Goal: Task Accomplishment & Management: Manage account settings

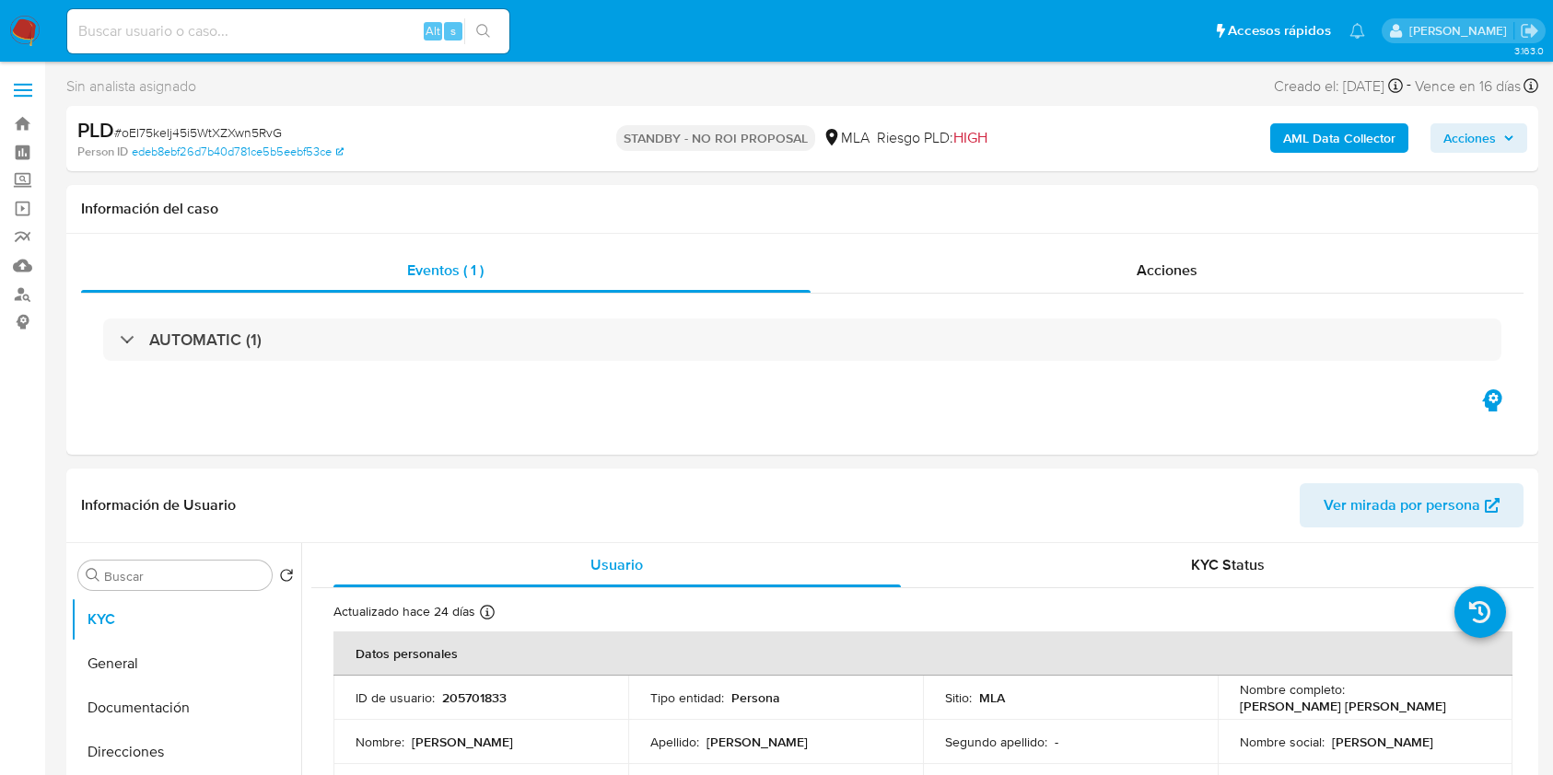
select select "10"
click at [382, 39] on input at bounding box center [288, 31] width 442 height 24
paste input "RfYzQDN1TjjWm9KuT8usPb08"
type input "RfYzQDN1TjjWm9KuT8usPb08"
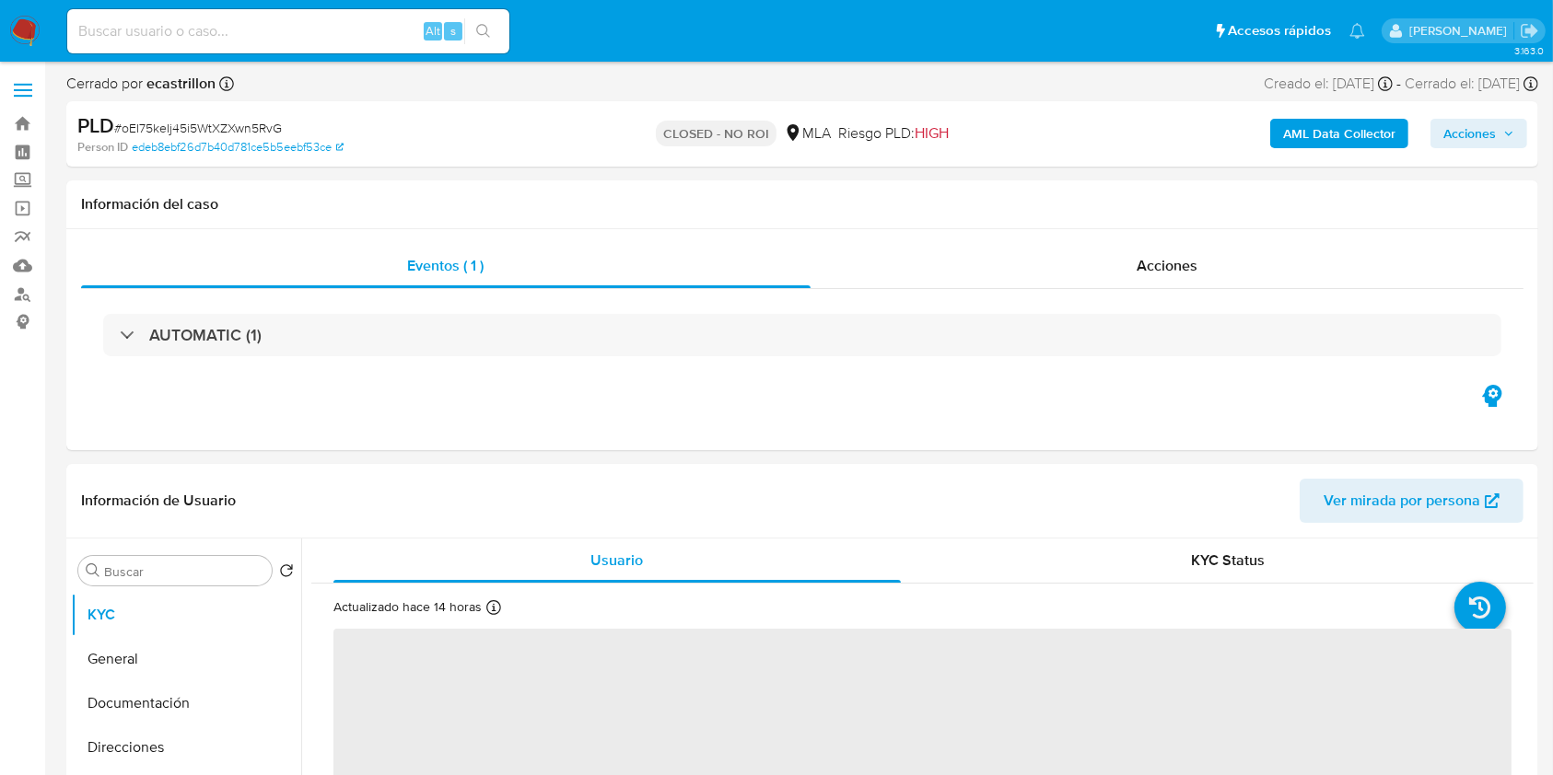
select select "10"
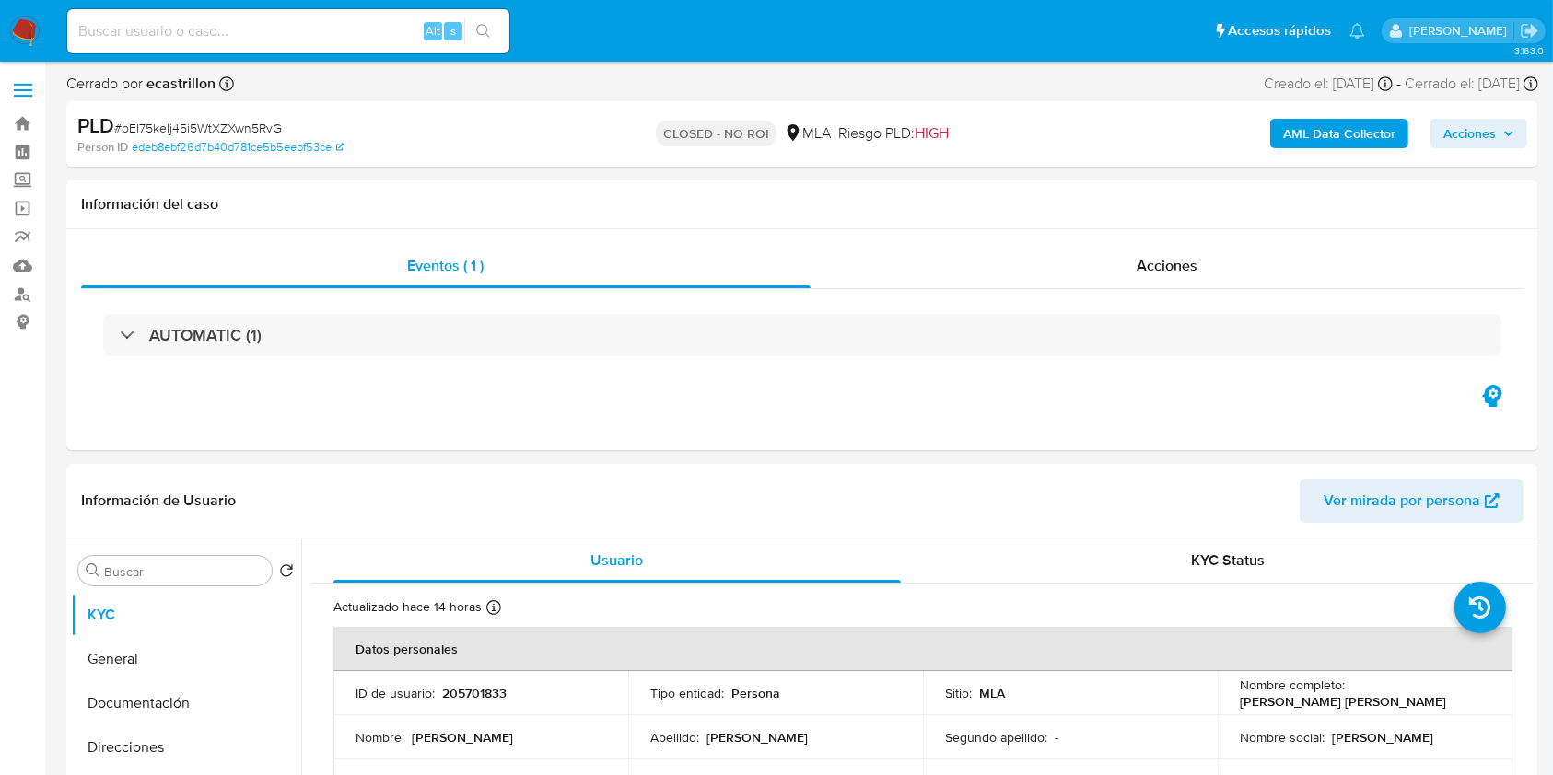
click at [398, 31] on input at bounding box center [288, 31] width 442 height 24
paste input "paSC8uh25X2GCZitJverXUJU"
type input "paSC8uh25X2GCZitJverXUJU"
click at [492, 43] on button "search-icon" at bounding box center [483, 31] width 38 height 26
click at [481, 27] on icon "search-icon" at bounding box center [483, 31] width 15 height 15
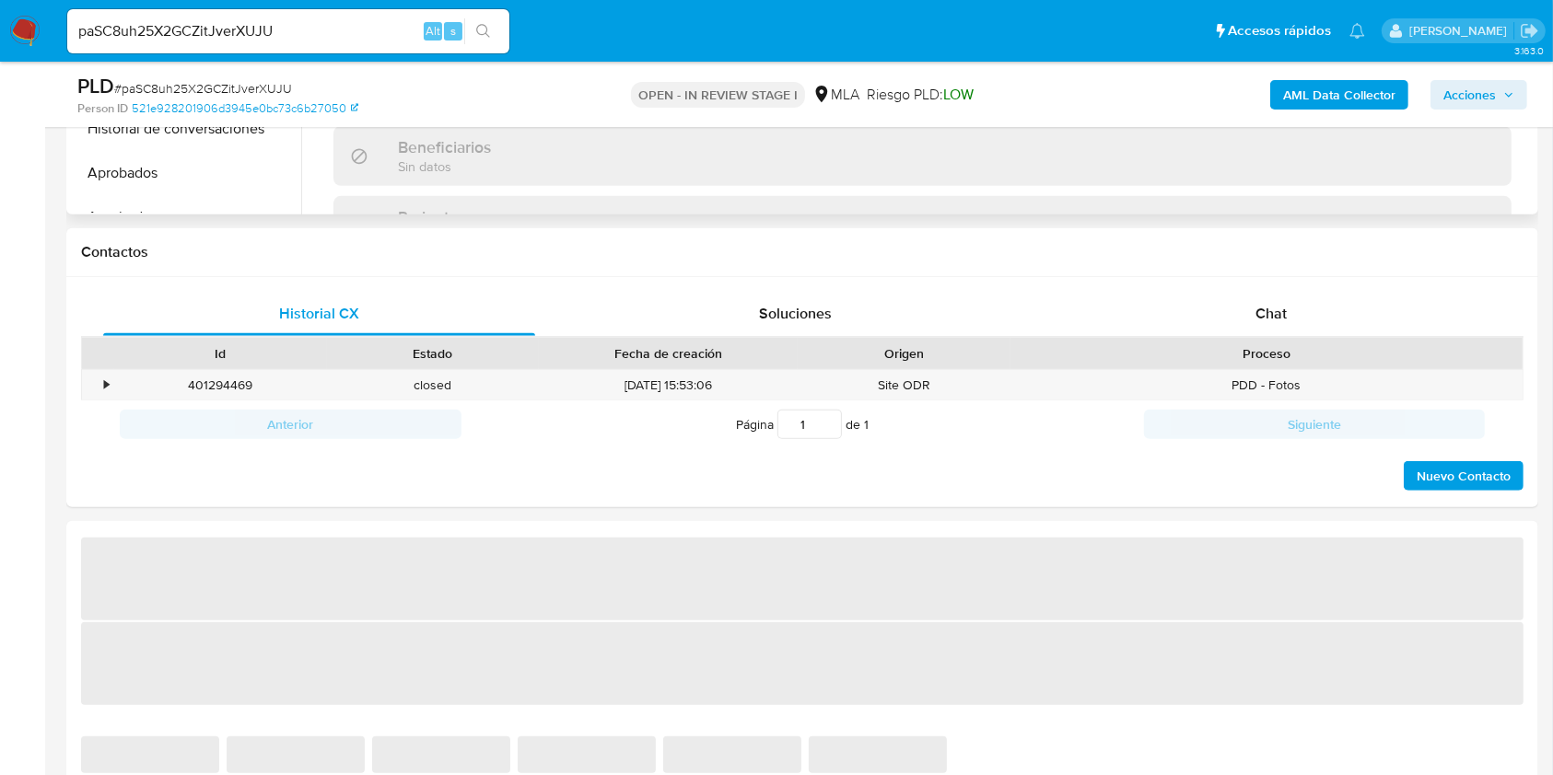
scroll to position [737, 0]
select select "10"
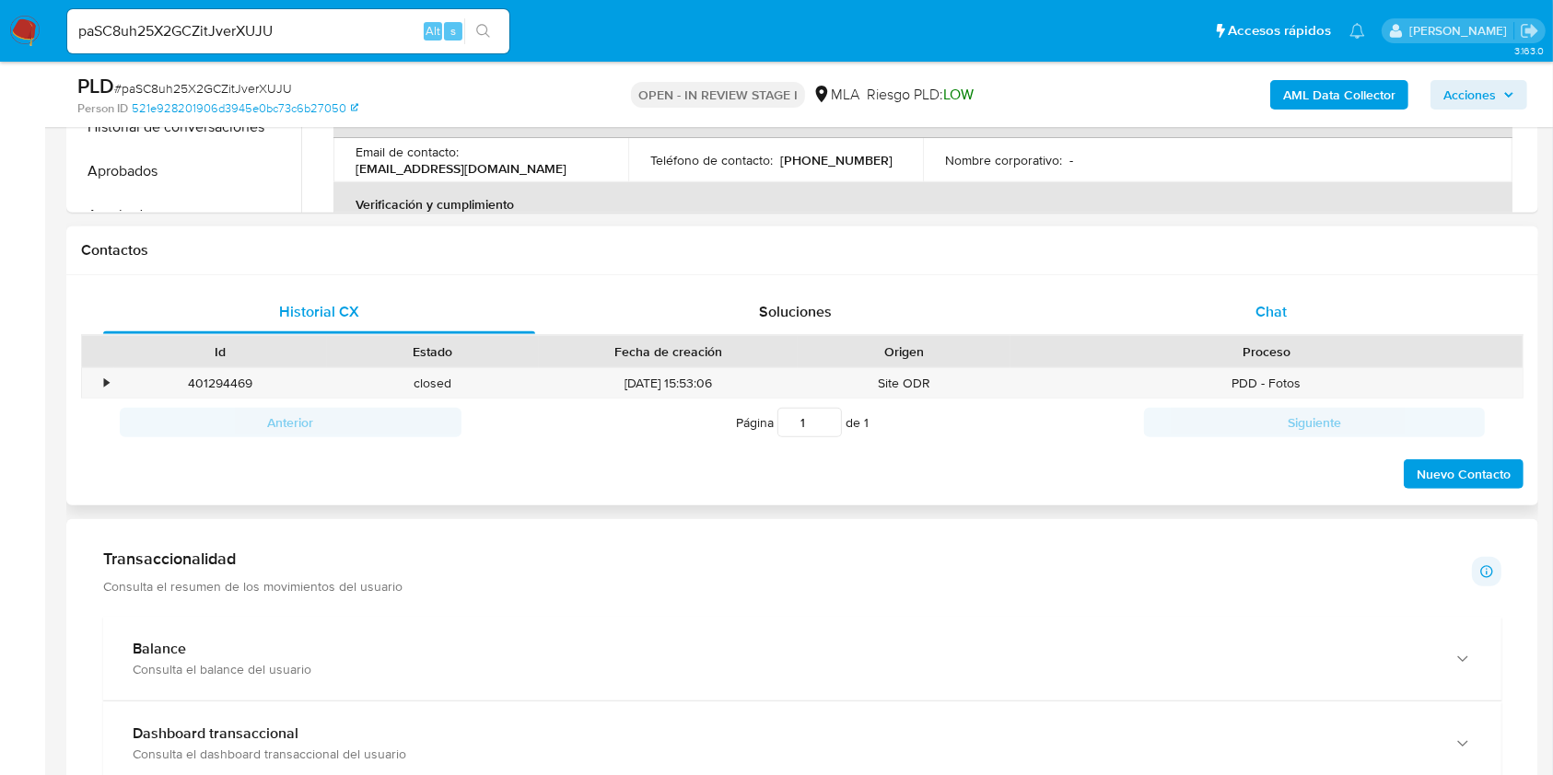
click at [1331, 312] on div "Chat" at bounding box center [1271, 312] width 432 height 44
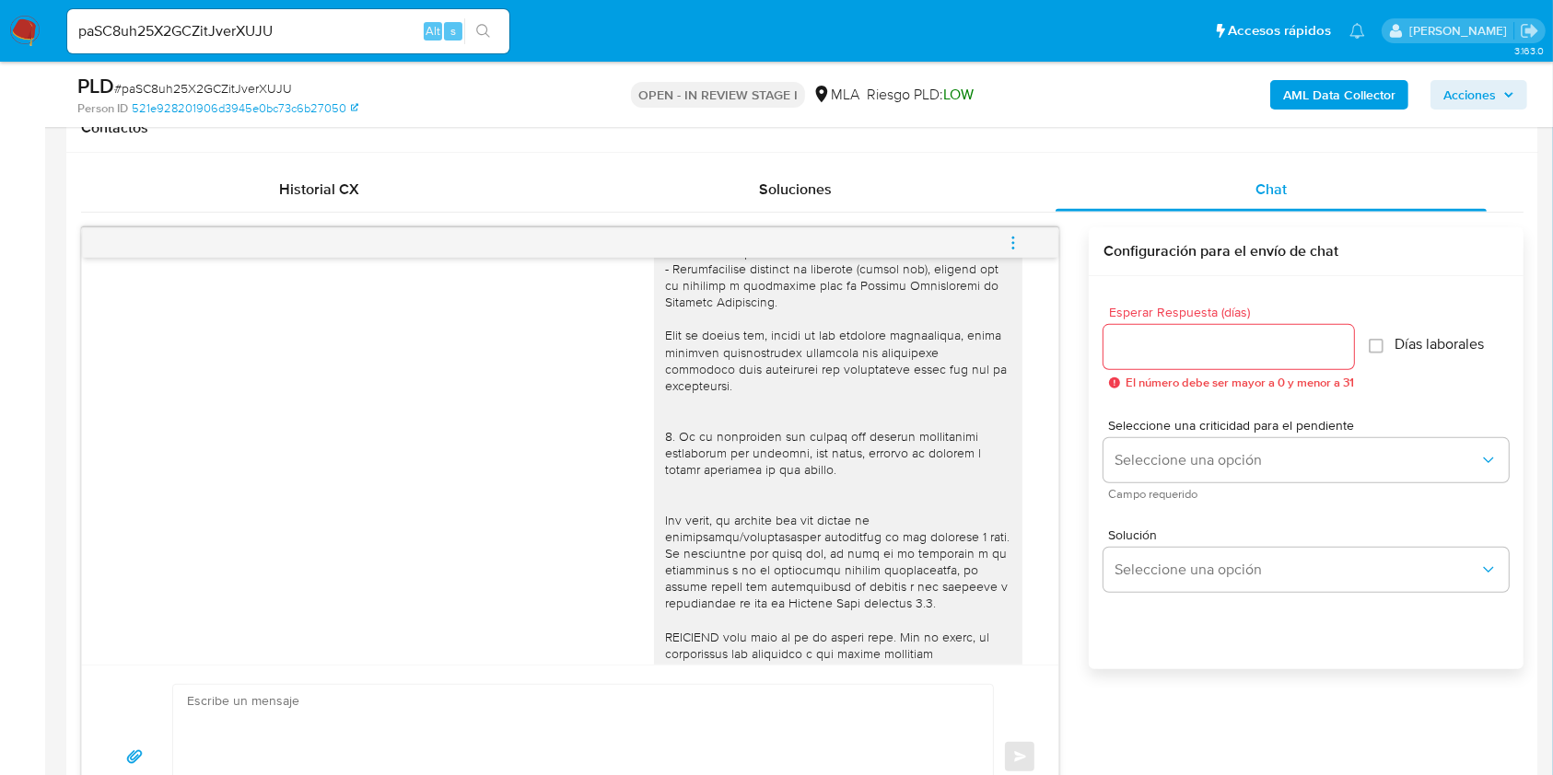
scroll to position [0, 0]
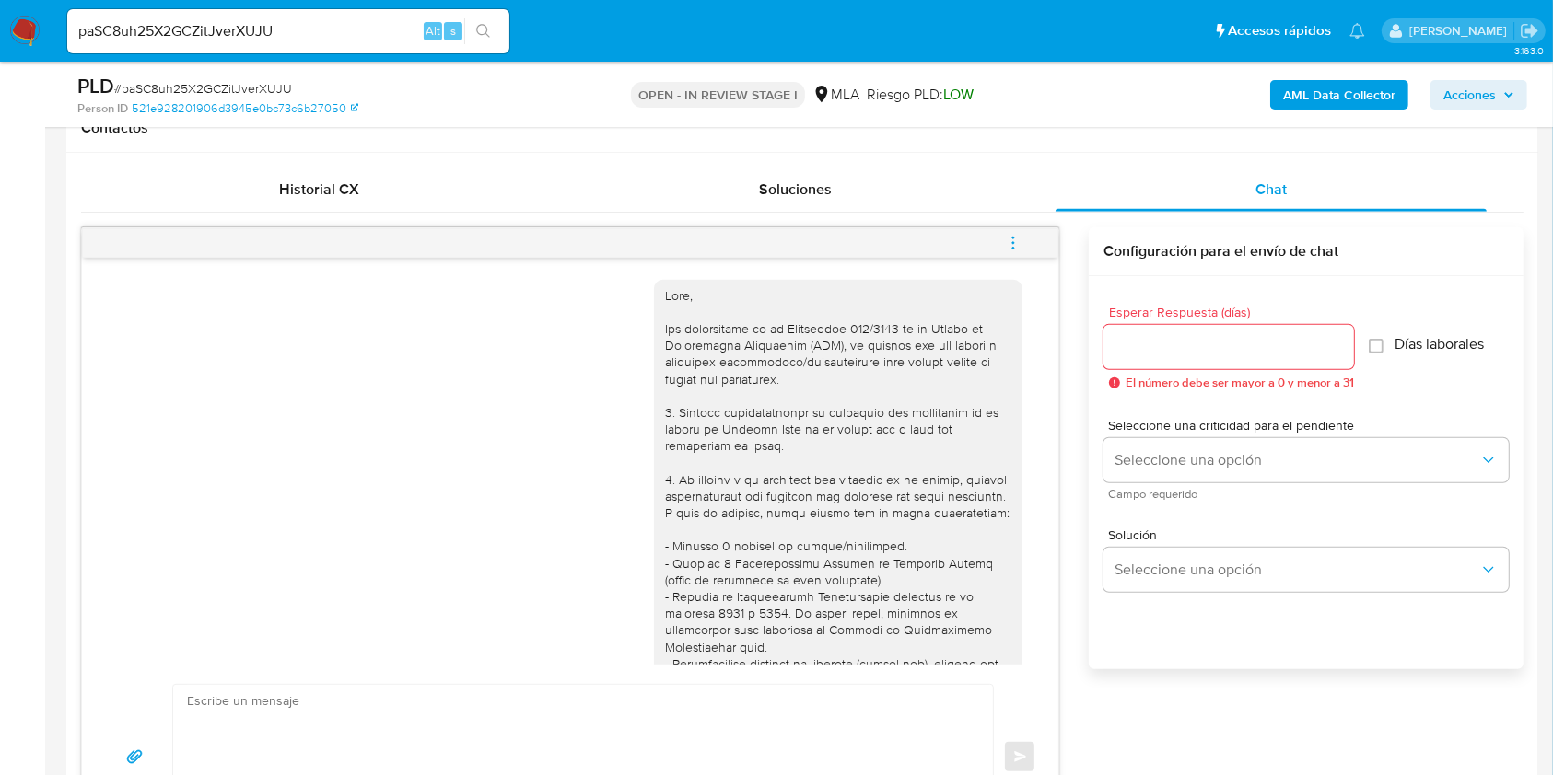
click at [346, 19] on input "paSC8uh25X2GCZitJverXUJU" at bounding box center [288, 31] width 442 height 24
paste input "t4OPYmNYsGIYGcEH7ZIrcUhA"
type input "t4OPYmNYsGIYGcEH7ZIrcUhA"
click at [491, 40] on button "search-icon" at bounding box center [483, 31] width 38 height 26
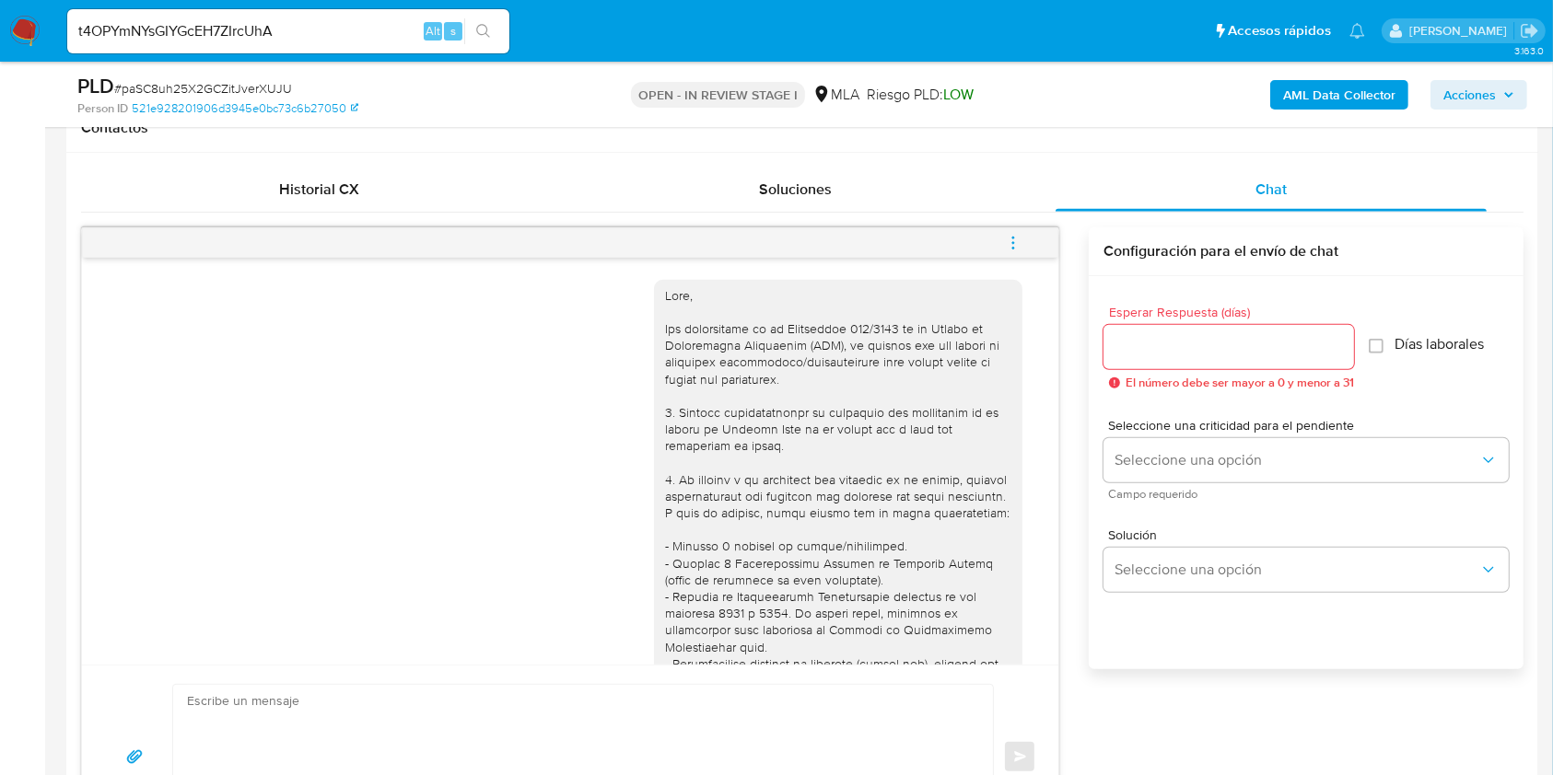
click at [490, 32] on icon "search-icon" at bounding box center [483, 31] width 15 height 15
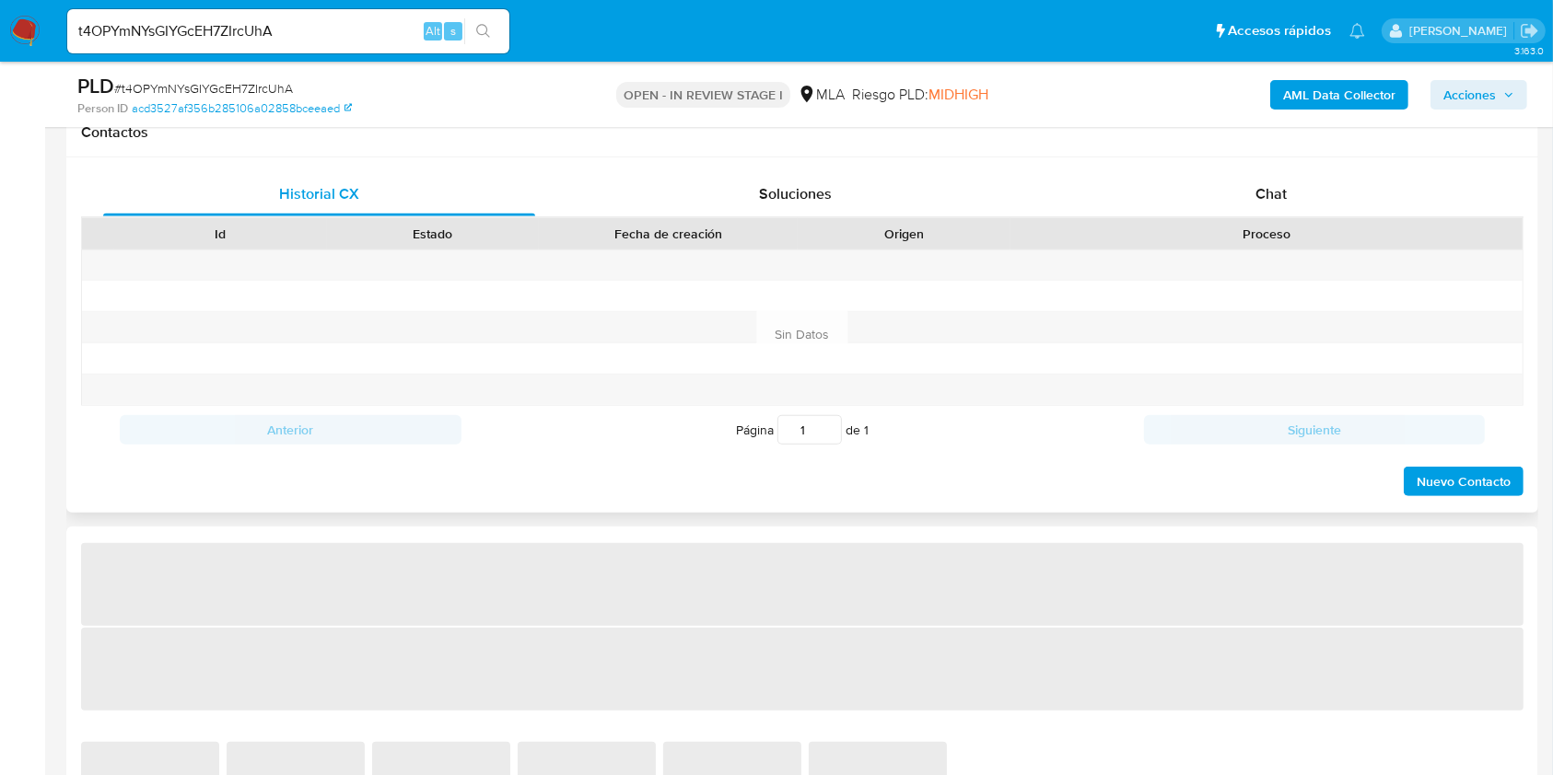
scroll to position [859, 0]
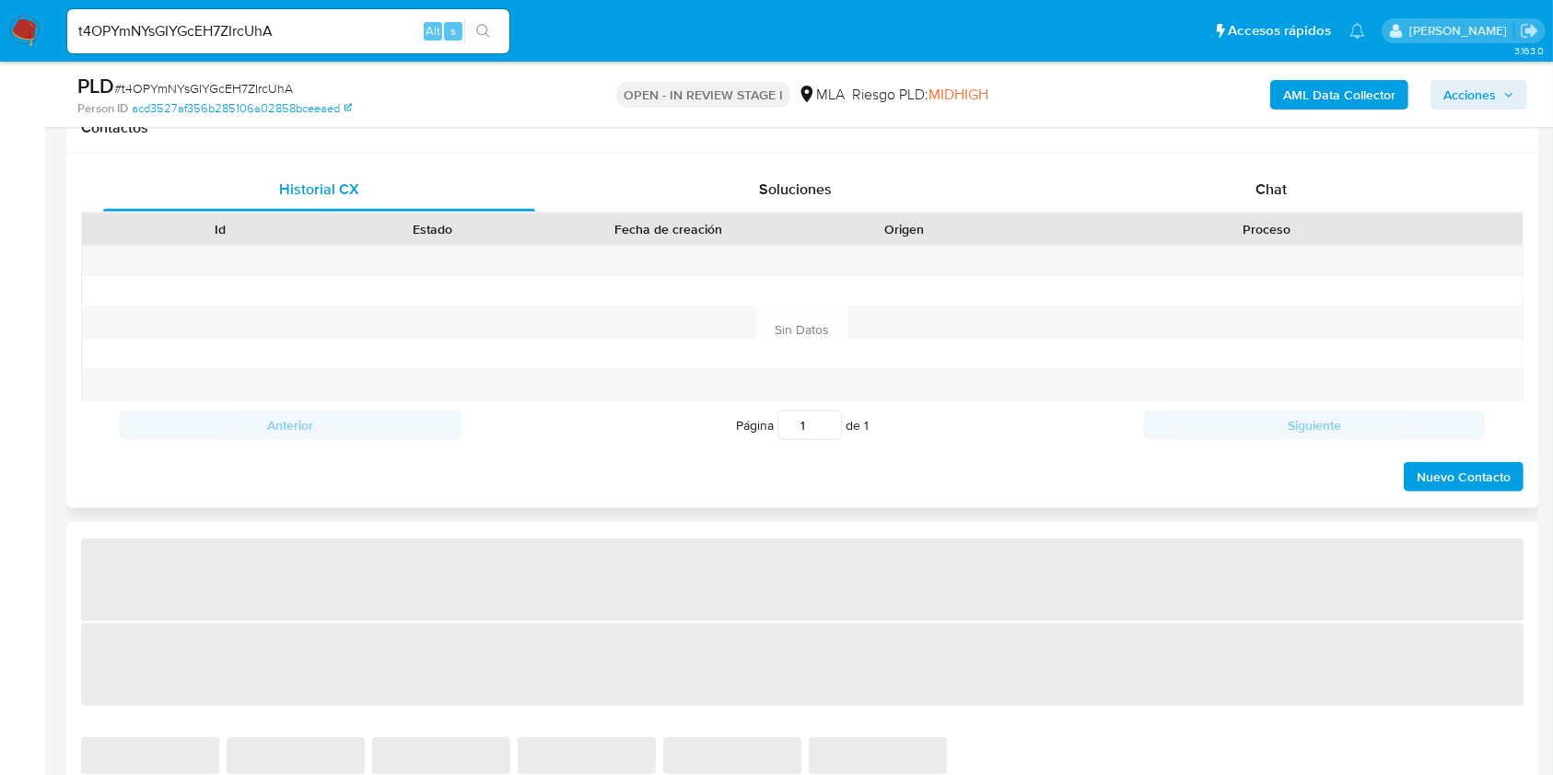
select select "10"
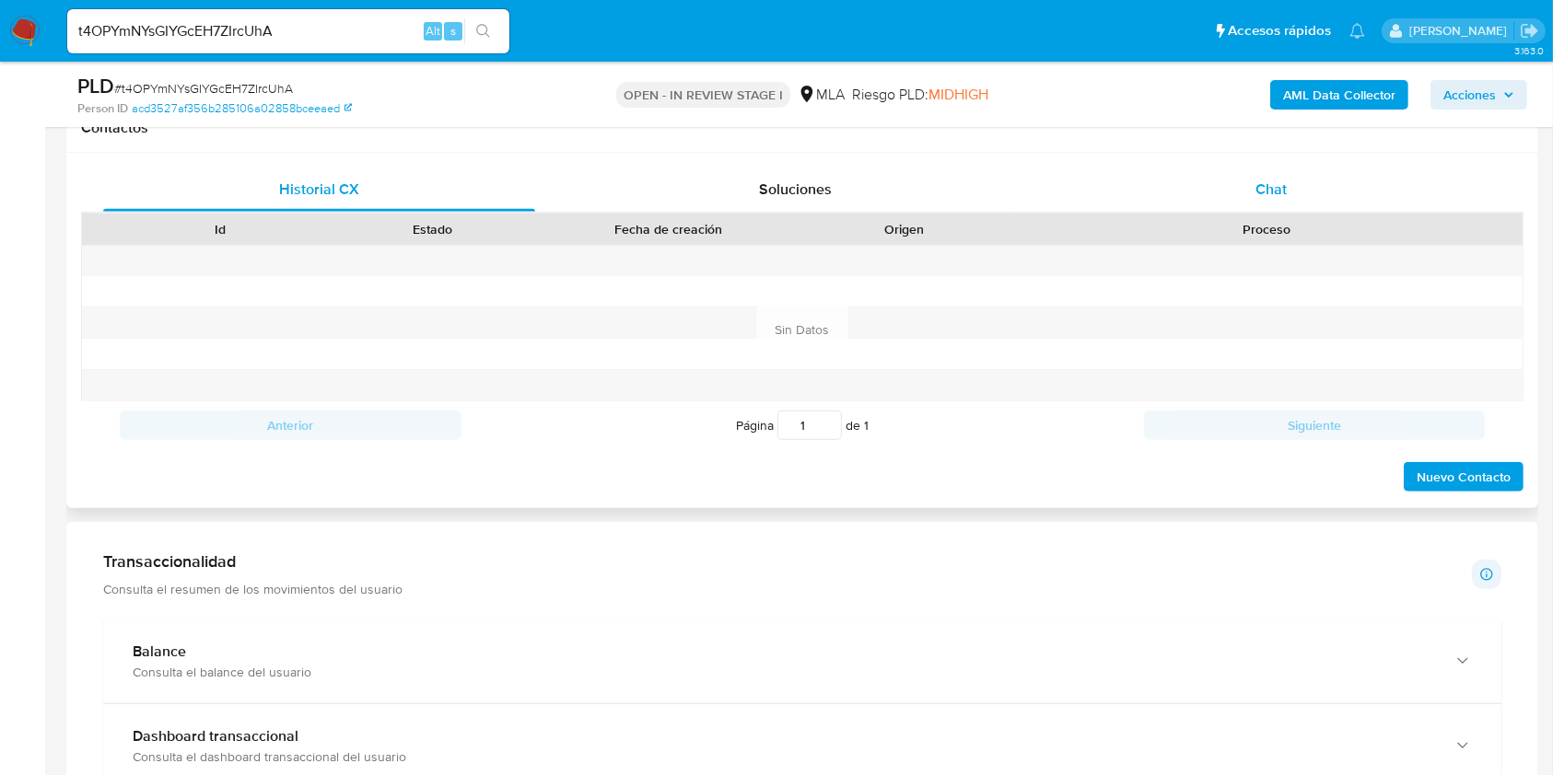
click at [1277, 200] on div "Chat" at bounding box center [1271, 190] width 432 height 44
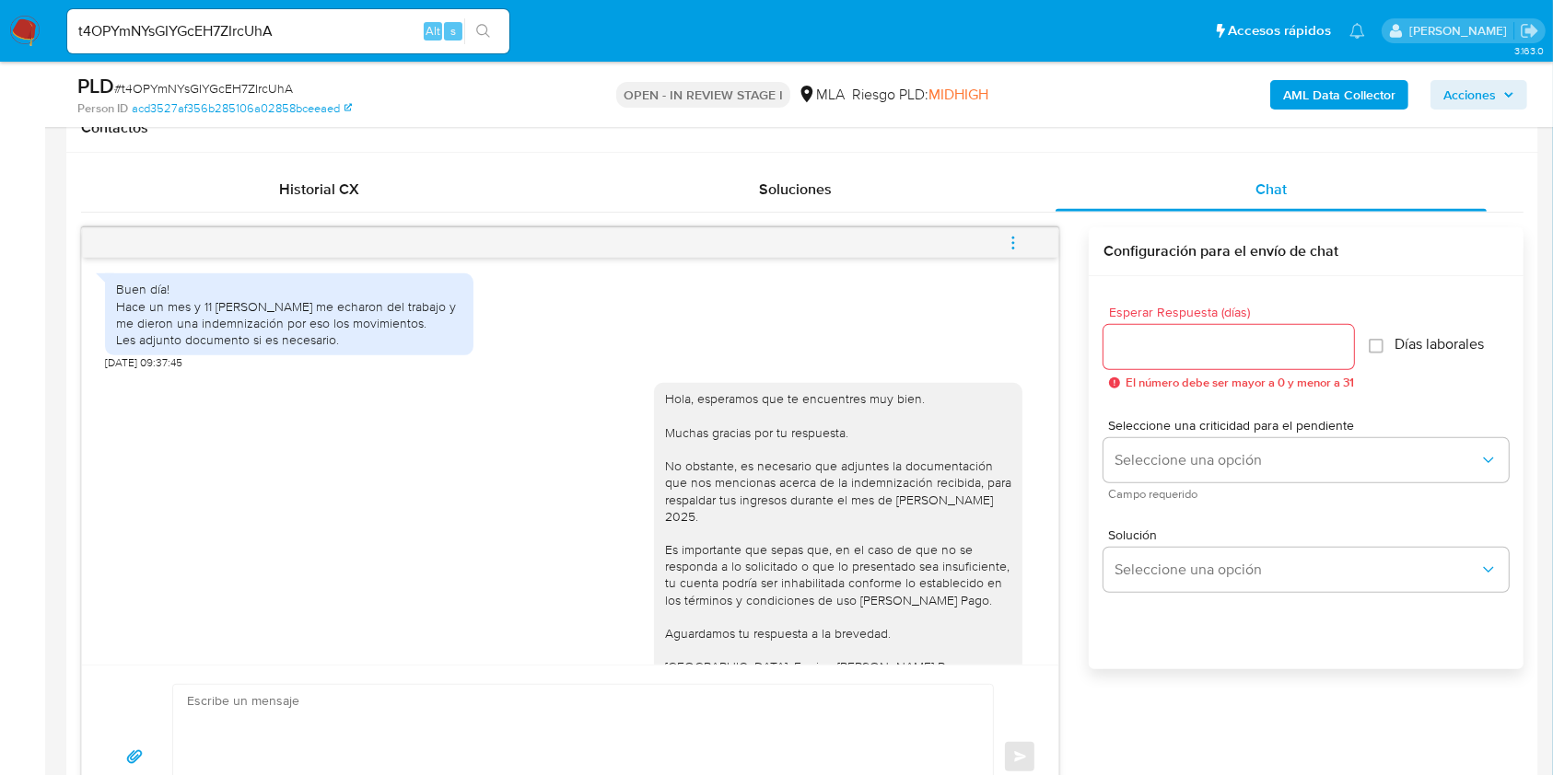
scroll to position [958, 0]
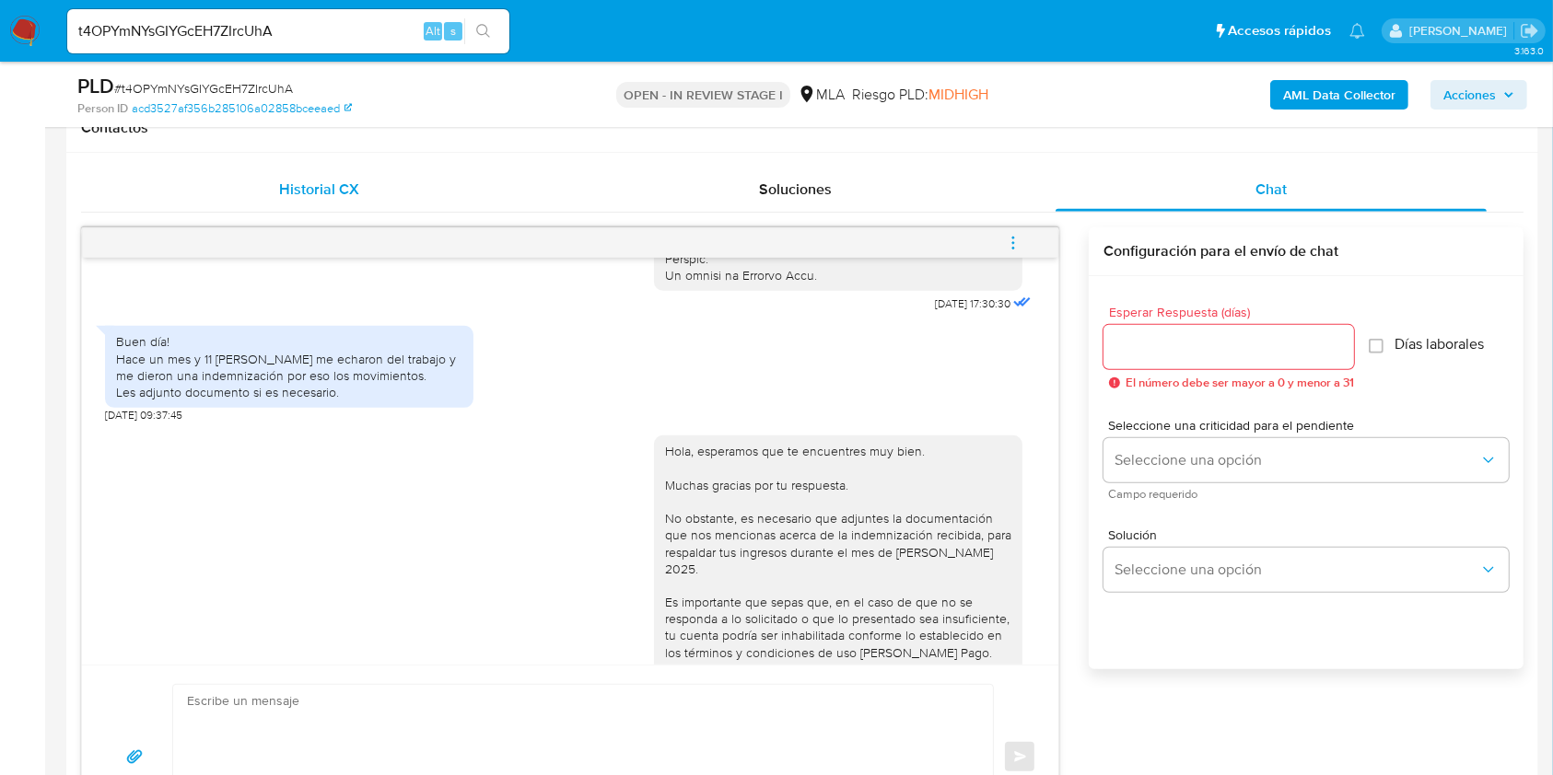
click at [362, 172] on div "Historial CX" at bounding box center [319, 190] width 432 height 44
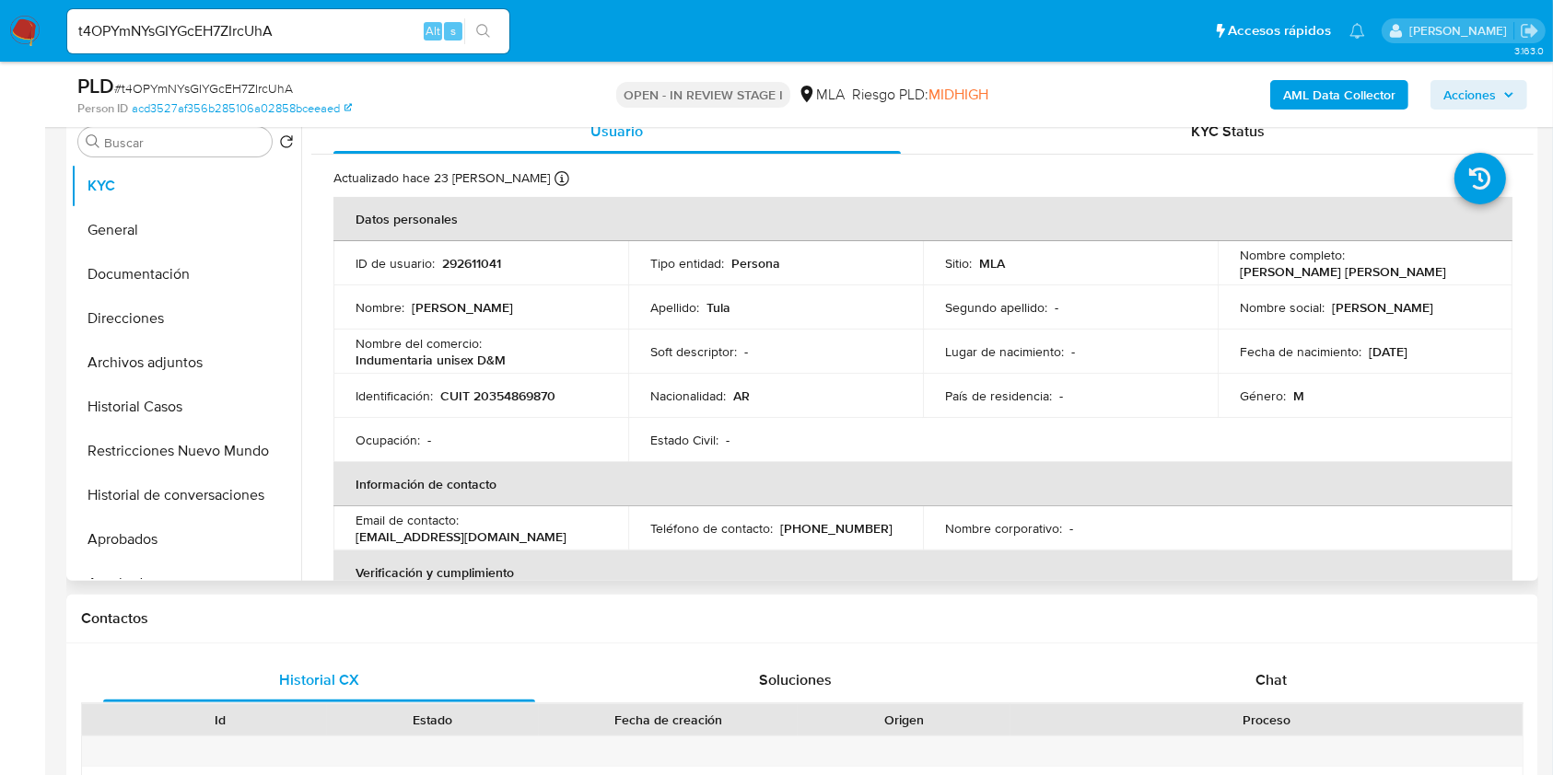
scroll to position [122, 0]
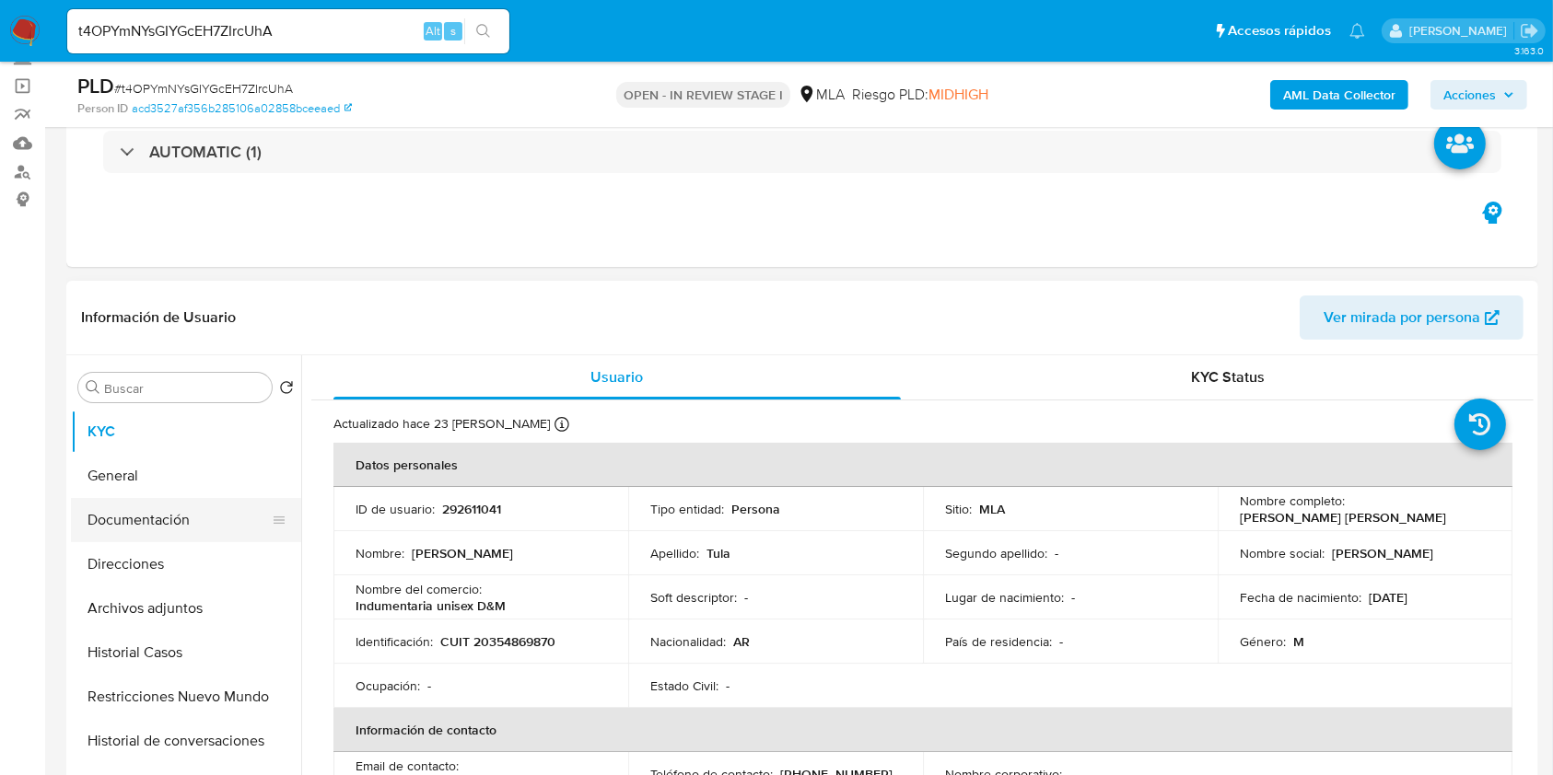
click at [177, 521] on button "Documentación" at bounding box center [178, 520] width 215 height 44
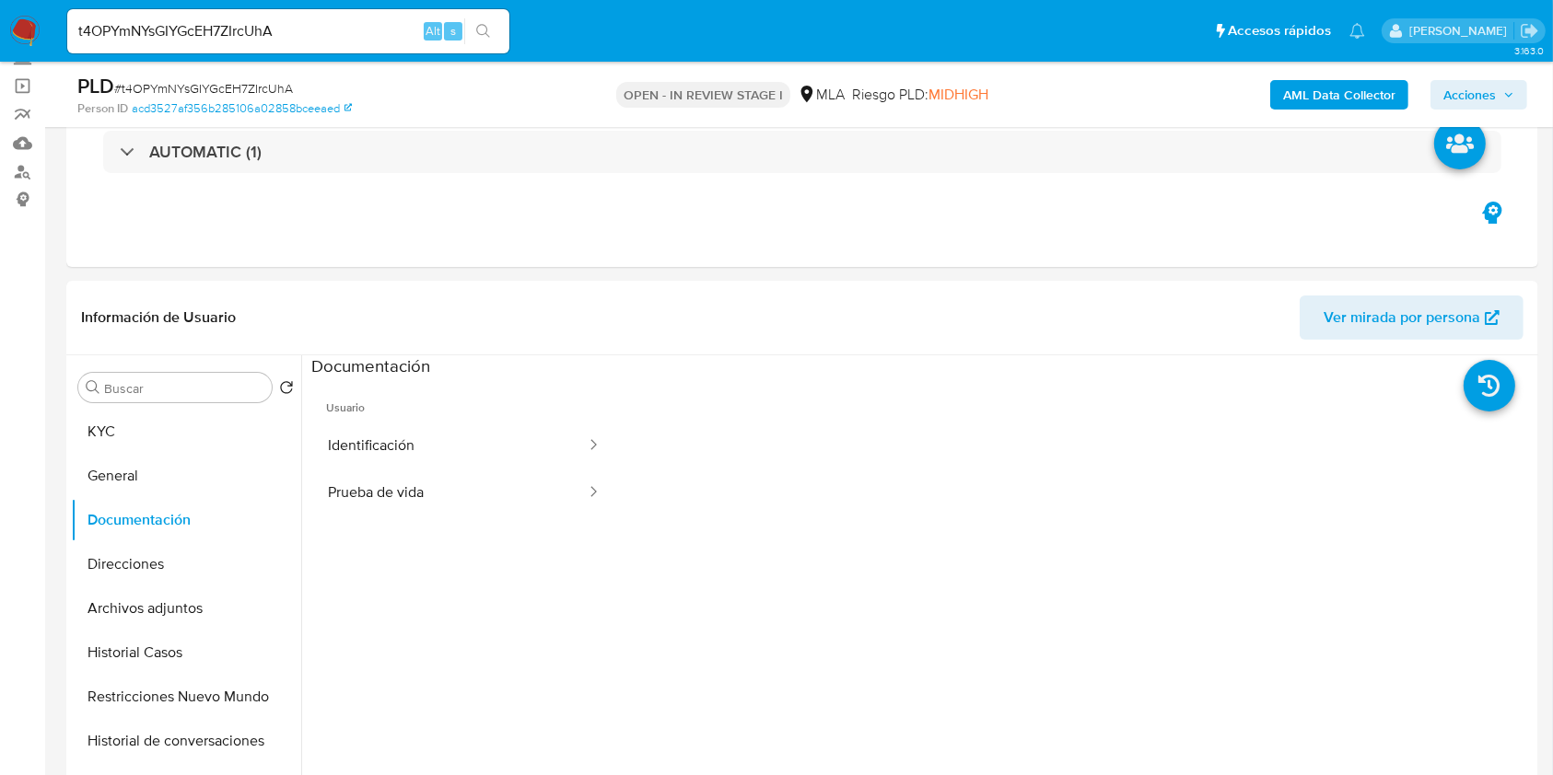
scroll to position [245, 0]
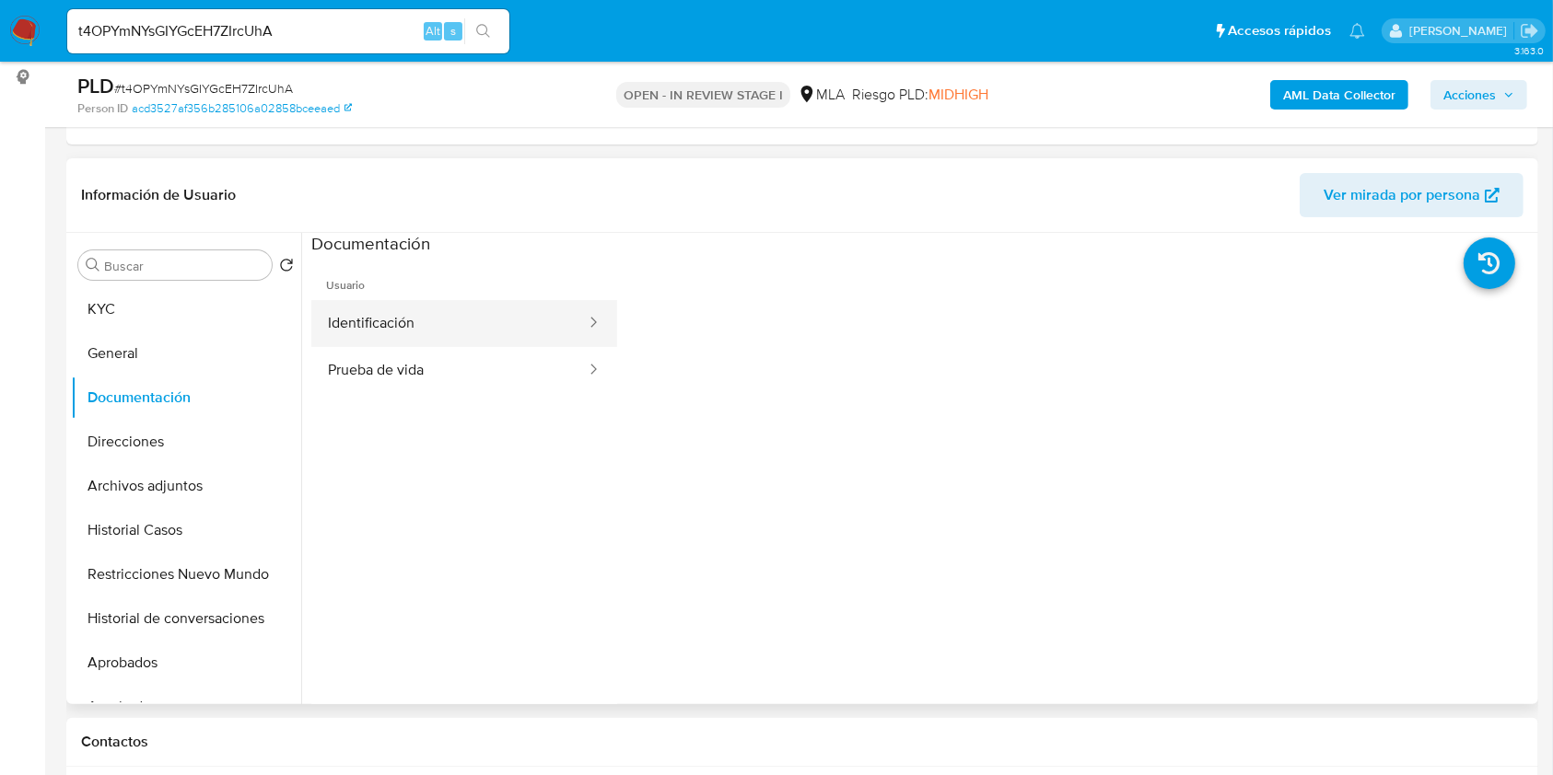
click at [398, 328] on button "Identificación" at bounding box center [449, 323] width 276 height 47
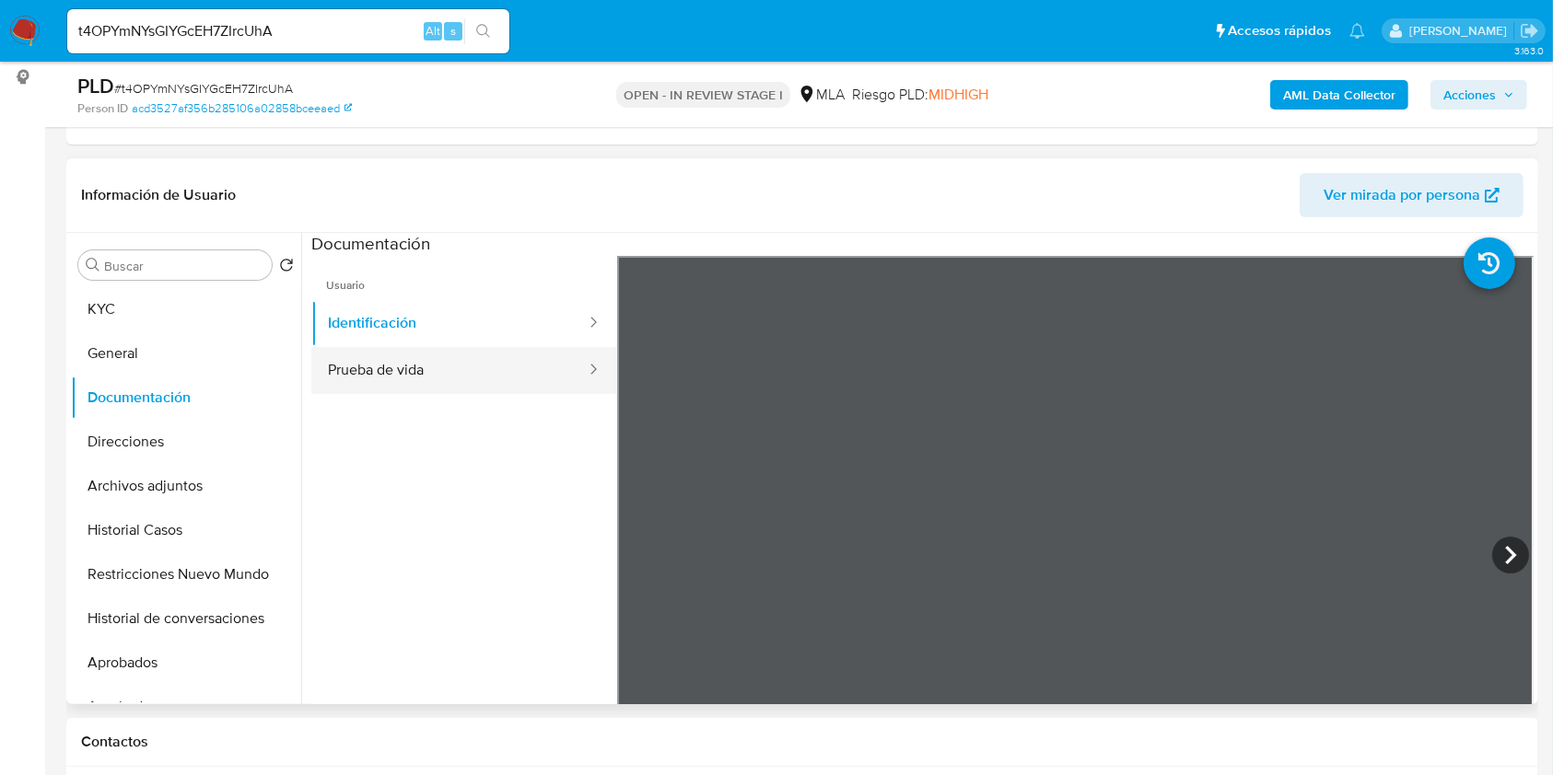
click at [390, 362] on button "Prueba de vida" at bounding box center [449, 370] width 276 height 47
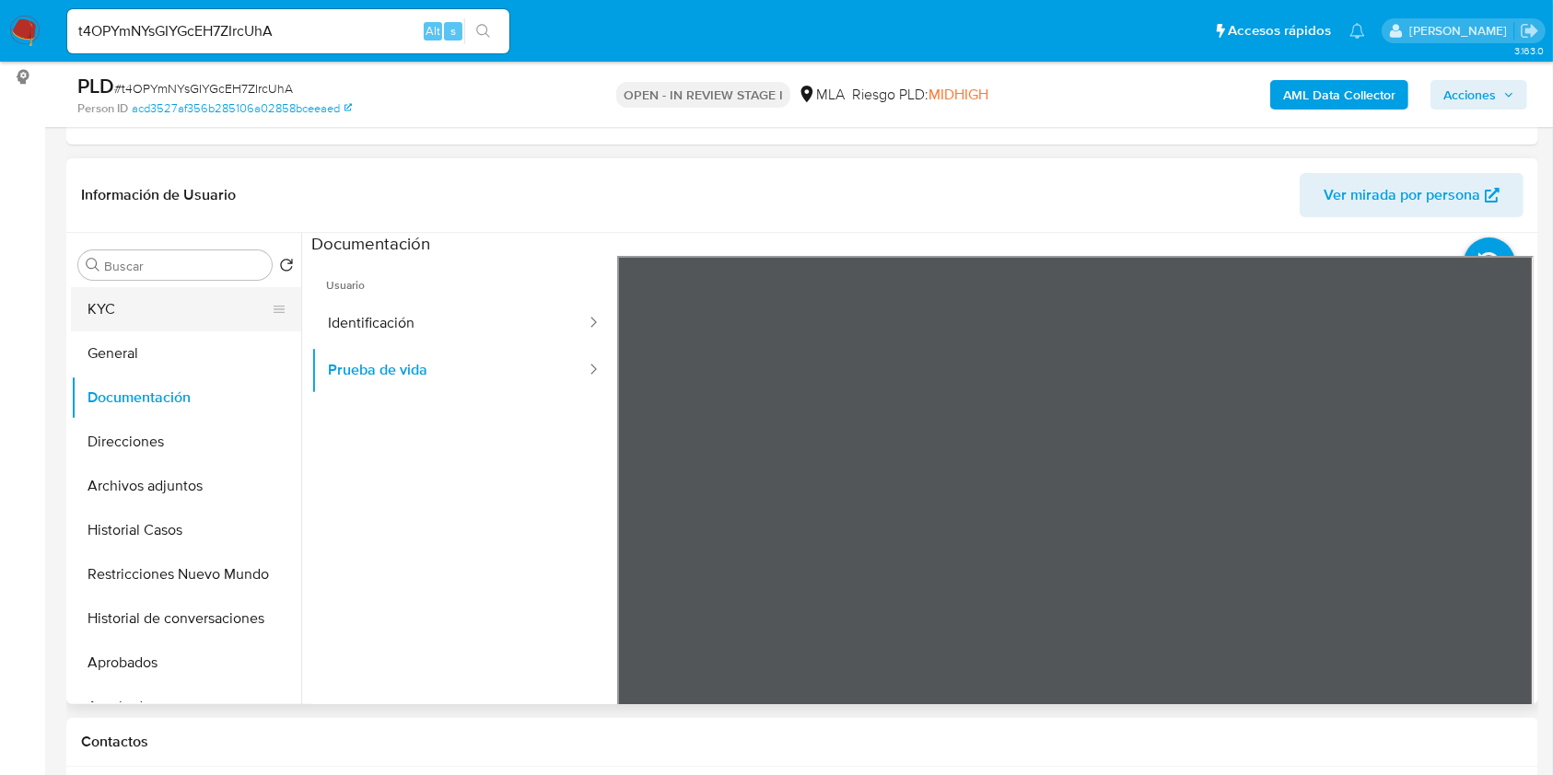
click at [134, 303] on button "KYC" at bounding box center [178, 309] width 215 height 44
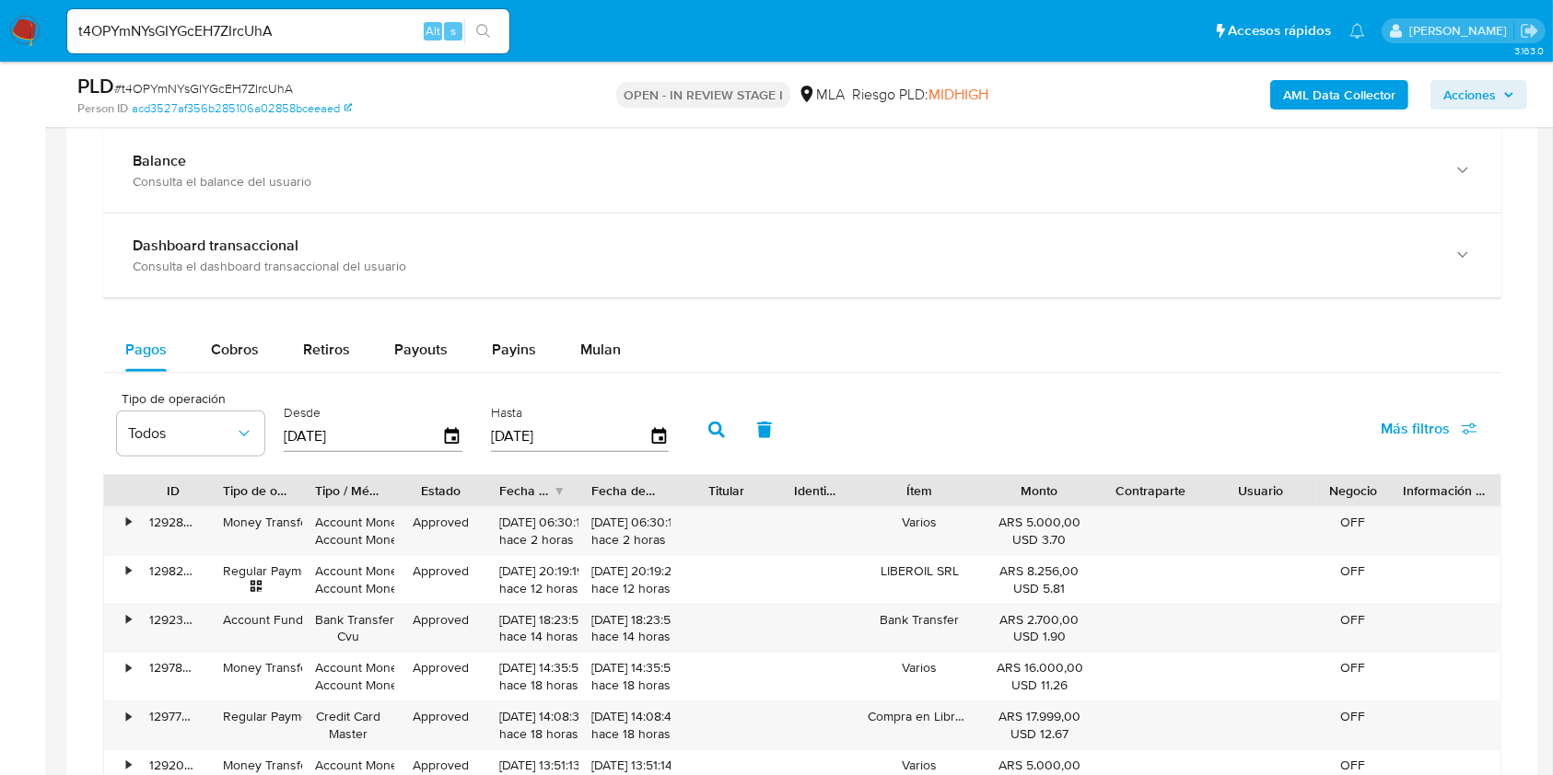
scroll to position [737, 0]
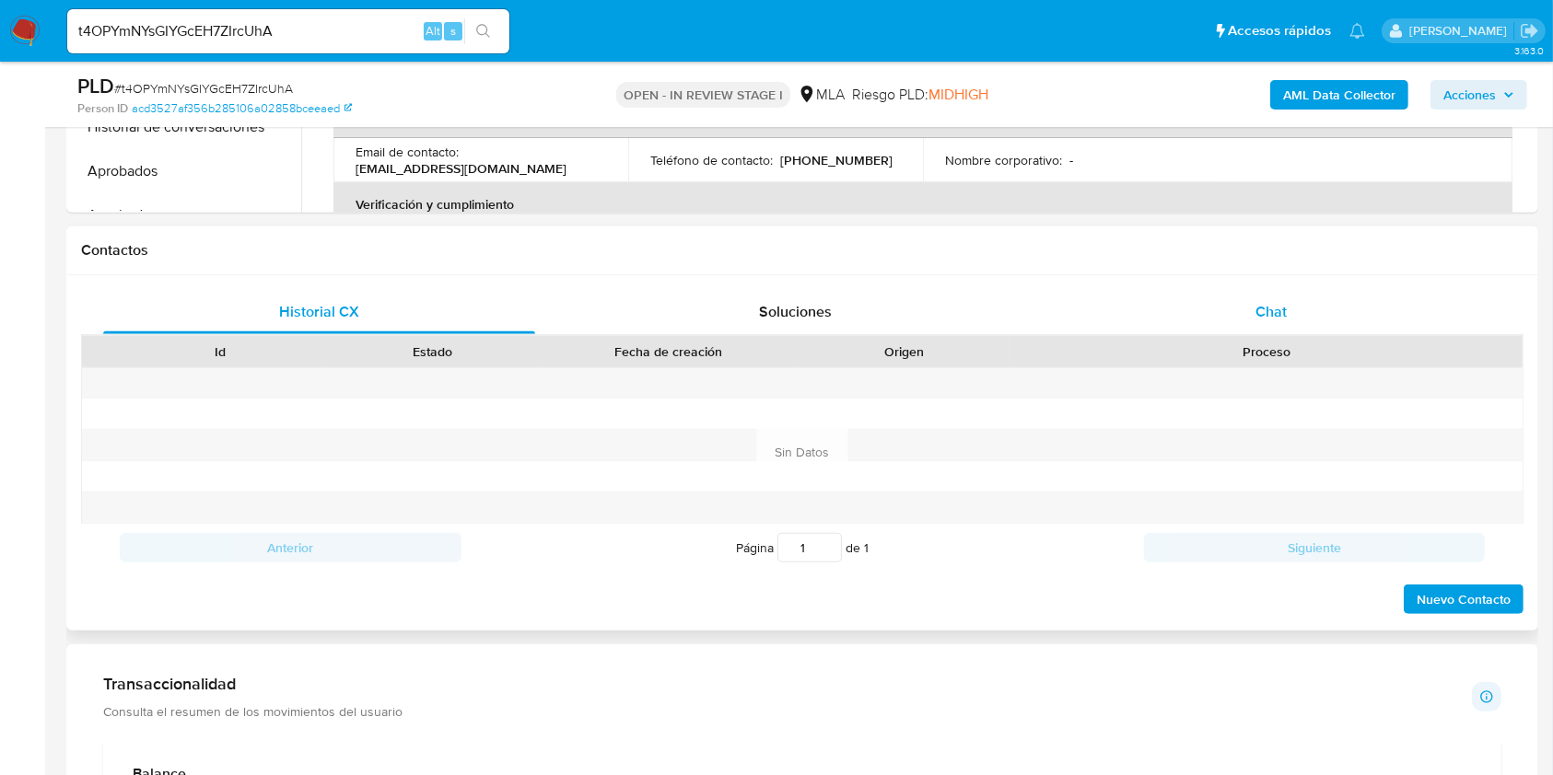
click at [1337, 318] on div "Chat" at bounding box center [1271, 312] width 432 height 44
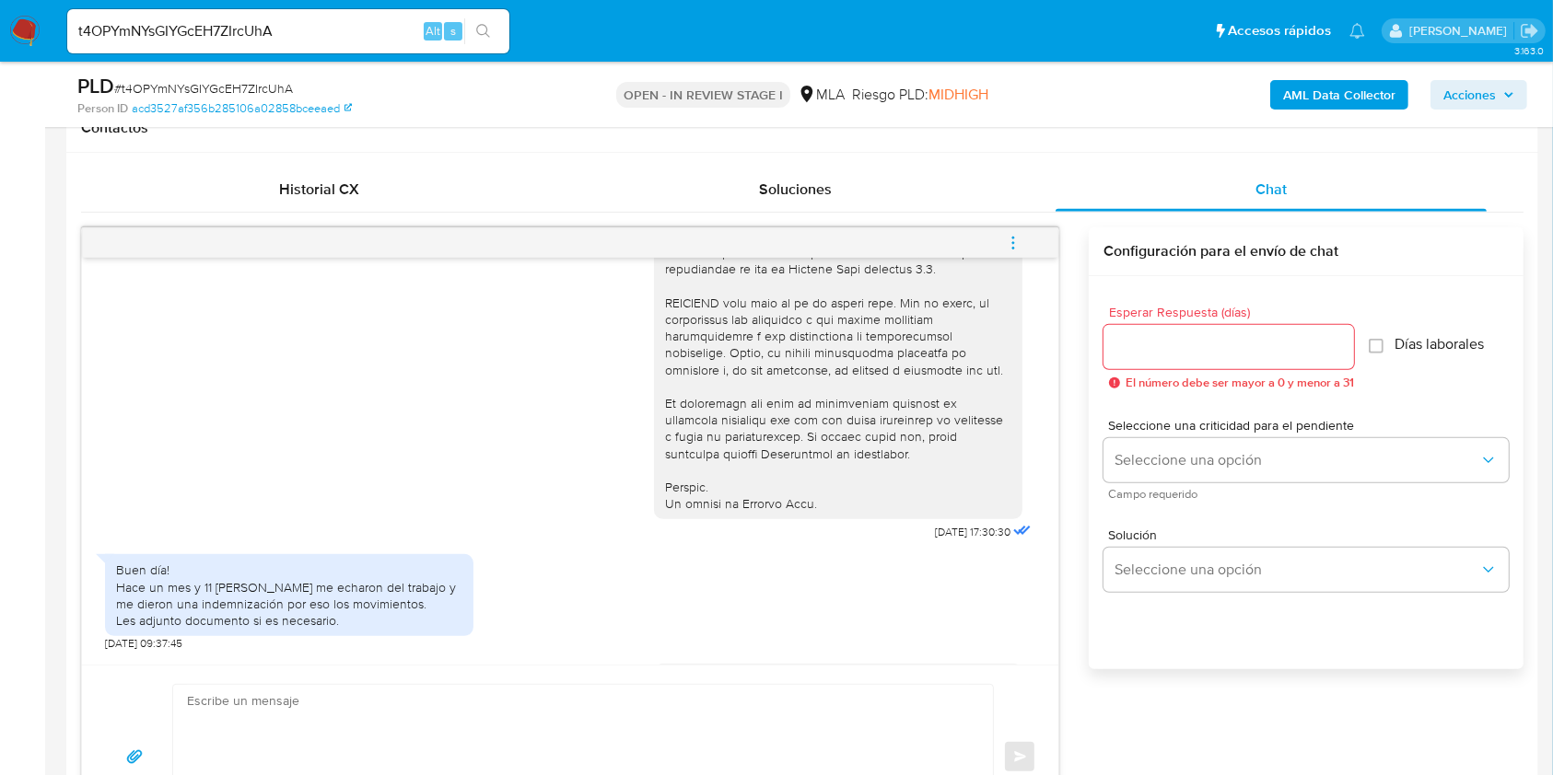
scroll to position [982, 0]
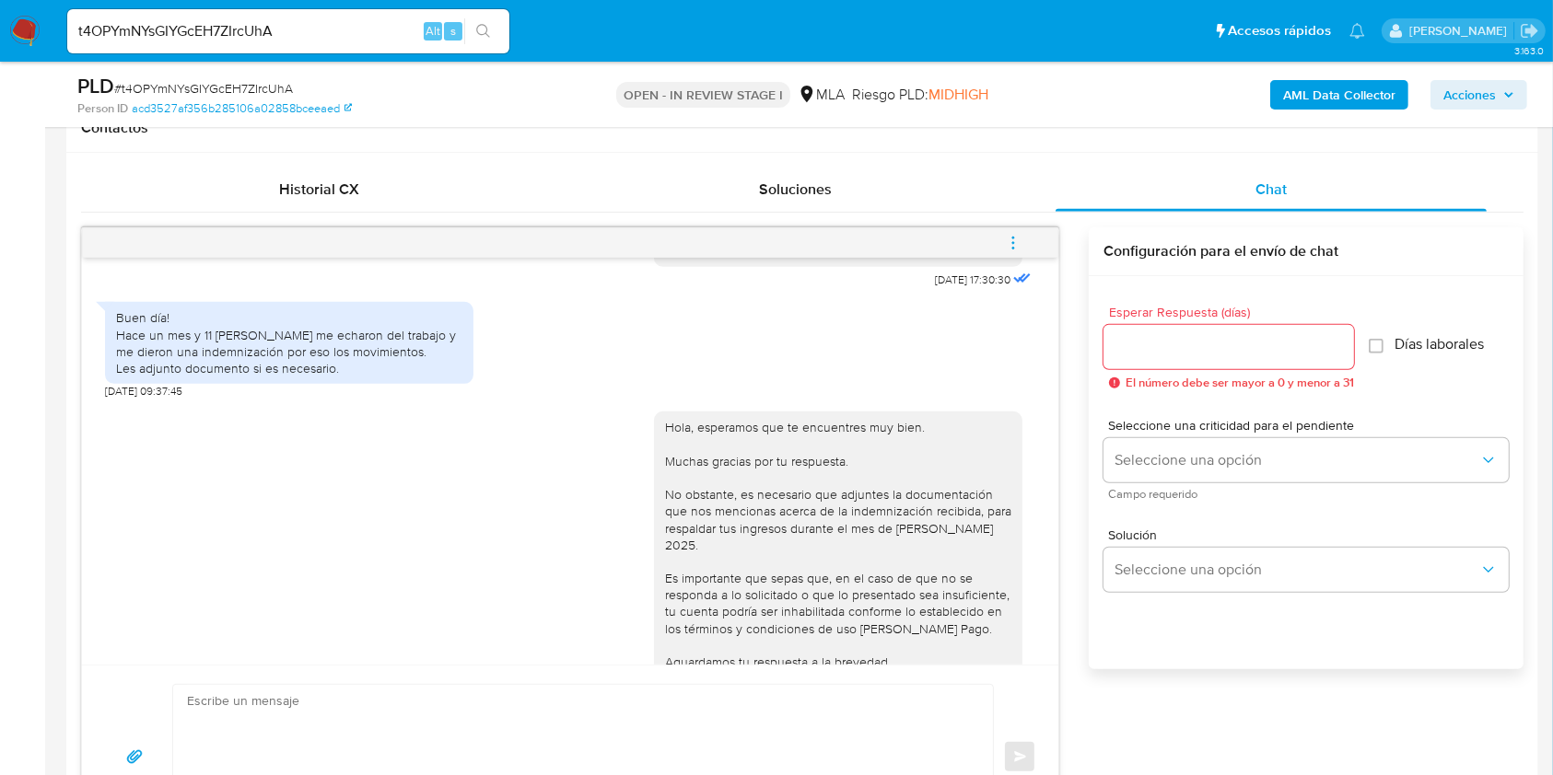
click at [109, 399] on span "21/08/2025 09:37:45" at bounding box center [143, 391] width 77 height 15
drag, startPoint x: 108, startPoint y: 424, endPoint x: 261, endPoint y: 353, distance: 168.5
click at [148, 399] on span "21/08/2025 09:37:45" at bounding box center [143, 391] width 77 height 15
copy span "[DATE]"
click at [126, 365] on div "Buen día! Hace un mes y 11 días me echaron del trabajo y me dieron una indemniz…" at bounding box center [289, 342] width 346 height 67
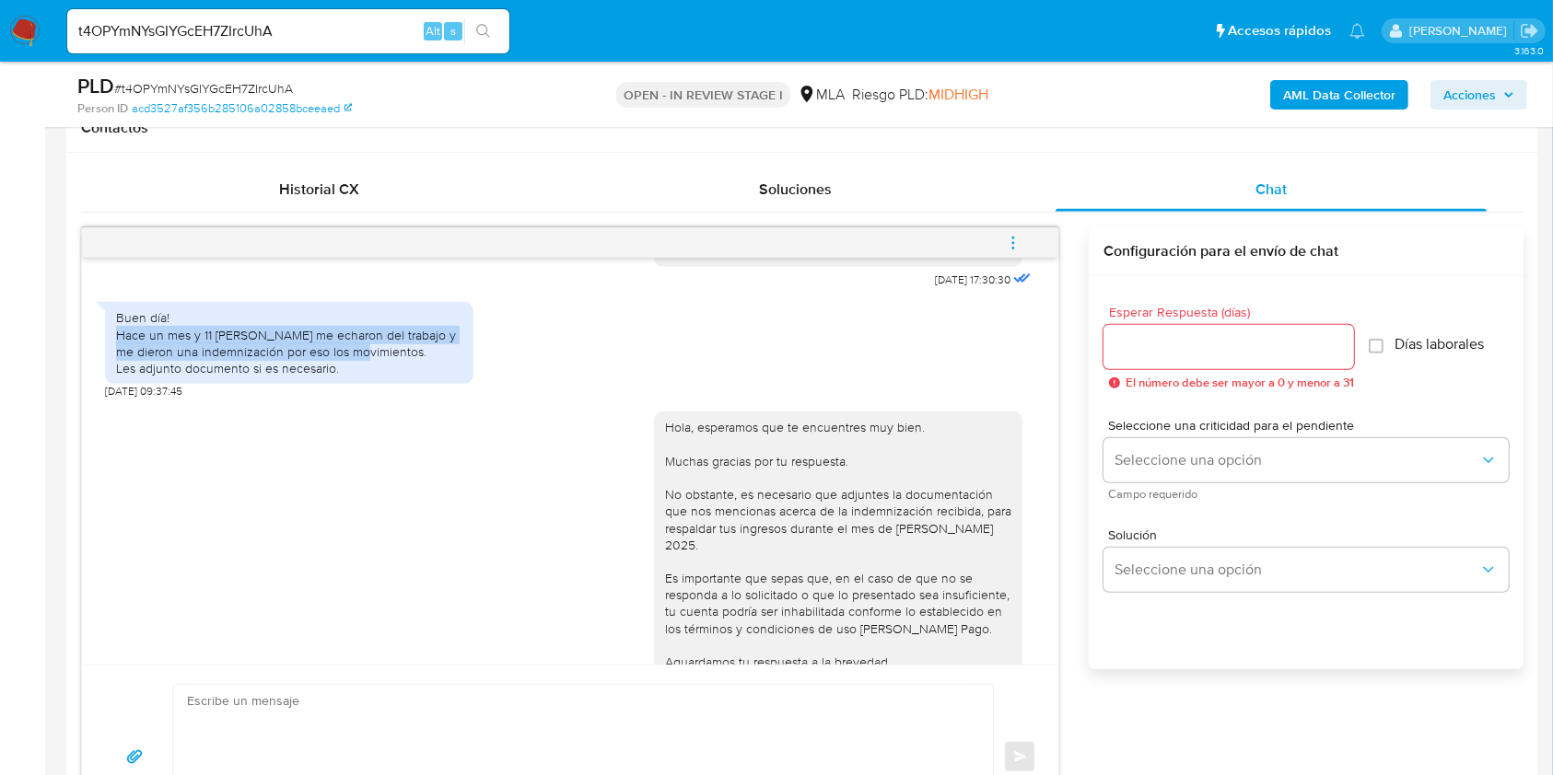
drag, startPoint x: 126, startPoint y: 365, endPoint x: 346, endPoint y: 378, distance: 220.5
click at [346, 377] on div "Buen día! Hace un mes y 11 días me echaron del trabajo y me dieron una indemniz…" at bounding box center [289, 342] width 346 height 67
copy div "Hace un mes y 11 días me echaron del trabajo y me dieron una indemnización por …"
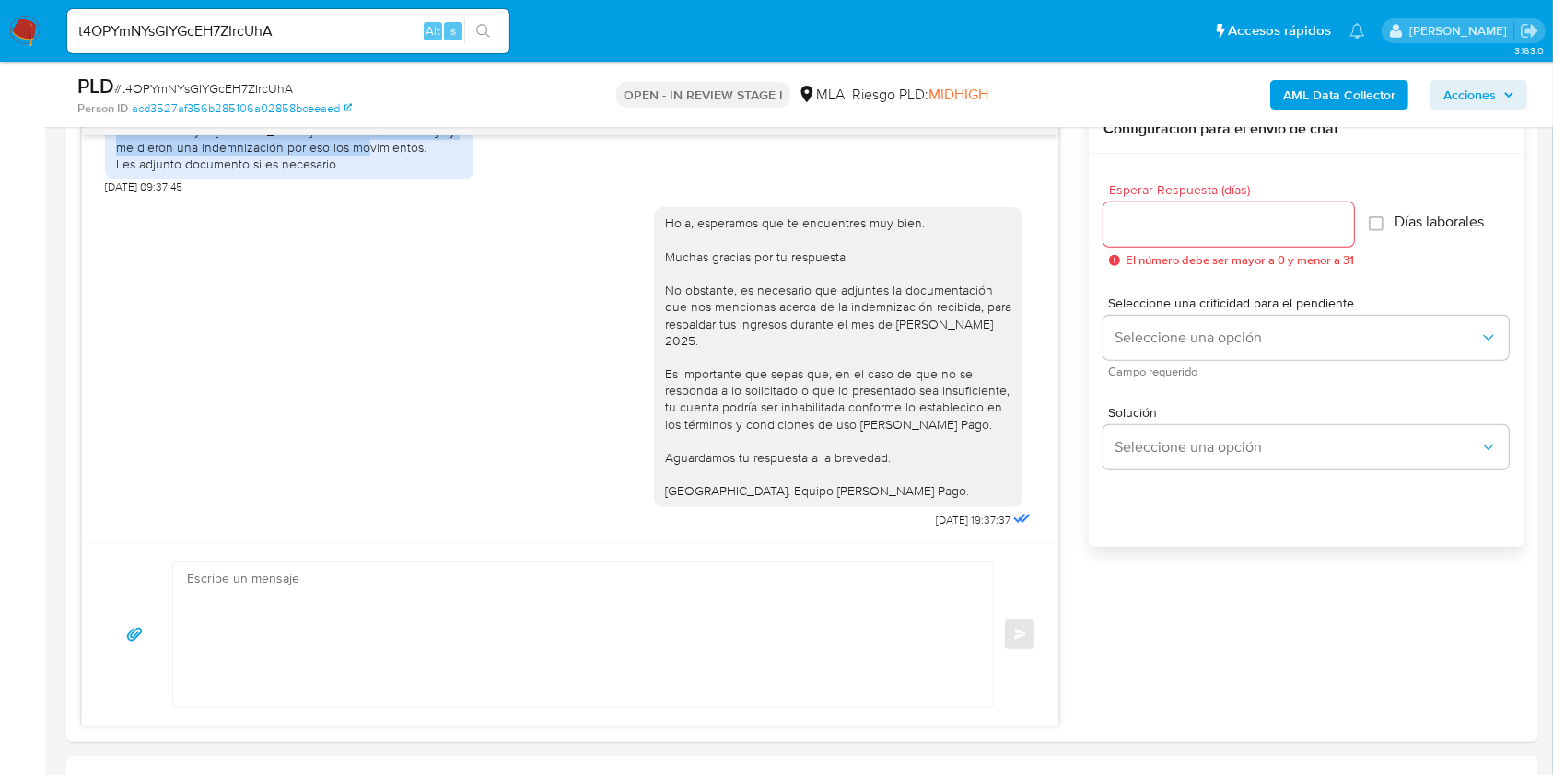
scroll to position [737, 0]
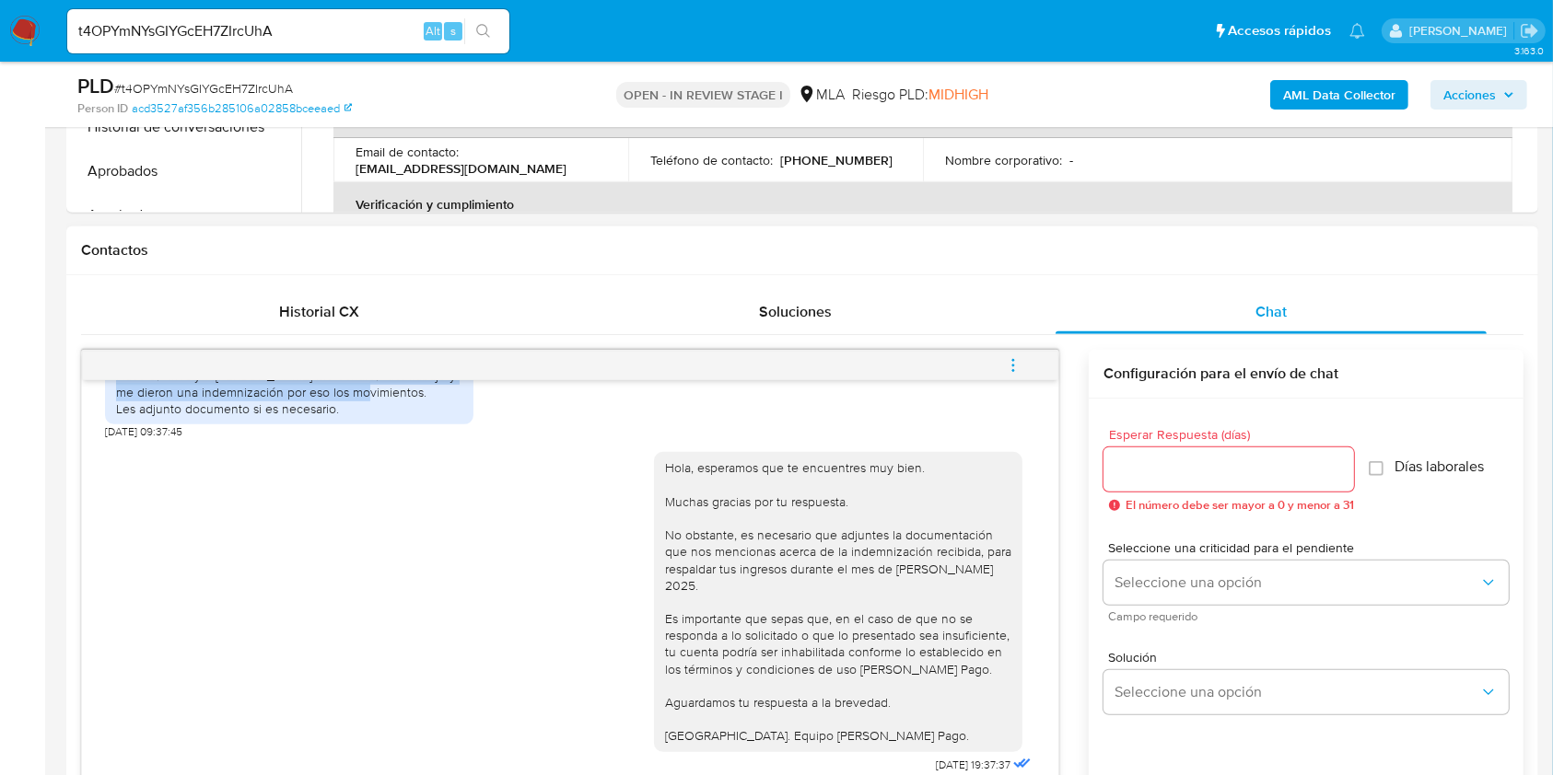
click at [1006, 364] on icon "menu-action" at bounding box center [1013, 365] width 17 height 17
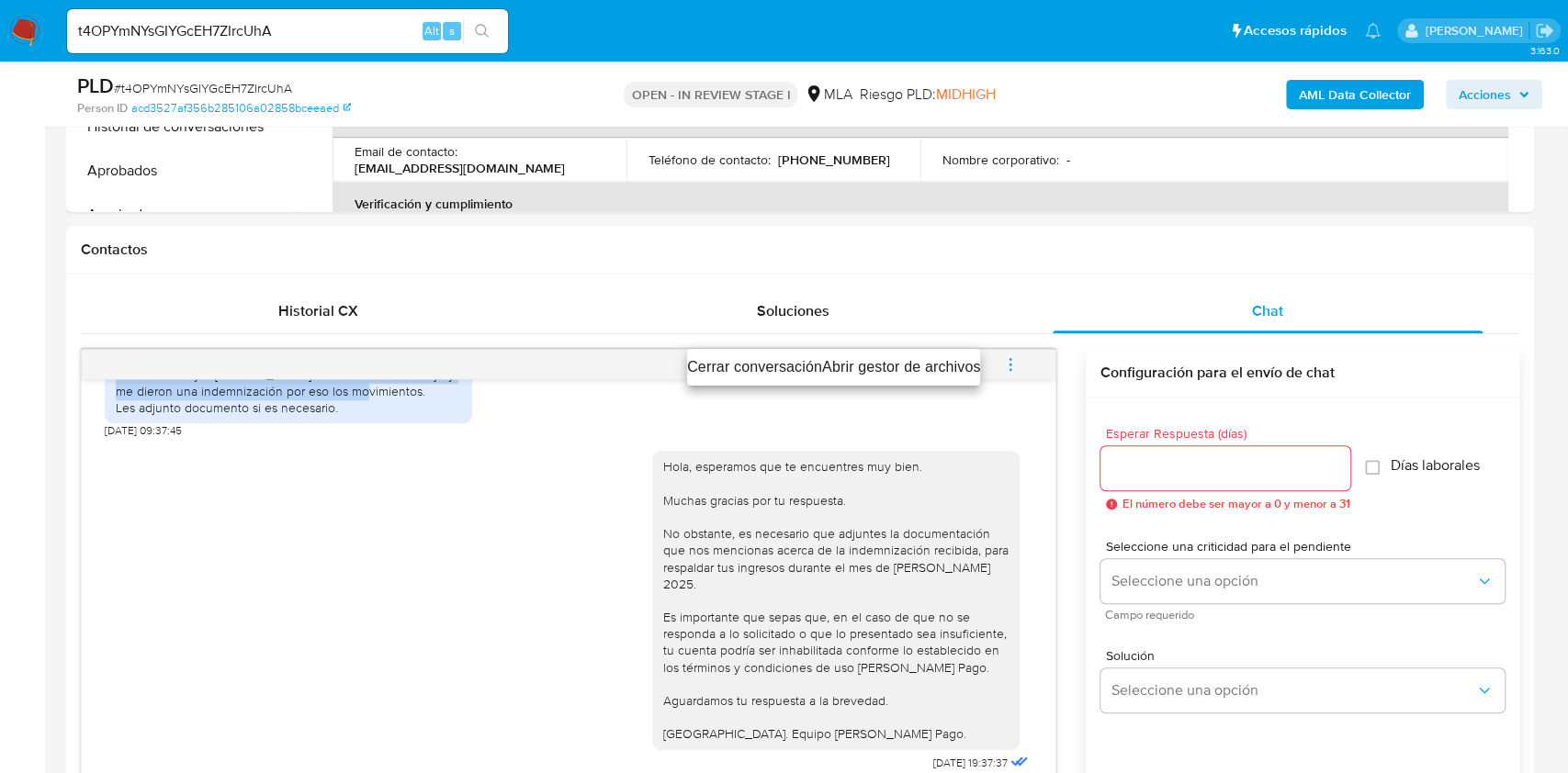
click at [743, 373] on li "Cerrar conversación" at bounding box center [754, 367] width 135 height 22
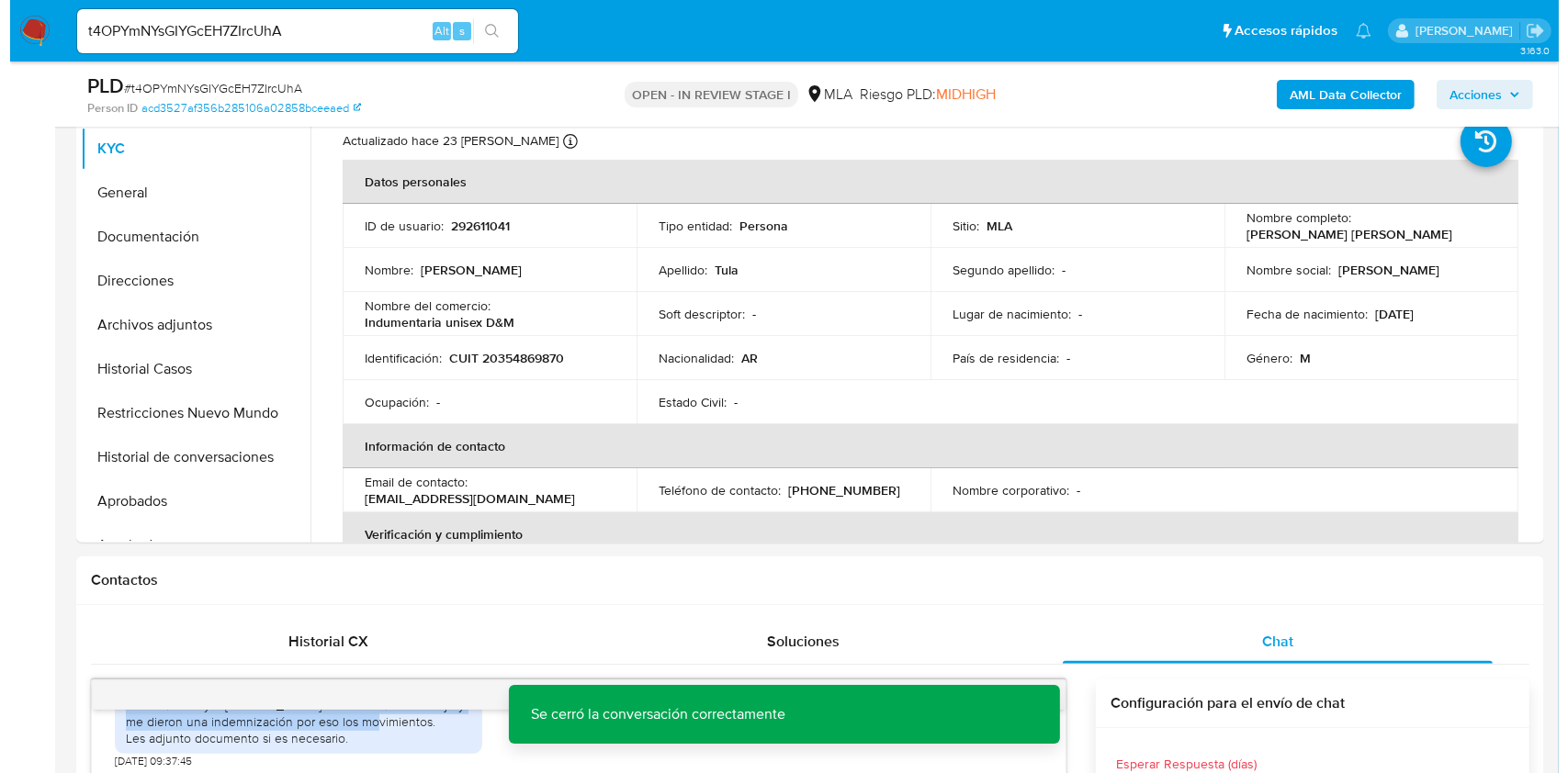
scroll to position [367, 0]
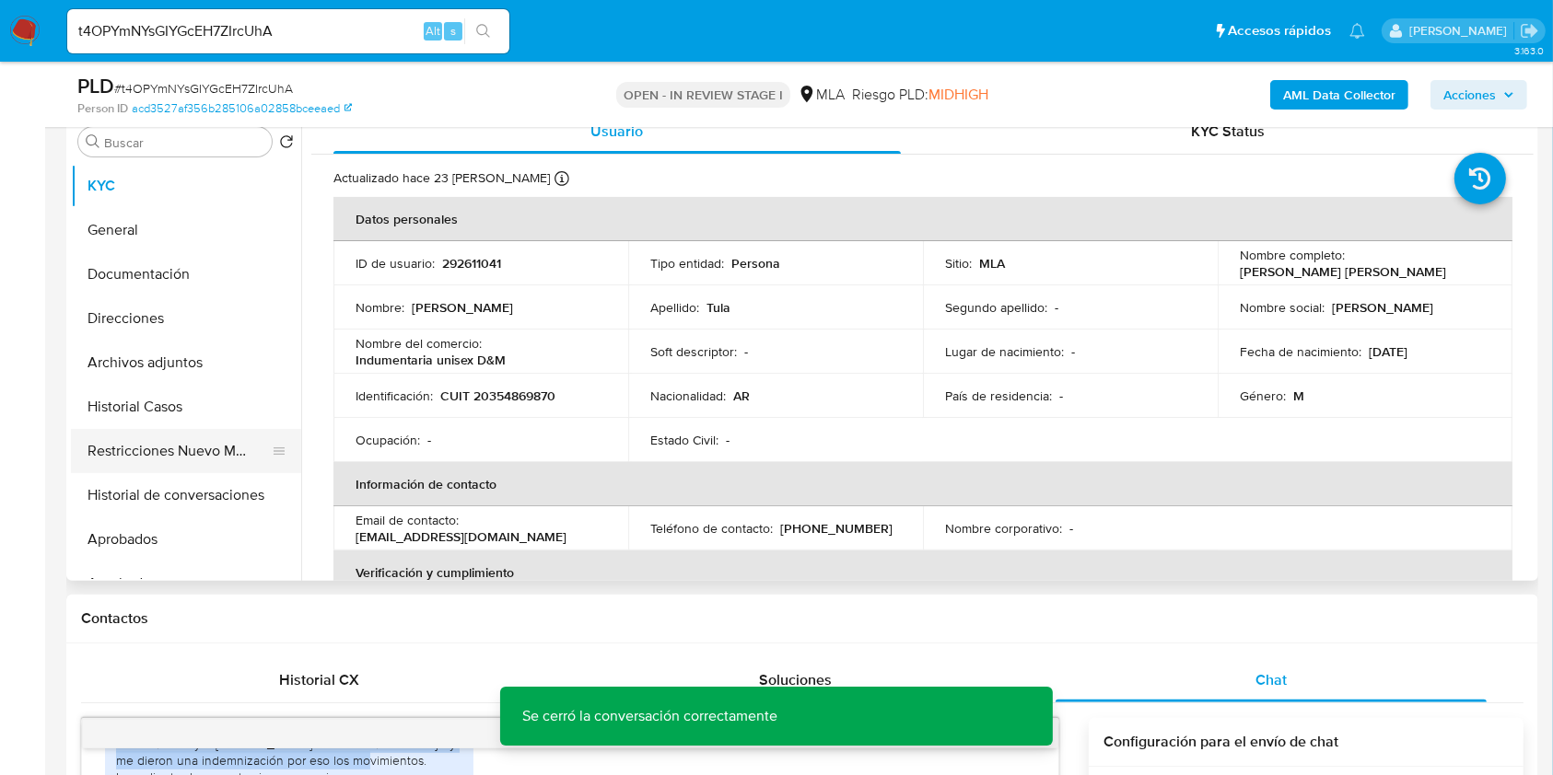
click at [122, 466] on button "Restricciones Nuevo Mundo" at bounding box center [178, 451] width 215 height 44
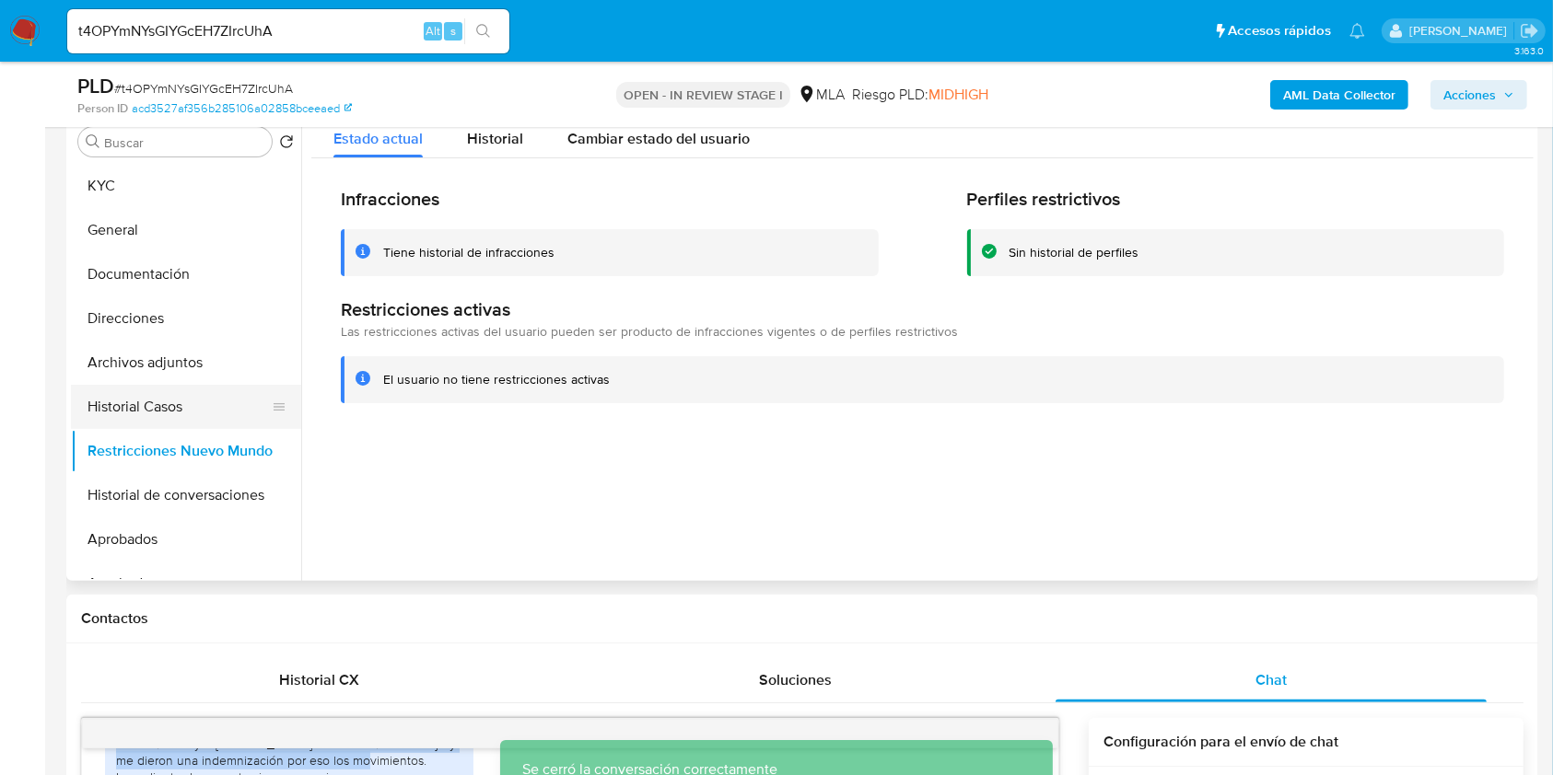
click at [142, 398] on button "Historial Casos" at bounding box center [178, 407] width 215 height 44
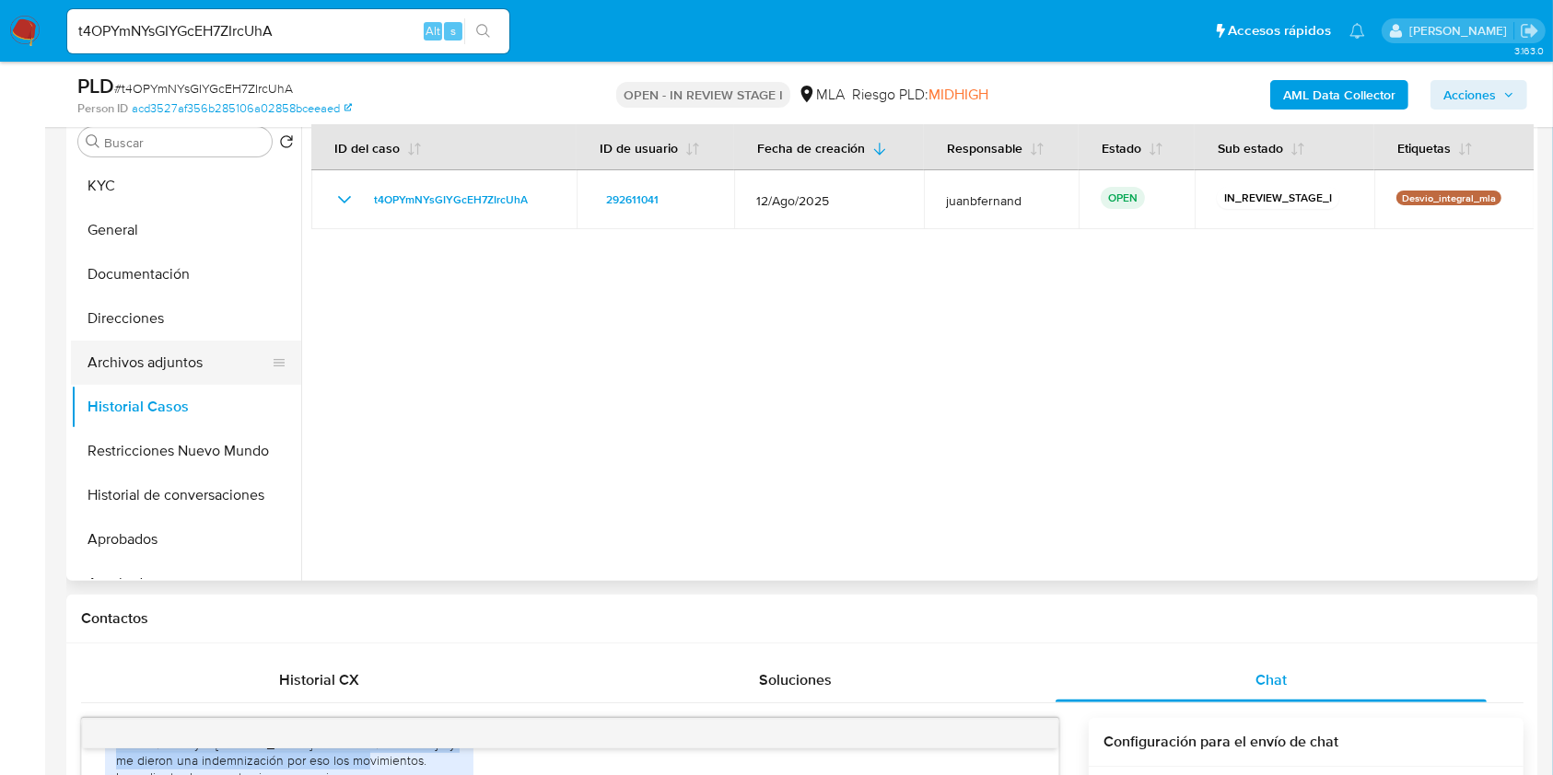
click at [165, 357] on button "Archivos adjuntos" at bounding box center [178, 363] width 215 height 44
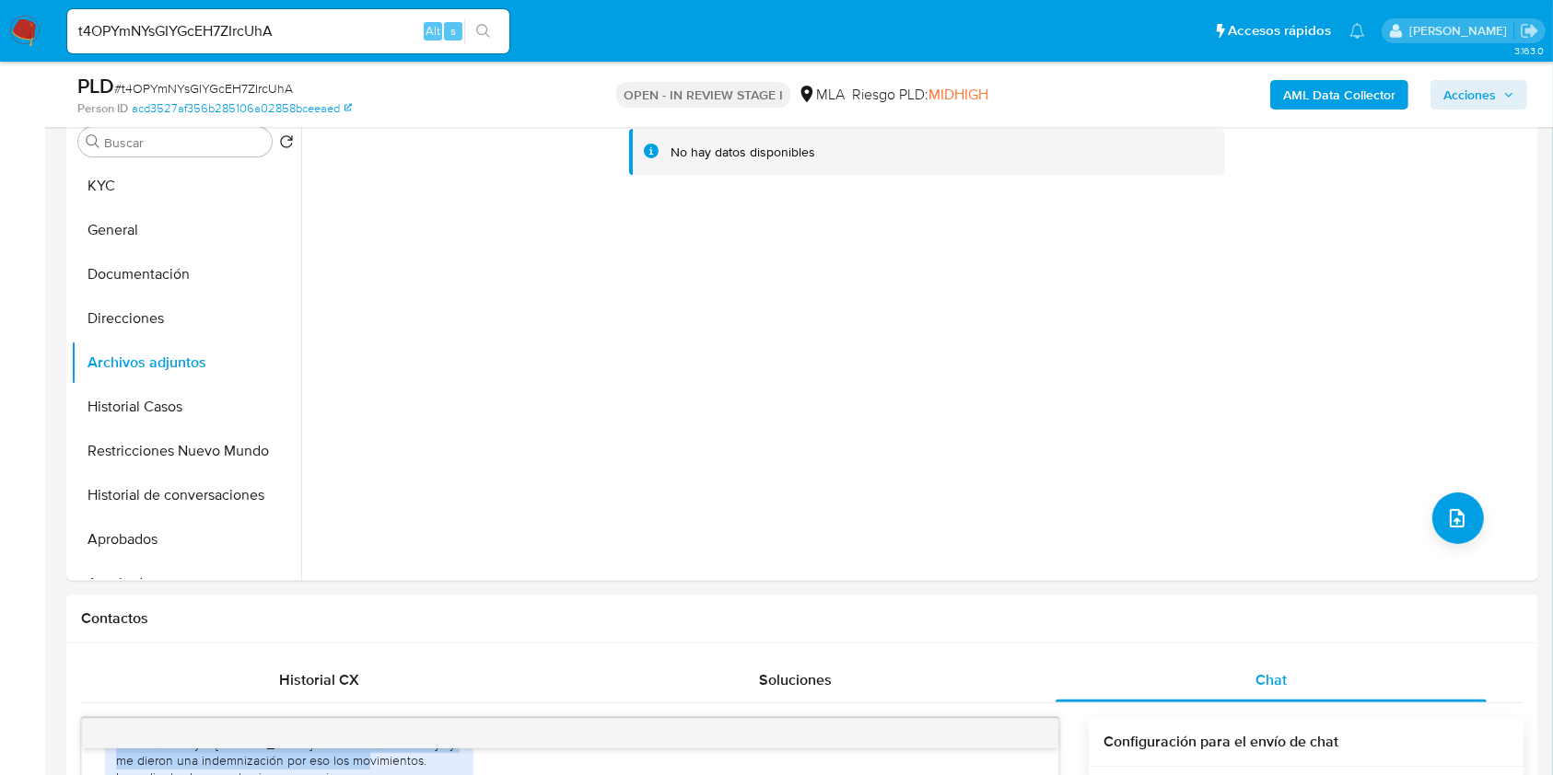
click at [1330, 90] on b "AML Data Collector" at bounding box center [1339, 94] width 112 height 29
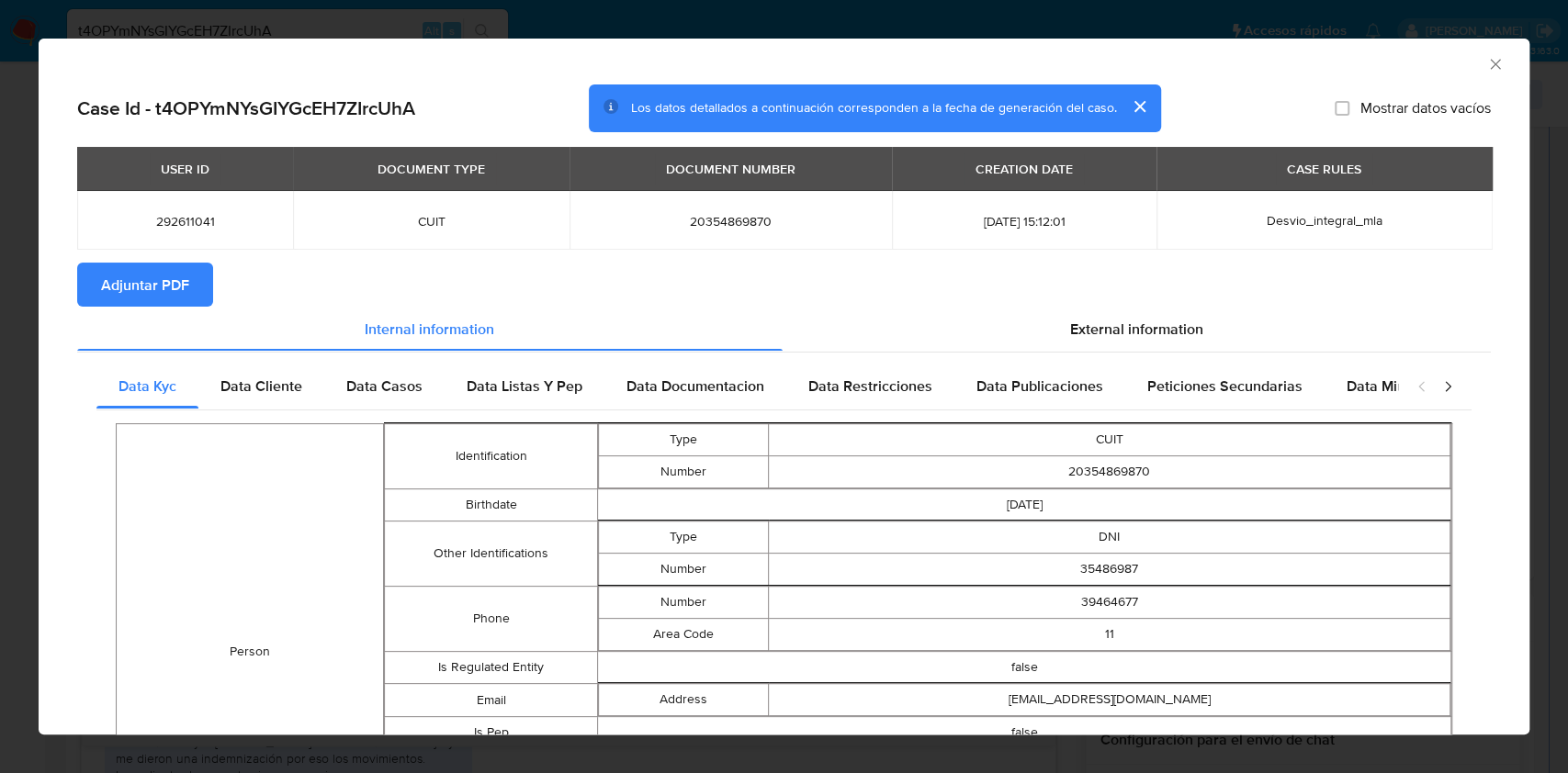
click at [162, 296] on span "Adjuntar PDF" at bounding box center [145, 284] width 88 height 41
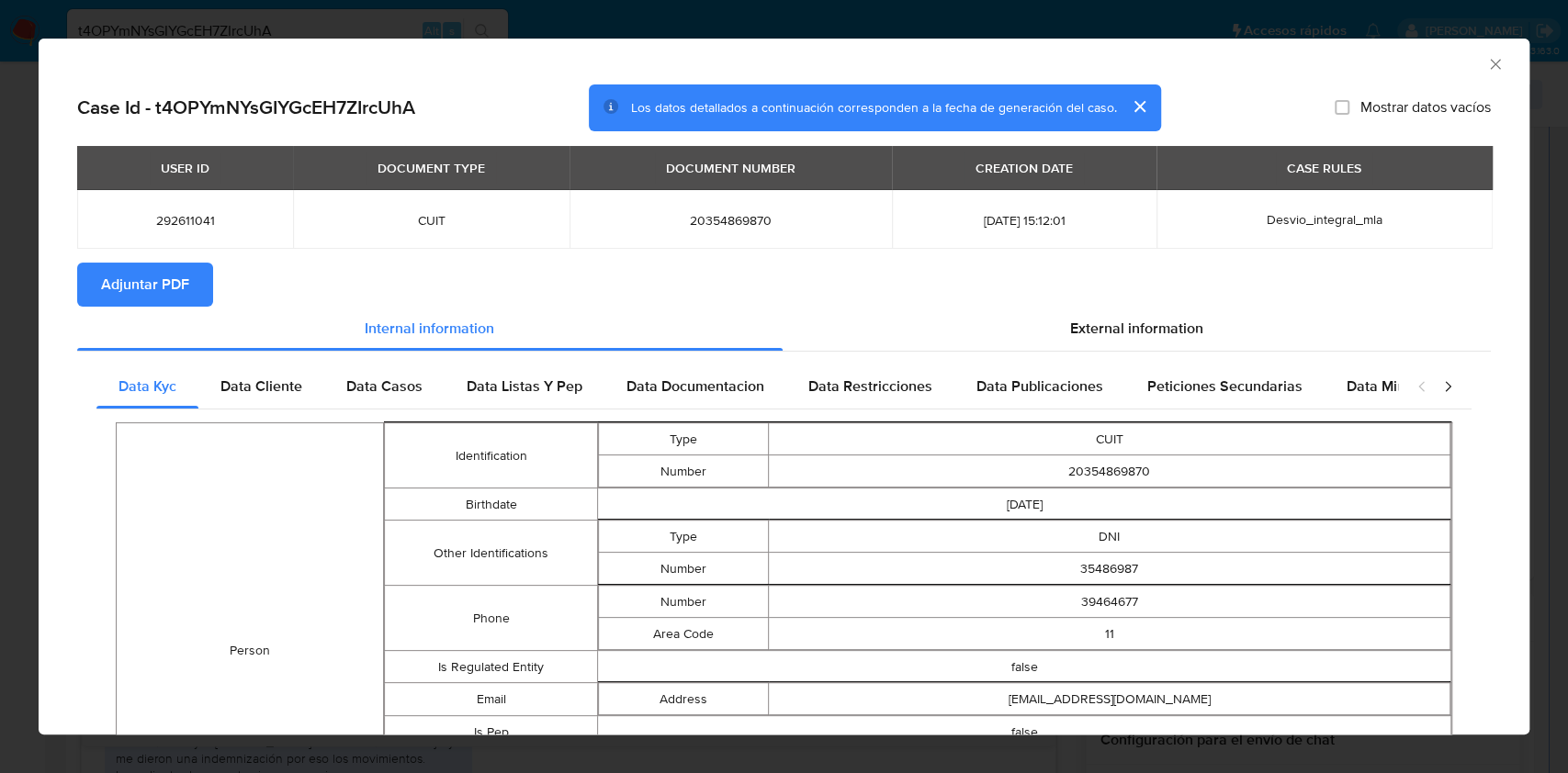
click at [1490, 66] on icon "Cerrar ventana" at bounding box center [1495, 64] width 10 height 10
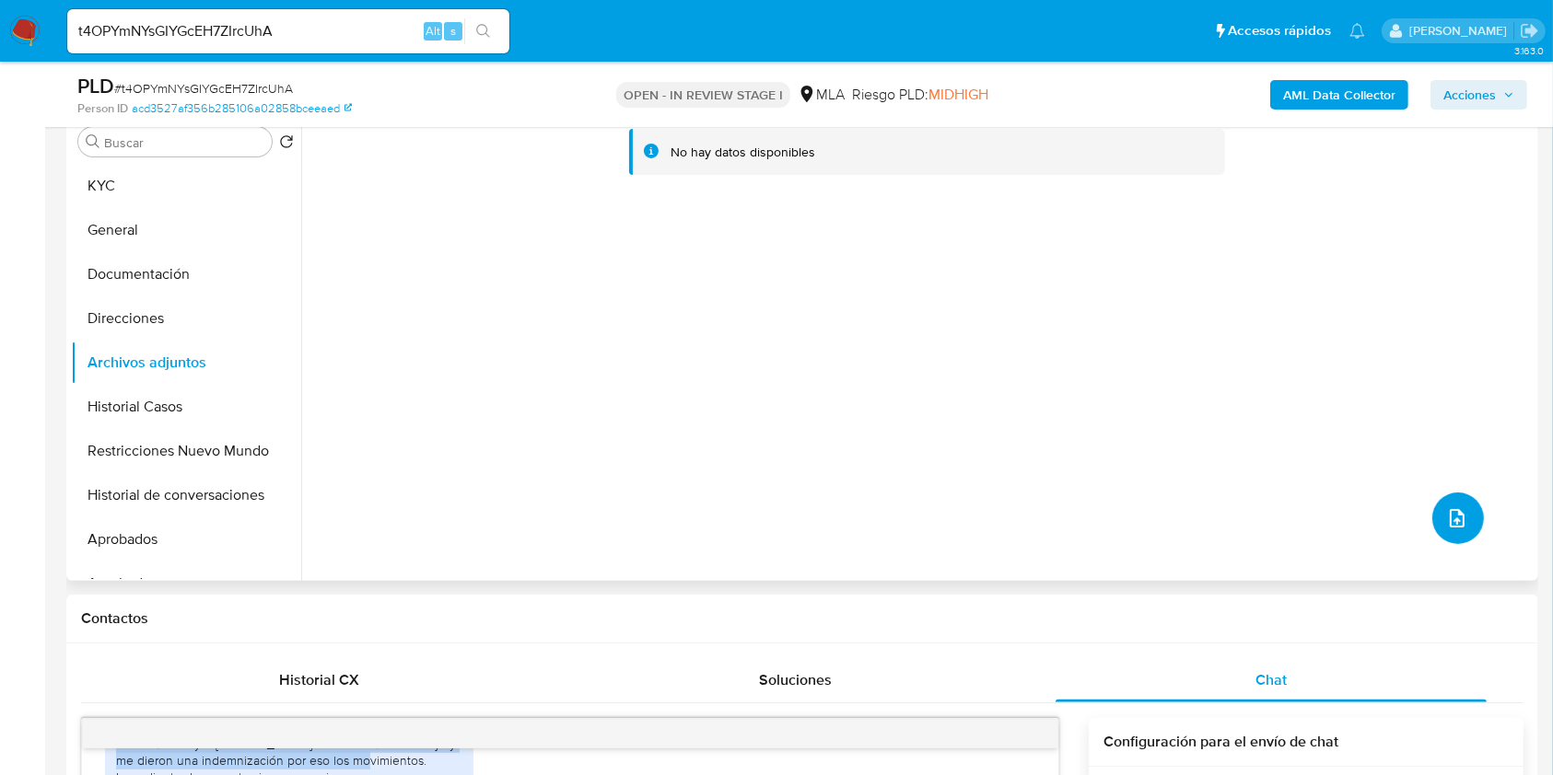
click at [1449, 521] on icon "upload-file" at bounding box center [1456, 518] width 15 height 18
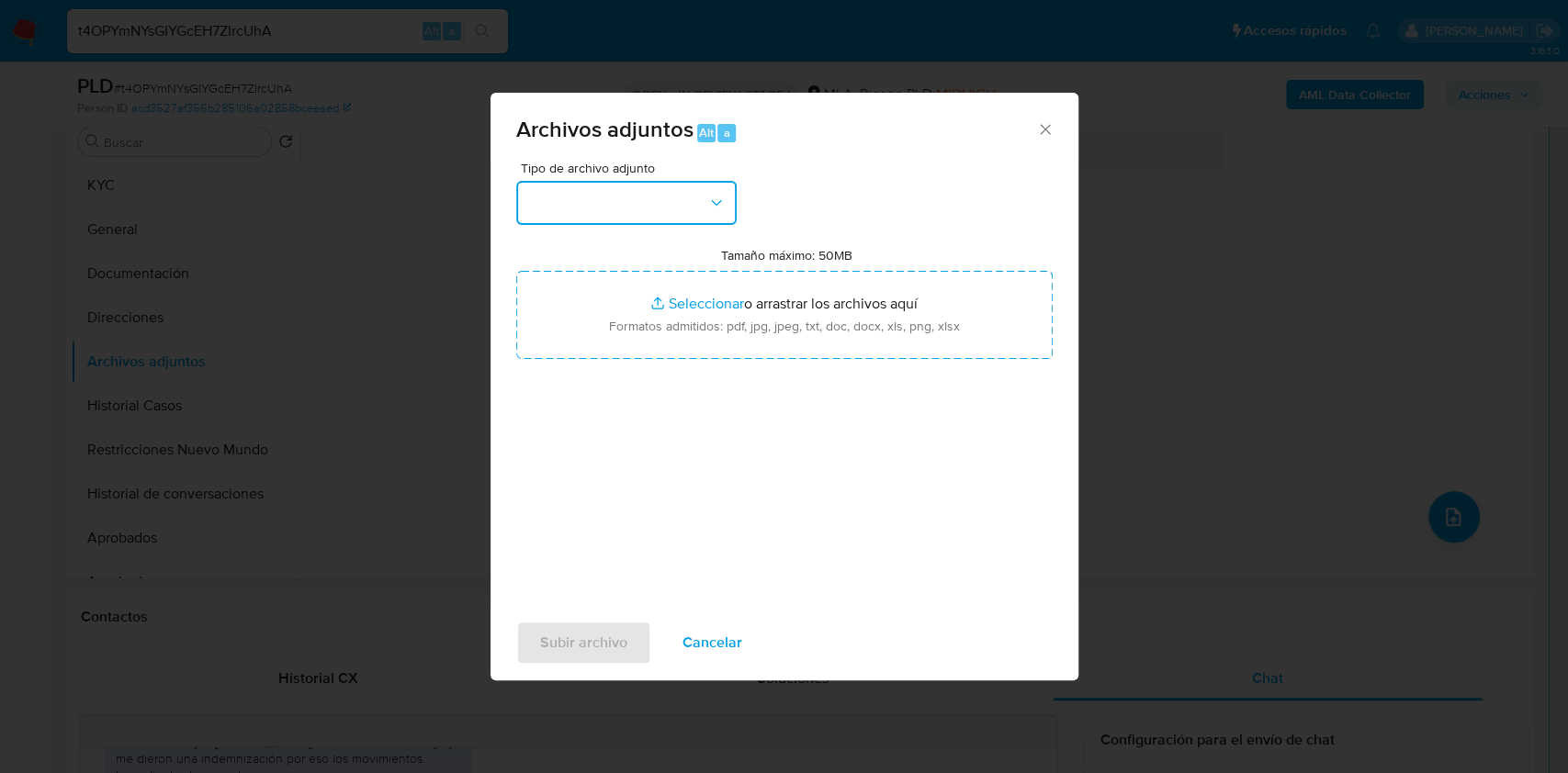
click at [664, 208] on button "button" at bounding box center [626, 202] width 220 height 44
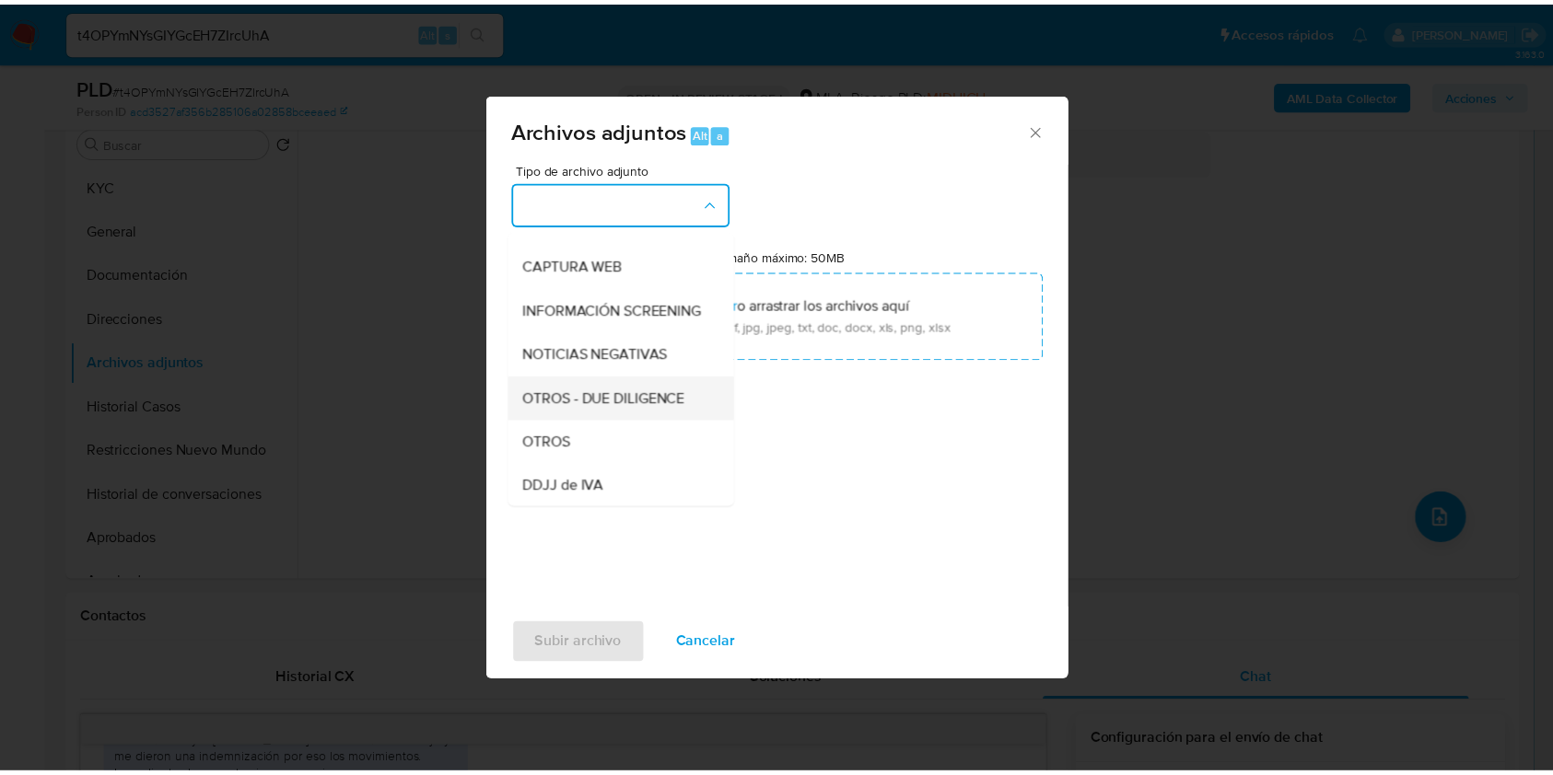
scroll to position [245, 0]
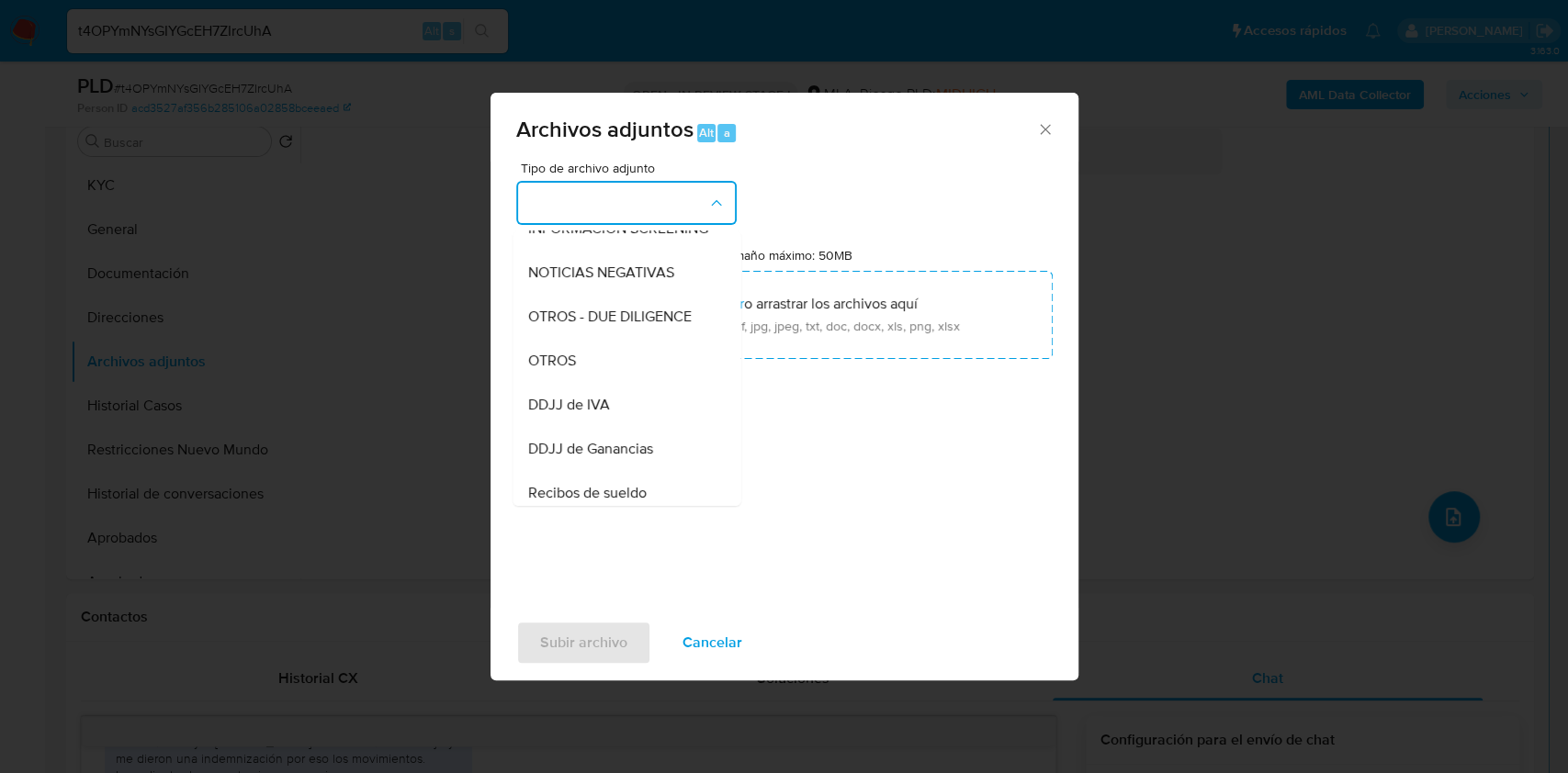
drag, startPoint x: 592, startPoint y: 373, endPoint x: 664, endPoint y: 488, distance: 135.7
click at [590, 370] on div "OTROS" at bounding box center [621, 361] width 188 height 44
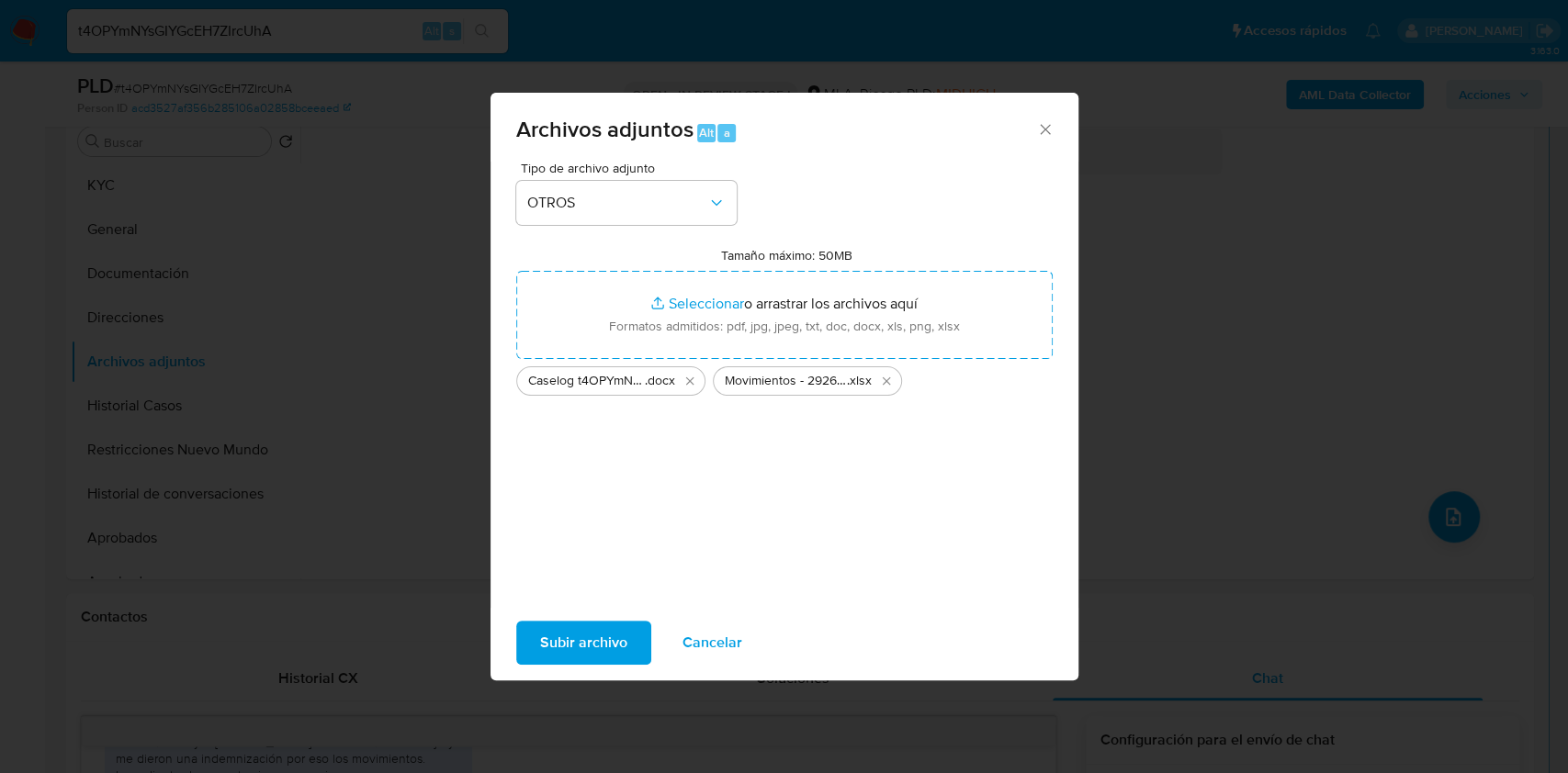
click at [610, 635] on span "Subir archivo" at bounding box center [583, 642] width 87 height 41
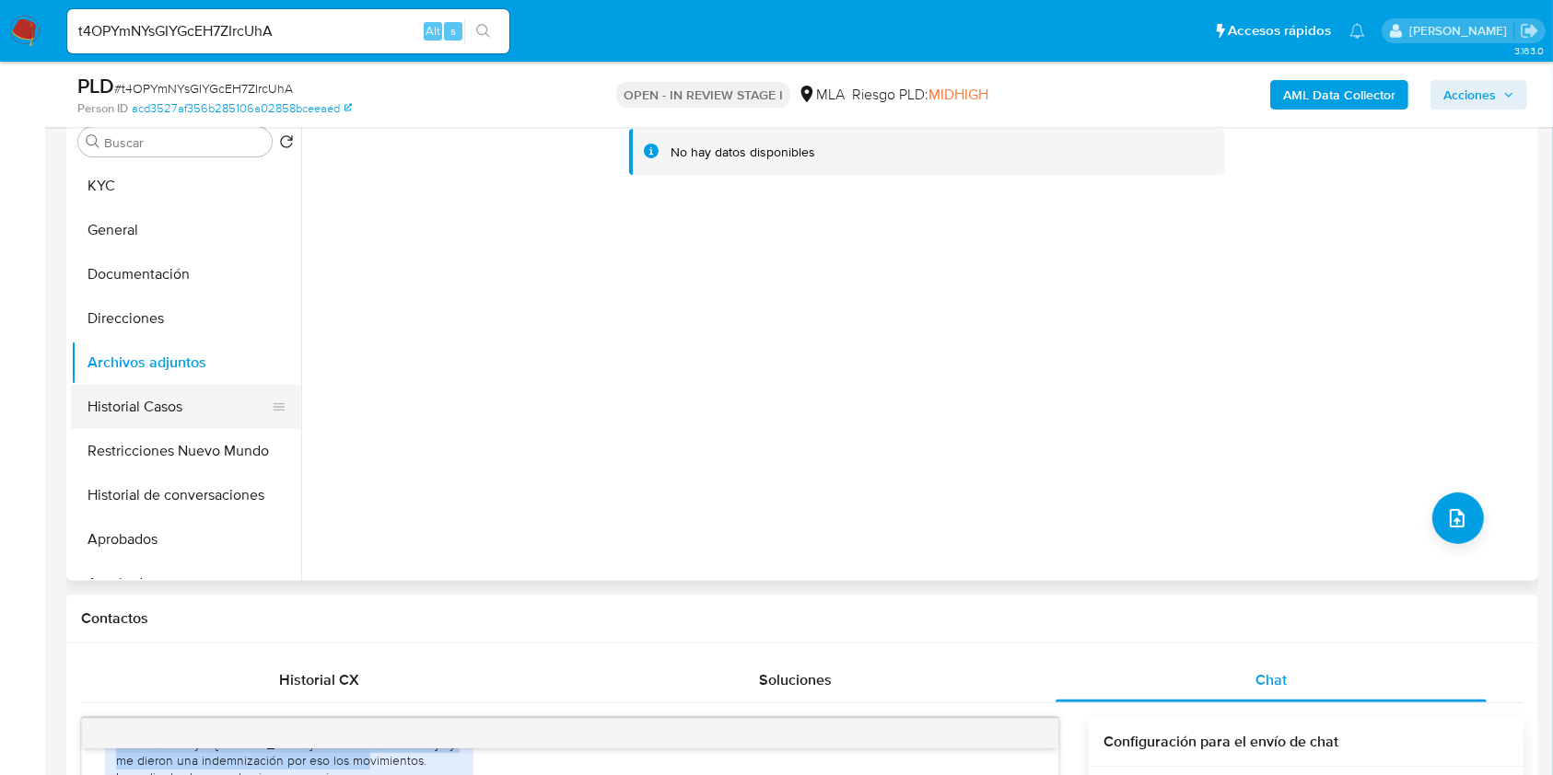
click at [180, 425] on button "Historial Casos" at bounding box center [178, 407] width 215 height 44
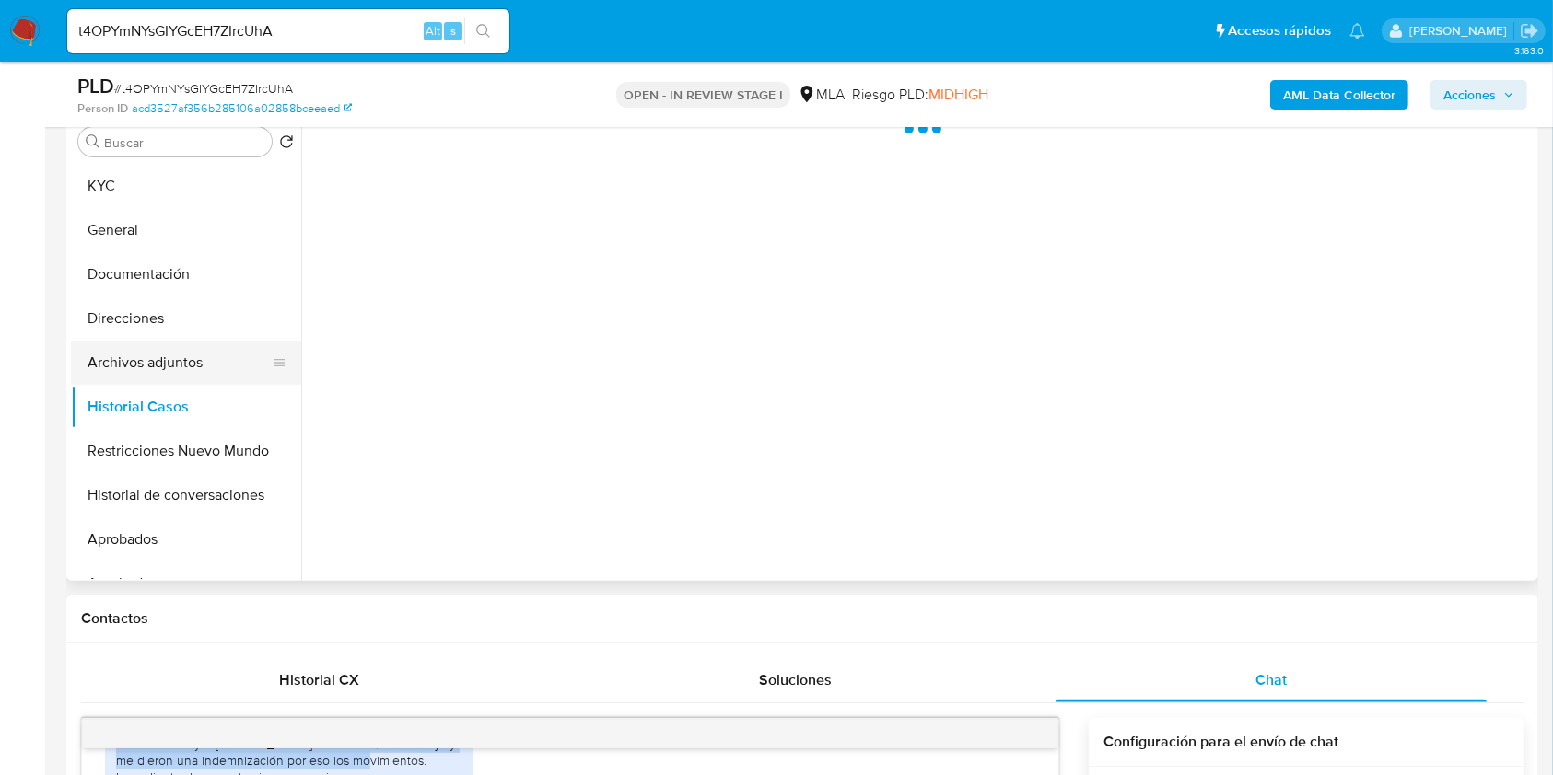
click at [175, 372] on button "Archivos adjuntos" at bounding box center [178, 363] width 215 height 44
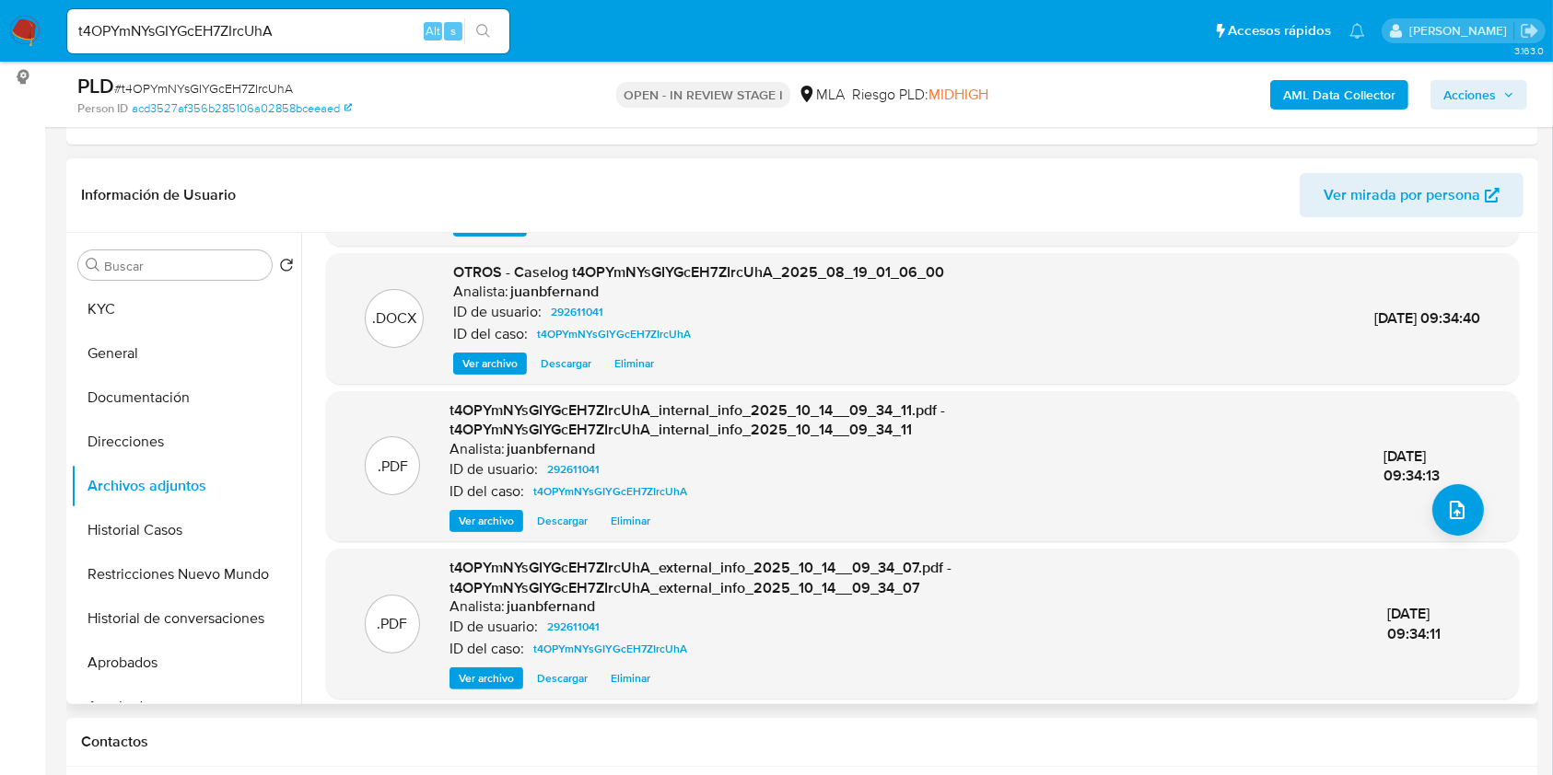
scroll to position [143, 0]
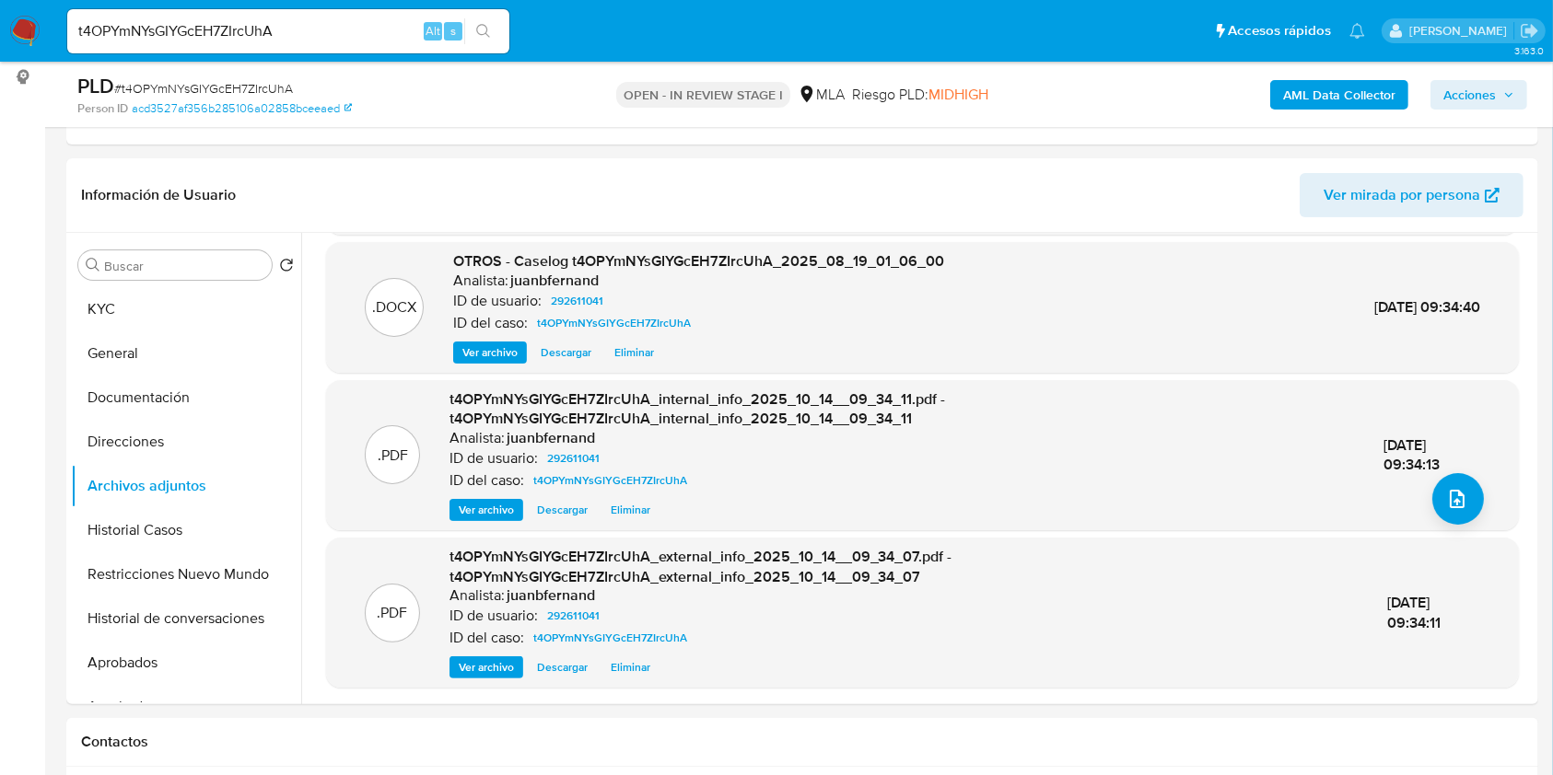
click at [1465, 102] on span "Acciones" at bounding box center [1469, 94] width 52 height 29
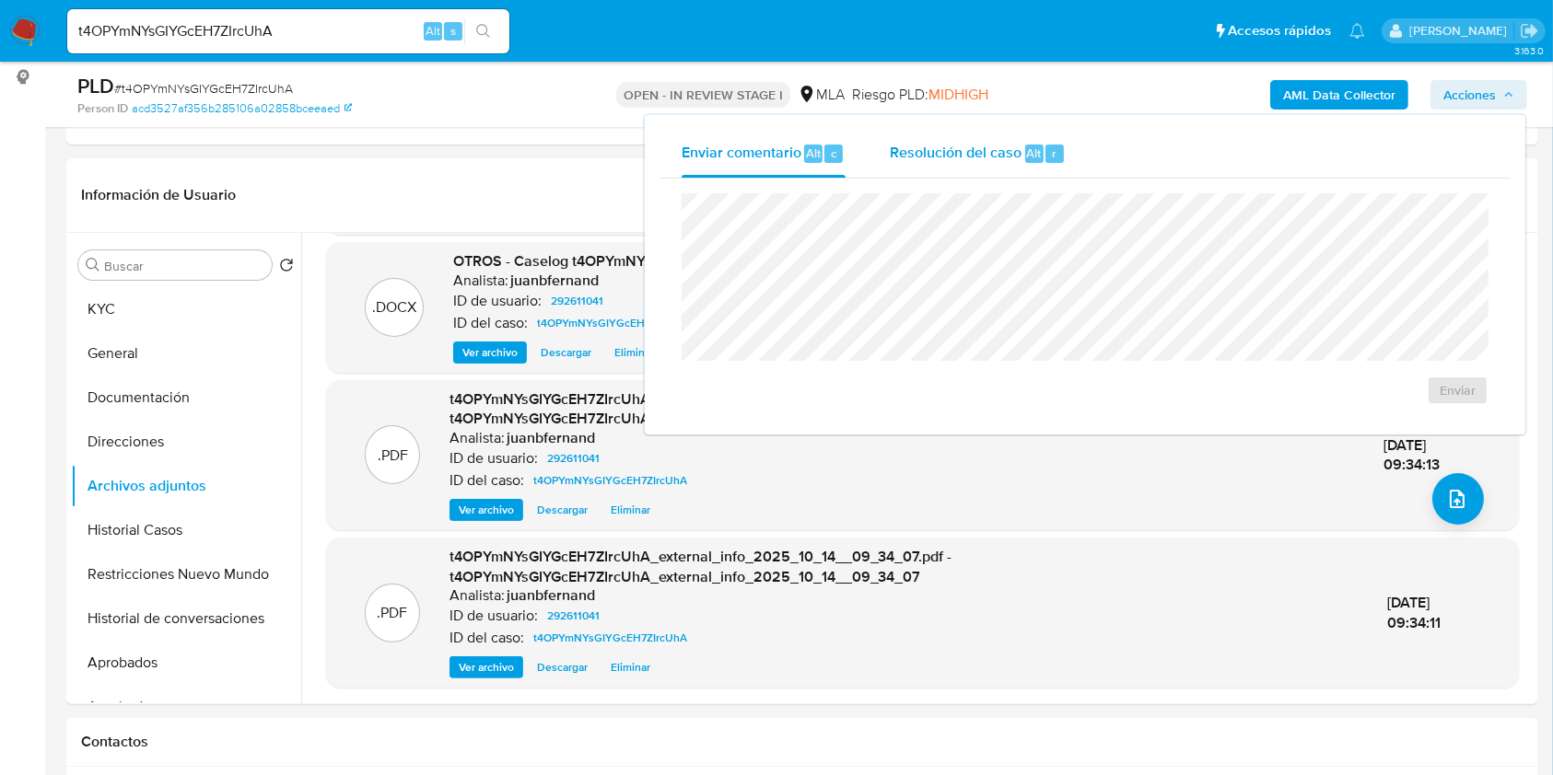
click at [998, 165] on div "Resolución del caso Alt r" at bounding box center [978, 154] width 176 height 48
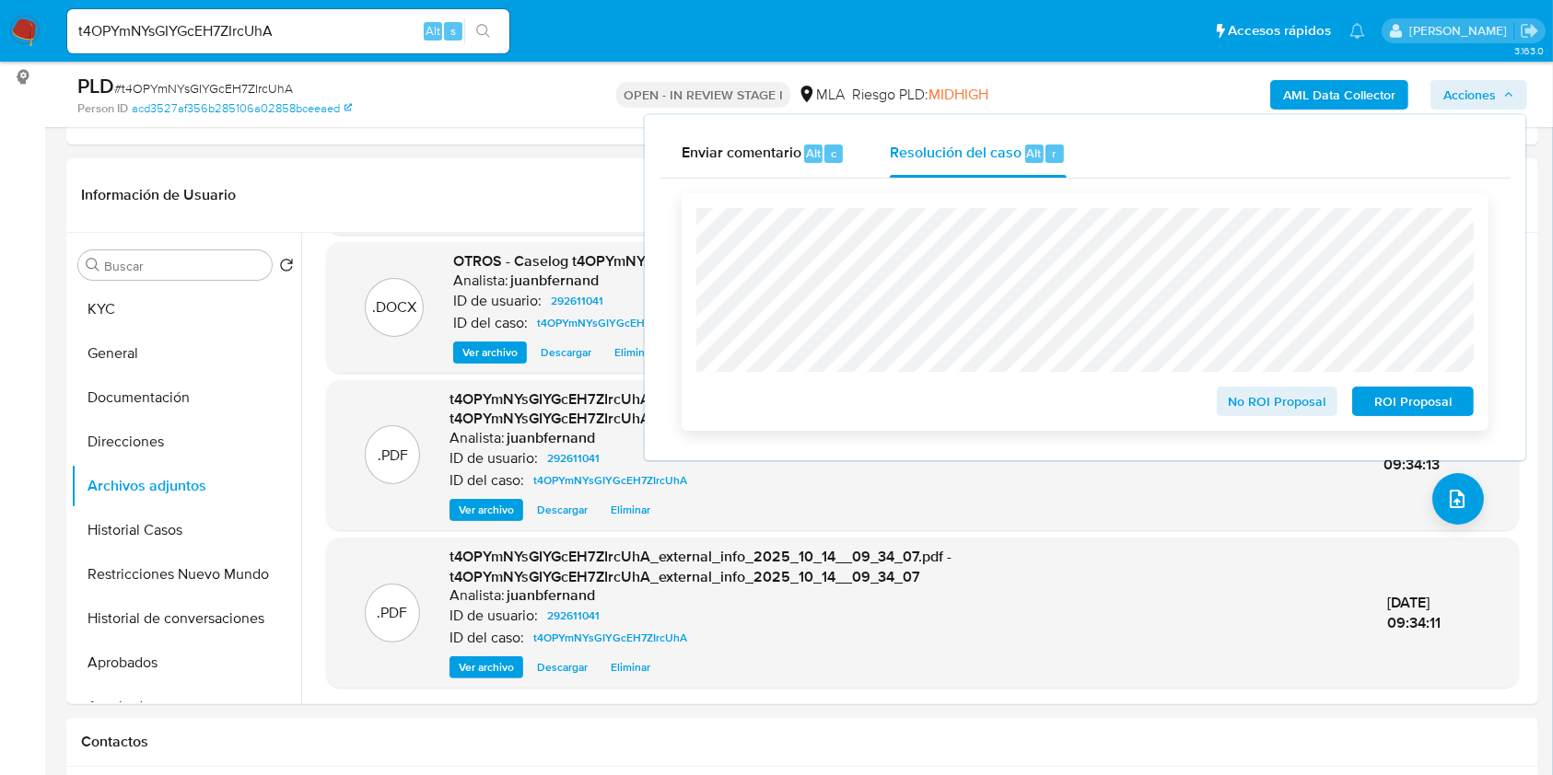
click at [1309, 405] on span "No ROI Proposal" at bounding box center [1277, 402] width 96 height 26
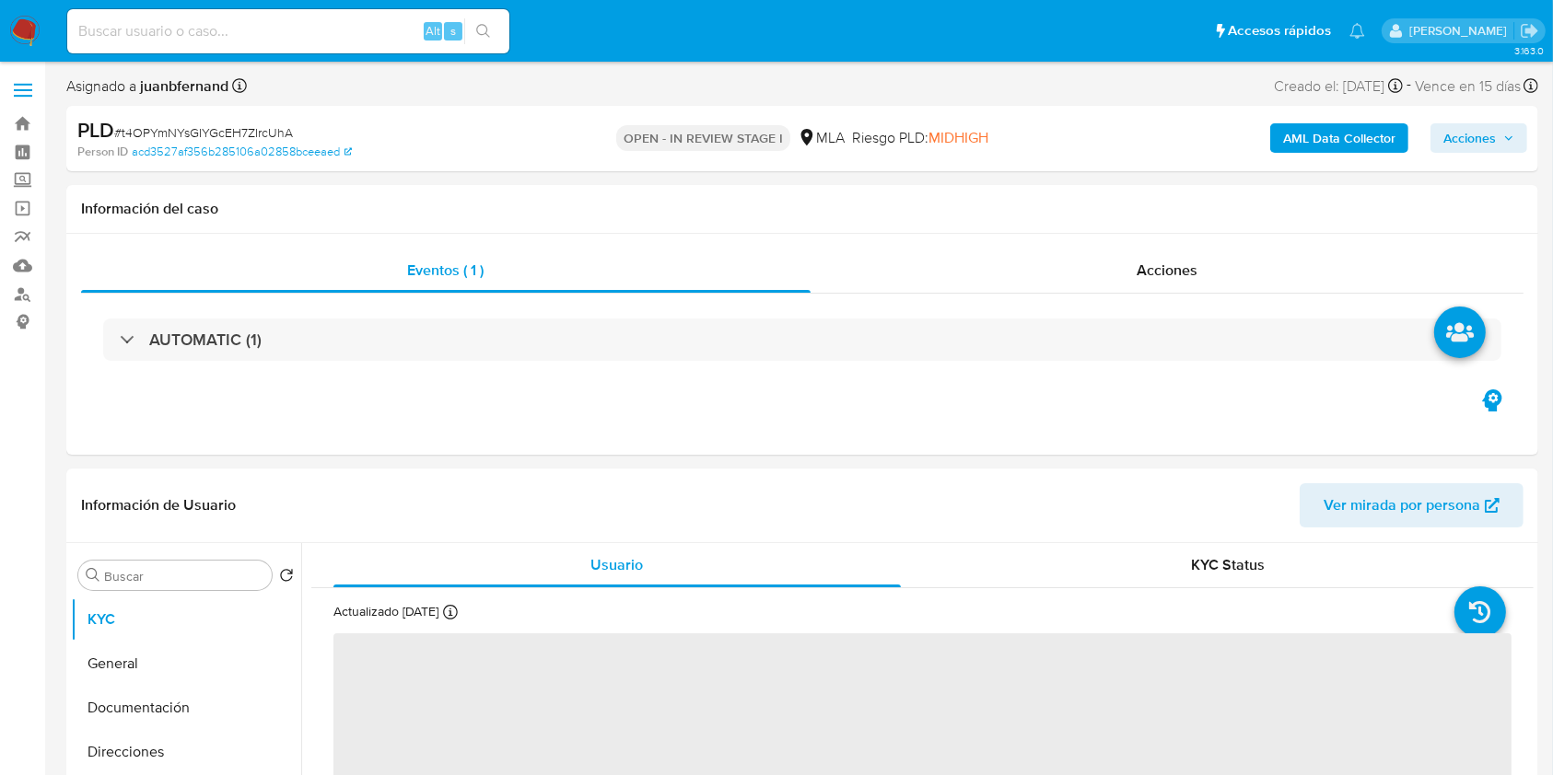
select select "10"
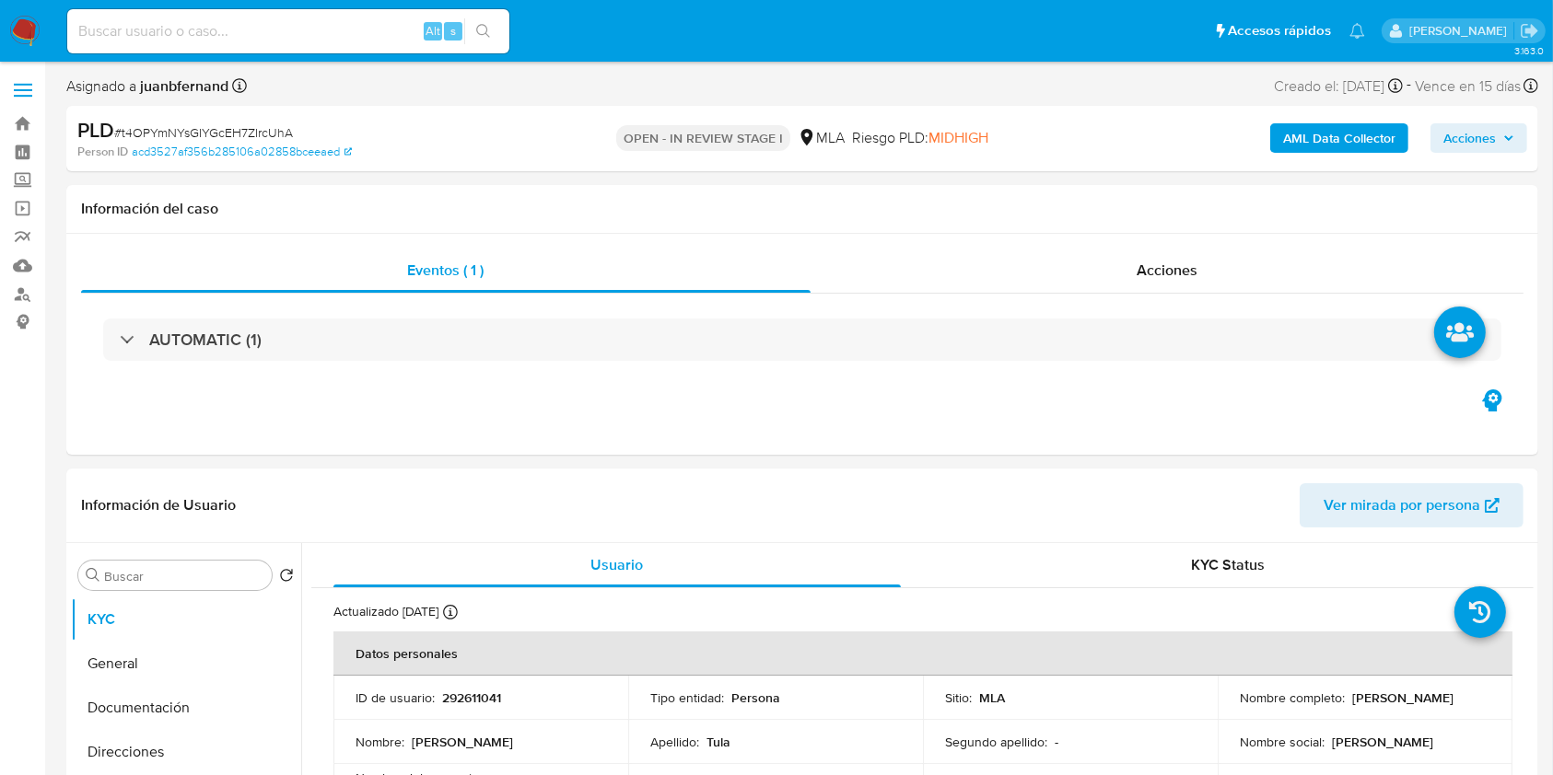
click at [384, 38] on input at bounding box center [288, 31] width 442 height 24
click at [487, 28] on icon "search-icon" at bounding box center [483, 31] width 15 height 15
click at [337, 31] on input at bounding box center [288, 31] width 442 height 24
paste input "WrKdZdidONmh5QPzd1Hq1oqc"
type input "WrKdZdidONmh5QPzd1Hq1oqc"
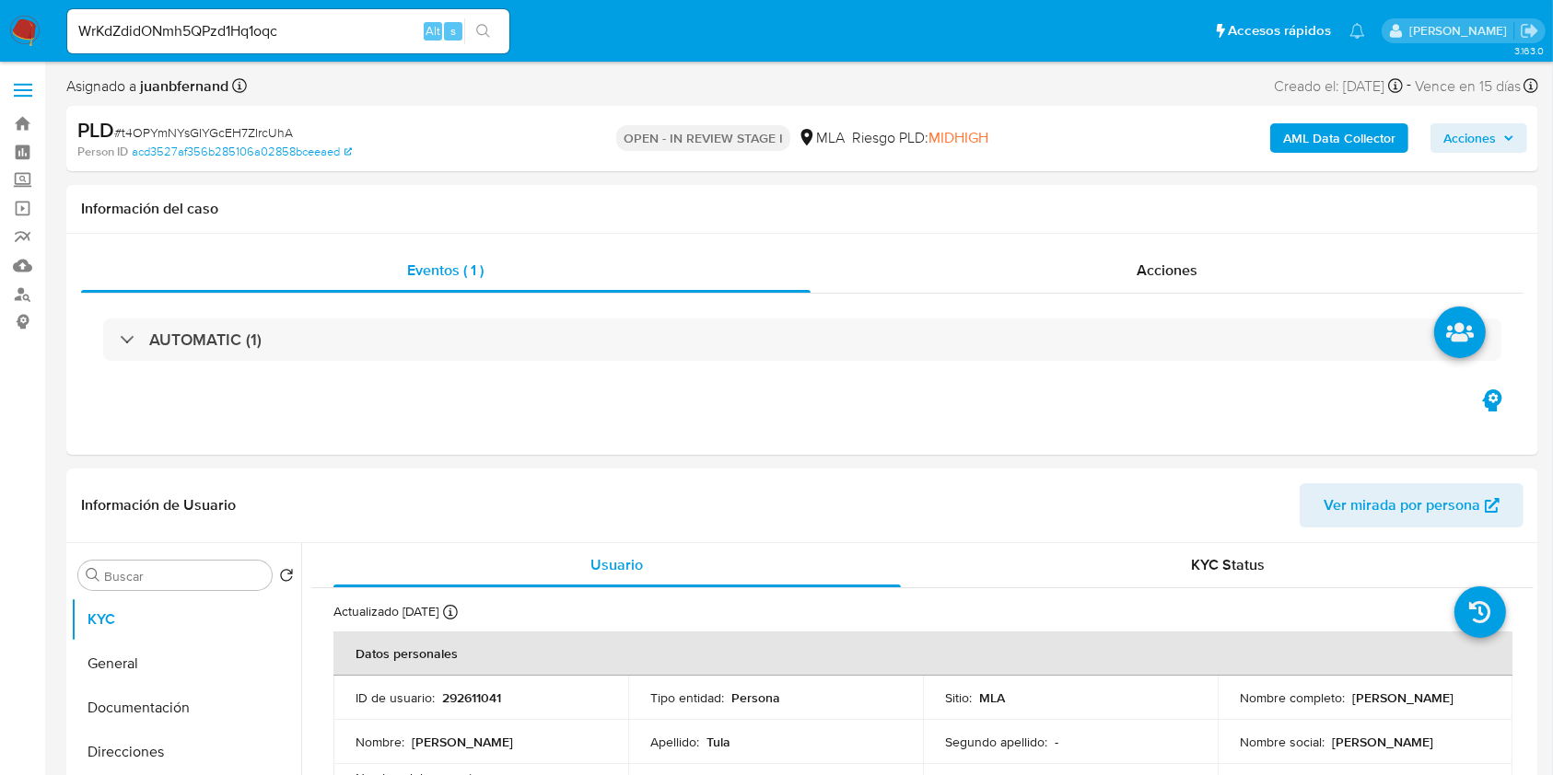
drag, startPoint x: 500, startPoint y: 26, endPoint x: 587, endPoint y: 40, distance: 87.7
click at [587, 40] on ul "Pausado Ver notificaciones WrKdZdidONmh5QPzd1Hq1oqc Alt s Accesos rápidos Presi…" at bounding box center [716, 30] width 1316 height 46
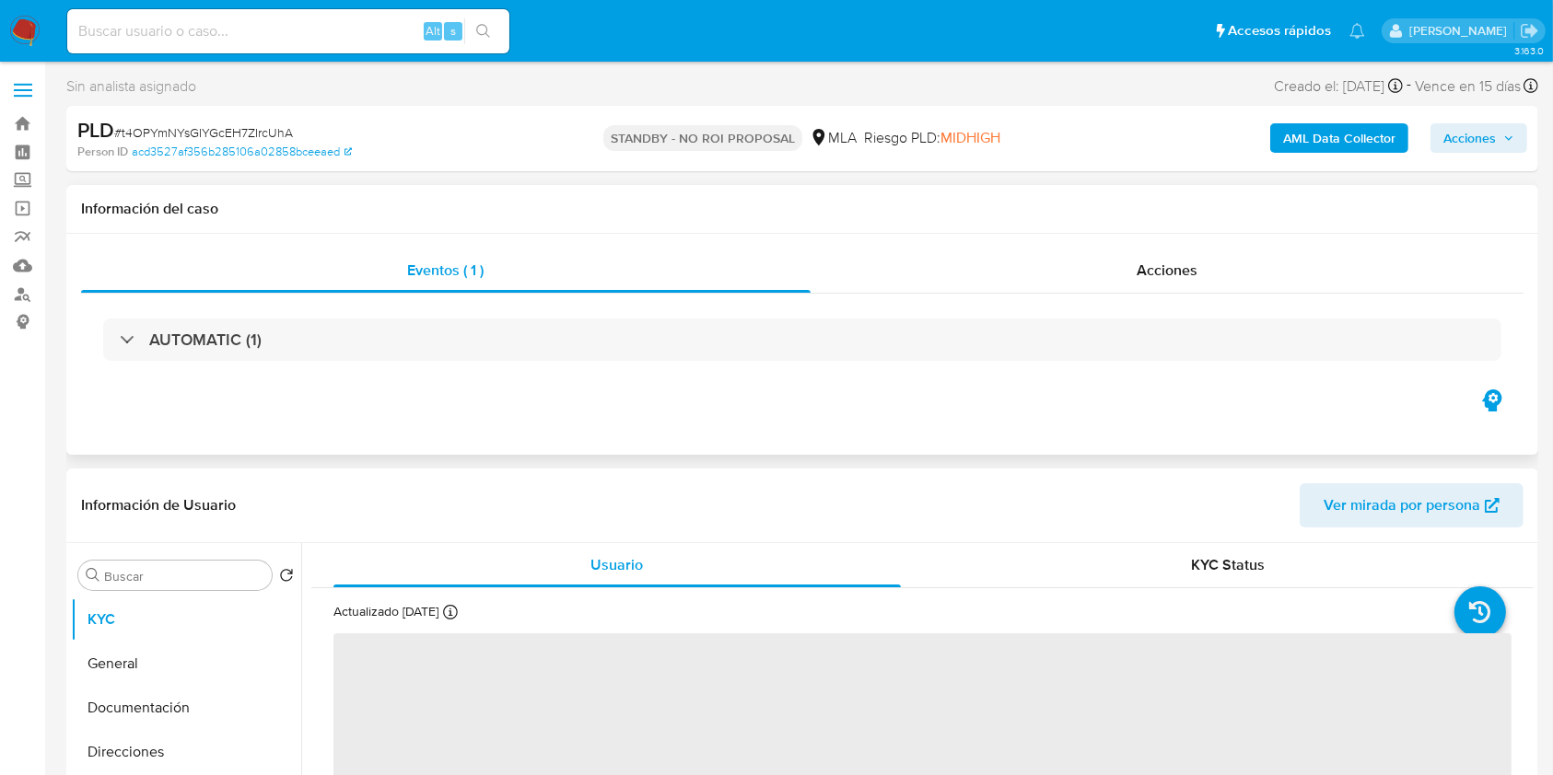
select select "10"
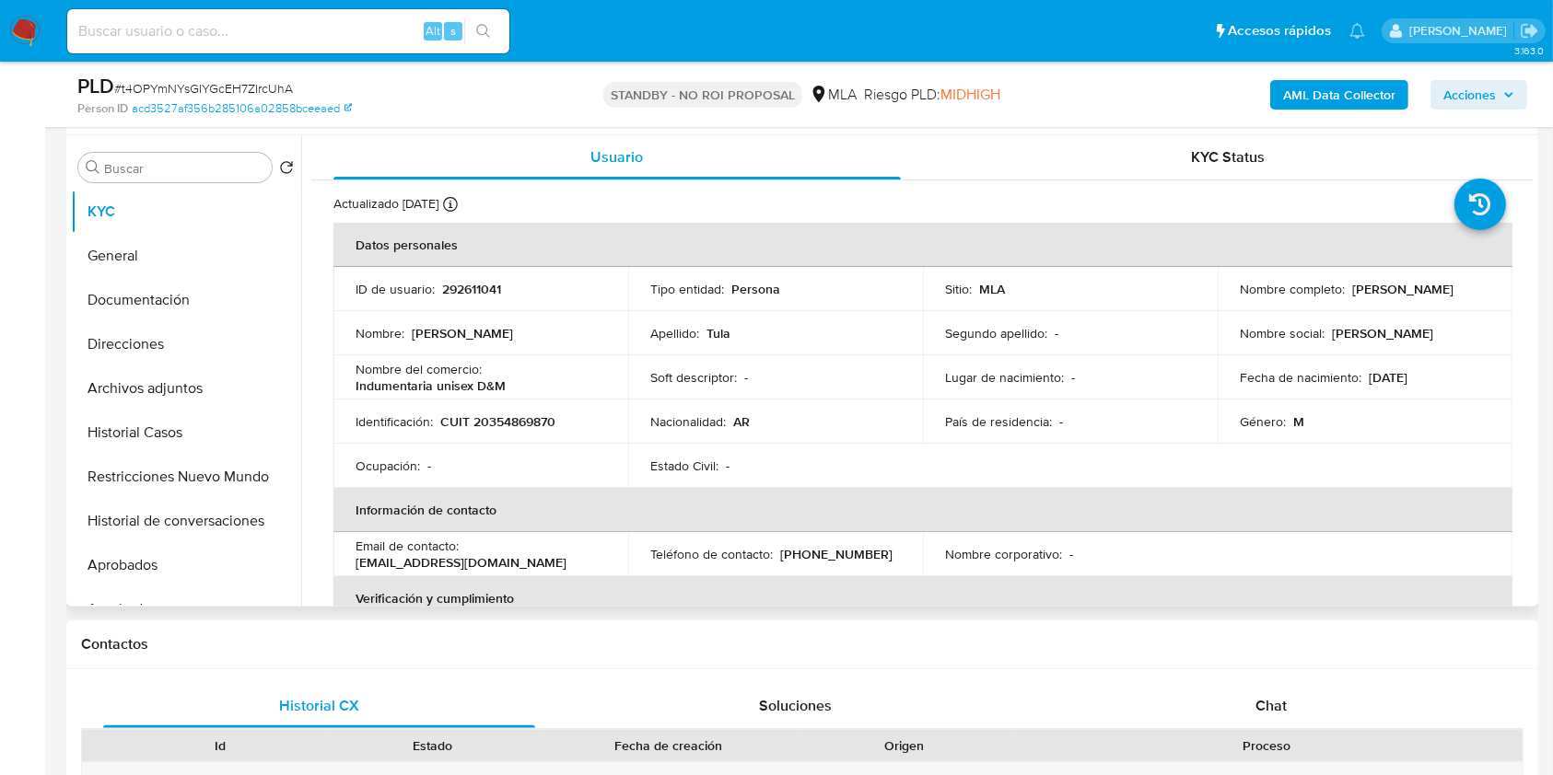
scroll to position [368, 0]
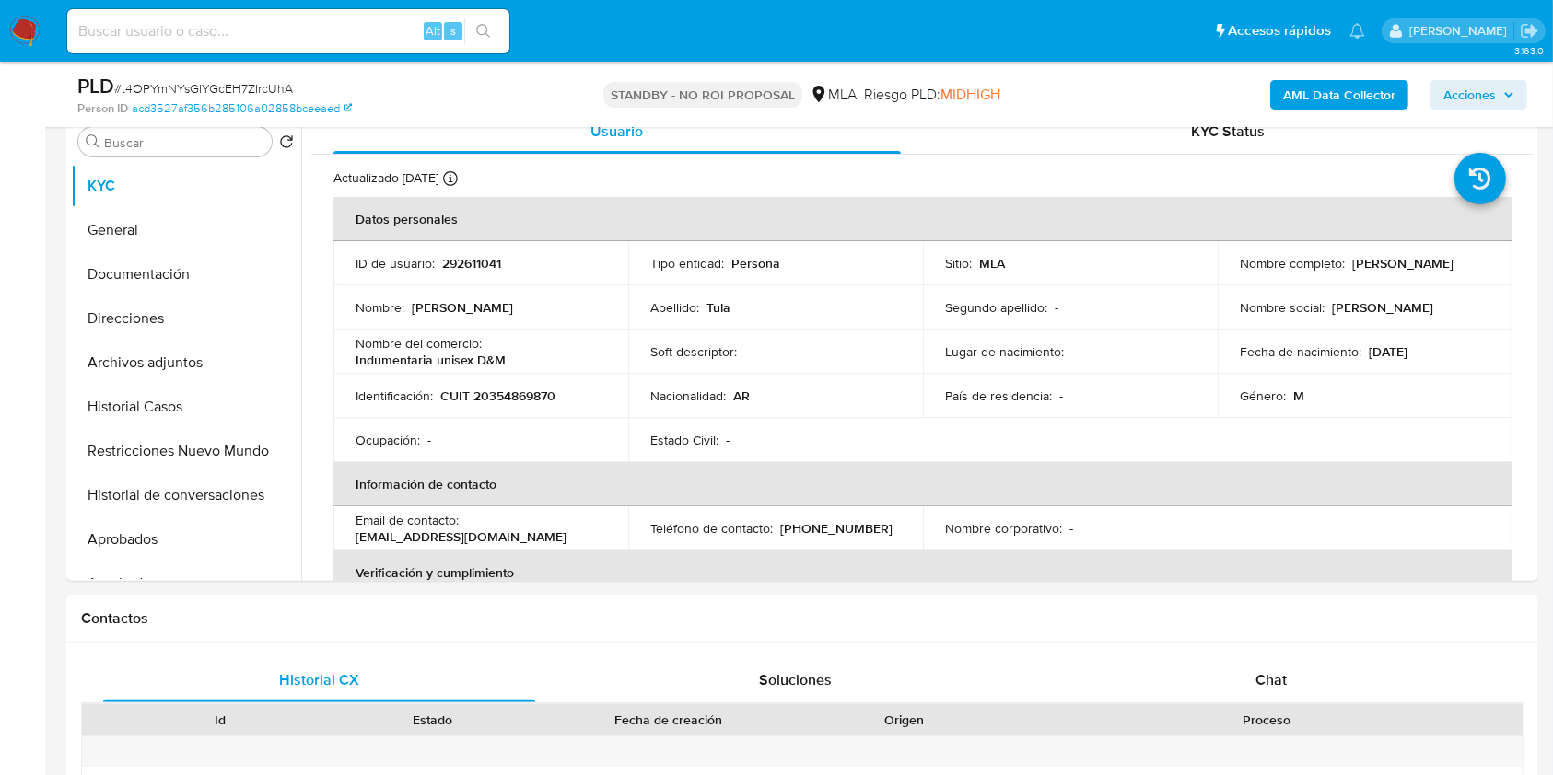
click at [312, 26] on input at bounding box center [288, 31] width 442 height 24
paste input "WrKdZdidONmh5QPzd1Hq1oqc"
type input "WrKdZdidONmh5QPzd1Hq1oqc"
click at [455, 27] on span "s" at bounding box center [453, 30] width 6 height 17
click at [479, 29] on icon "search-icon" at bounding box center [483, 31] width 15 height 15
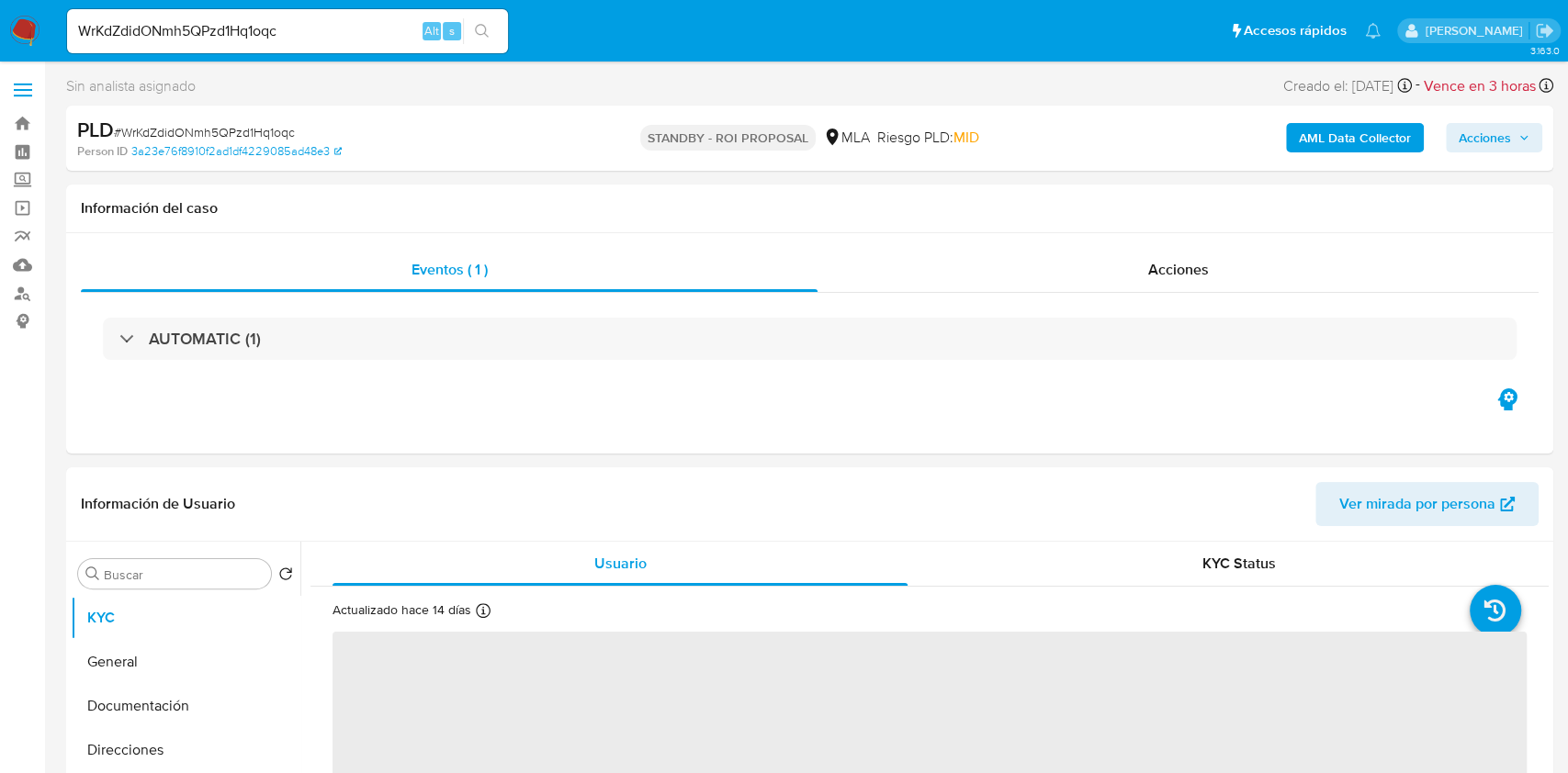
select select "10"
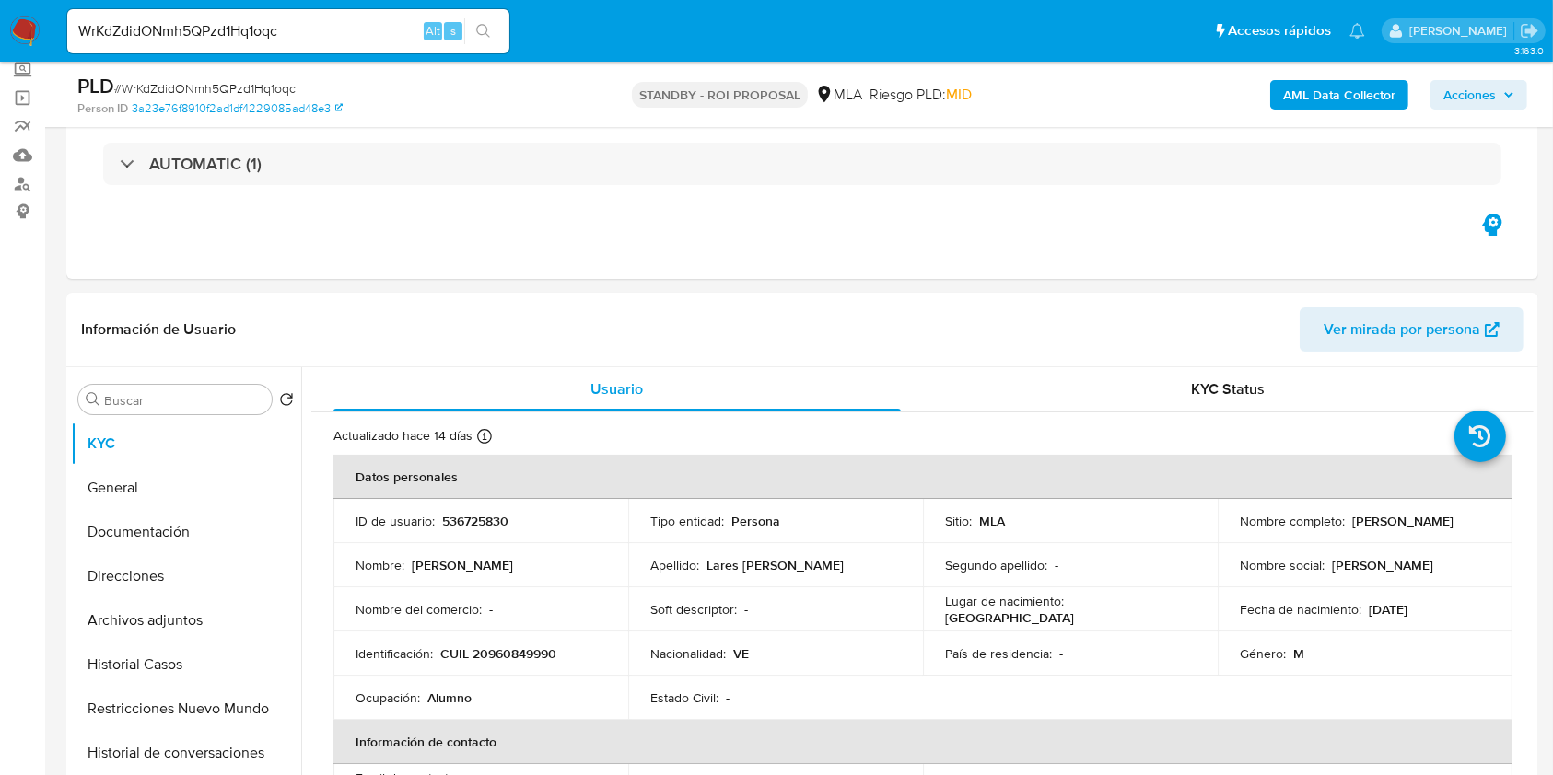
scroll to position [368, 0]
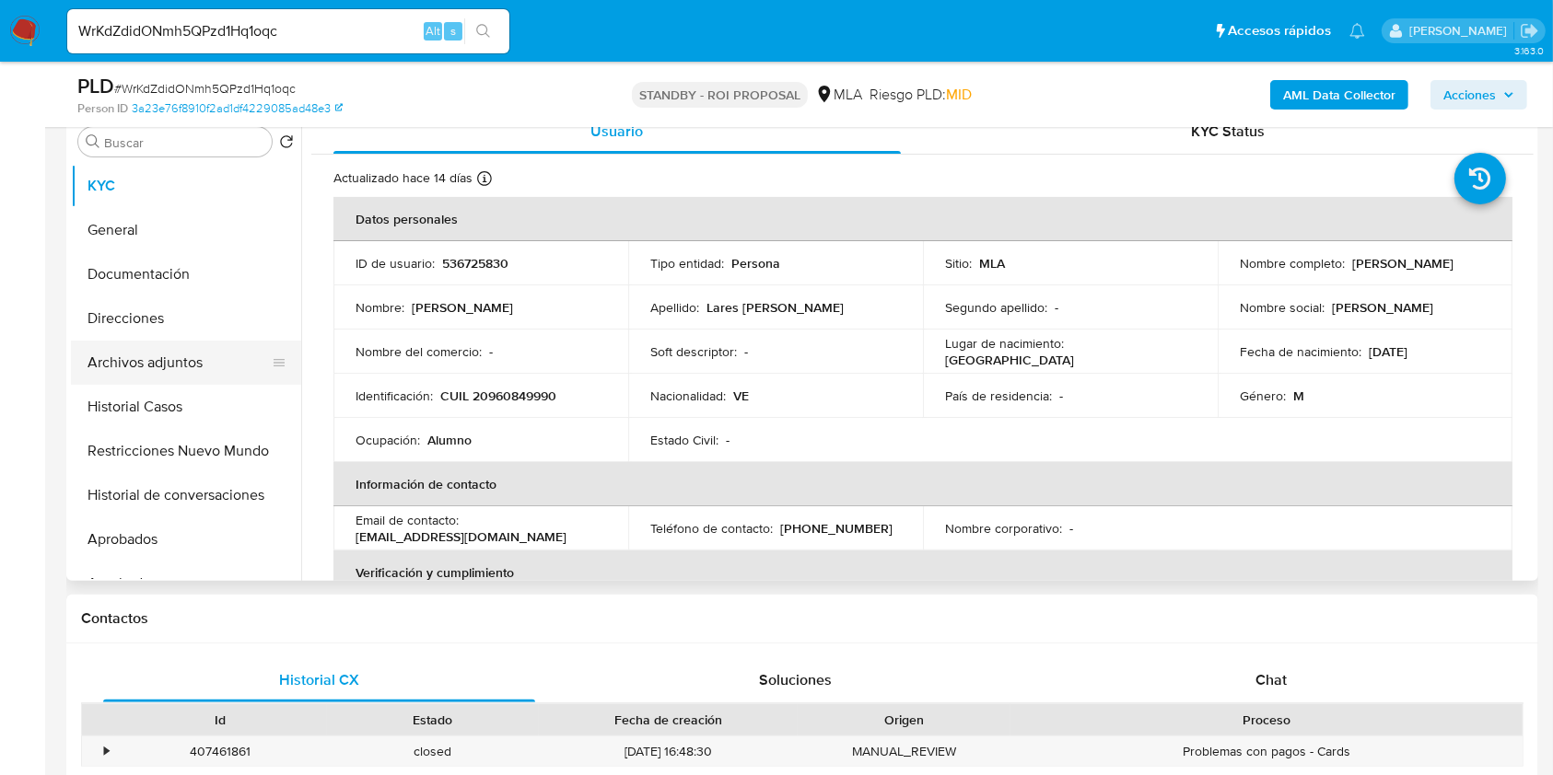
click at [177, 365] on button "Archivos adjuntos" at bounding box center [178, 363] width 215 height 44
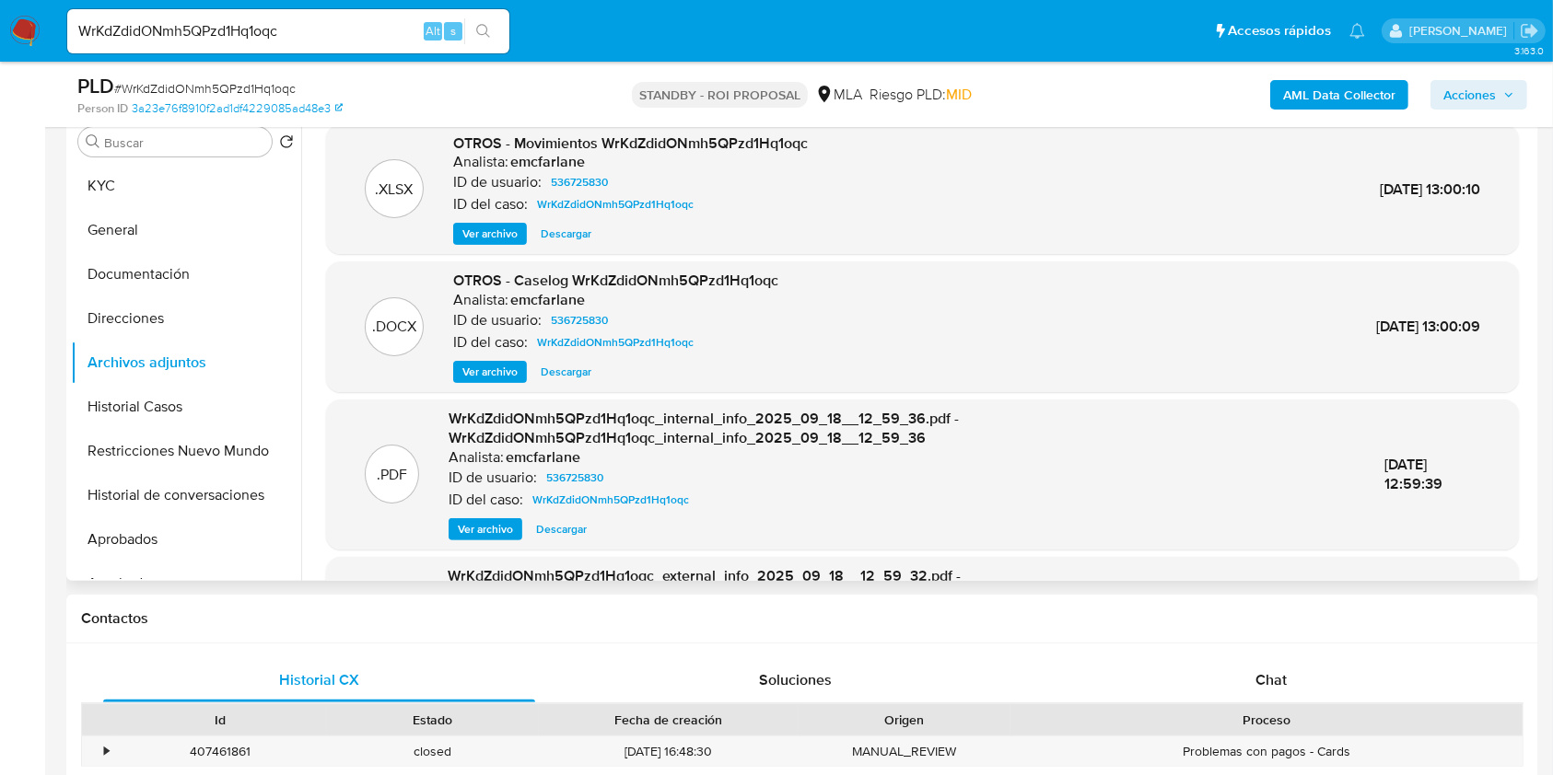
scroll to position [245, 0]
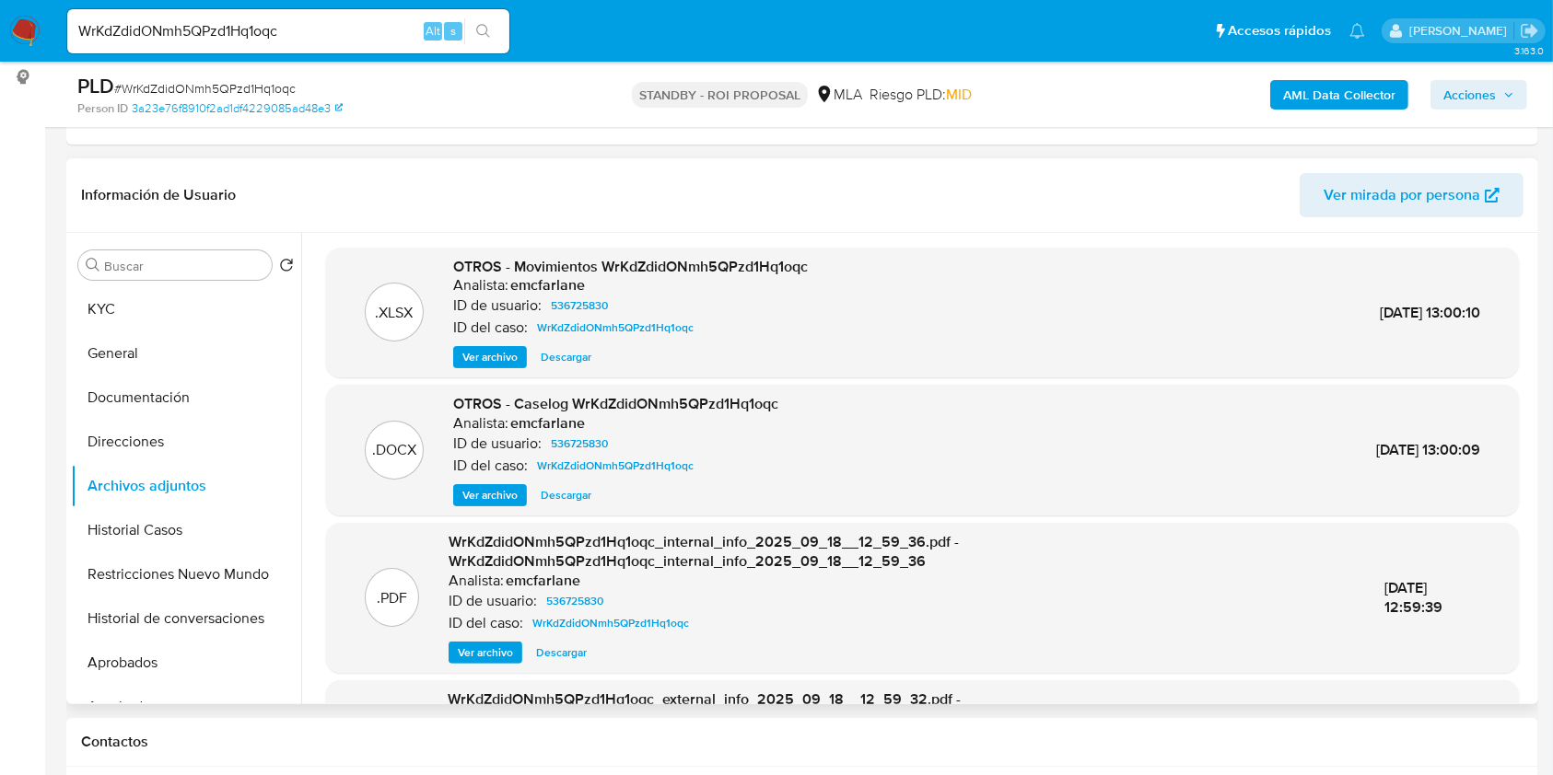
click at [581, 491] on span "Descargar" at bounding box center [566, 495] width 51 height 18
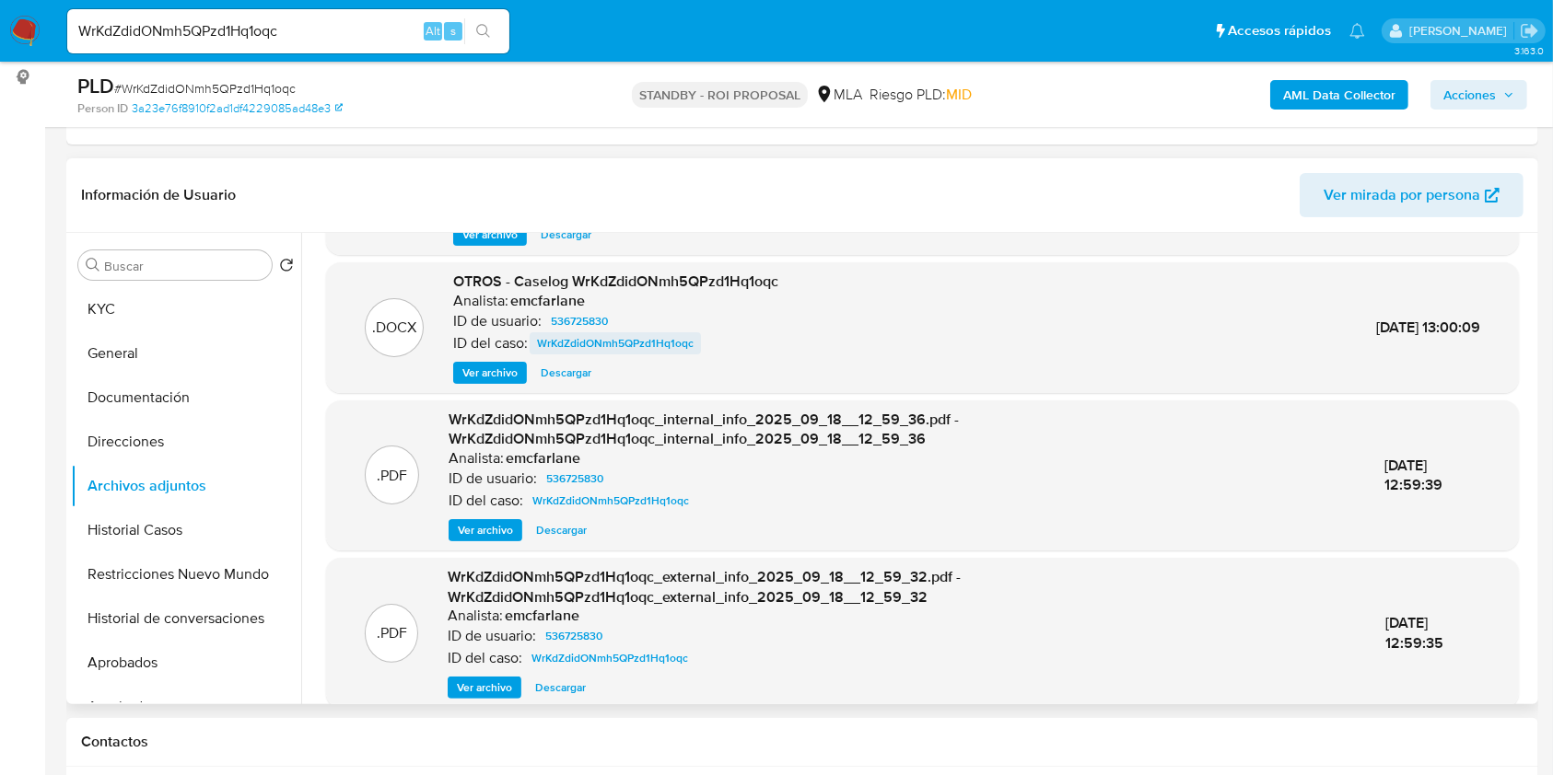
scroll to position [0, 0]
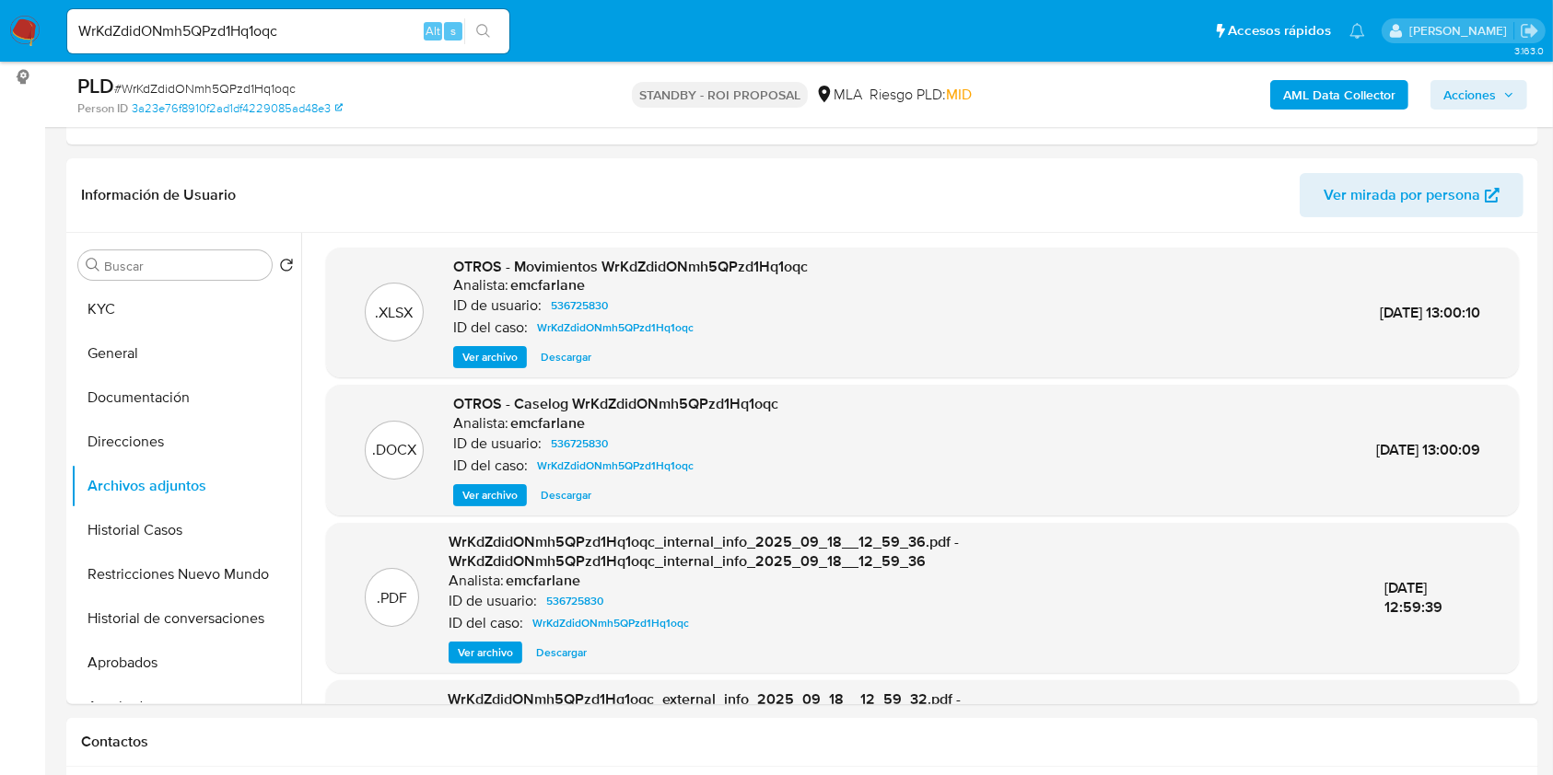
click at [389, 38] on input "WrKdZdidONmh5QPzd1Hq1oqc" at bounding box center [288, 31] width 442 height 24
click at [388, 38] on input "WrKdZdidONmh5QPzd1Hq1oqc" at bounding box center [288, 31] width 442 height 24
paste input "ExH8sDPkWvpgzSWFxBu7O83M"
type input "ExH8sDPkWvpgzSWFxBu7O83M"
click at [480, 27] on icon "search-icon" at bounding box center [483, 31] width 15 height 15
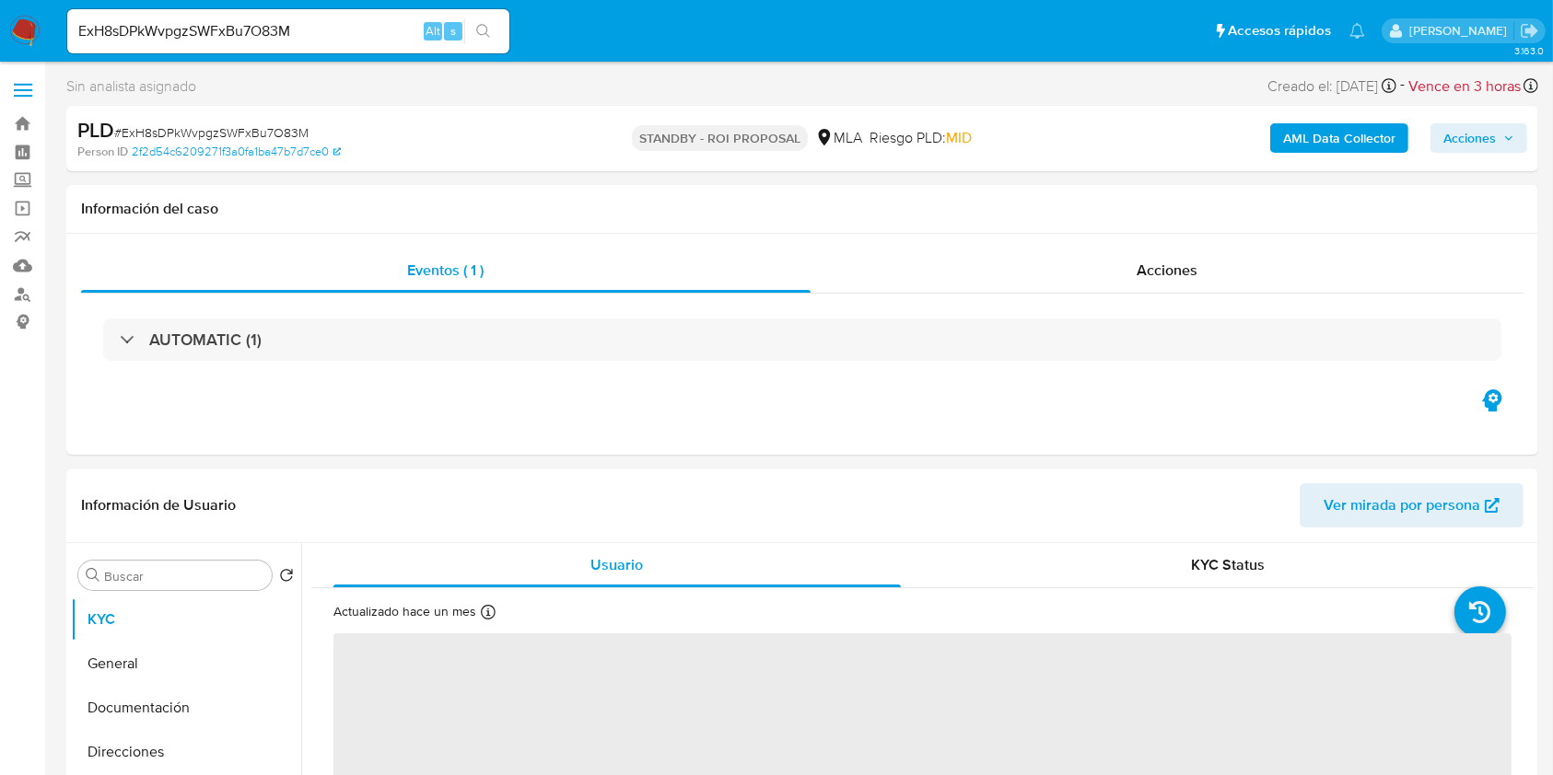
select select "10"
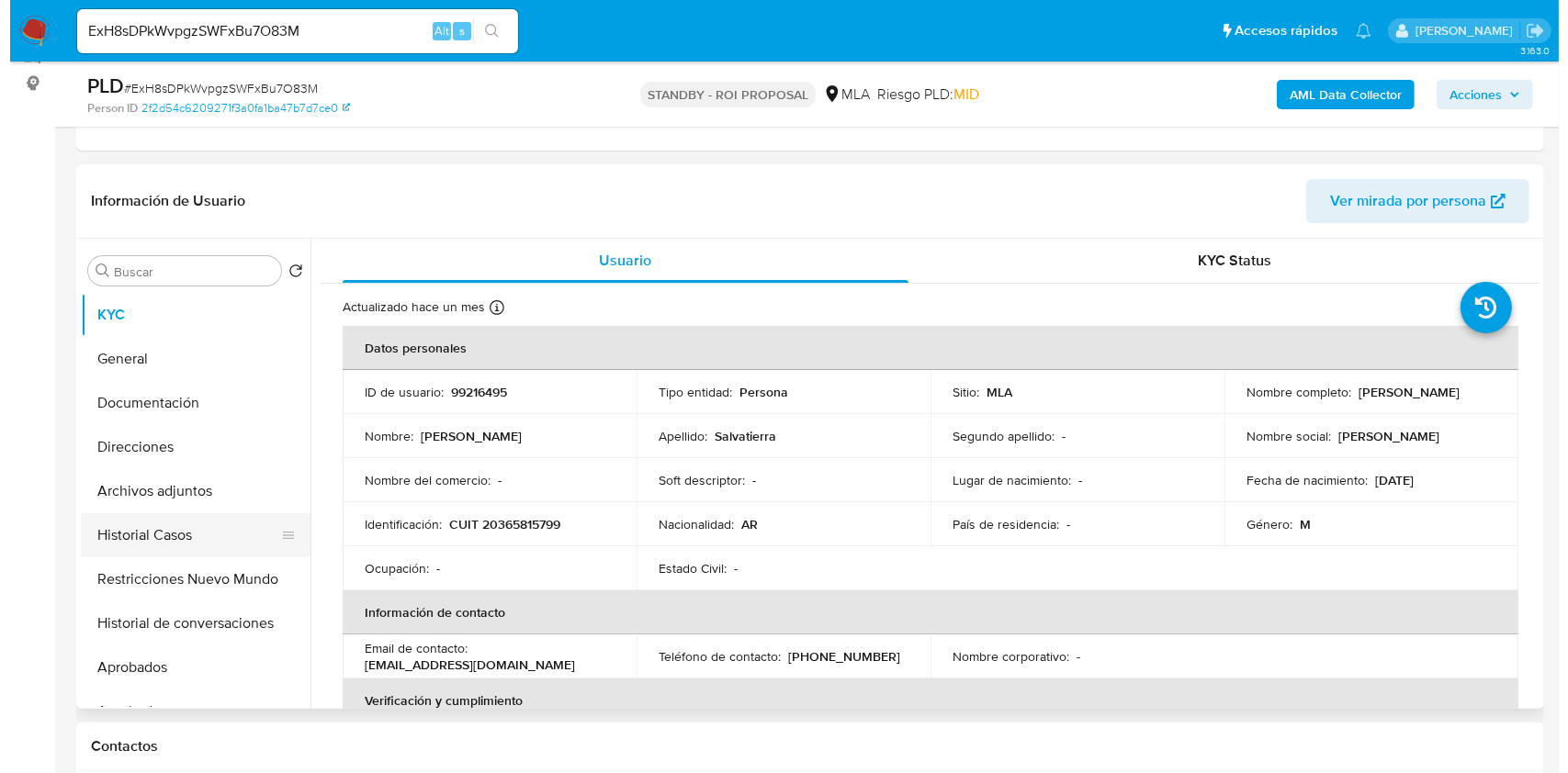
scroll to position [244, 0]
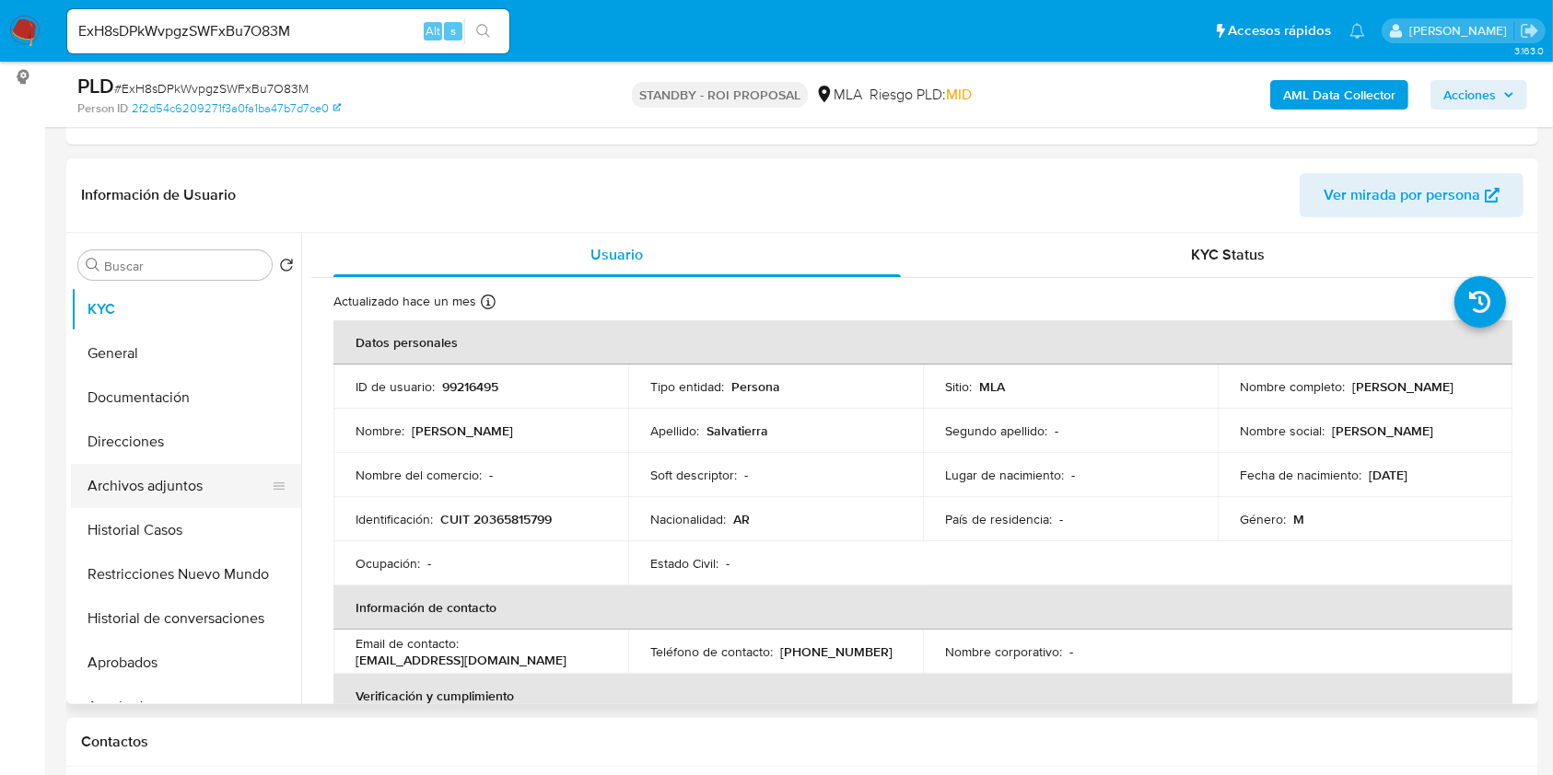
click at [172, 490] on button "Archivos adjuntos" at bounding box center [178, 486] width 215 height 44
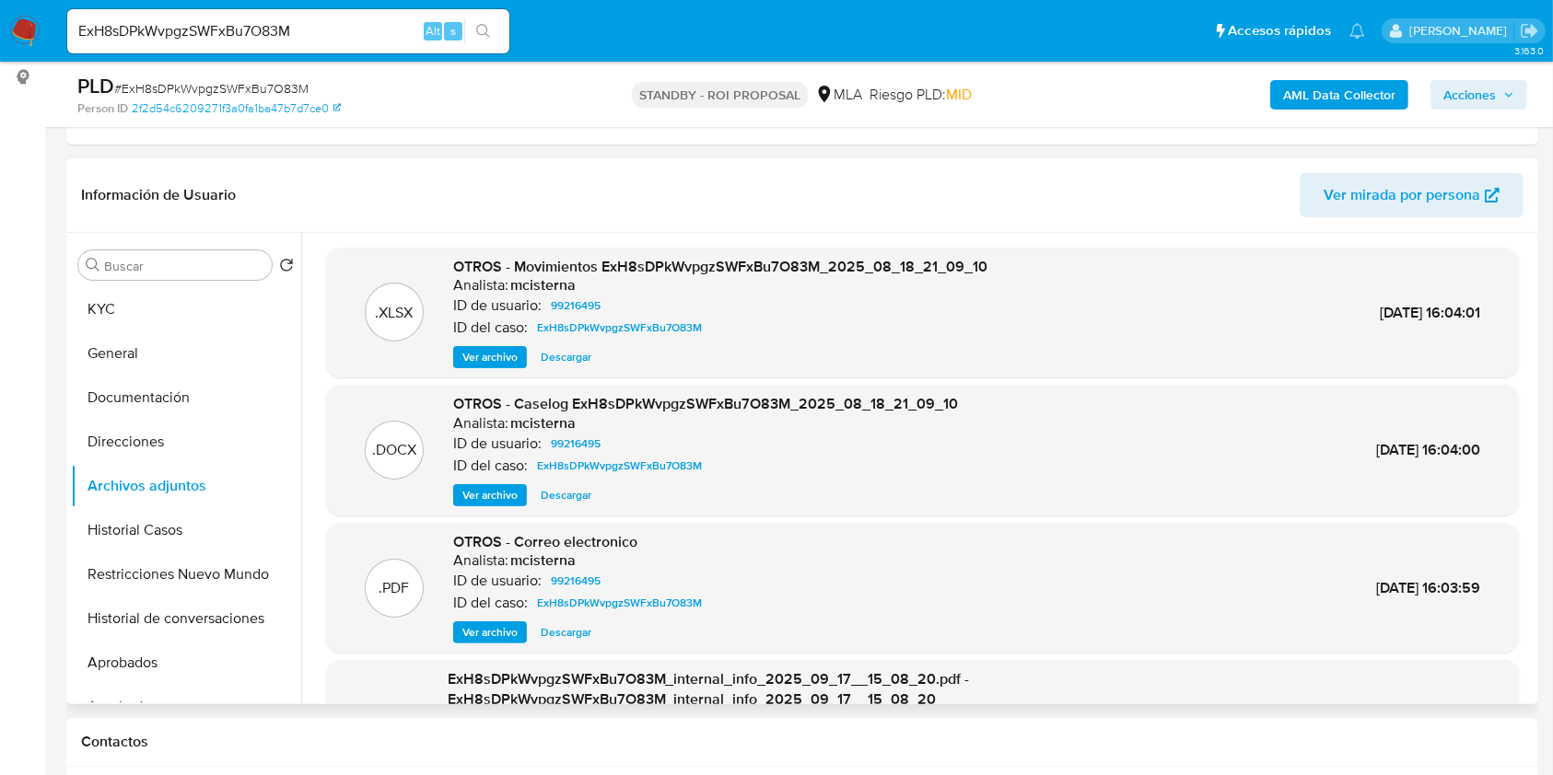
click at [503, 492] on span "Ver archivo" at bounding box center [489, 495] width 55 height 18
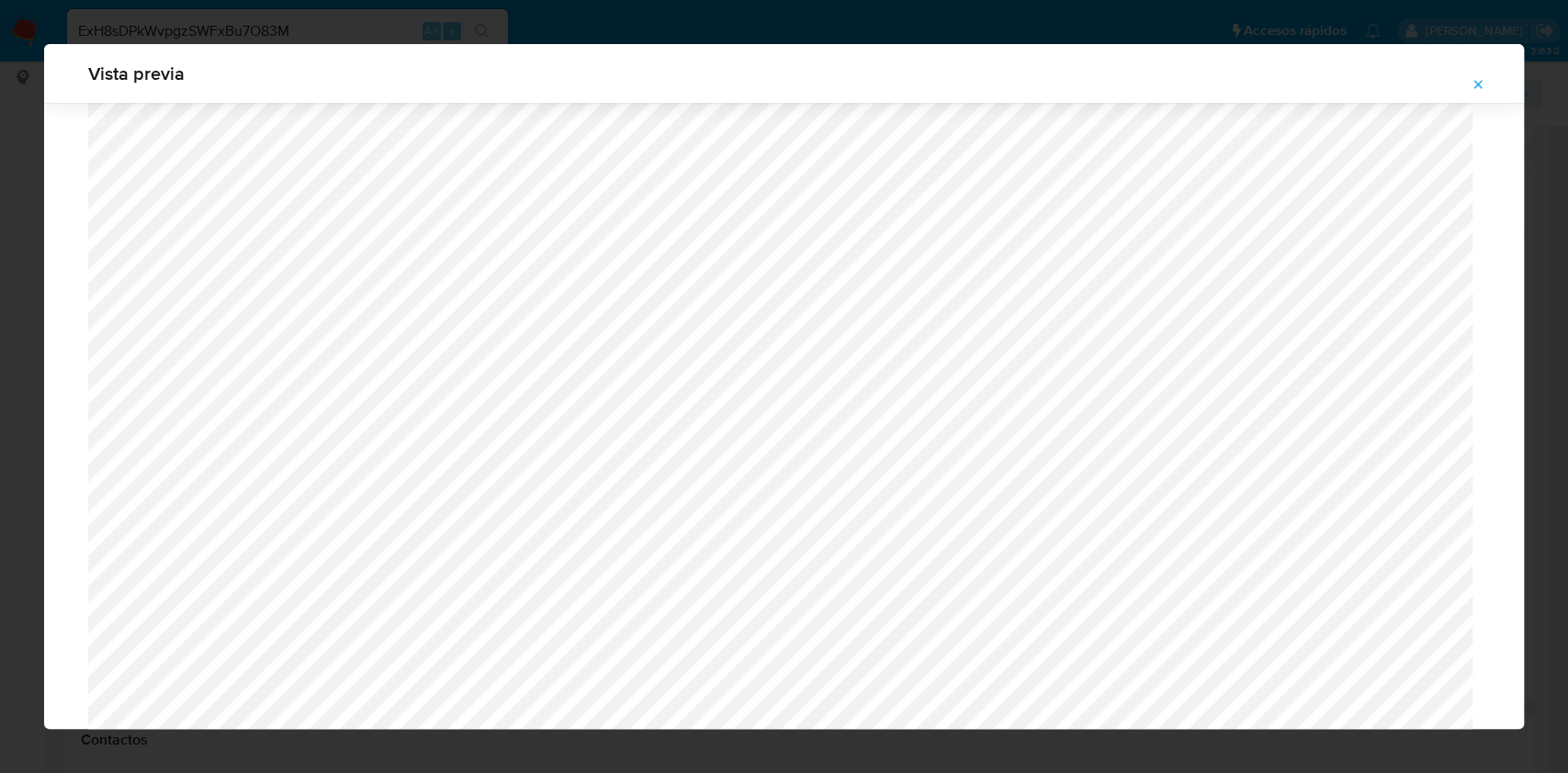
scroll to position [1677, 0]
click at [1477, 87] on icon "Attachment preview" at bounding box center [1477, 84] width 15 height 15
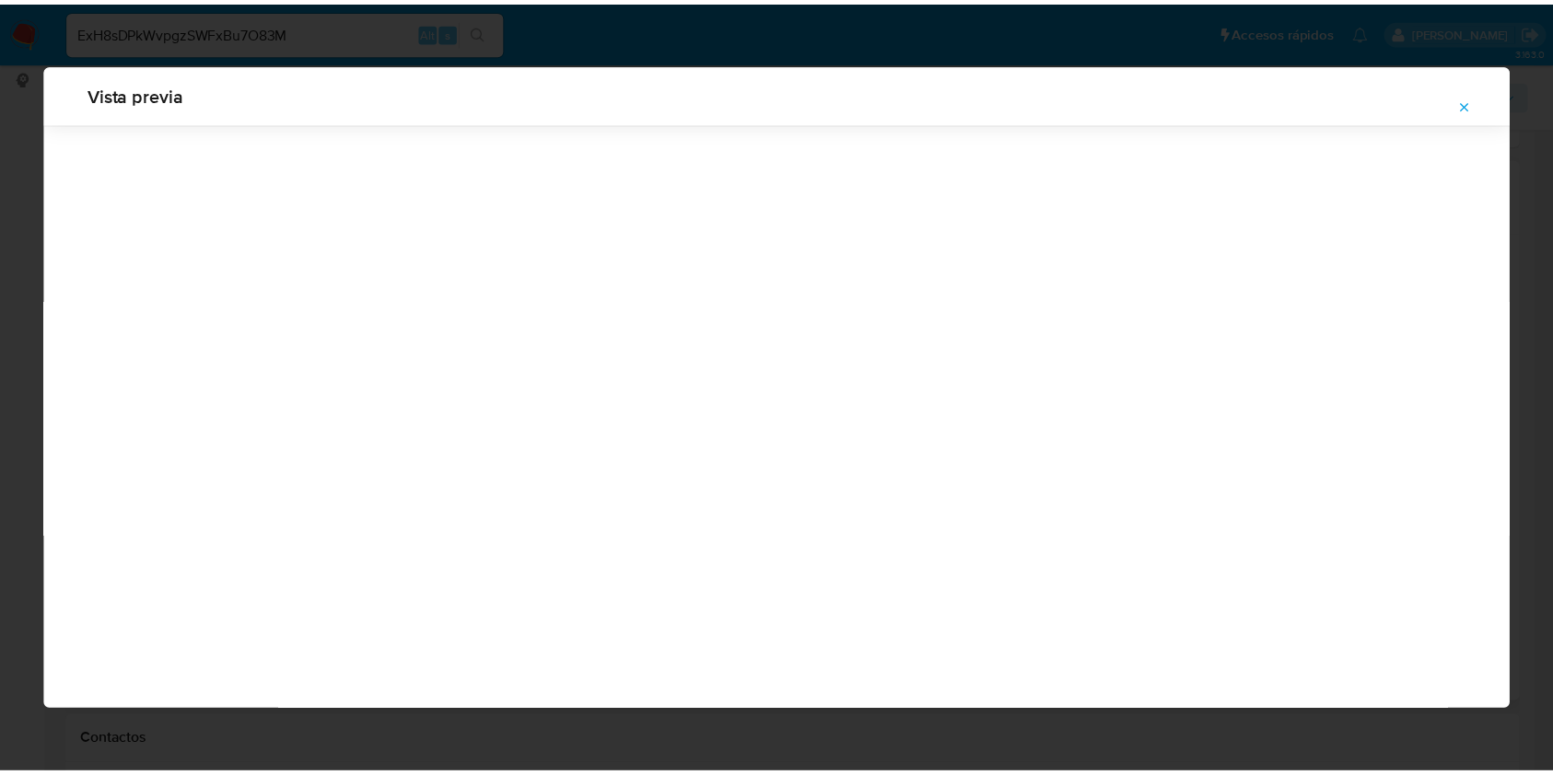
scroll to position [0, 0]
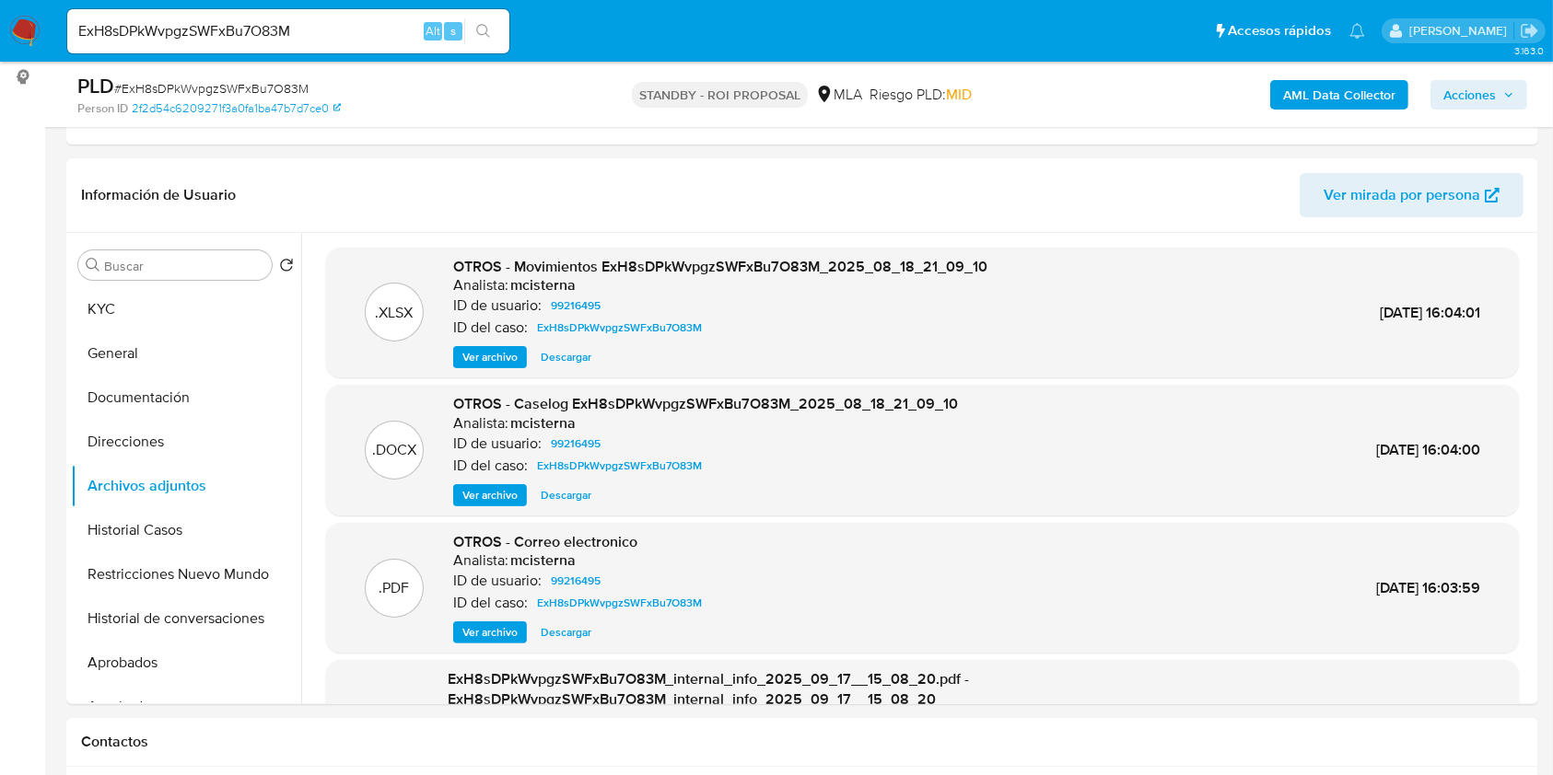
click at [386, 27] on input "ExH8sDPkWvpgzSWFxBu7O83M" at bounding box center [288, 31] width 442 height 24
paste input "hal1oeTxcEiDZ0bczSFRbHUx"
type input "hal1oeTxcEiDZ0bczSFRbHUx"
click at [486, 22] on button "search-icon" at bounding box center [483, 31] width 38 height 26
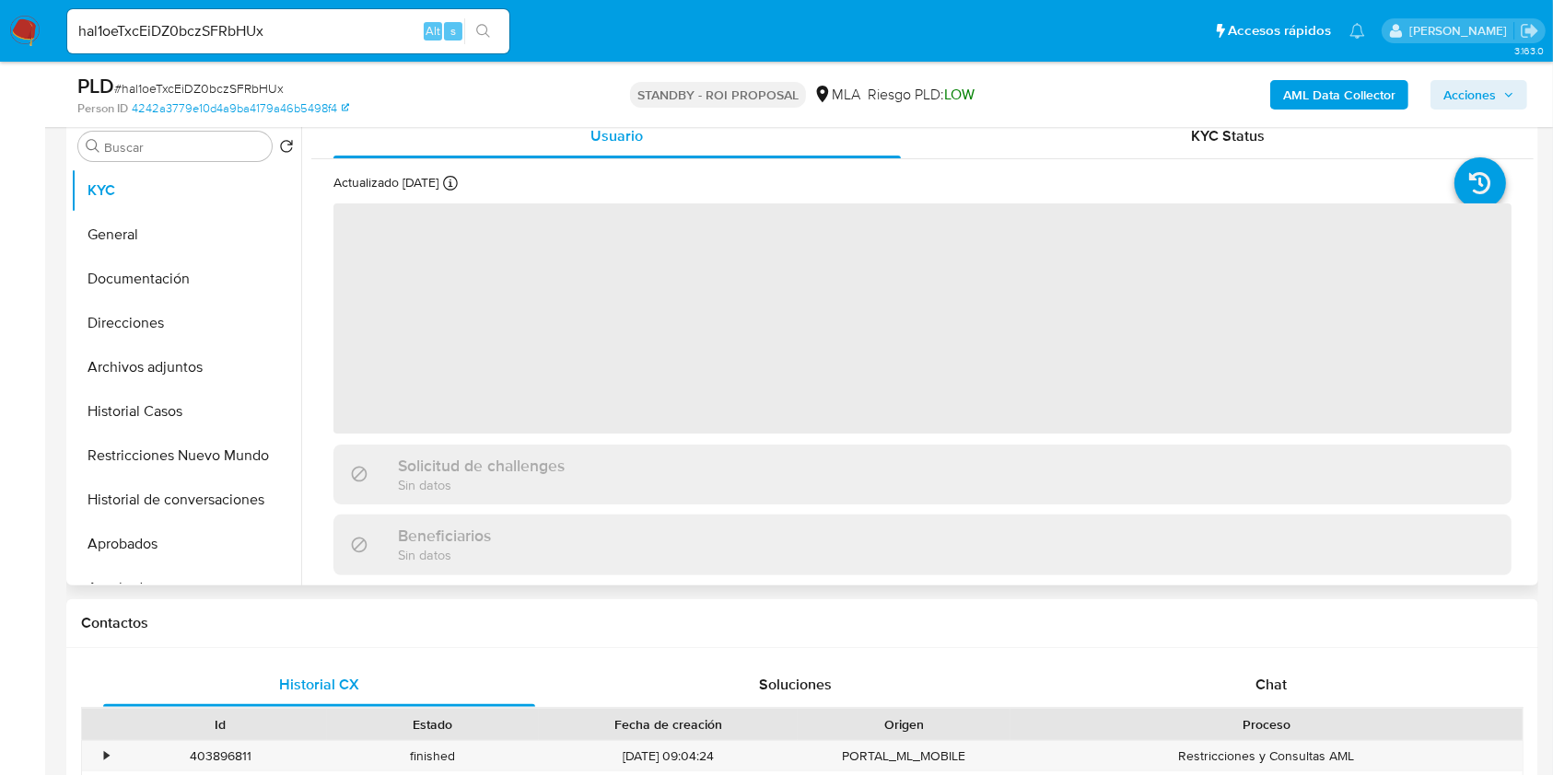
scroll to position [368, 0]
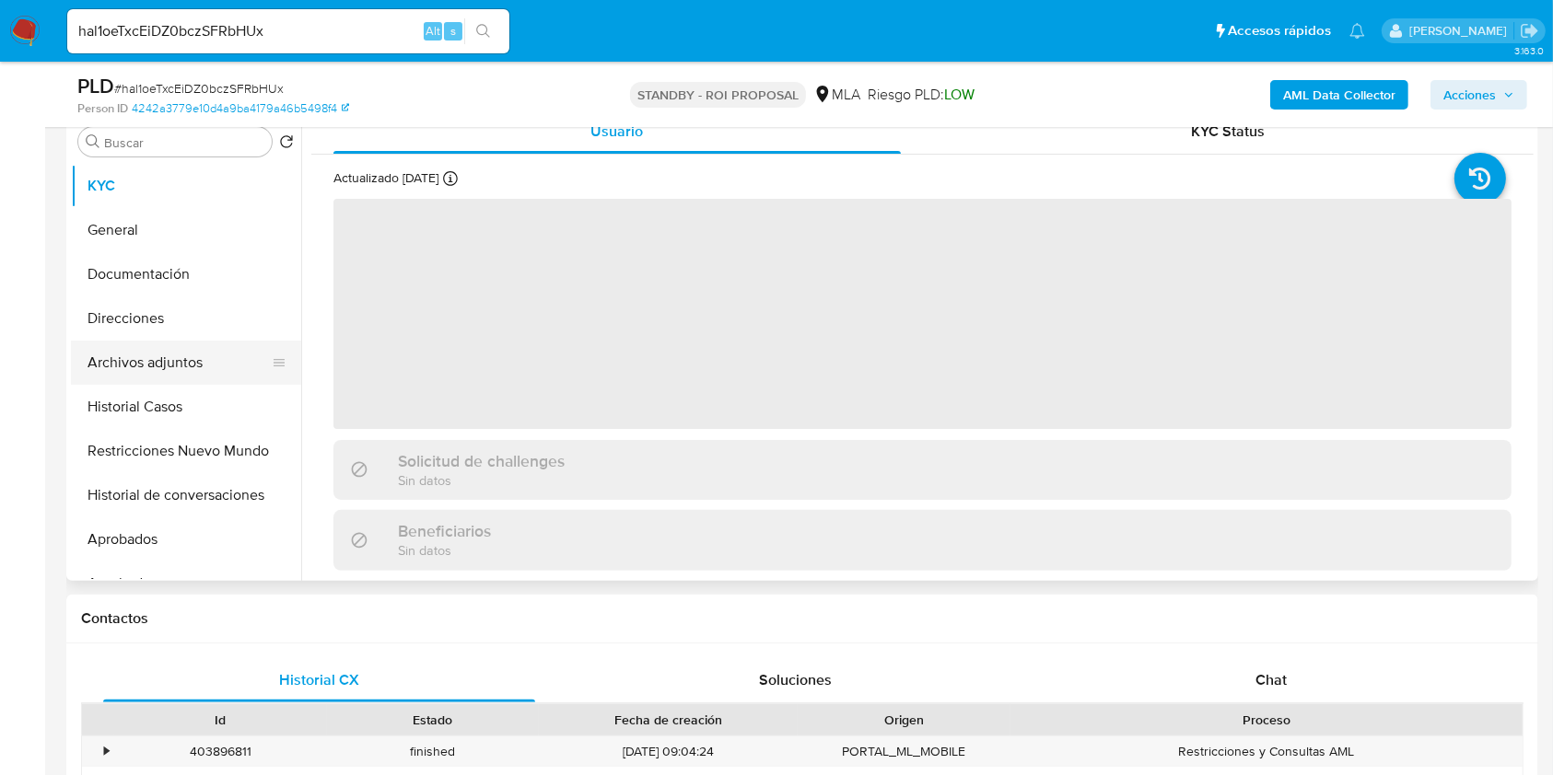
select select "10"
click at [171, 368] on button "Archivos adjuntos" at bounding box center [178, 363] width 215 height 44
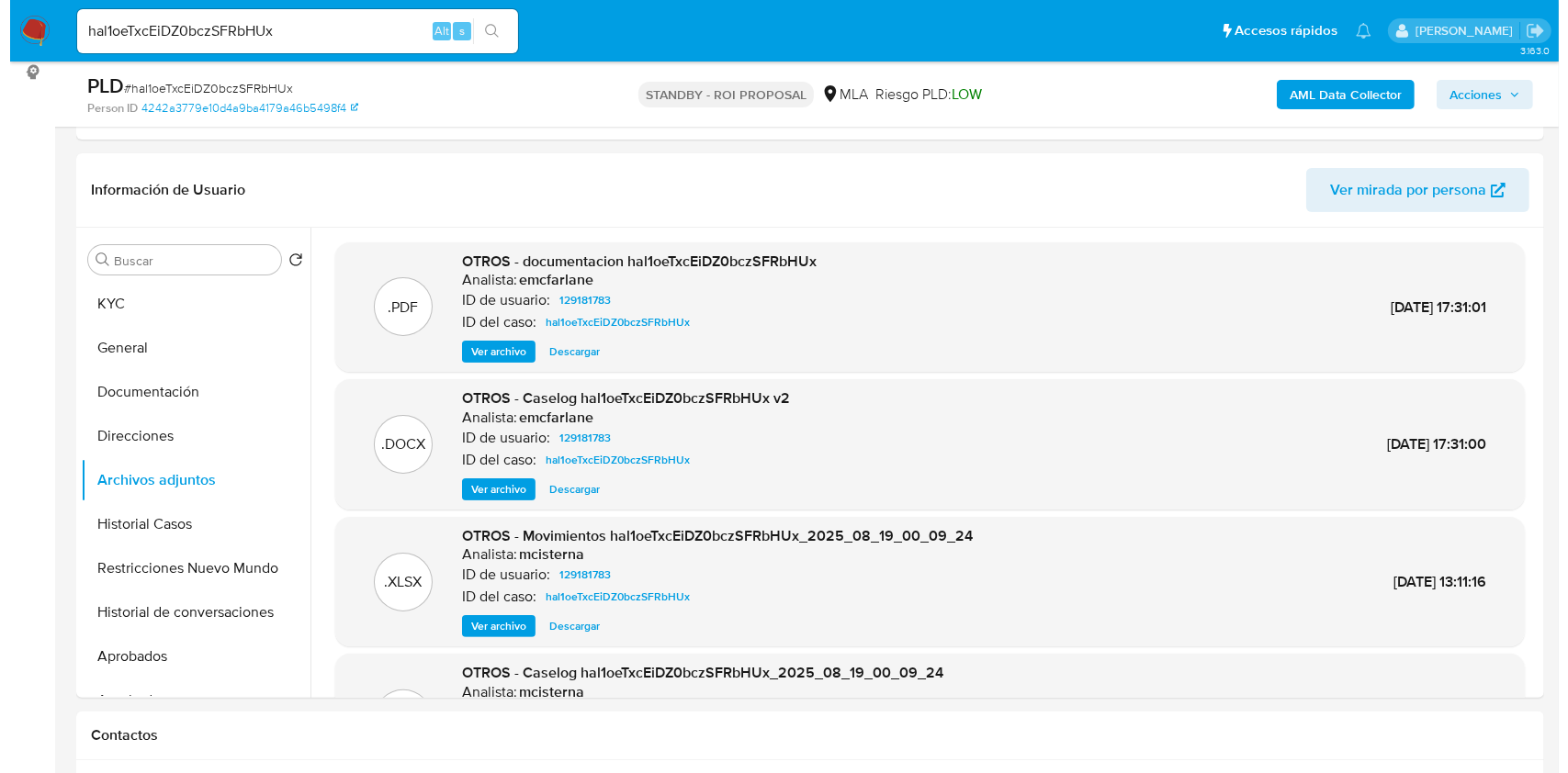
scroll to position [244, 0]
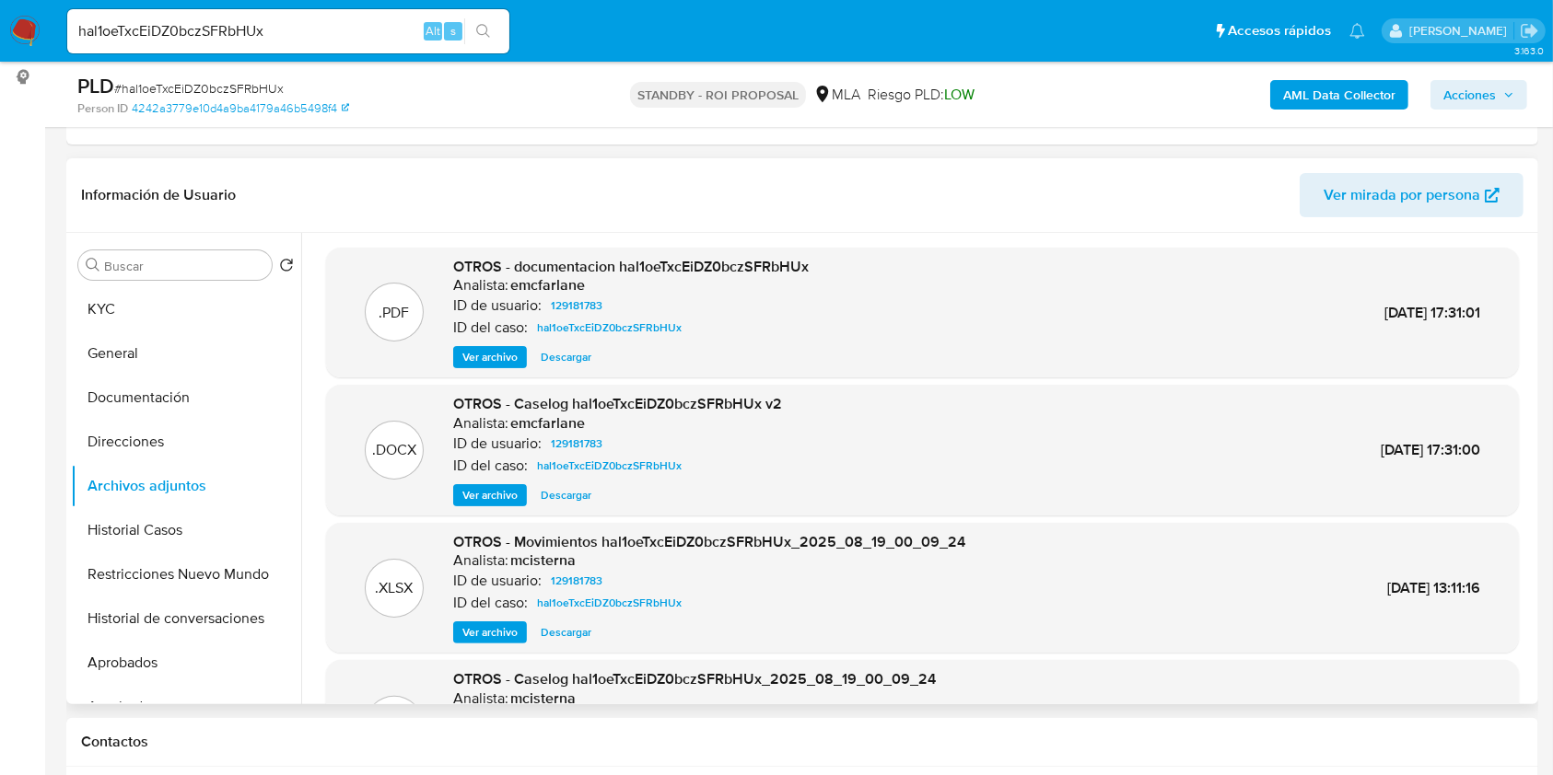
click at [506, 495] on span "Ver archivo" at bounding box center [489, 495] width 55 height 18
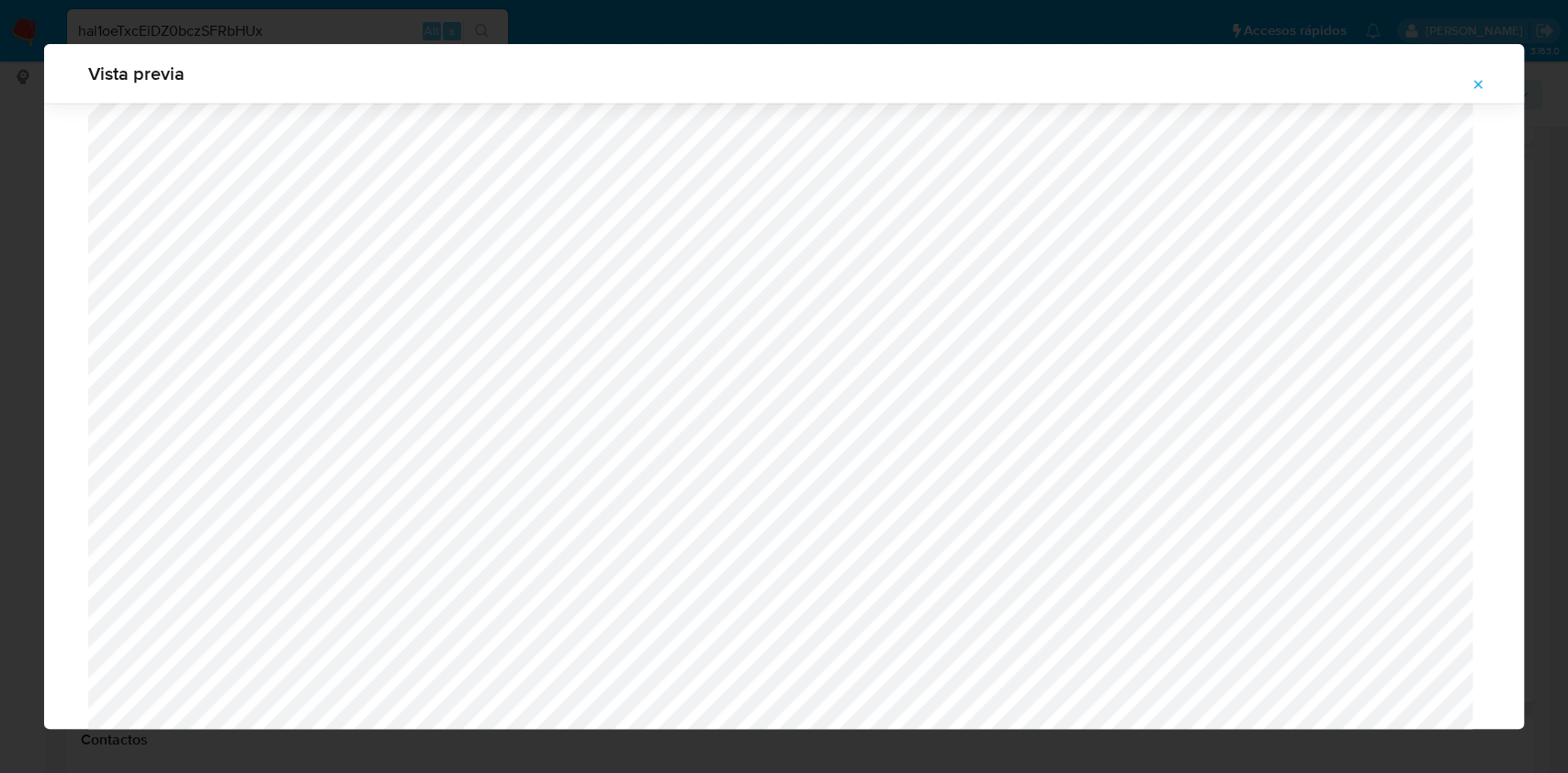
scroll to position [1677, 0]
click at [1475, 88] on icon "Attachment preview" at bounding box center [1477, 84] width 15 height 15
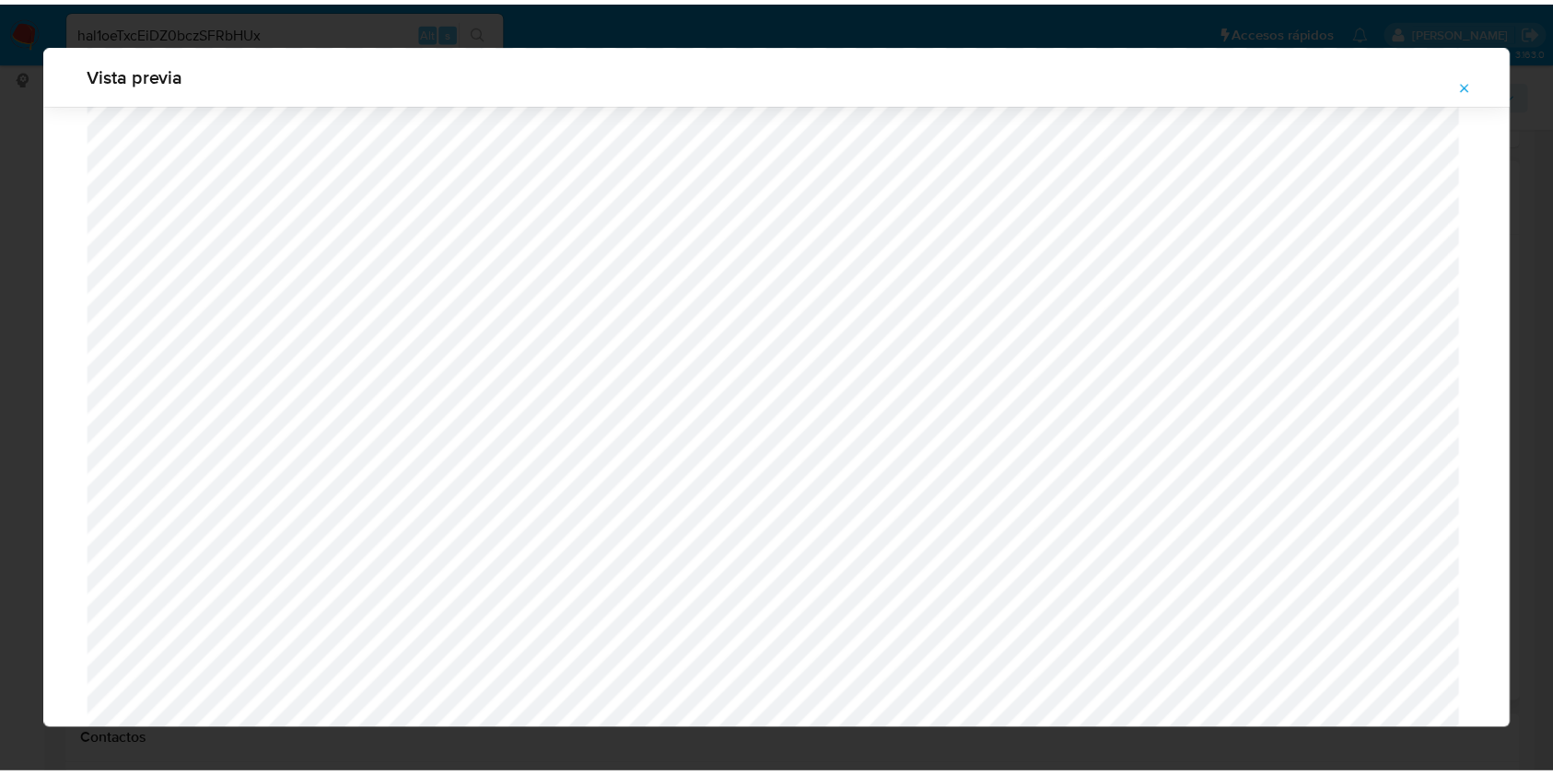
scroll to position [0, 0]
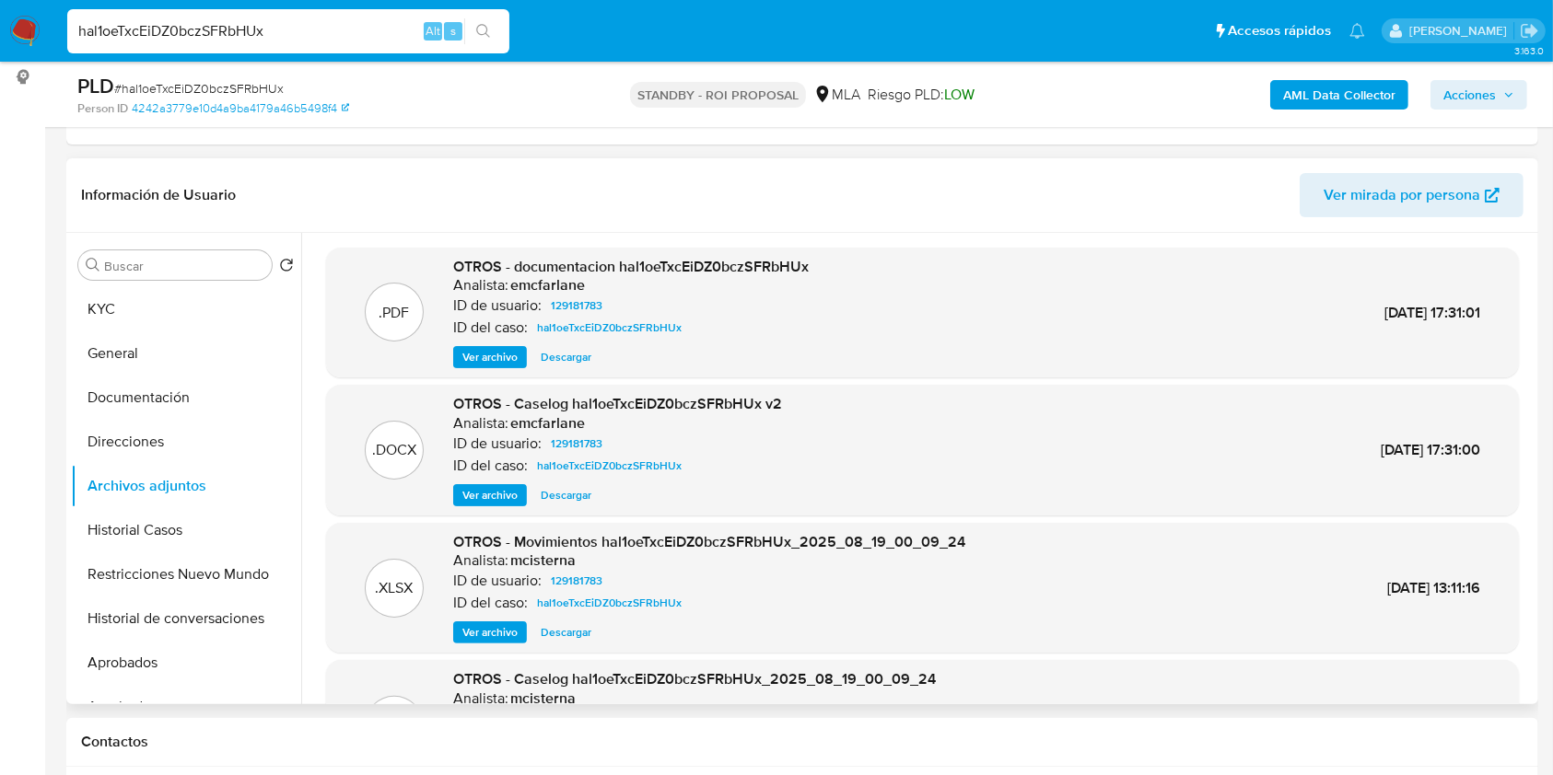
click at [282, 30] on input "hal1oeTxcEiDZ0bczSFRbHUx" at bounding box center [288, 31] width 442 height 24
paste input "GDqS0Up1mxi56Yc5rc7uttGN"
type input "GDqS0Up1mxi56Yc5rc7uttGN"
click at [472, 33] on button "search-icon" at bounding box center [483, 31] width 38 height 26
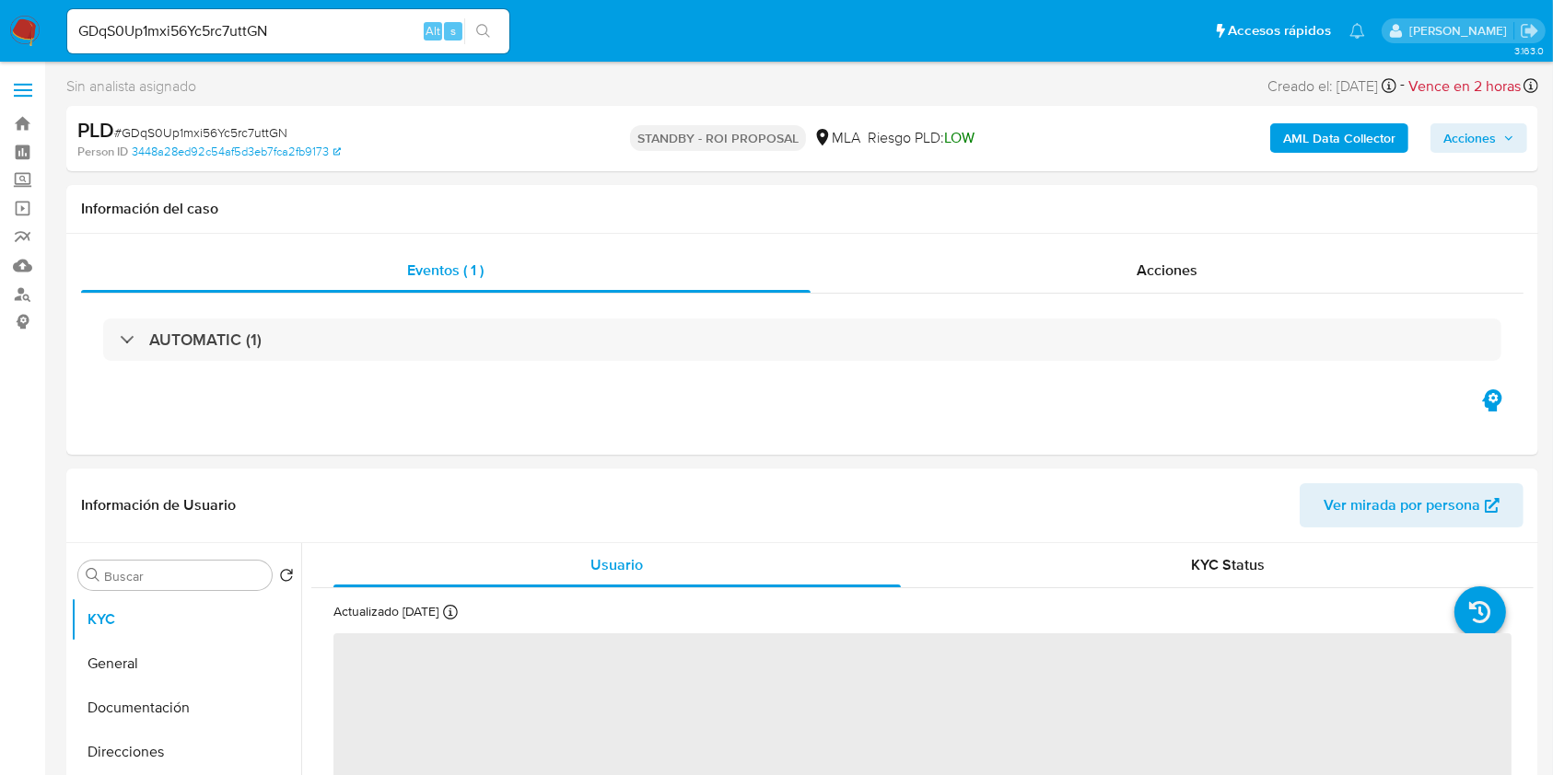
select select "10"
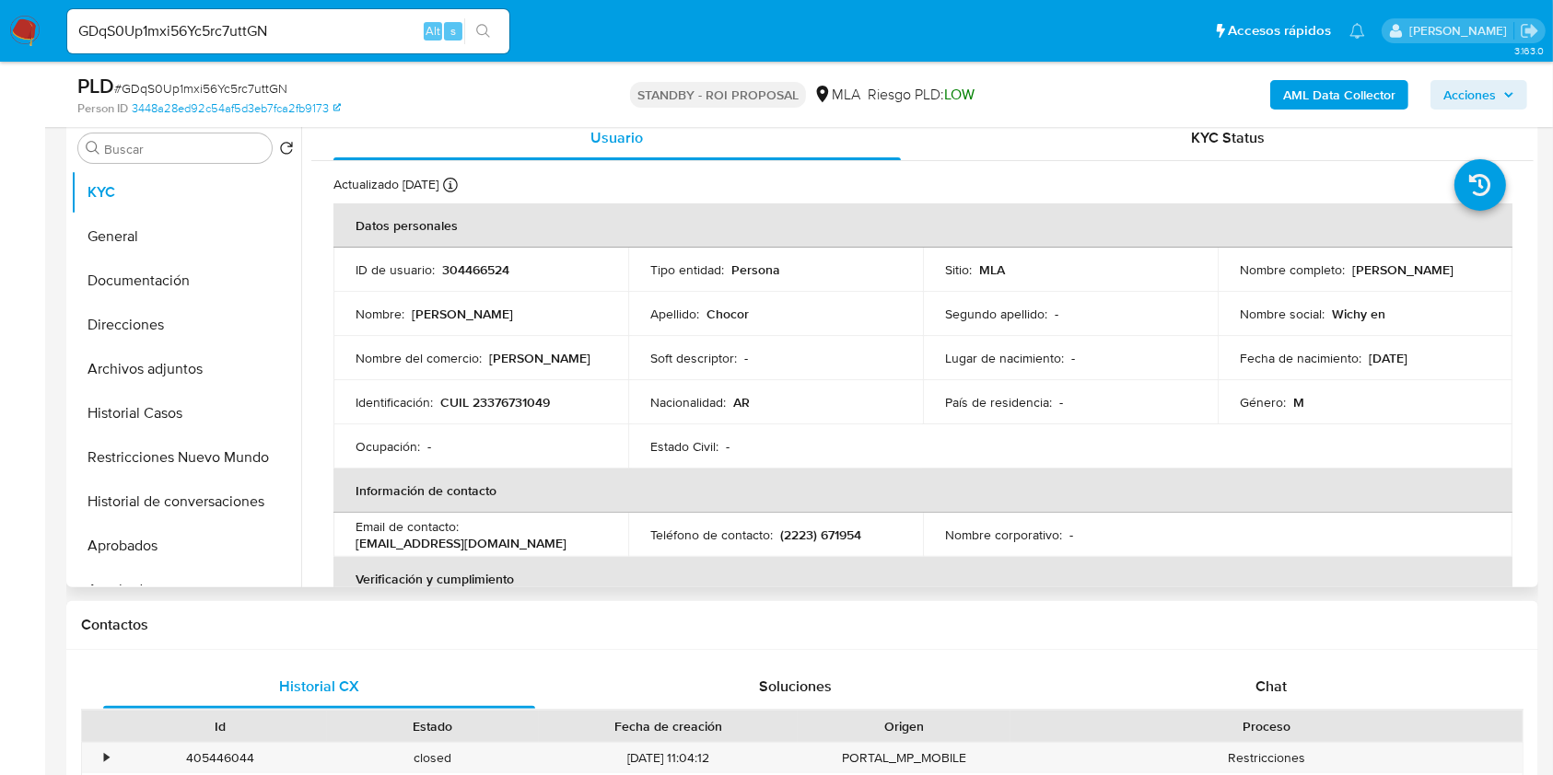
scroll to position [368, 0]
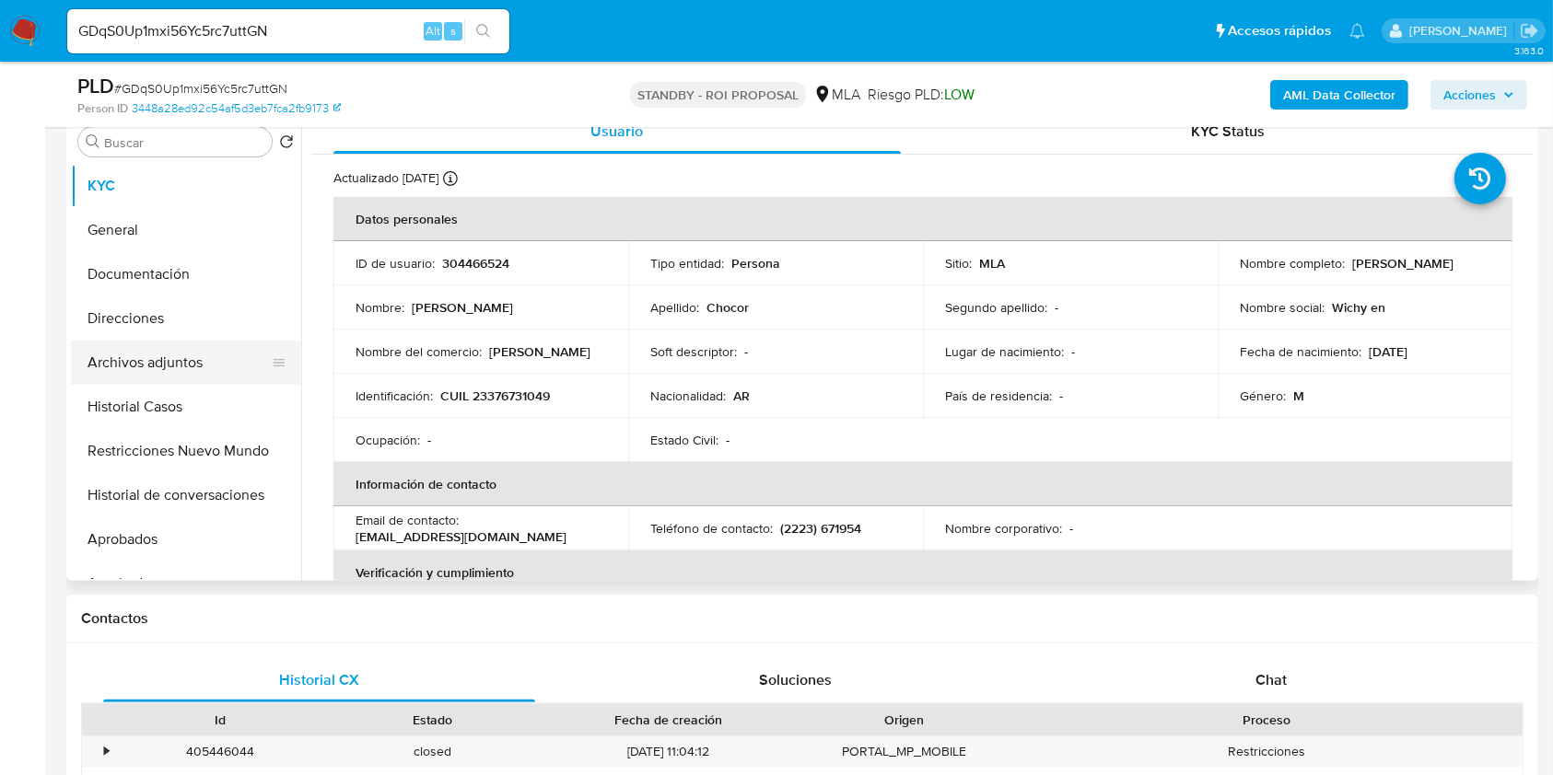
click at [216, 355] on button "Archivos adjuntos" at bounding box center [178, 363] width 215 height 44
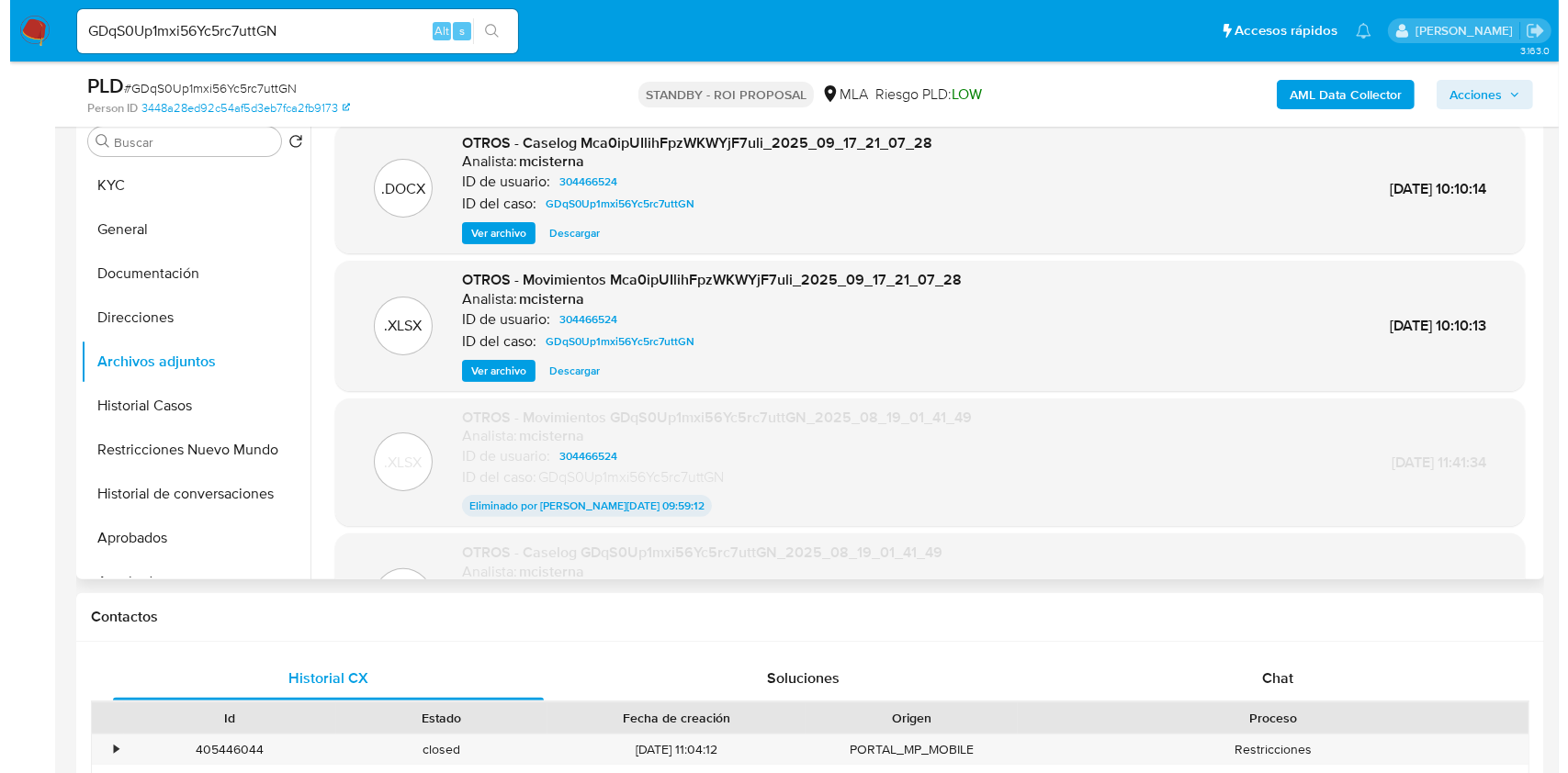
scroll to position [244, 0]
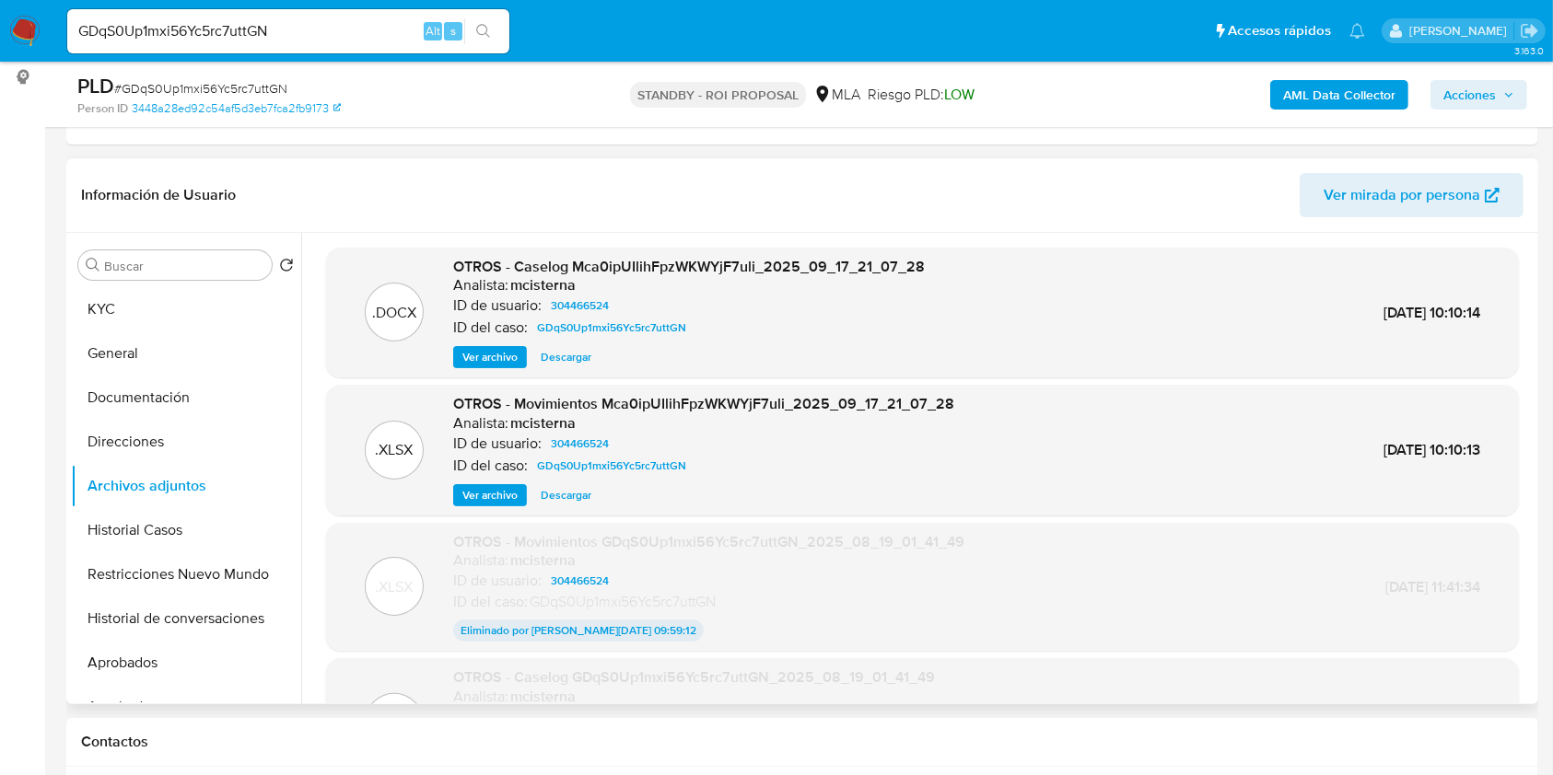
click at [502, 359] on span "Ver archivo" at bounding box center [489, 357] width 55 height 18
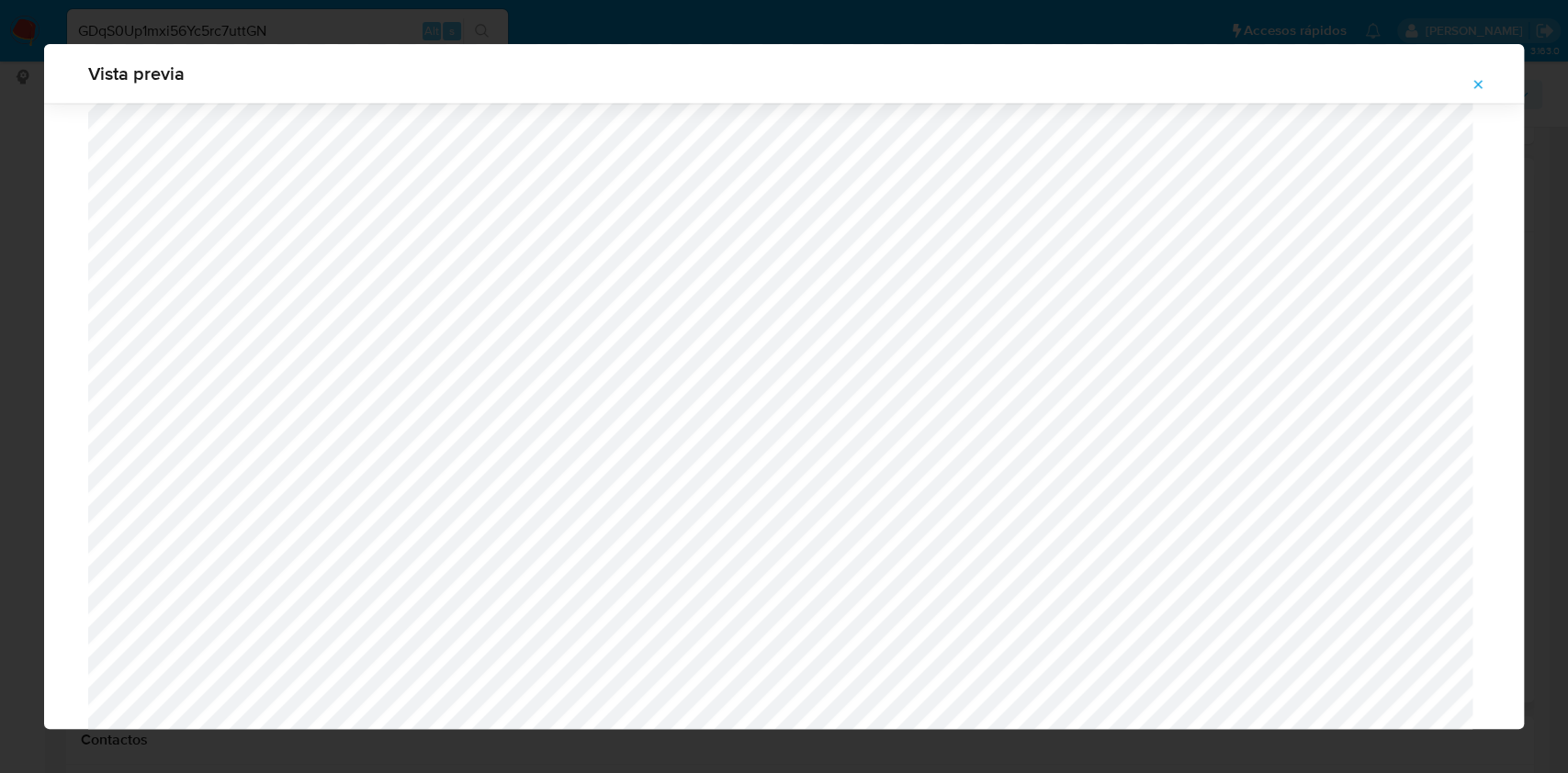
scroll to position [1800, 0]
click at [1482, 88] on icon "Attachment preview" at bounding box center [1477, 84] width 15 height 15
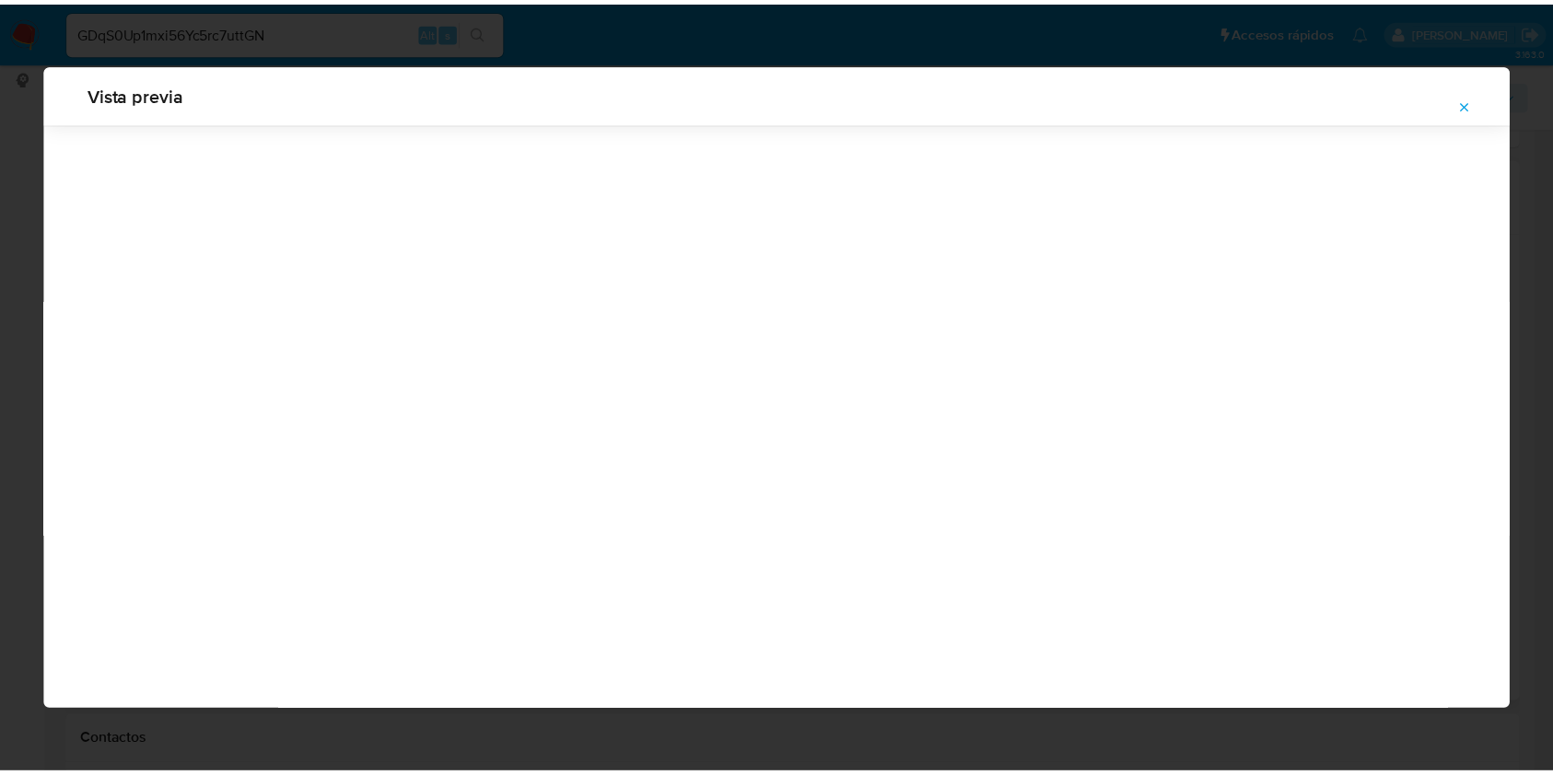
scroll to position [0, 0]
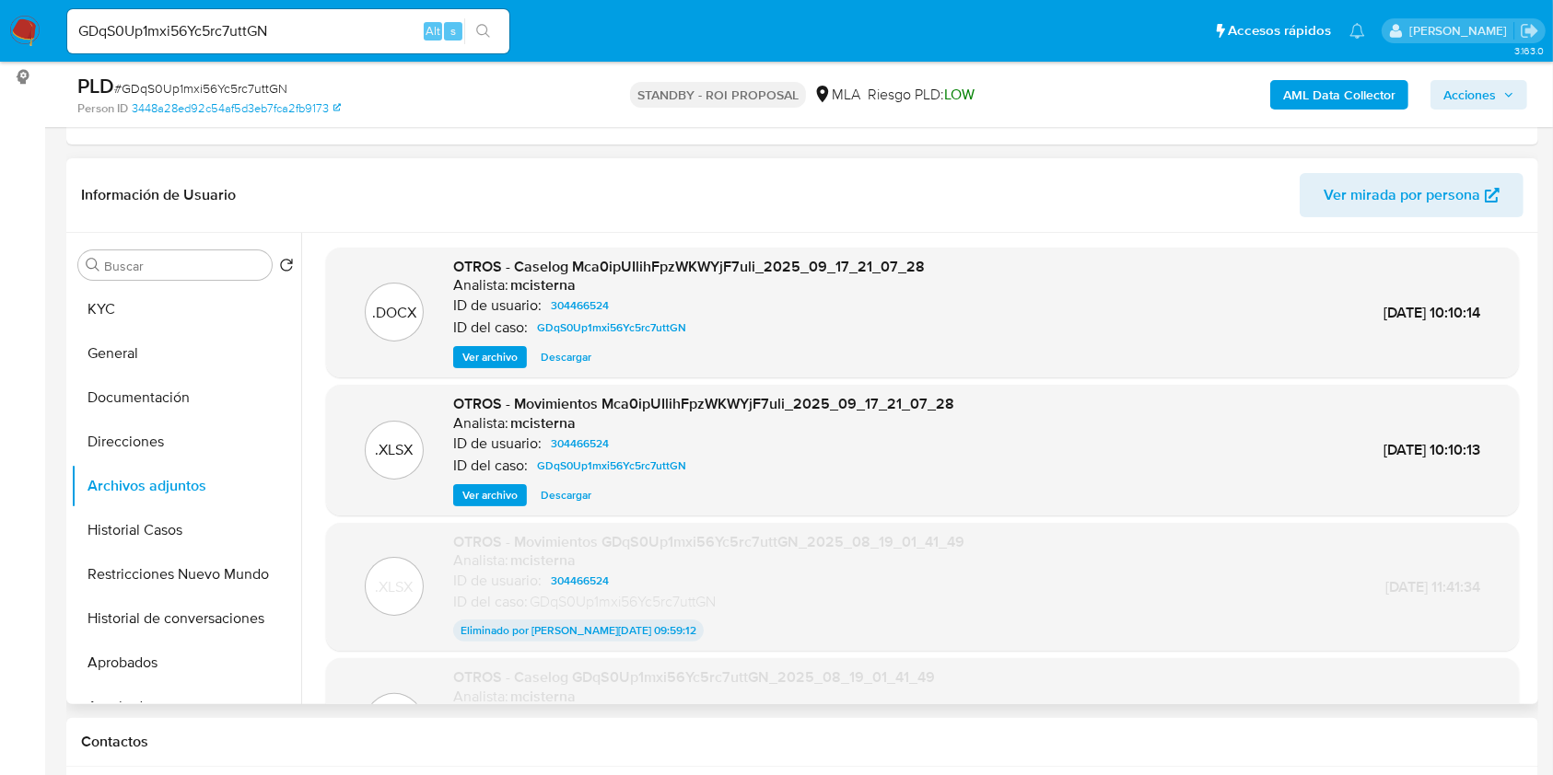
click at [330, 22] on input "GDqS0Up1mxi56Yc5rc7uttGN" at bounding box center [288, 31] width 442 height 24
paste input "9SZh53k3MRIDW2gULyrcLnrw"
type input "9SZh53k3MRIDW2gULyrcLnrw"
click at [483, 33] on icon "search-icon" at bounding box center [483, 31] width 15 height 15
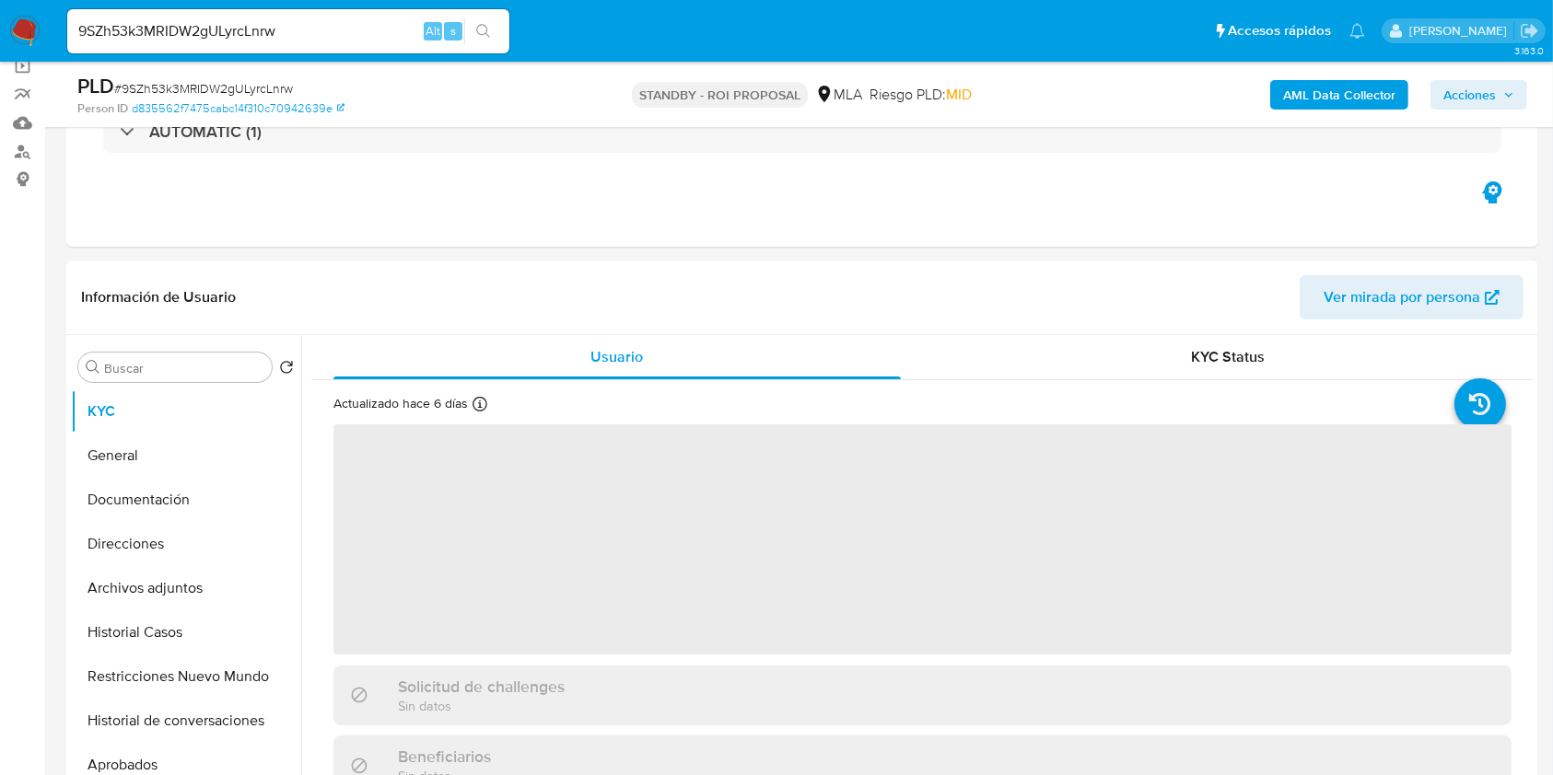
scroll to position [368, 0]
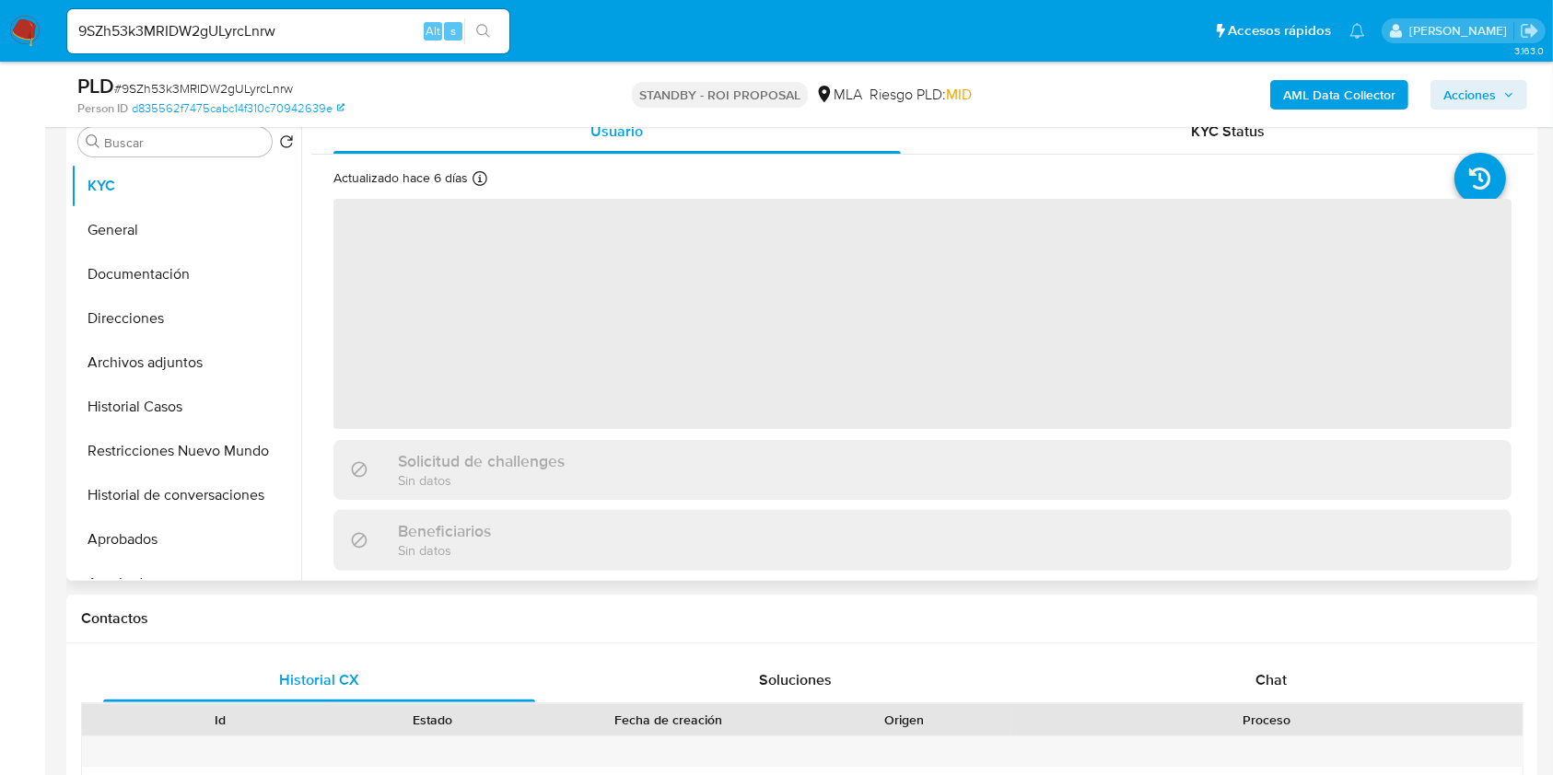
select select "10"
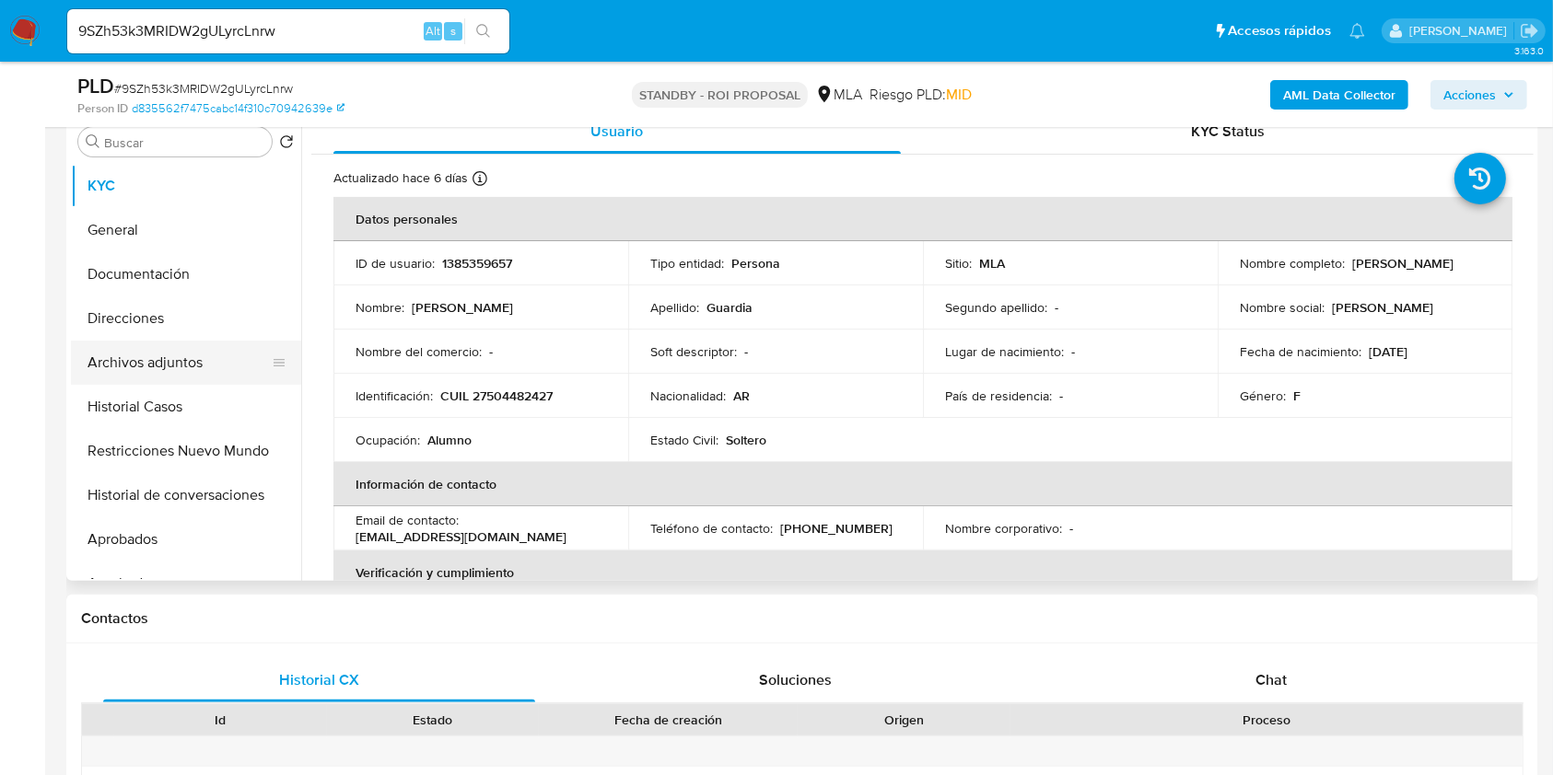
click at [193, 368] on button "Archivos adjuntos" at bounding box center [178, 363] width 215 height 44
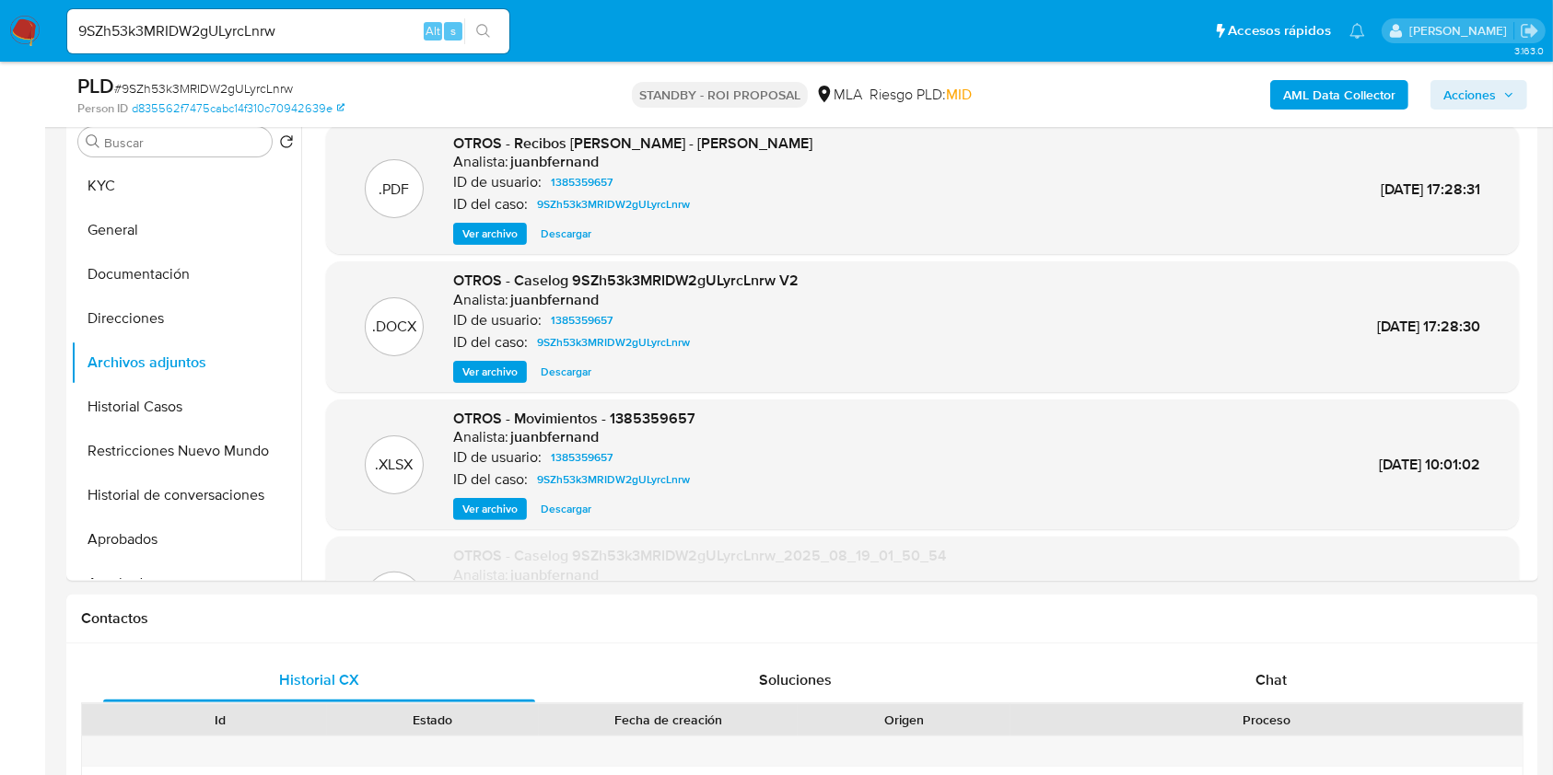
click at [572, 368] on span "Descargar" at bounding box center [566, 372] width 51 height 18
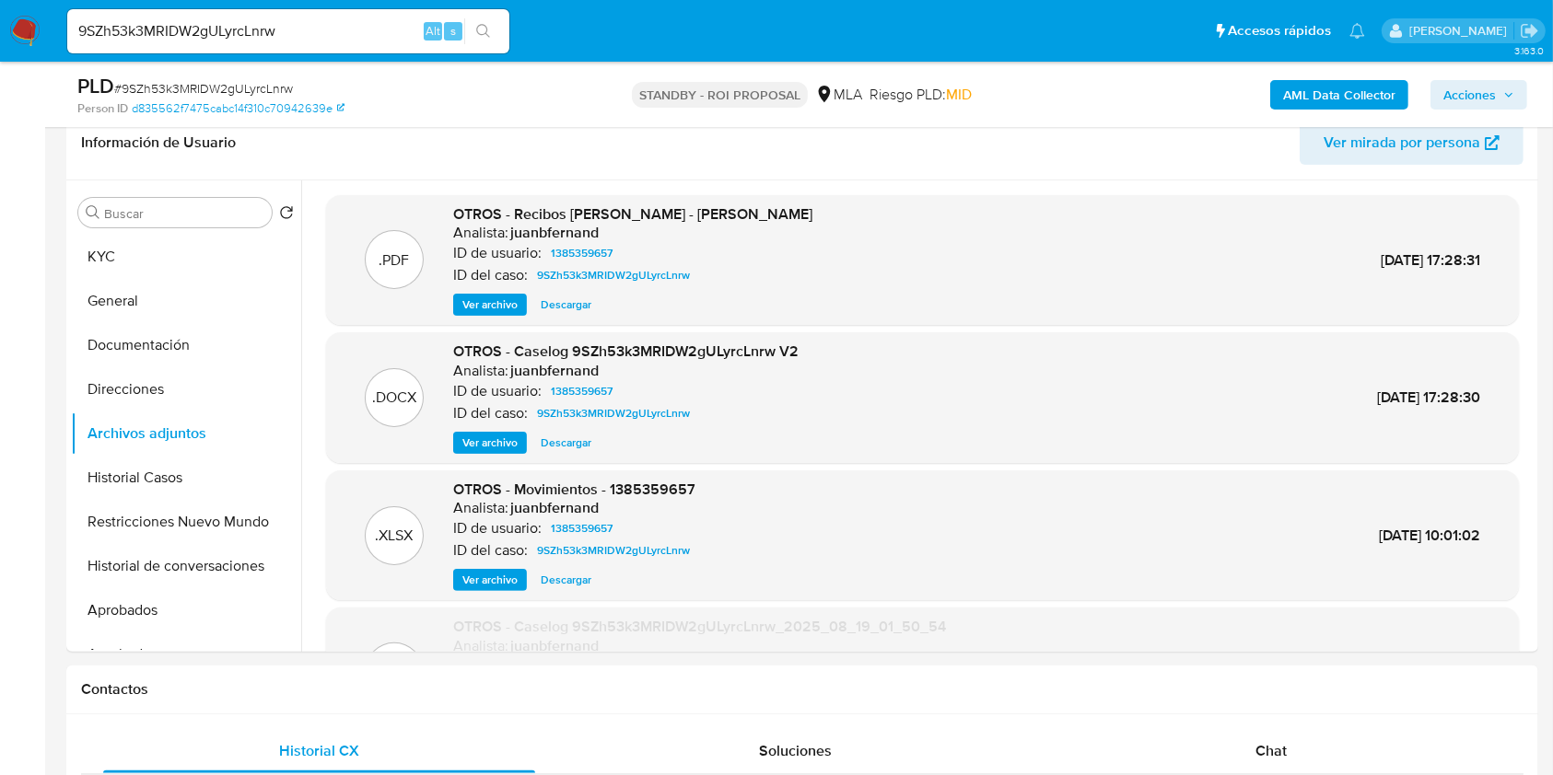
scroll to position [245, 0]
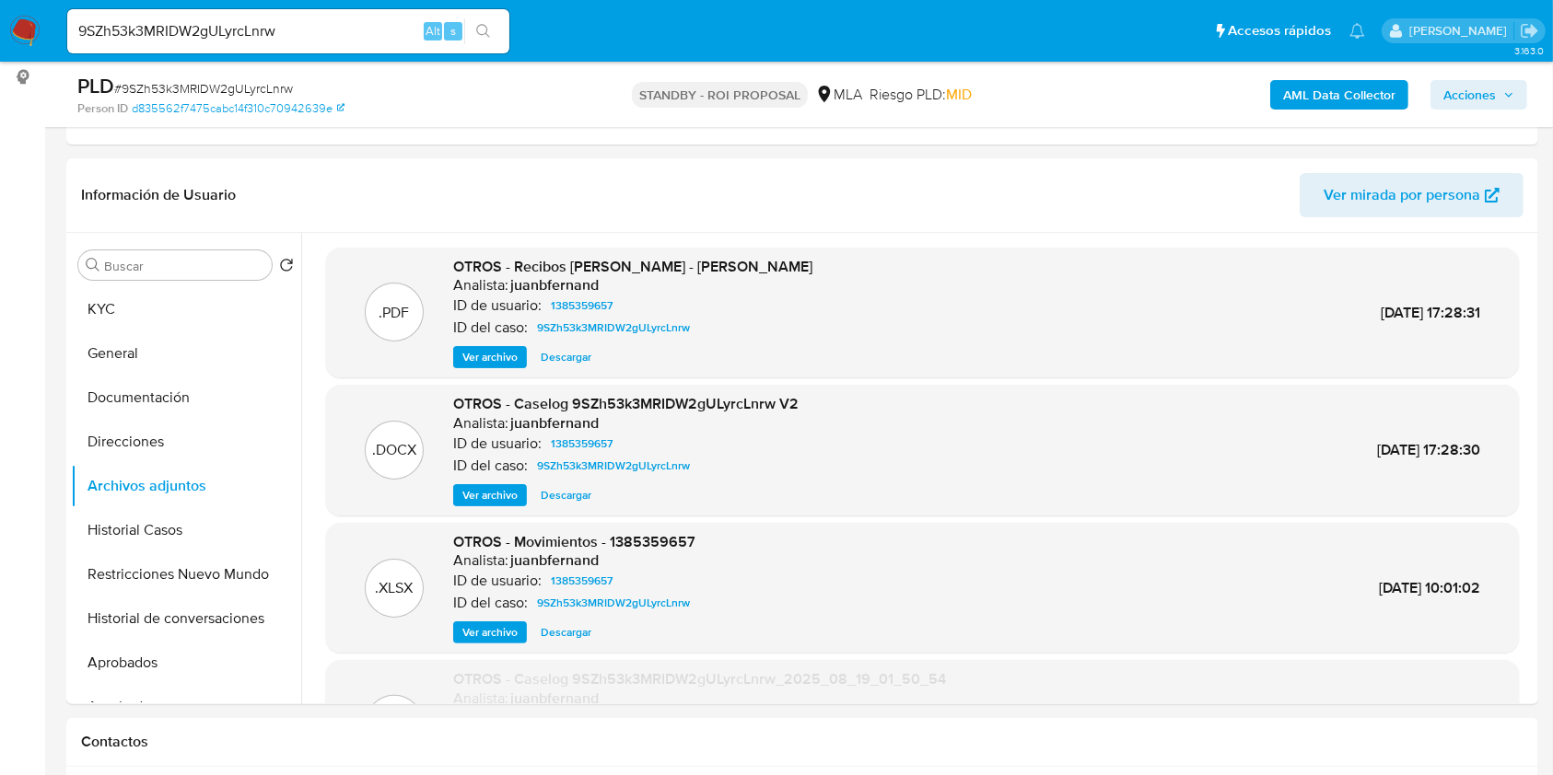
click at [291, 17] on div "9SZh53k3MRIDW2gULyrcLnrw Alt s" at bounding box center [288, 31] width 442 height 44
click at [295, 25] on input "9SZh53k3MRIDW2gULyrcLnrw" at bounding box center [288, 31] width 442 height 24
paste input "JzbIZyLrSkDv06ZSesdp7lDl"
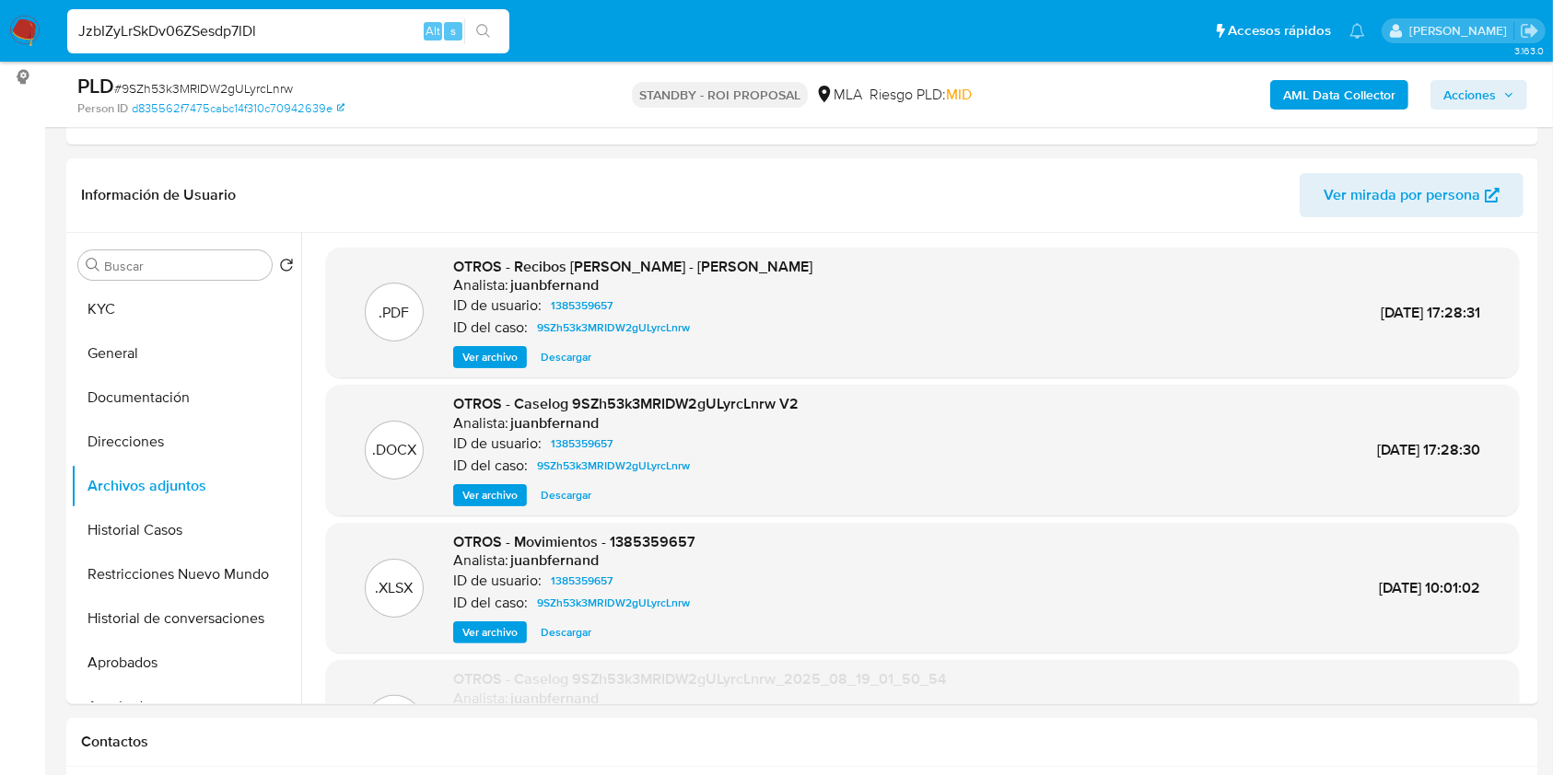
type input "JzbIZyLrSkDv06ZSesdp7lDl"
click at [483, 32] on icon "search-icon" at bounding box center [483, 31] width 15 height 15
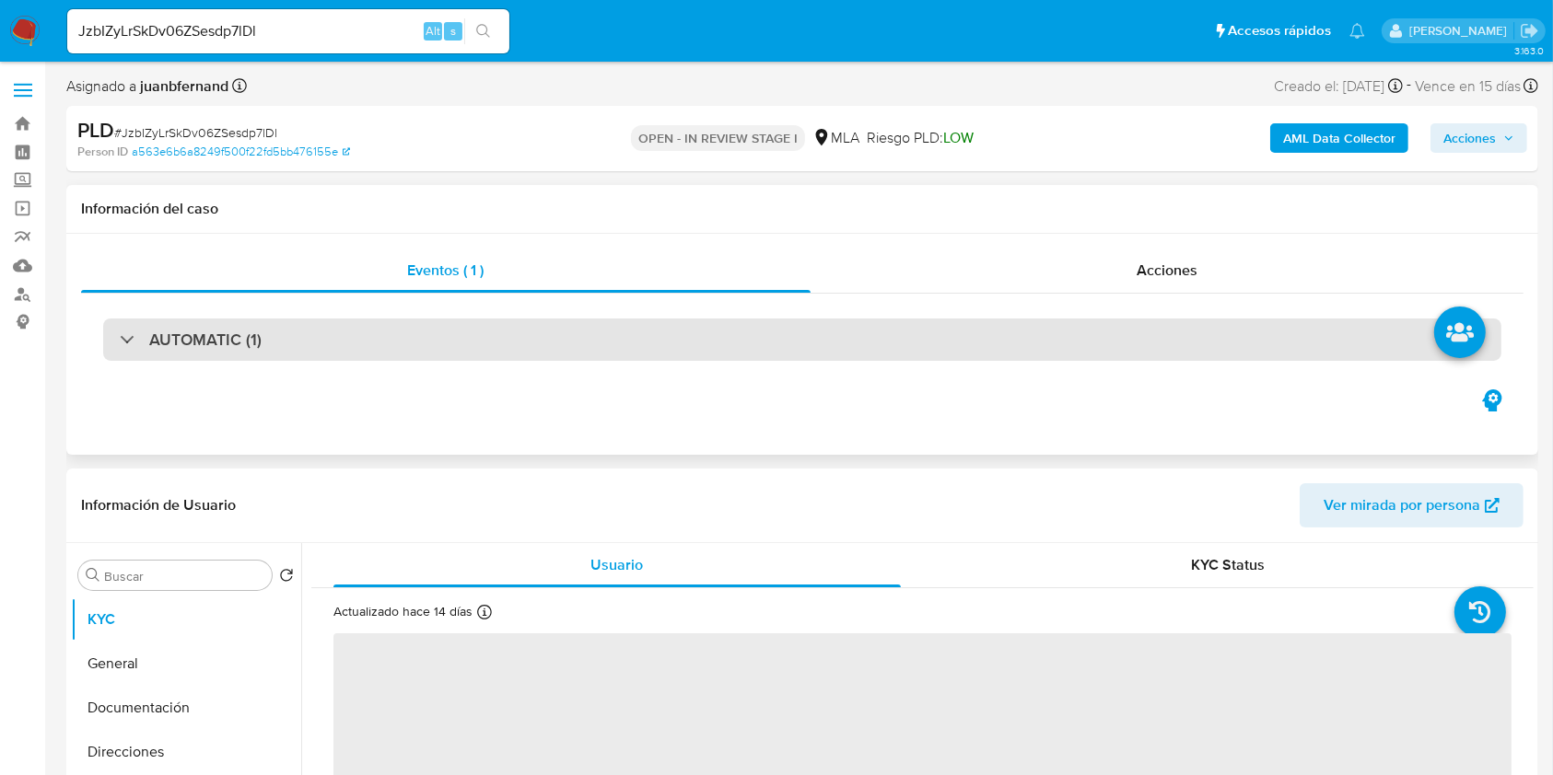
select select "10"
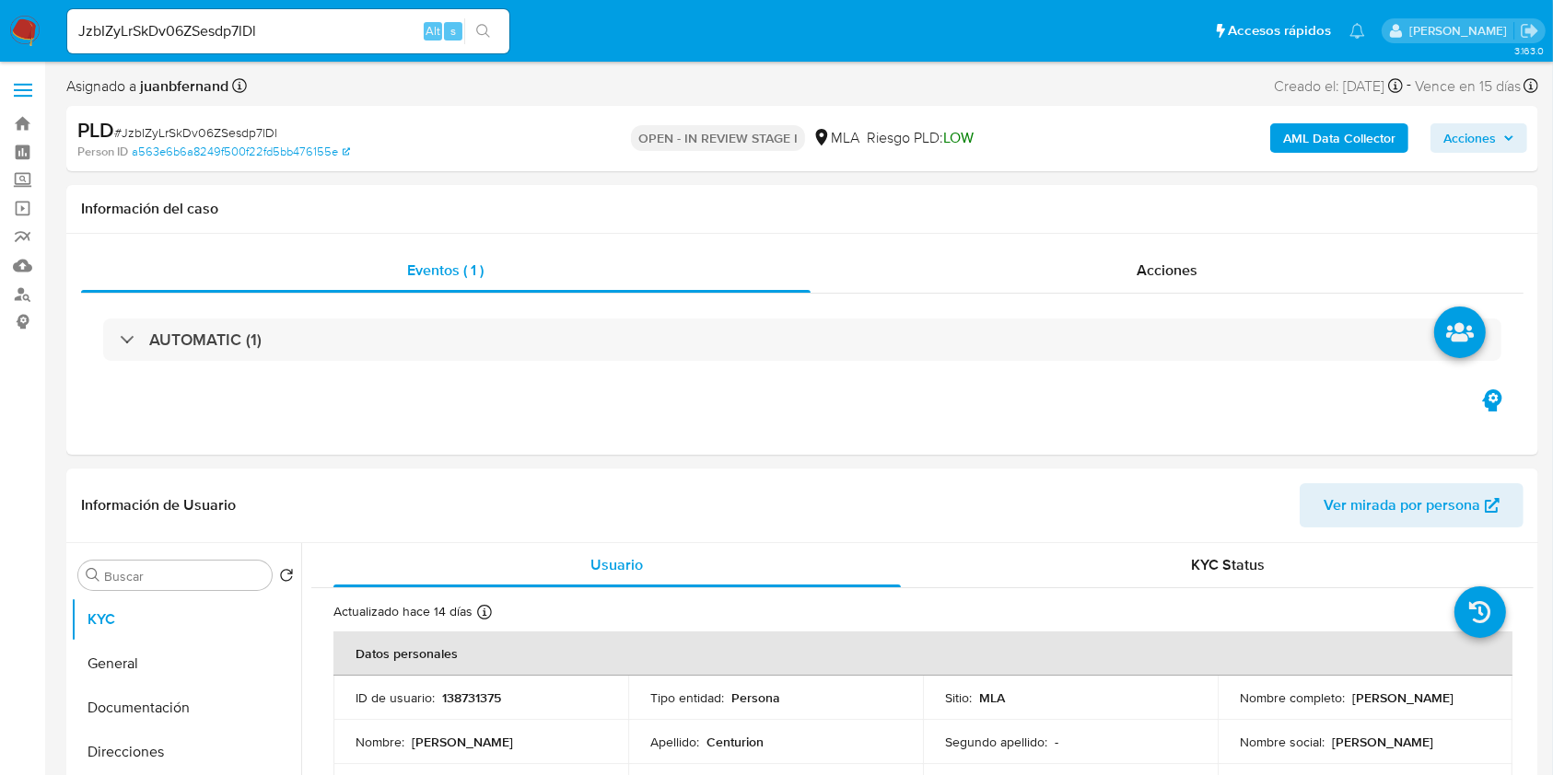
scroll to position [737, 0]
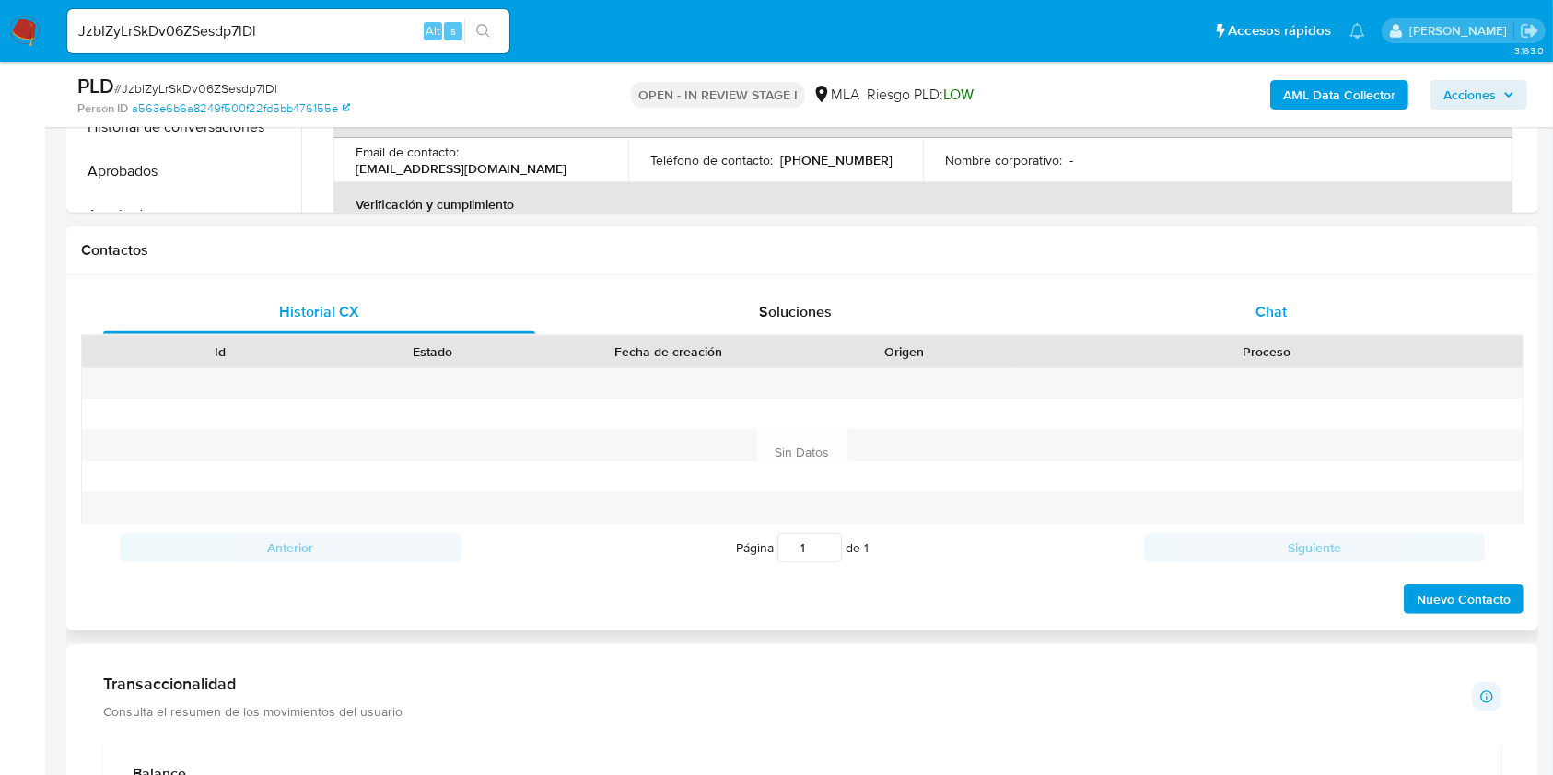
click at [1274, 302] on span "Chat" at bounding box center [1270, 311] width 31 height 21
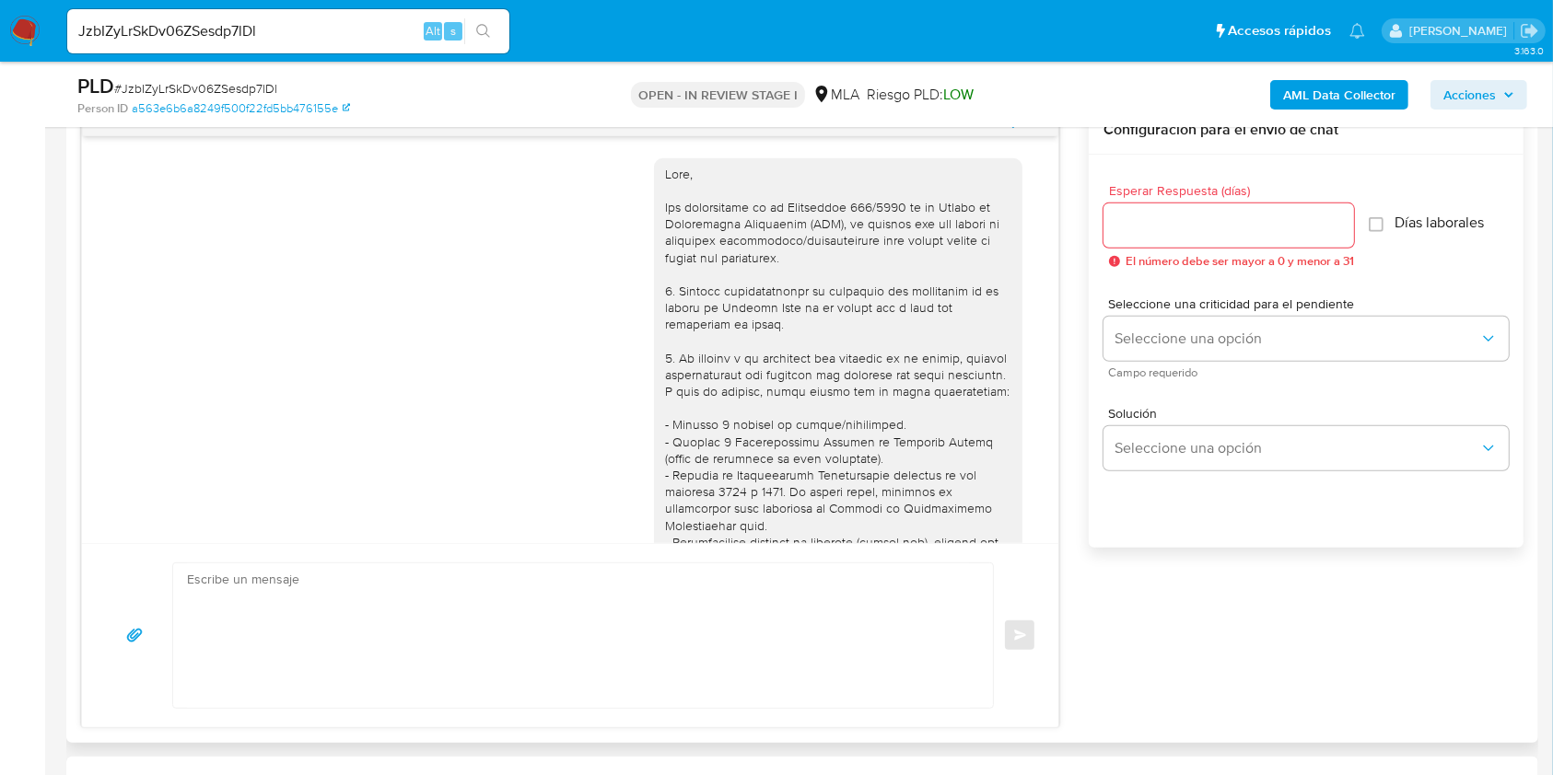
scroll to position [2146, 0]
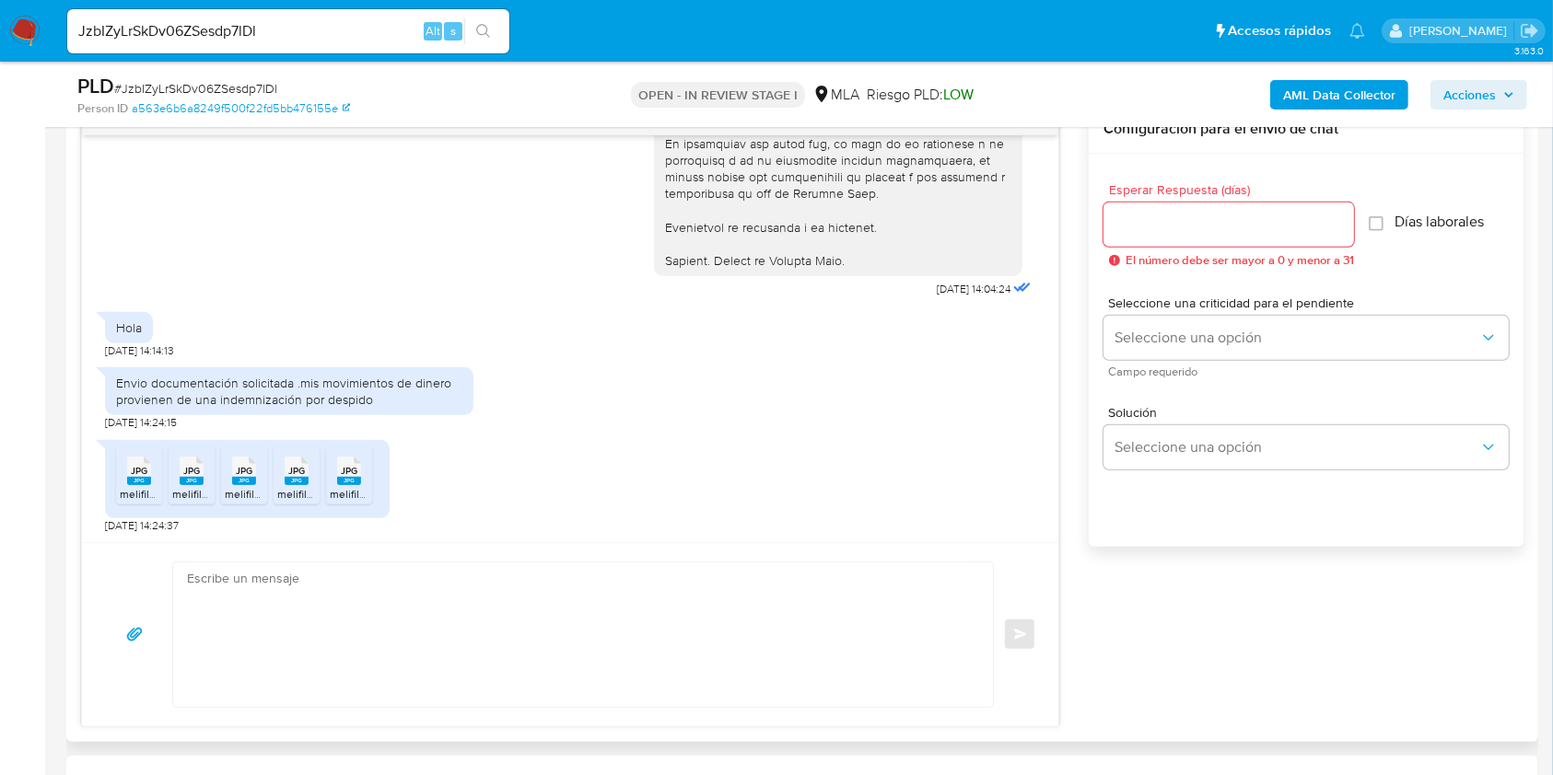
click at [140, 477] on rect at bounding box center [139, 481] width 24 height 8
drag, startPoint x: 177, startPoint y: 482, endPoint x: 246, endPoint y: 512, distance: 75.5
click at [178, 482] on div "JPG JPG" at bounding box center [191, 469] width 39 height 36
click at [250, 483] on rect at bounding box center [244, 481] width 24 height 8
click at [288, 486] on span "melifile930450880306433841.jpg" at bounding box center [361, 494] width 168 height 16
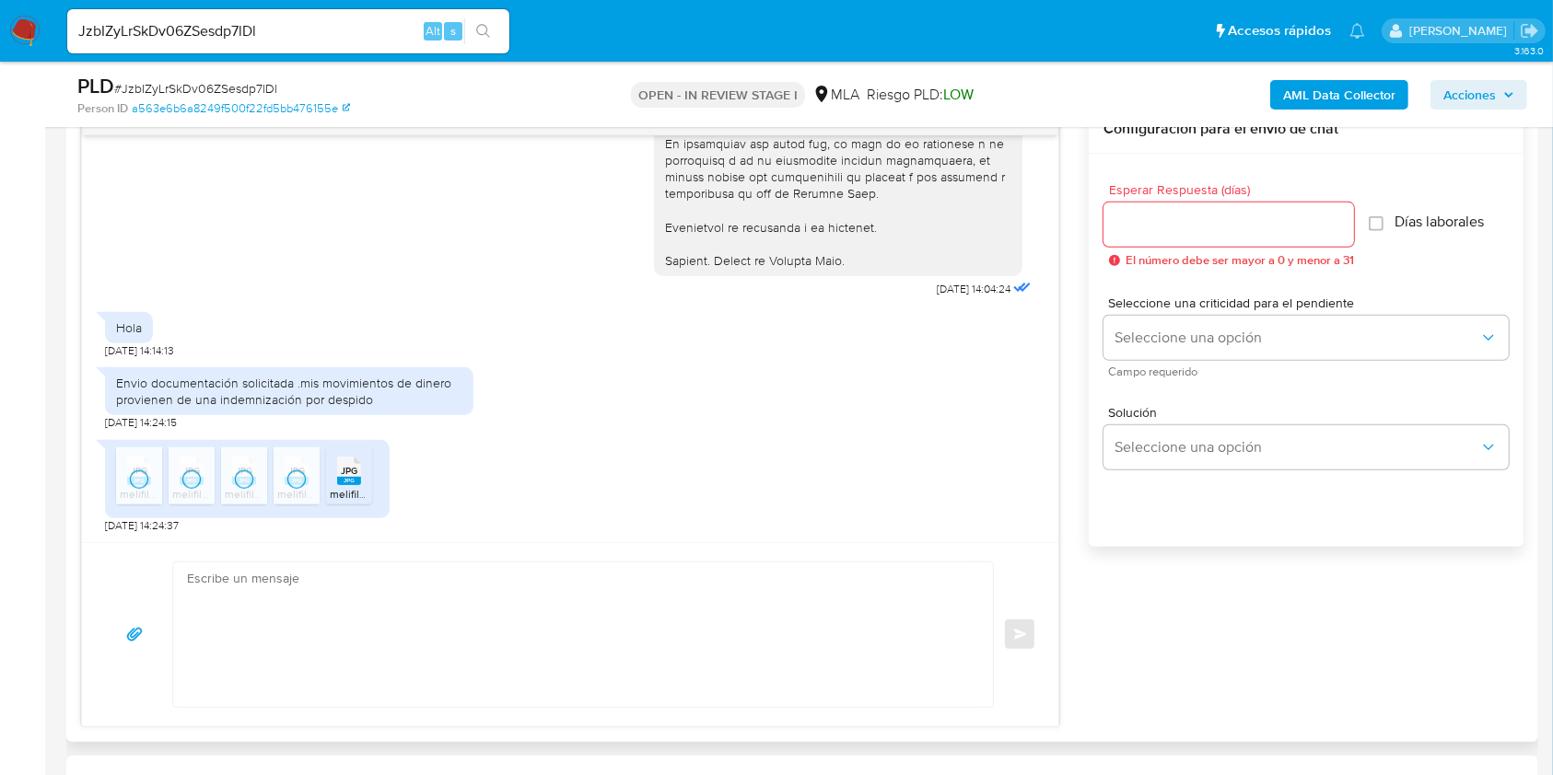
click at [347, 481] on rect at bounding box center [349, 481] width 24 height 8
click at [734, 328] on div "Hola 07/10/2025 14:14:13" at bounding box center [570, 330] width 930 height 55
click at [110, 424] on span "07/10/2025 14:24:15" at bounding box center [141, 422] width 72 height 15
drag, startPoint x: 110, startPoint y: 424, endPoint x: 162, endPoint y: 422, distance: 52.5
click at [136, 424] on span "07/10/2025 14:24:15" at bounding box center [141, 422] width 72 height 15
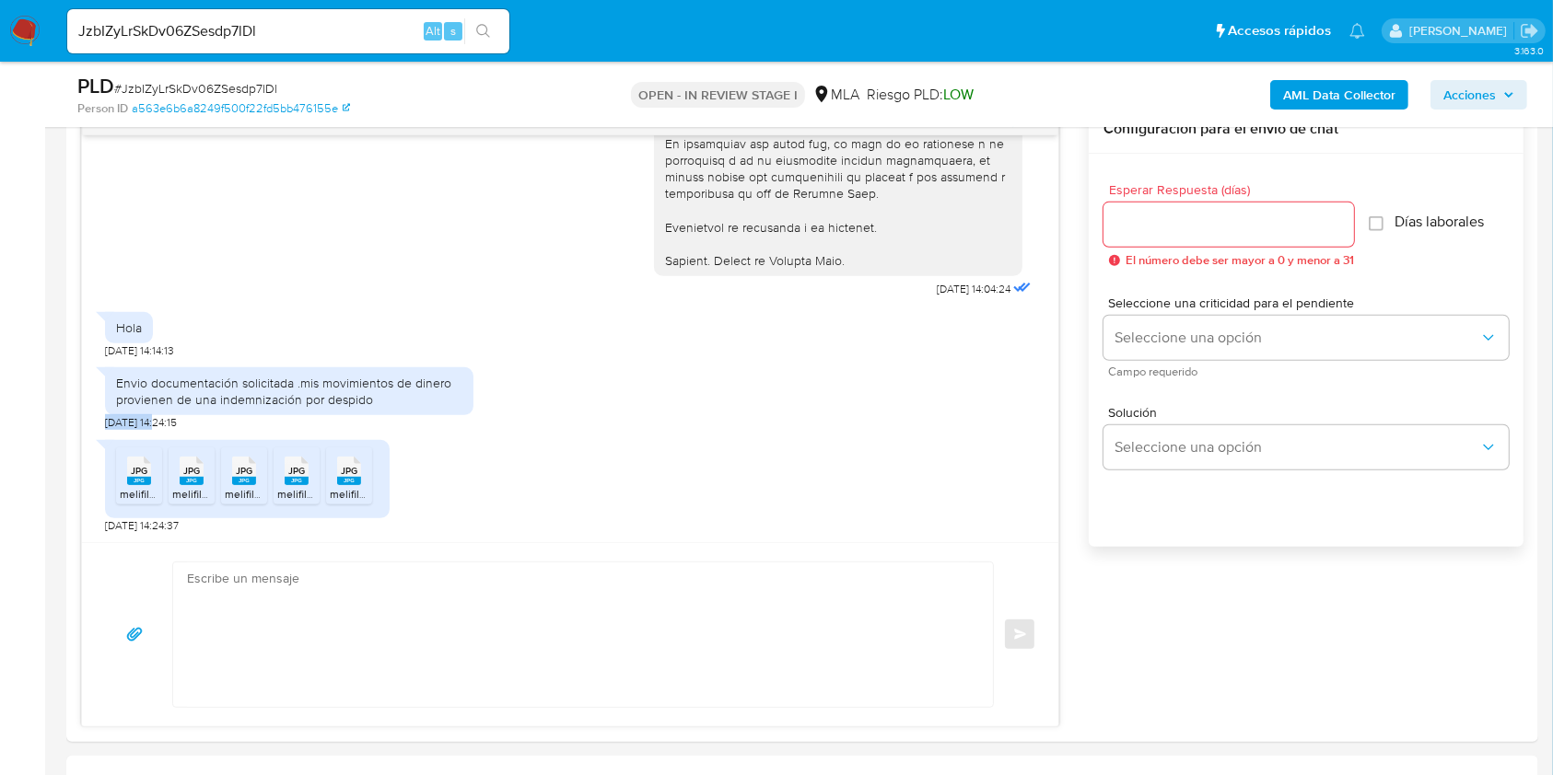
copy span "07/10/2025"
click at [349, 401] on div "Envio documentación solicitada .mis movimientos de dinero provienen de una inde…" at bounding box center [289, 391] width 346 height 33
drag, startPoint x: 349, startPoint y: 401, endPoint x: 307, endPoint y: 379, distance: 47.4
click at [307, 379] on div "Envio documentación solicitada .mis movimientos de dinero provienen de una inde…" at bounding box center [289, 391] width 346 height 33
copy div "mis movimientos de dinero provienen de una indemnización por despido"
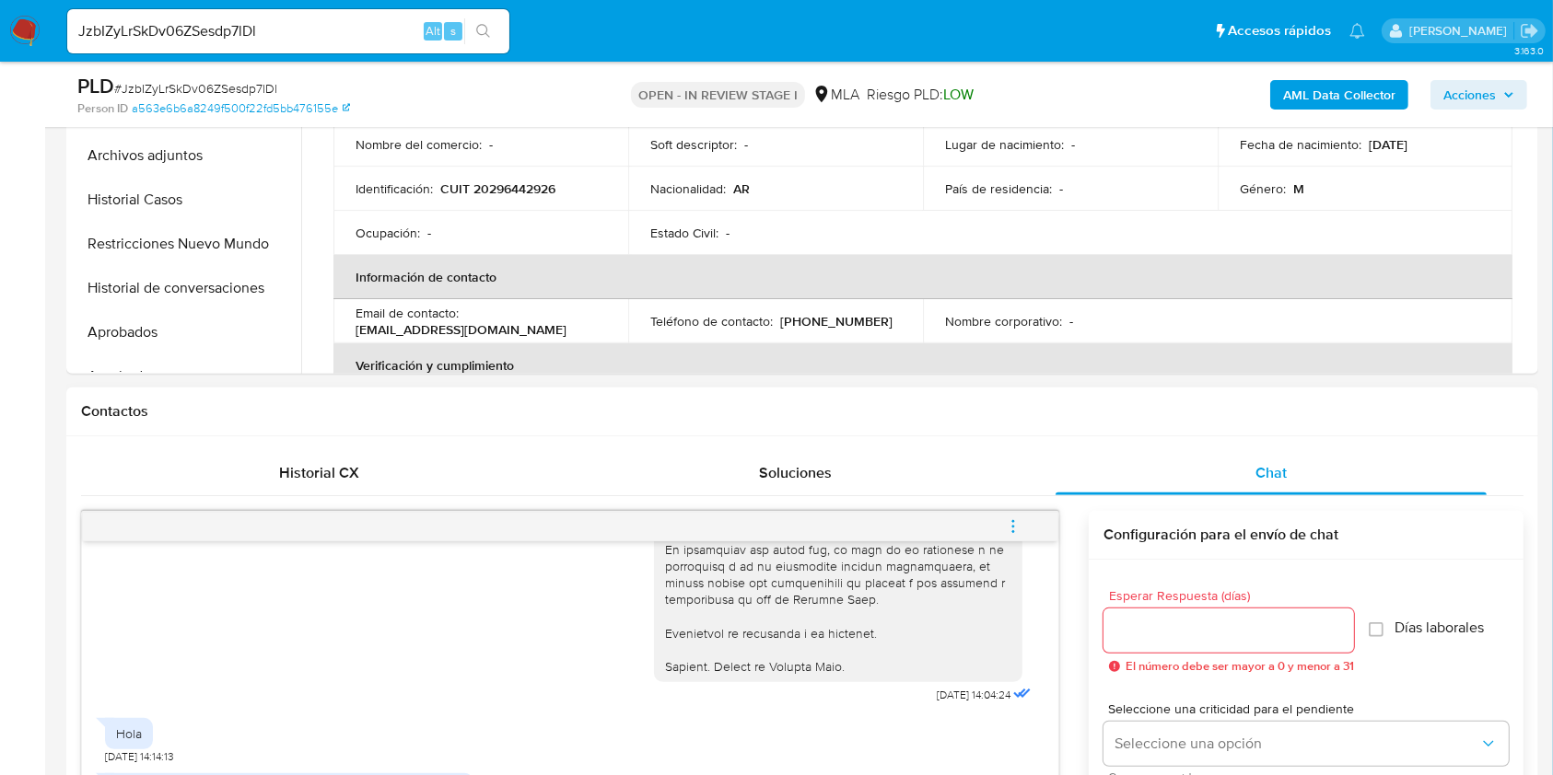
scroll to position [982, 0]
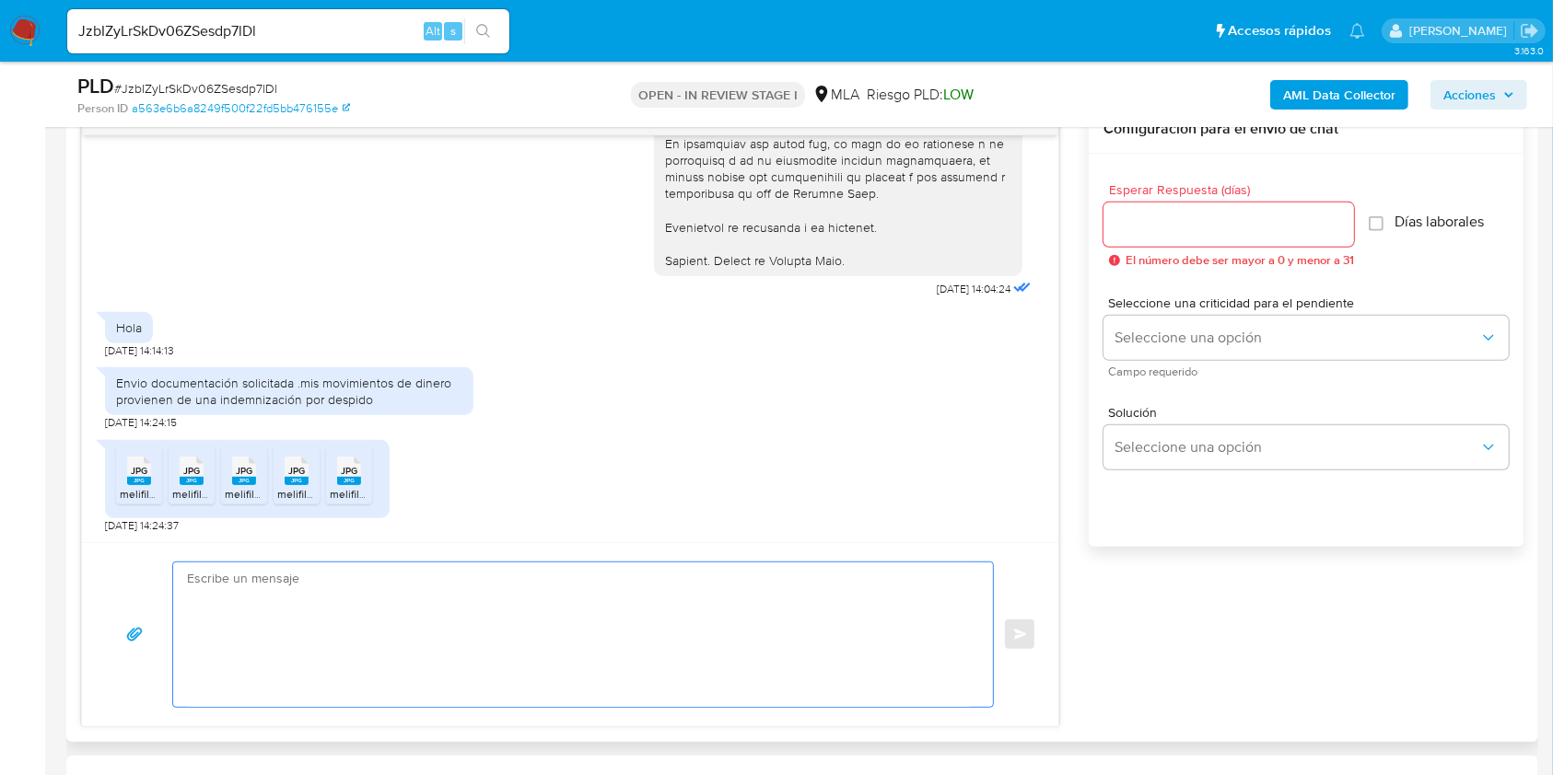
click at [554, 643] on textarea at bounding box center [578, 635] width 783 height 145
paste textarea "Hola. ¡Muchas gracias por tu respuesta! Confirmamos la recepción de la document…"
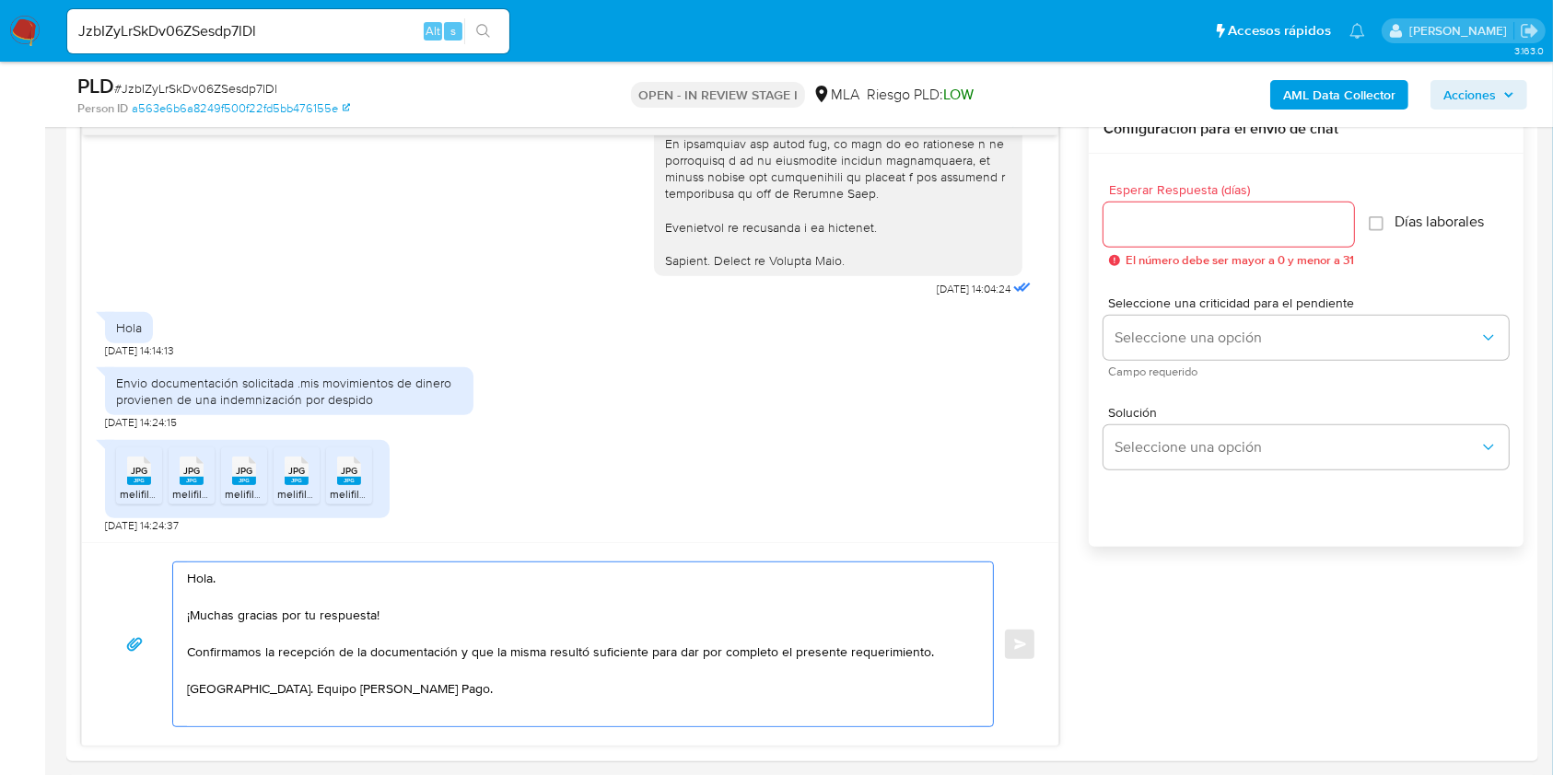
type textarea "Hola. ¡Muchas gracias por tu respuesta! Confirmamos la recepción de la document…"
click at [255, 80] on span "# JzbIZyLrSkDv06ZSesdp7lDl" at bounding box center [195, 88] width 163 height 18
copy span "JzbIZyLrSkDv06ZSesdp7lDl"
click at [1161, 224] on input "Esperar Respuesta (días)" at bounding box center [1228, 225] width 250 height 24
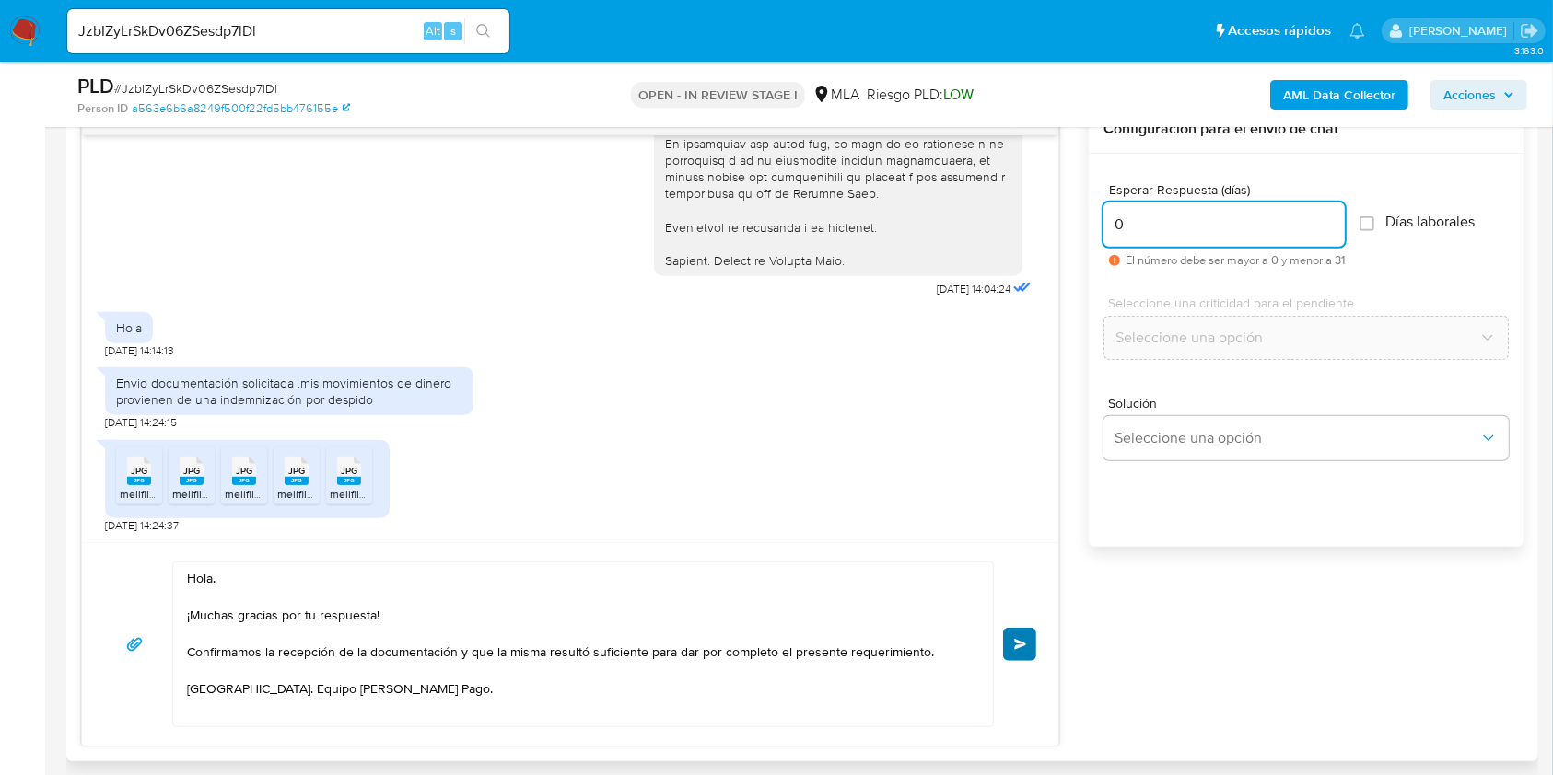
type input "0"
click at [1022, 634] on button "Enviar" at bounding box center [1019, 644] width 33 height 33
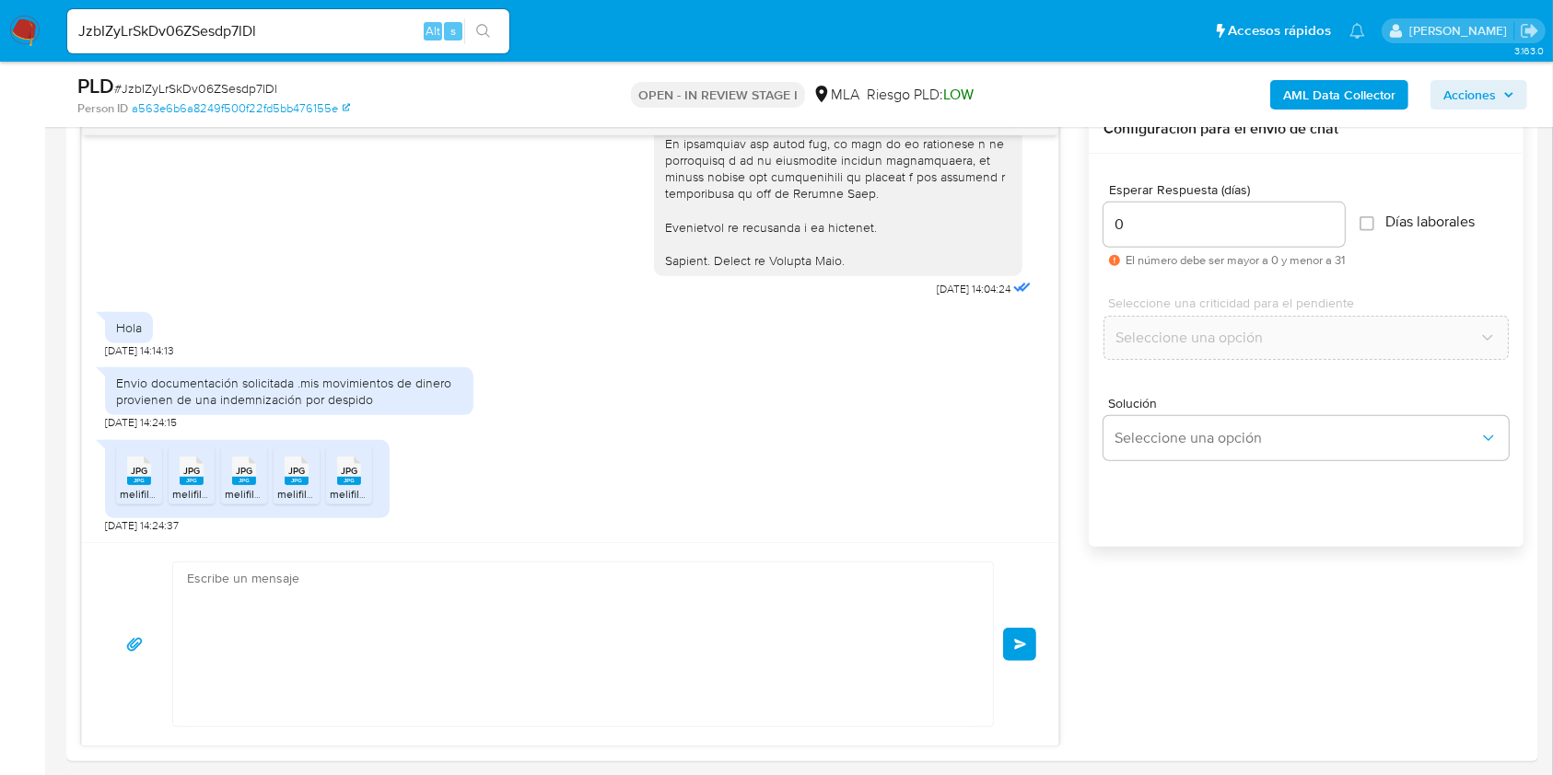
scroll to position [2350, 0]
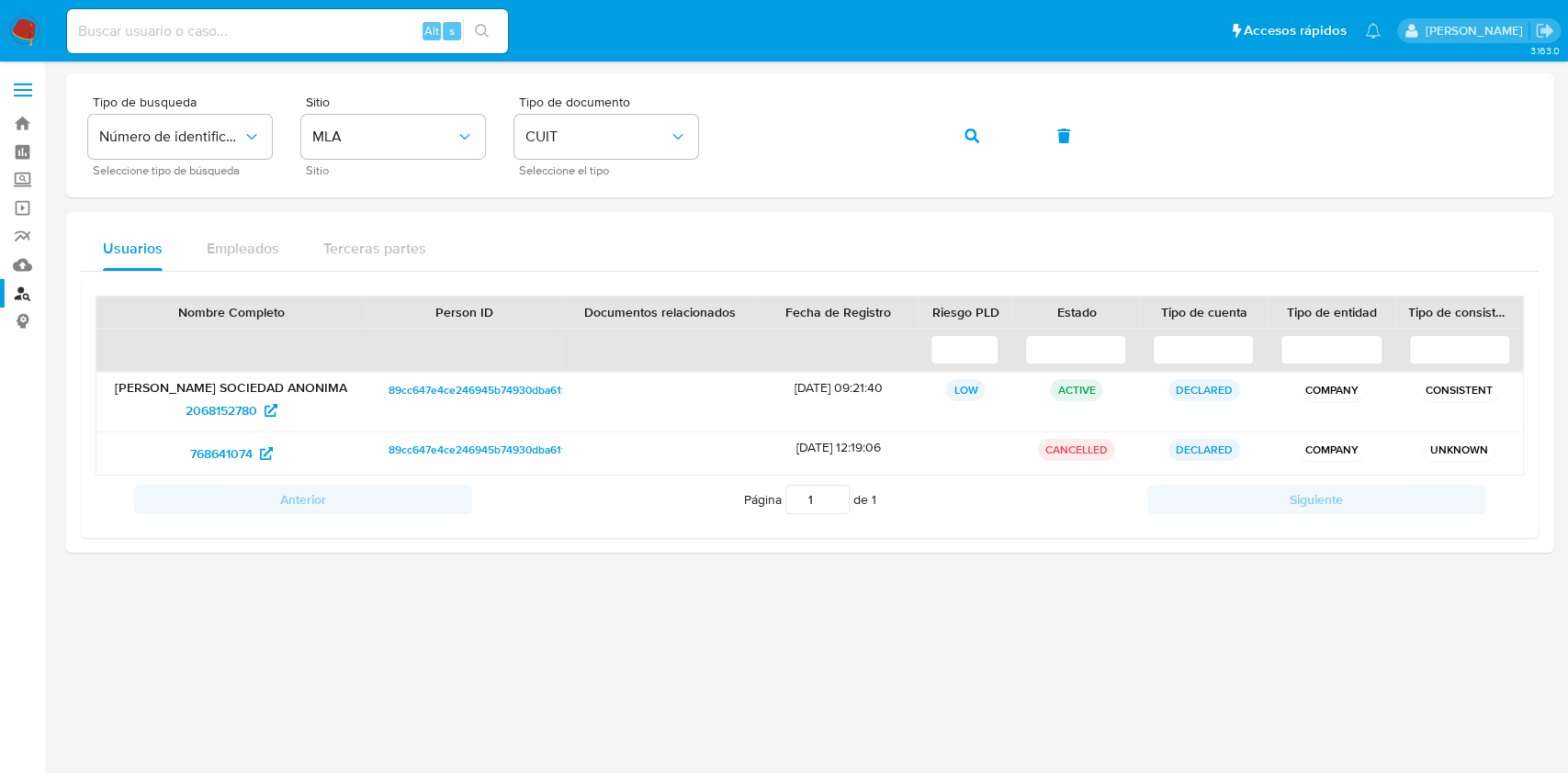
click at [392, 38] on input at bounding box center [287, 31] width 441 height 24
paste input "9PS3e5cMoHSvfmrfQFm7NyMd"
type input "9PS3e5cMoHSvfmrfQFm7NyMd"
click at [470, 35] on button "search-icon" at bounding box center [482, 31] width 38 height 26
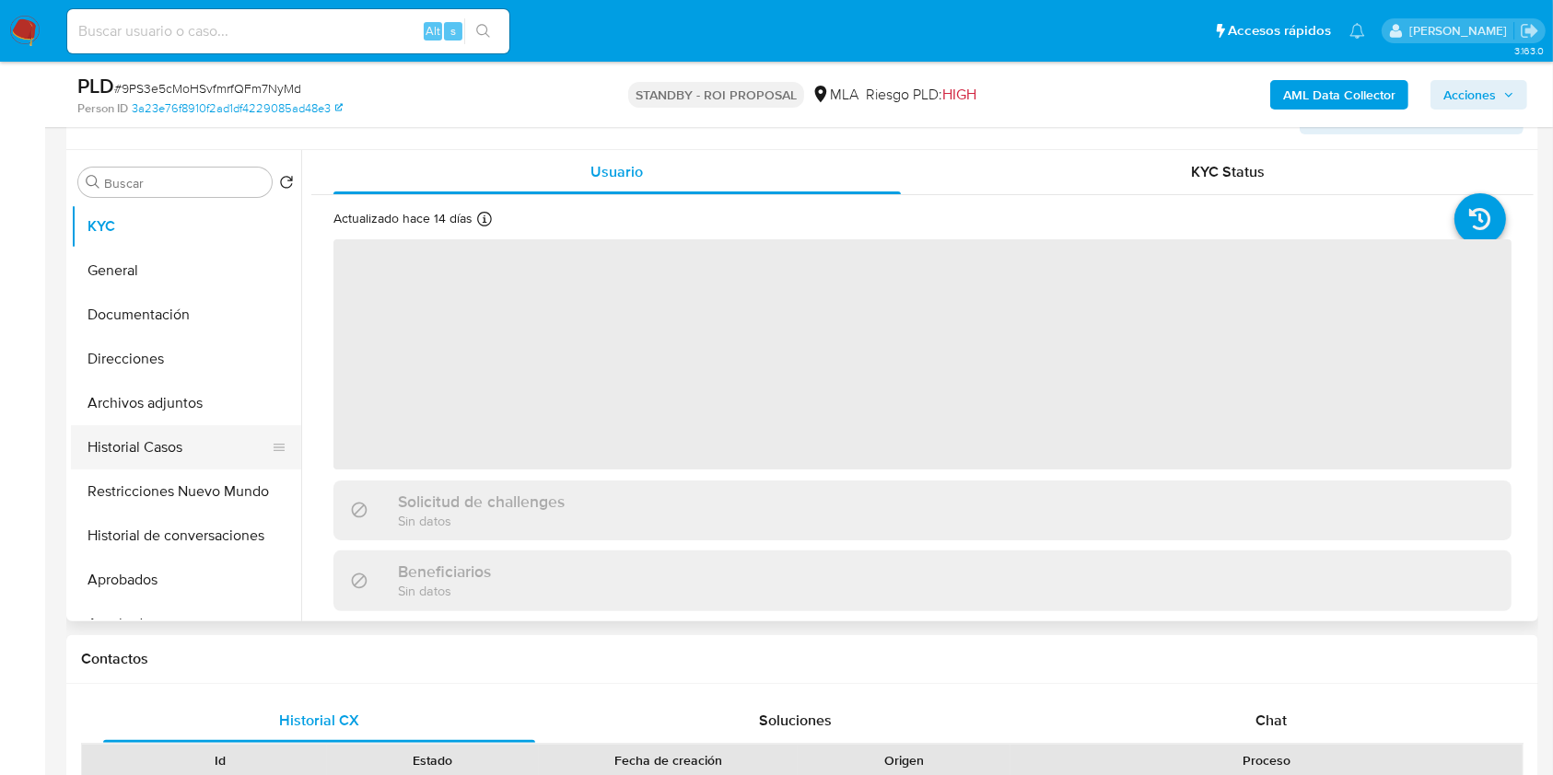
scroll to position [368, 0]
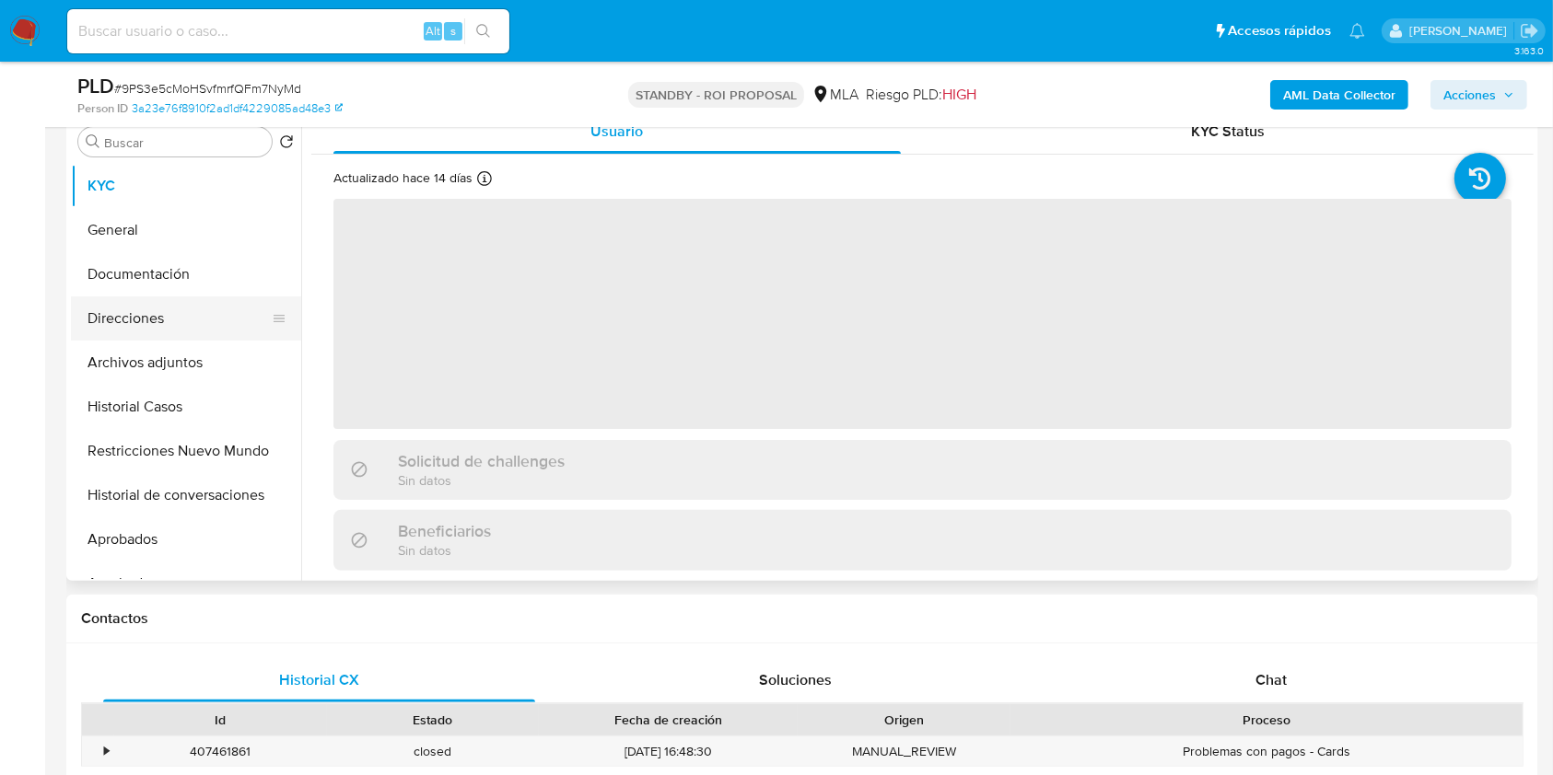
select select "10"
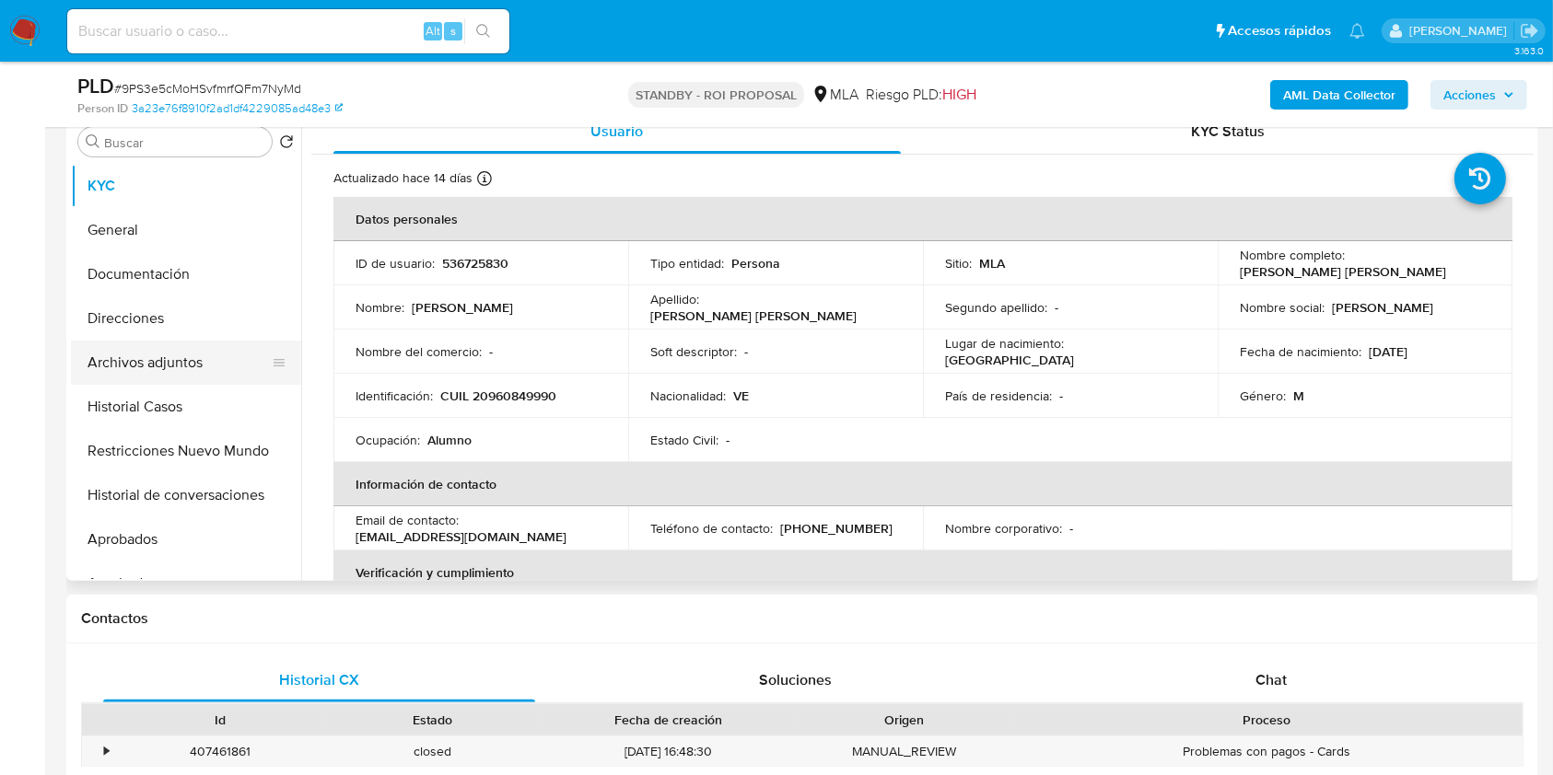
click at [182, 357] on button "Archivos adjuntos" at bounding box center [178, 363] width 215 height 44
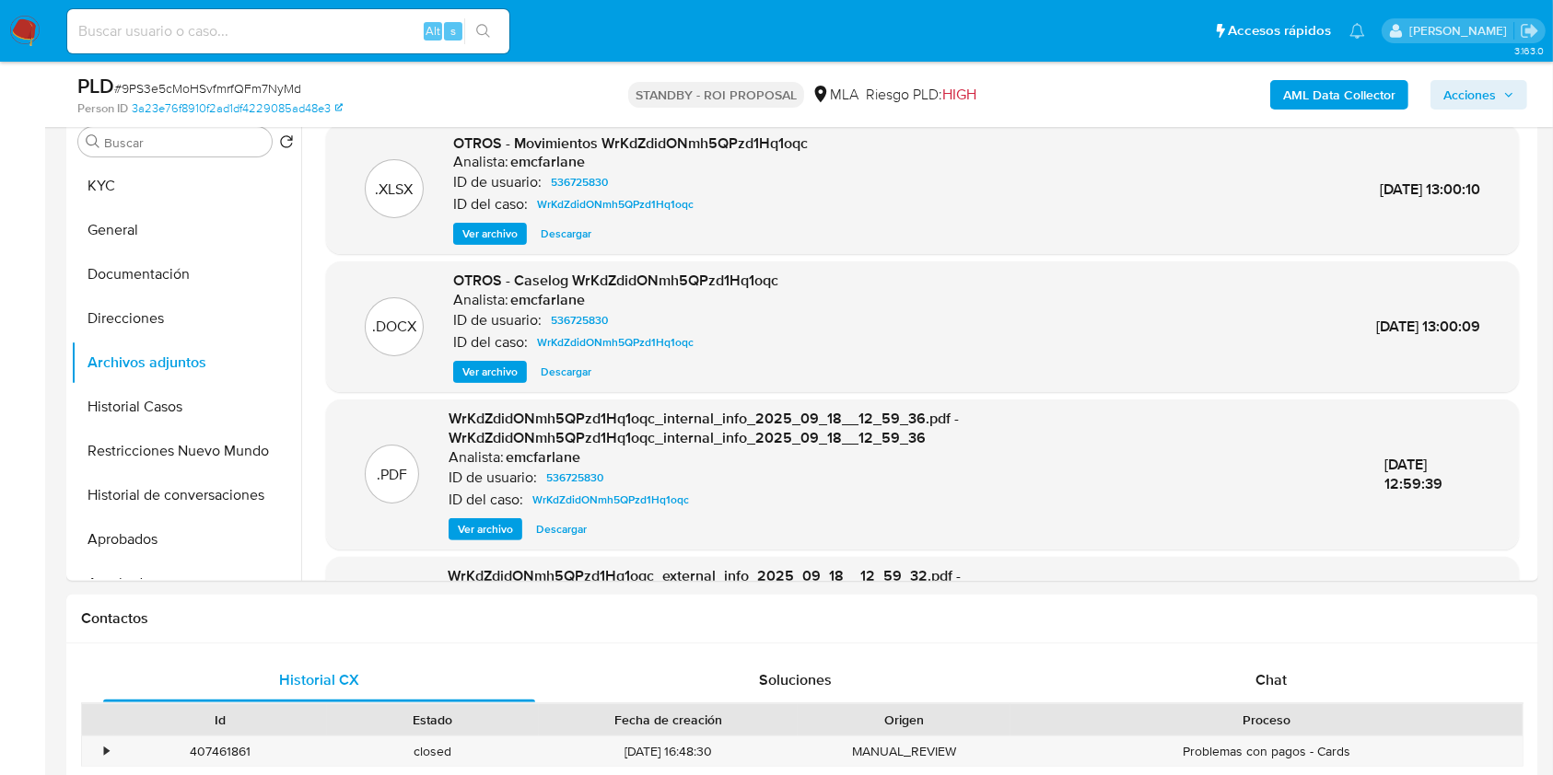
scroll to position [0, 0]
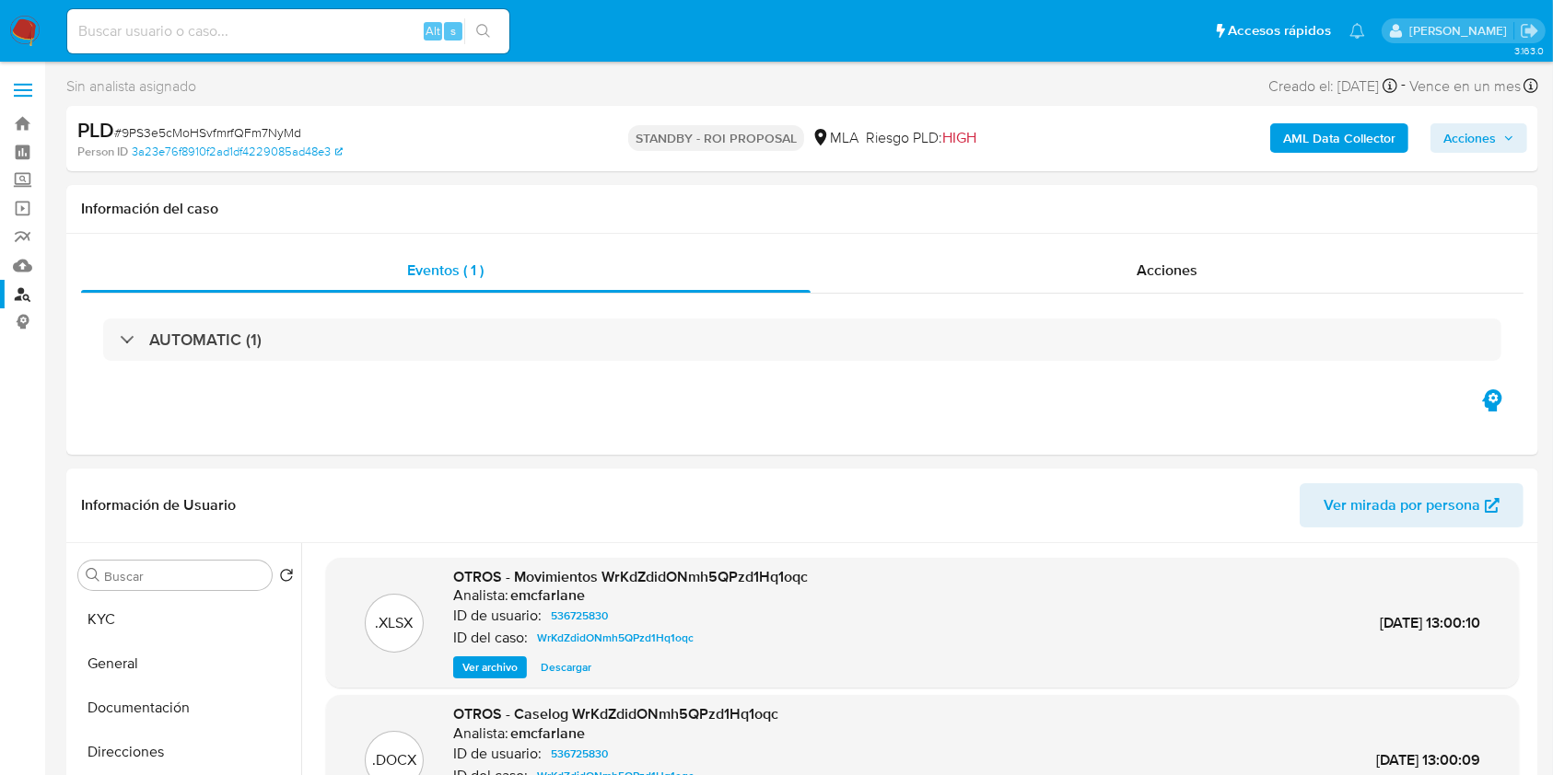
click at [27, 300] on link "Buscador de personas" at bounding box center [109, 294] width 219 height 29
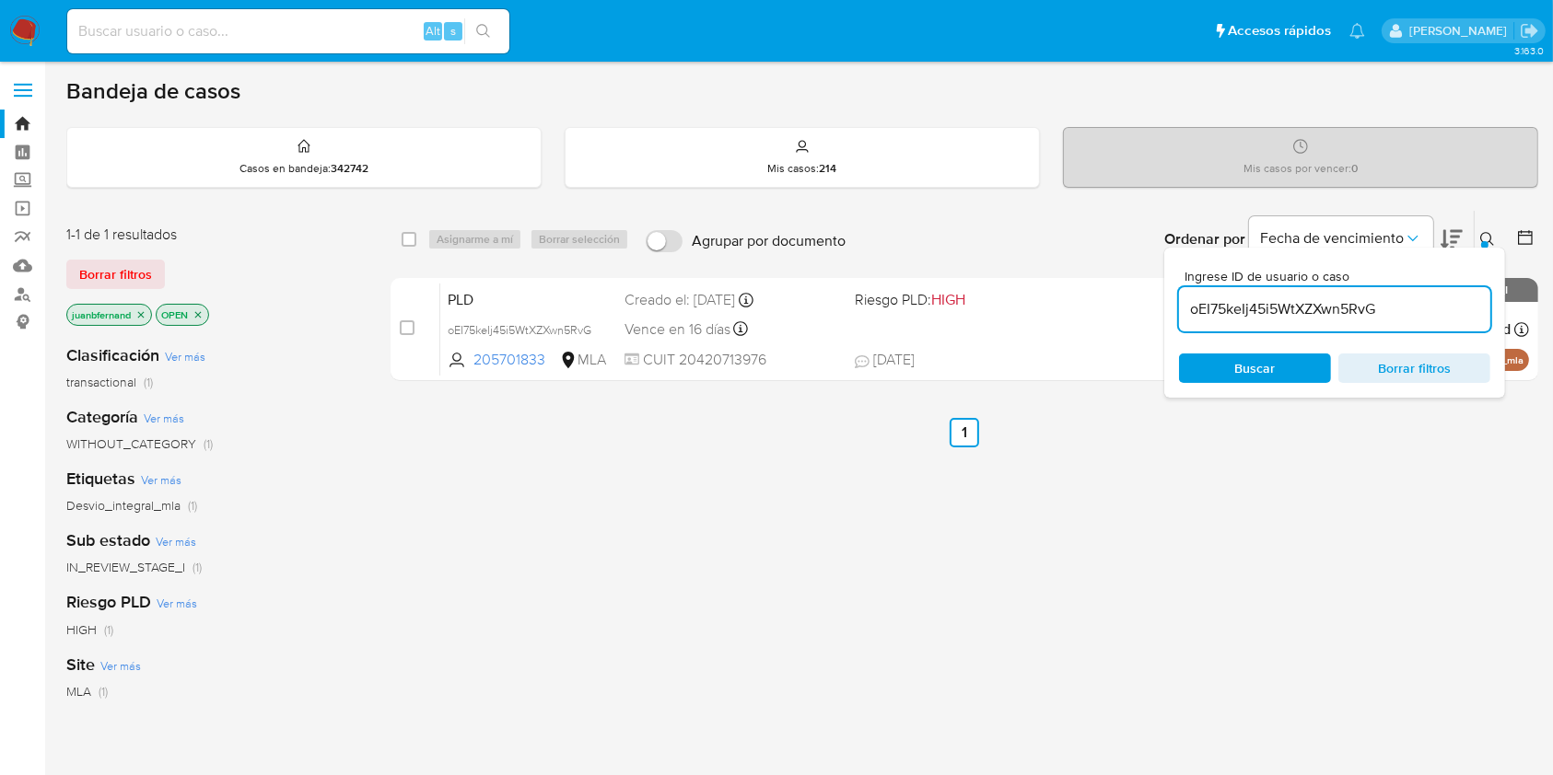
click at [1414, 311] on input "oEI75keIj45i5WtXZXwn5RvG" at bounding box center [1334, 309] width 311 height 24
paste input "JzbIZyLrSkDv06ZSesdp7lDl"
type input "JzbIZyLrSkDv06ZSesdp7lDl"
click at [405, 241] on input "checkbox" at bounding box center [408, 239] width 15 height 15
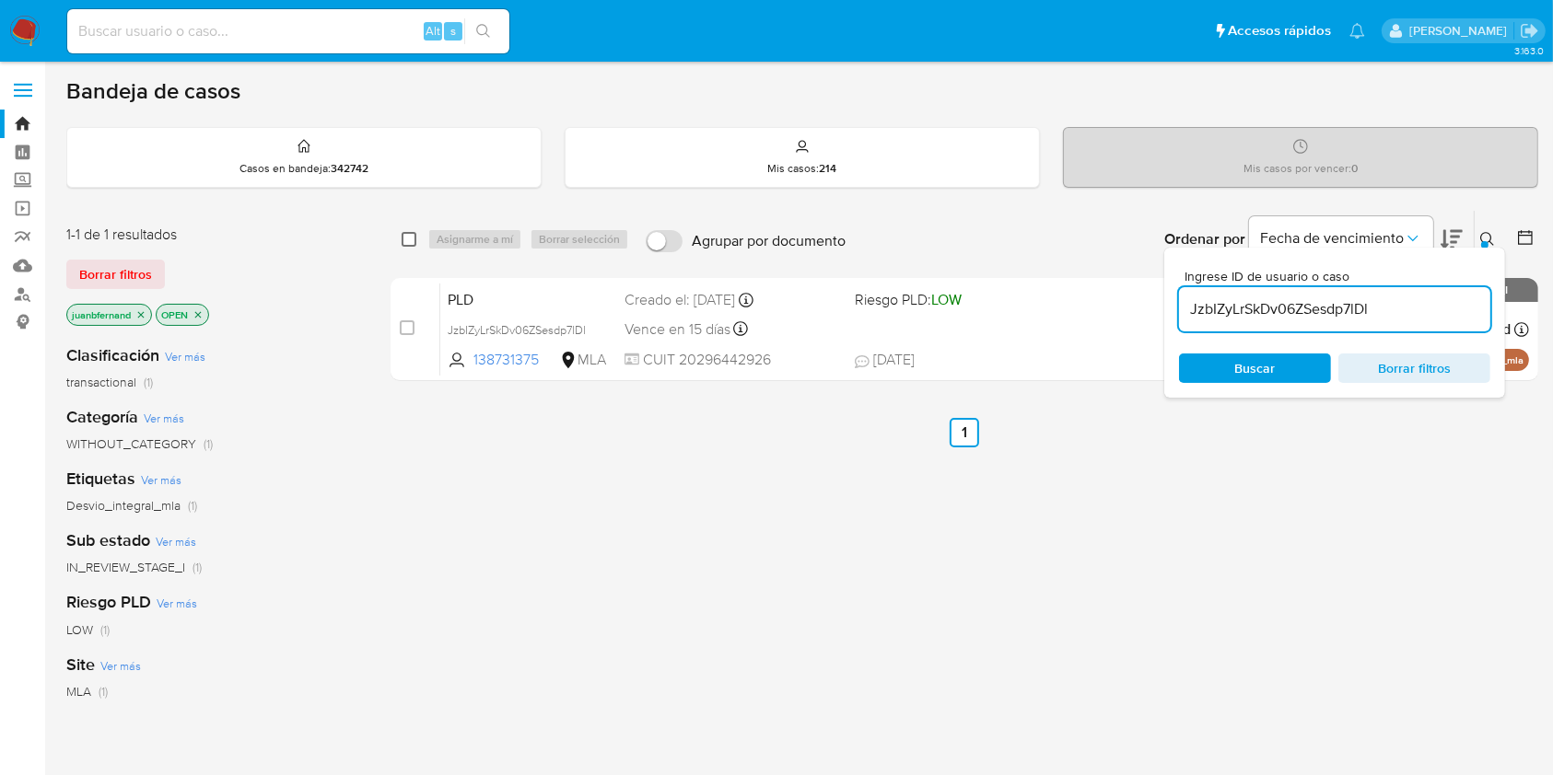
checkbox input "true"
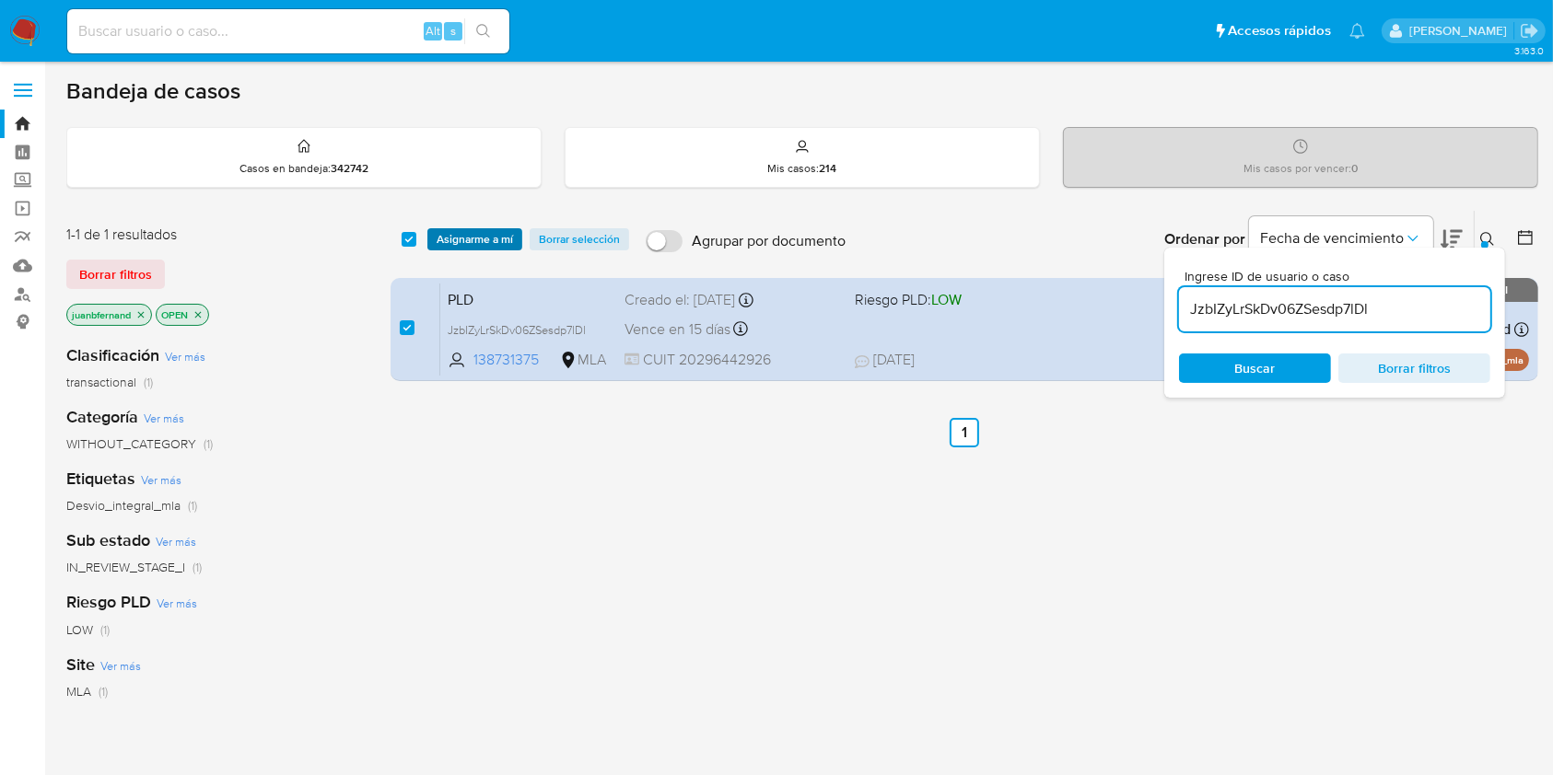
click at [475, 233] on span "Asignarme a mí" at bounding box center [474, 239] width 76 height 18
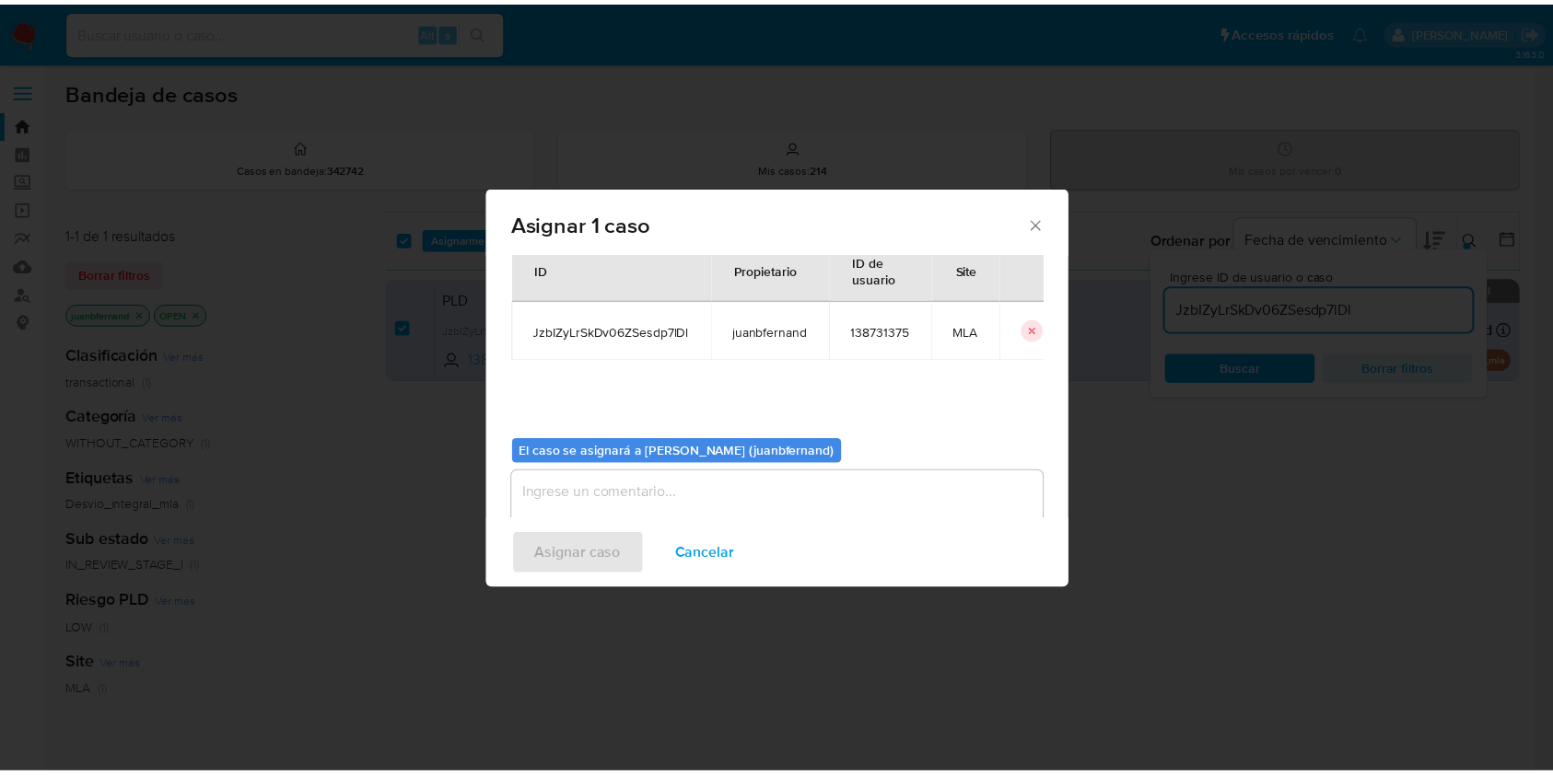
scroll to position [94, 0]
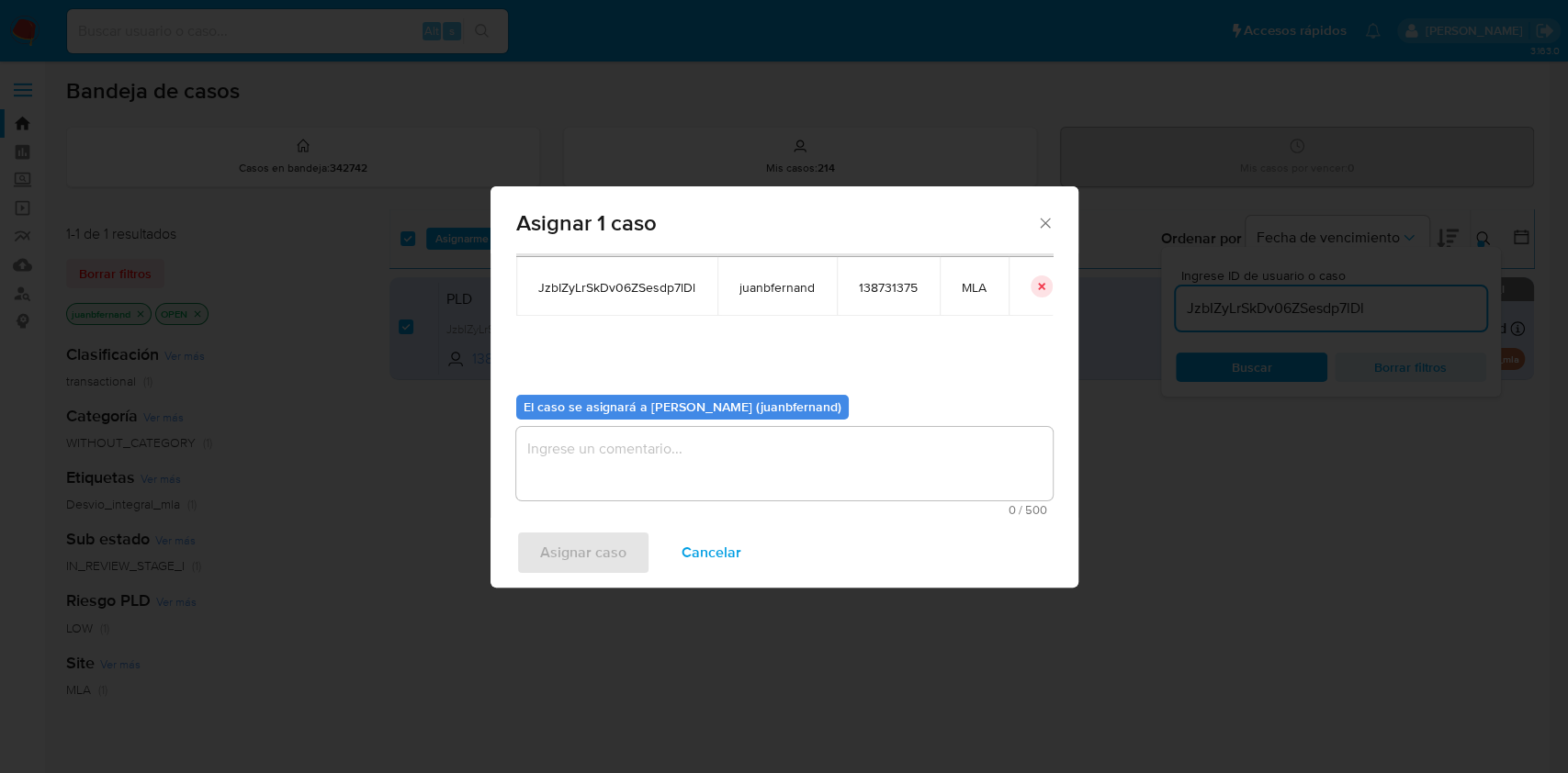
click at [696, 489] on textarea "assign-modal" at bounding box center [785, 464] width 537 height 74
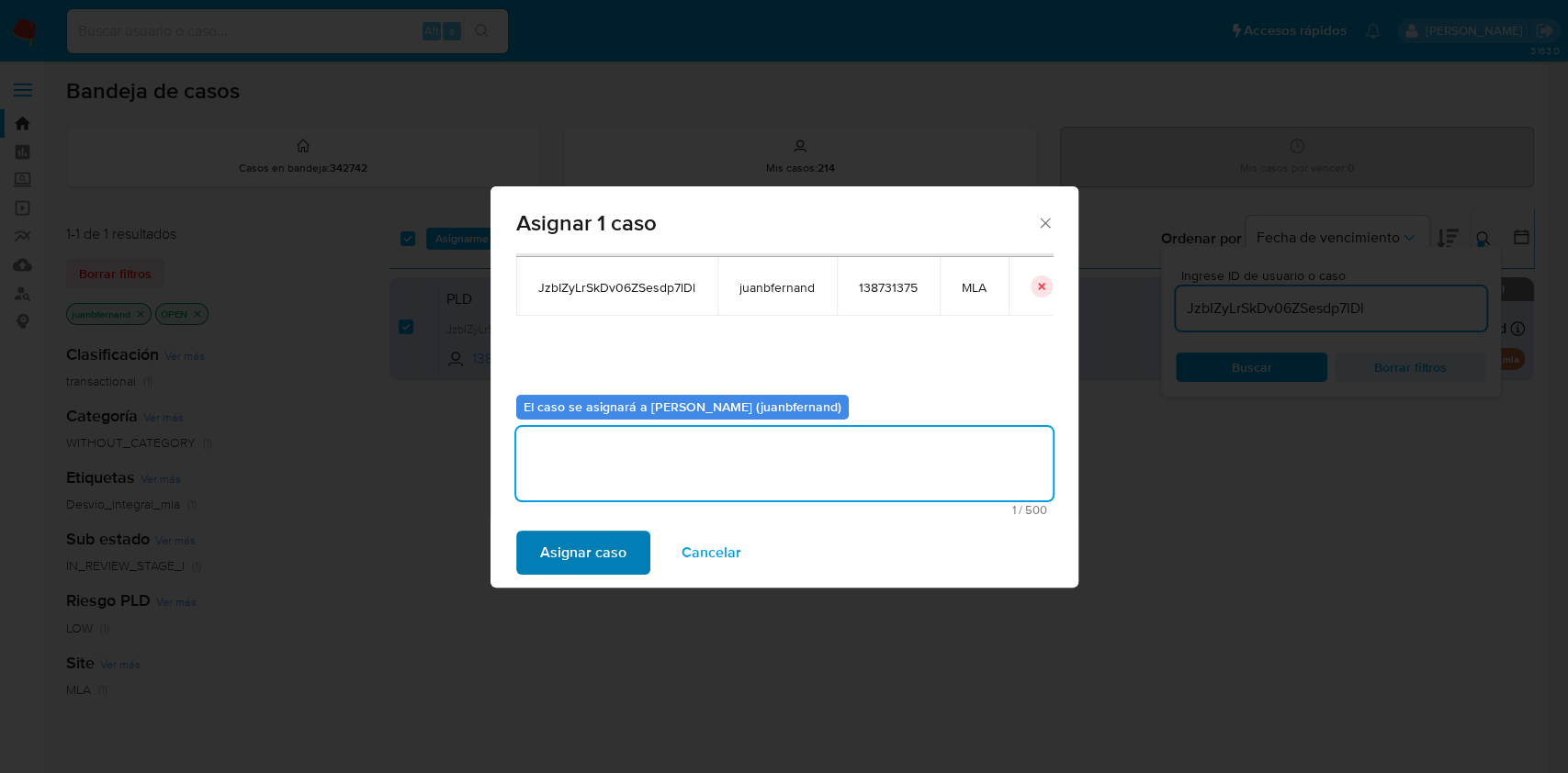
click at [609, 577] on div "Asignar caso Cancelar" at bounding box center [784, 553] width 588 height 70
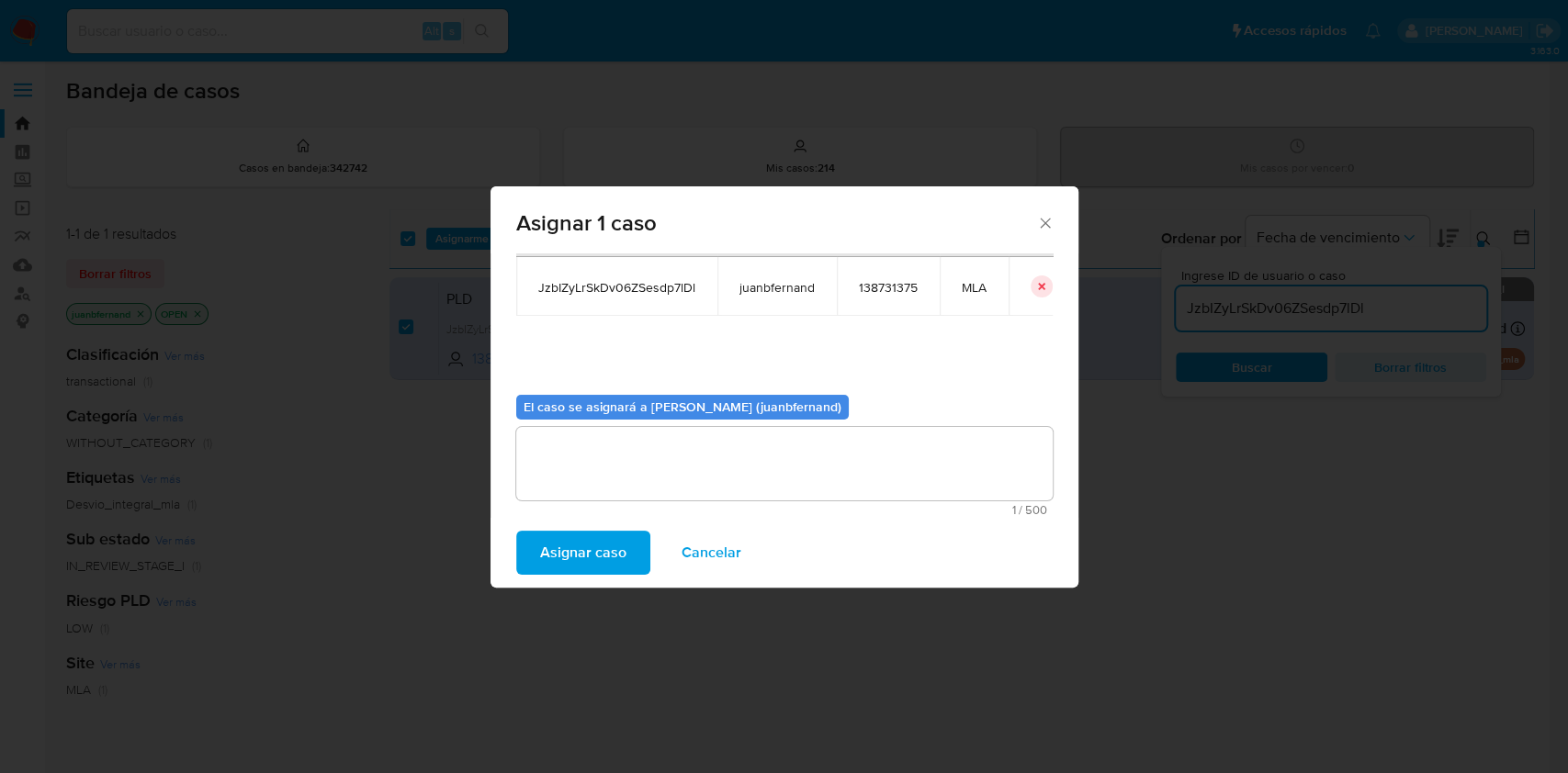
click at [609, 560] on span "Asignar caso" at bounding box center [583, 553] width 87 height 41
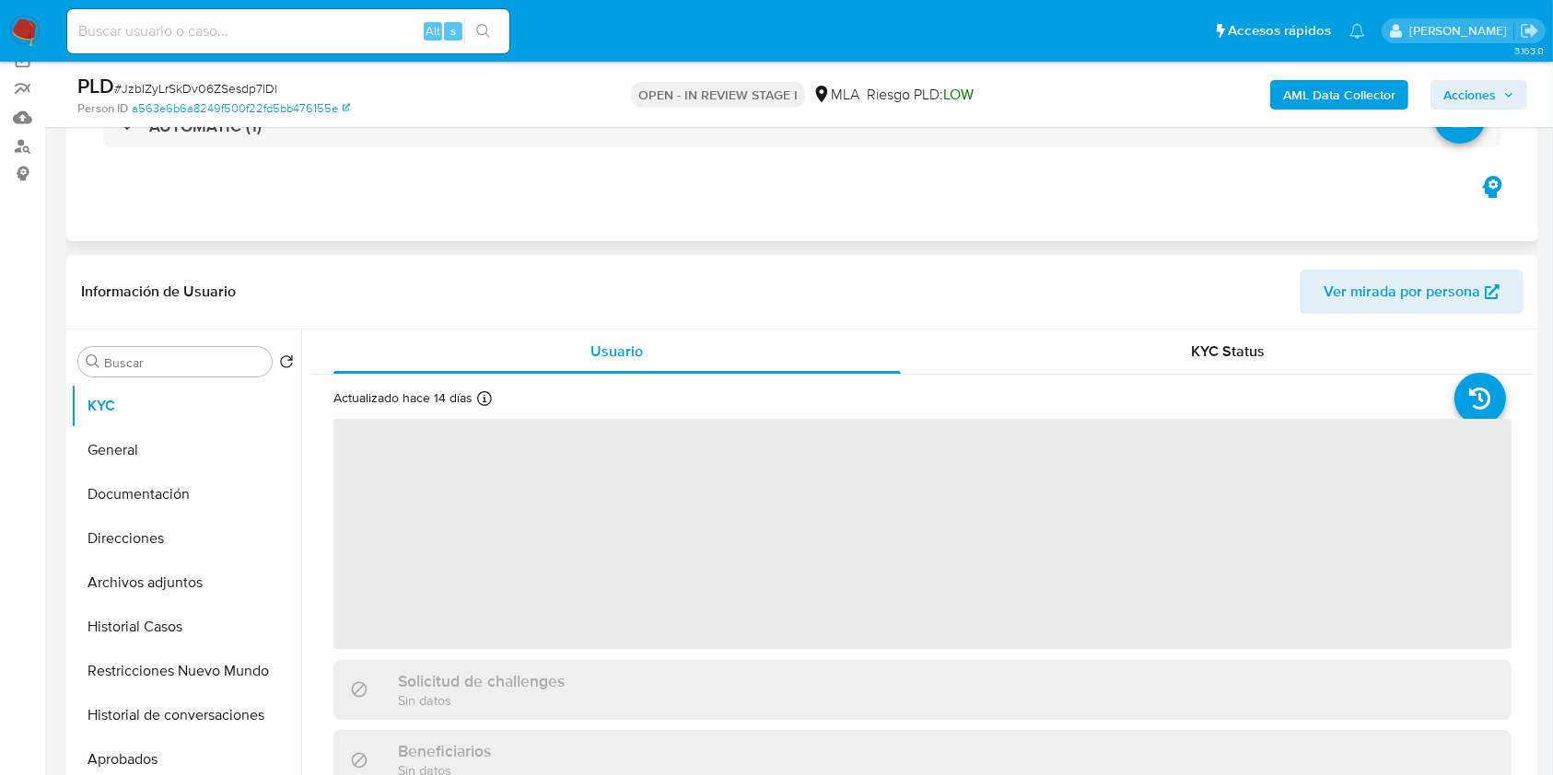
scroll to position [737, 0]
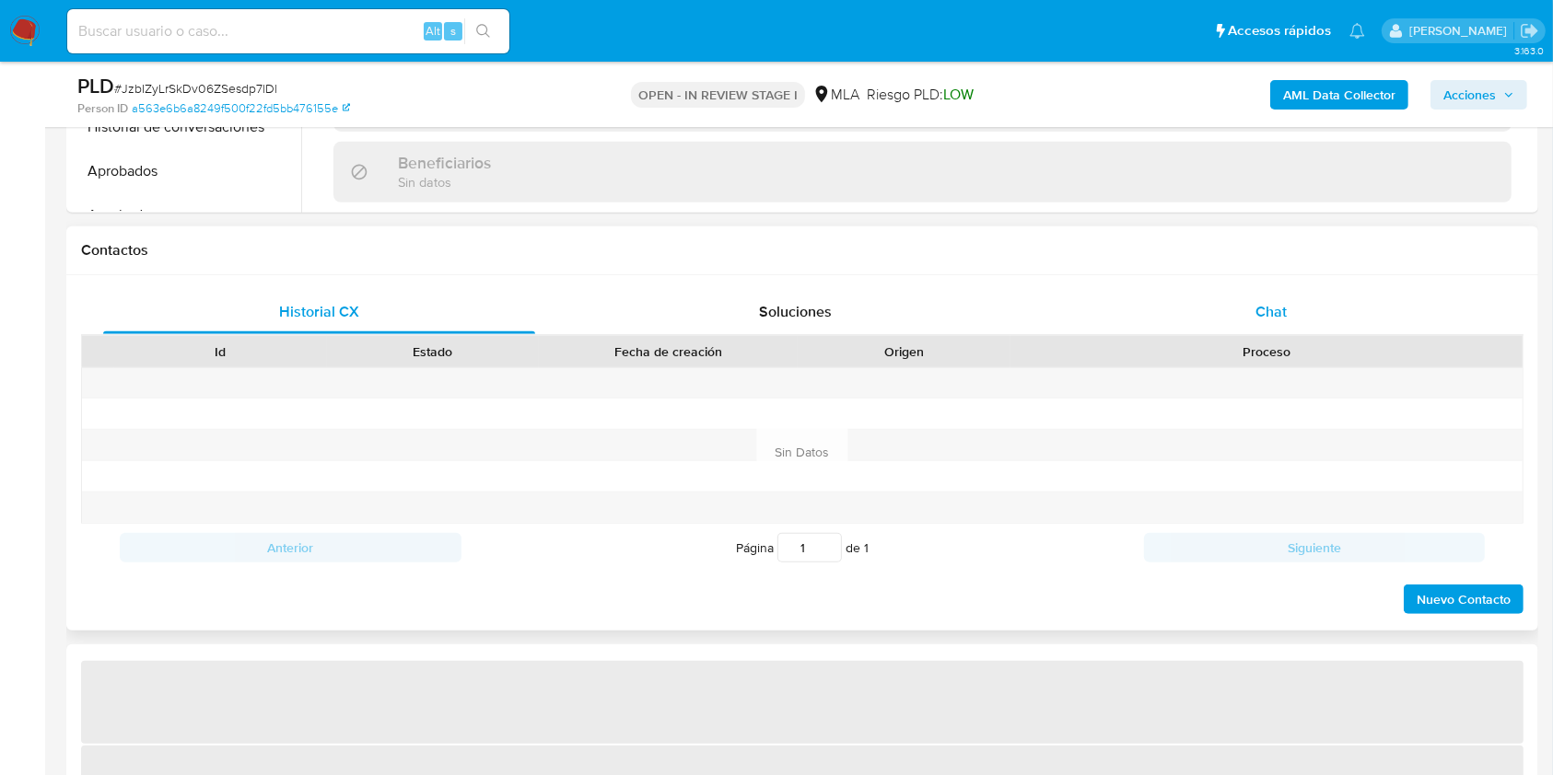
click at [1308, 307] on div "Chat" at bounding box center [1271, 312] width 432 height 44
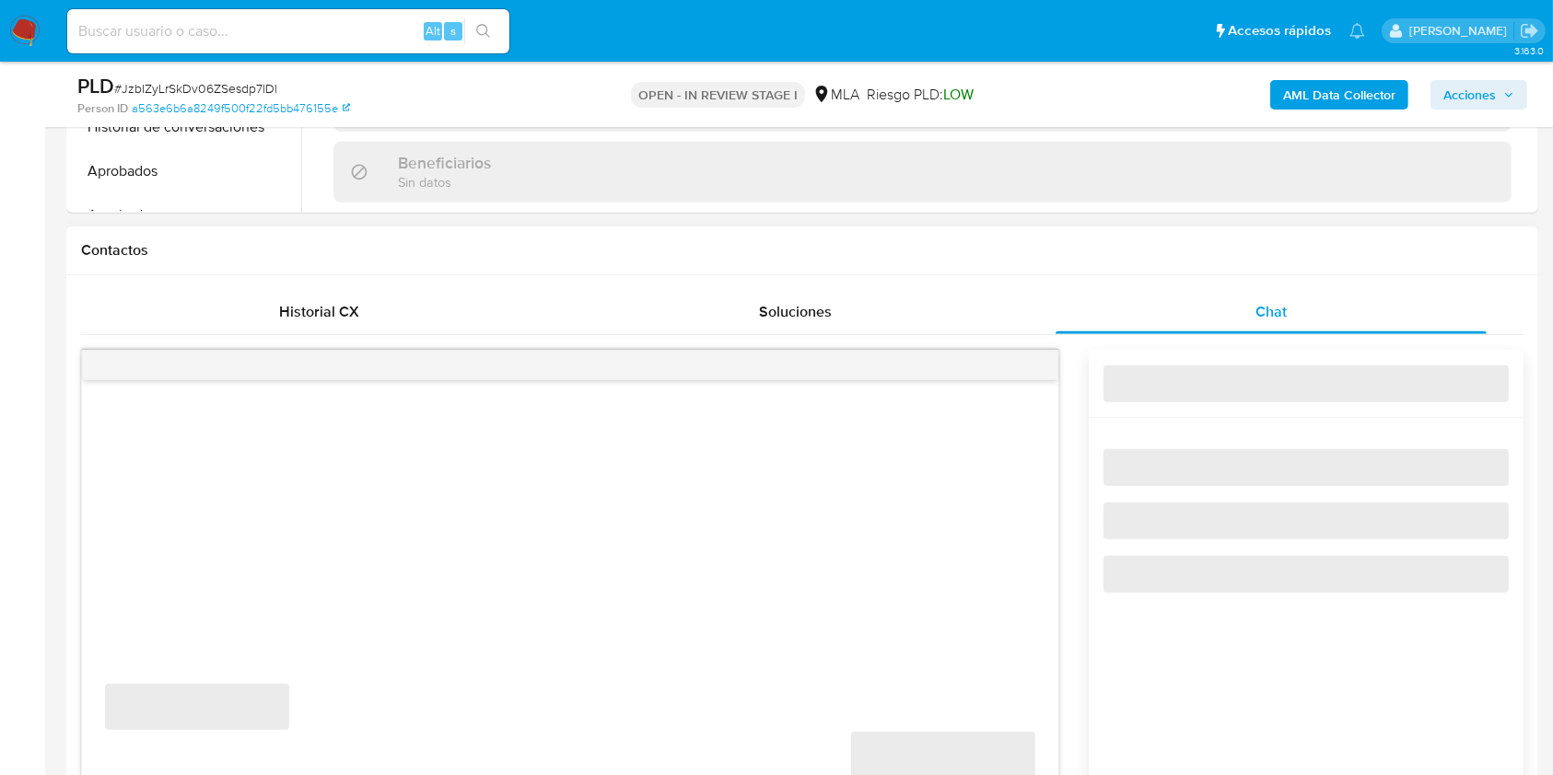
select select "10"
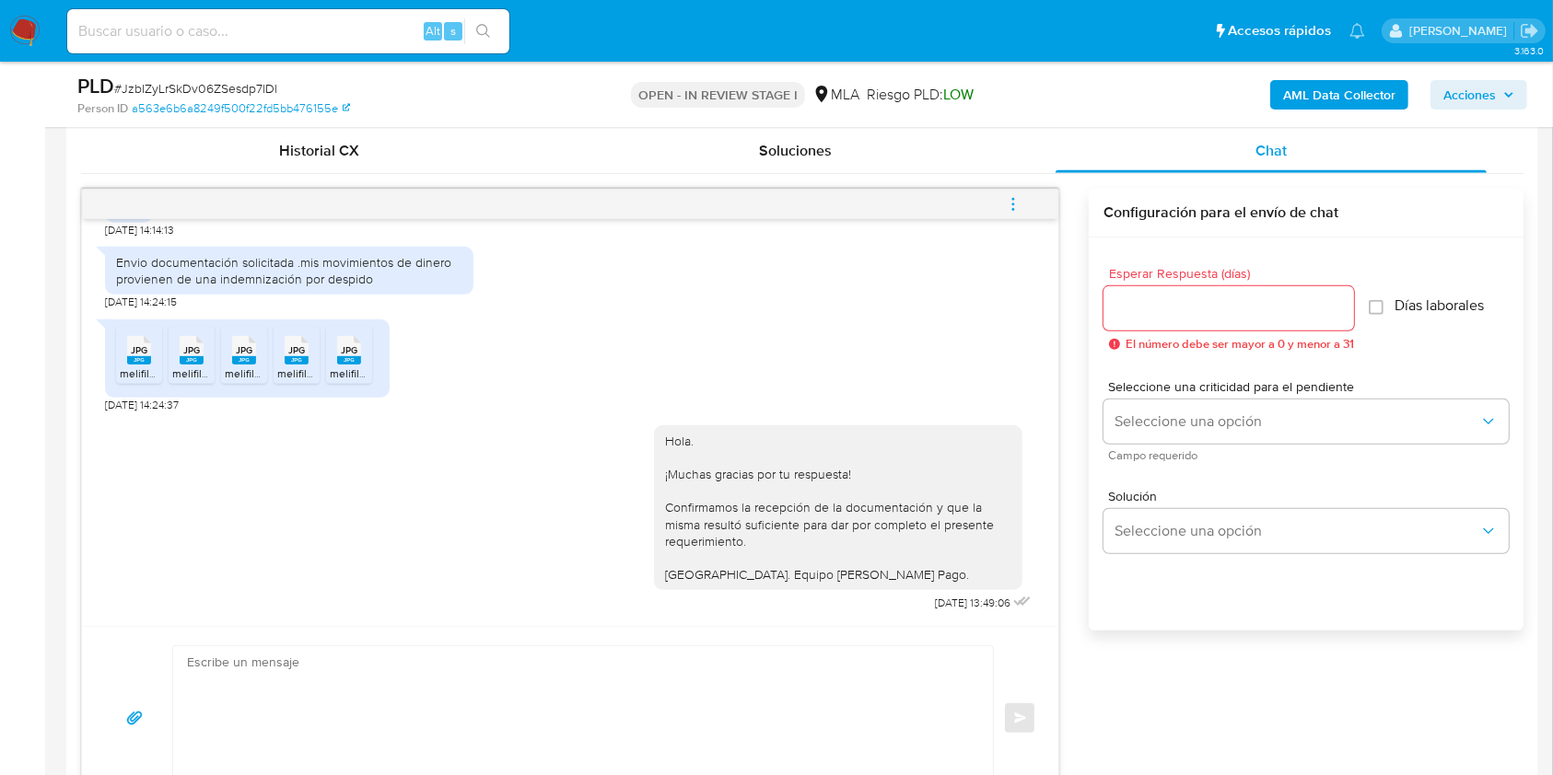
scroll to position [859, 0]
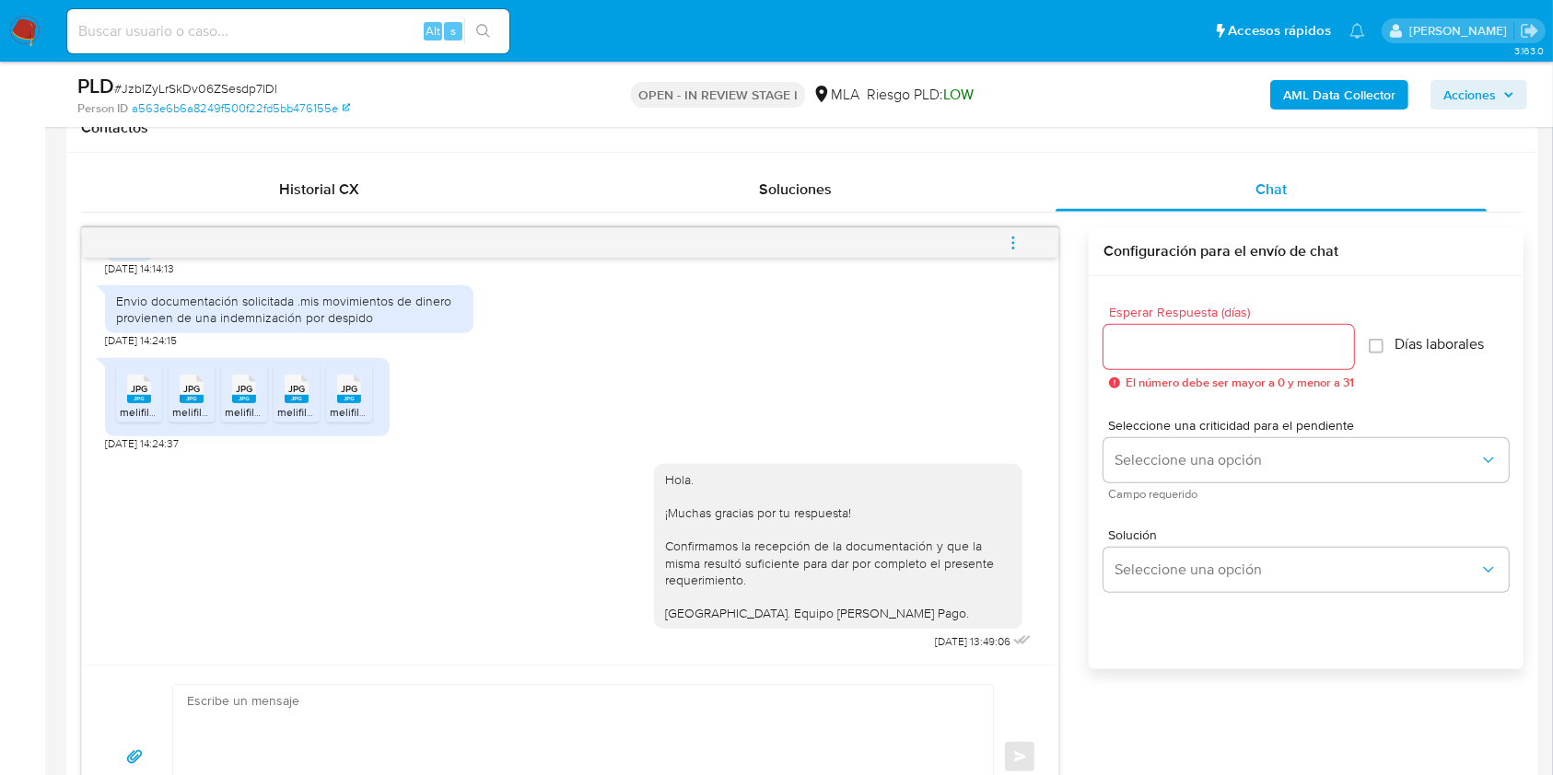
click at [1024, 240] on button "menu-action" at bounding box center [1013, 243] width 61 height 44
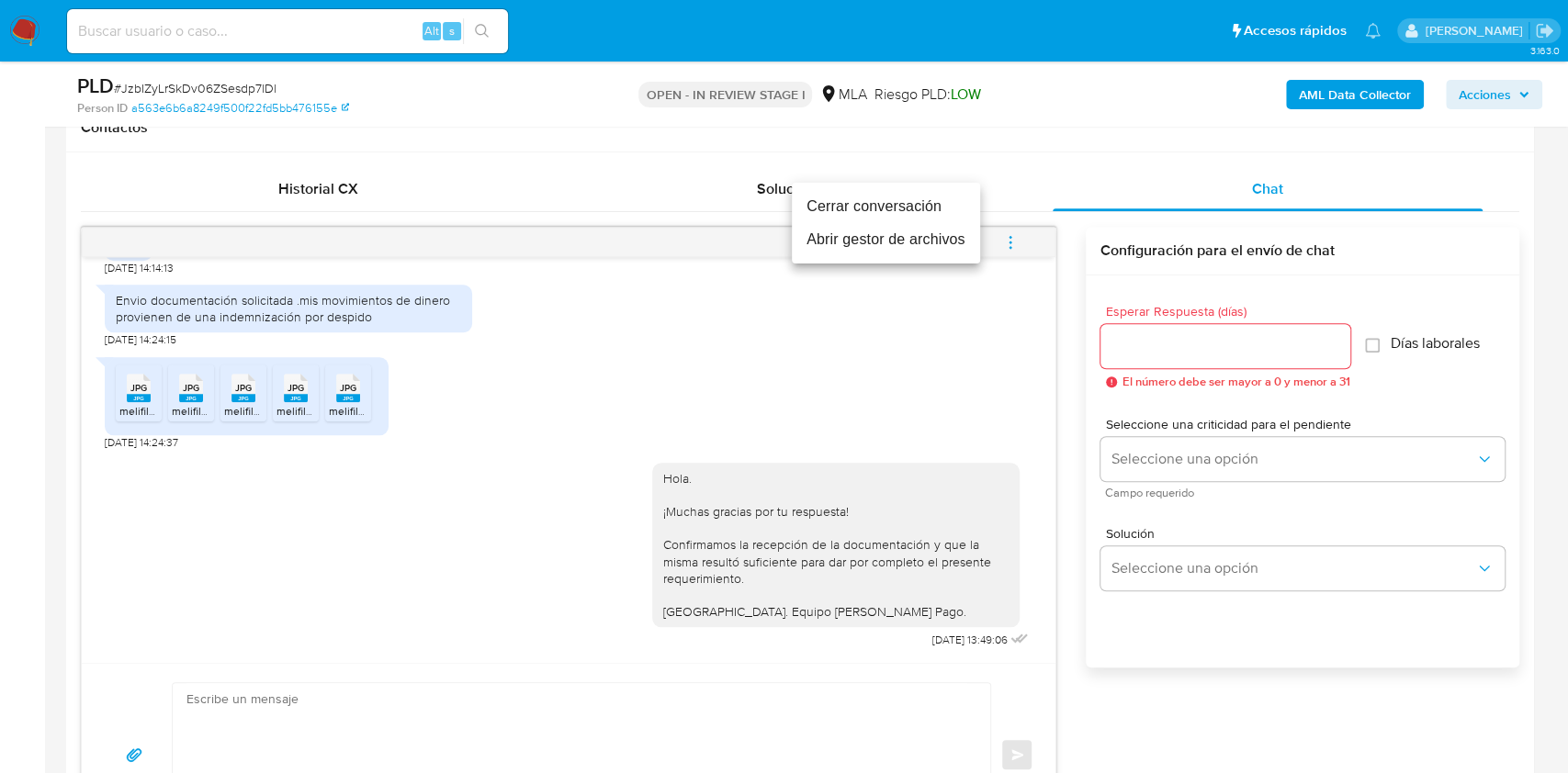
click at [888, 213] on li "Cerrar conversación" at bounding box center [886, 206] width 189 height 33
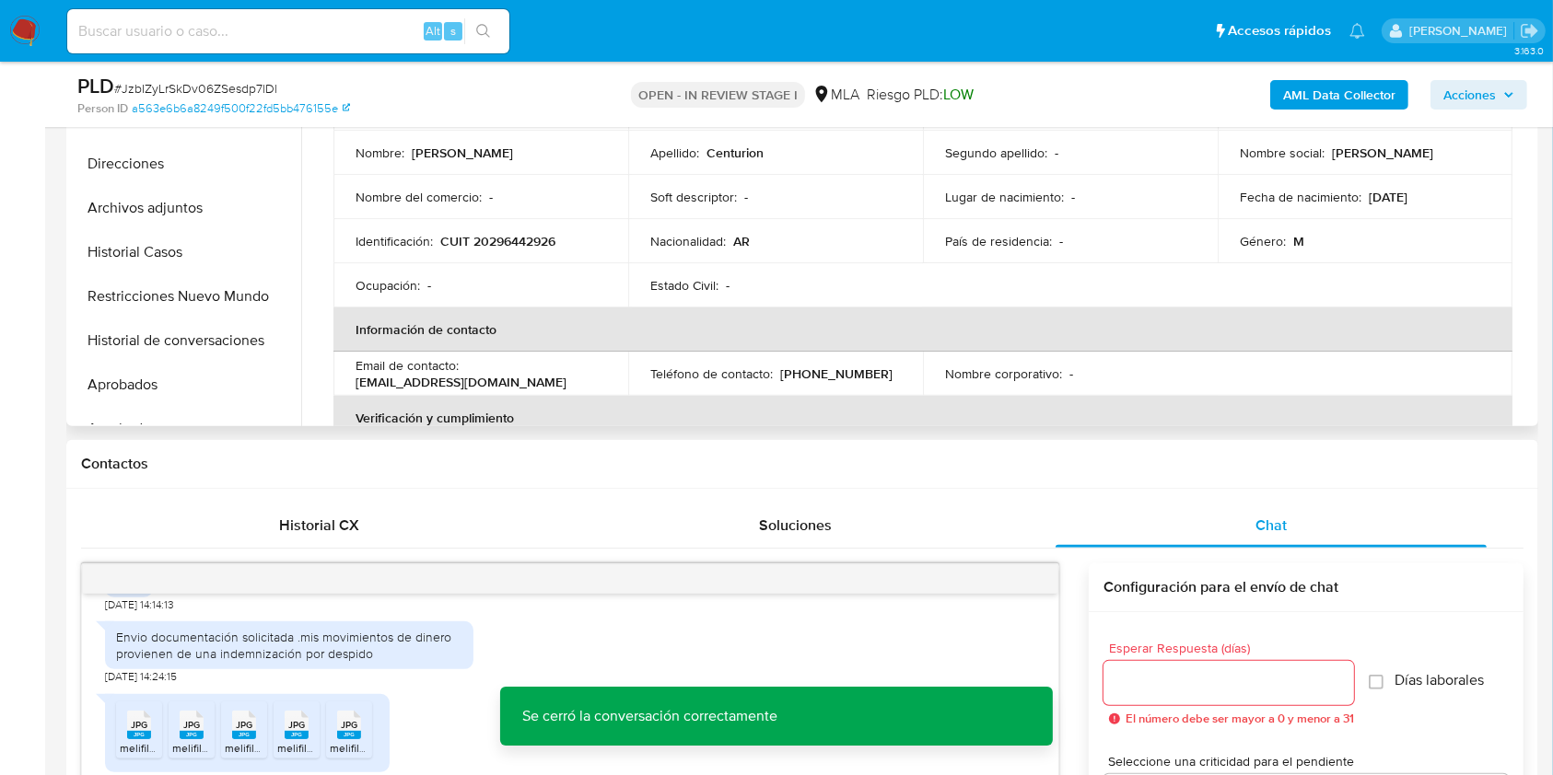
scroll to position [368, 0]
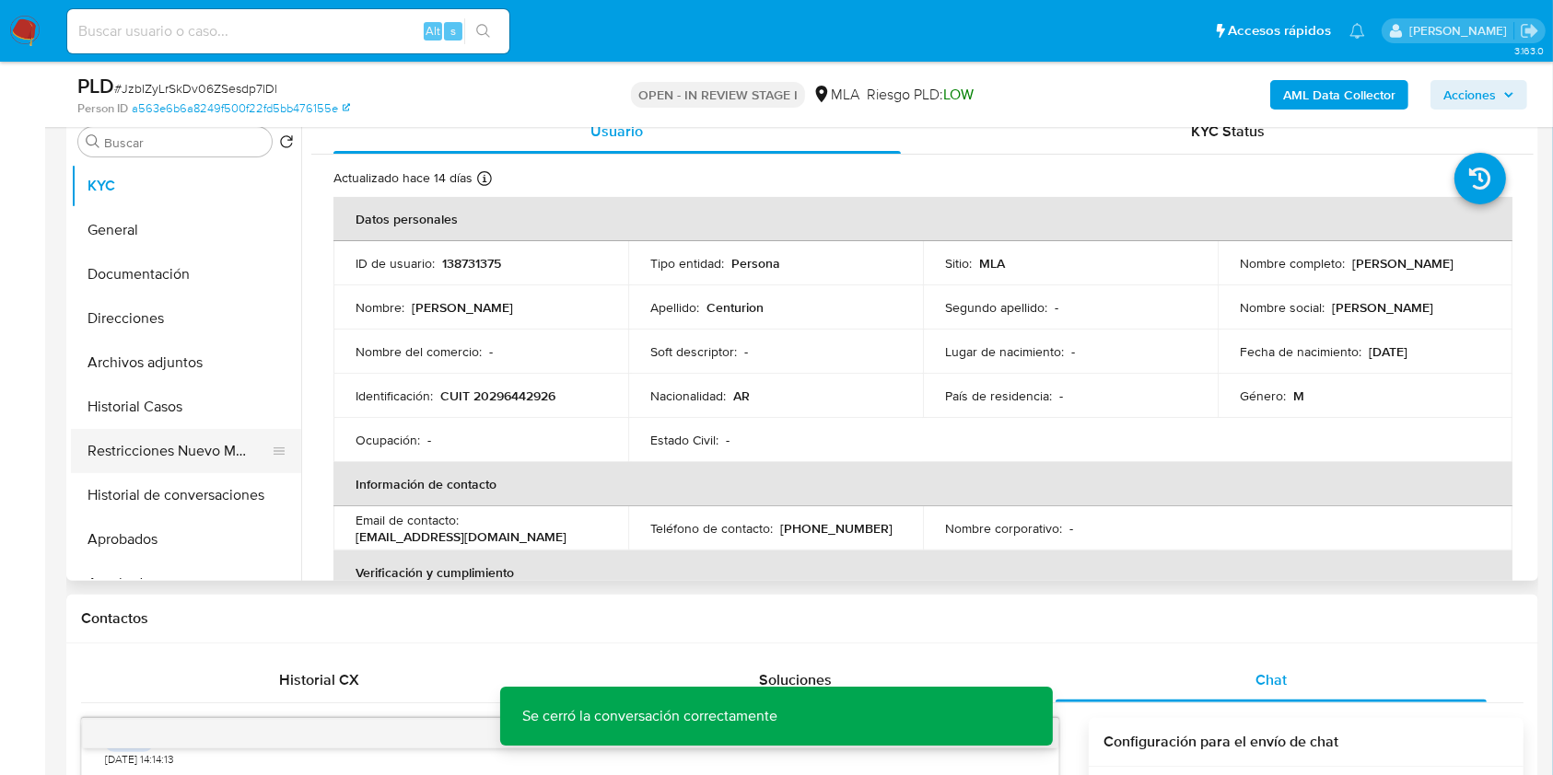
click at [191, 454] on button "Restricciones Nuevo Mundo" at bounding box center [178, 451] width 215 height 44
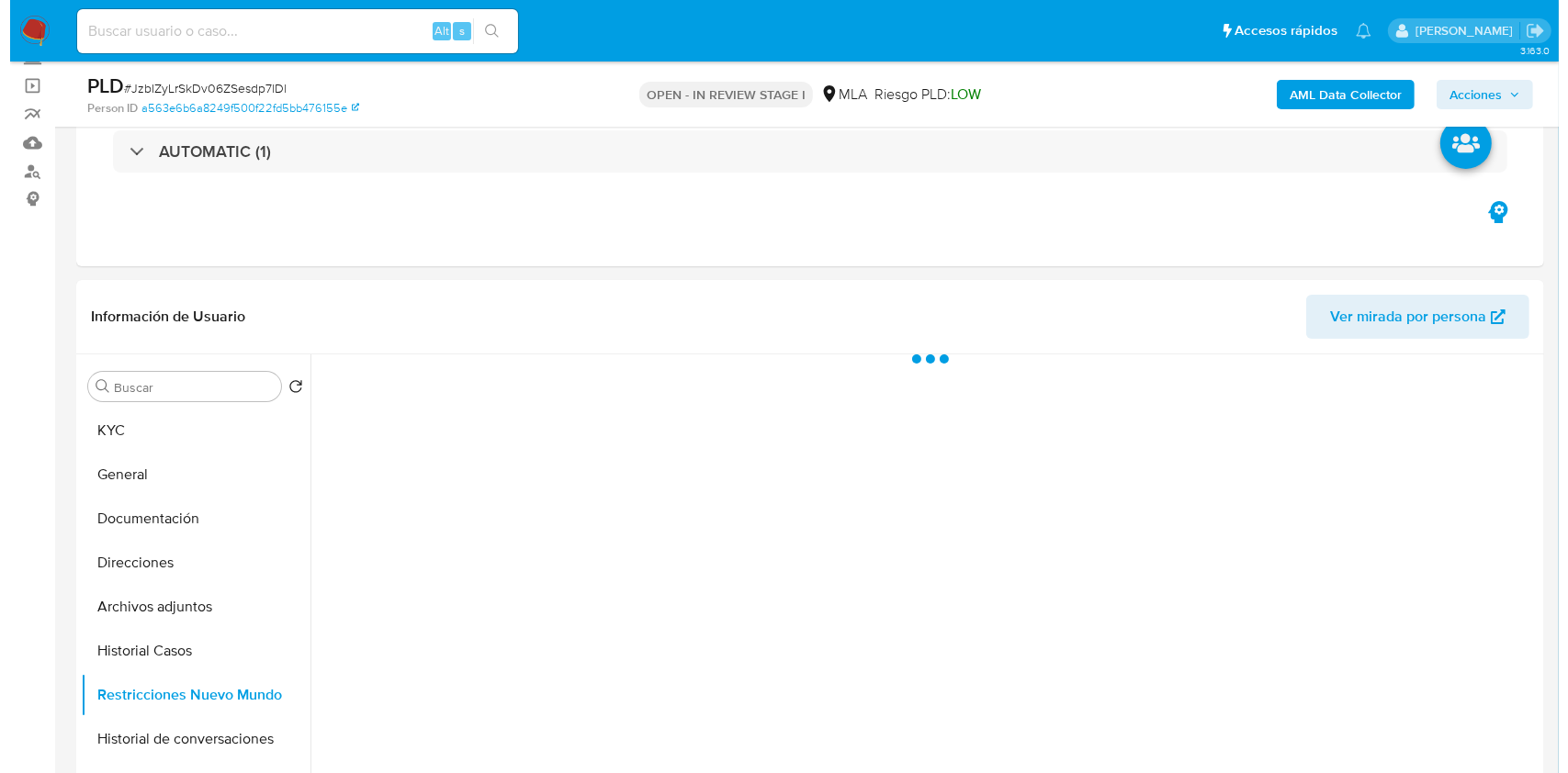
scroll to position [244, 0]
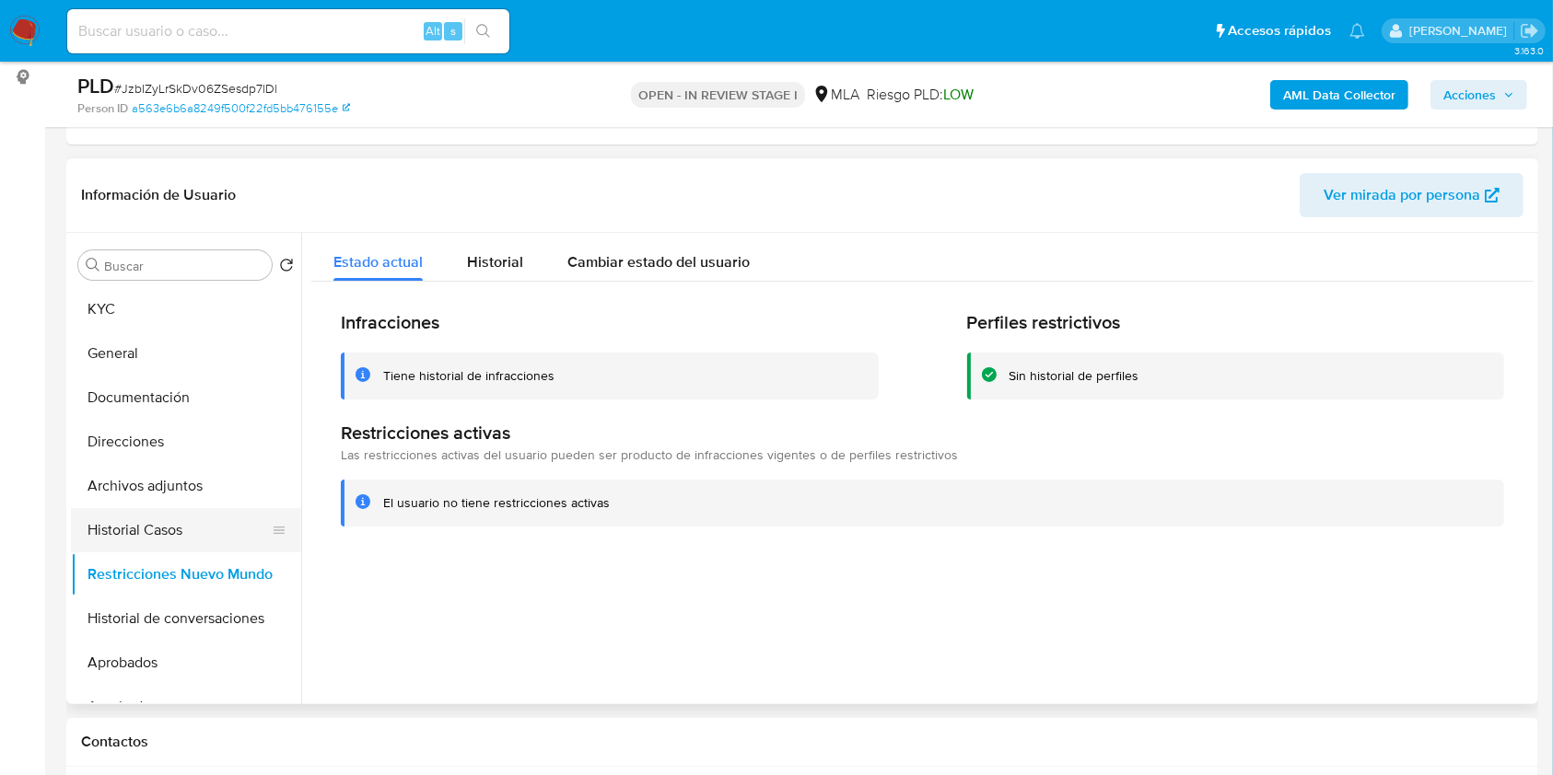
click at [191, 531] on button "Historial Casos" at bounding box center [178, 530] width 215 height 44
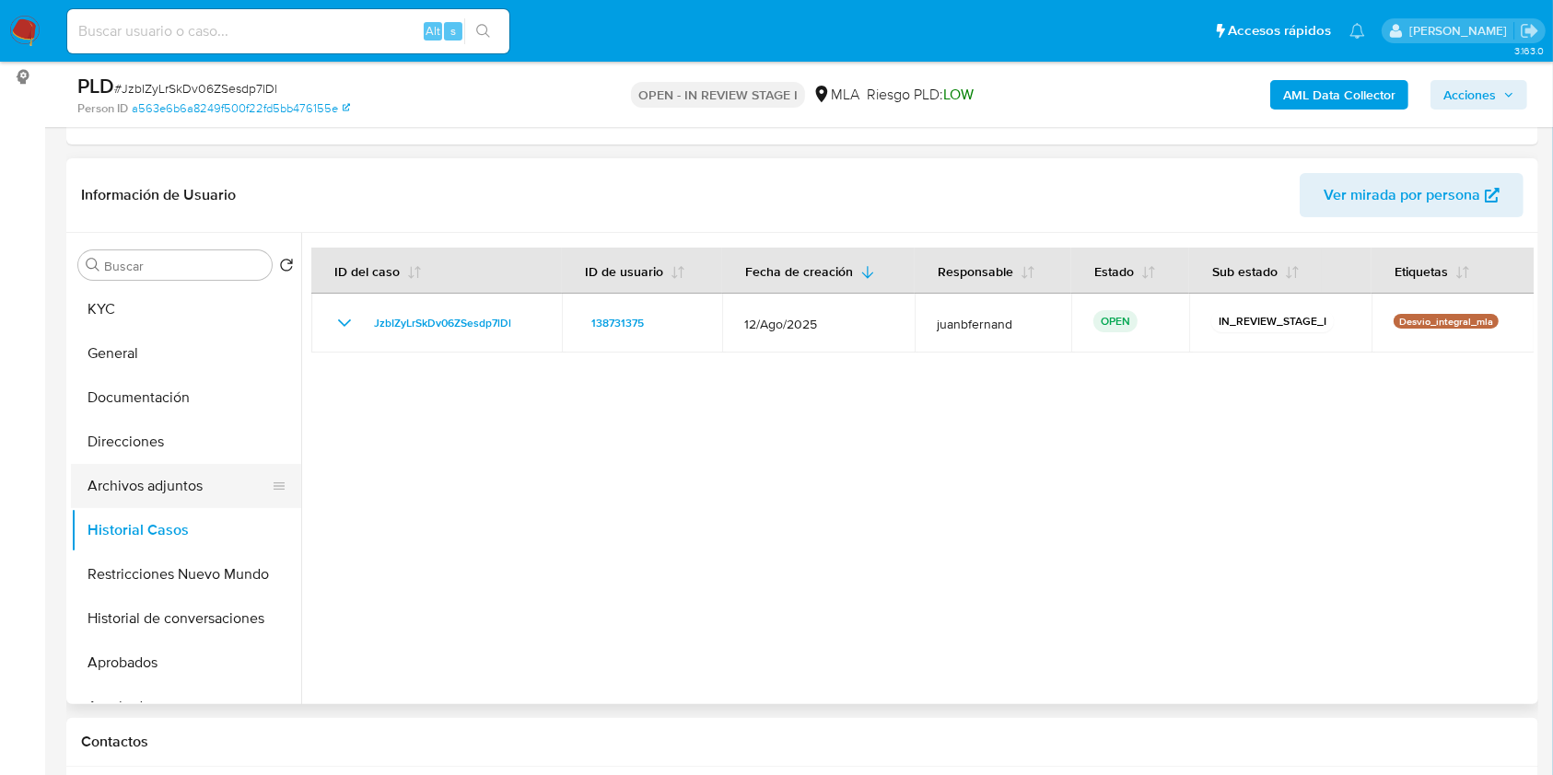
click at [204, 480] on button "Archivos adjuntos" at bounding box center [178, 486] width 215 height 44
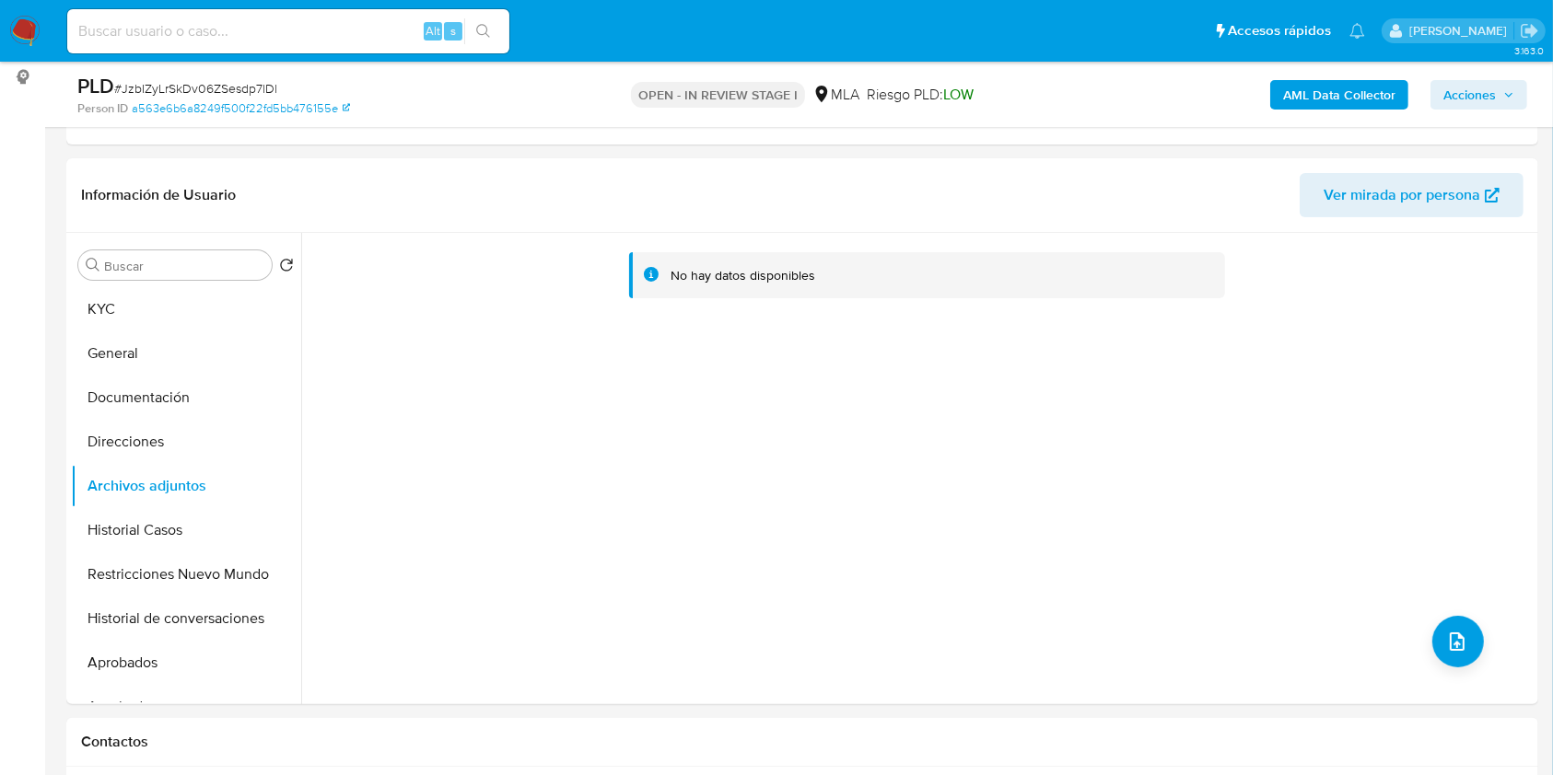
click at [1348, 92] on b "AML Data Collector" at bounding box center [1339, 94] width 112 height 29
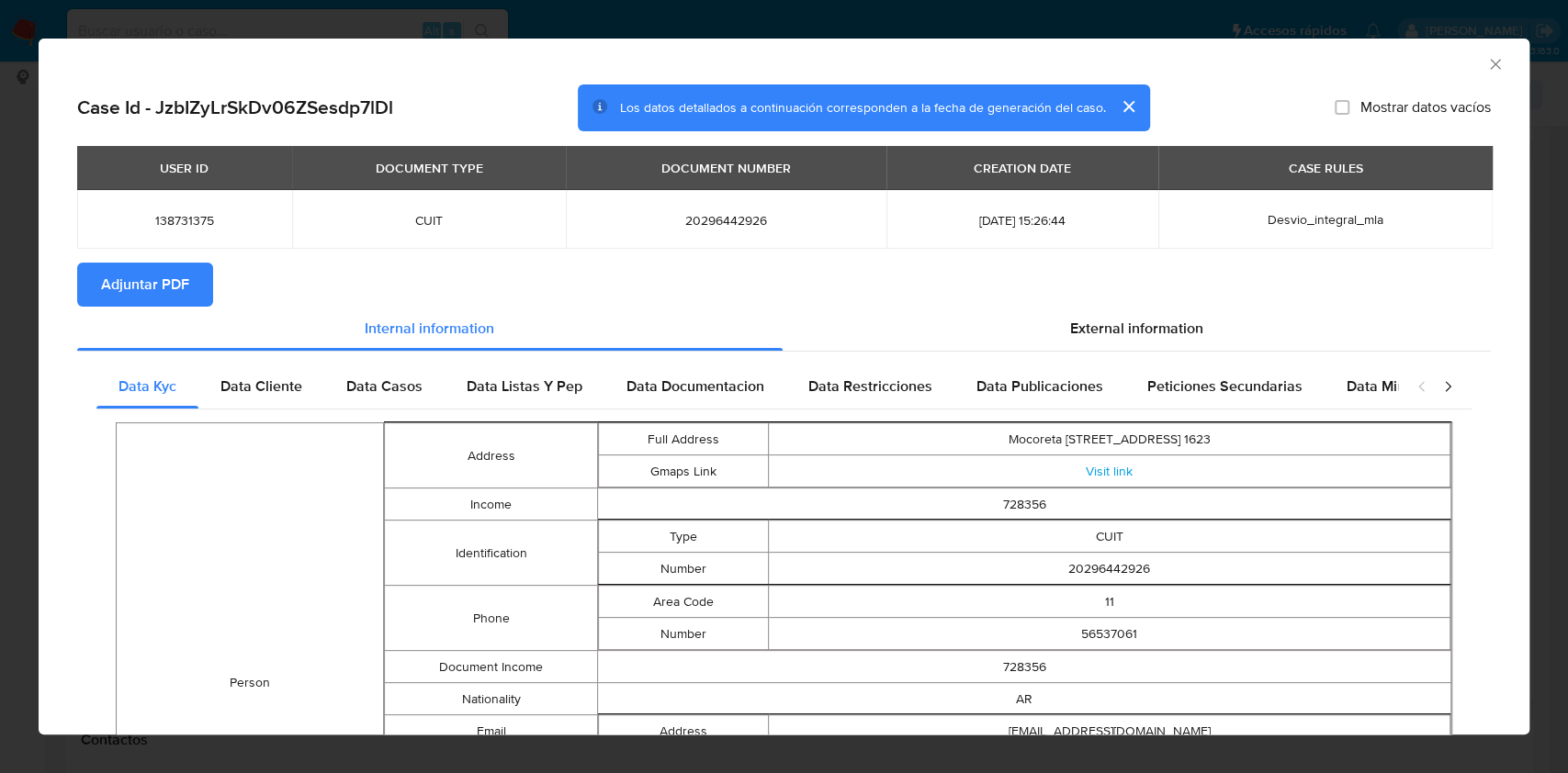
click at [192, 296] on button "Adjuntar PDF" at bounding box center [145, 284] width 136 height 44
click at [1486, 64] on icon "Cerrar ventana" at bounding box center [1495, 64] width 18 height 18
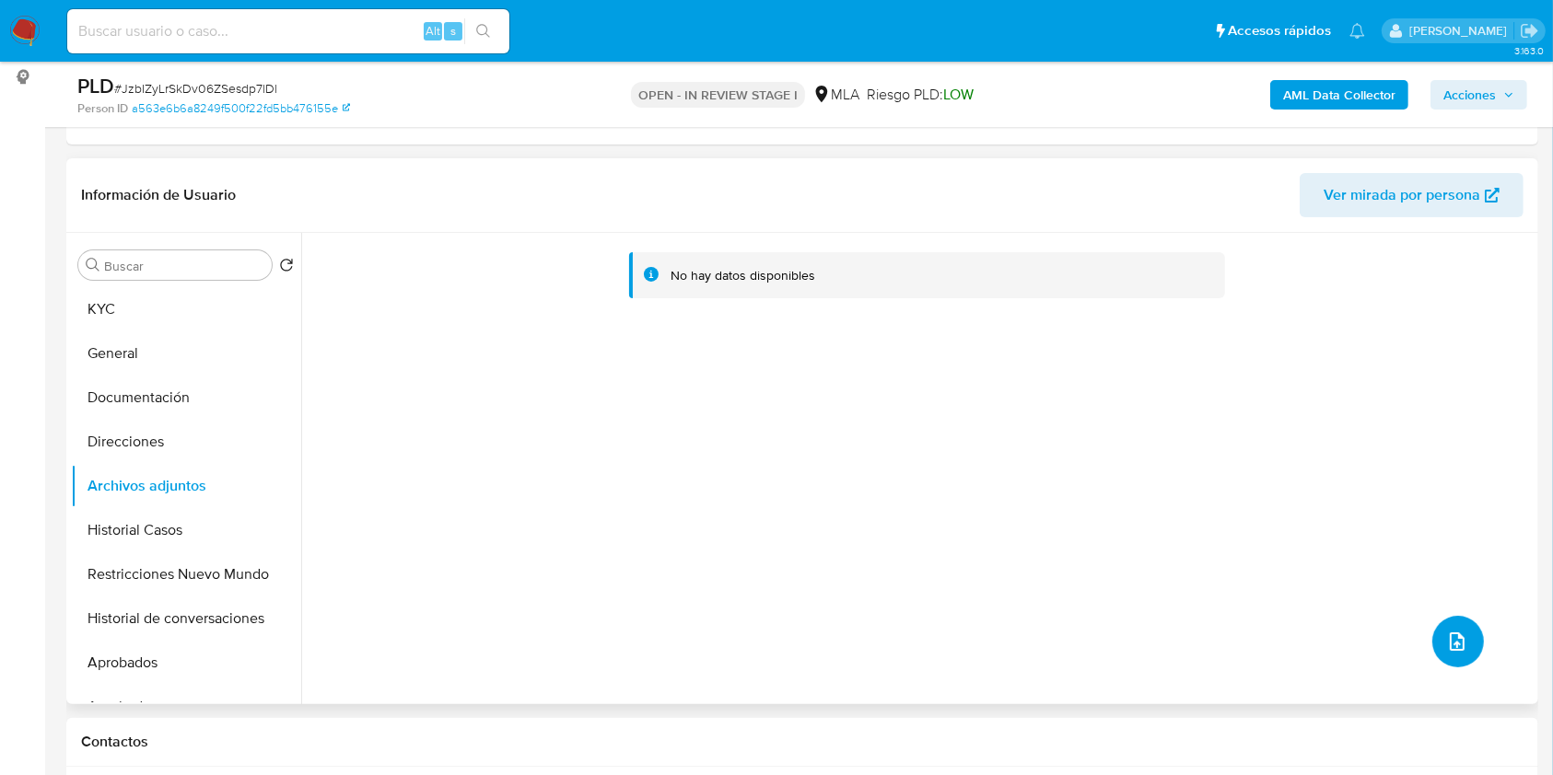
click at [1437, 634] on button "upload-file" at bounding box center [1458, 642] width 52 height 52
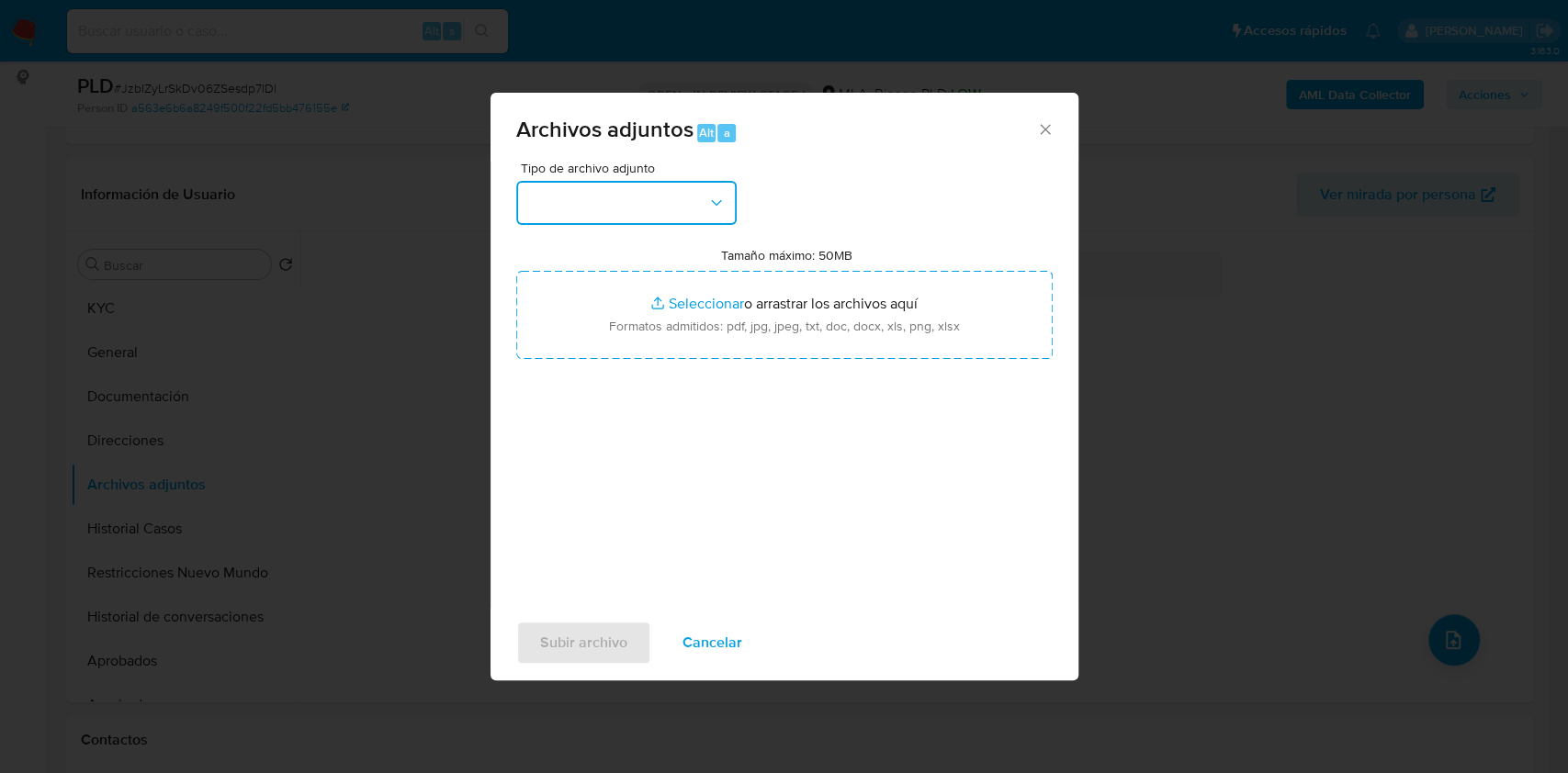
click at [600, 217] on button "button" at bounding box center [626, 202] width 220 height 44
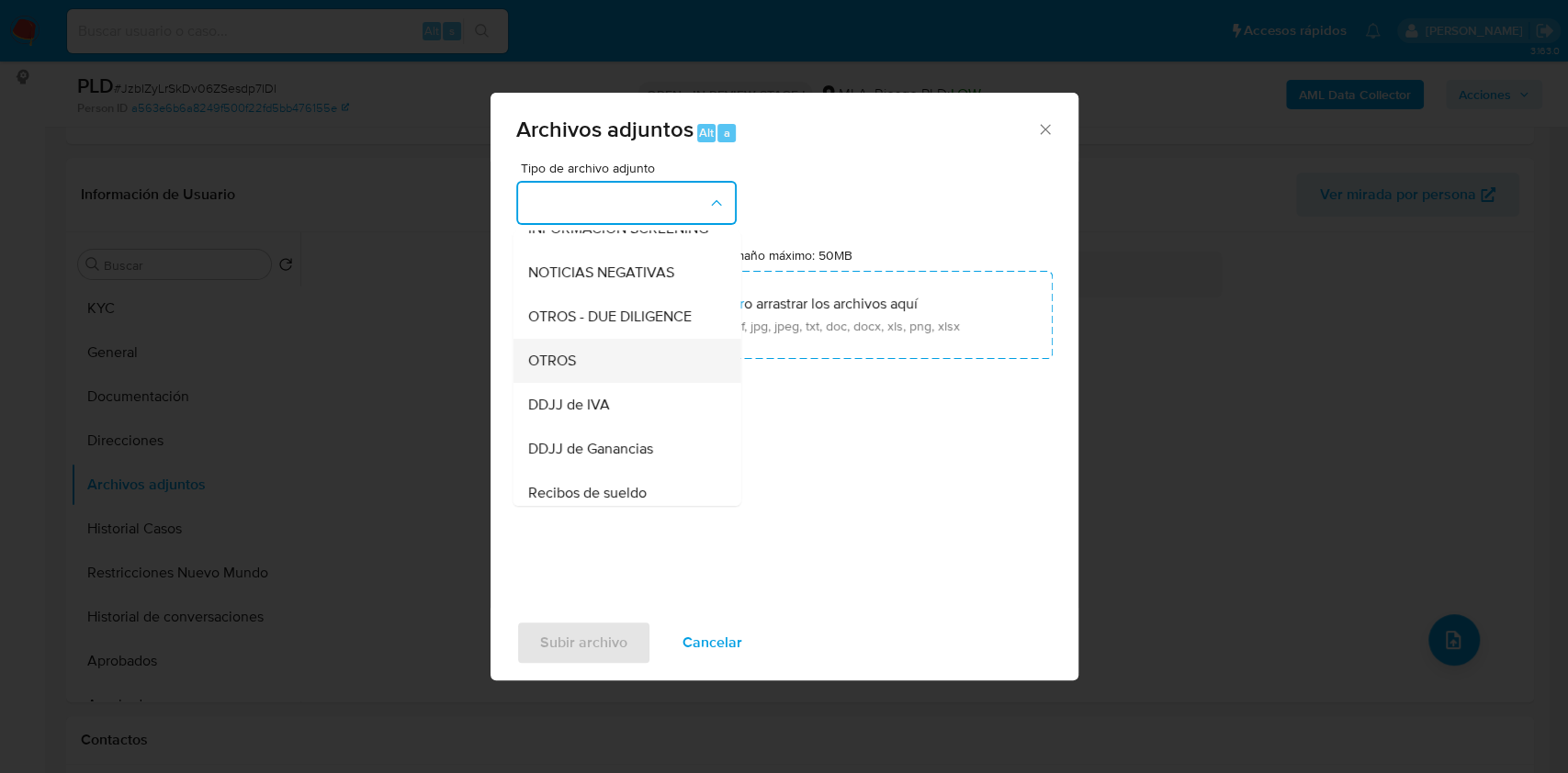
click at [586, 381] on div "OTROS" at bounding box center [621, 361] width 188 height 44
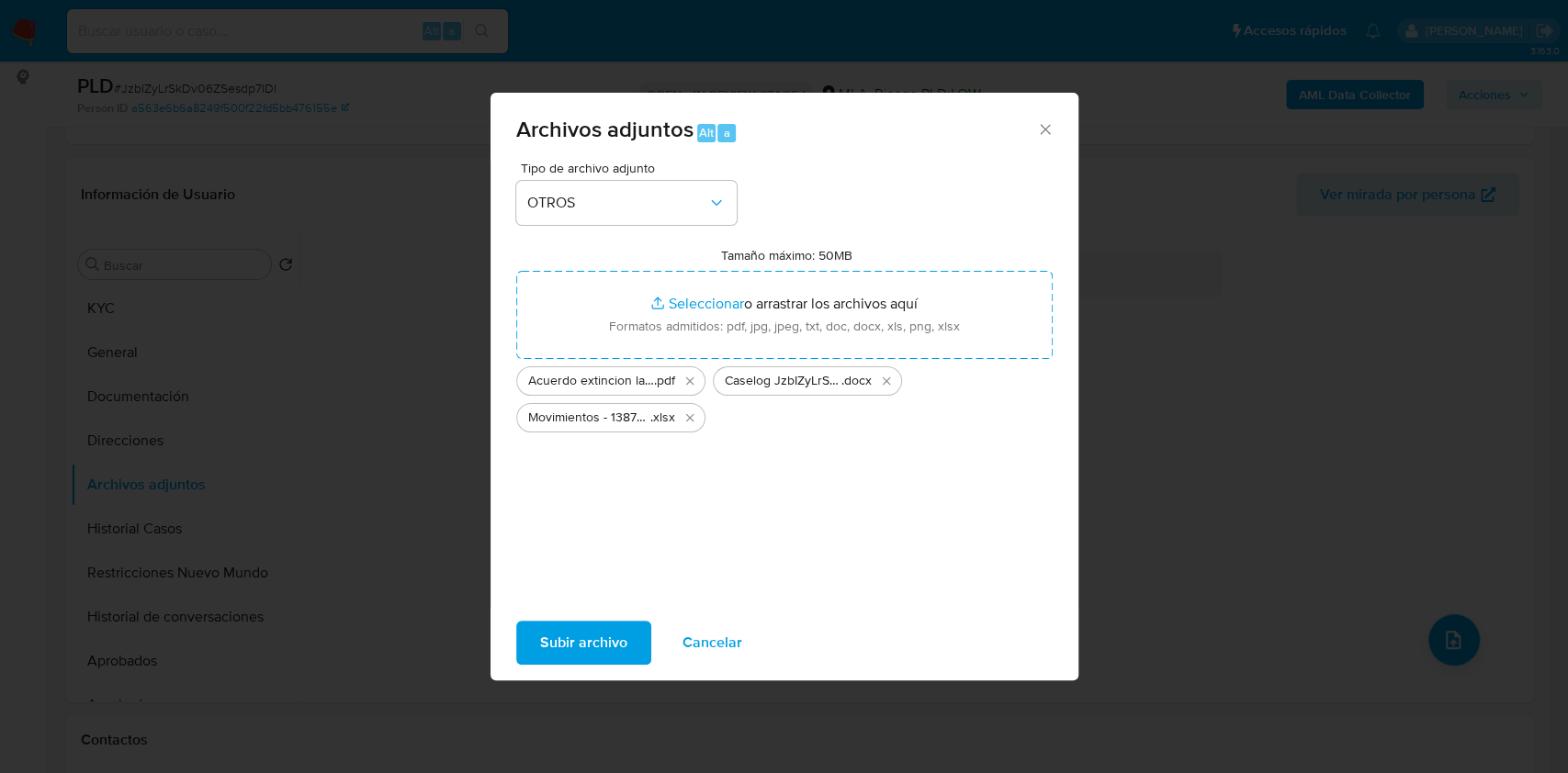
click at [581, 641] on span "Subir archivo" at bounding box center [583, 642] width 87 height 41
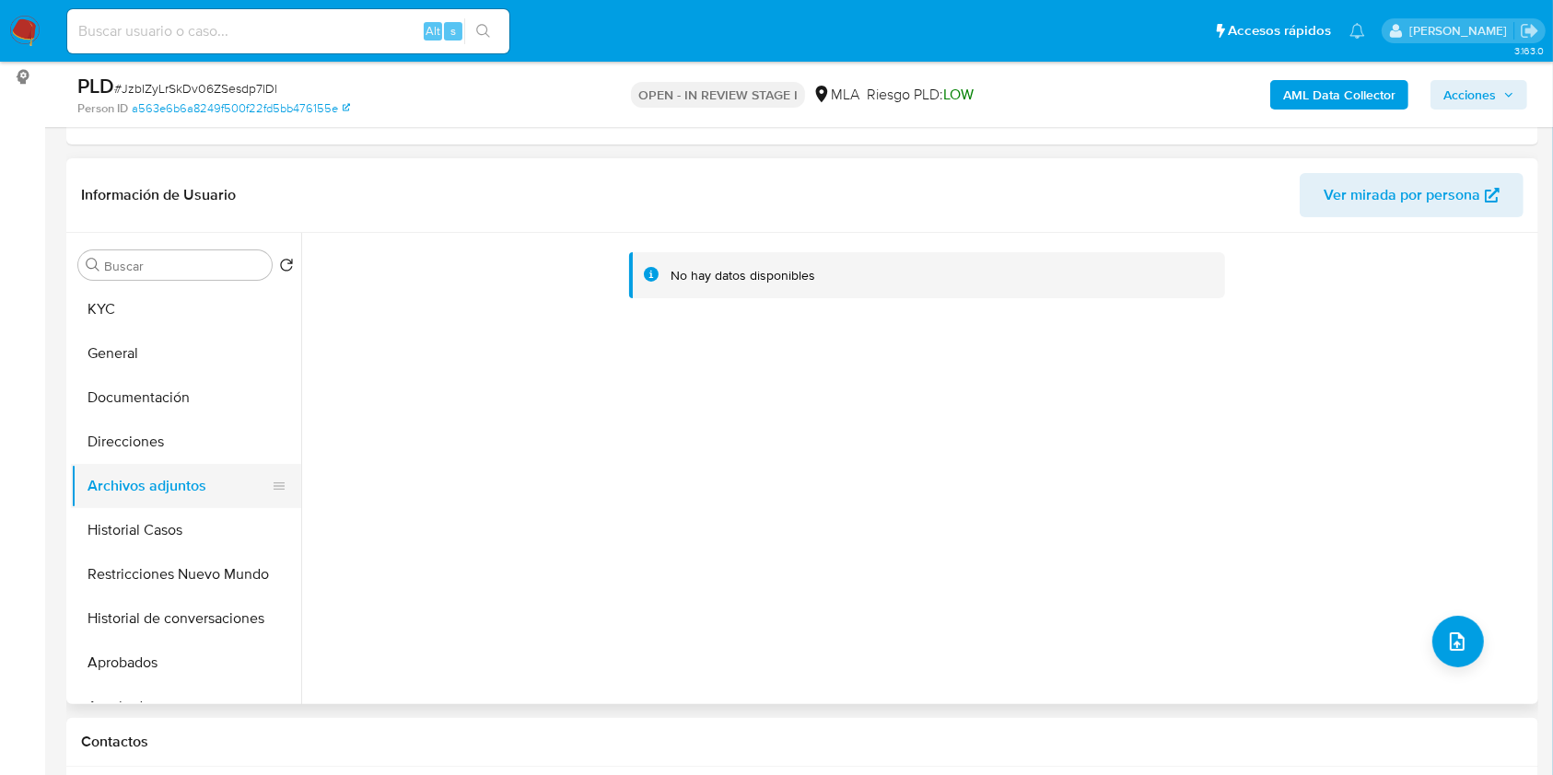
drag, startPoint x: 165, startPoint y: 448, endPoint x: 164, endPoint y: 475, distance: 26.7
click at [165, 448] on button "Direcciones" at bounding box center [186, 442] width 230 height 44
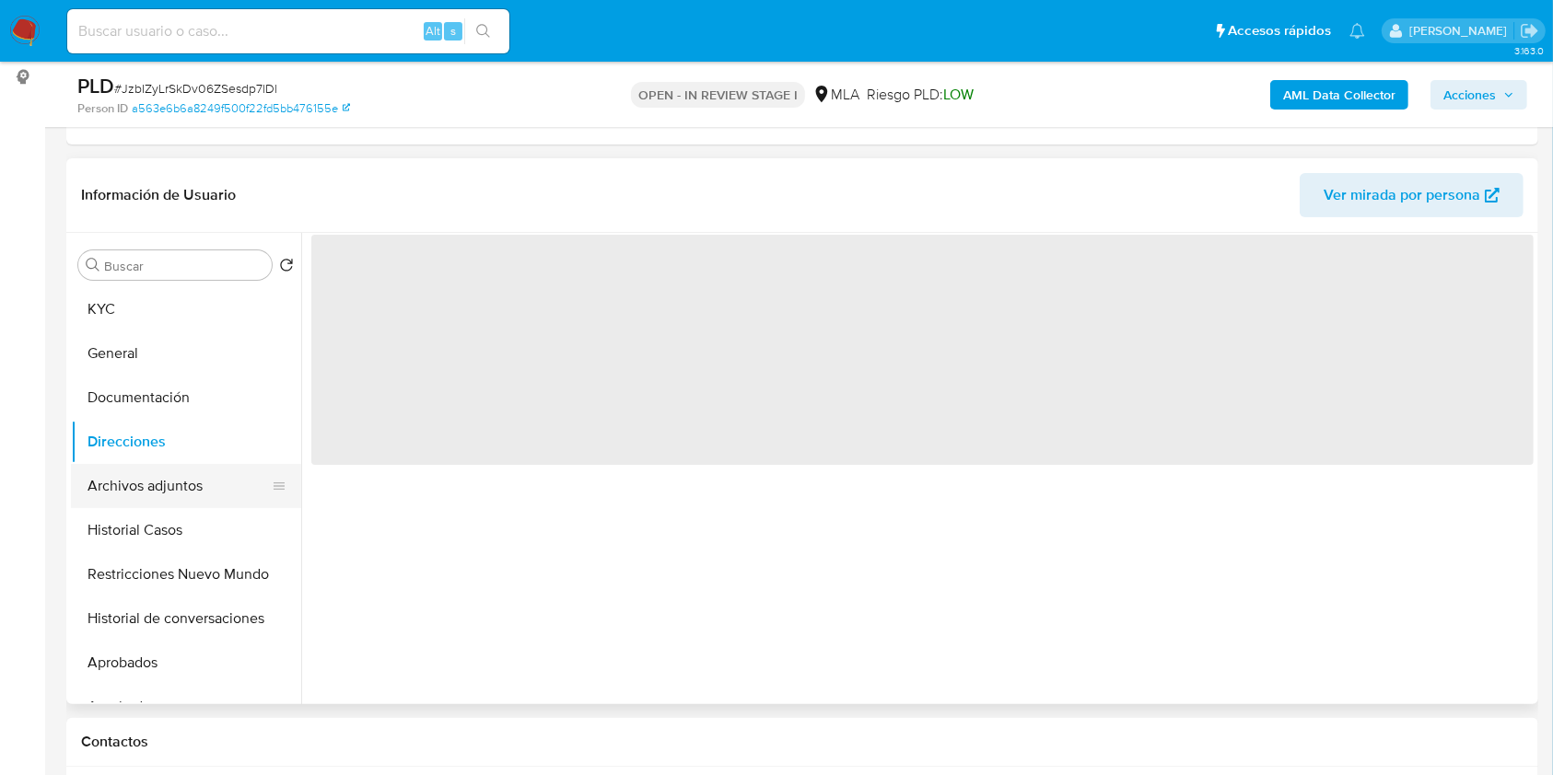
click at [164, 479] on button "Archivos adjuntos" at bounding box center [178, 486] width 215 height 44
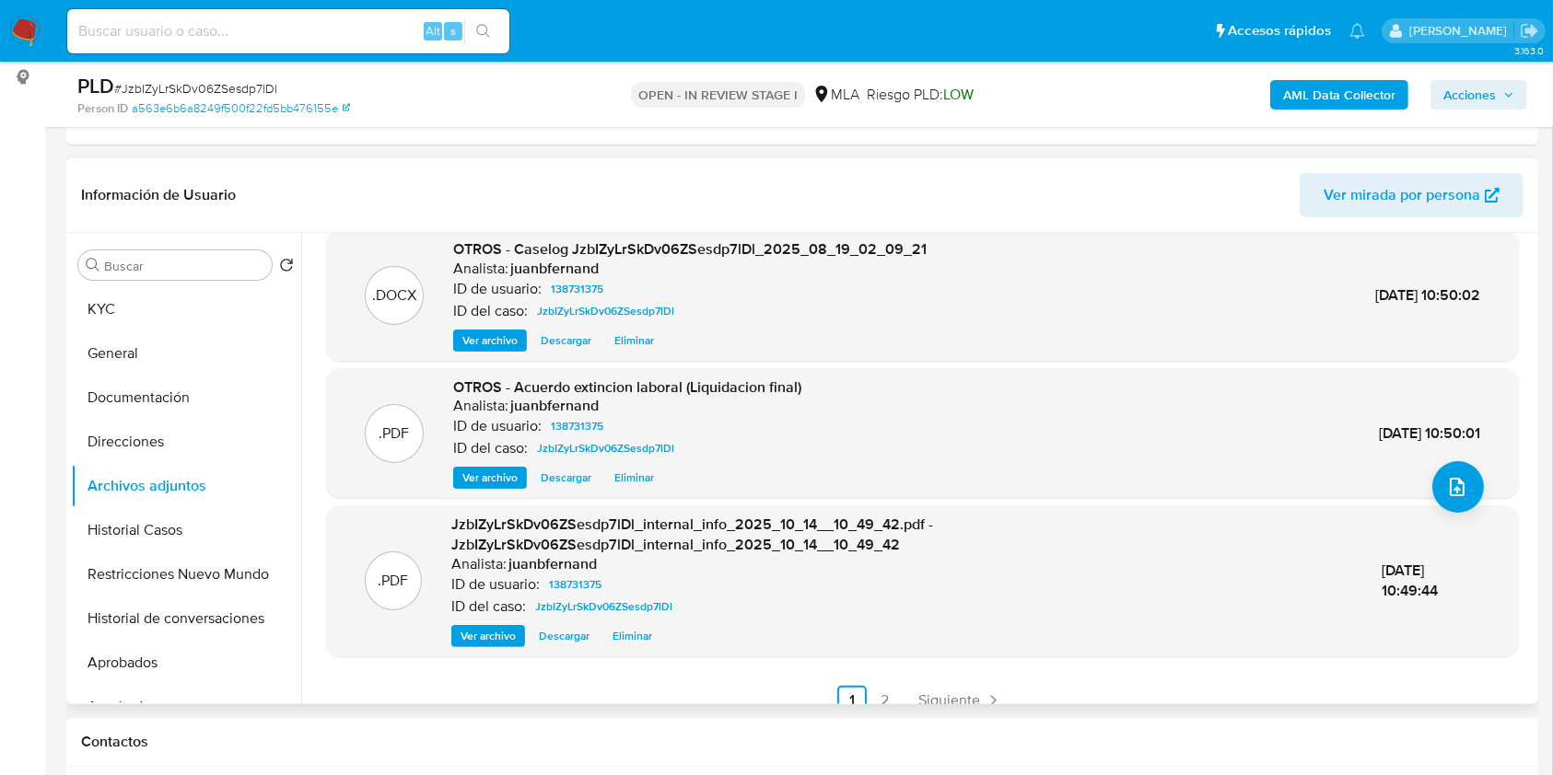
scroll to position [175, 0]
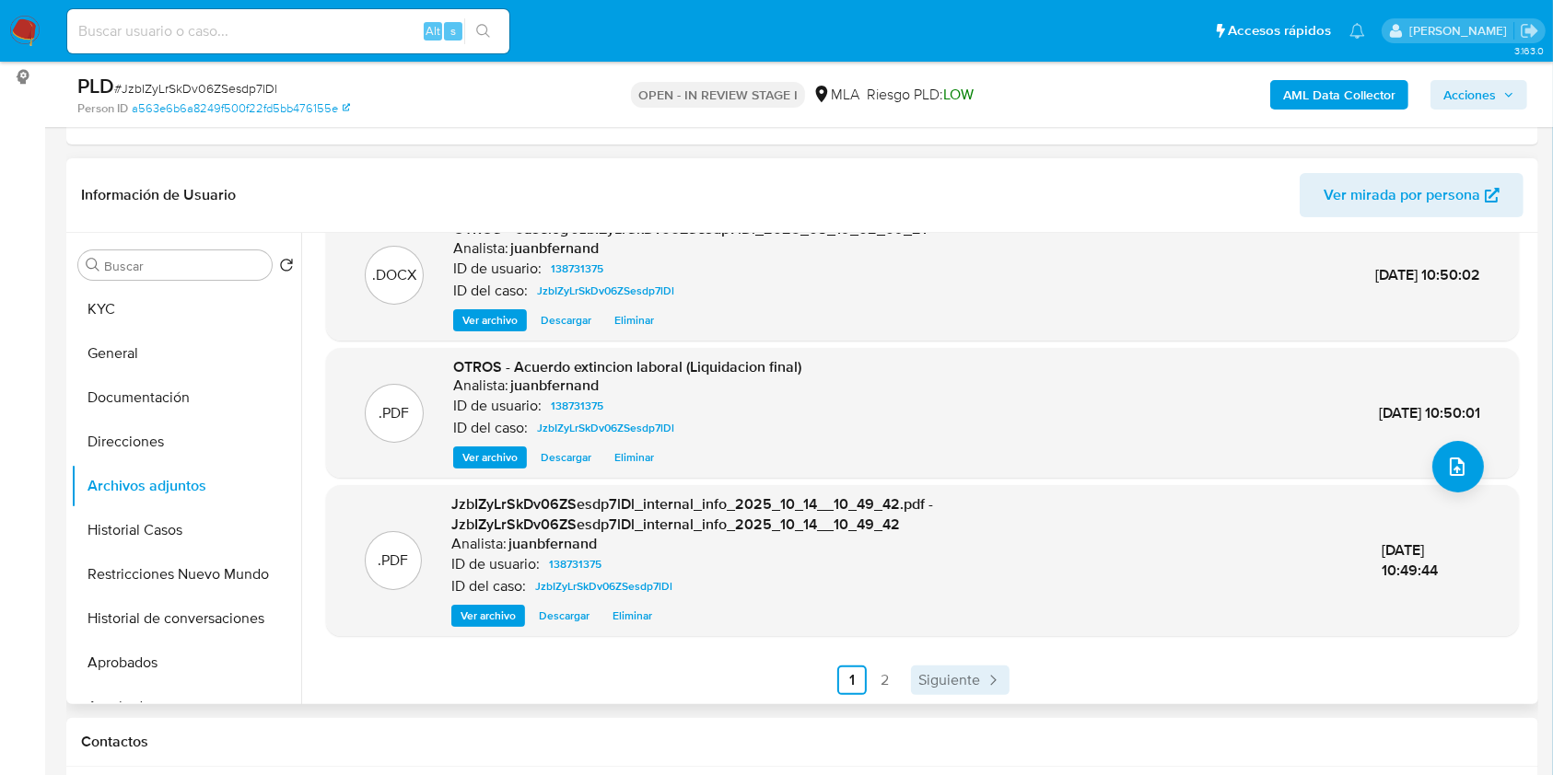
click at [984, 675] on icon "Paginación" at bounding box center [992, 680] width 18 height 18
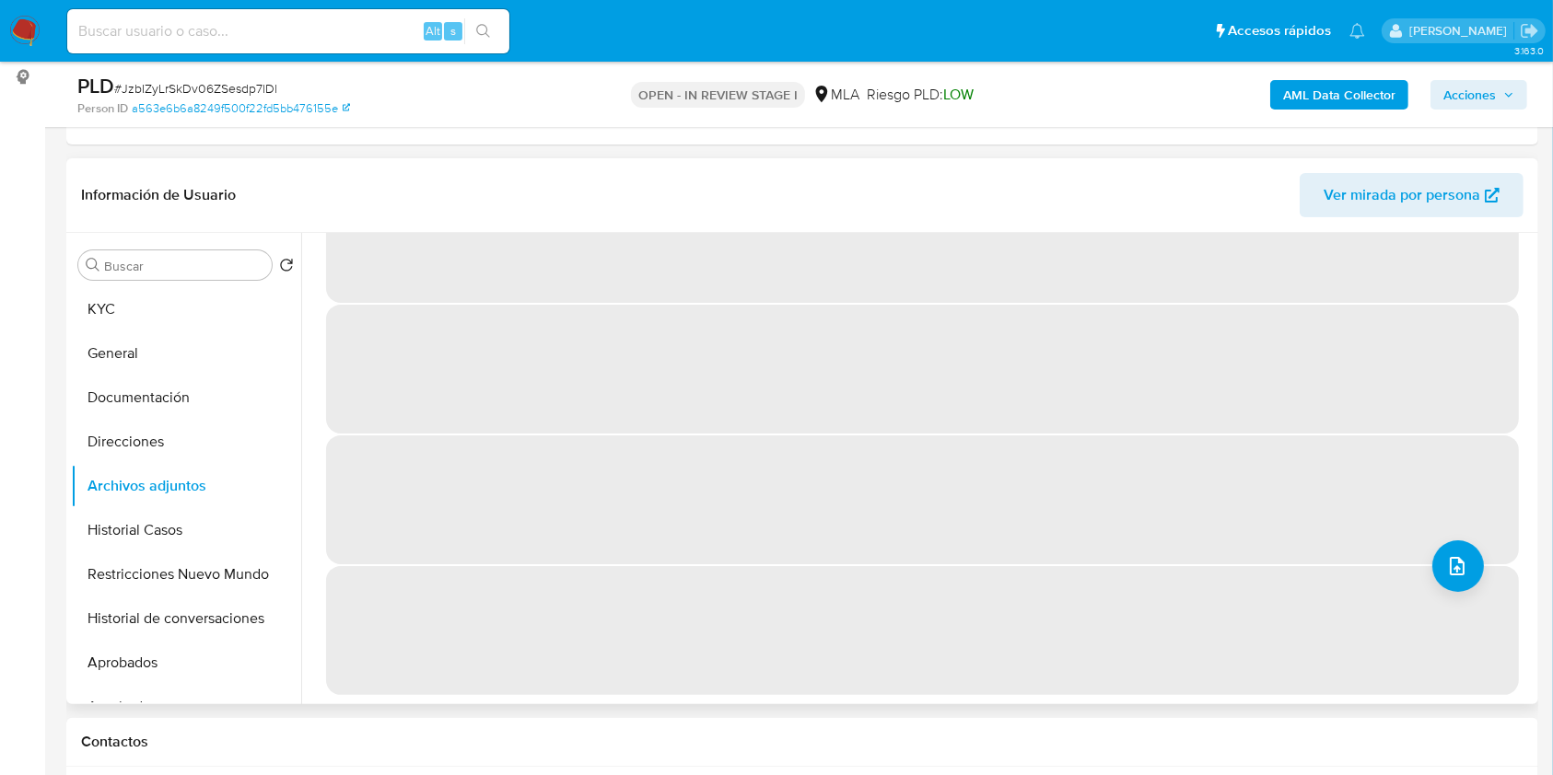
scroll to position [0, 0]
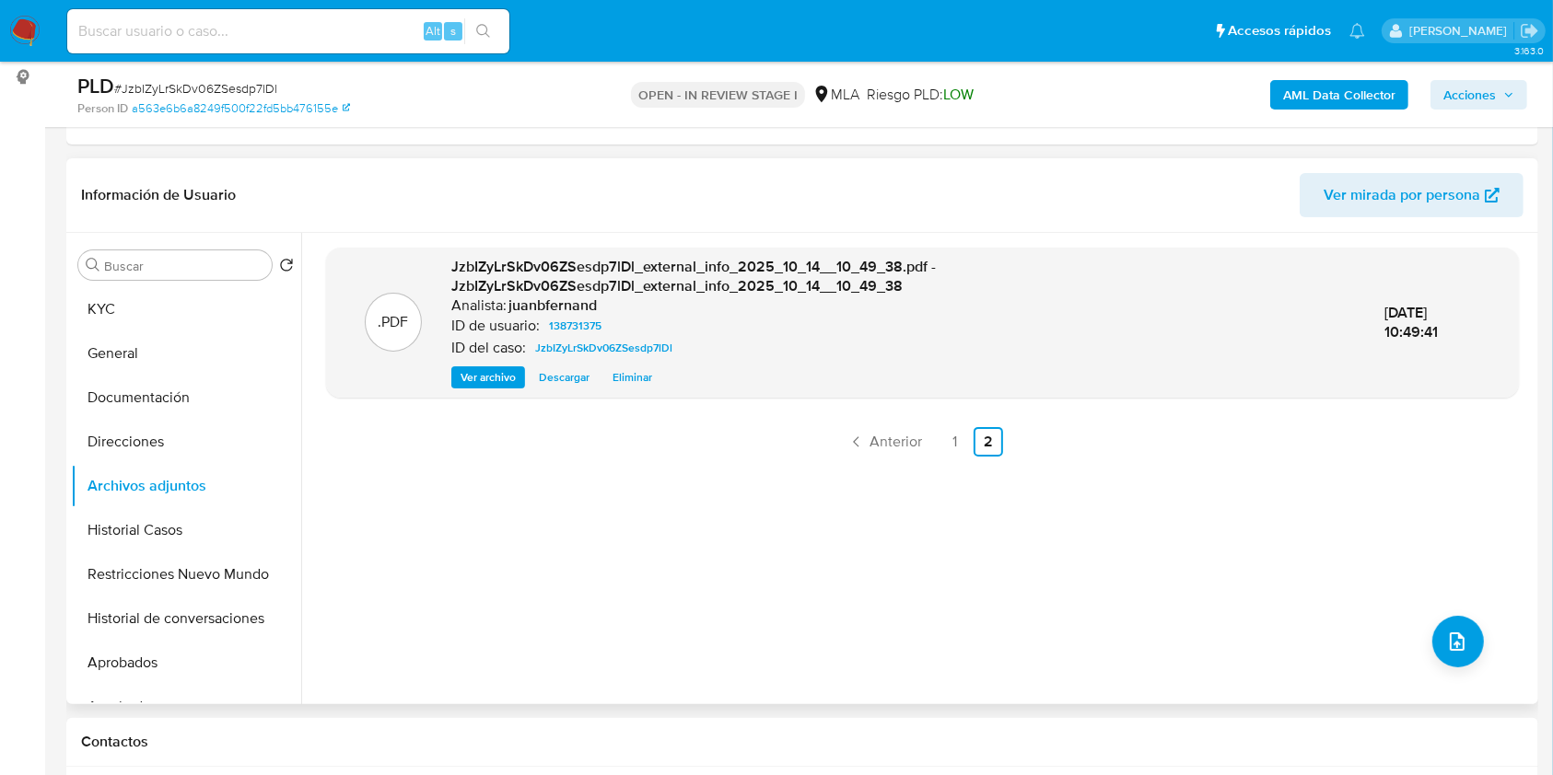
drag, startPoint x: 1489, startPoint y: 86, endPoint x: 1477, endPoint y: 95, distance: 15.1
click at [1488, 87] on span "Acciones" at bounding box center [1469, 94] width 52 height 29
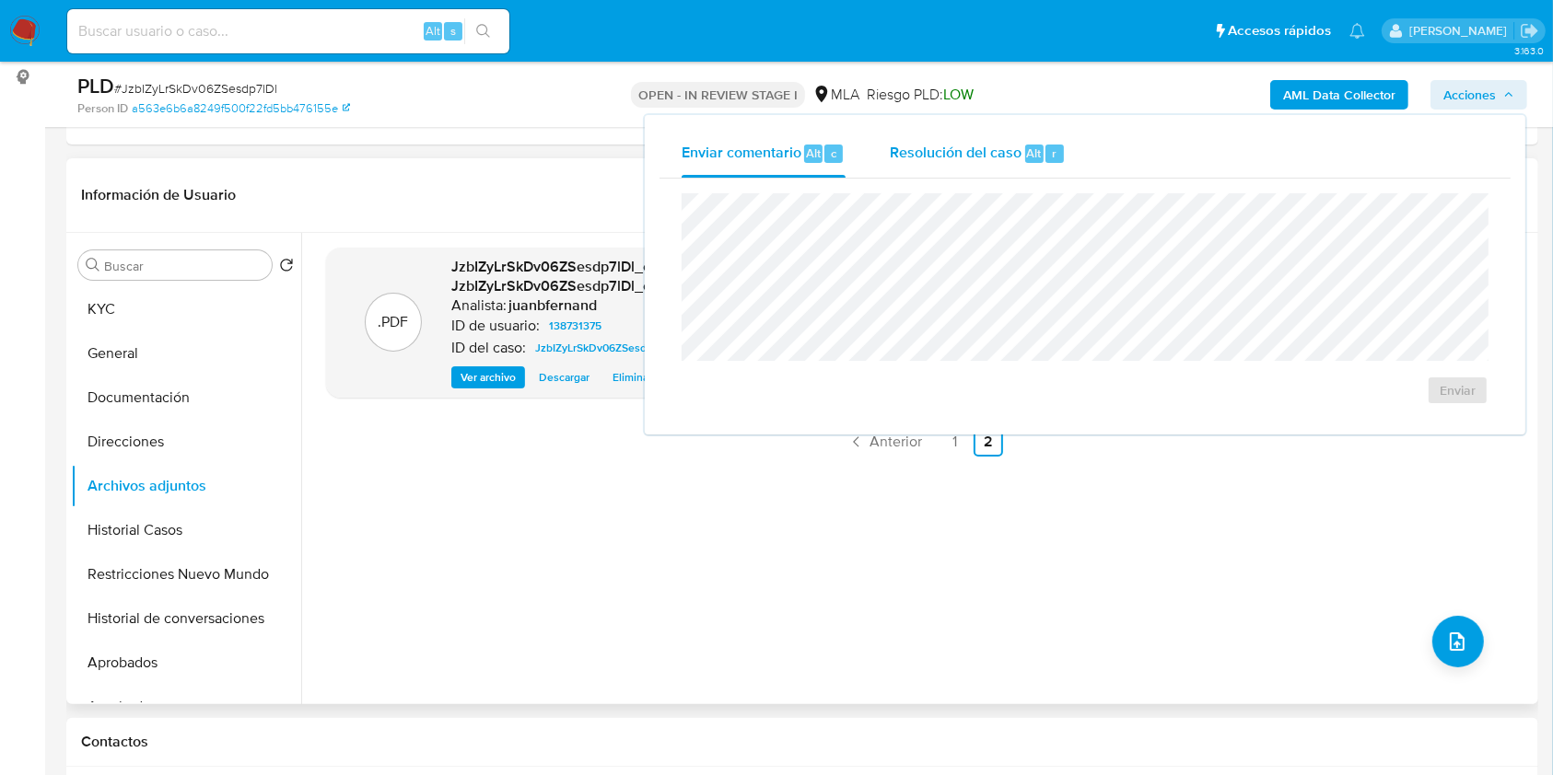
click at [978, 153] on span "Resolución del caso" at bounding box center [956, 152] width 132 height 21
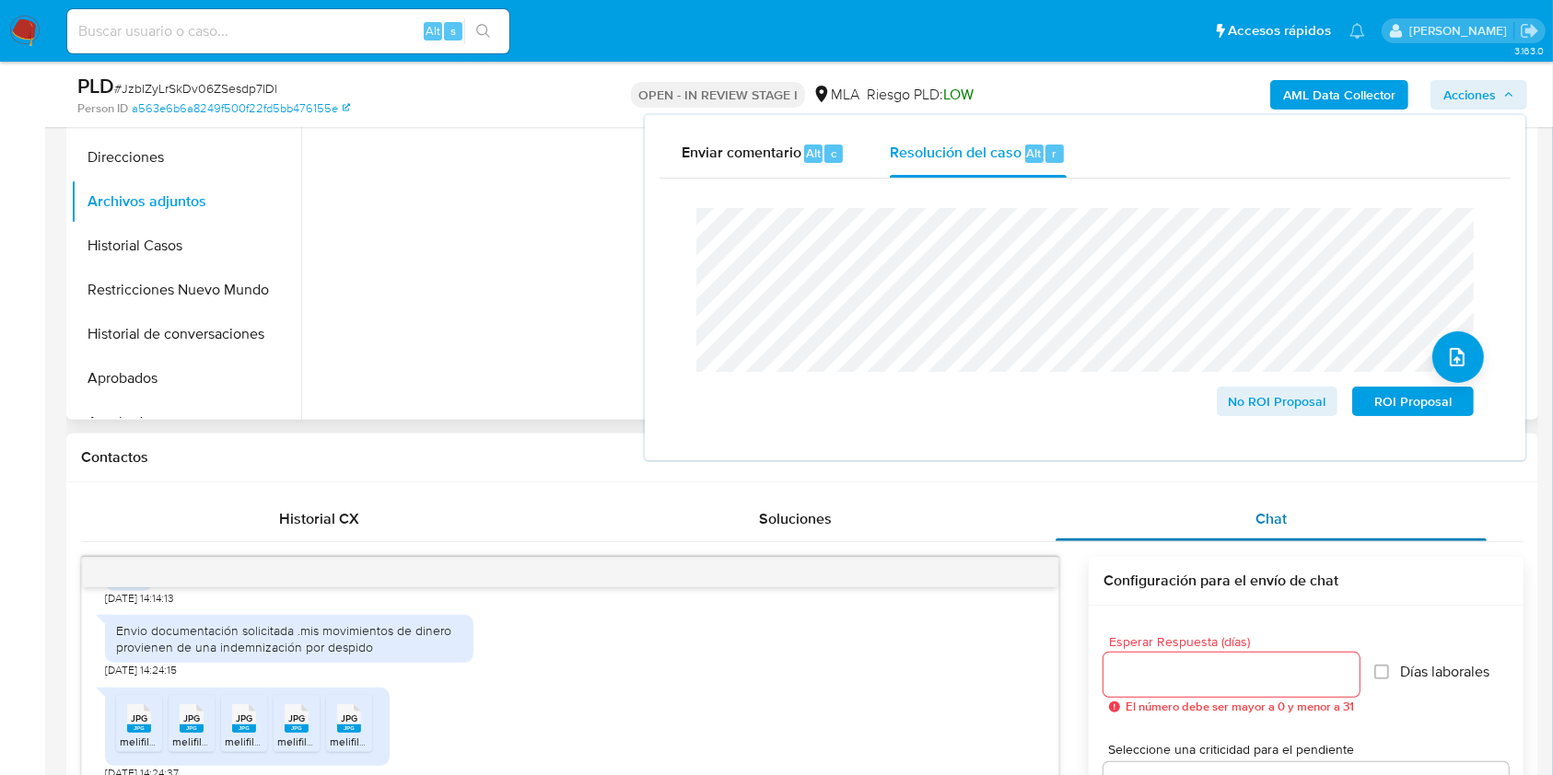
scroll to position [491, 0]
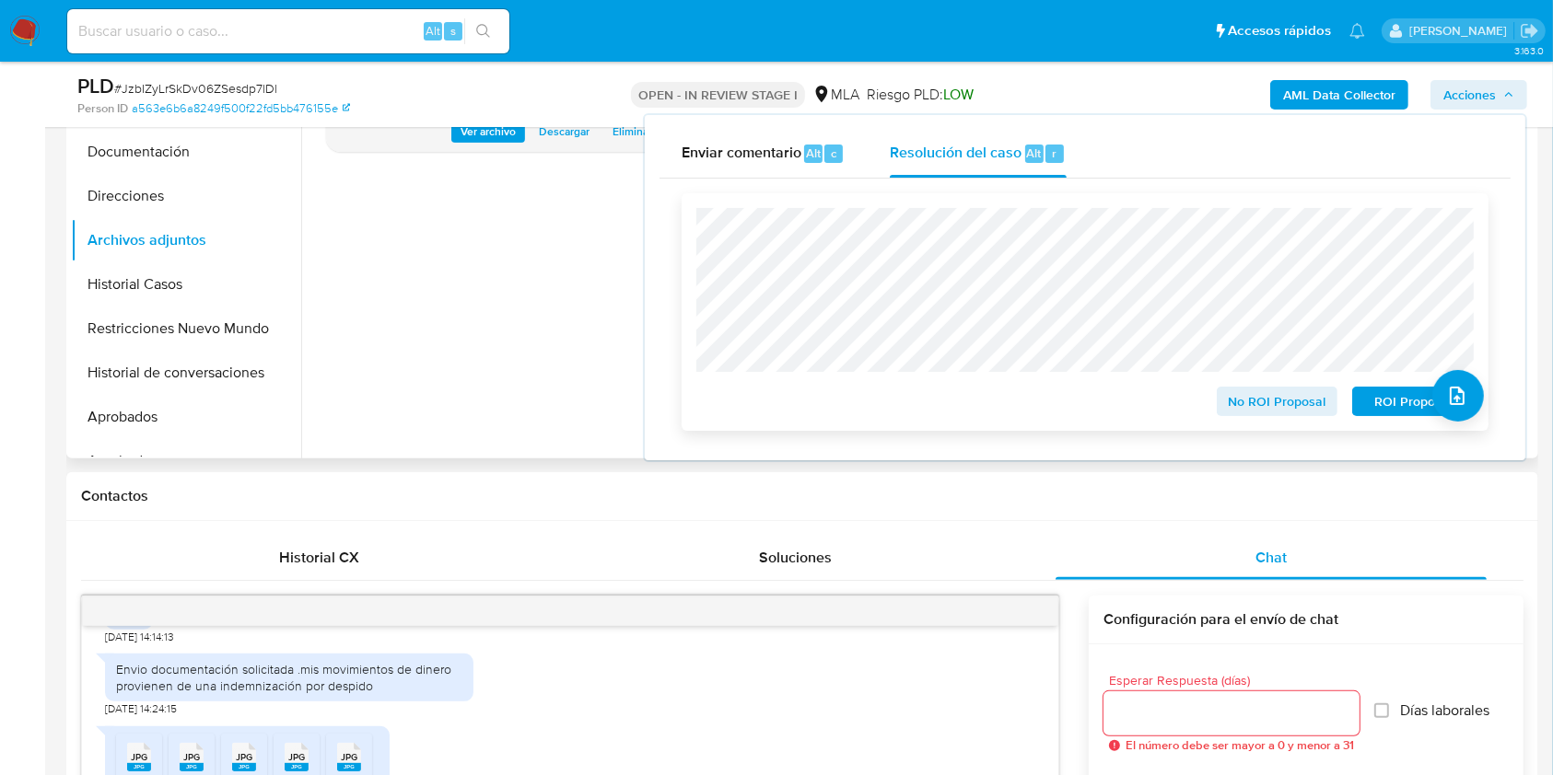
click at [1287, 405] on span "No ROI Proposal" at bounding box center [1277, 402] width 96 height 26
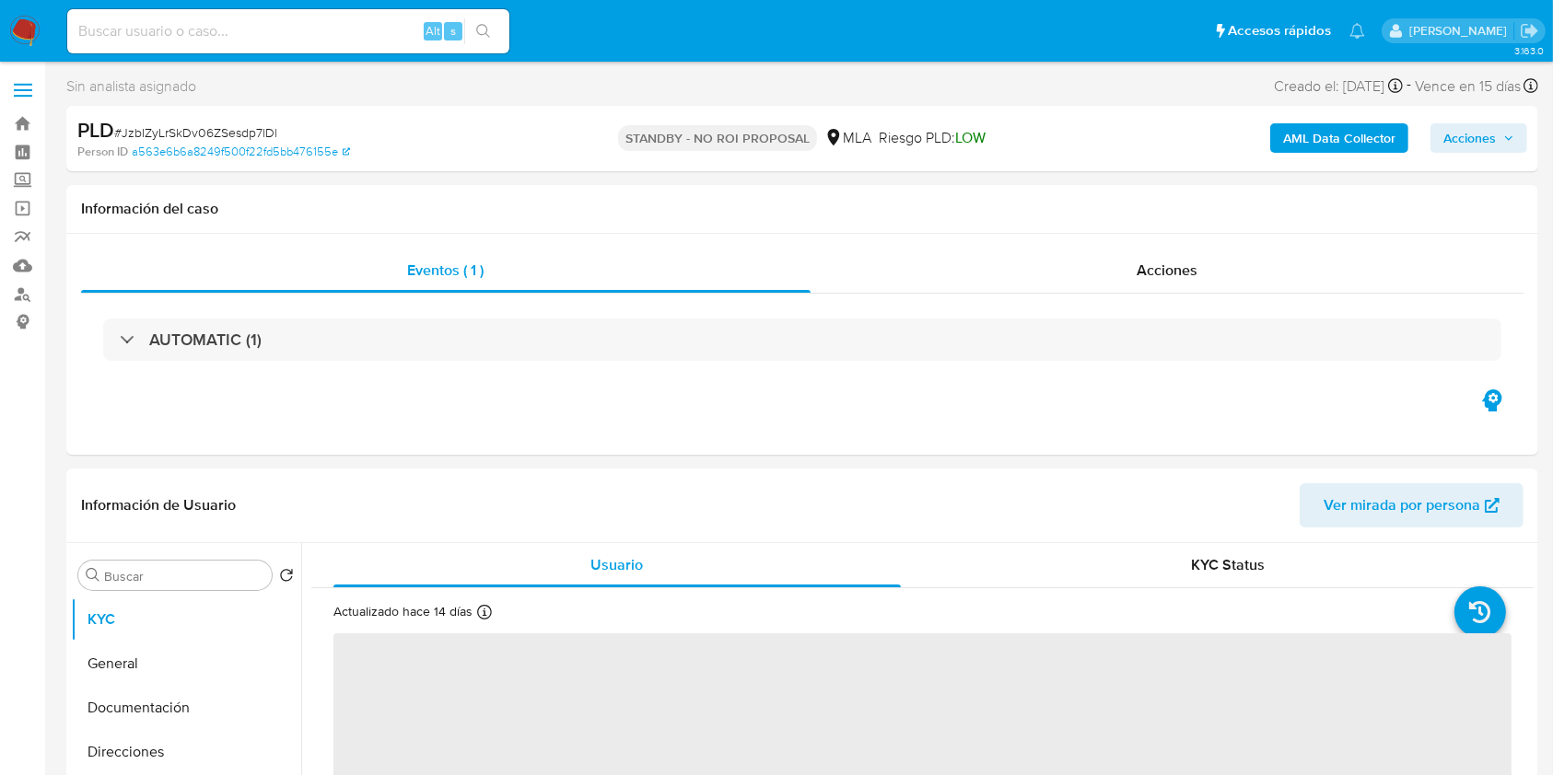
select select "10"
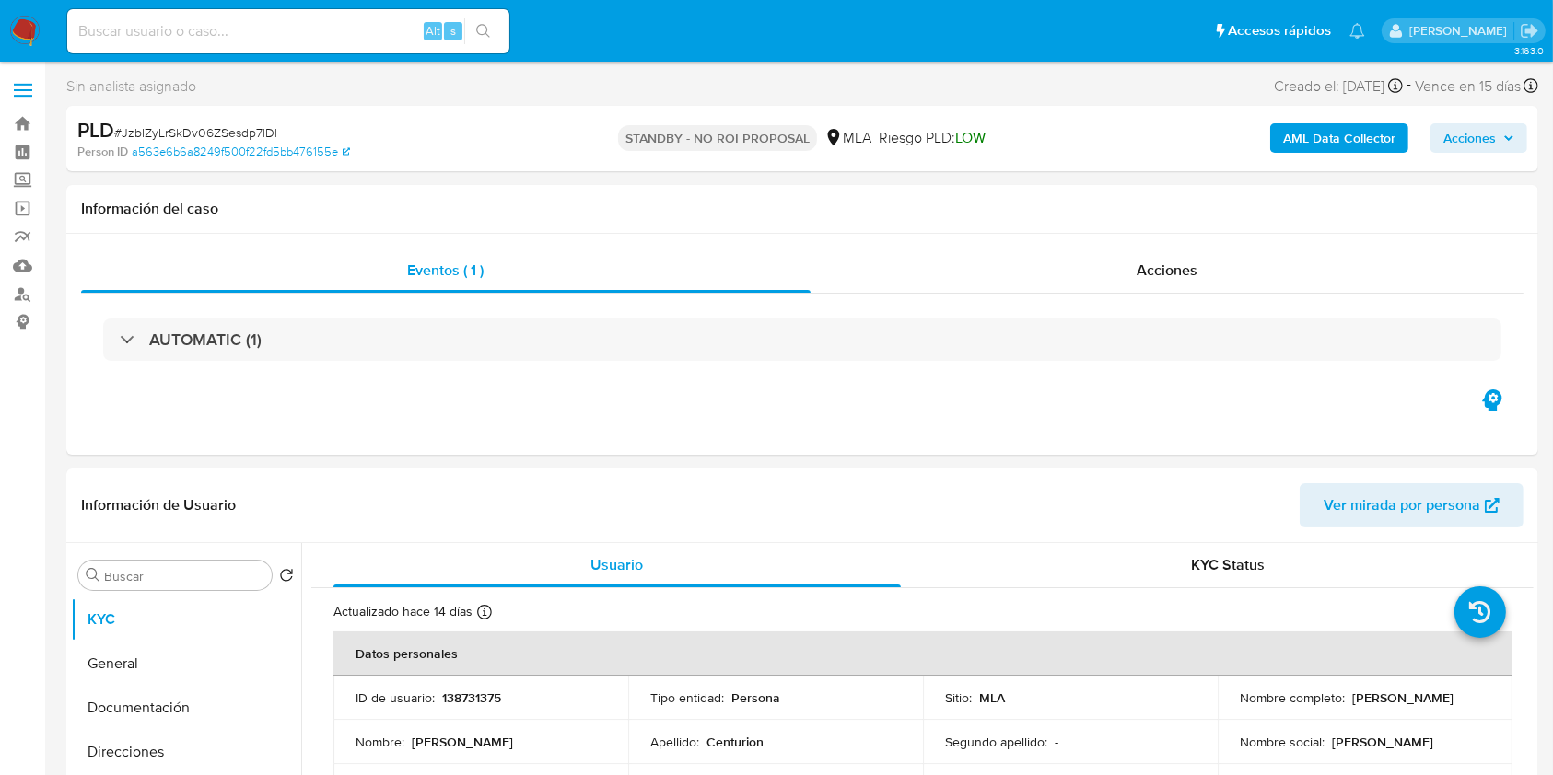
click at [365, 30] on input at bounding box center [288, 31] width 442 height 24
paste input "wq1CORY0bu4MMrwF7unblry6"
type input "wq1CORY0bu4MMrwF7unblry6"
click at [515, 33] on ul "Pausado Ver notificaciones wq1CORY0bu4MMrwF7unblry6 Alt s Accesos rápidos Presi…" at bounding box center [716, 30] width 1316 height 46
click at [499, 34] on button "search-icon" at bounding box center [483, 31] width 38 height 26
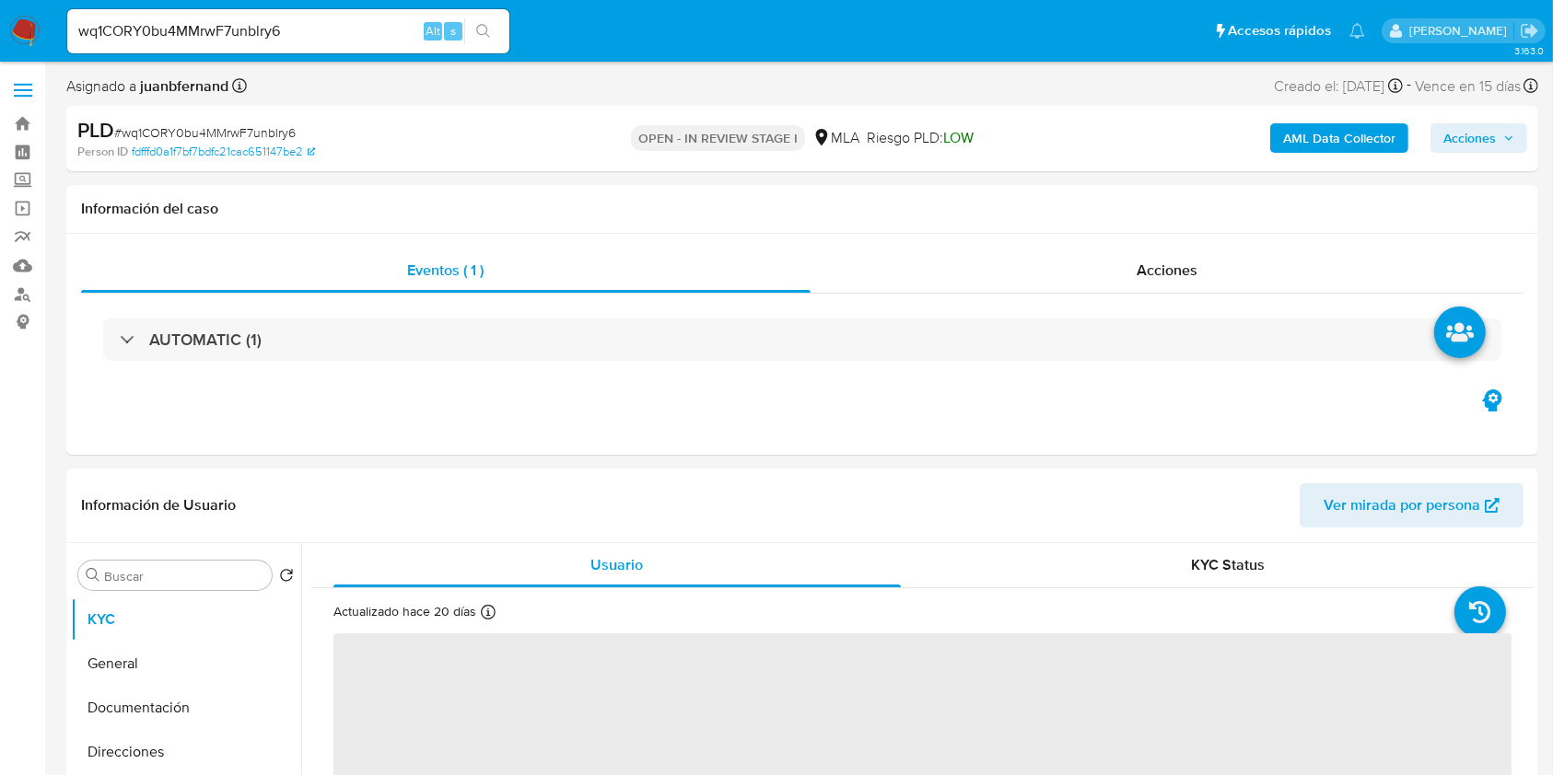
select select "10"
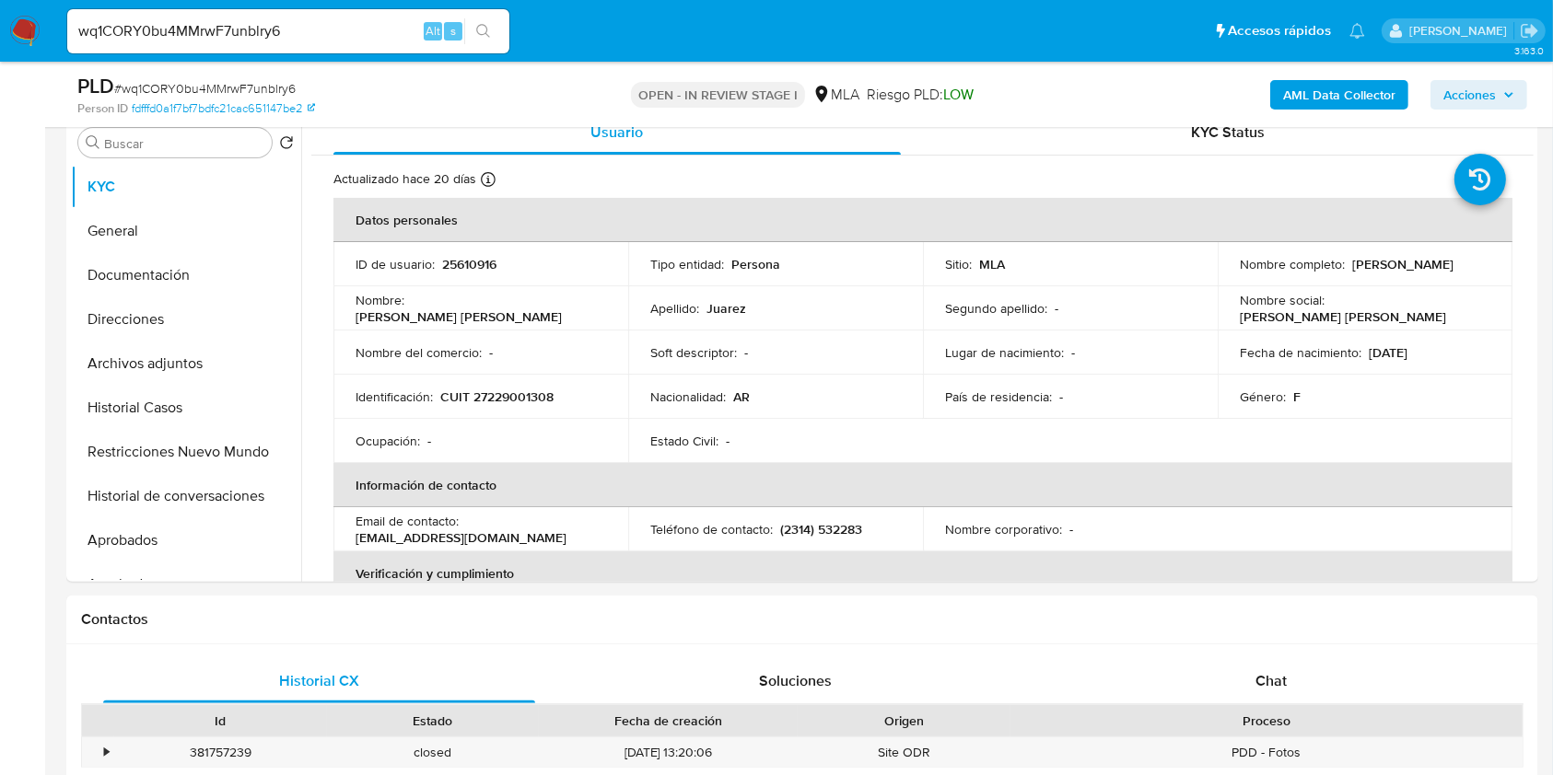
scroll to position [368, 0]
click at [453, 95] on div "PLD # wq1CORY0bu4MMrwF7unblry6" at bounding box center [315, 87] width 476 height 28
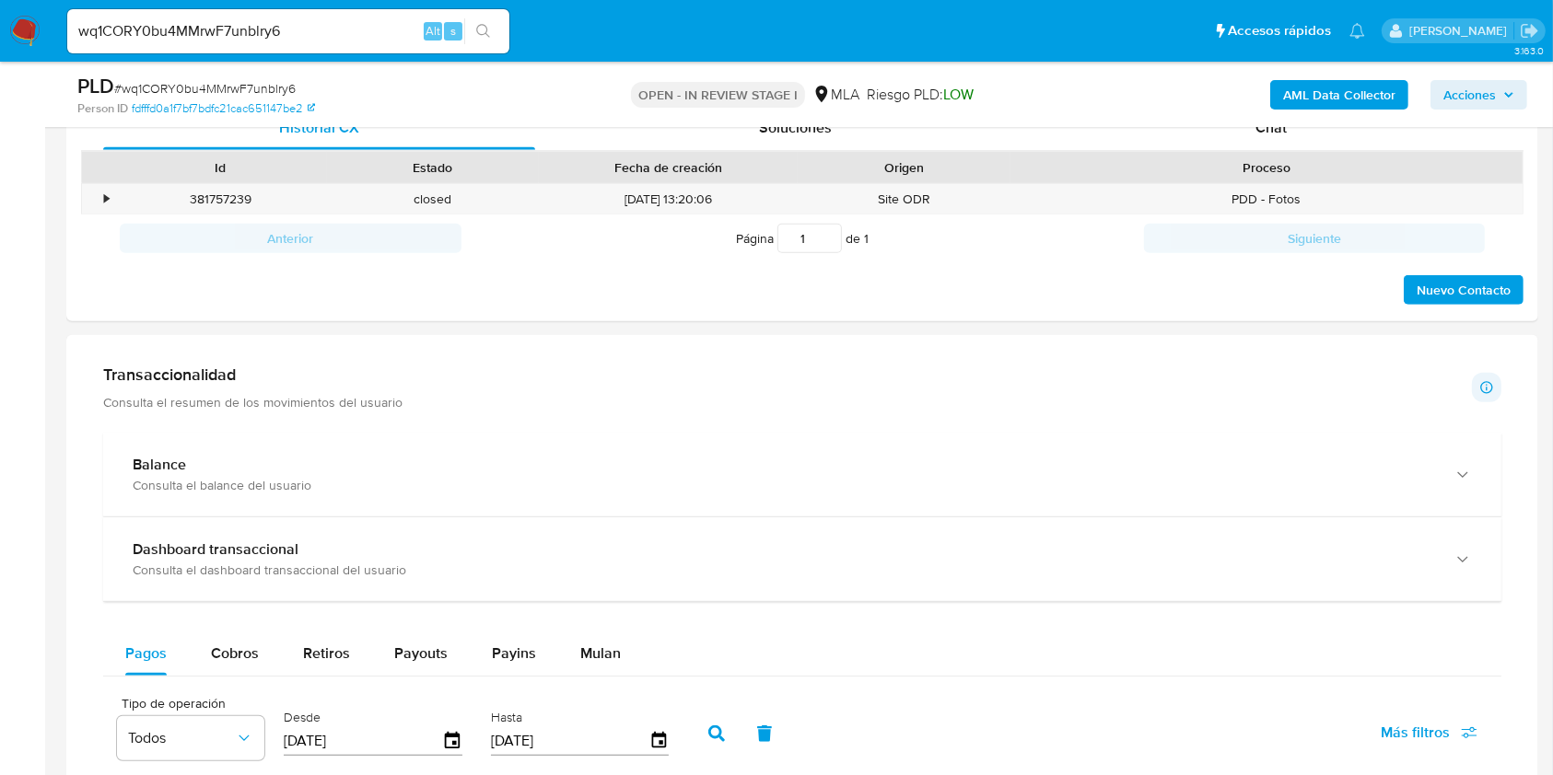
scroll to position [491, 0]
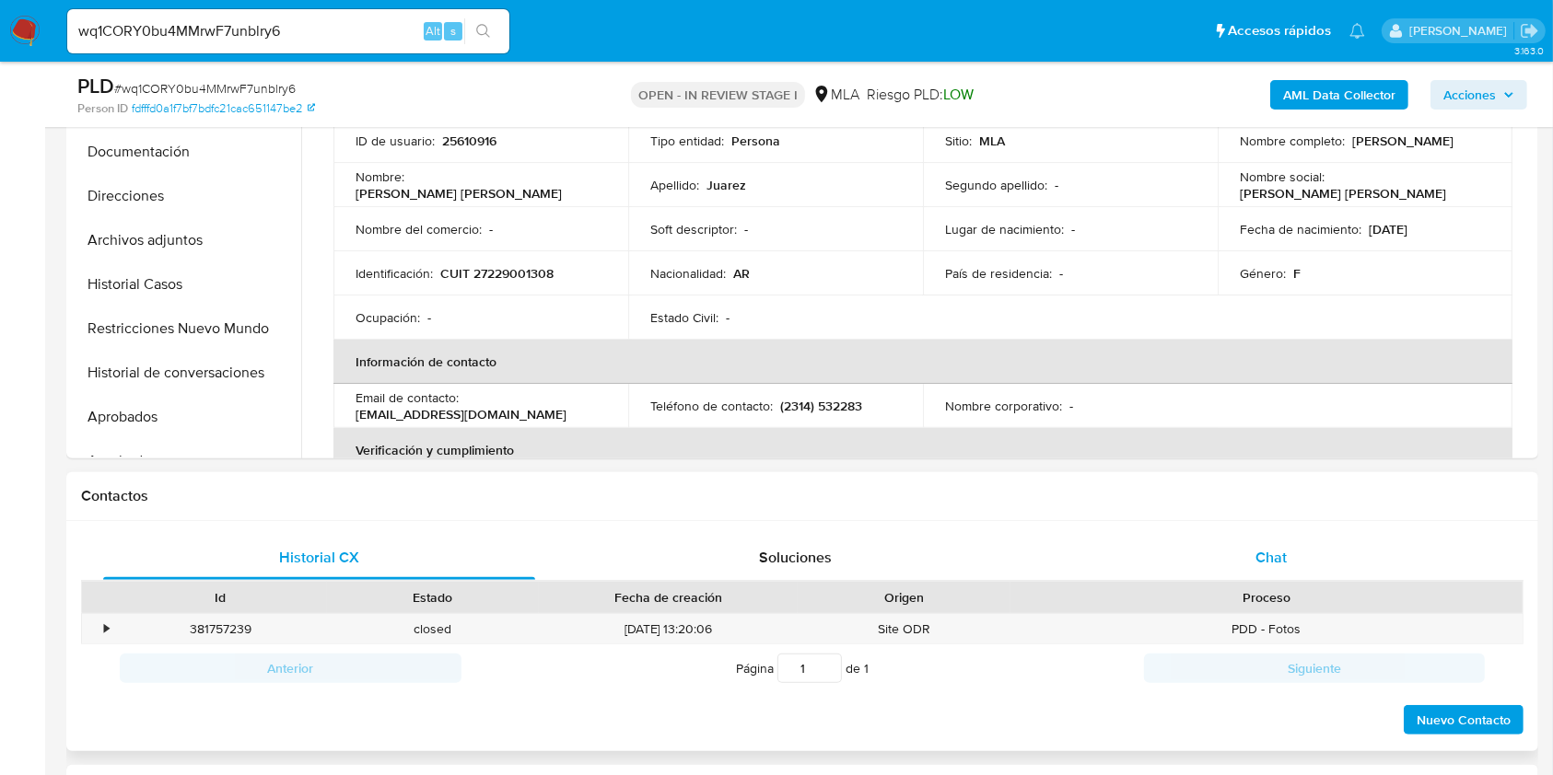
click at [1323, 564] on div "Chat" at bounding box center [1271, 558] width 432 height 44
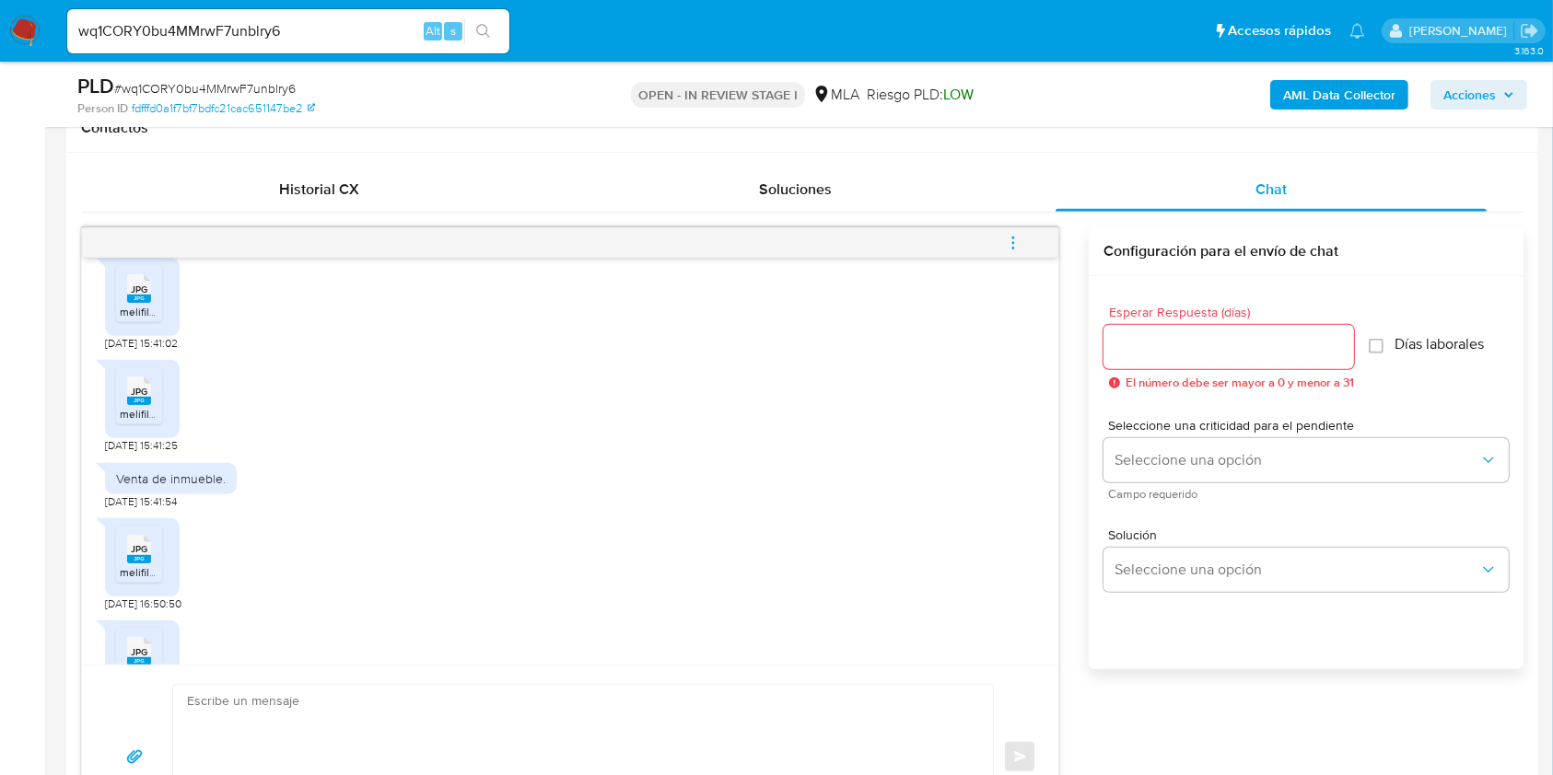
scroll to position [1105, 0]
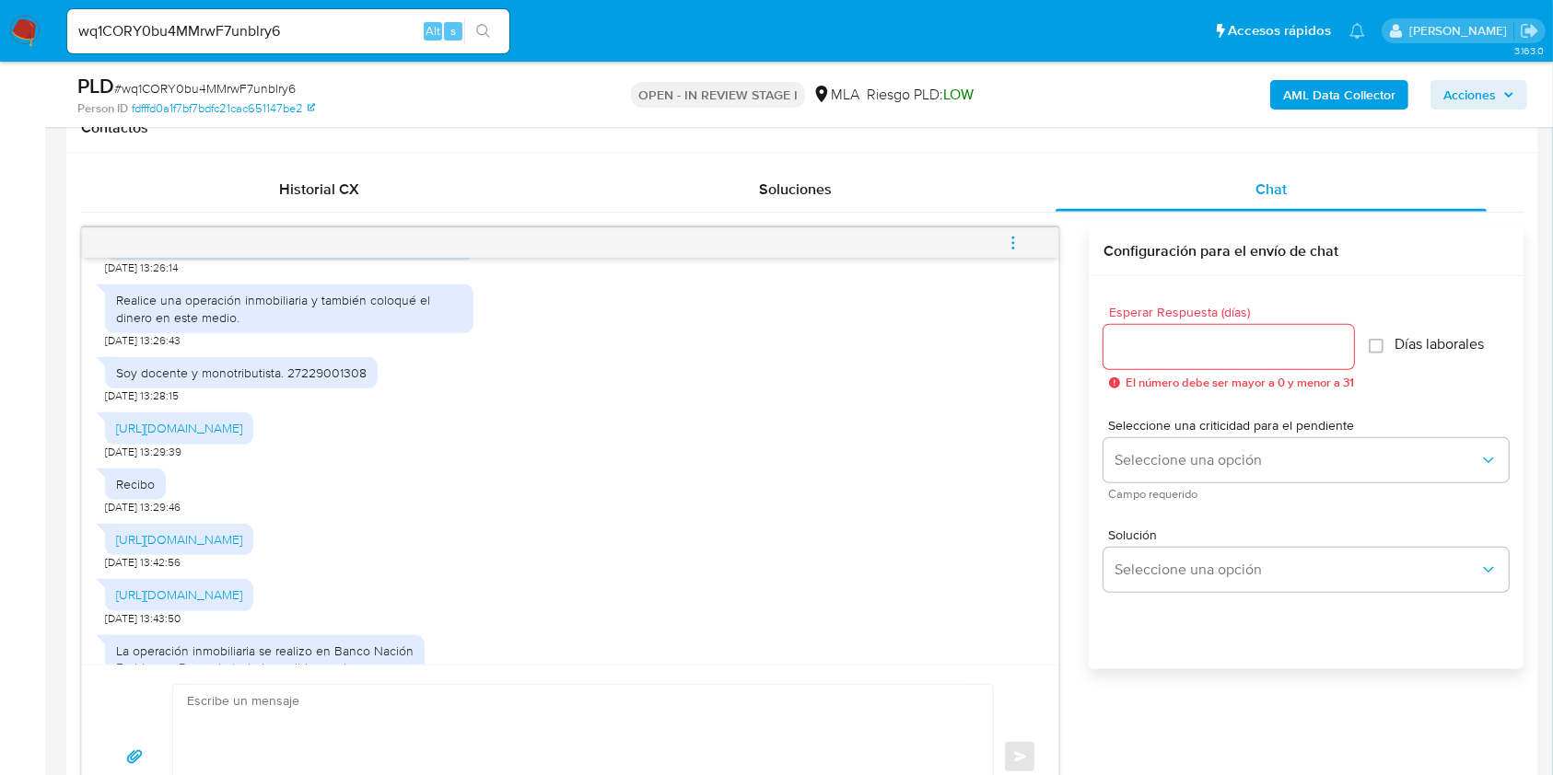
click at [106, 403] on span "21/08/2025 13:28:15" at bounding box center [142, 396] width 74 height 15
drag, startPoint x: 106, startPoint y: 427, endPoint x: 136, endPoint y: 432, distance: 30.7
click at [136, 403] on span "21/08/2025 13:28:15" at bounding box center [142, 396] width 74 height 15
copy span "21/08/2025"
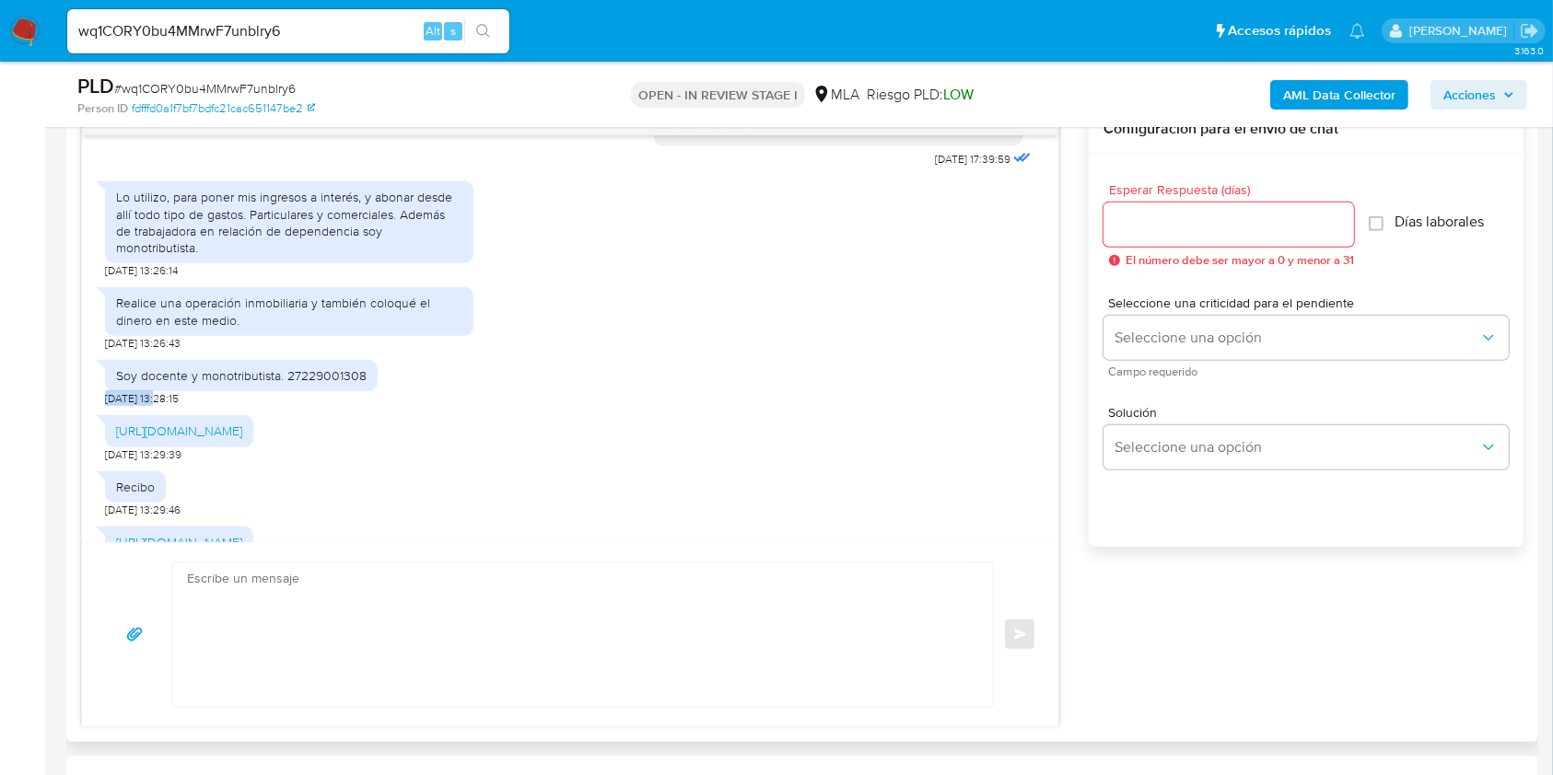
scroll to position [859, 0]
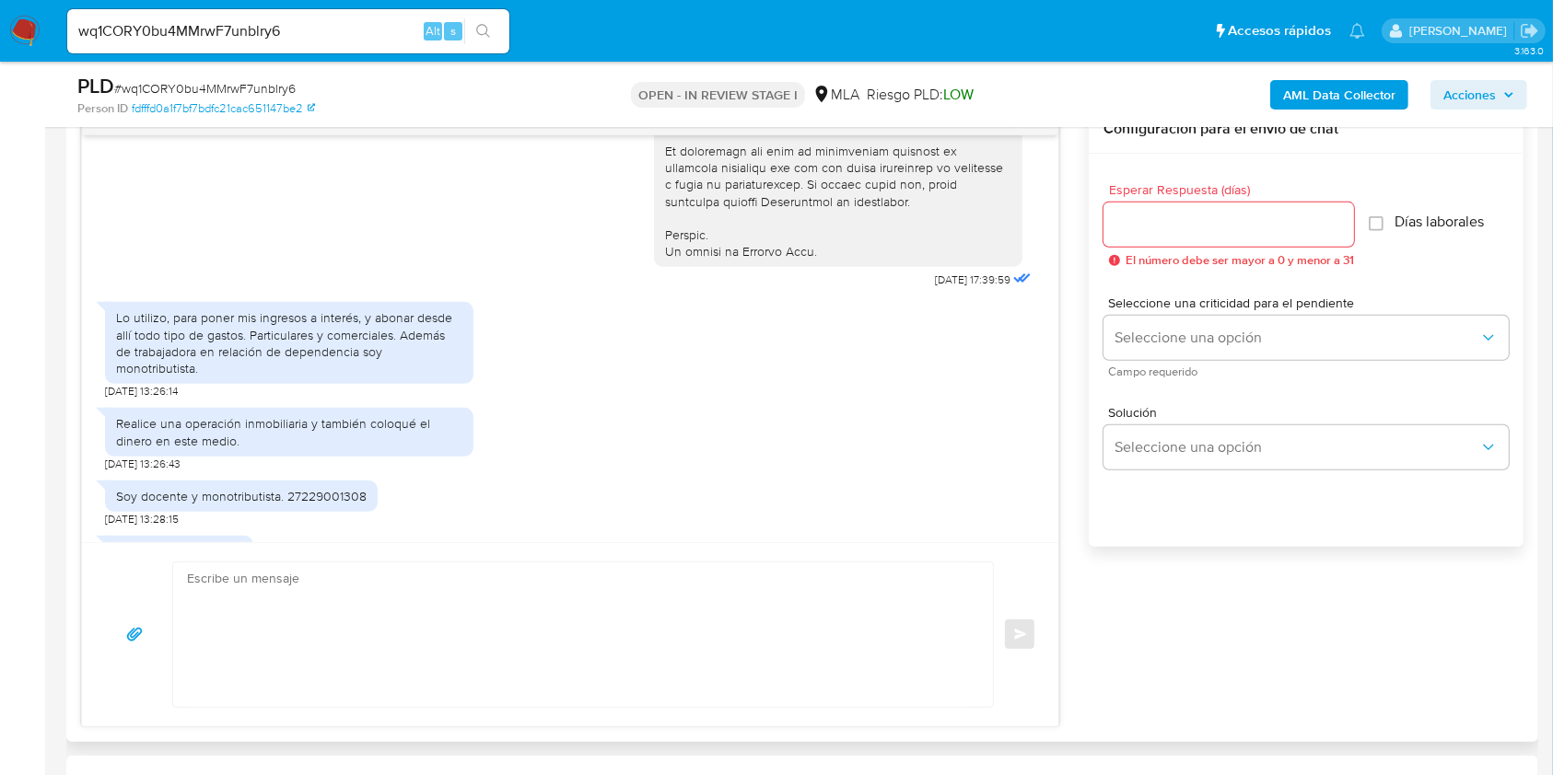
click at [185, 377] on div "Lo utilizo, para poner mis ingresos a interés, y abonar desde allí todo tipo de…" at bounding box center [289, 342] width 346 height 67
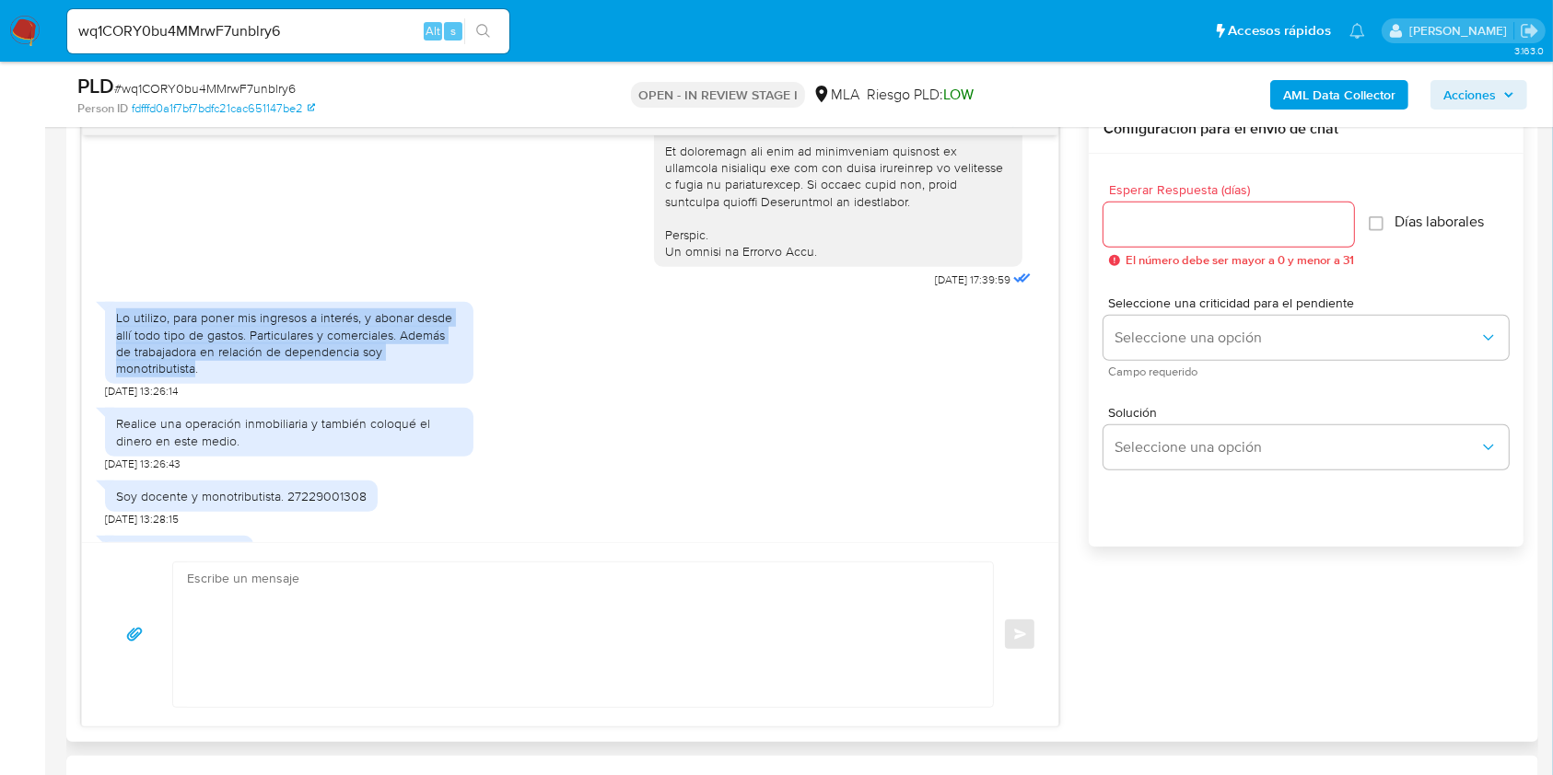
drag, startPoint x: 185, startPoint y: 406, endPoint x: 111, endPoint y: 352, distance: 91.5
click at [111, 352] on div "Lo utilizo, para poner mis ingresos a interés, y abonar desde allí todo tipo de…" at bounding box center [289, 343] width 368 height 82
copy div "Lo utilizo, para poner mis ingresos a interés, y abonar desde allí todo tipo de…"
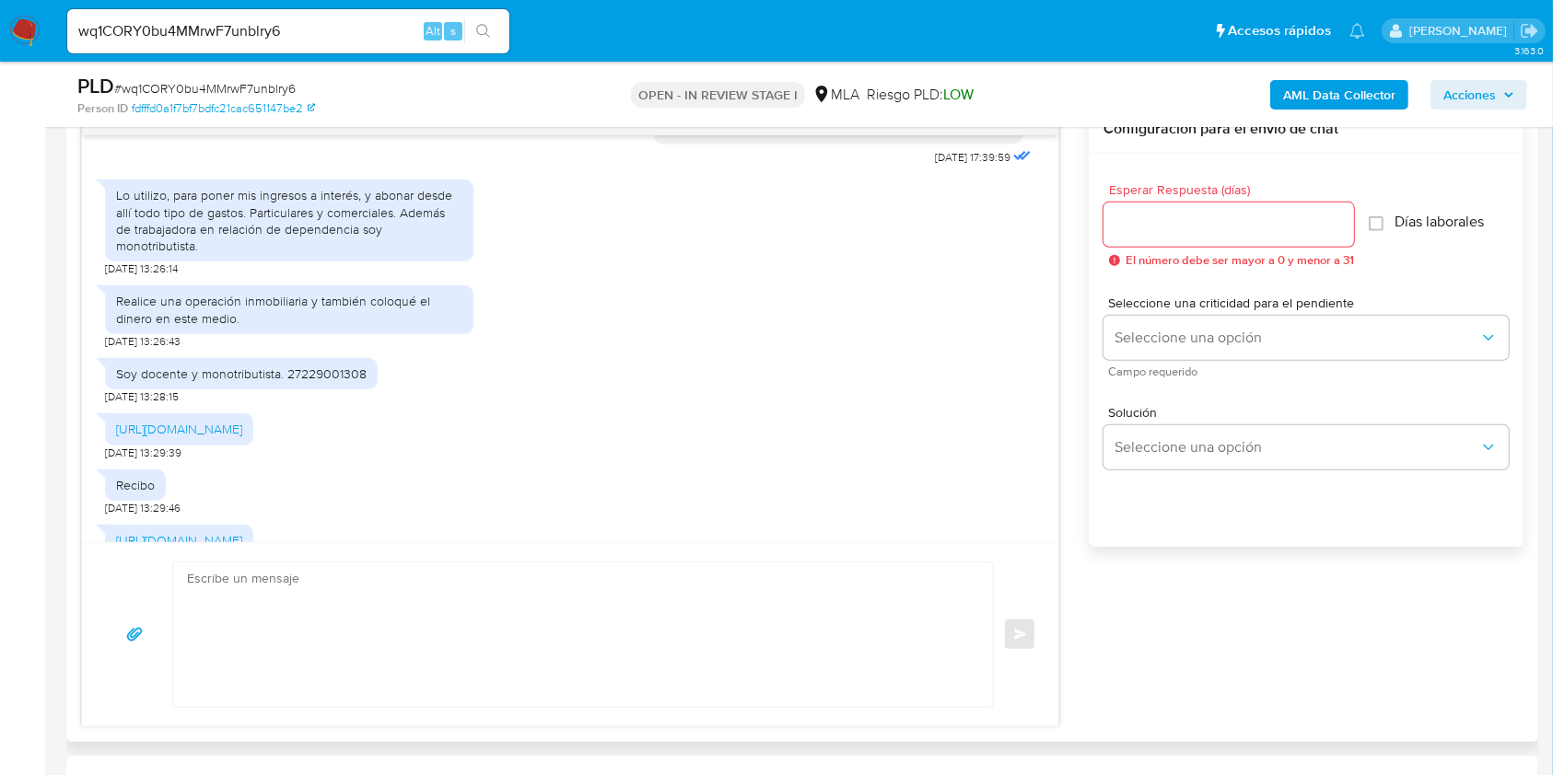
click at [121, 326] on div "Realice una operación inmobiliaria y también coloqué el dinero en este medio." at bounding box center [289, 309] width 346 height 33
drag, startPoint x: 121, startPoint y: 335, endPoint x: 215, endPoint y: 348, distance: 94.8
click at [215, 326] on div "Realice una operación inmobiliaria y también coloqué el dinero en este medio." at bounding box center [289, 309] width 346 height 33
copy div "Realice una operación inmobiliaria y también coloqué el dinero en este medio"
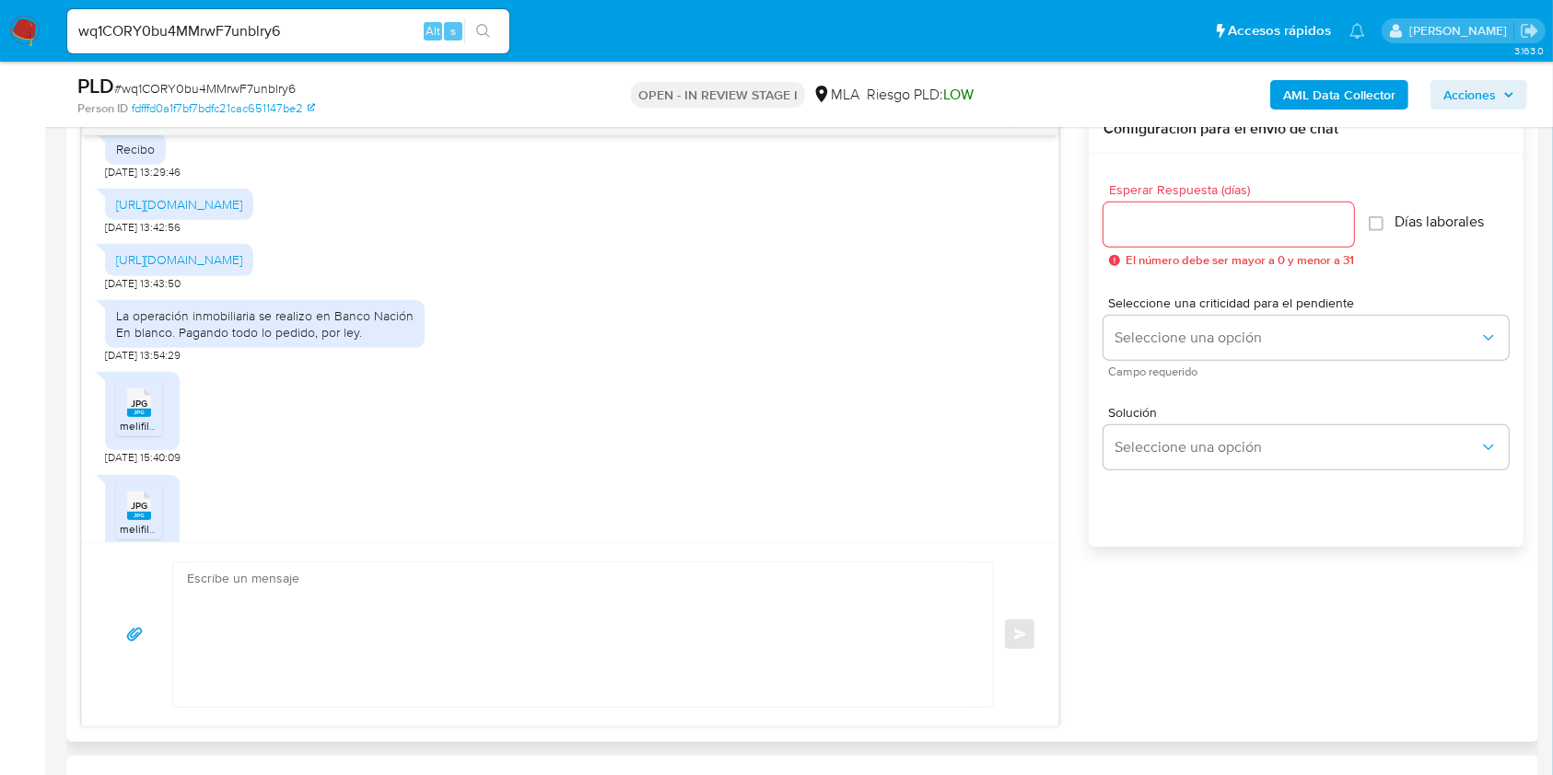
scroll to position [1350, 0]
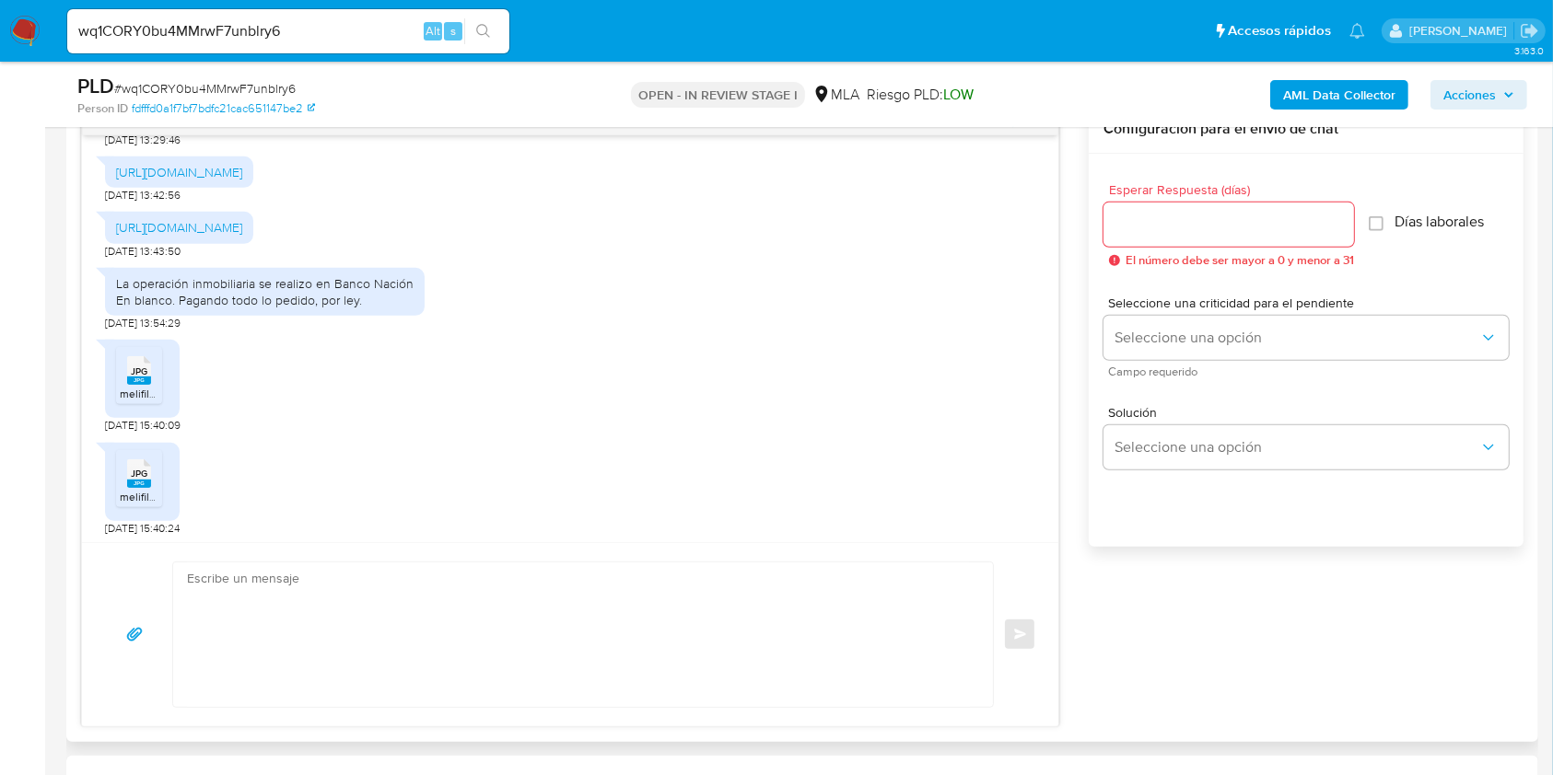
click at [119, 308] on div "La operación inmobiliaria se realizo en Banco Nación En blanco. Pagando todo lo…" at bounding box center [264, 291] width 297 height 33
drag, startPoint x: 119, startPoint y: 363, endPoint x: 355, endPoint y: 384, distance: 236.7
click at [355, 308] on div "La operación inmobiliaria se realizo en Banco Nación En blanco. Pagando todo lo…" at bounding box center [264, 291] width 297 height 33
copy div "La operación inmobiliaria se realizo en Banco Nación En blanco. Pagando todo lo…"
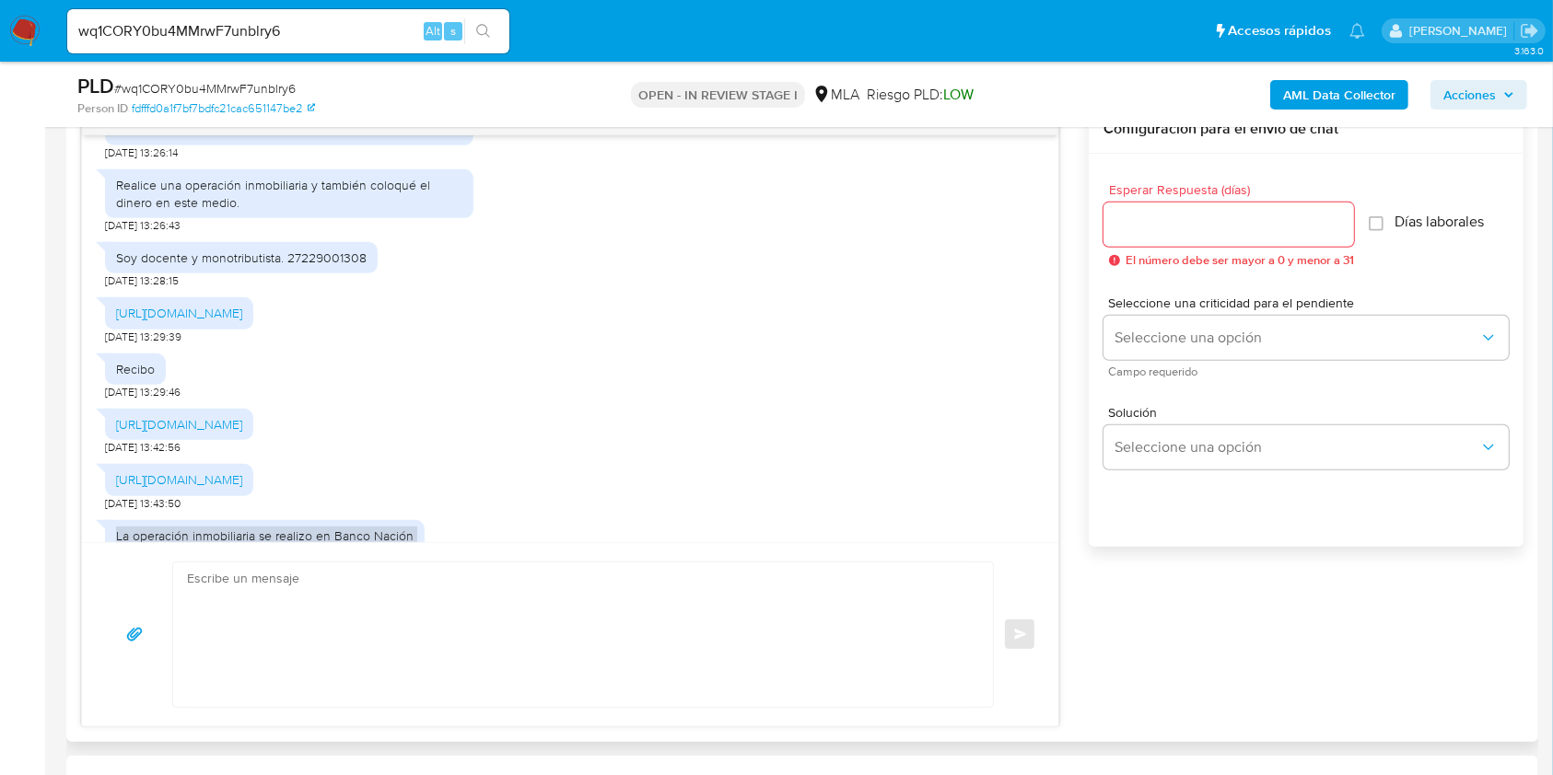
scroll to position [1095, 0]
click at [242, 325] on link "https://acrobat.adobe.com/id/urn:aaid:sc:VA6C2:d53d6c6a-c63d-4ace-9acc-41b51de1…" at bounding box center [179, 316] width 126 height 18
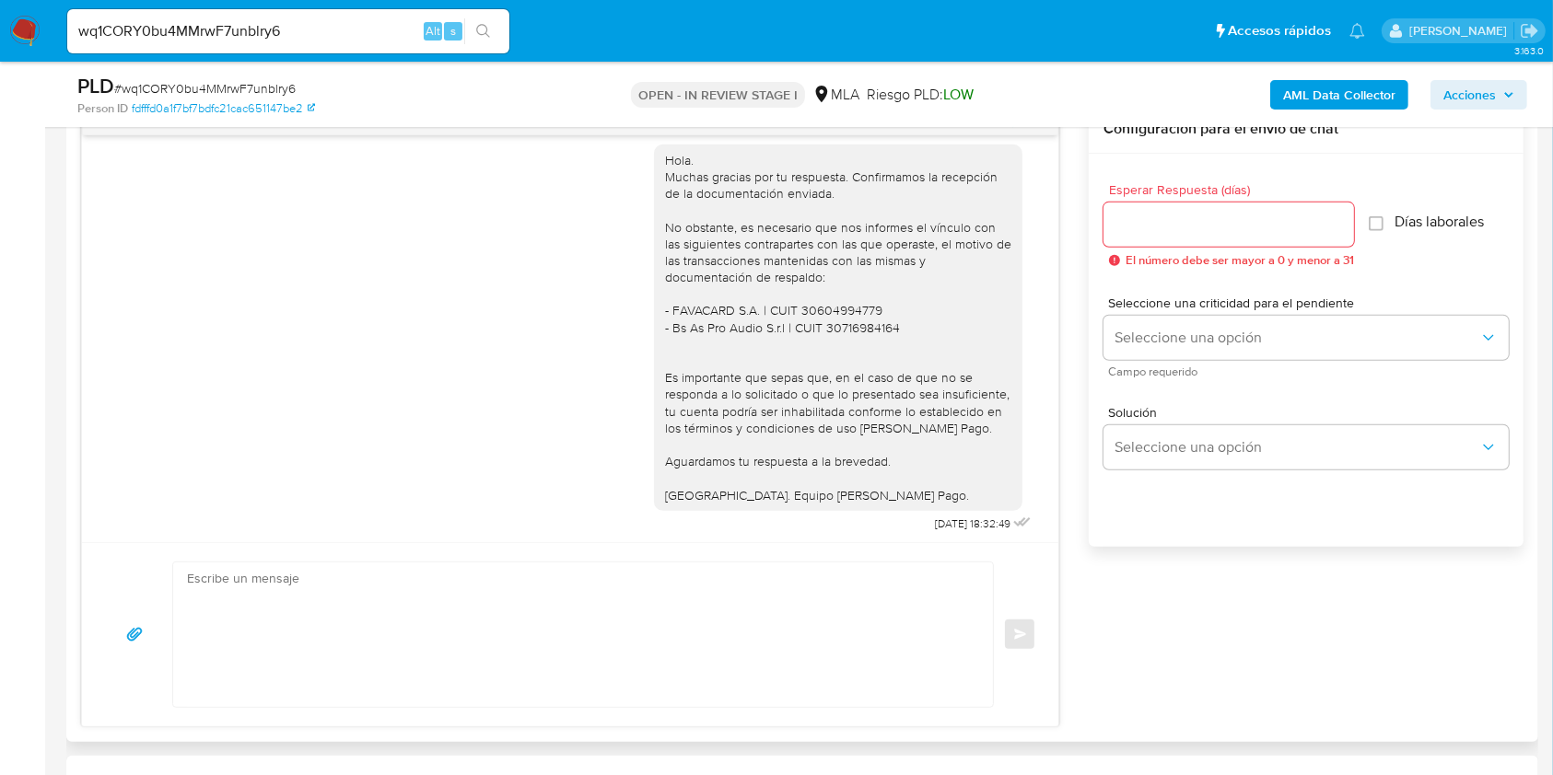
scroll to position [3182, 0]
click at [377, 609] on textarea at bounding box center [578, 635] width 783 height 145
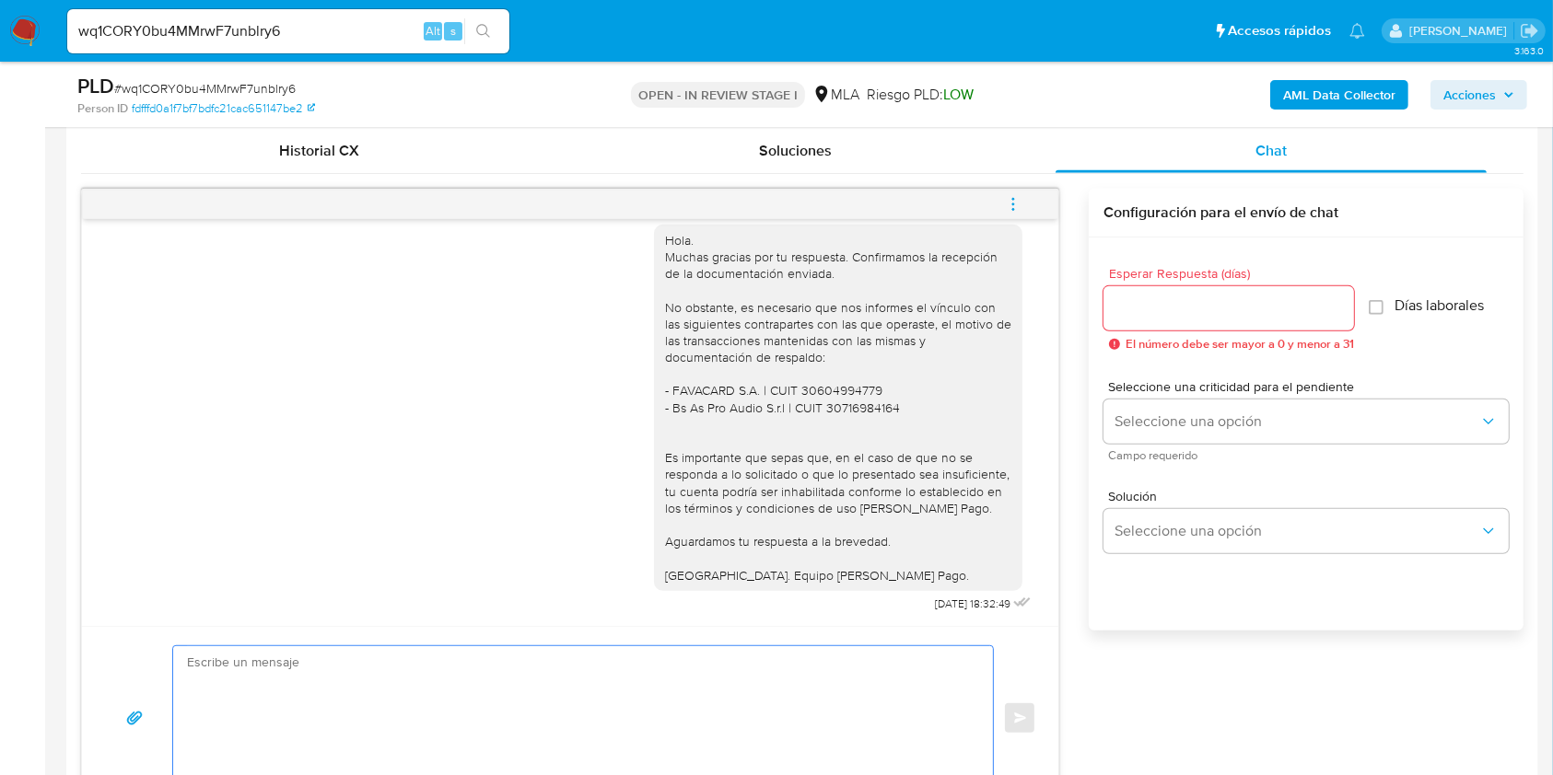
scroll to position [859, 0]
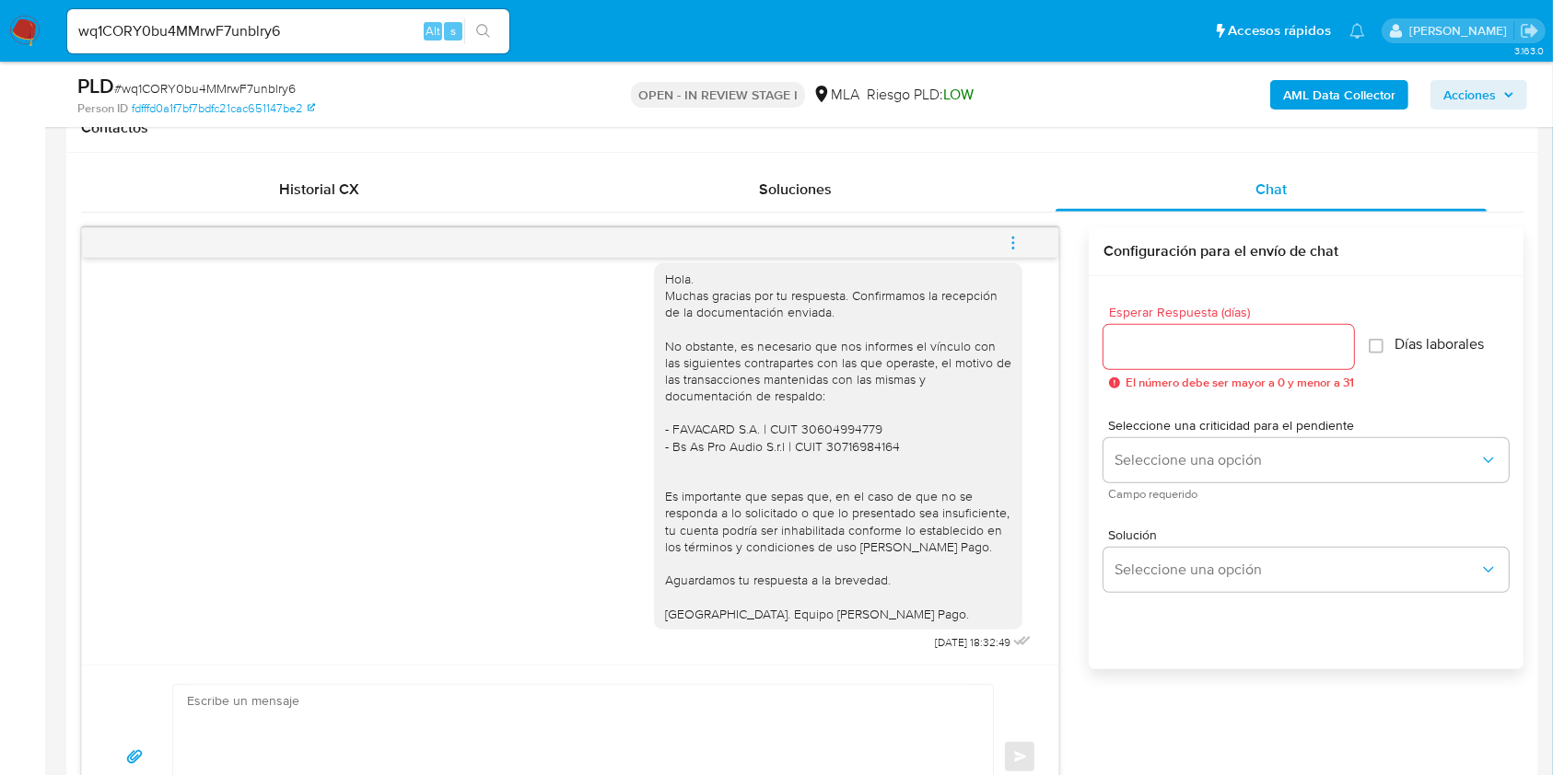
click at [1012, 232] on span "menu-action" at bounding box center [1013, 243] width 17 height 44
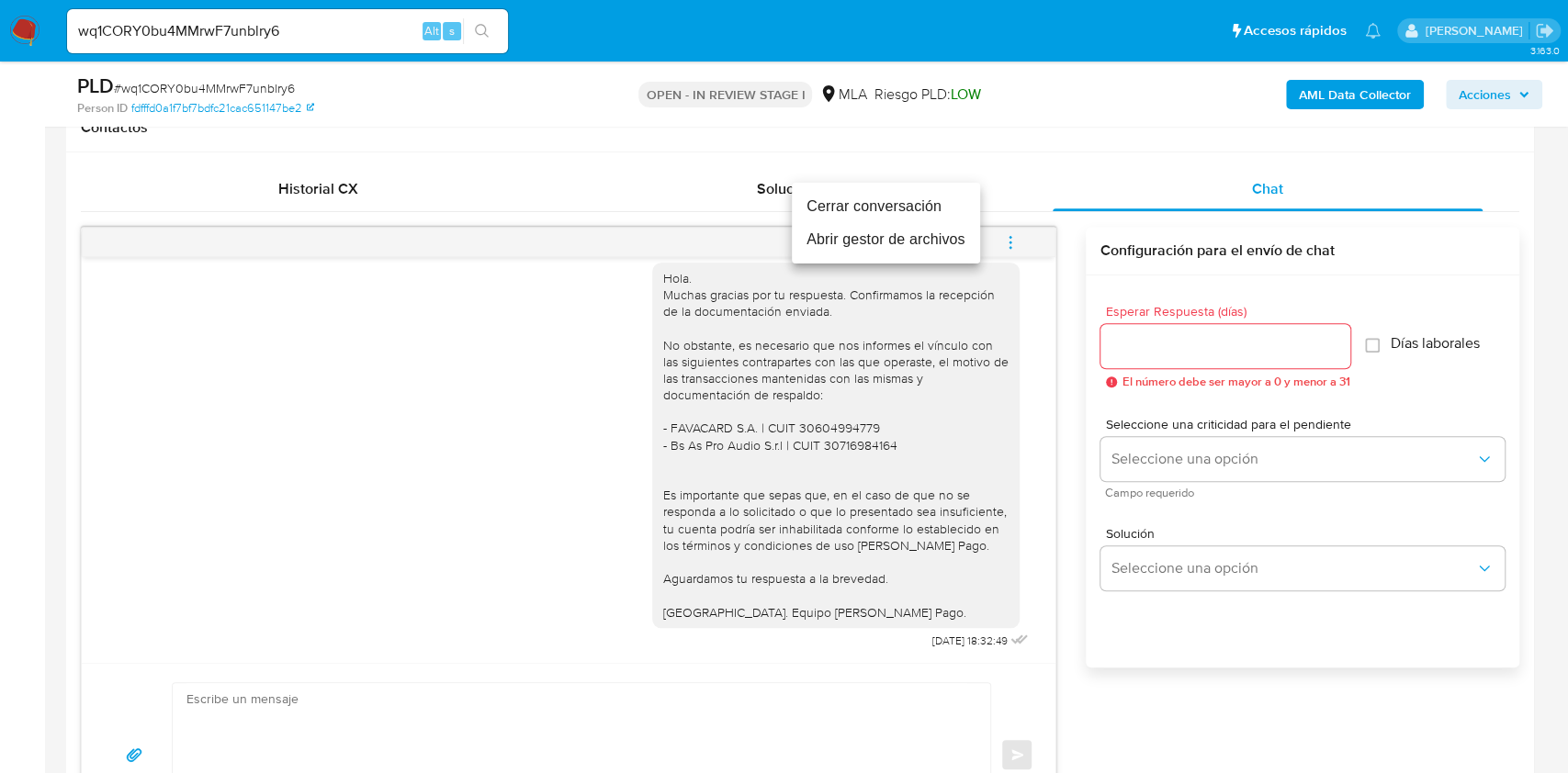
click at [875, 192] on li "Cerrar conversación" at bounding box center [886, 206] width 189 height 33
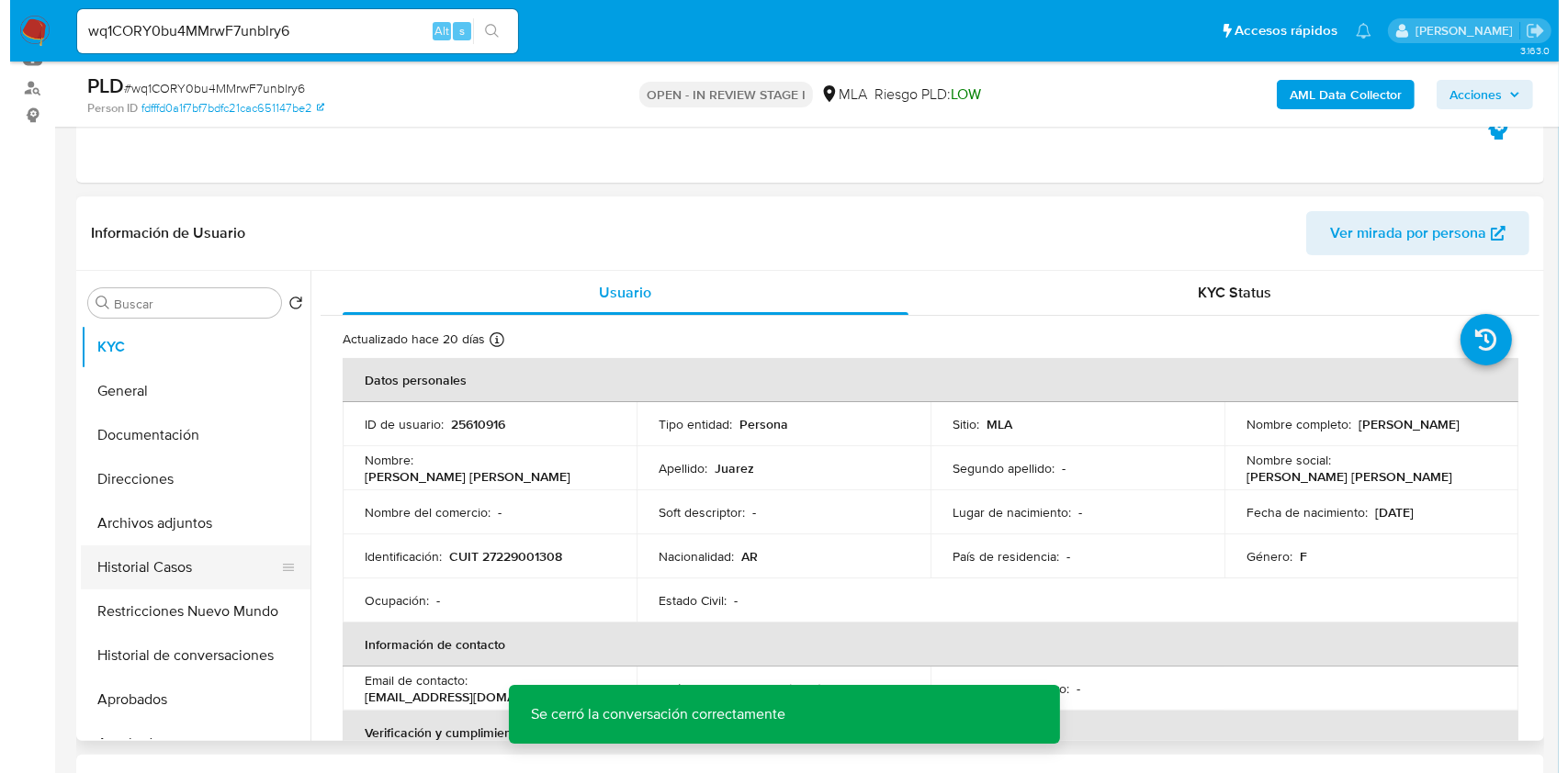
scroll to position [244, 0]
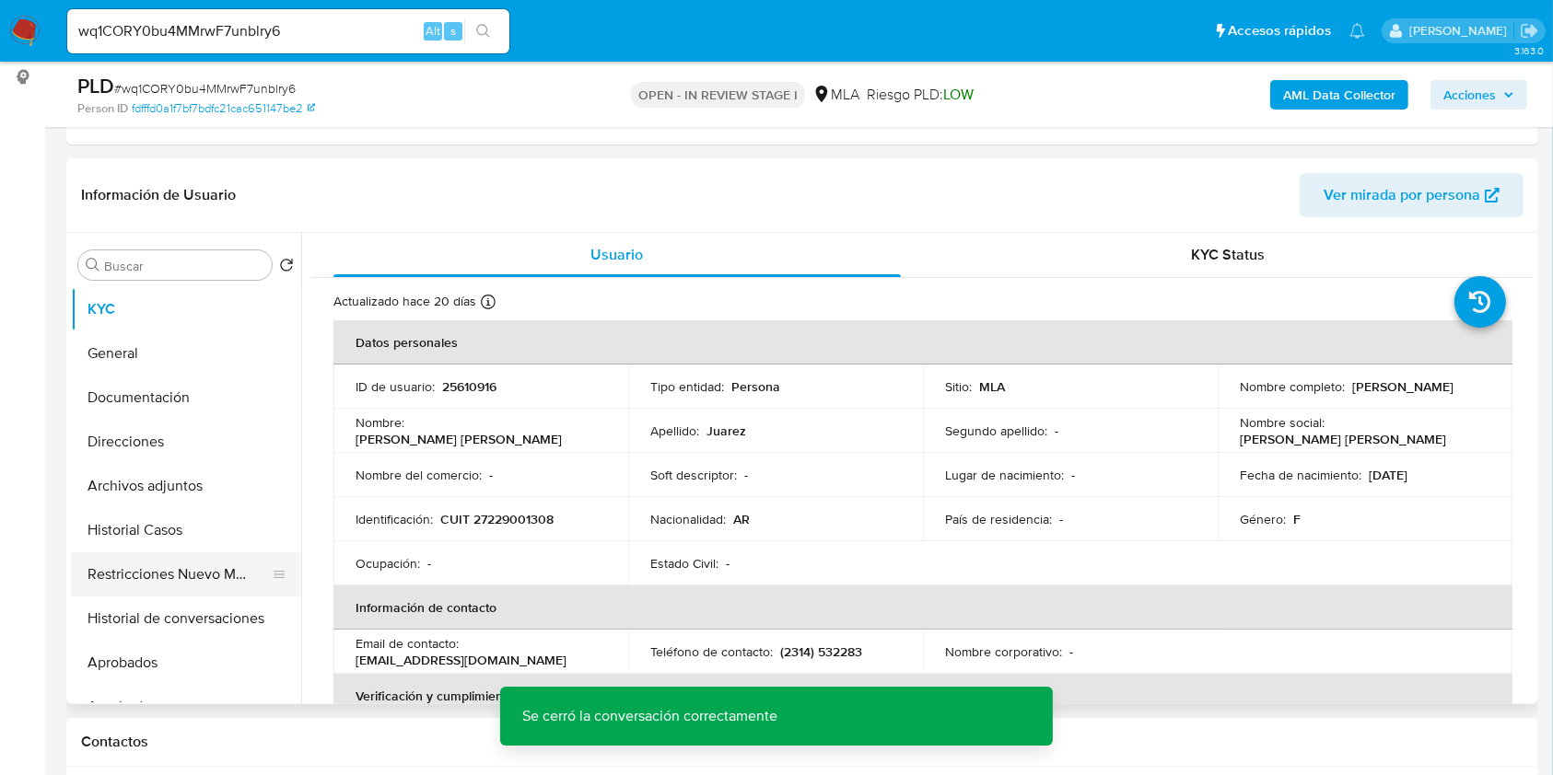
click at [161, 559] on button "Restricciones Nuevo Mundo" at bounding box center [178, 575] width 215 height 44
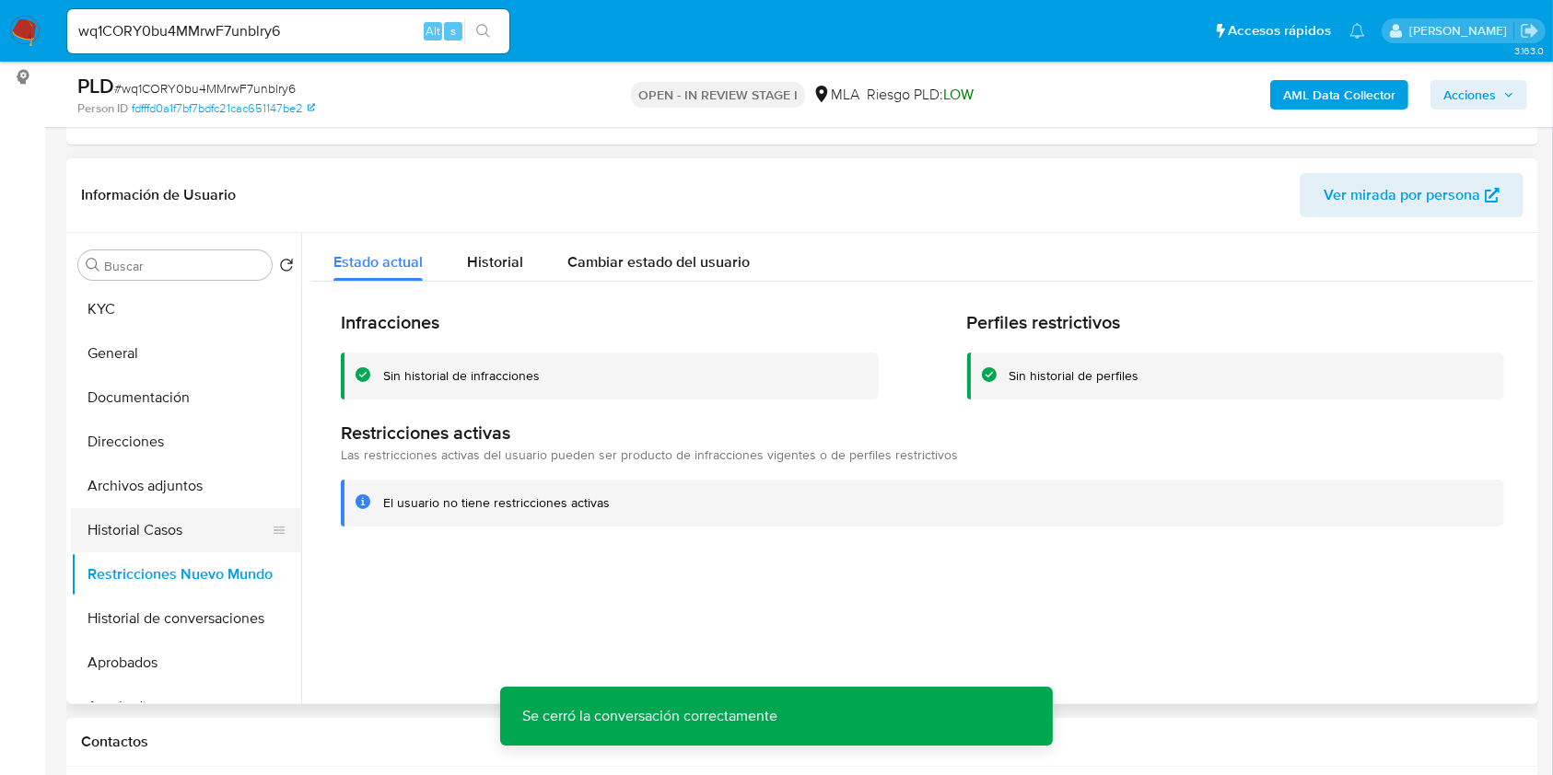
click at [169, 525] on button "Historial Casos" at bounding box center [178, 530] width 215 height 44
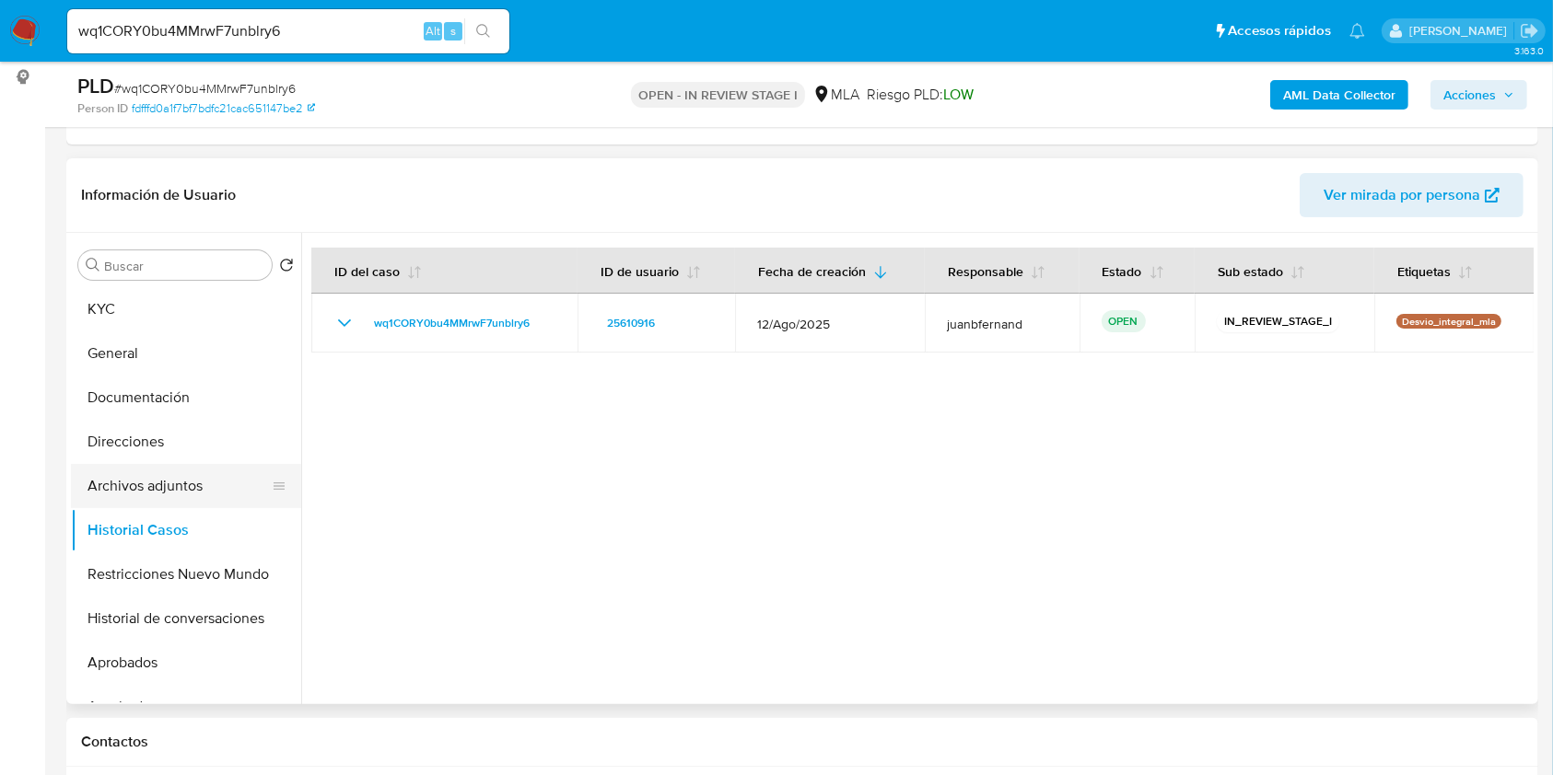
click at [180, 483] on button "Archivos adjuntos" at bounding box center [178, 486] width 215 height 44
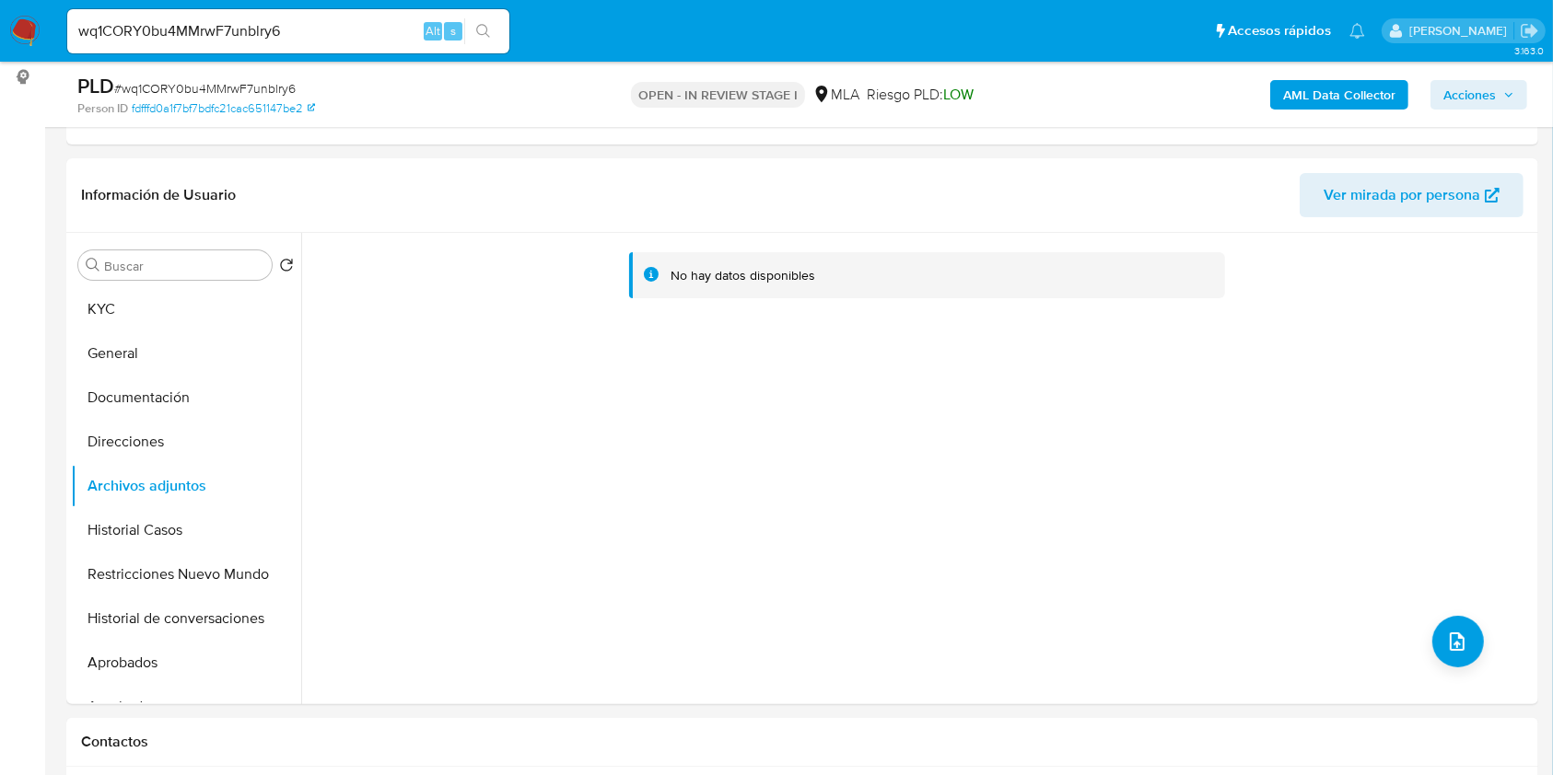
click at [1319, 92] on b "AML Data Collector" at bounding box center [1339, 94] width 112 height 29
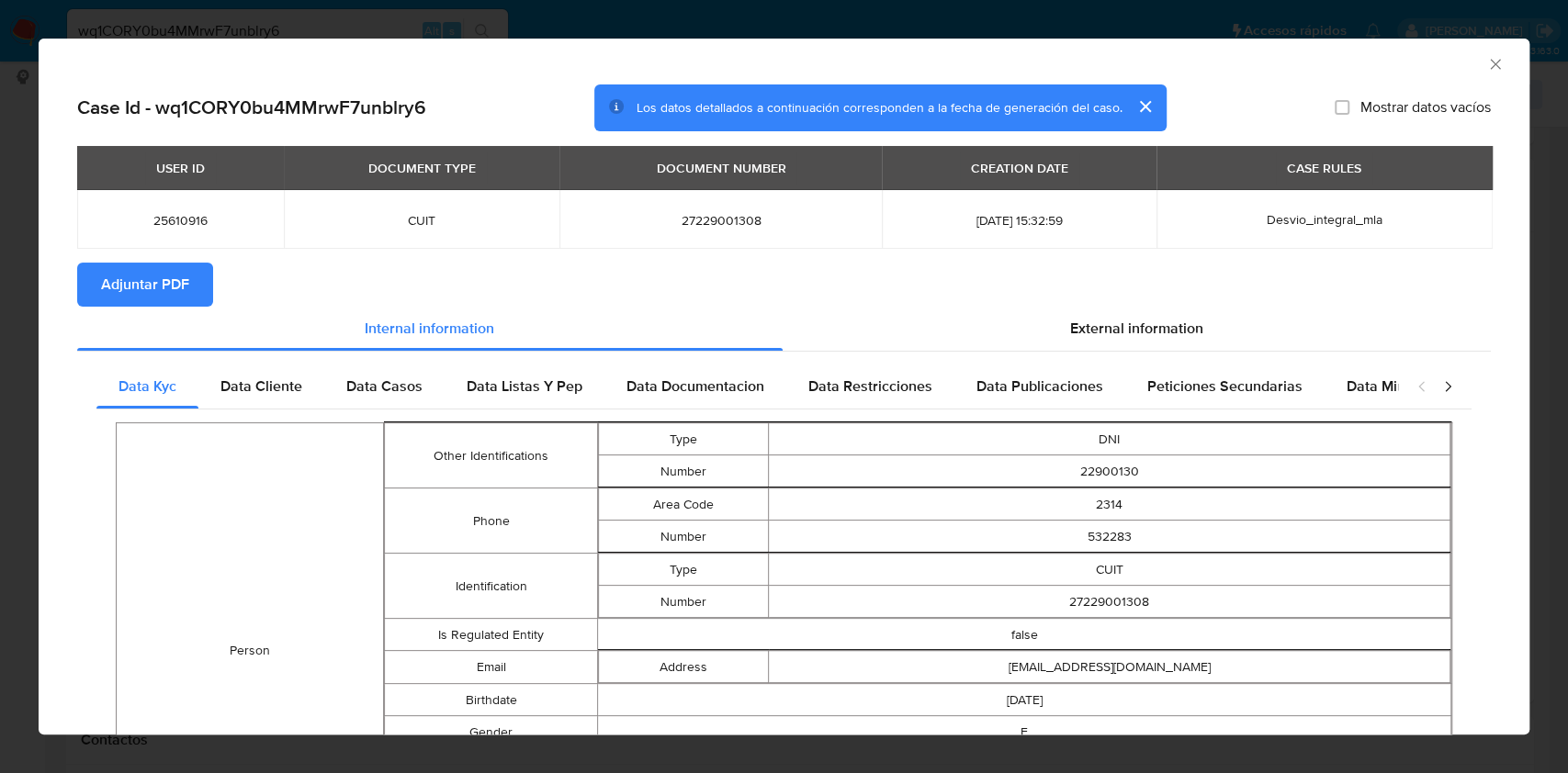
click at [116, 272] on span "Adjuntar PDF" at bounding box center [145, 284] width 88 height 41
click at [1486, 69] on icon "Cerrar ventana" at bounding box center [1495, 64] width 18 height 18
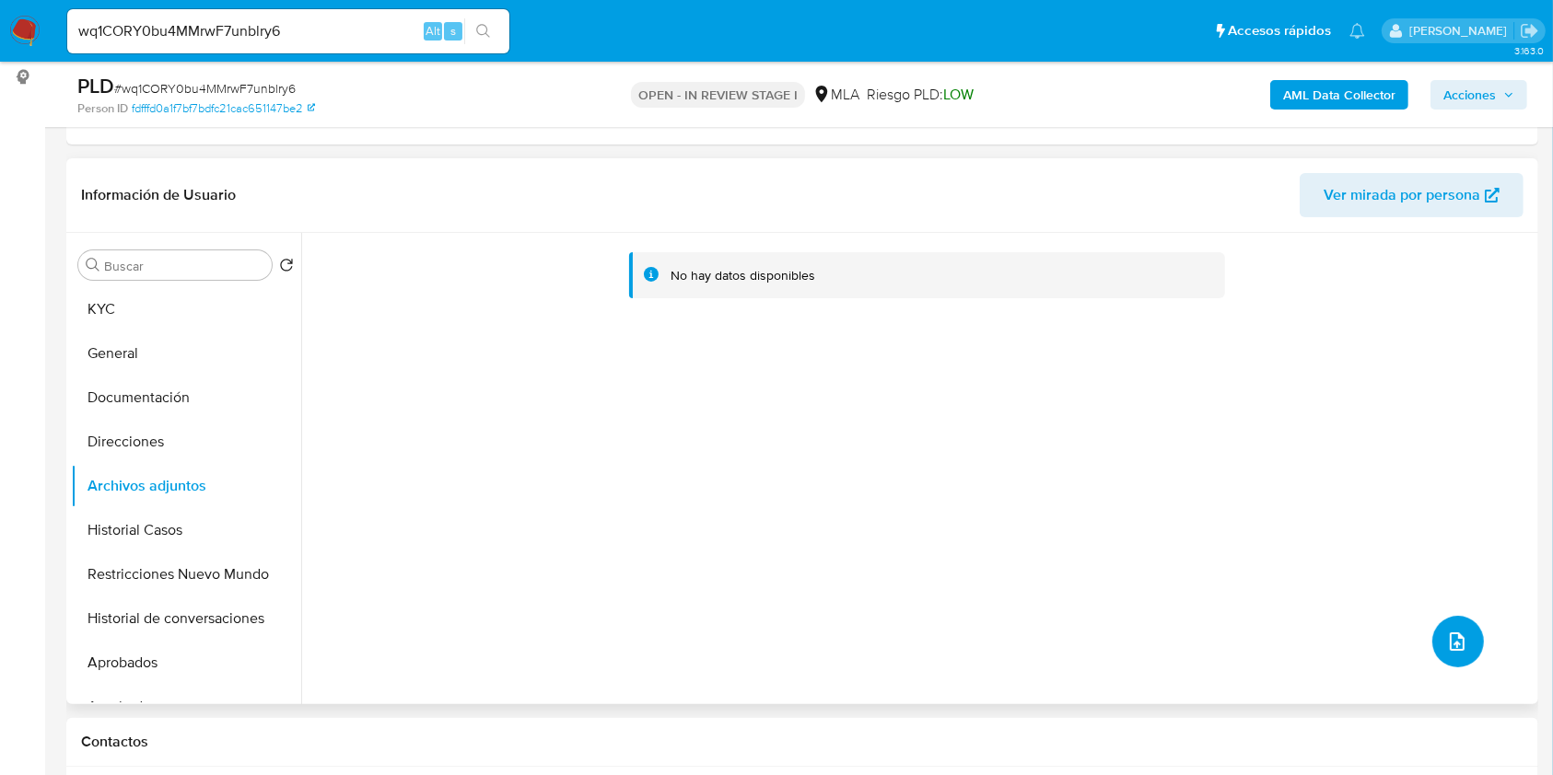
click at [1452, 644] on icon "upload-file" at bounding box center [1457, 642] width 22 height 22
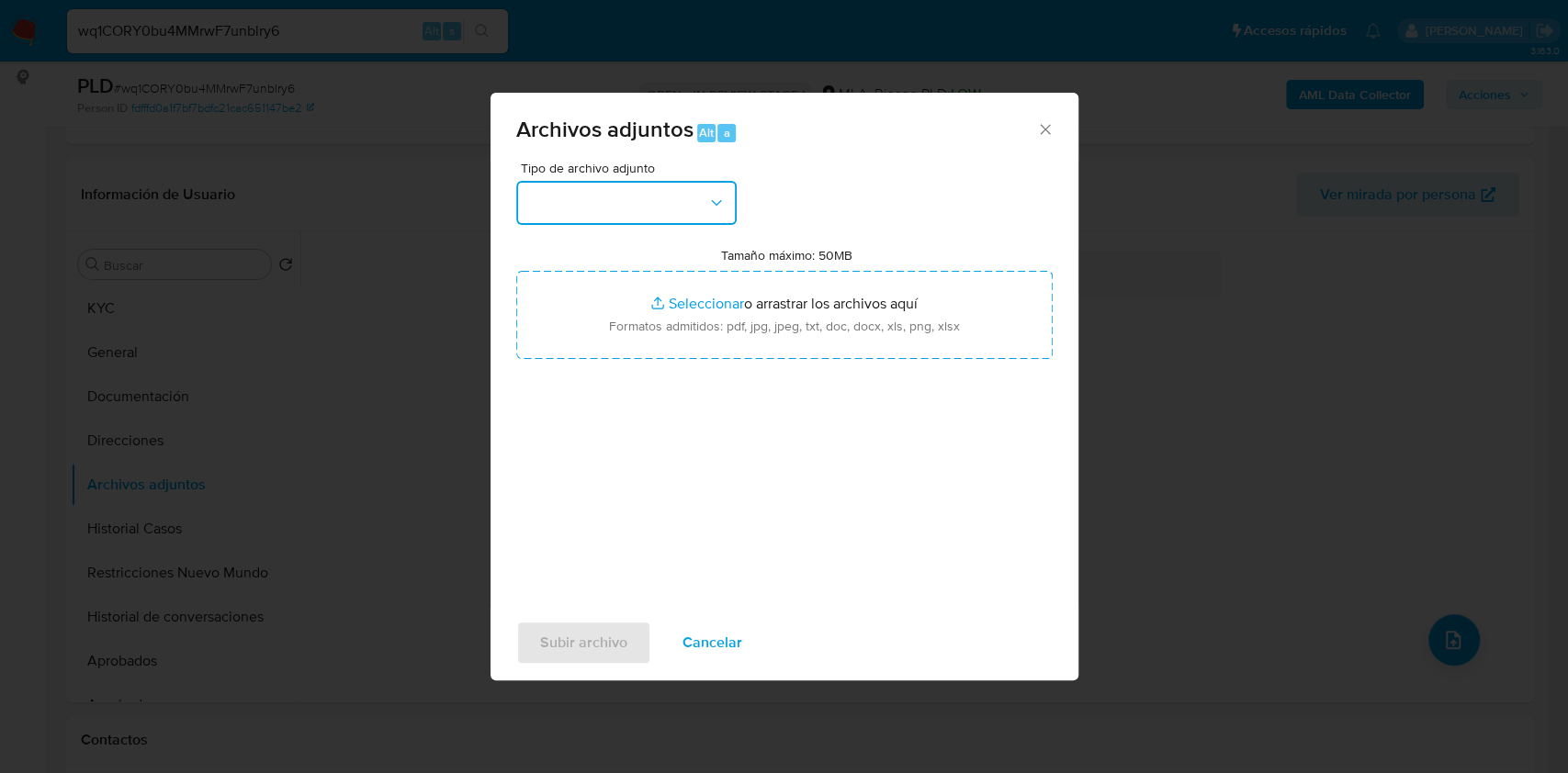
click at [712, 205] on icon "button" at bounding box center [716, 202] width 18 height 18
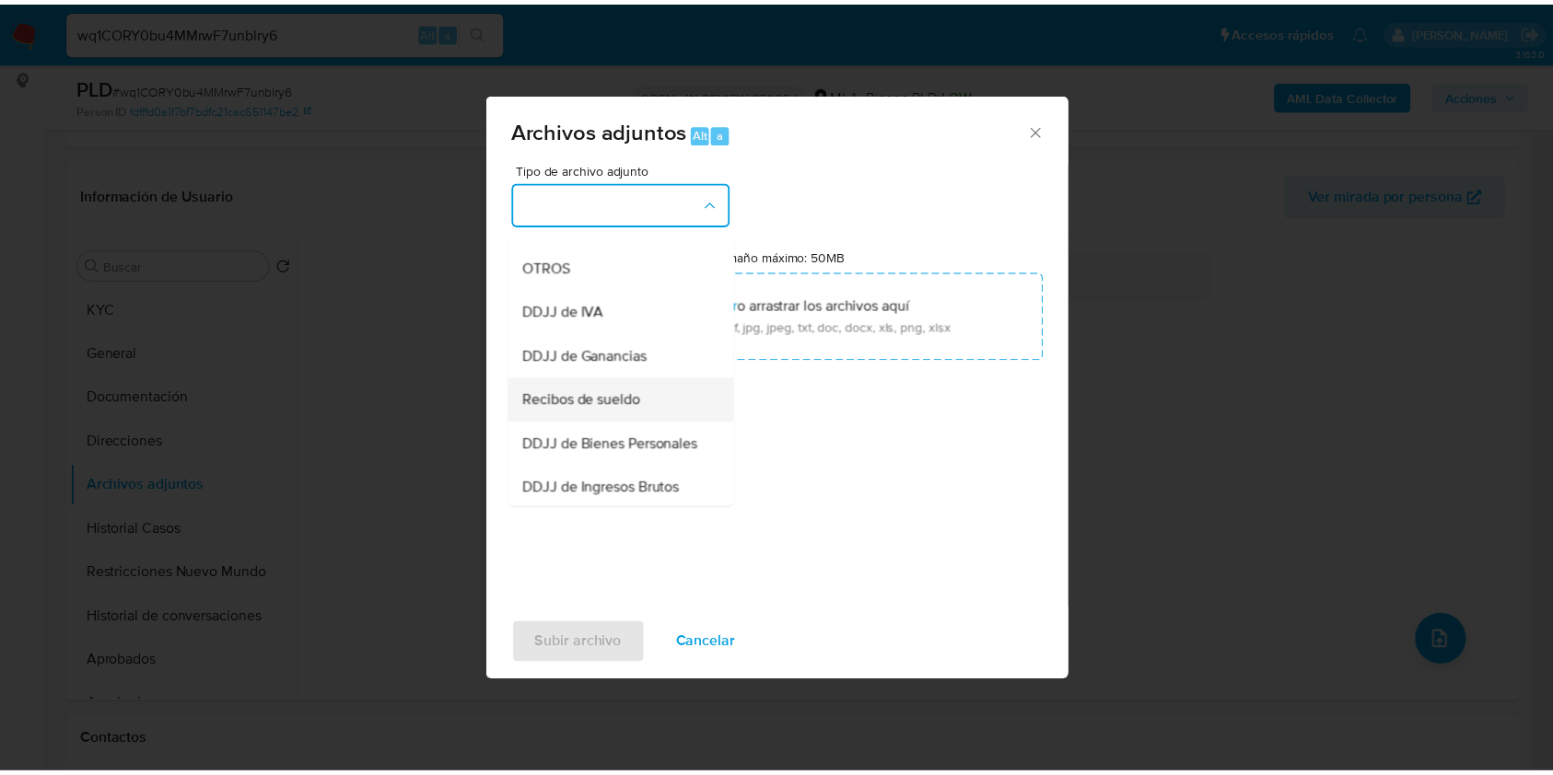
scroll to position [368, 0]
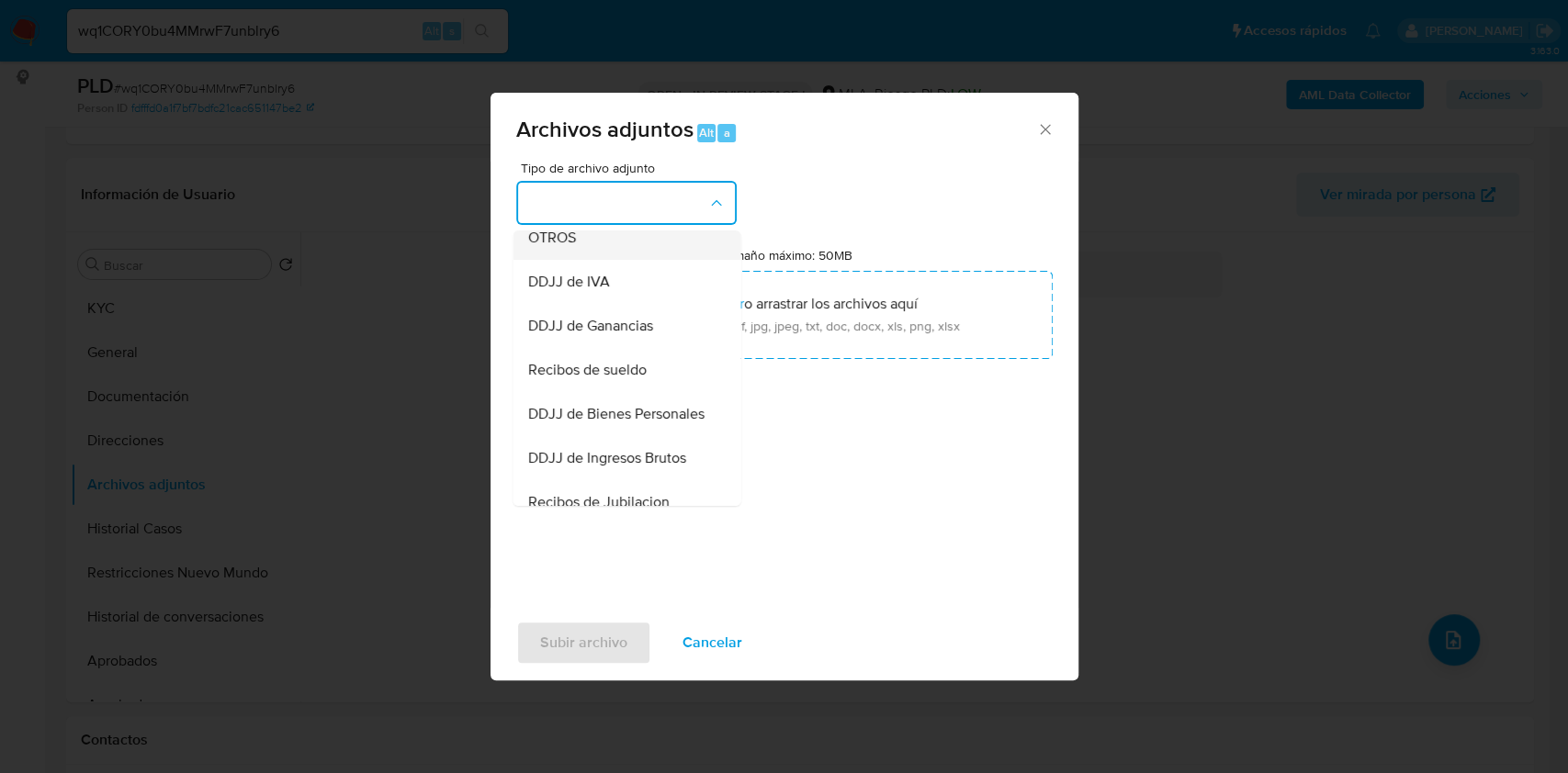
click at [600, 257] on div "OTROS" at bounding box center [621, 237] width 188 height 44
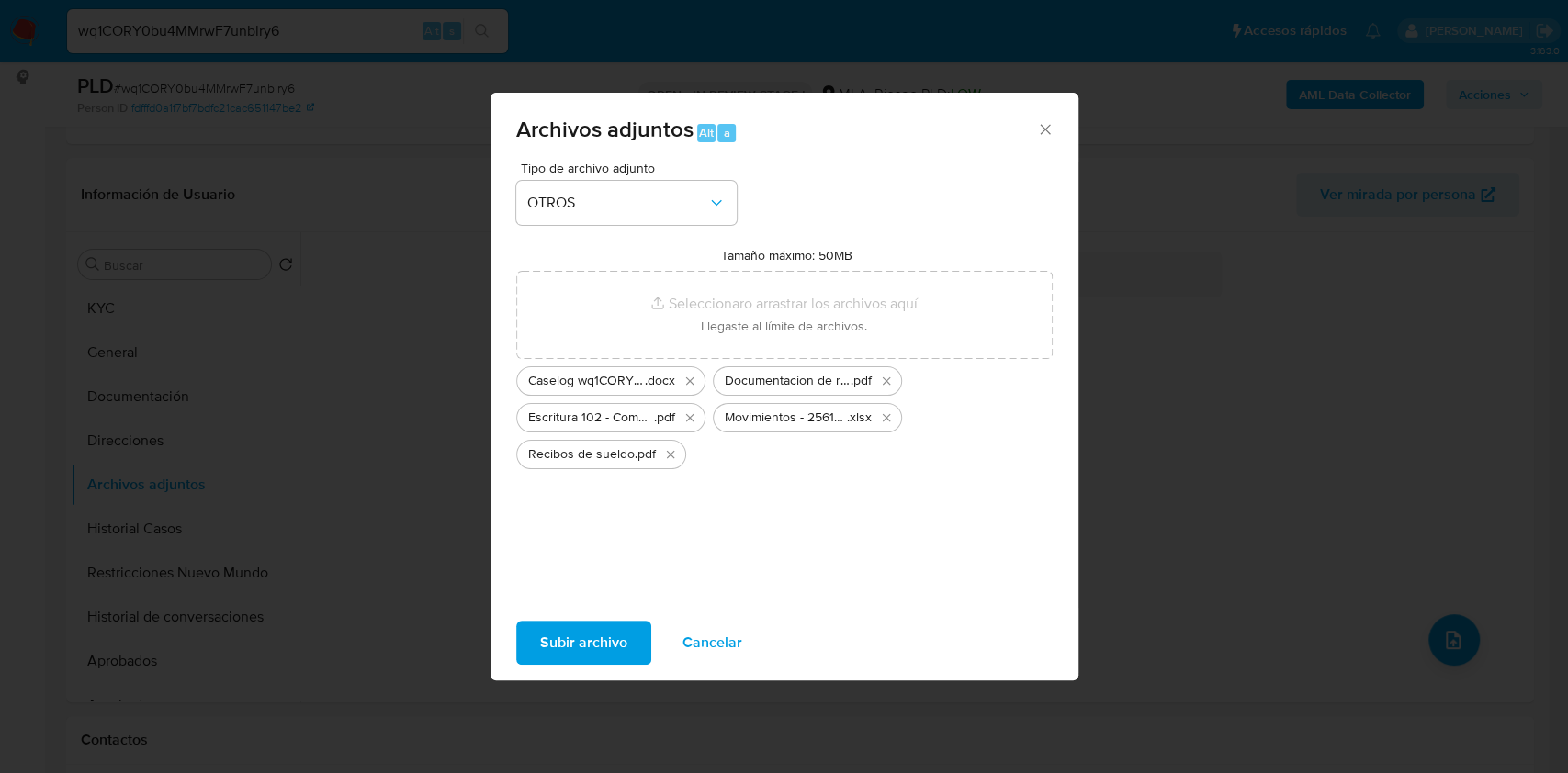
click at [629, 644] on button "Subir archivo" at bounding box center [584, 642] width 135 height 44
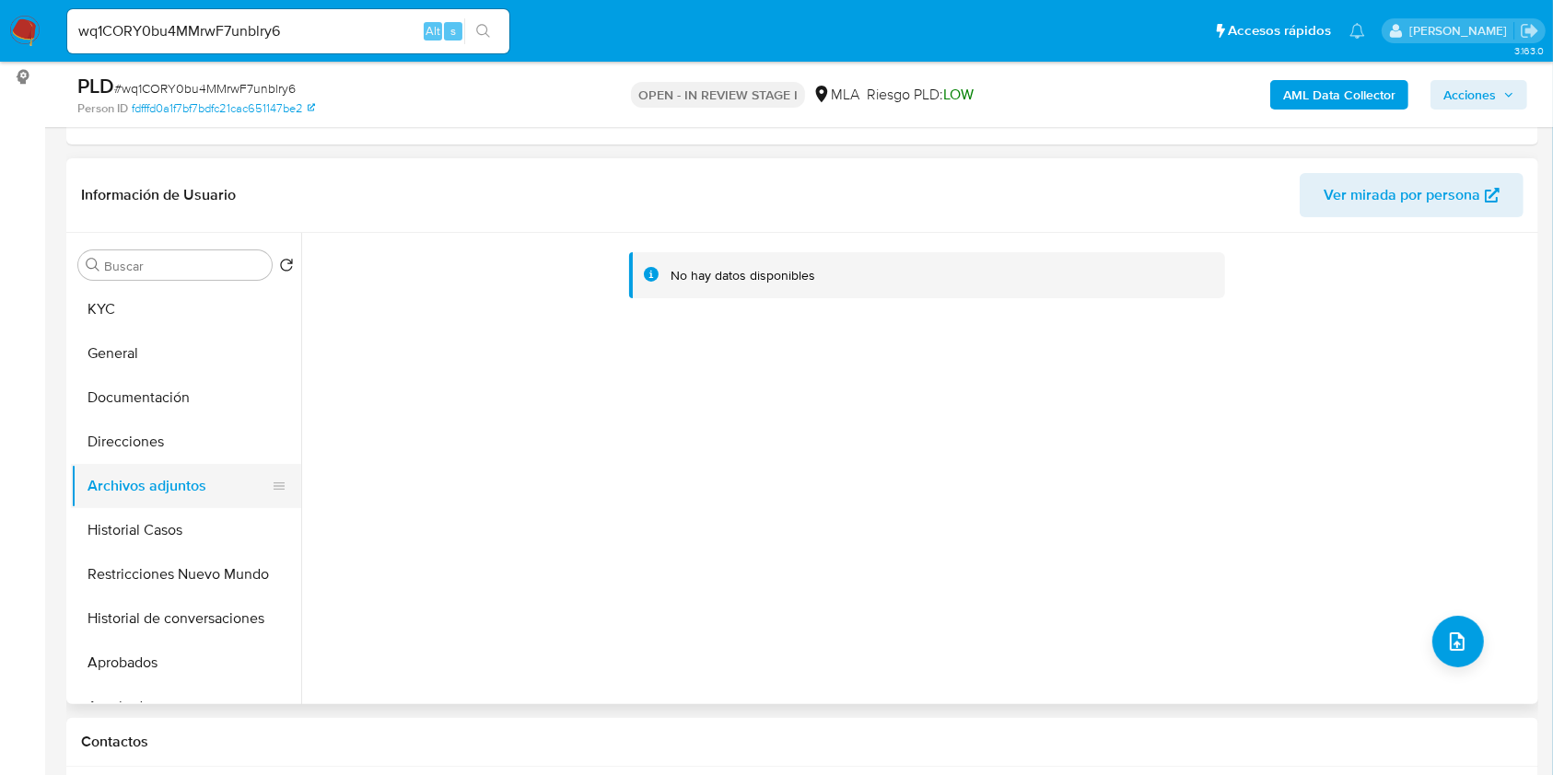
drag, startPoint x: 179, startPoint y: 541, endPoint x: 184, endPoint y: 503, distance: 38.2
click at [178, 538] on button "Historial Casos" at bounding box center [186, 530] width 230 height 44
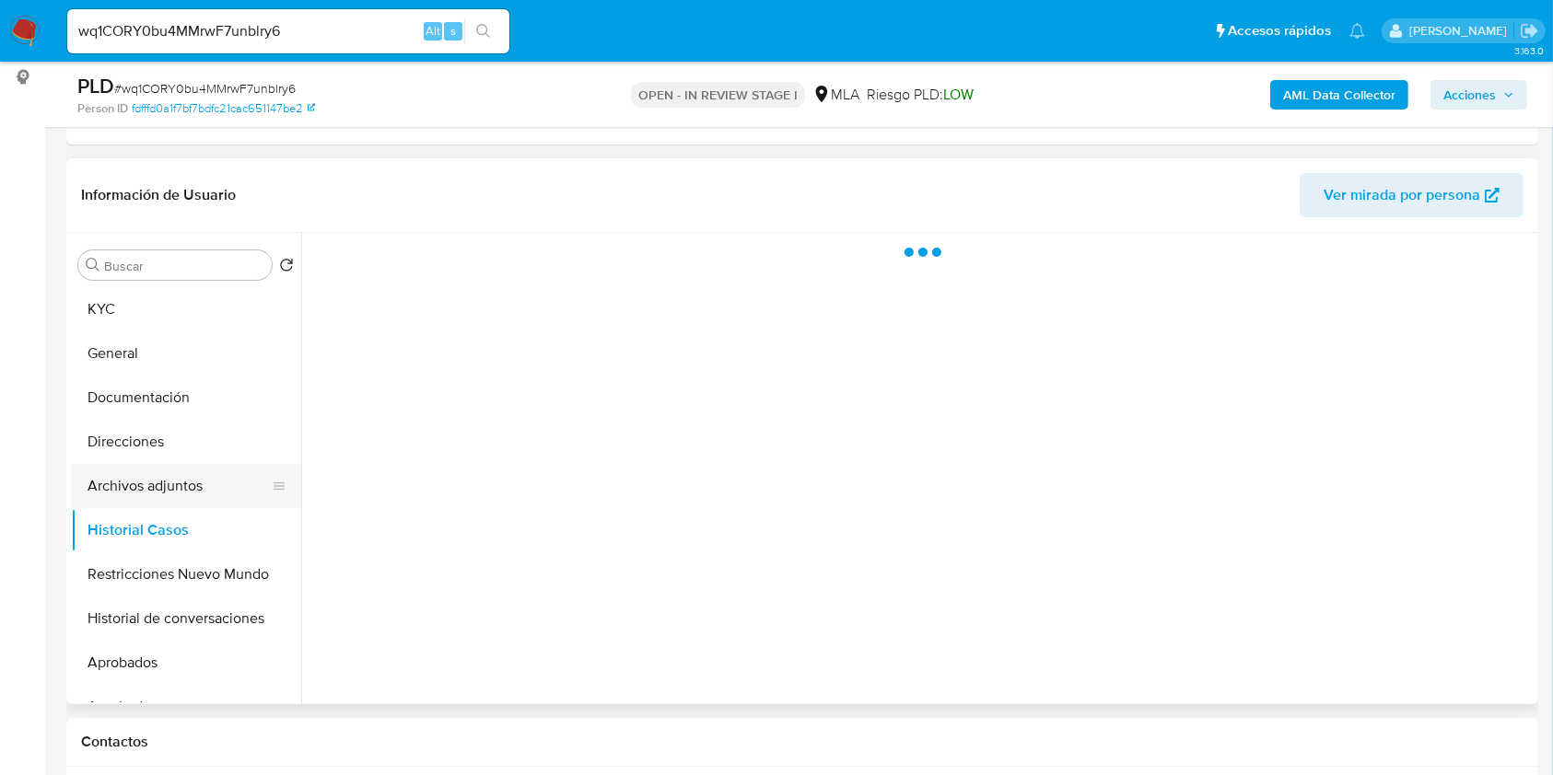
click at [186, 495] on button "Archivos adjuntos" at bounding box center [178, 486] width 215 height 44
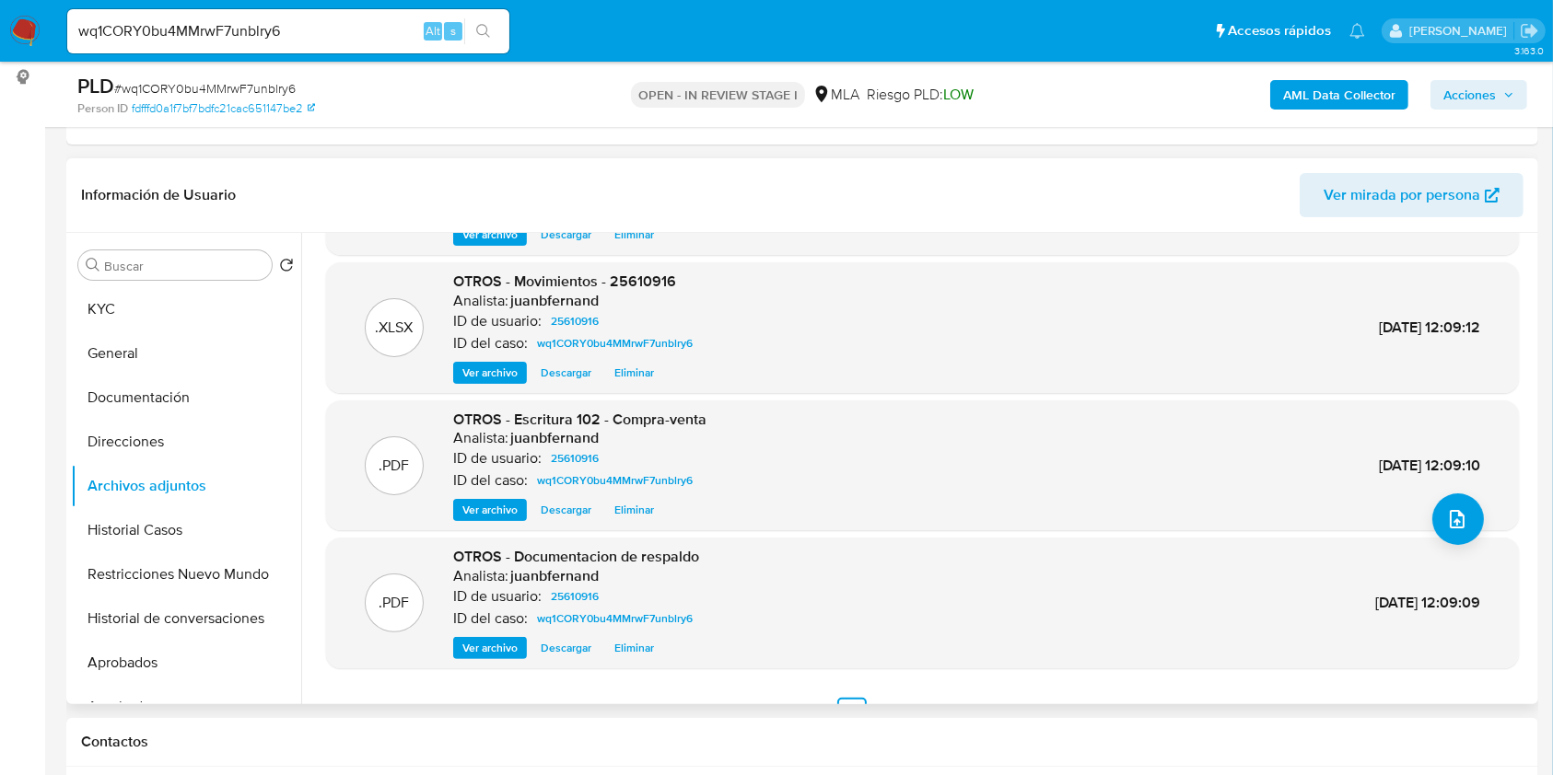
scroll to position [155, 0]
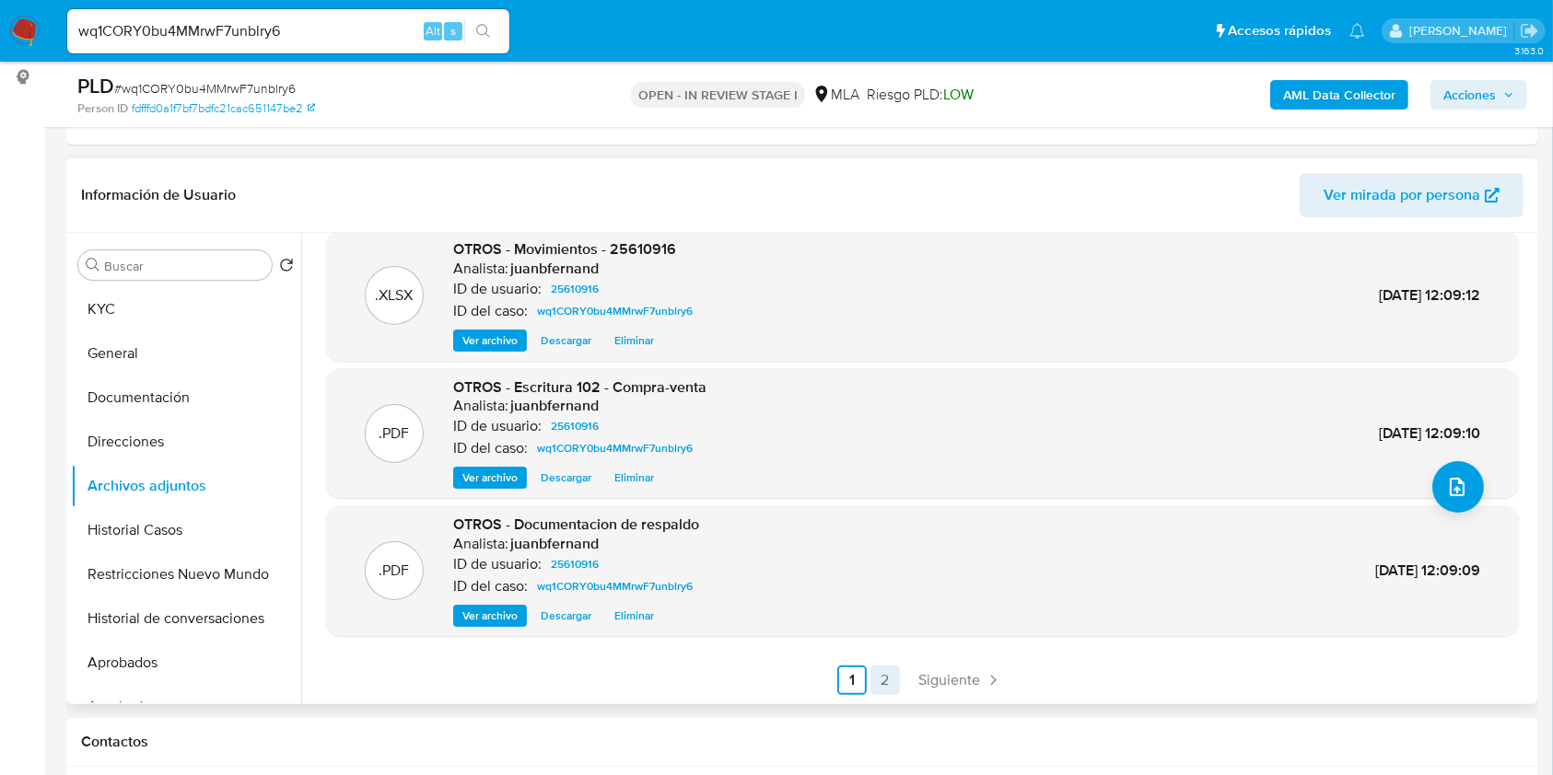
click at [881, 673] on link "2" at bounding box center [884, 680] width 29 height 29
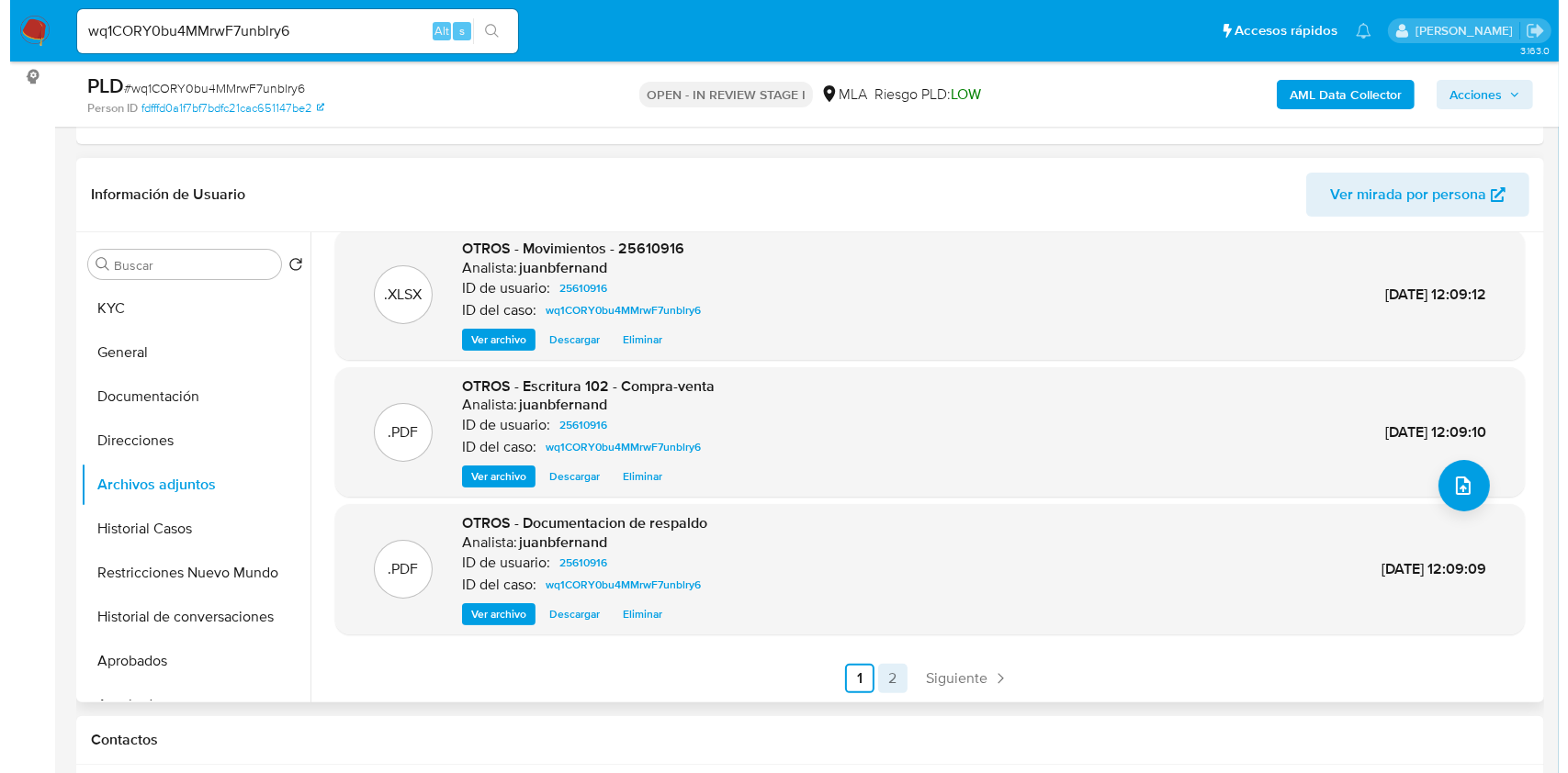
scroll to position [0, 0]
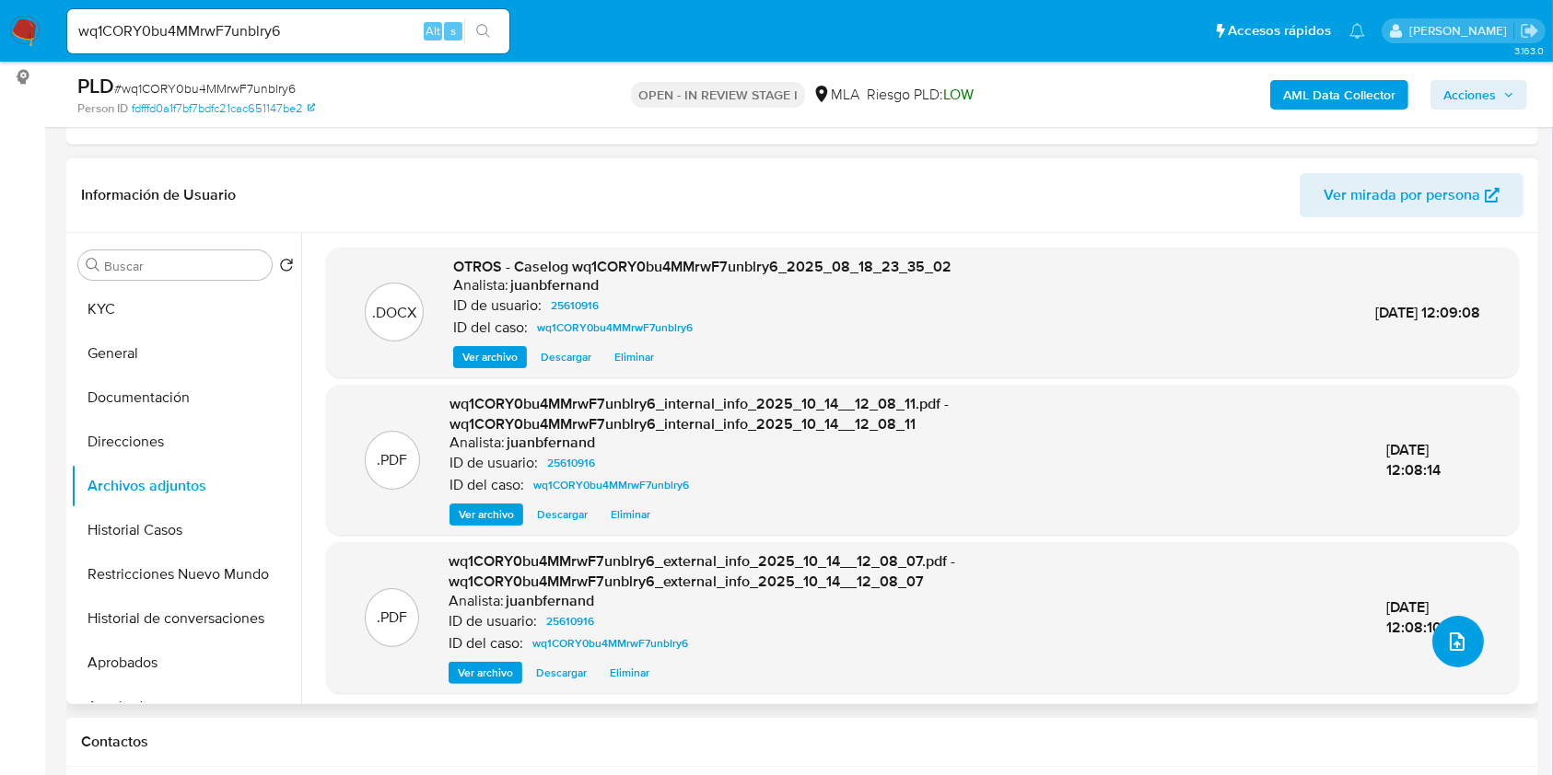
click at [1446, 640] on icon "upload-file" at bounding box center [1457, 642] width 22 height 22
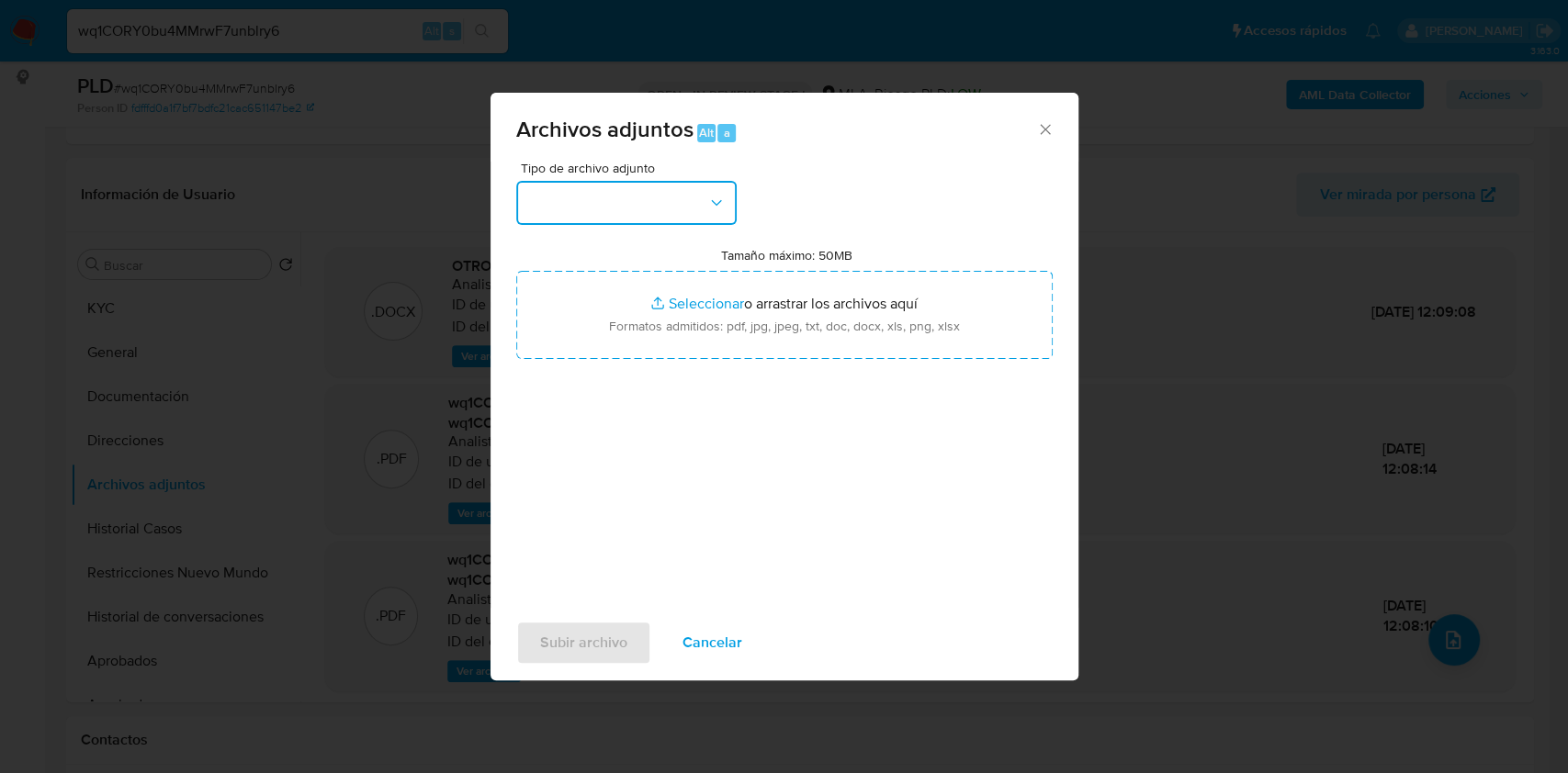
click at [730, 214] on button "button" at bounding box center [626, 202] width 220 height 44
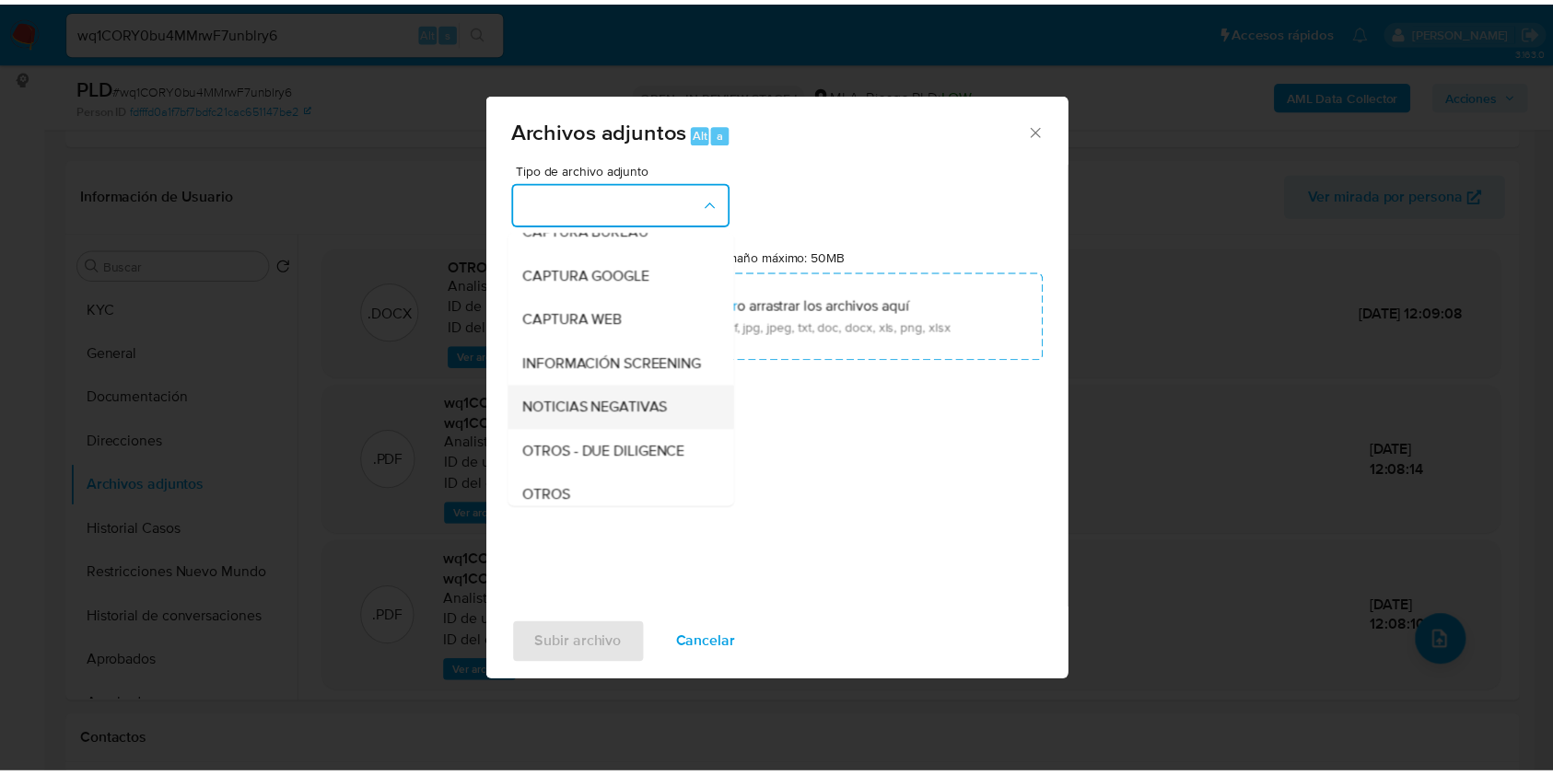
scroll to position [245, 0]
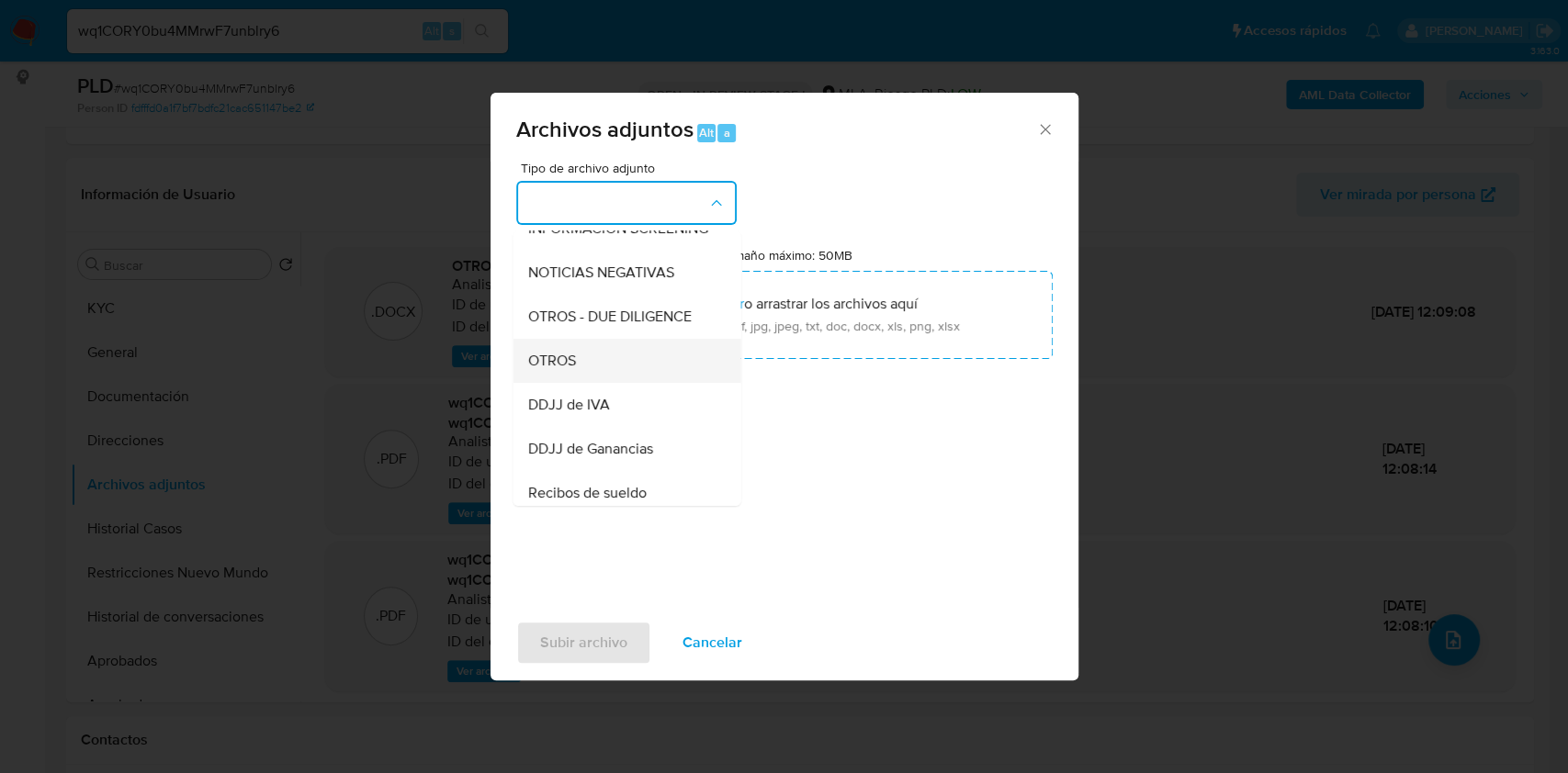
click at [569, 369] on span "OTROS" at bounding box center [552, 361] width 48 height 18
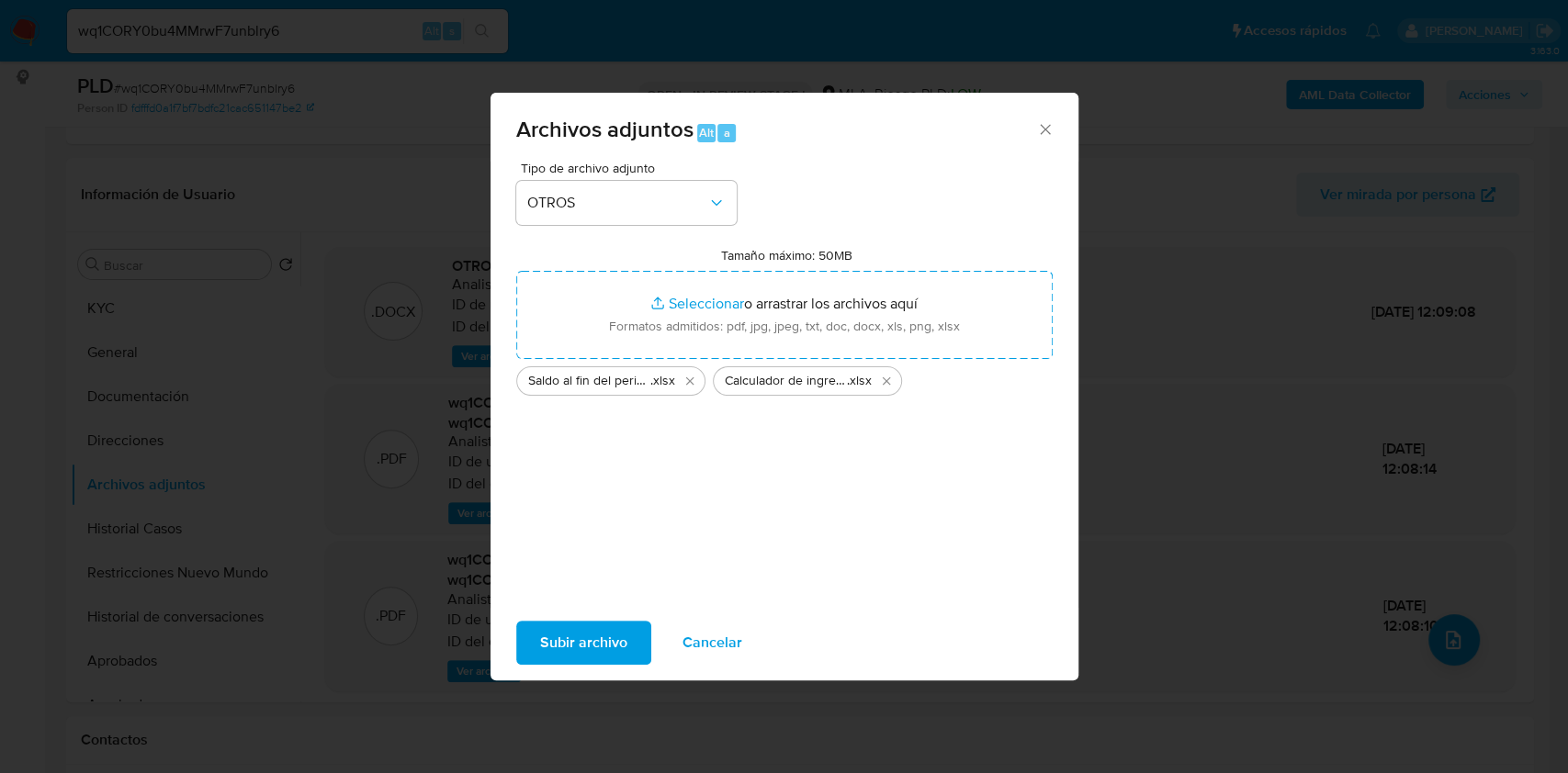
click at [581, 641] on span "Subir archivo" at bounding box center [583, 642] width 87 height 41
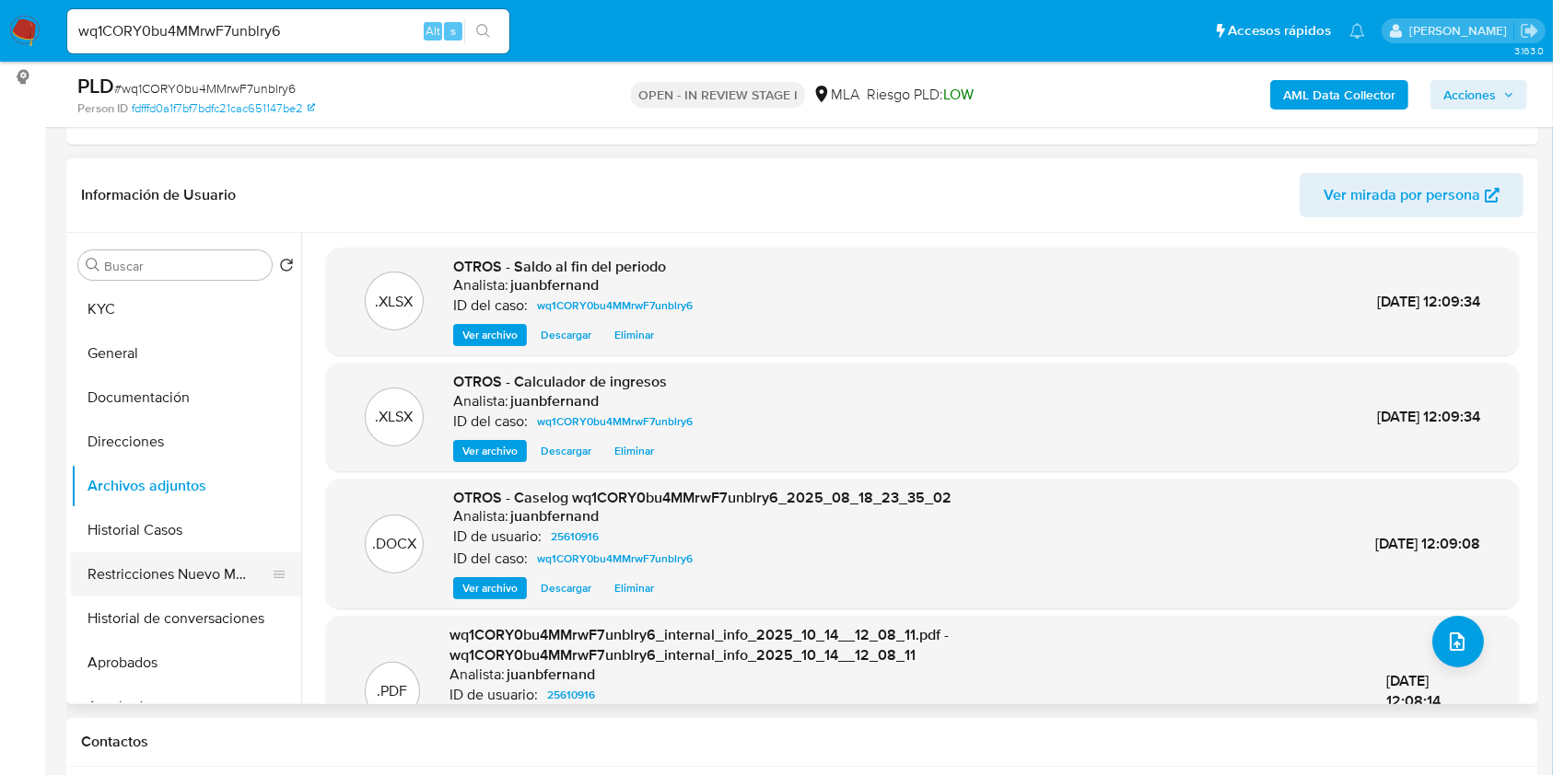
click at [141, 564] on button "Restricciones Nuevo Mundo" at bounding box center [178, 575] width 215 height 44
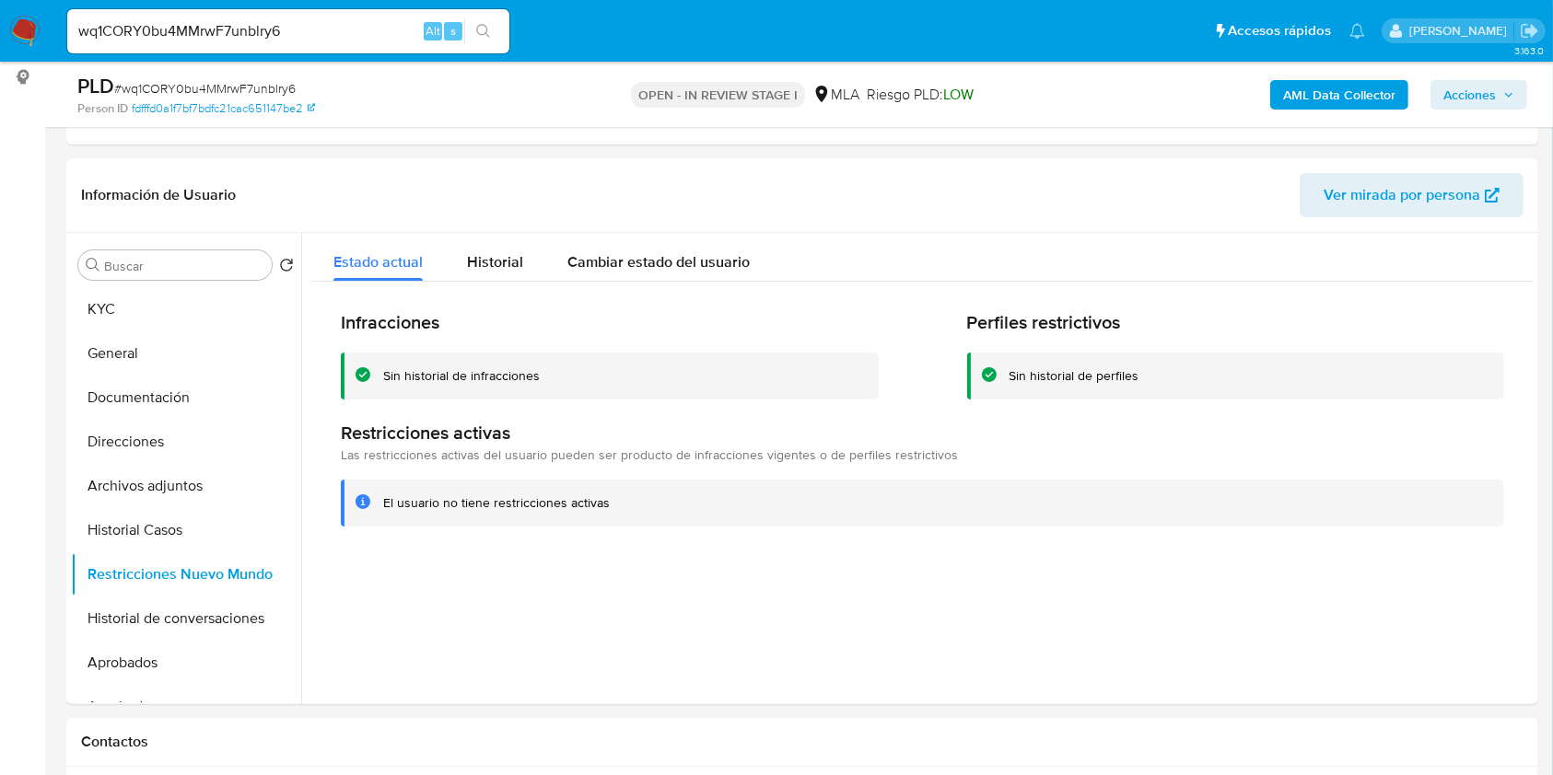
click at [1482, 76] on div "AML Data Collector Acciones" at bounding box center [1288, 94] width 478 height 43
click at [1480, 85] on span "Acciones" at bounding box center [1469, 94] width 52 height 29
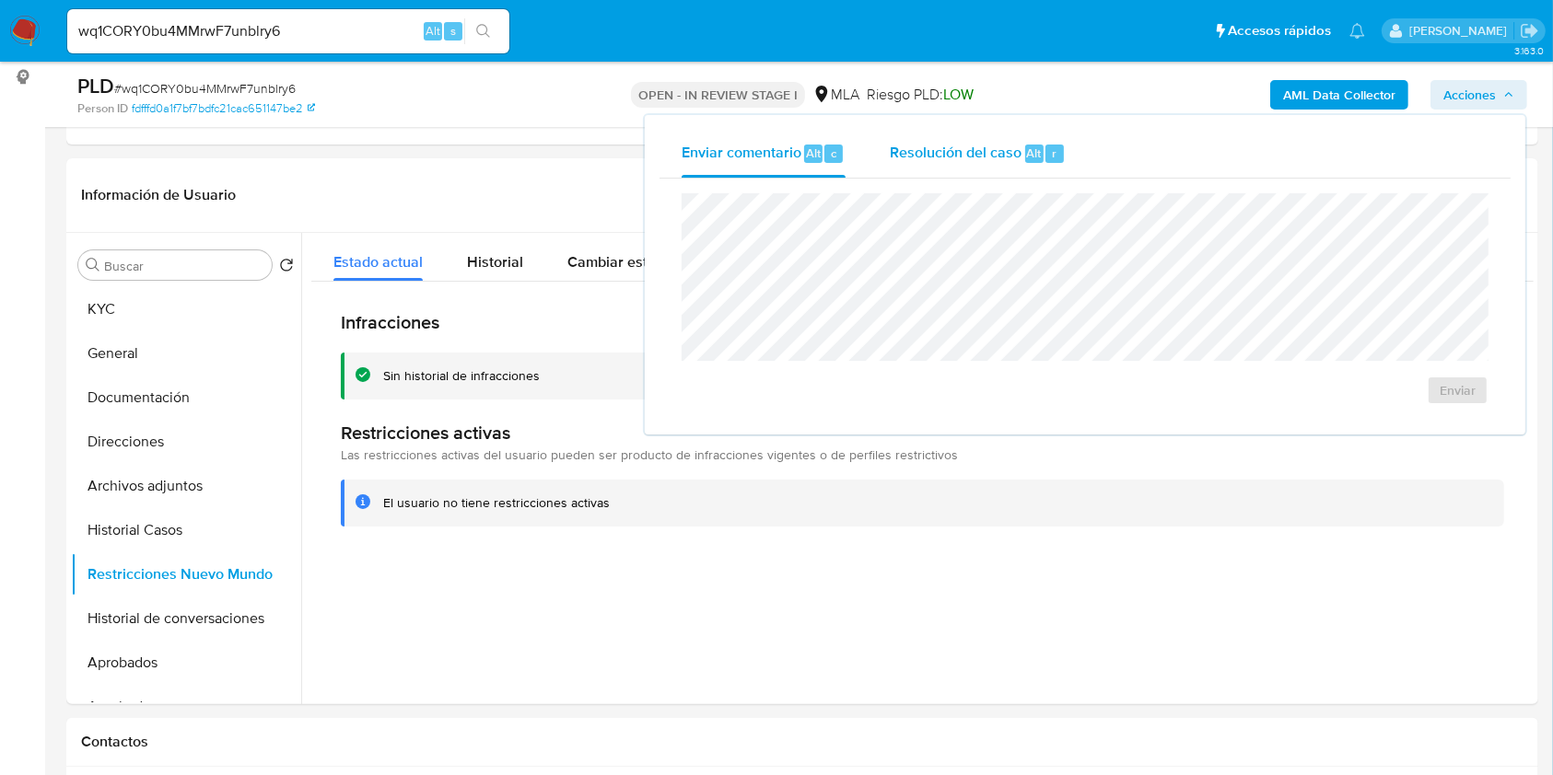
click at [973, 173] on div "Resolución del caso Alt r" at bounding box center [978, 154] width 176 height 48
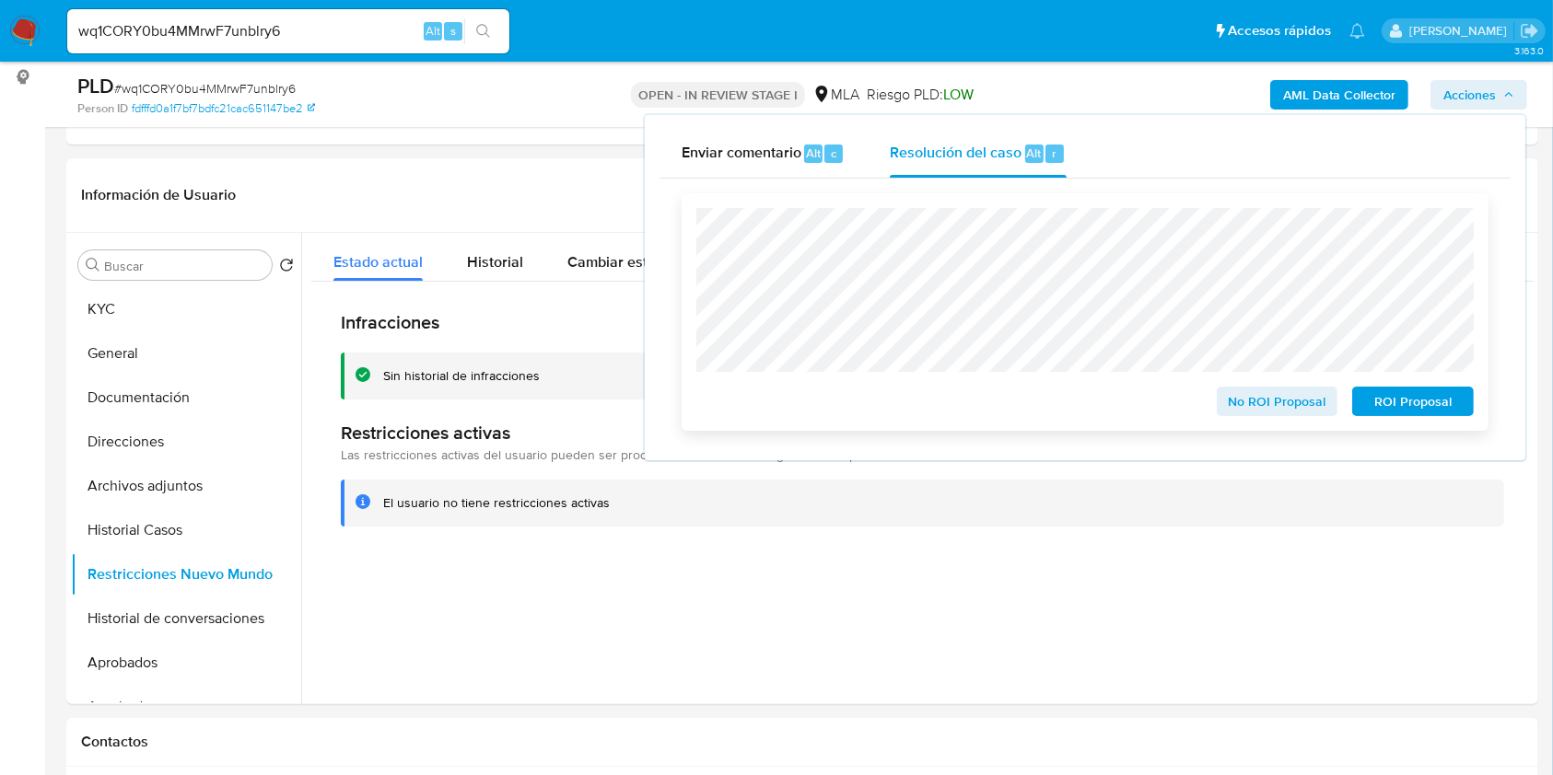
click at [1299, 408] on span "No ROI Proposal" at bounding box center [1277, 402] width 96 height 26
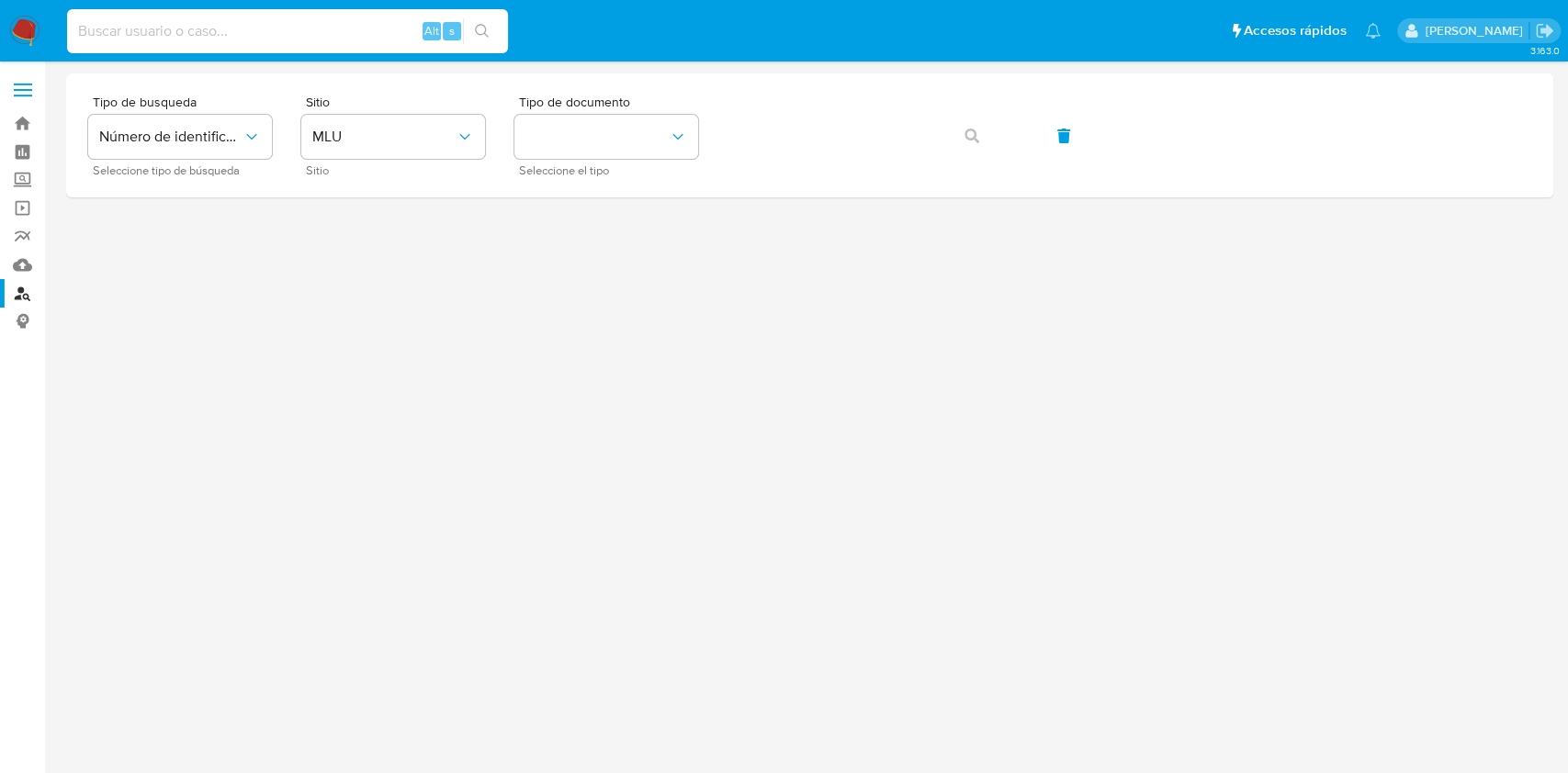
click at [330, 29] on input at bounding box center [287, 31] width 441 height 24
paste input "P7hzjdkylQqkl3Wiy2aWJFB0"
type input "P7hzjdkylQqkl3Wiy2aWJFB0"
click at [478, 41] on button "search-icon" at bounding box center [482, 31] width 38 height 26
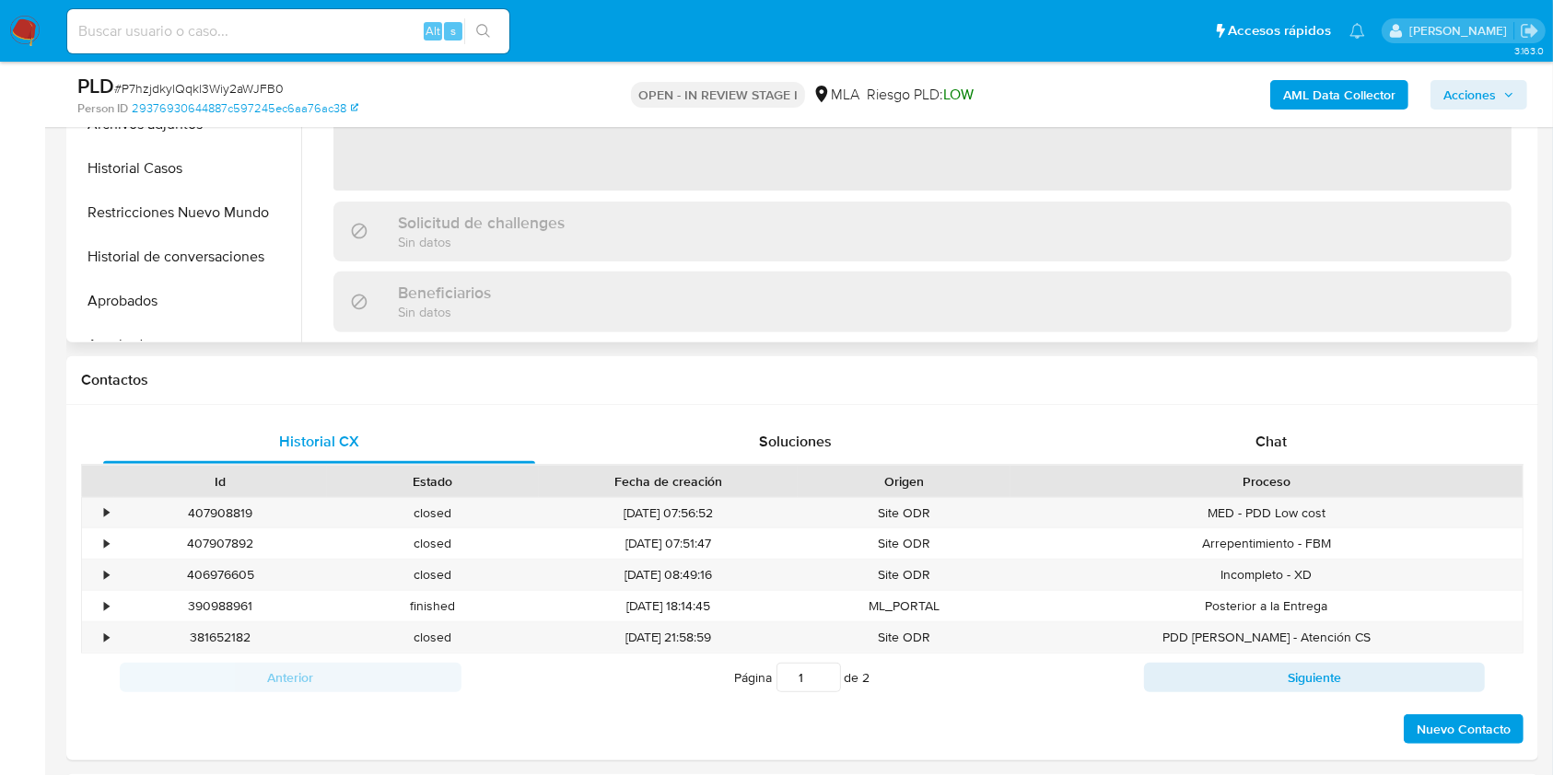
scroll to position [613, 0]
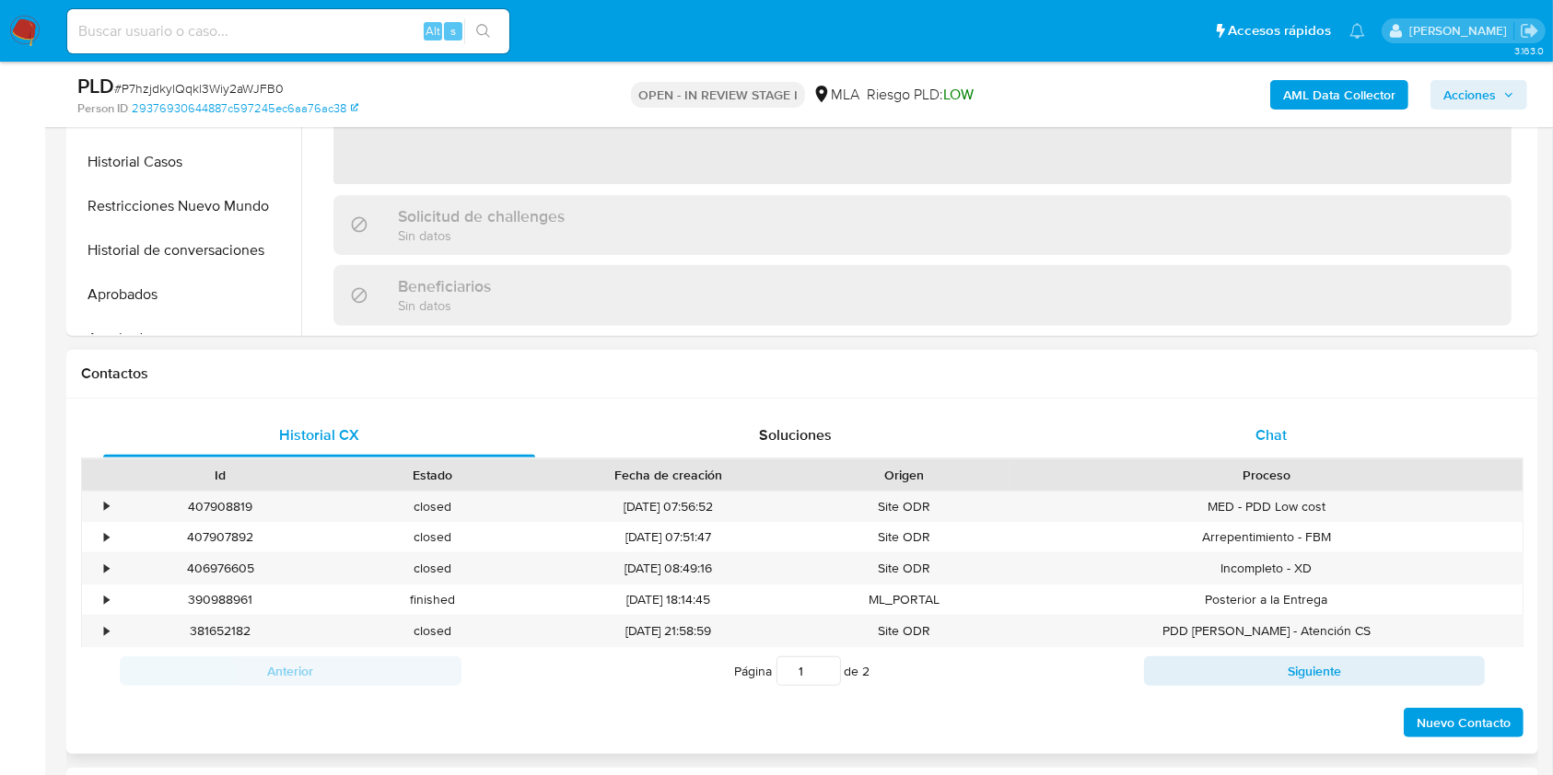
select select "10"
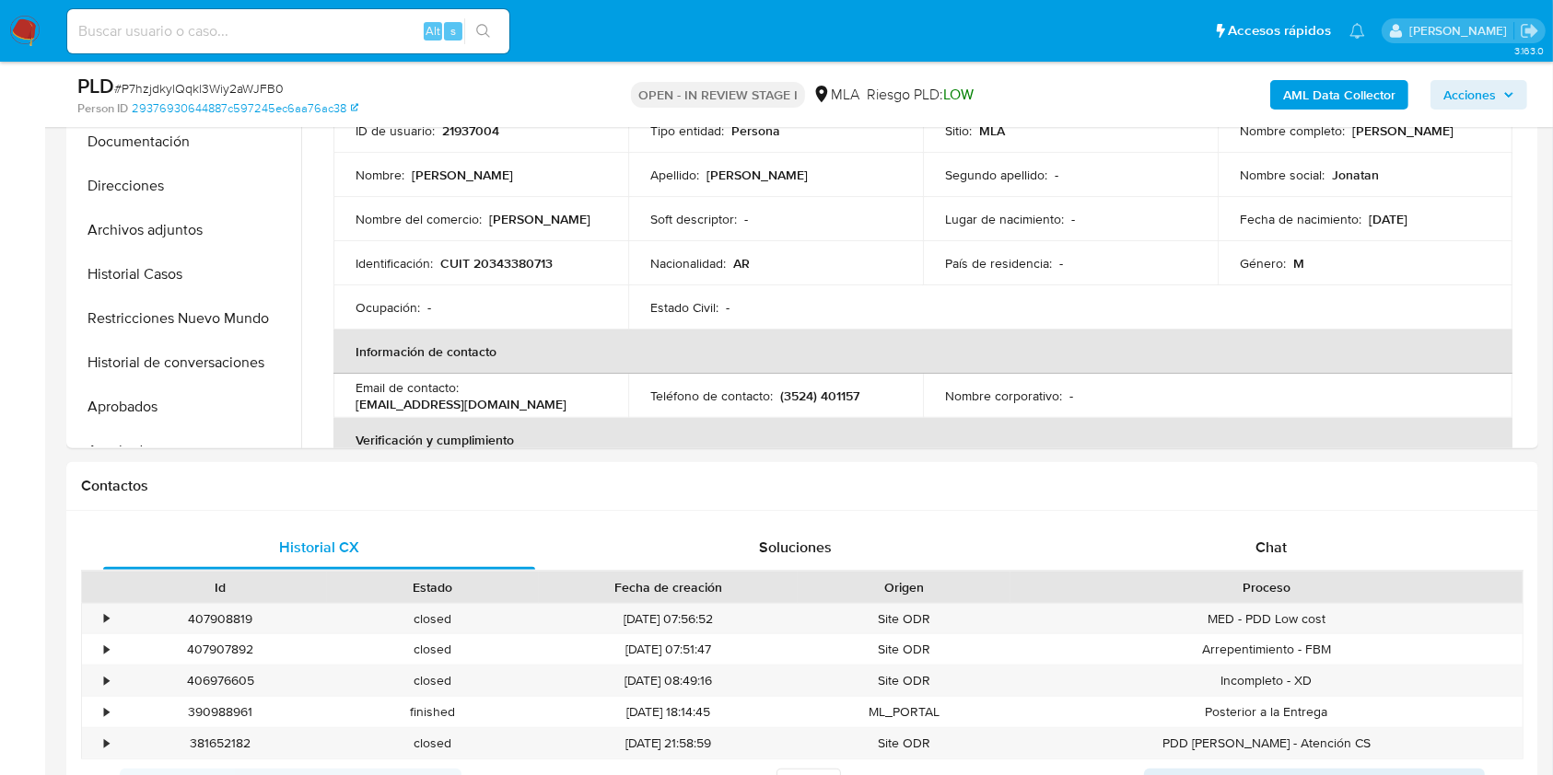
scroll to position [368, 0]
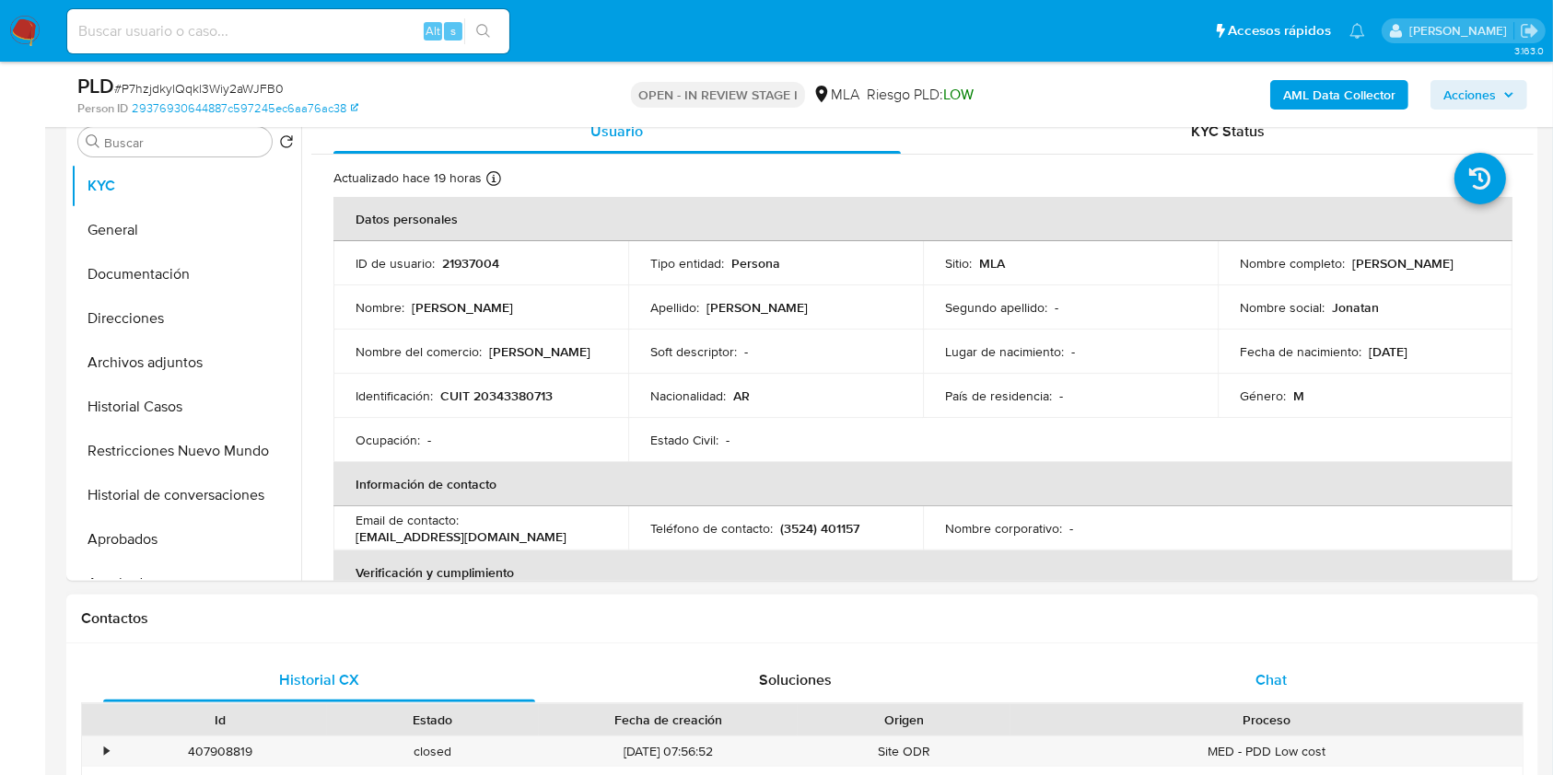
click at [1267, 663] on div "Chat" at bounding box center [1271, 680] width 432 height 44
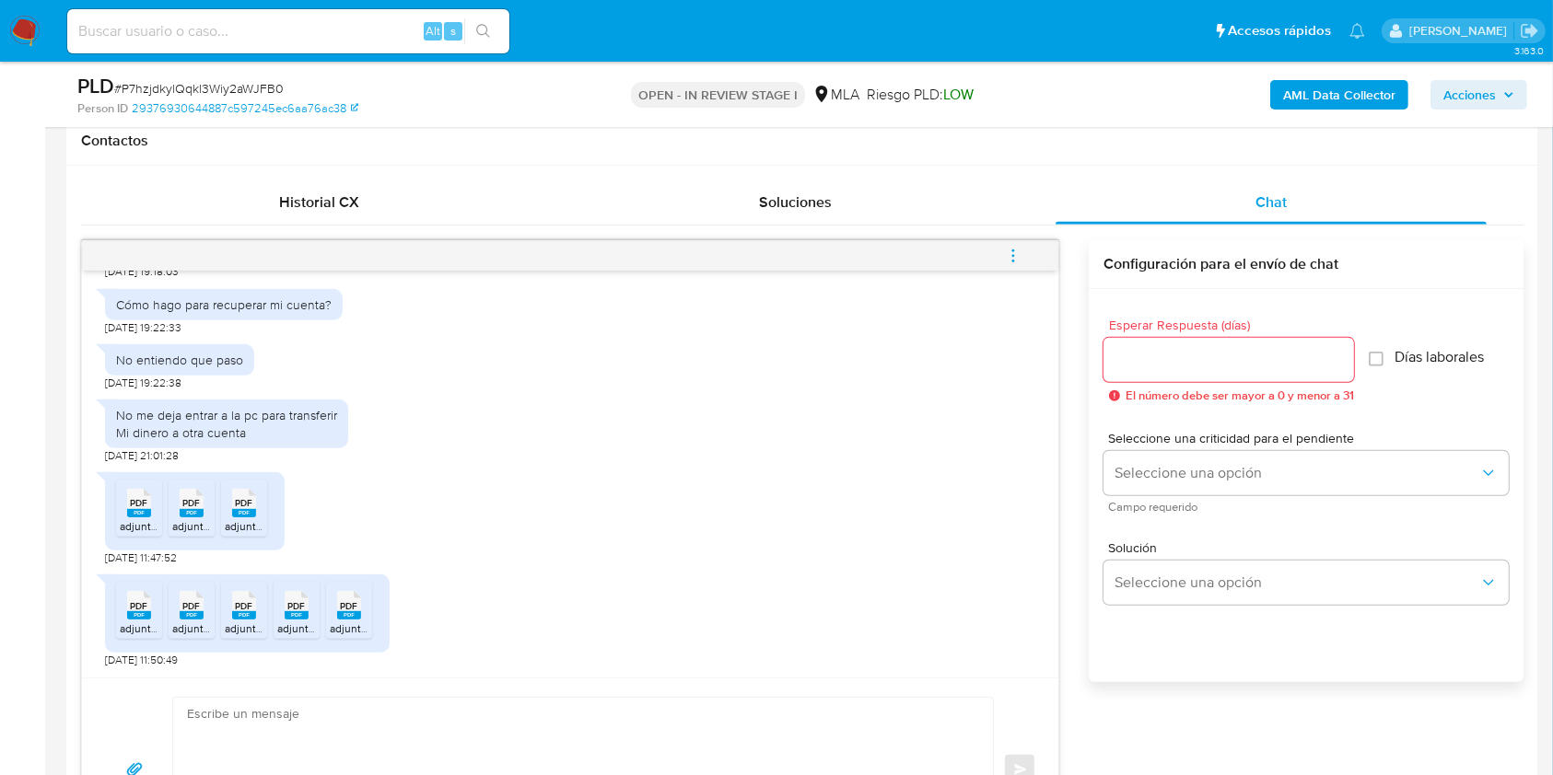
scroll to position [859, 0]
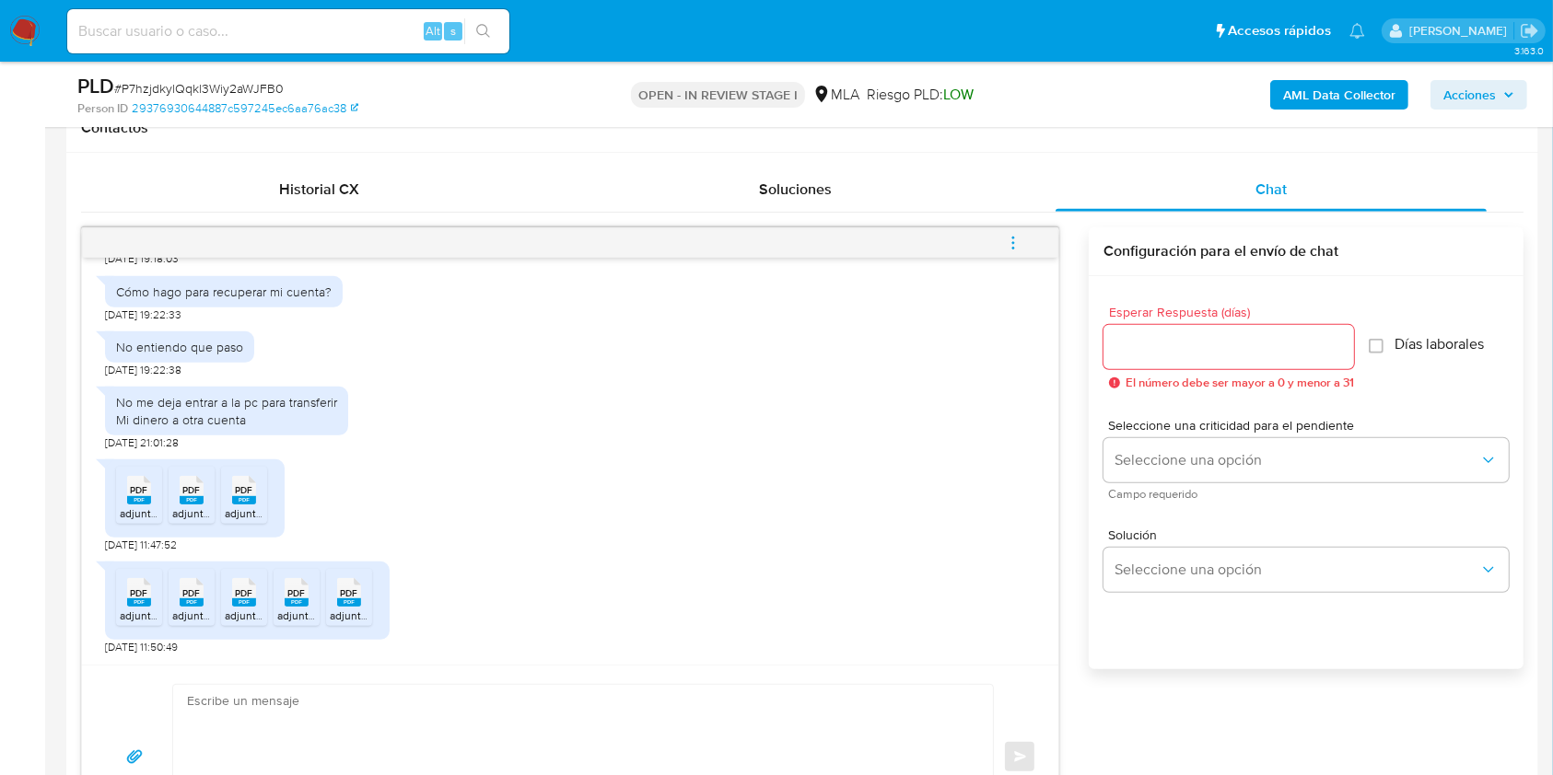
click at [147, 499] on rect at bounding box center [139, 500] width 24 height 8
click at [189, 497] on rect at bounding box center [192, 500] width 24 height 8
click at [244, 499] on rect at bounding box center [244, 500] width 24 height 8
drag, startPoint x: 127, startPoint y: 597, endPoint x: 205, endPoint y: 625, distance: 83.3
click at [127, 597] on icon at bounding box center [139, 592] width 24 height 29
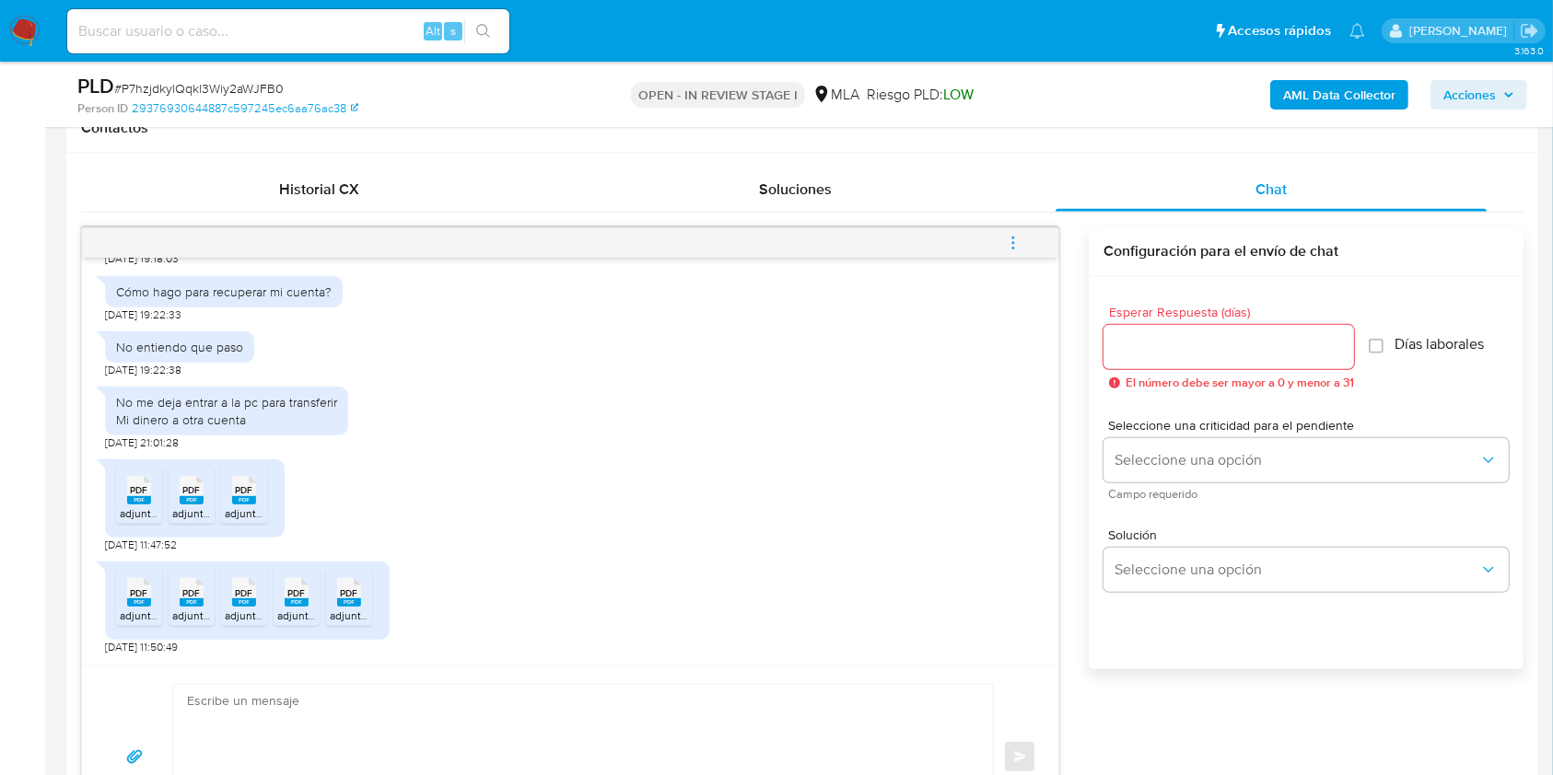
click at [192, 611] on span "adjunto(1) 4.pdf" at bounding box center [209, 616] width 75 height 16
click at [244, 611] on span "adjunto(1) 5.pdf" at bounding box center [262, 616] width 75 height 16
click at [294, 604] on rect at bounding box center [297, 603] width 24 height 8
click at [342, 600] on rect at bounding box center [349, 603] width 24 height 8
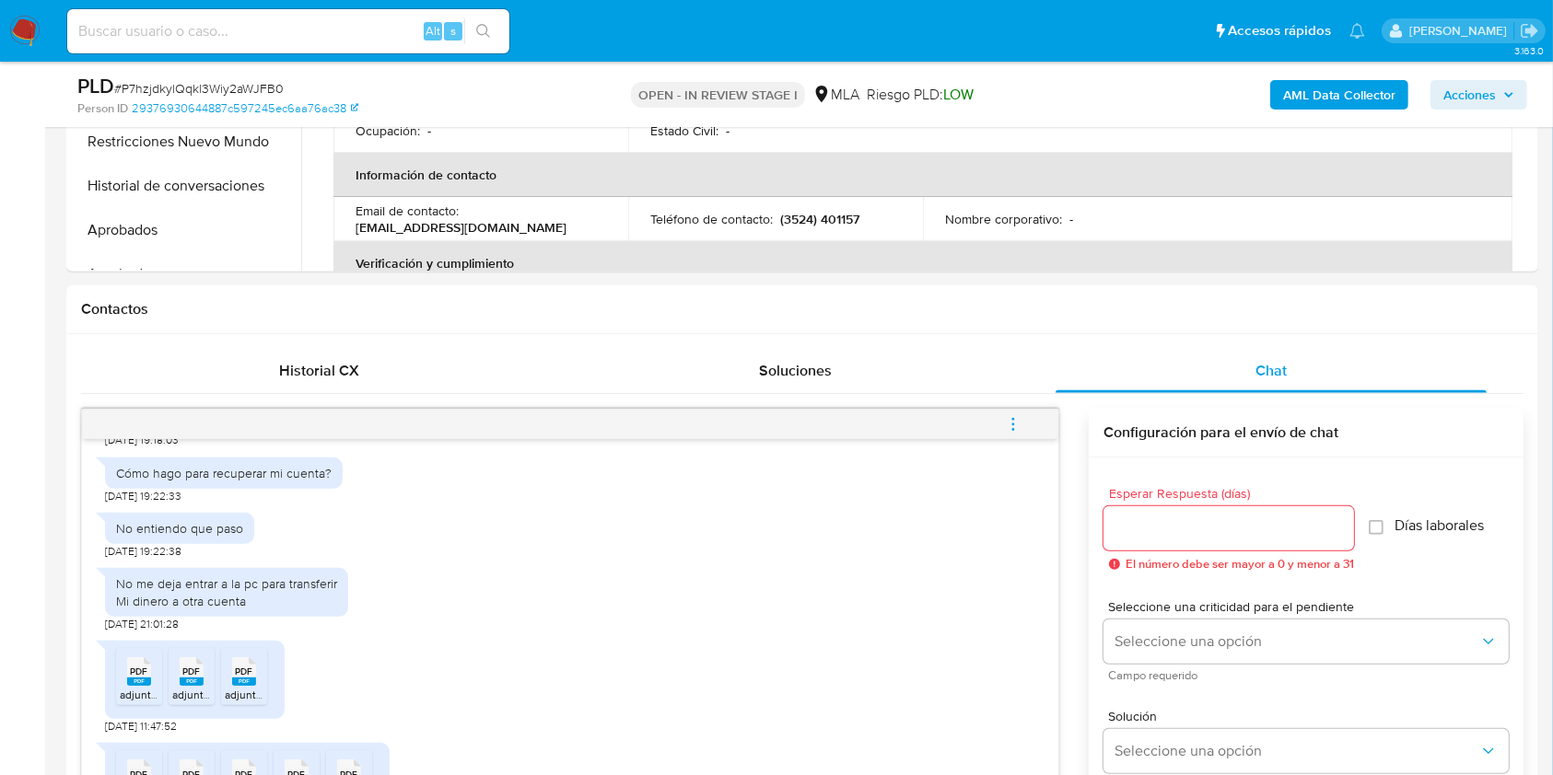
scroll to position [368, 0]
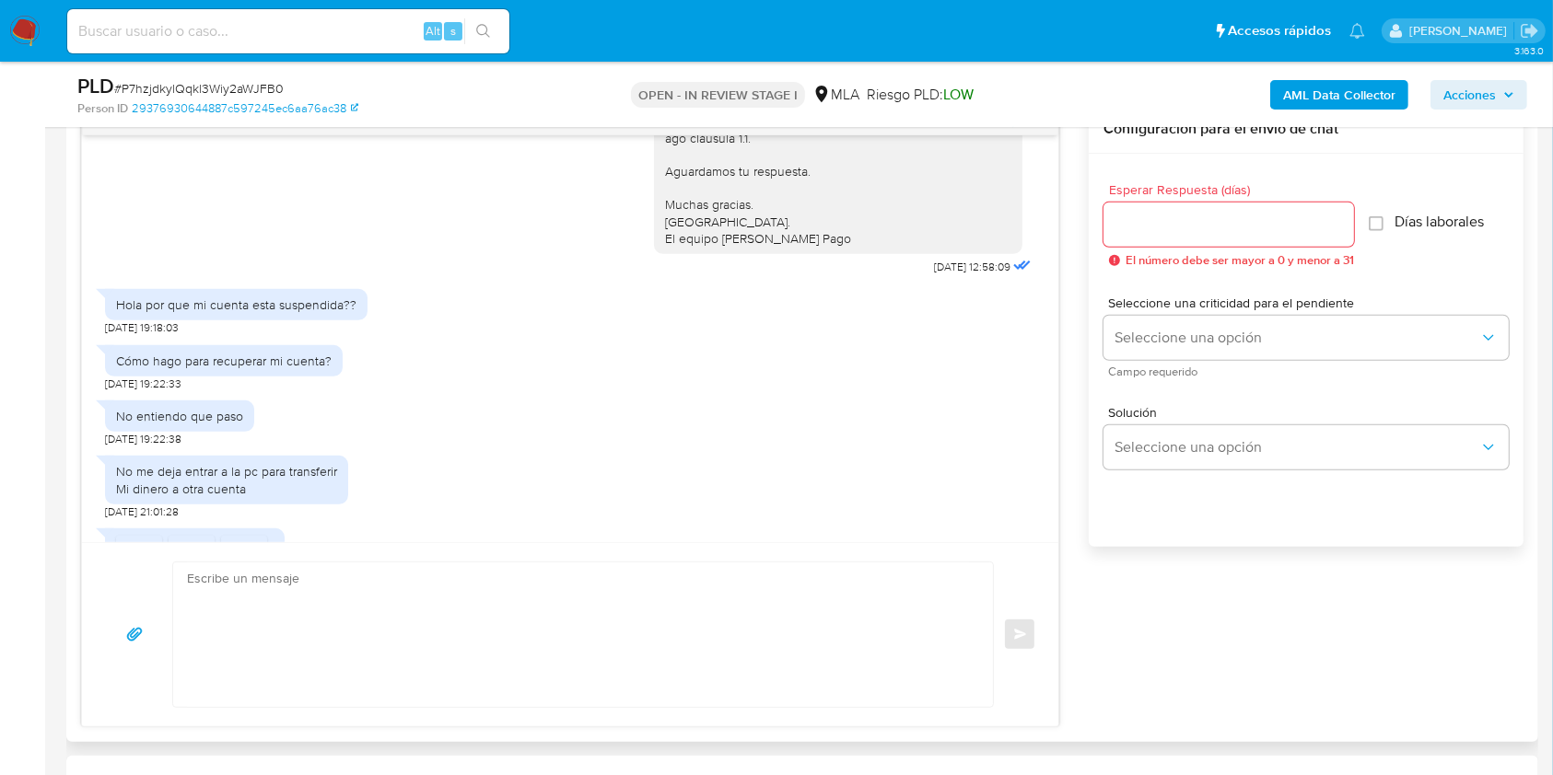
scroll to position [1485, 0]
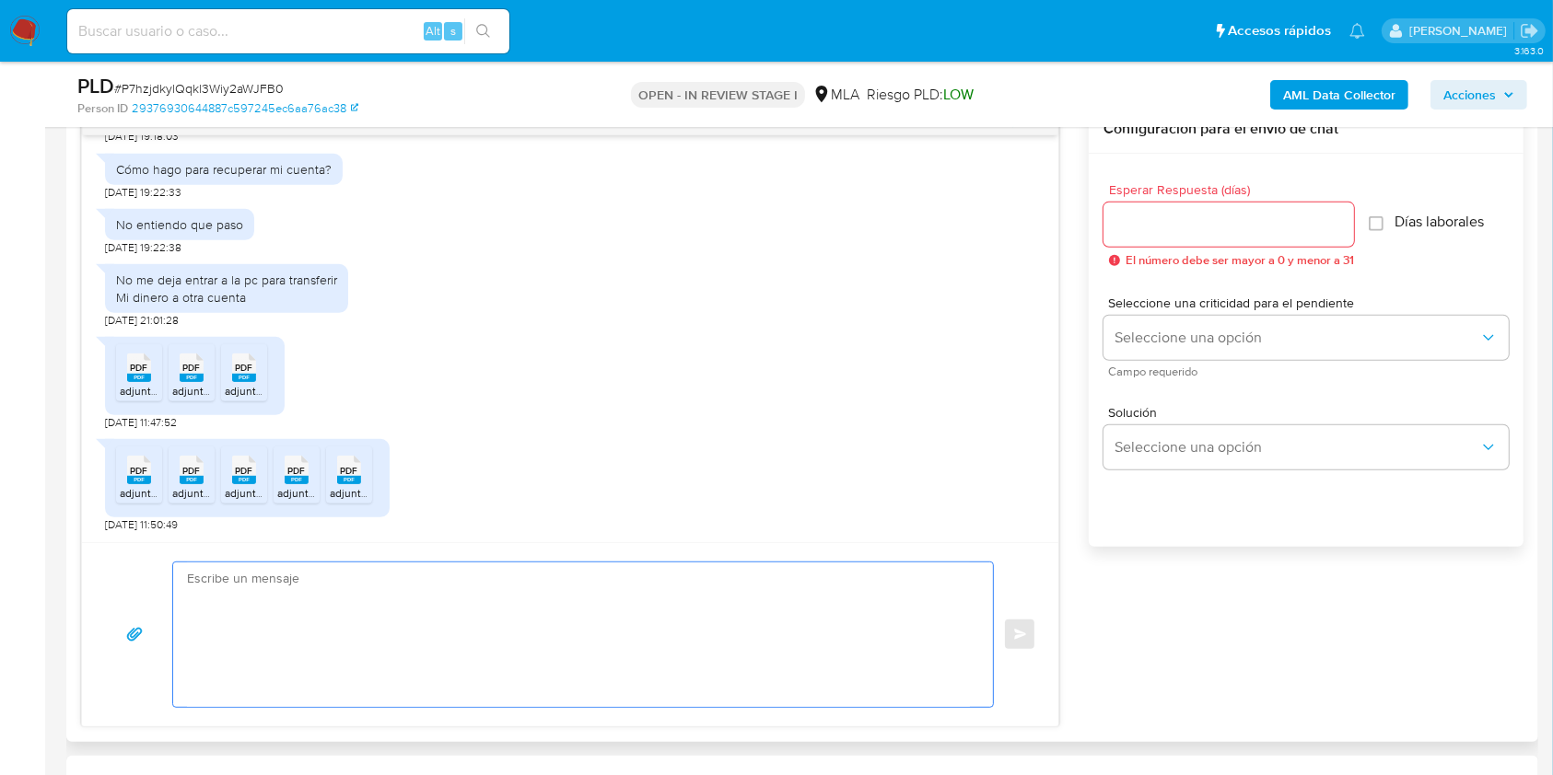
click at [291, 600] on textarea at bounding box center [578, 635] width 783 height 145
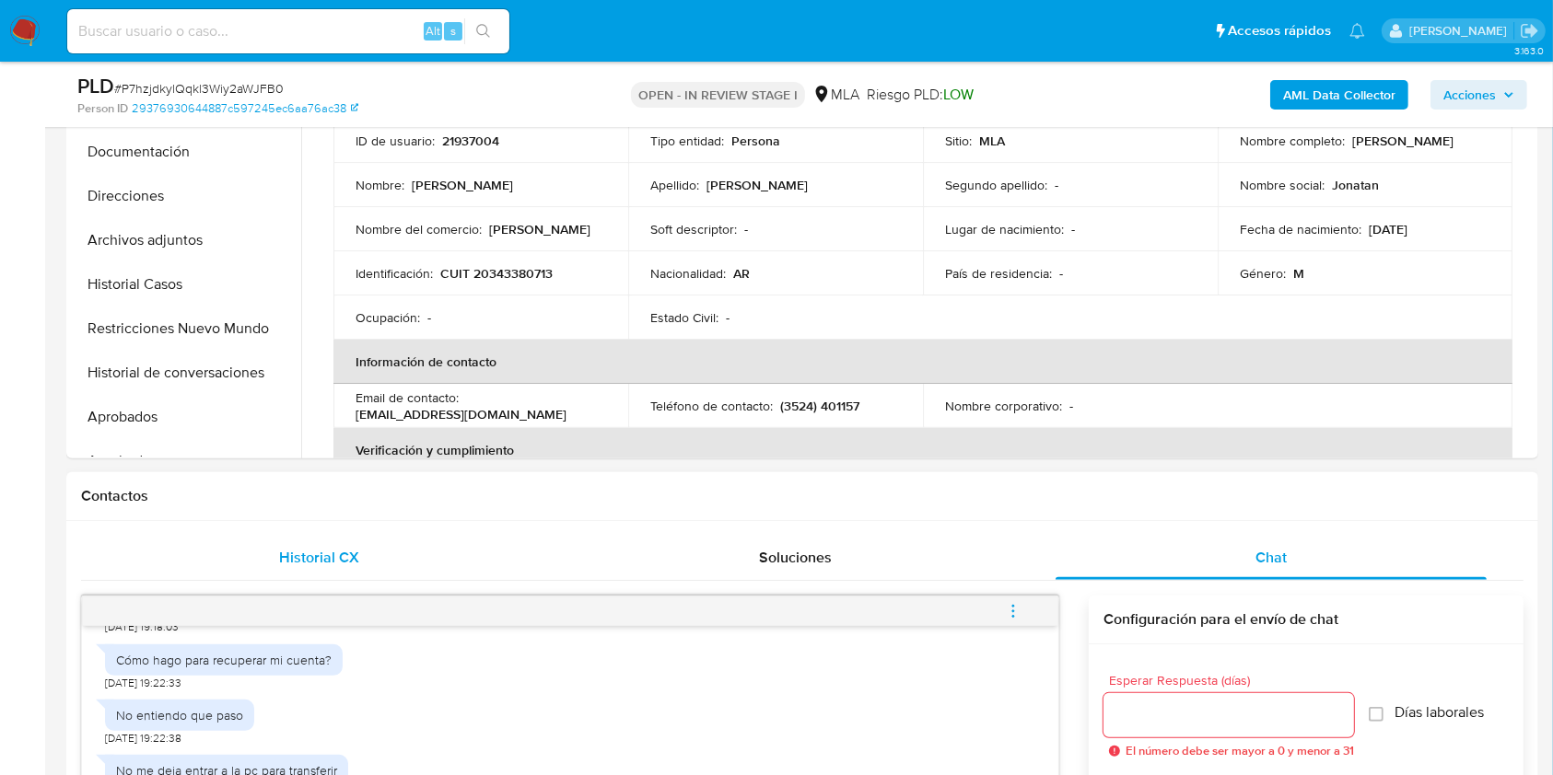
click at [250, 537] on div "Historial CX" at bounding box center [319, 558] width 432 height 44
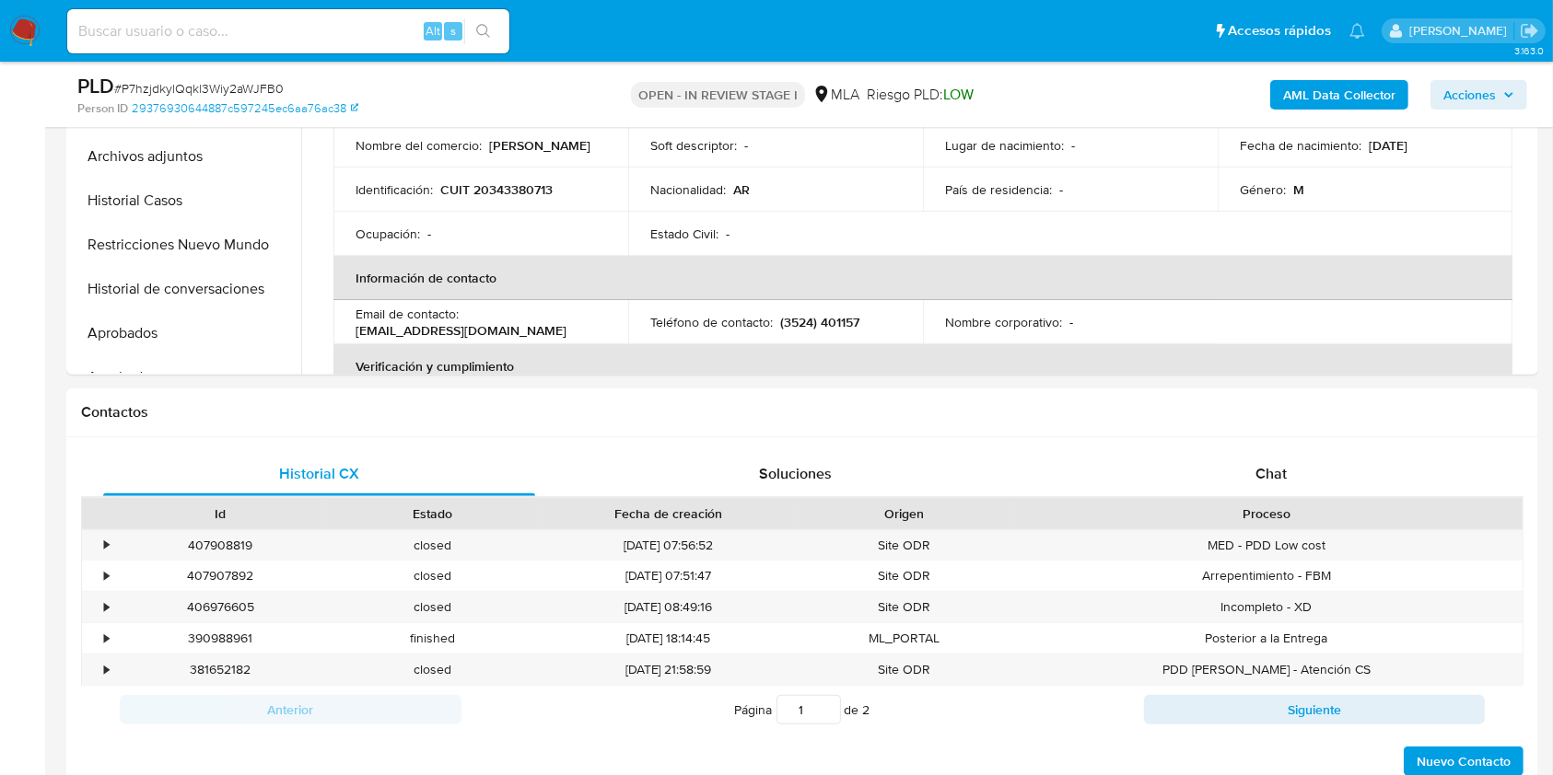
scroll to position [613, 0]
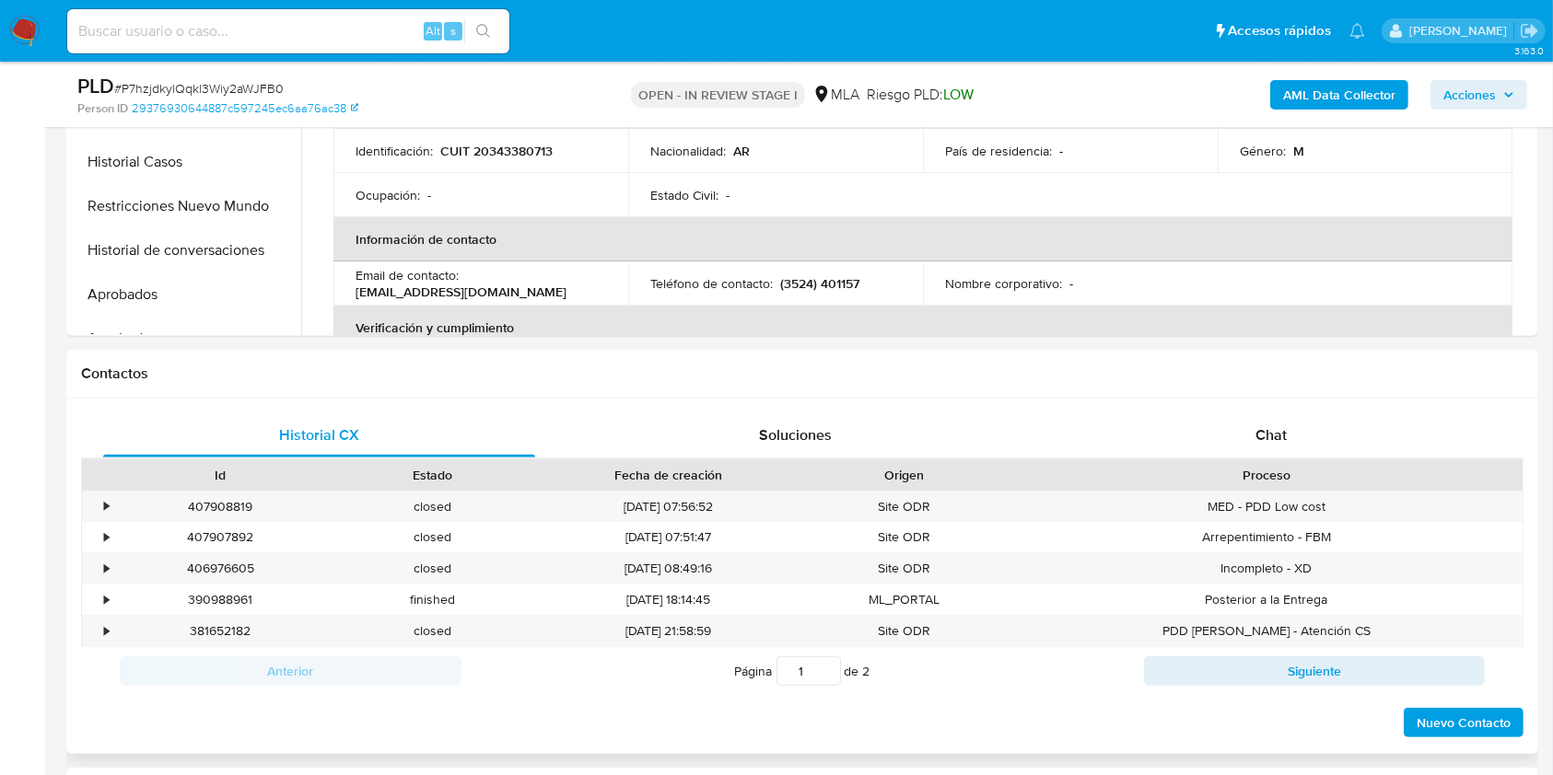
drag, startPoint x: 1247, startPoint y: 424, endPoint x: 1035, endPoint y: 403, distance: 212.8
click at [1249, 423] on div "Chat" at bounding box center [1271, 435] width 432 height 44
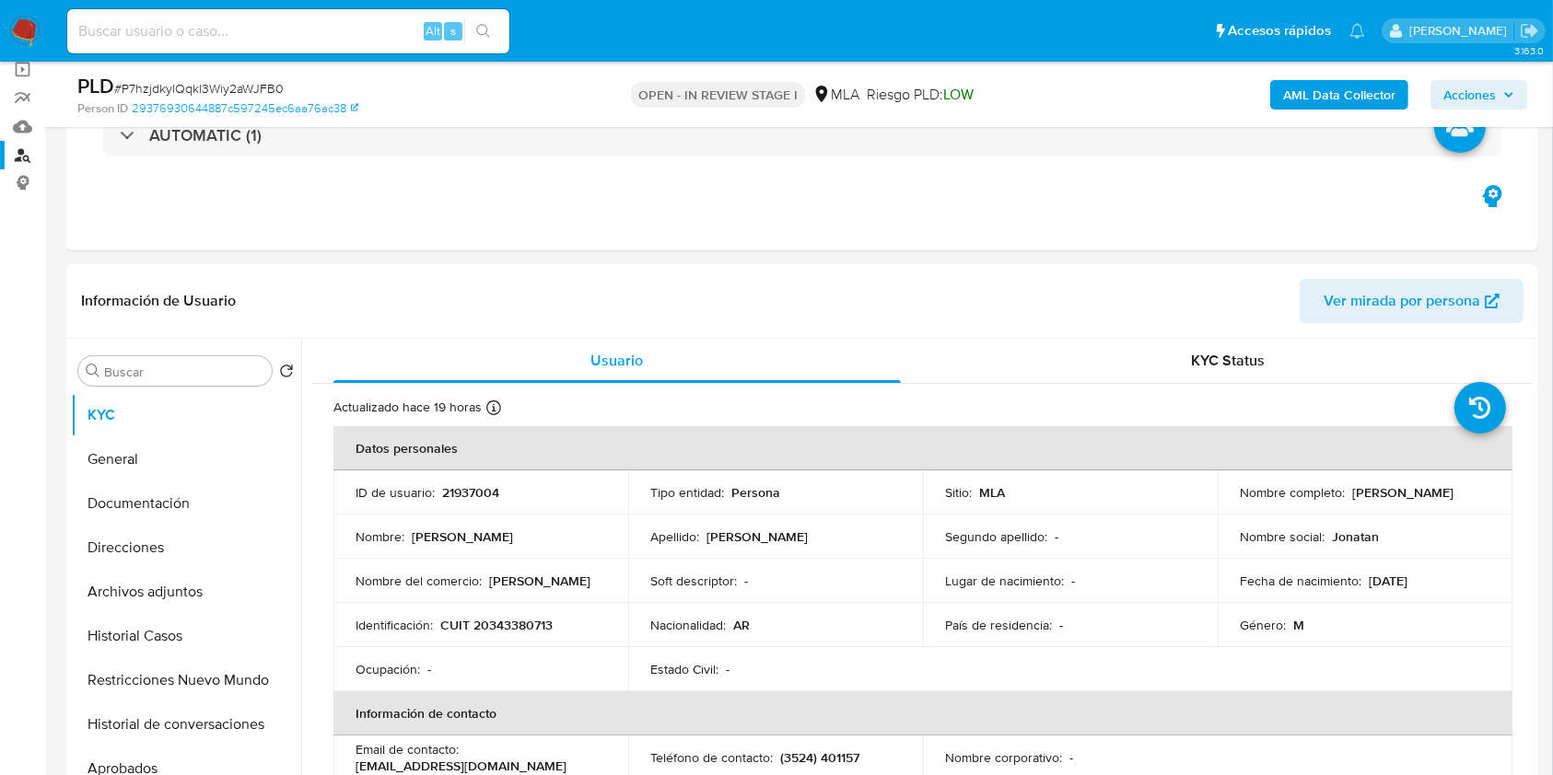
scroll to position [122, 0]
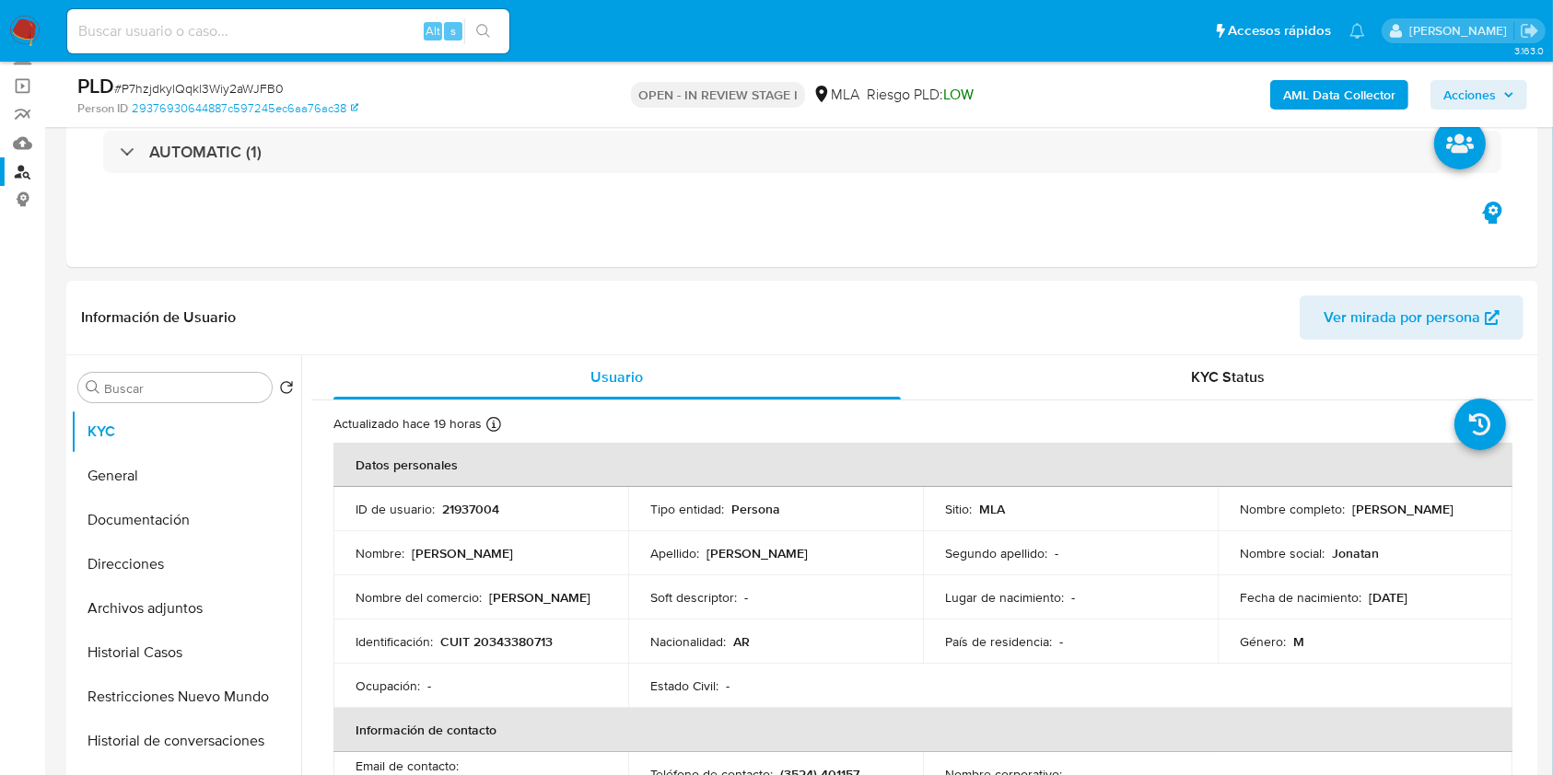
click at [1039, 103] on div "OPEN - IN REVIEW STAGE I MLA Riesgo PLD: LOW" at bounding box center [802, 94] width 478 height 43
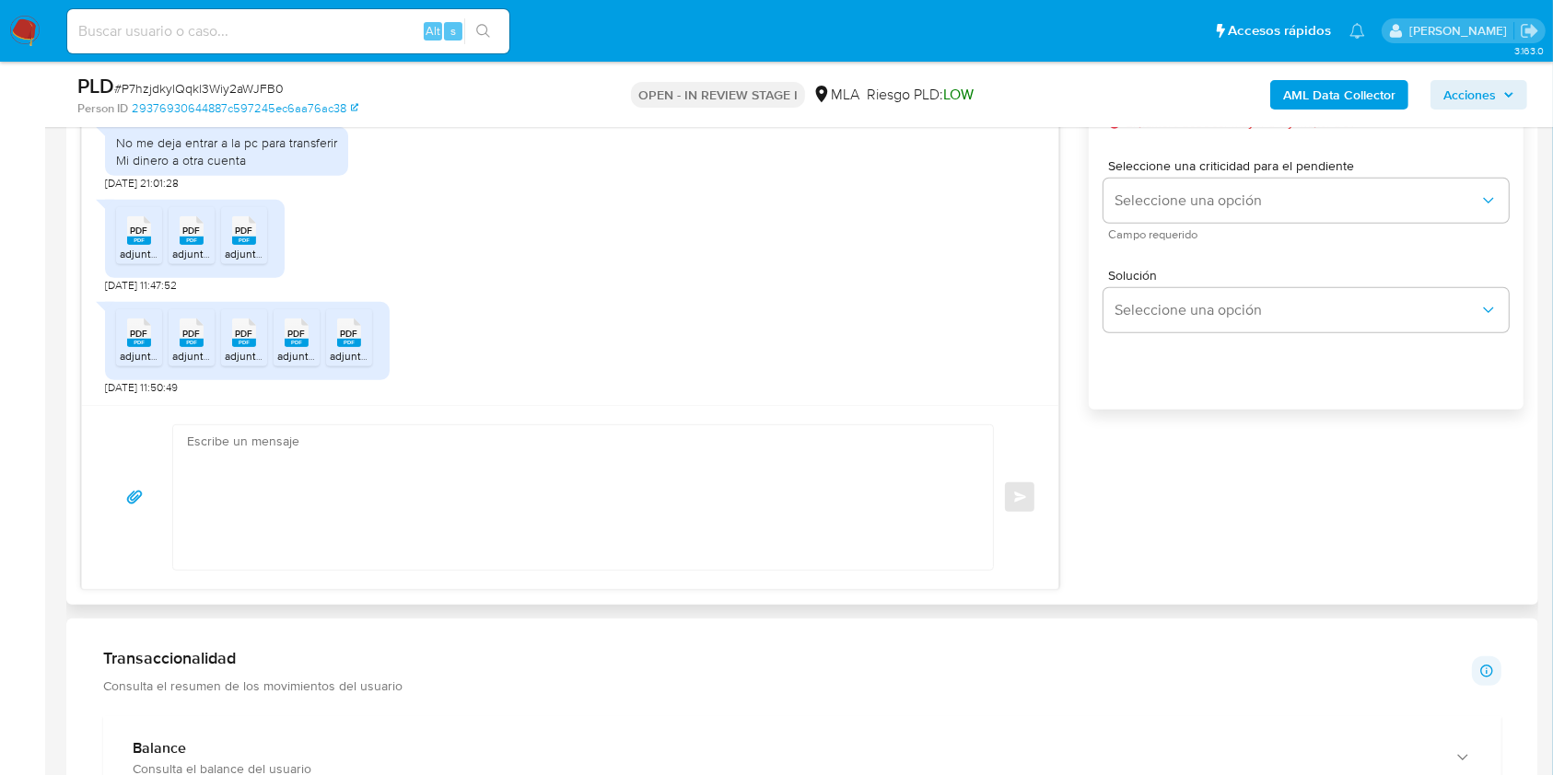
scroll to position [1228, 0]
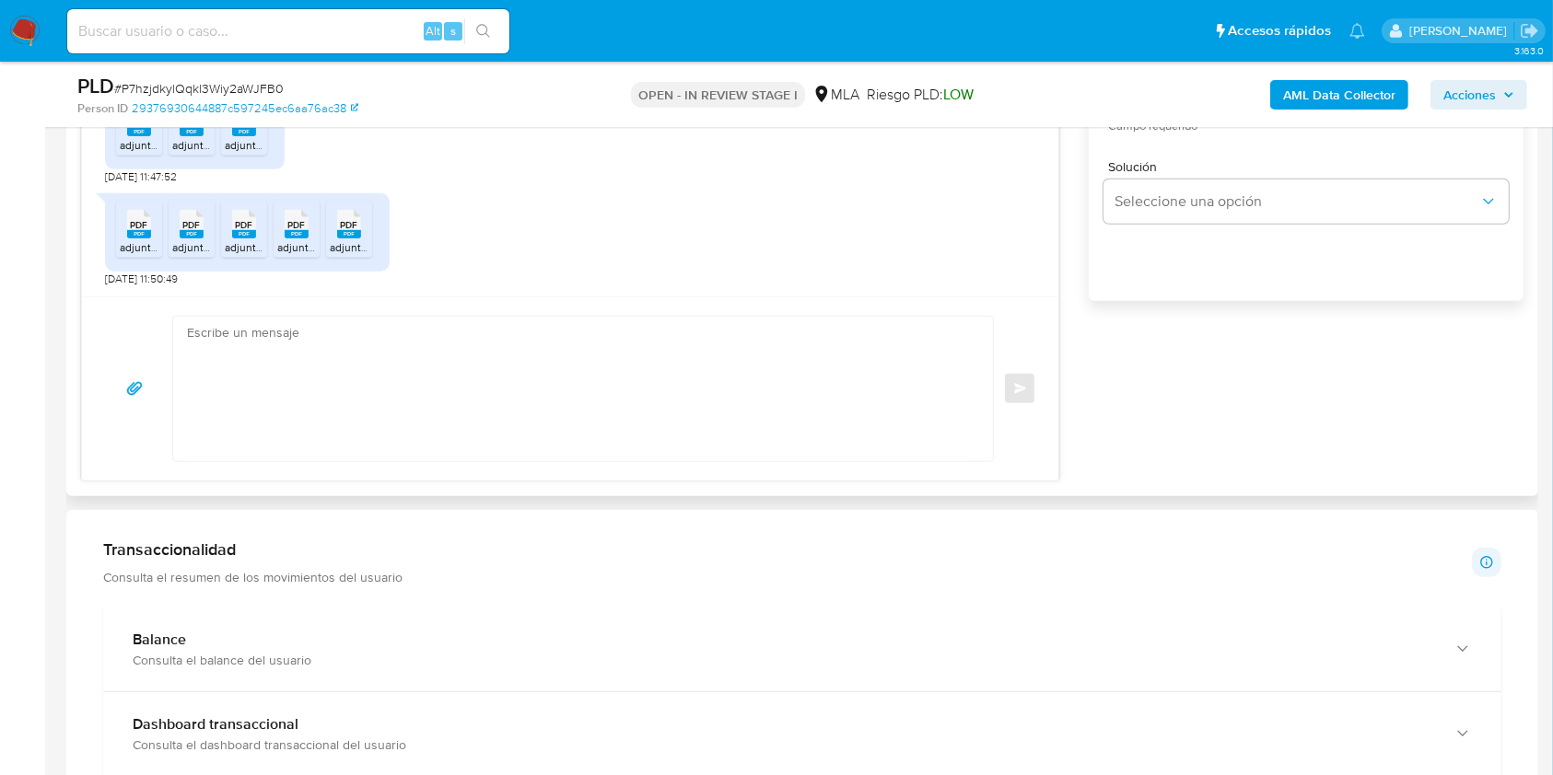
click at [260, 387] on textarea at bounding box center [578, 389] width 783 height 145
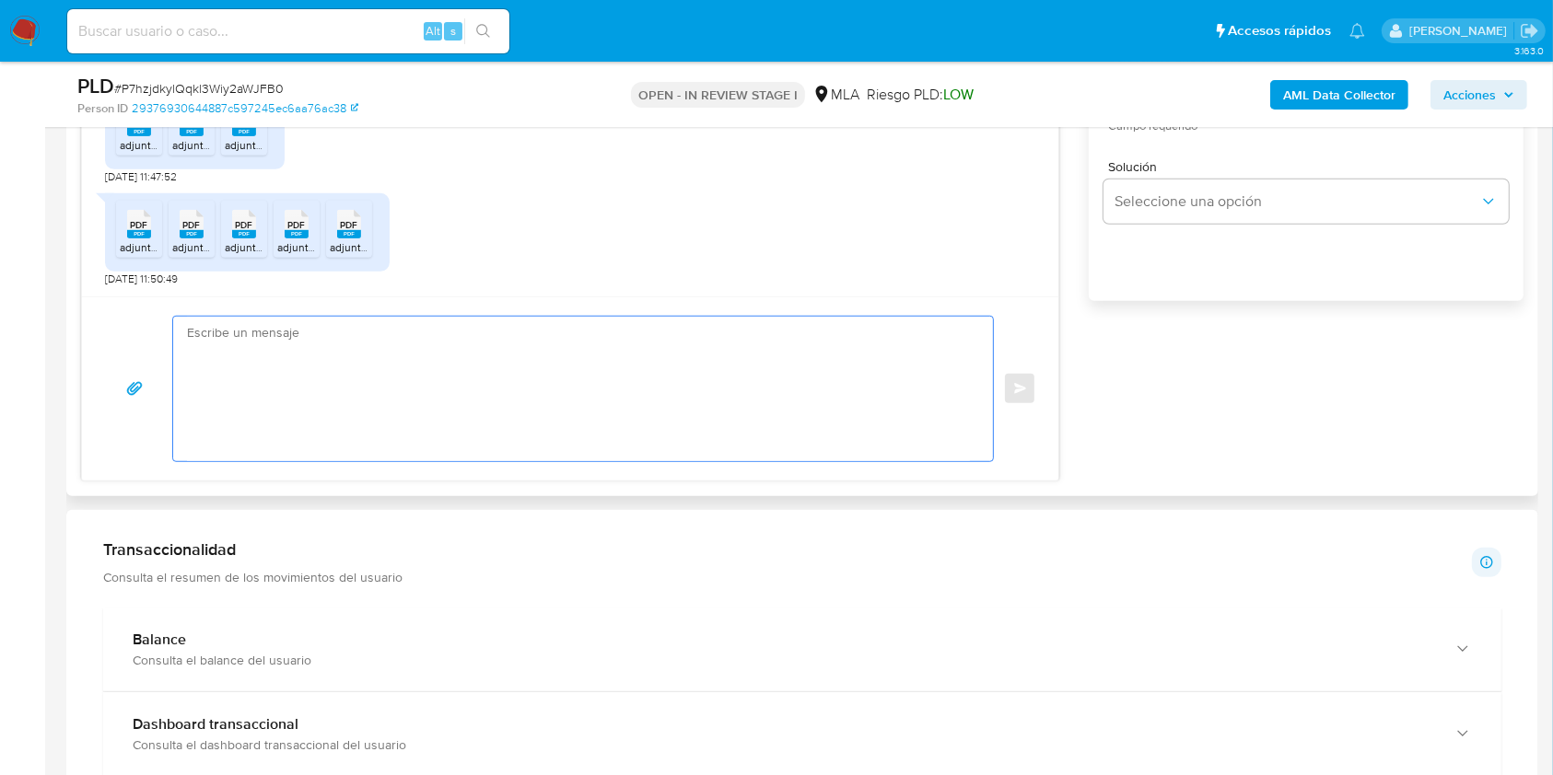
paste textarea "Hola. Esperamos que te encuentres muy bien. Te consultamos si tuviste oportunid…"
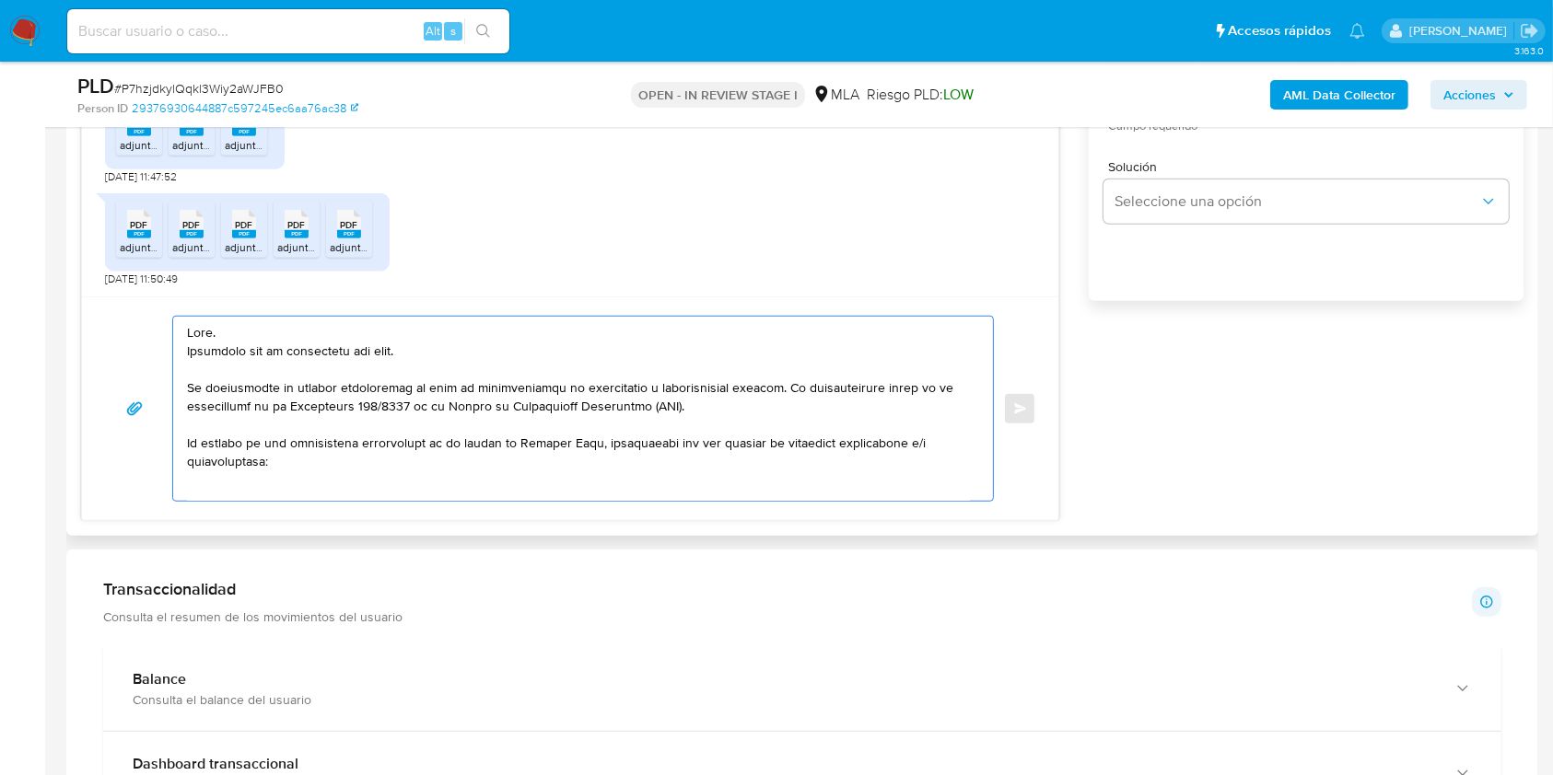
click at [204, 358] on textarea at bounding box center [578, 409] width 783 height 184
drag, startPoint x: 204, startPoint y: 358, endPoint x: 407, endPoint y: 357, distance: 202.6
click at [407, 357] on textarea at bounding box center [578, 409] width 783 height 184
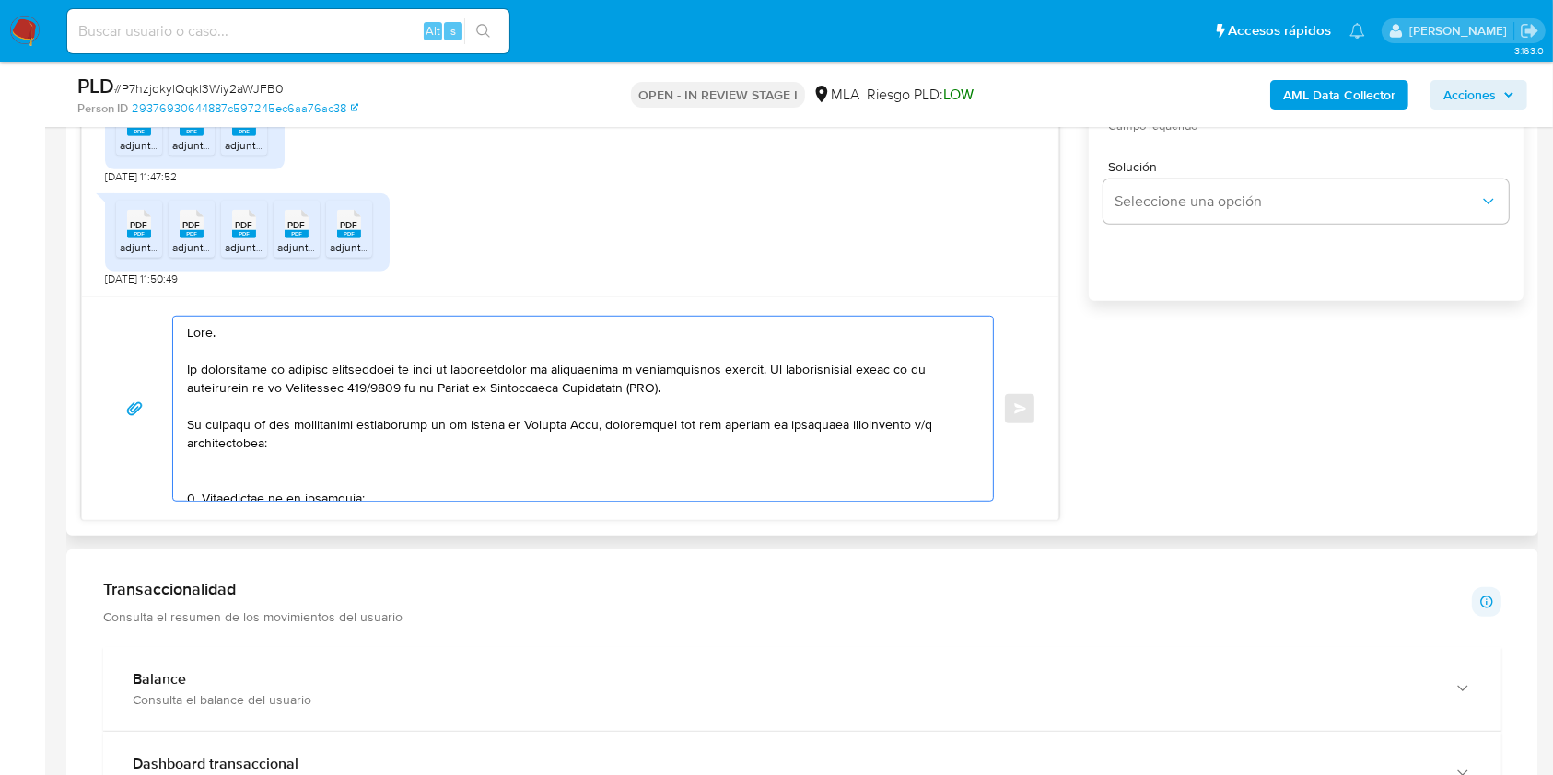
drag, startPoint x: 299, startPoint y: 442, endPoint x: 162, endPoint y: 375, distance: 152.8
click at [162, 375] on div "Enviar" at bounding box center [570, 409] width 932 height 186
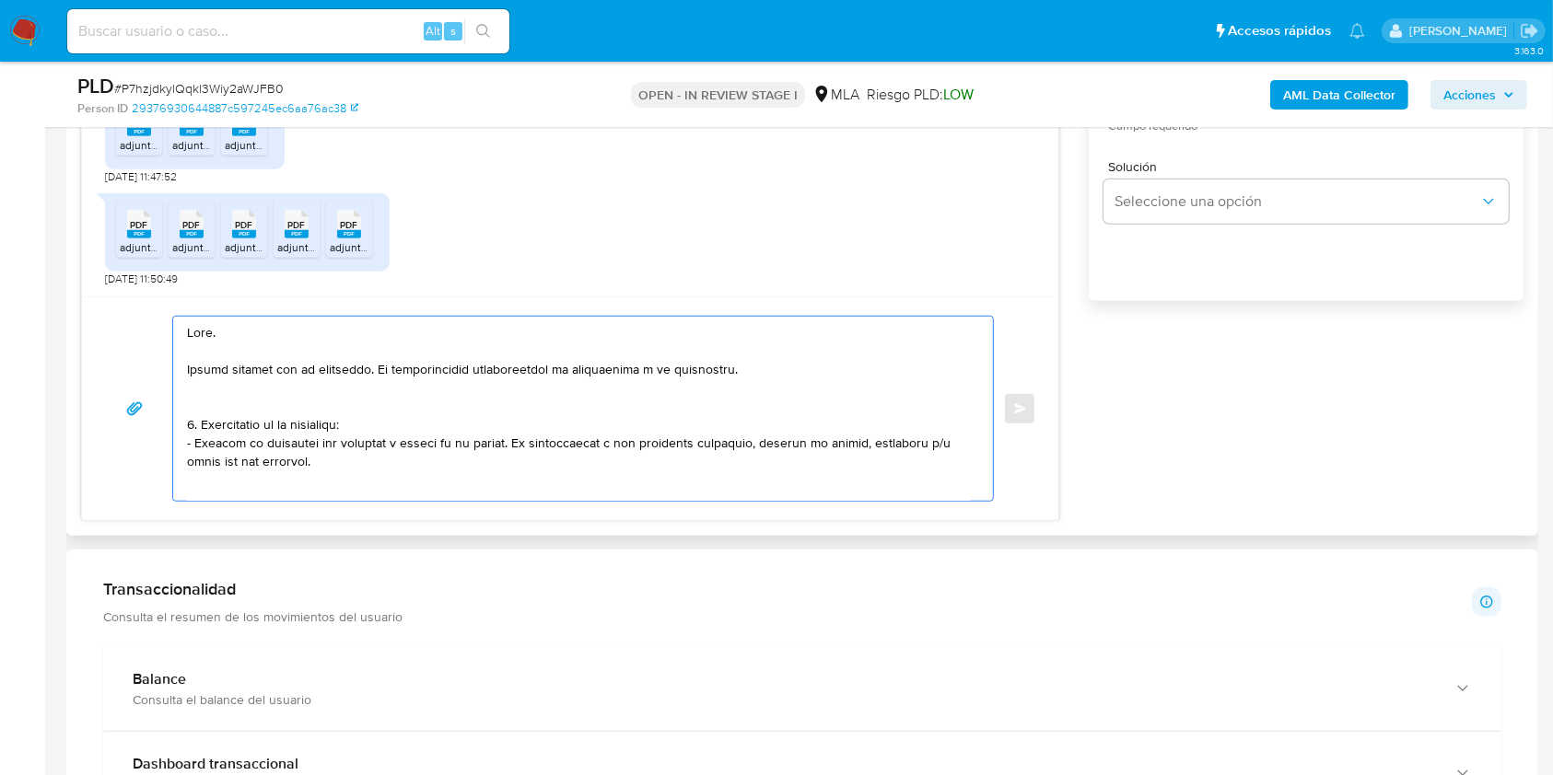
click at [427, 365] on textarea at bounding box center [578, 409] width 783 height 184
click at [0, 0] on lt-span "documentaci ó n" at bounding box center [0, 0] width 0 height 0
click at [783, 372] on textarea at bounding box center [578, 409] width 783 height 184
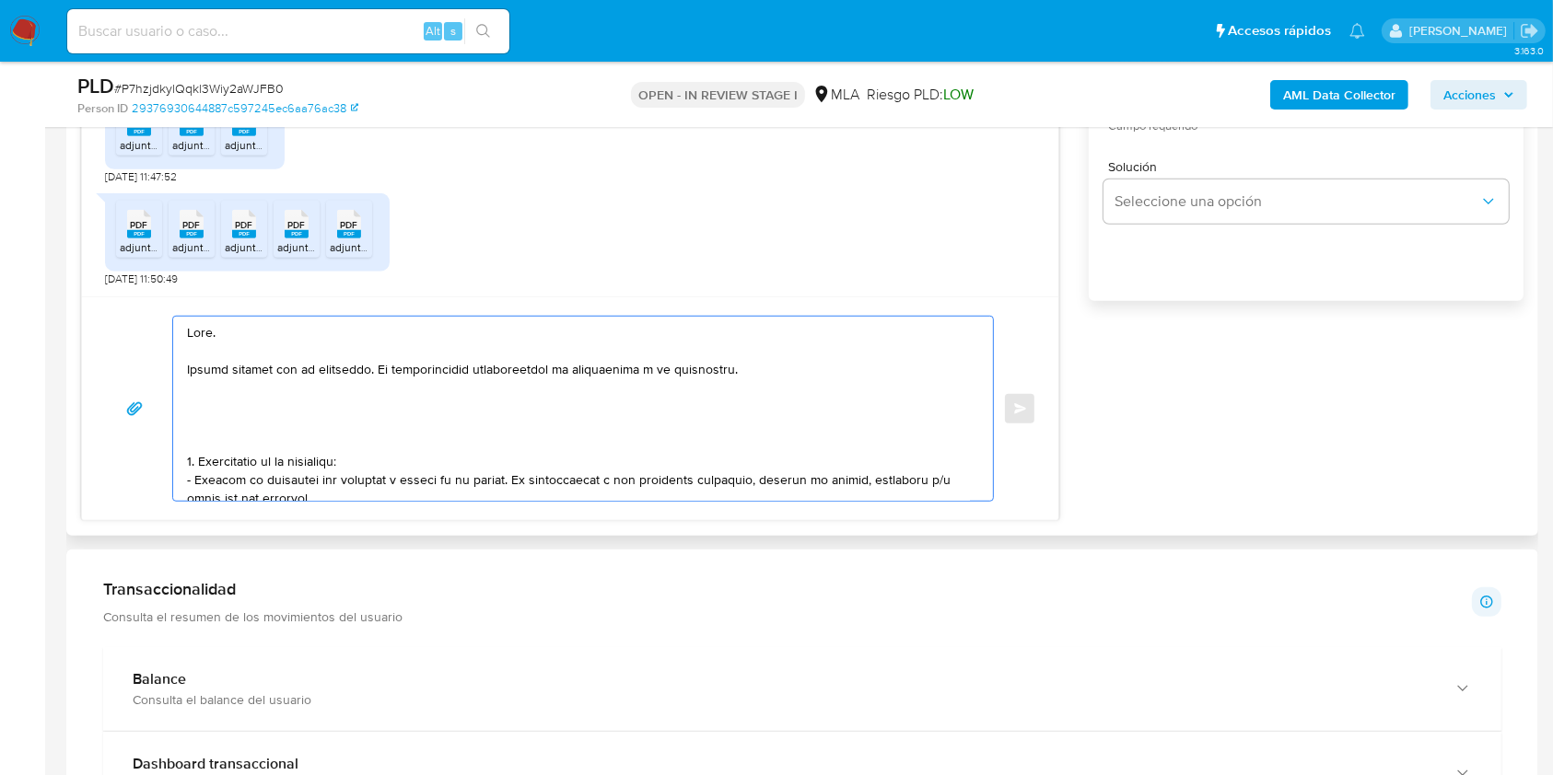
paste textarea "En función de las operaciones registradas en tu cuenta de Mercado Pago, necesit…"
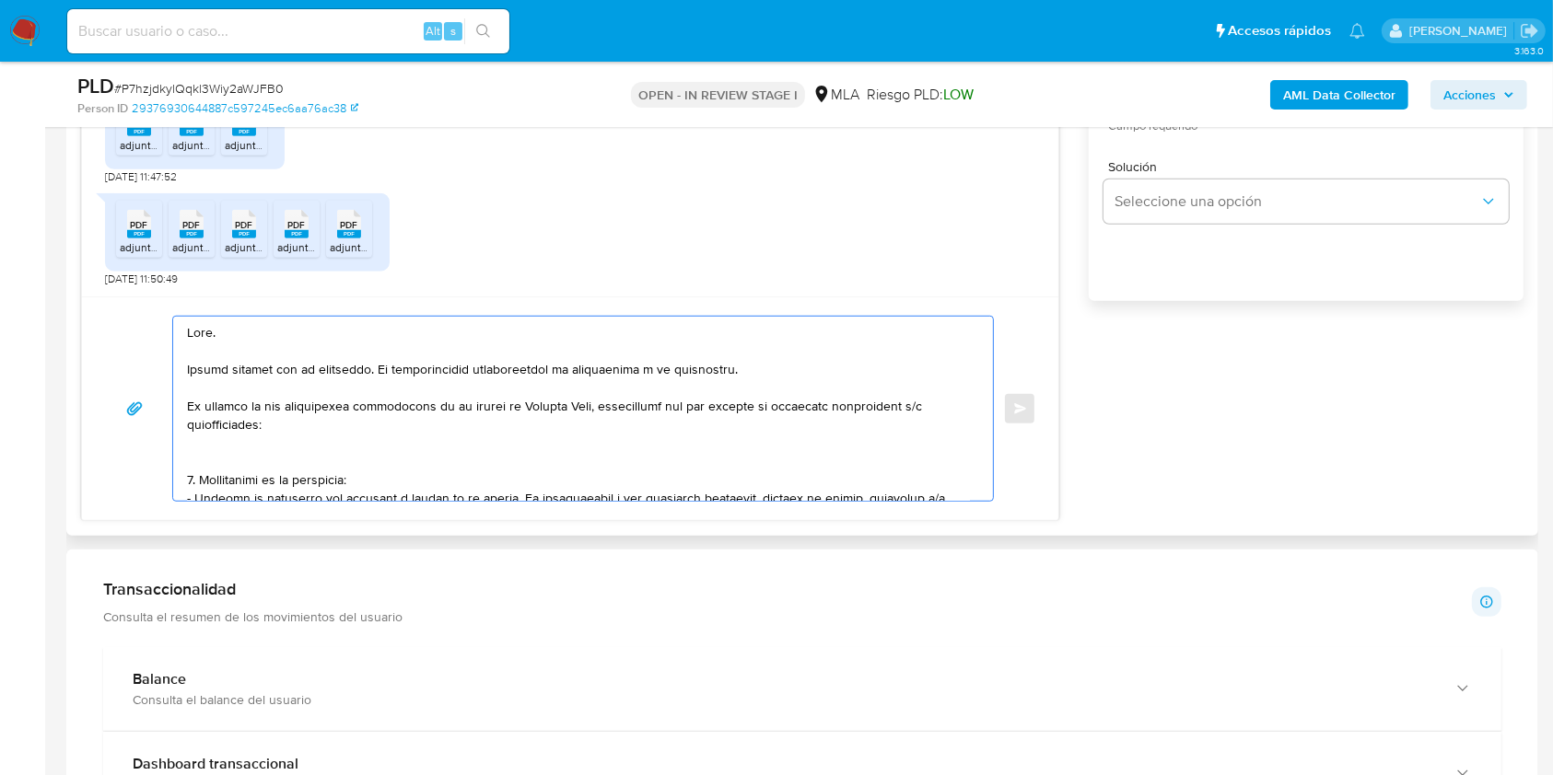
scroll to position [122, 0]
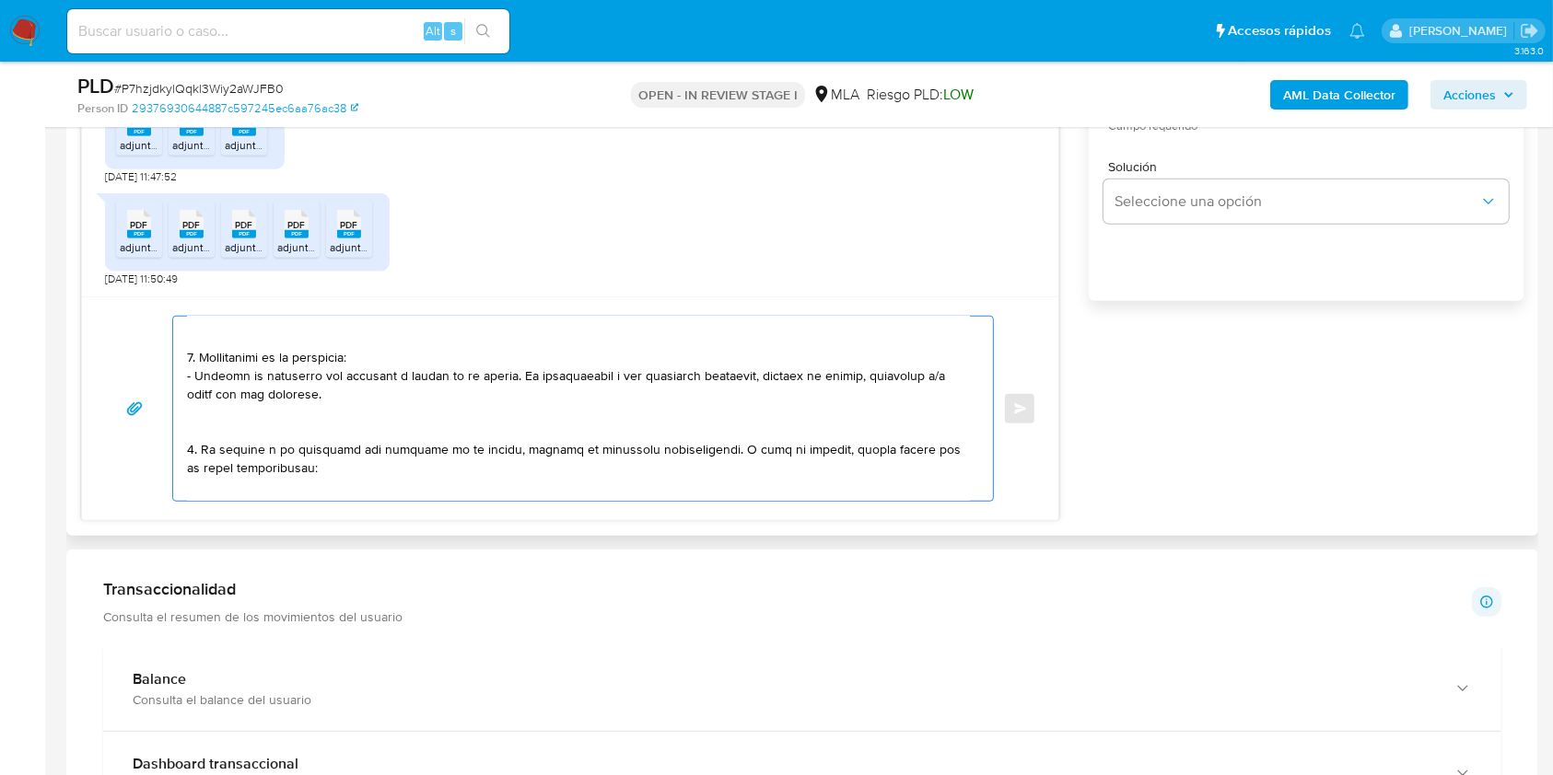
drag, startPoint x: 299, startPoint y: 400, endPoint x: 502, endPoint y: 383, distance: 203.3
click at [502, 383] on textarea at bounding box center [578, 409] width 783 height 184
click at [331, 438] on textarea at bounding box center [578, 409] width 783 height 184
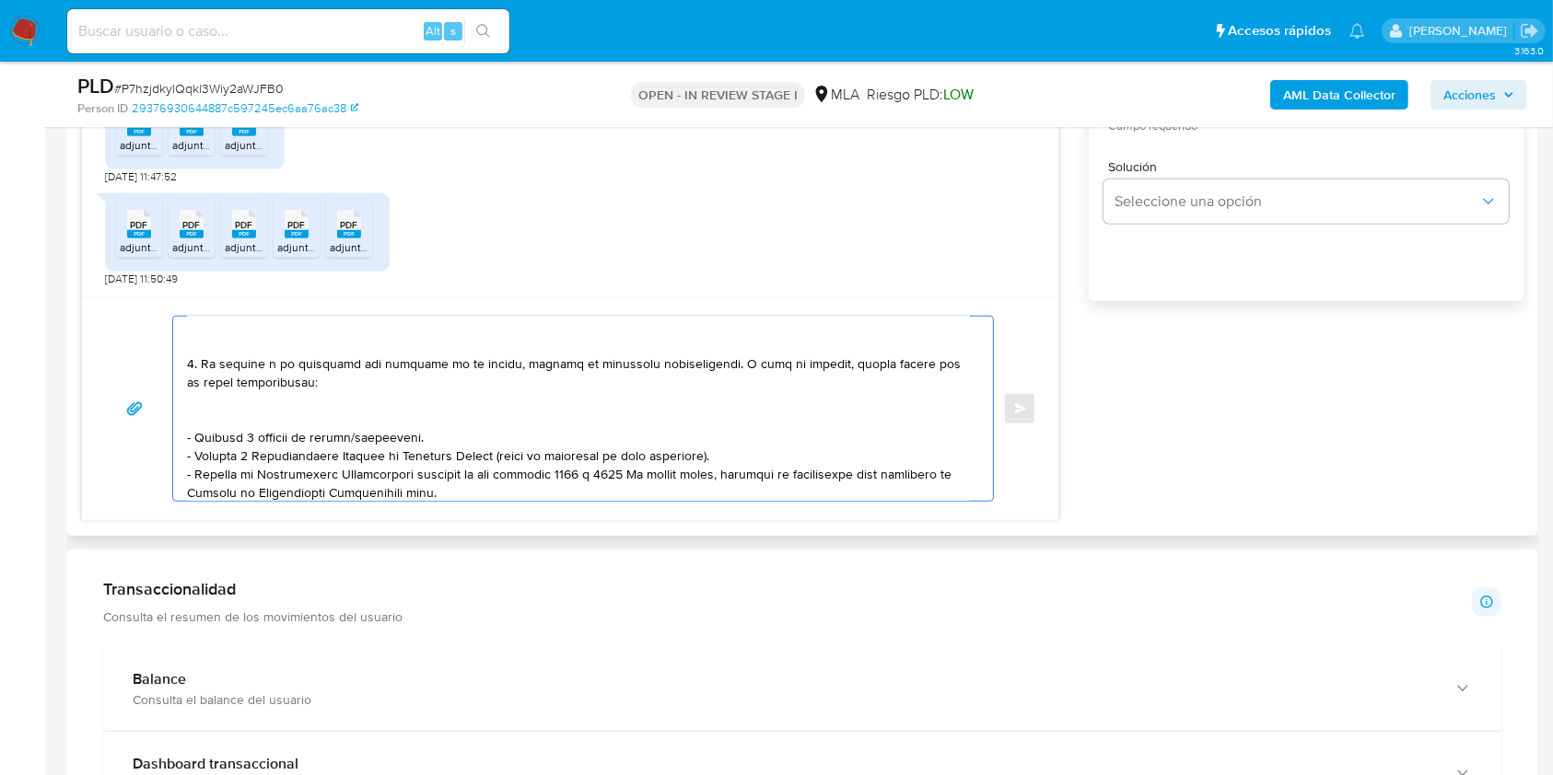
scroll to position [245, 0]
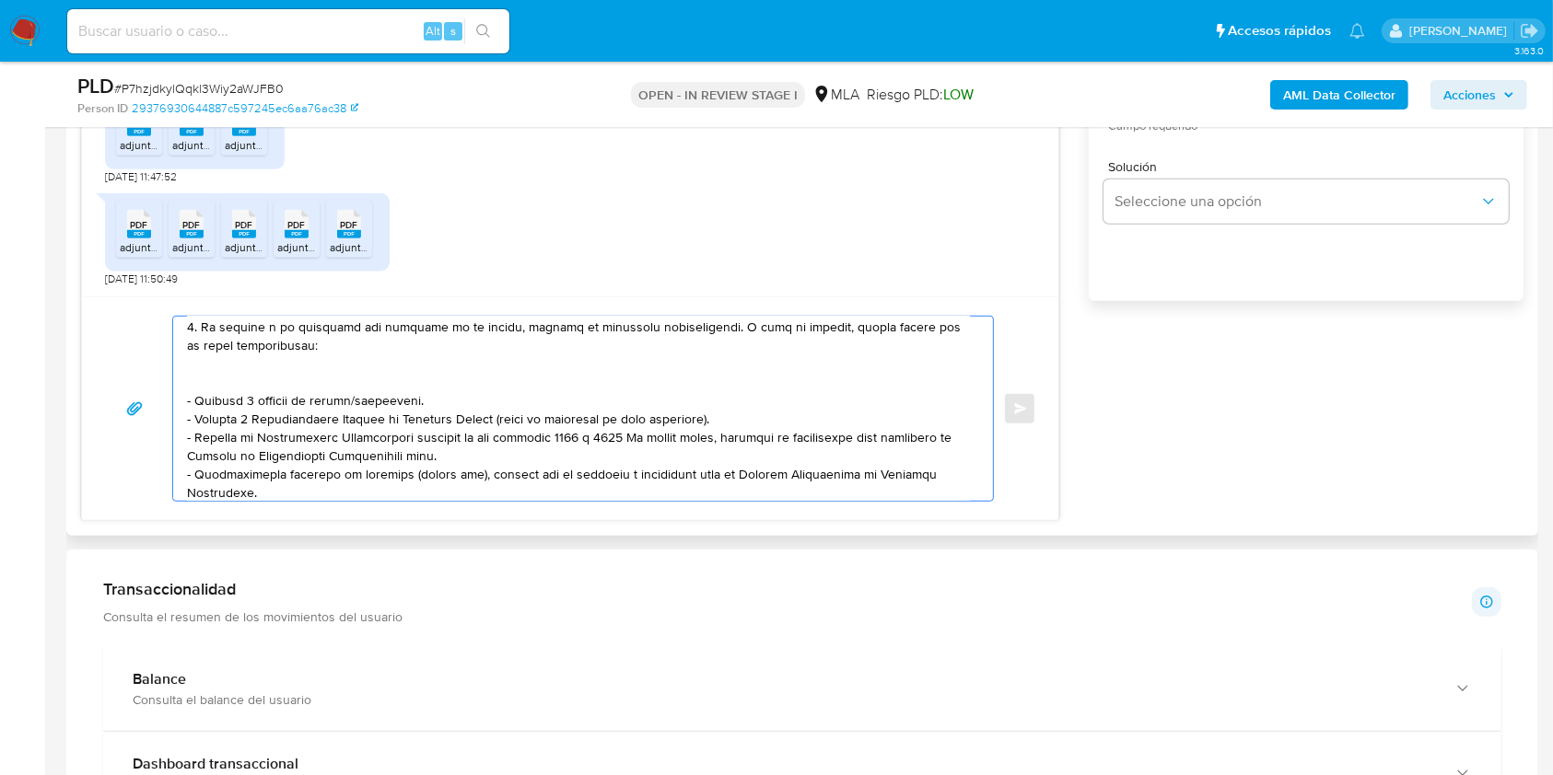
drag, startPoint x: 207, startPoint y: 333, endPoint x: 611, endPoint y: 335, distance: 404.3
click at [611, 335] on textarea at bounding box center [578, 409] width 783 height 184
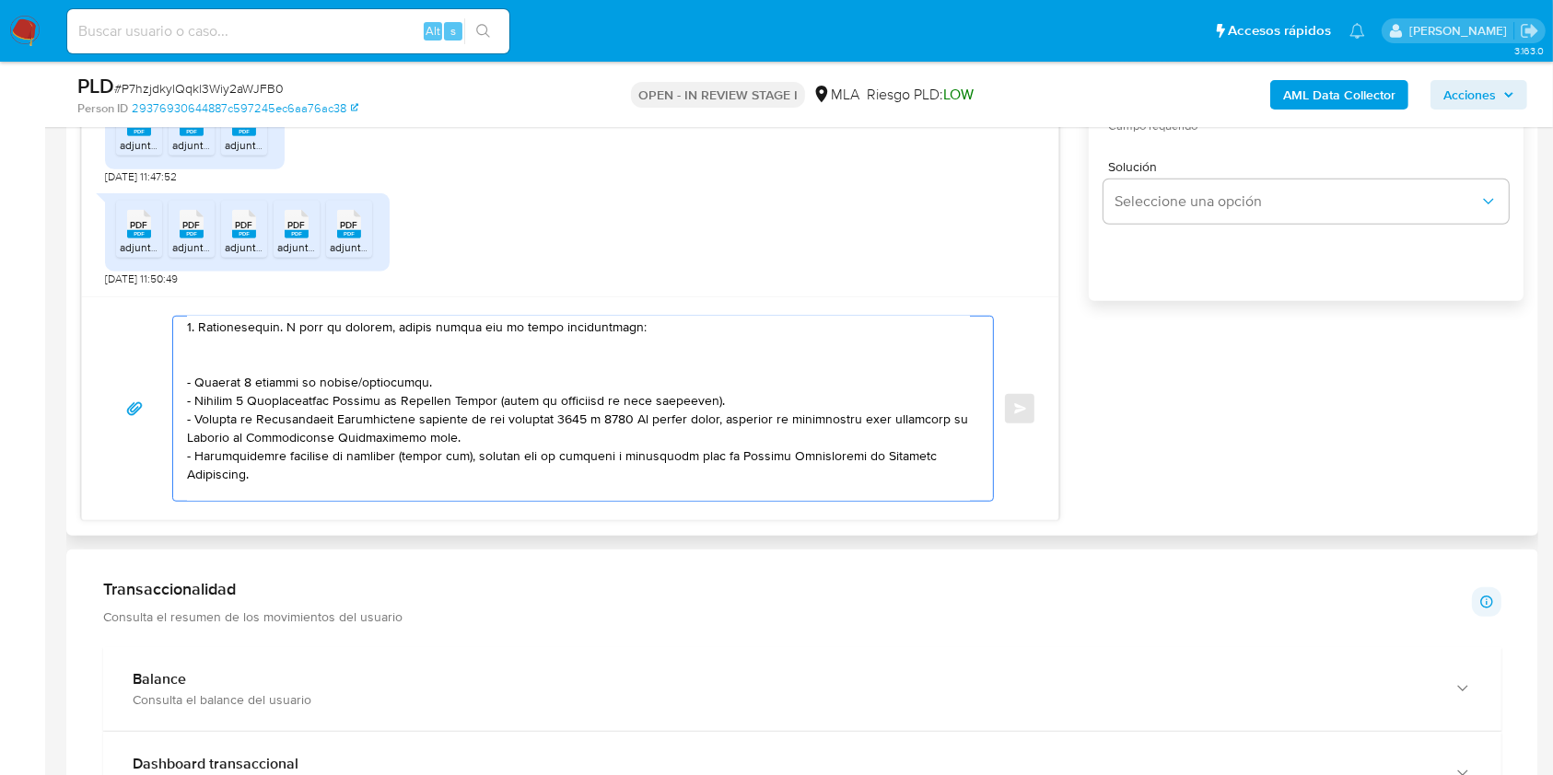
drag, startPoint x: 287, startPoint y: 335, endPoint x: 442, endPoint y: 508, distance: 232.2
click at [287, 335] on textarea at bounding box center [578, 409] width 783 height 184
click at [247, 390] on textarea at bounding box center [578, 409] width 783 height 184
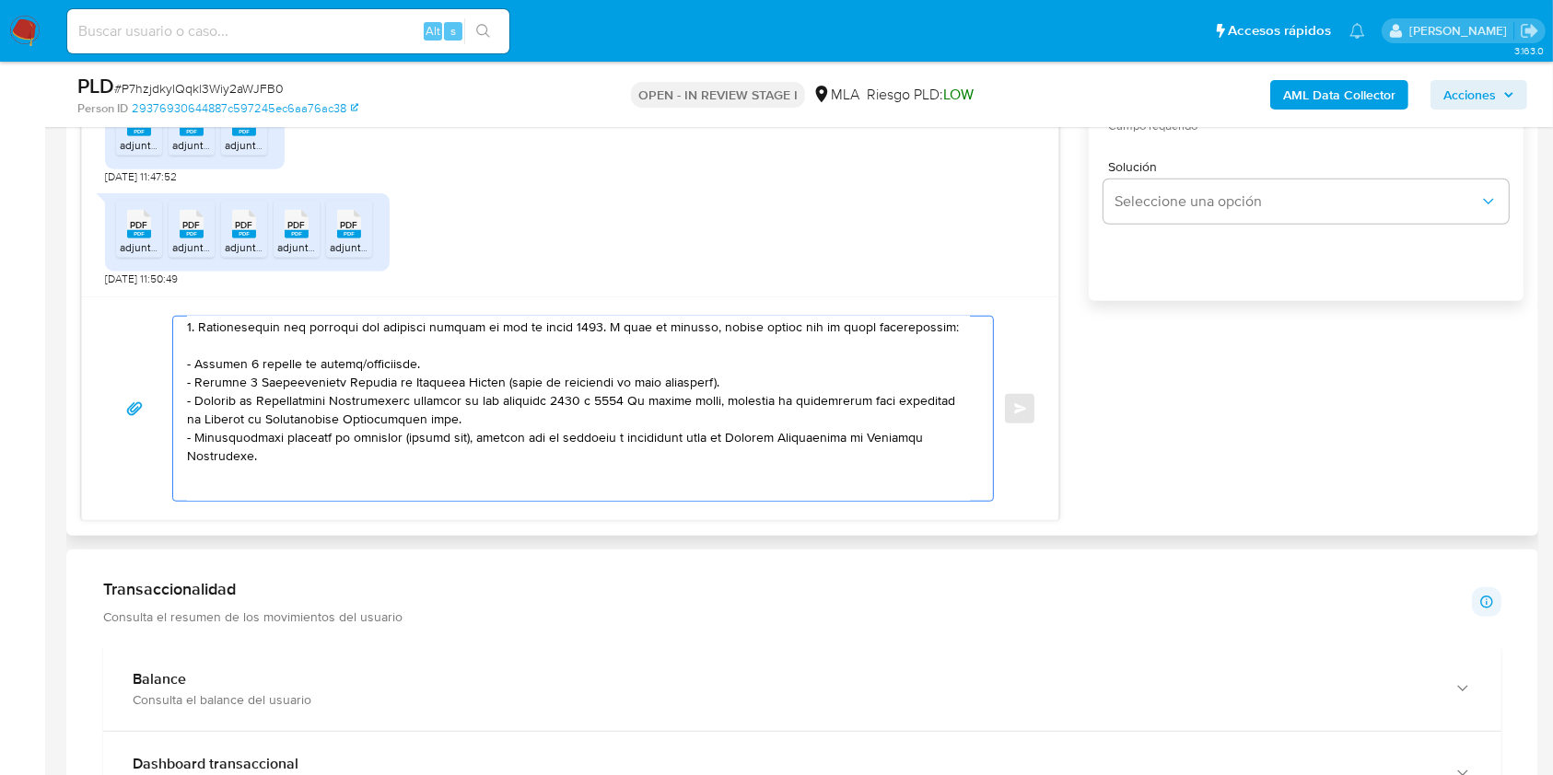
click at [306, 380] on textarea at bounding box center [578, 409] width 783 height 184
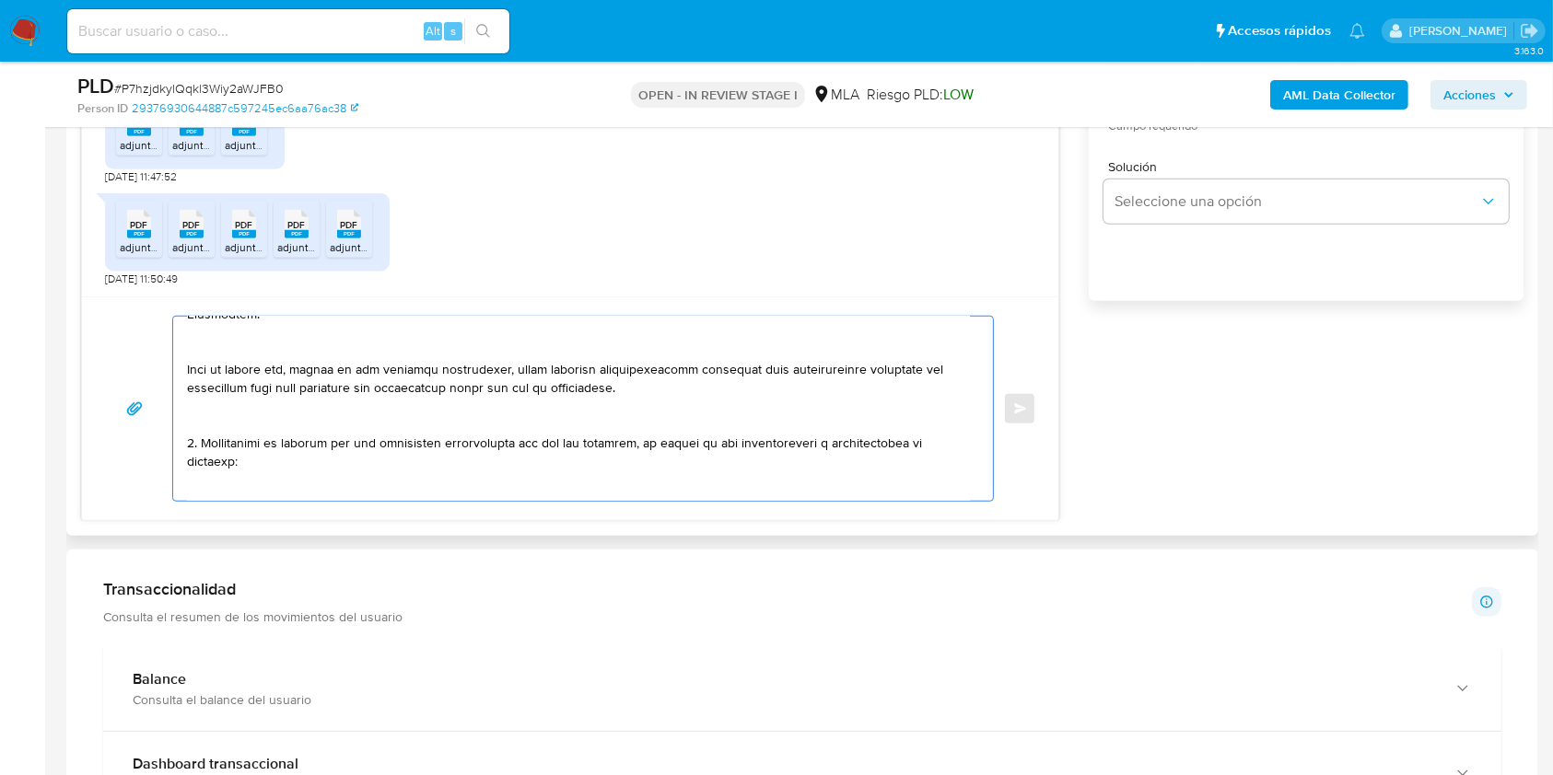
click at [262, 364] on textarea at bounding box center [578, 409] width 783 height 184
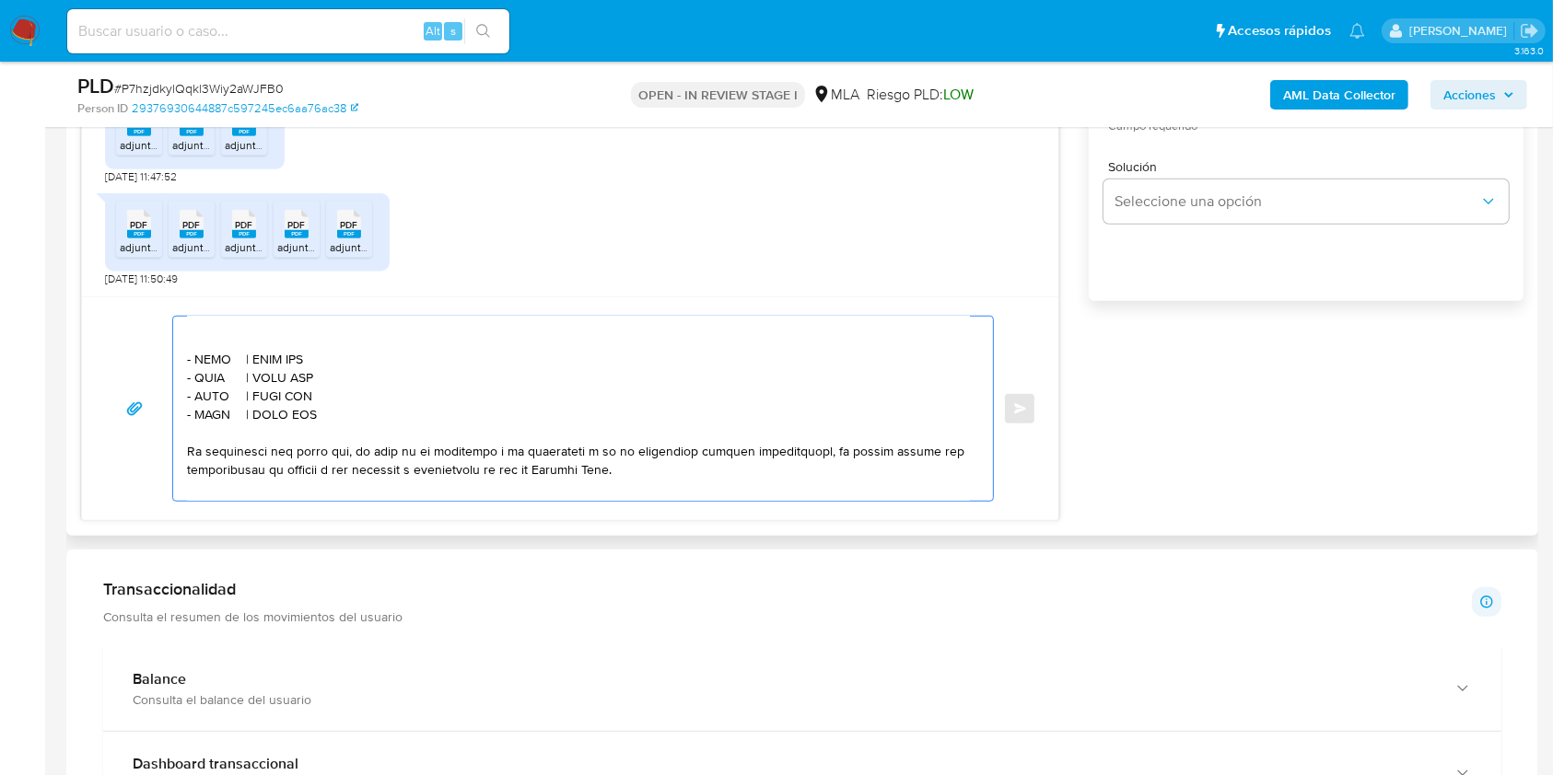
scroll to position [471, 0]
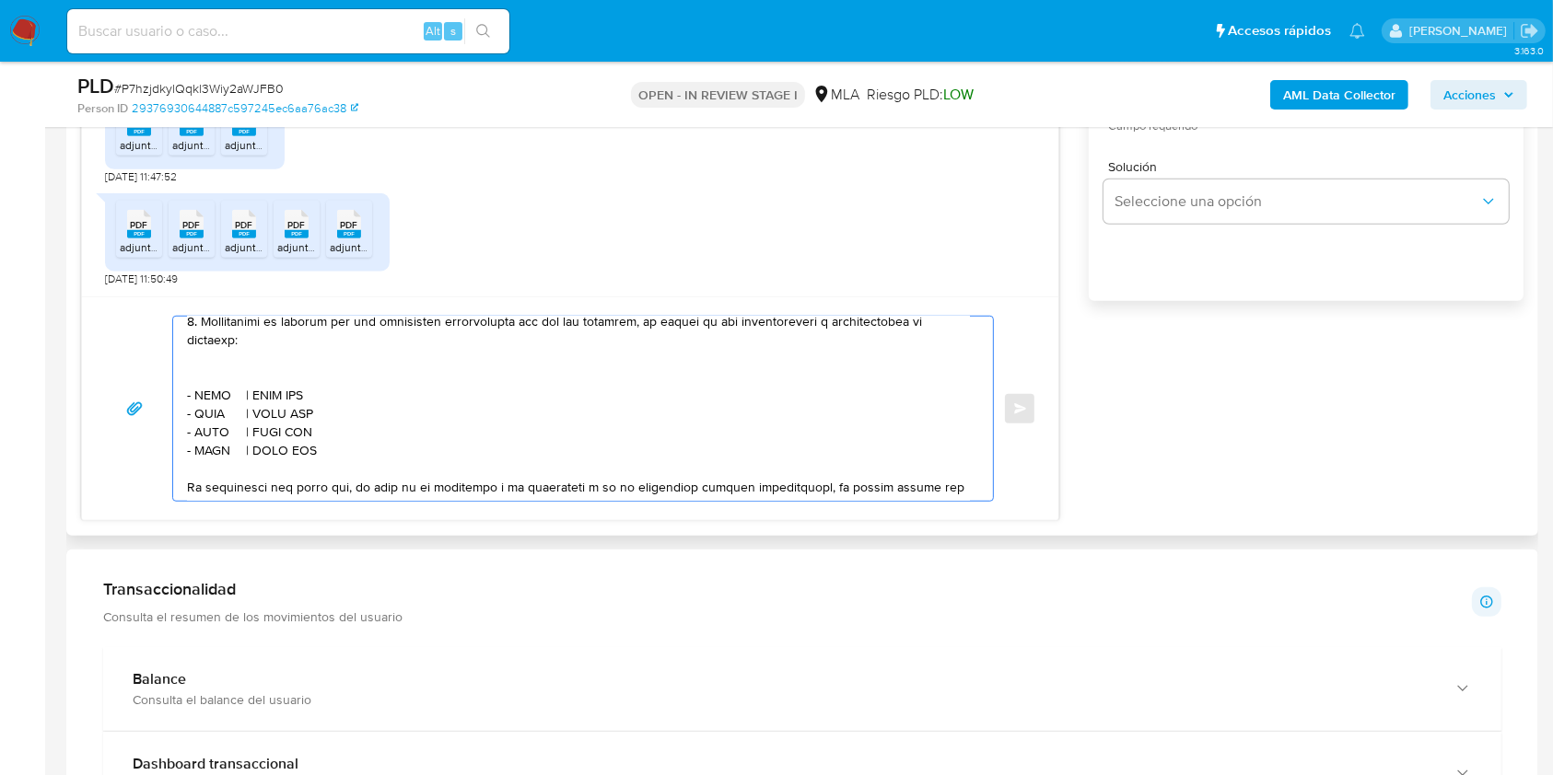
drag, startPoint x: 315, startPoint y: 480, endPoint x: 209, endPoint y: 414, distance: 124.5
click at [181, 424] on div at bounding box center [578, 409] width 810 height 184
click at [227, 404] on textarea at bounding box center [578, 409] width 783 height 184
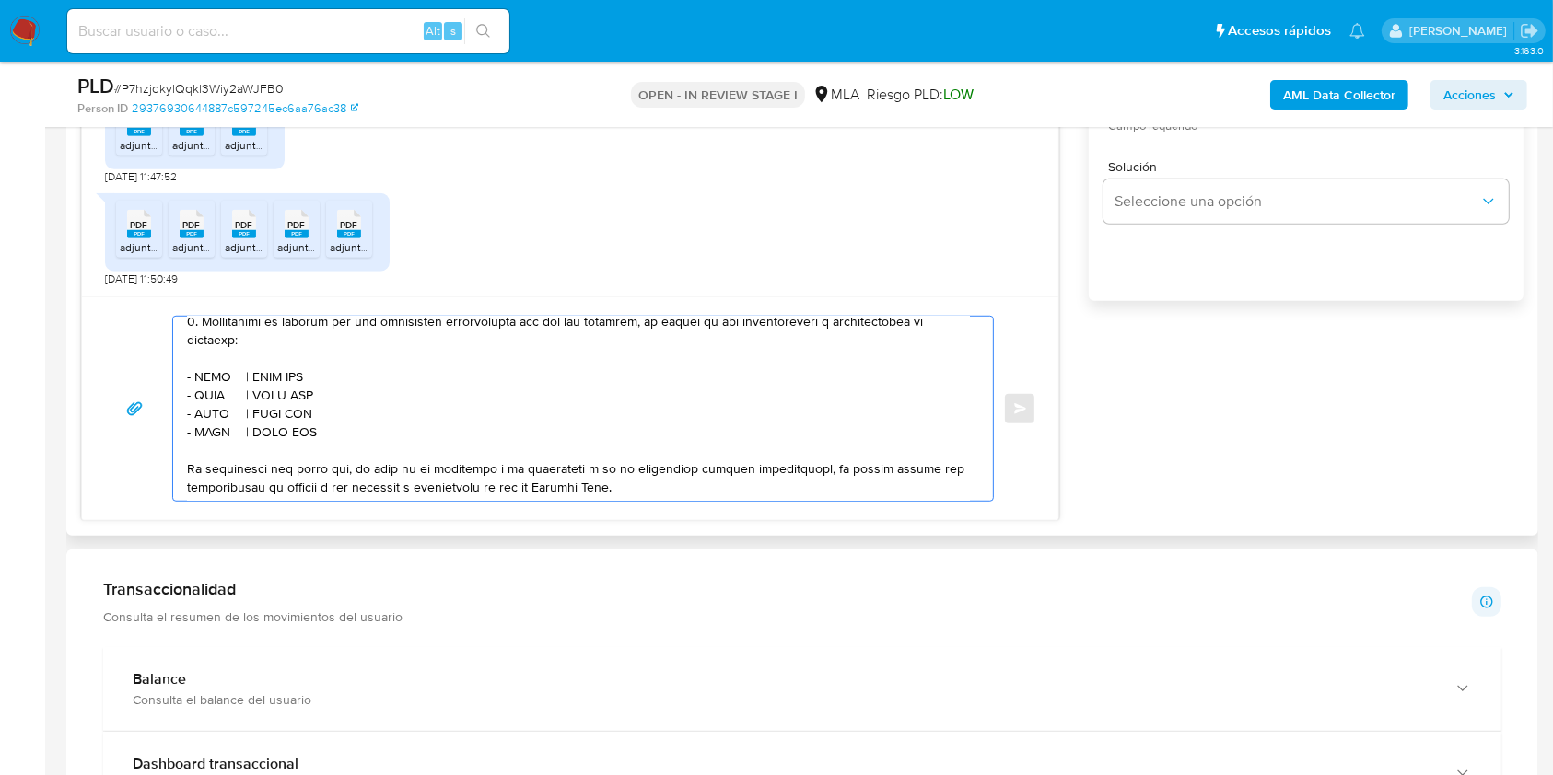
drag, startPoint x: 311, startPoint y: 460, endPoint x: 177, endPoint y: 403, distance: 145.7
click at [177, 403] on div at bounding box center [578, 409] width 810 height 184
click at [335, 455] on textarea at bounding box center [578, 409] width 783 height 184
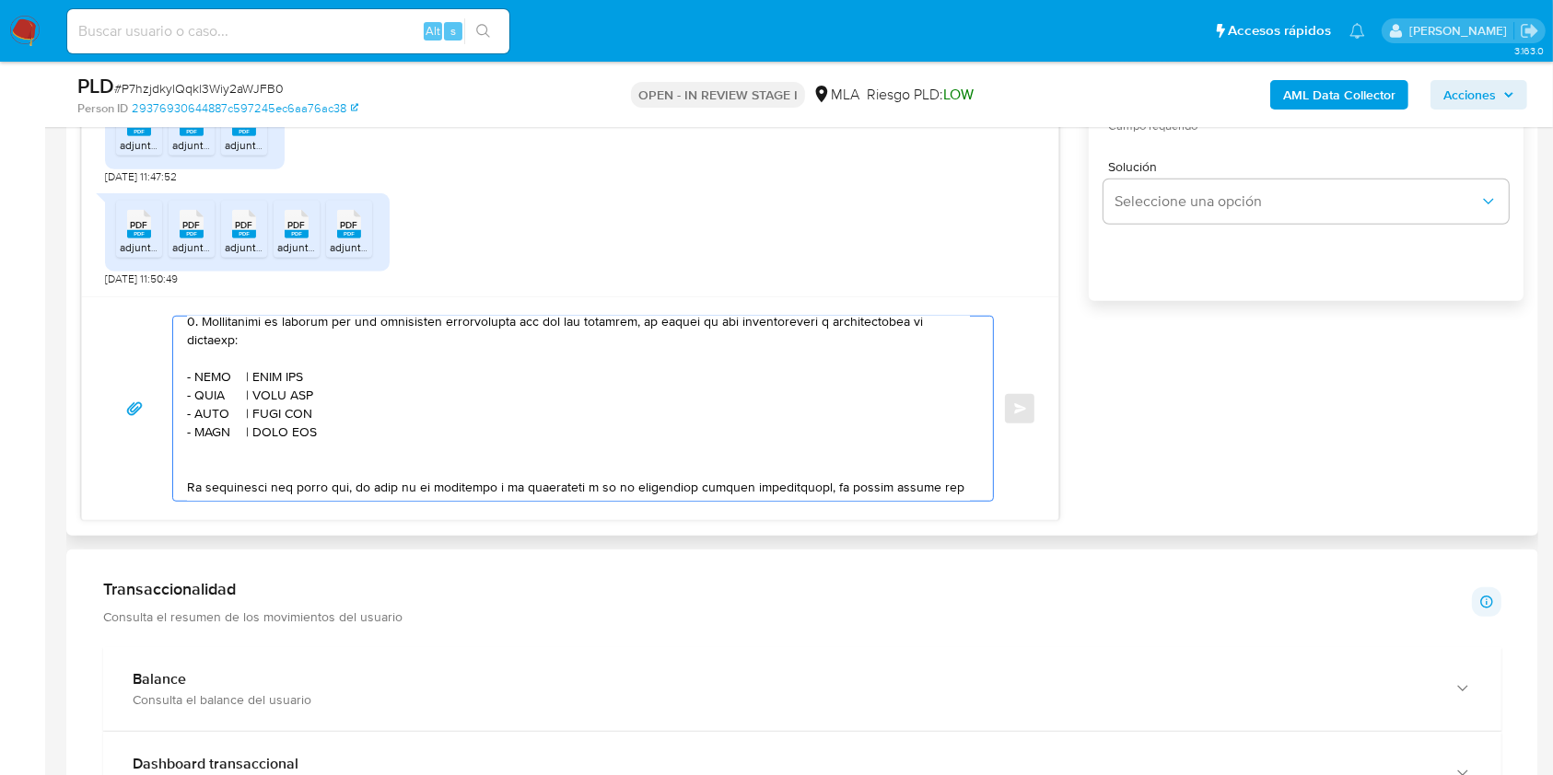
paste textarea "- XXXX | CUIT XXX - XXXX | CUIT XXX - XXXX | CUIT XXX - XXXX | CUIT XXX"
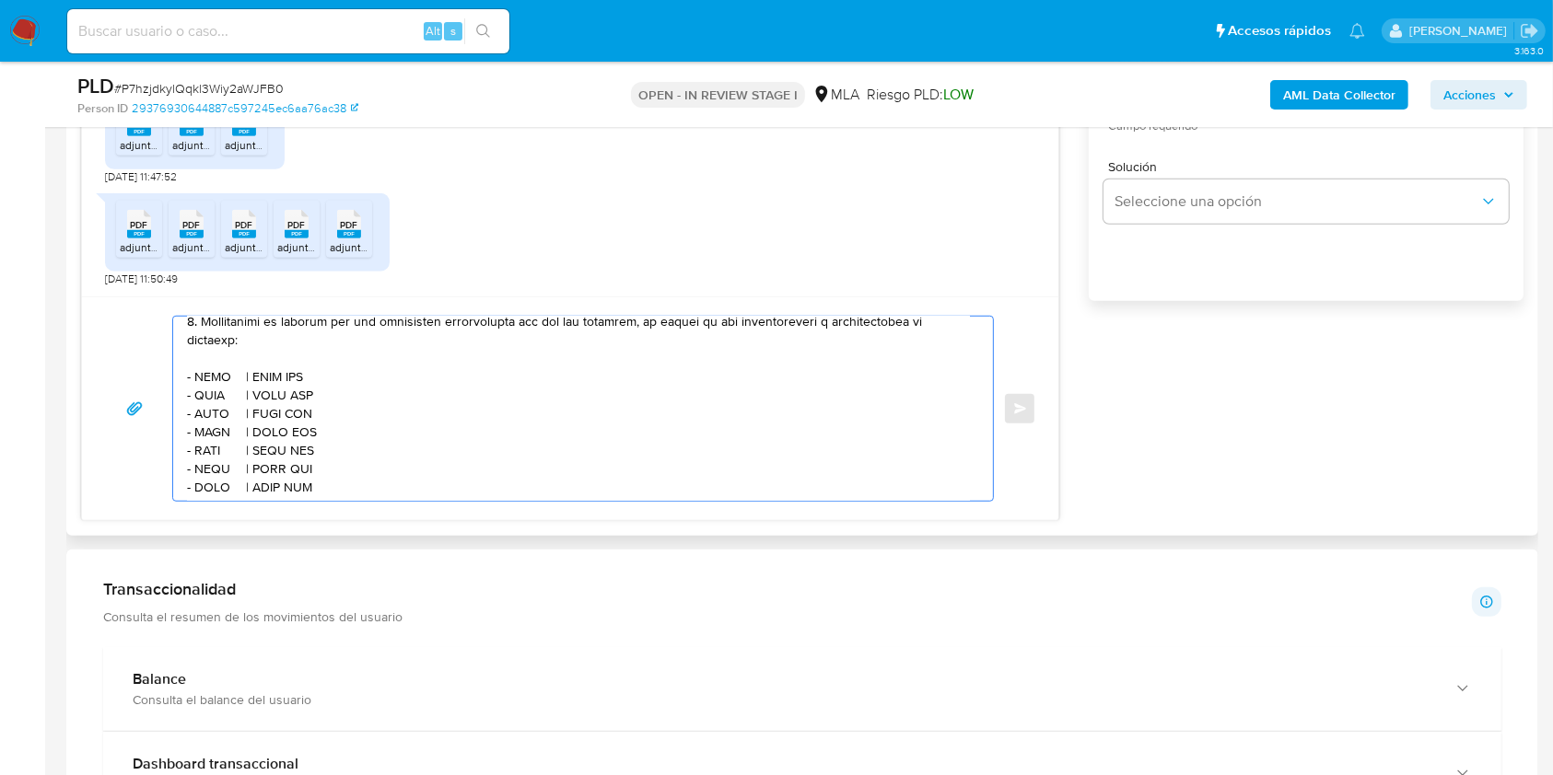
scroll to position [518, 0]
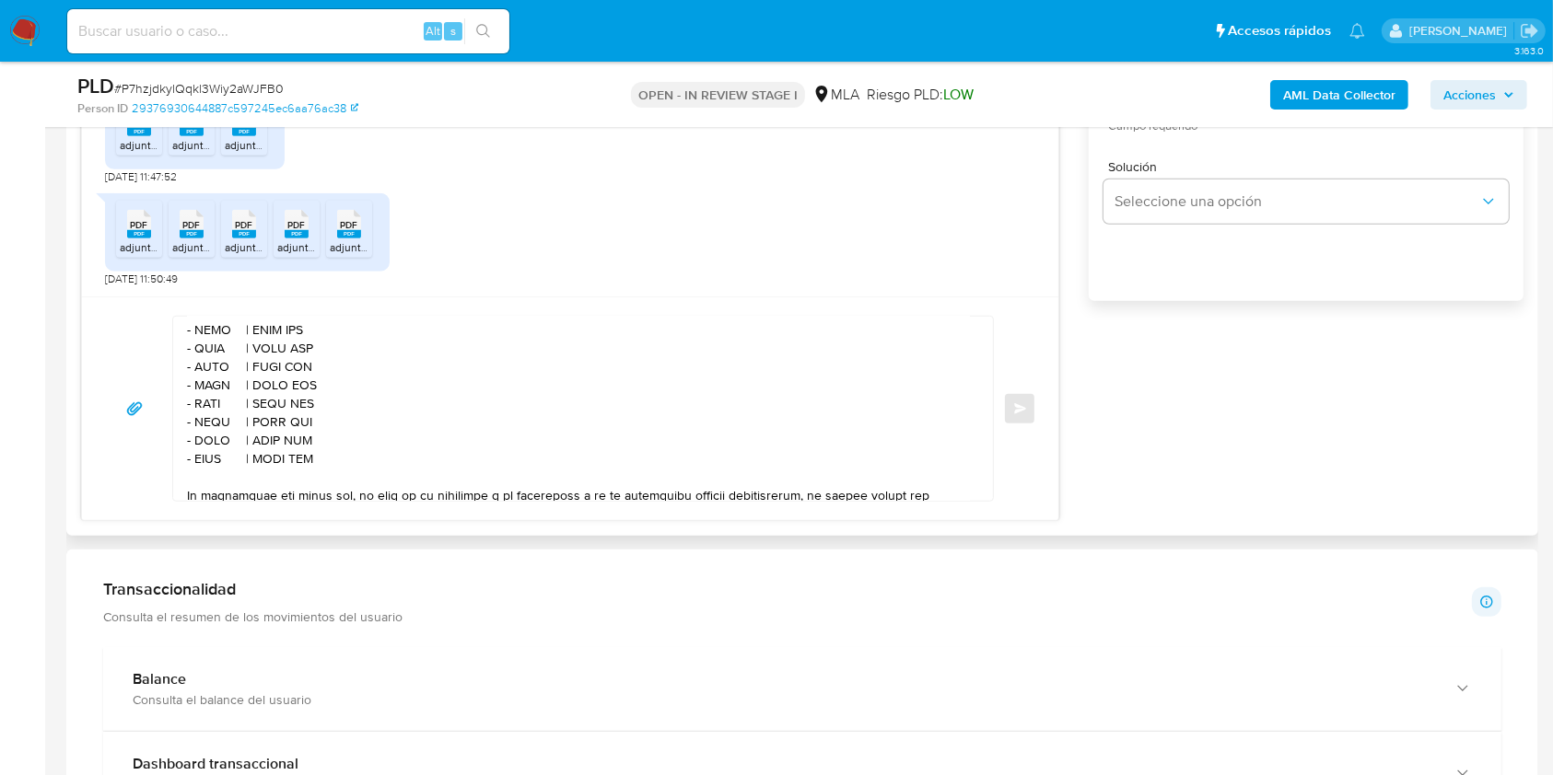
click at [206, 355] on textarea at bounding box center [578, 409] width 783 height 184
paste textarea "BRANDOLINI FRANCISCO JAVIER"
click at [439, 362] on textarea at bounding box center [578, 409] width 783 height 184
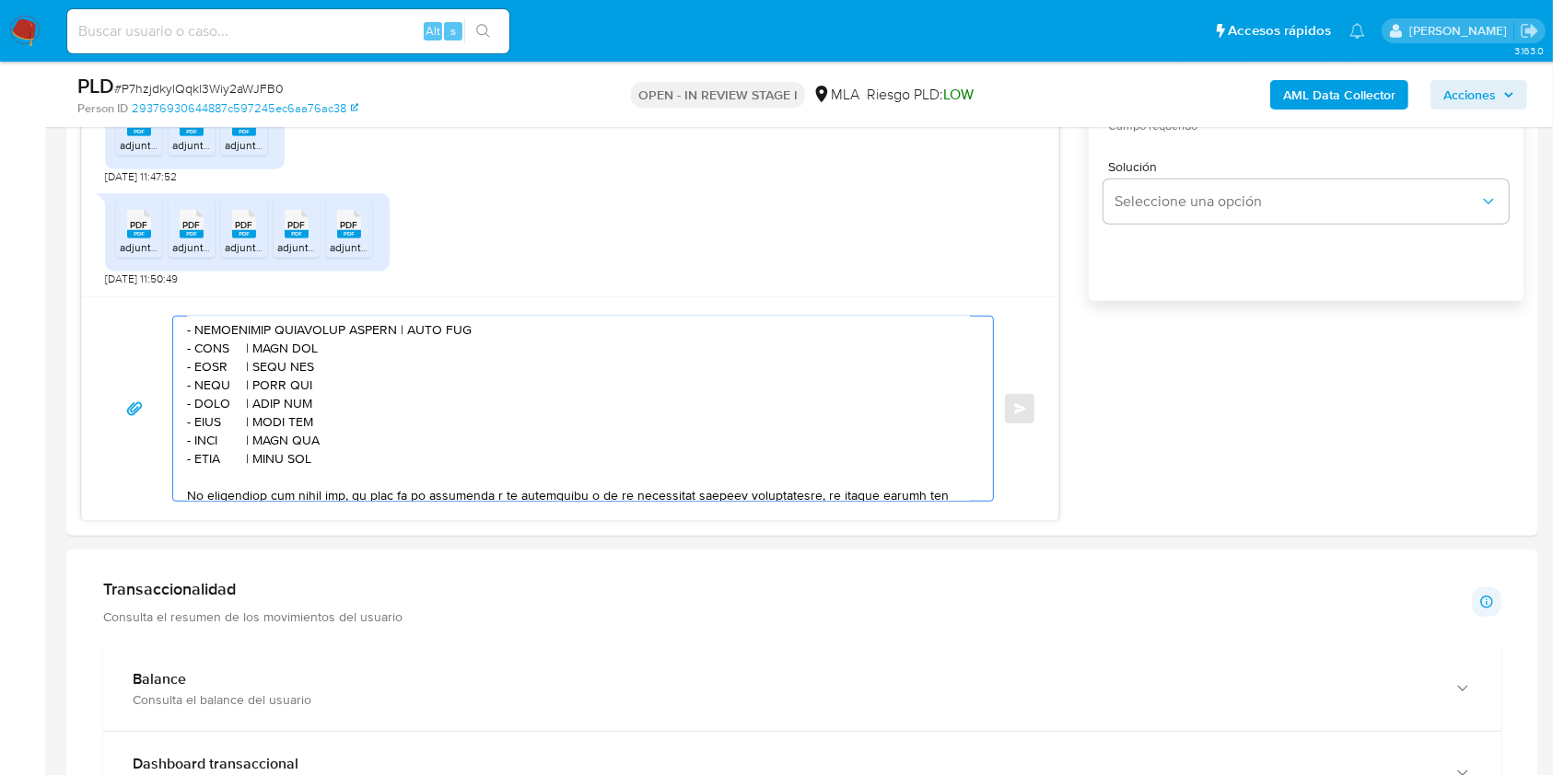
paste textarea "20406816223"
click at [205, 370] on textarea at bounding box center [578, 409] width 783 height 184
paste textarea "MATEO JAVIER BRANDOLINI"
click at [409, 376] on textarea at bounding box center [578, 409] width 783 height 184
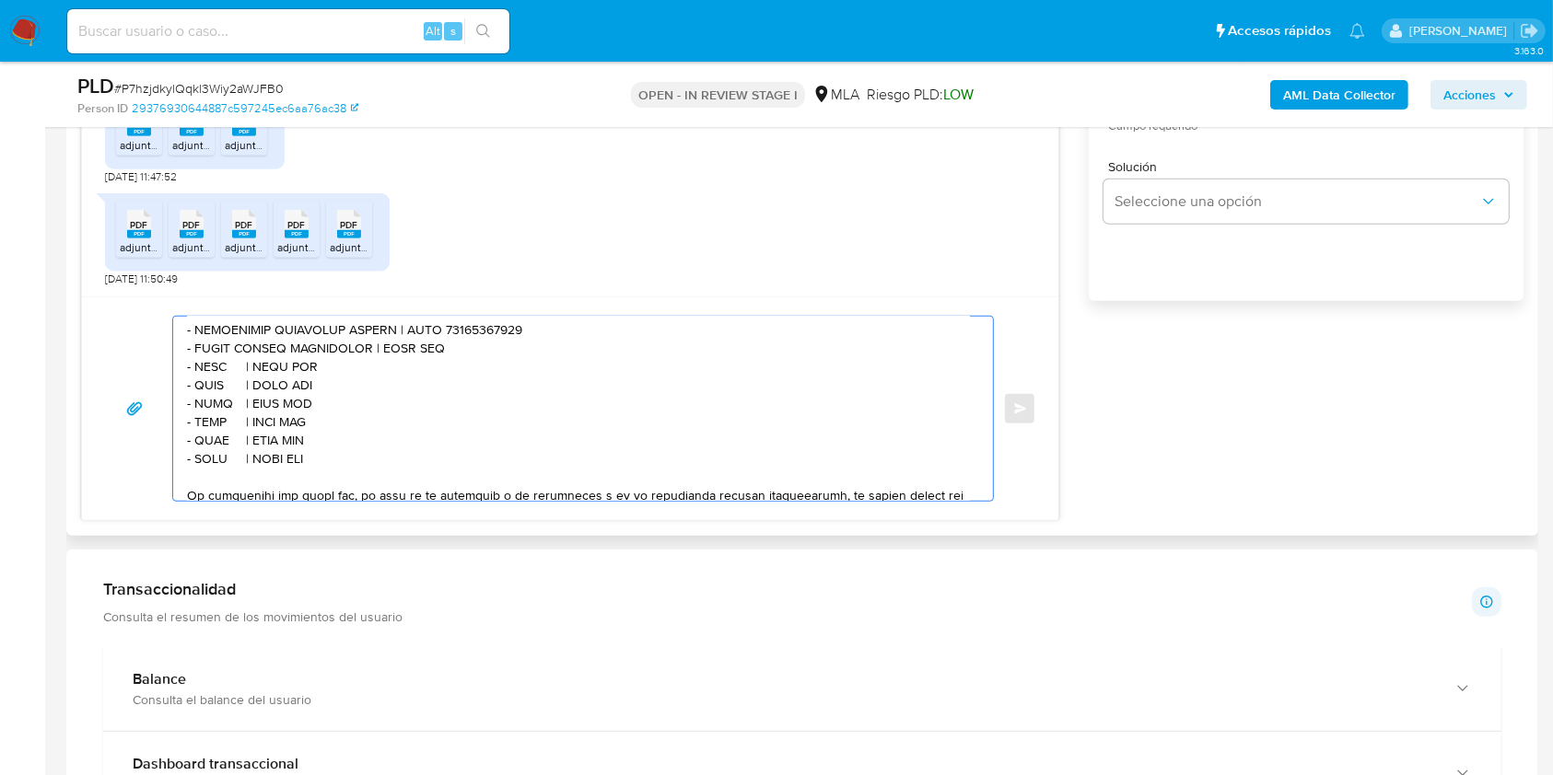
click at [409, 376] on textarea at bounding box center [578, 409] width 783 height 184
paste textarea "20937968400"
click at [215, 402] on textarea at bounding box center [578, 409] width 783 height 184
paste textarea "ANALIA VICTORIA BATISTELLA"
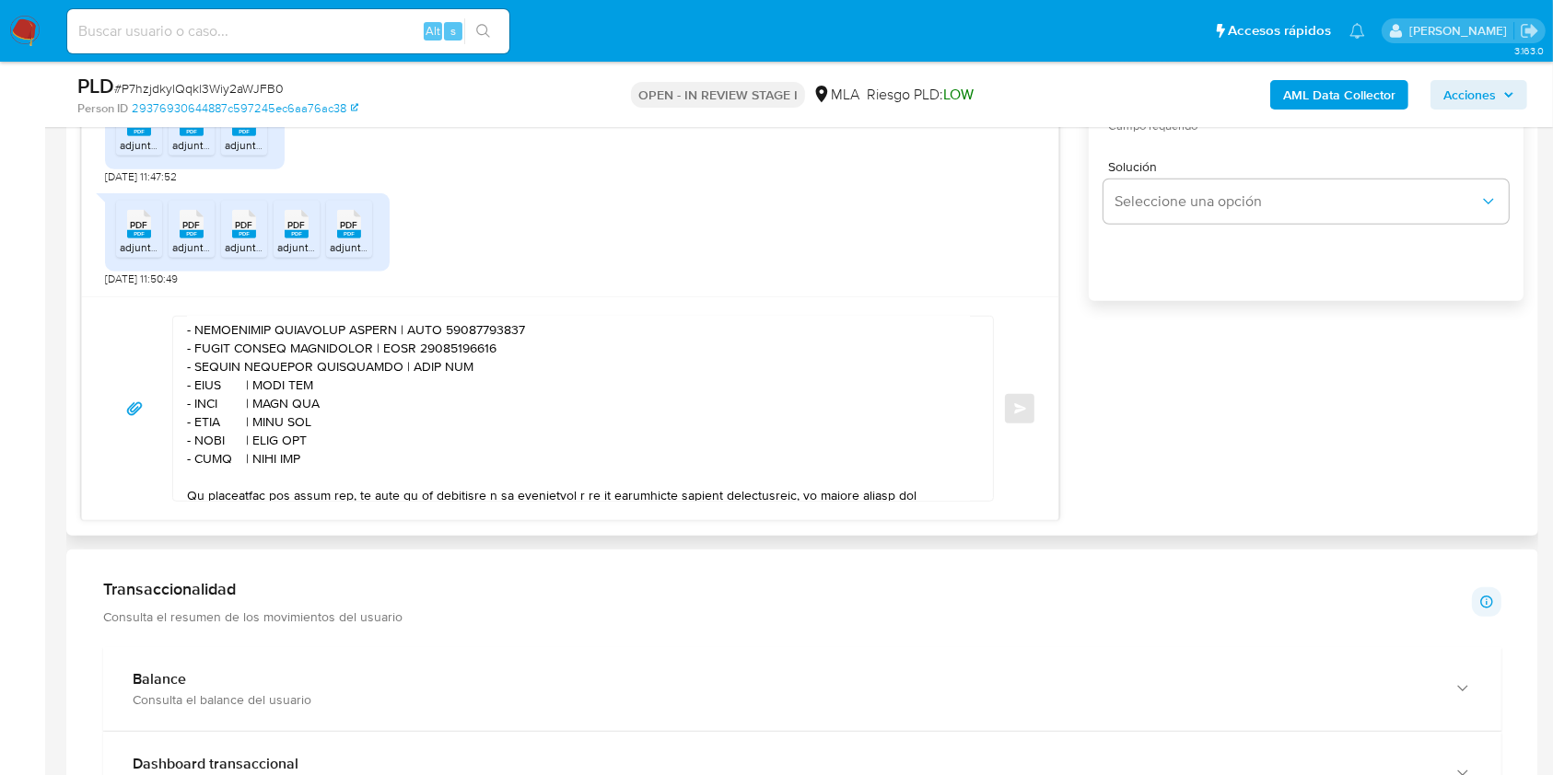
click at [428, 396] on textarea at bounding box center [578, 409] width 783 height 184
paste textarea "27306601690"
click at [212, 410] on textarea at bounding box center [578, 409] width 783 height 184
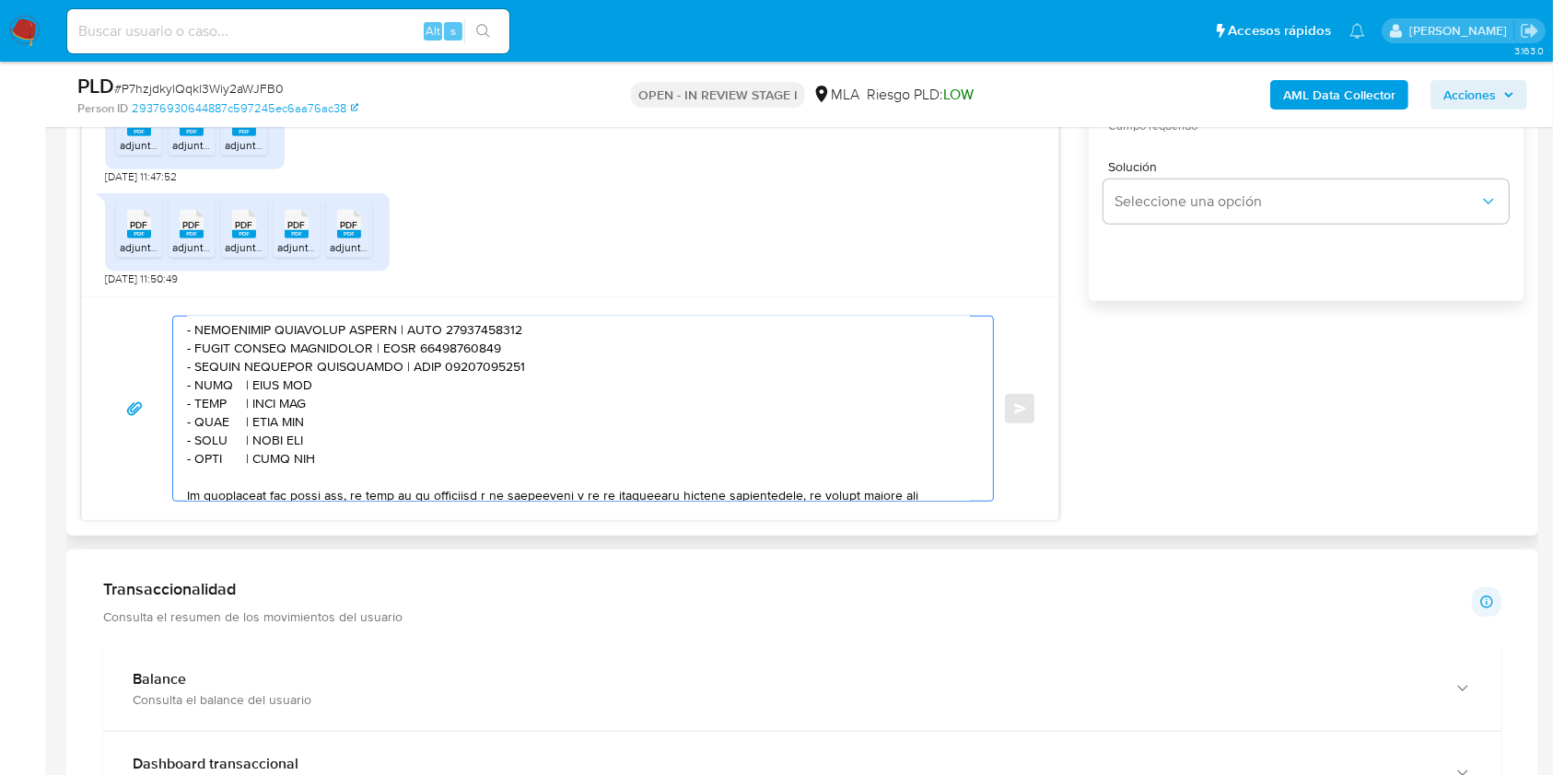
paste textarea "TORREGIANI MARIO SANTIAGO"
click at [435, 422] on textarea at bounding box center [578, 409] width 783 height 184
paste textarea "20181078961"
click at [210, 432] on textarea at bounding box center [578, 409] width 783 height 184
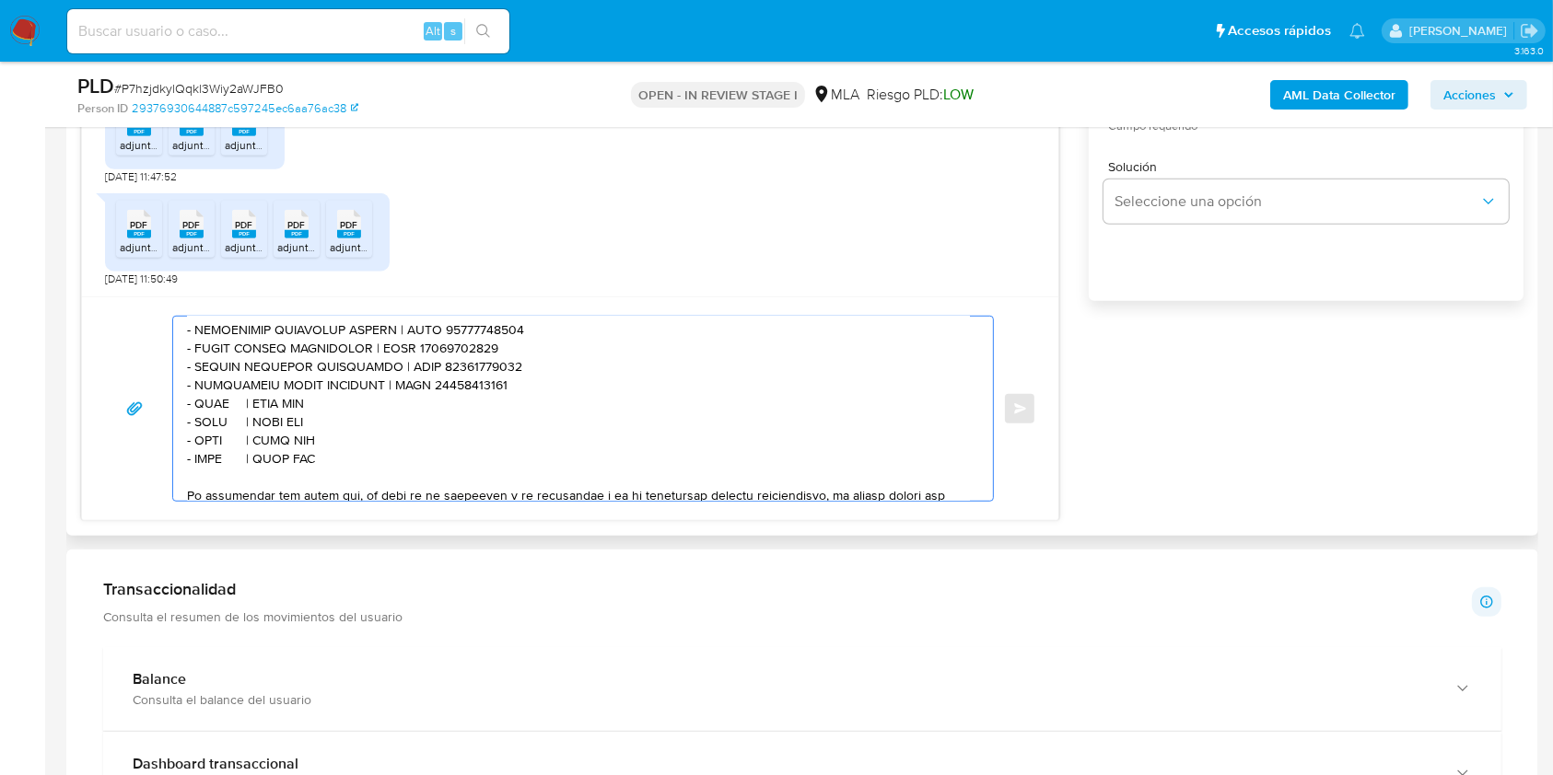
click at [210, 432] on textarea at bounding box center [578, 409] width 783 height 184
paste textarea "Jhon Carlos Emanuel Nicolas Conde"
type textarea "Hola. Muchas gracias por tu respuesta. La documentación proporcionada no corres…"
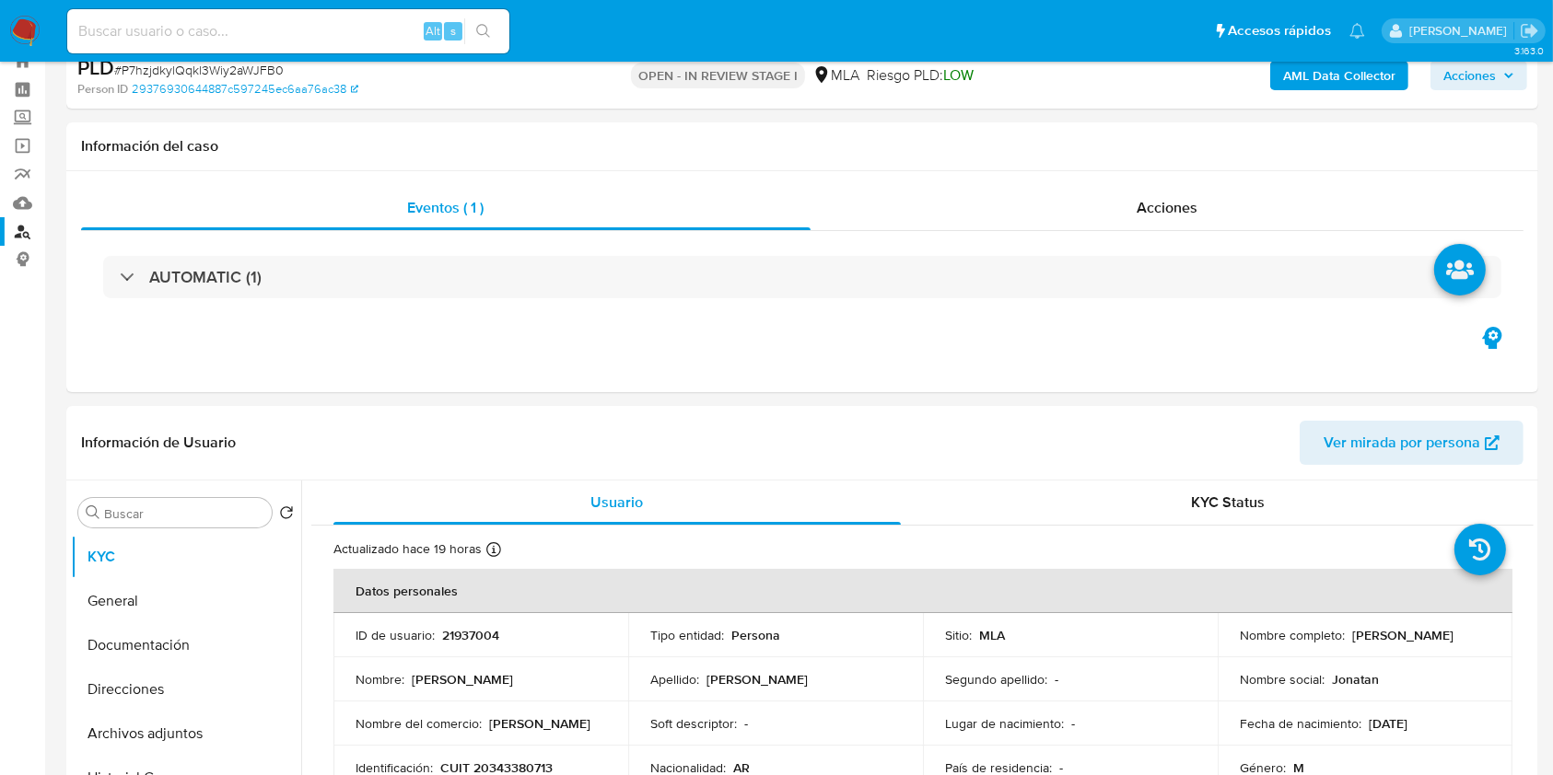
scroll to position [0, 0]
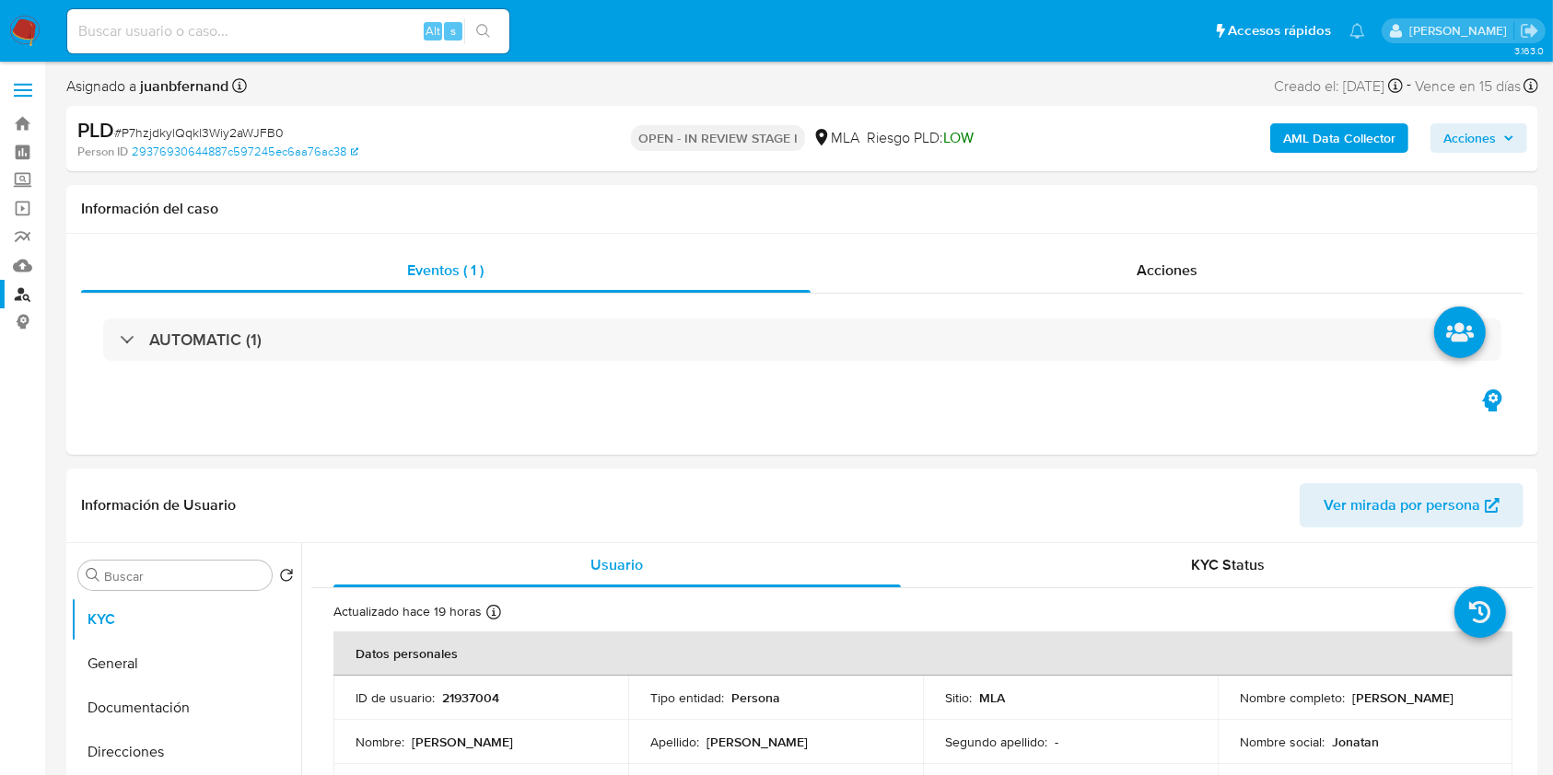
drag, startPoint x: 26, startPoint y: 287, endPoint x: 55, endPoint y: 278, distance: 30.9
click at [25, 287] on link "Buscador de personas" at bounding box center [109, 294] width 219 height 29
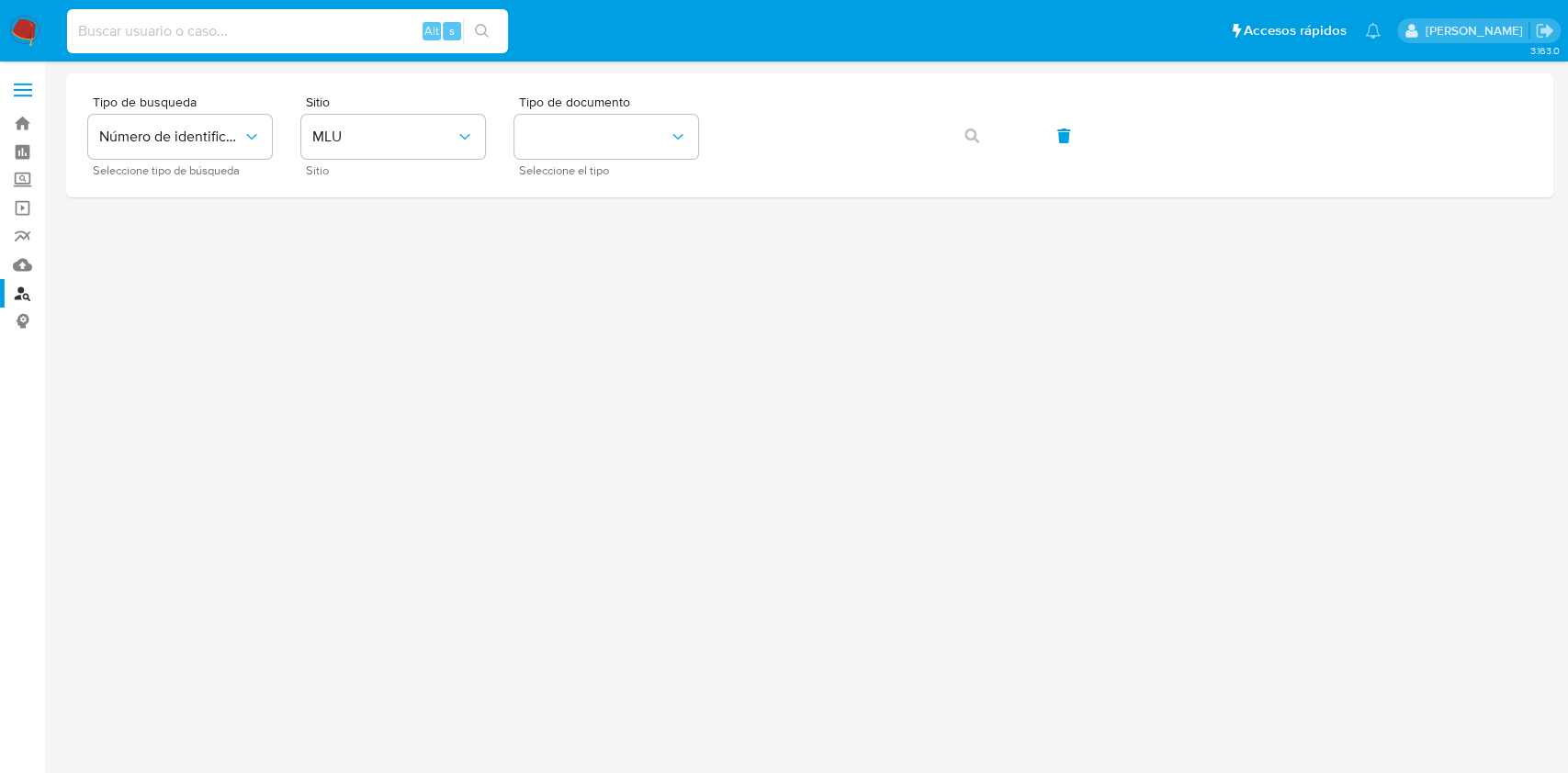
click at [213, 40] on input at bounding box center [287, 31] width 441 height 24
paste input "JzbIZyLrSkDv06ZSesdp7lDl"
type input "JzbIZyLrSkDv06ZSesdp7lDl"
drag, startPoint x: 559, startPoint y: 36, endPoint x: 505, endPoint y: 32, distance: 54.1
click at [554, 36] on ul "Pausado Ver notificaciones JzbIZyLrSkDv06ZSesdp7lDl Alt s Accesos rápidos Presi…" at bounding box center [723, 30] width 1332 height 46
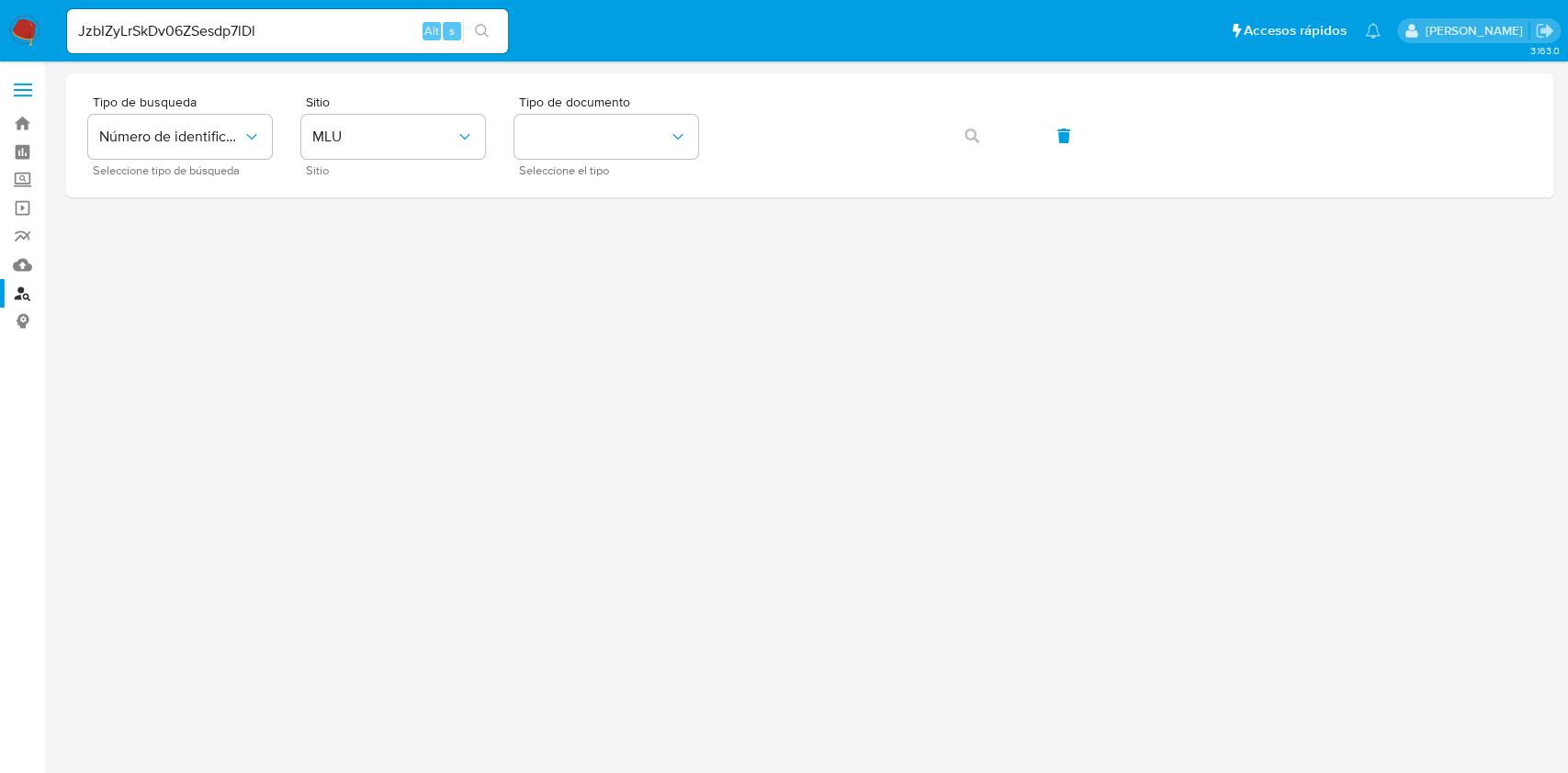
click at [490, 28] on button "search-icon" at bounding box center [482, 31] width 38 height 26
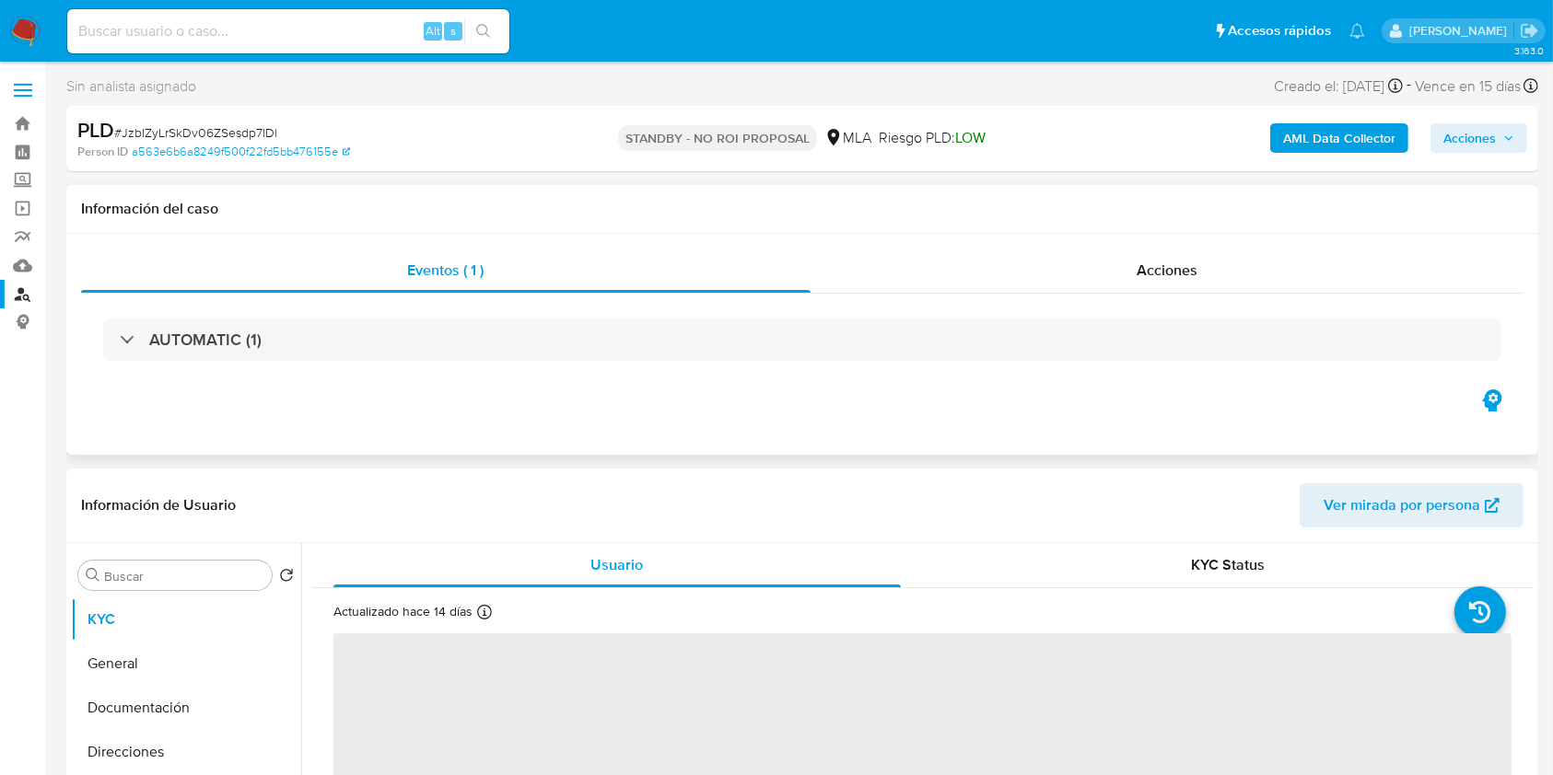
select select "10"
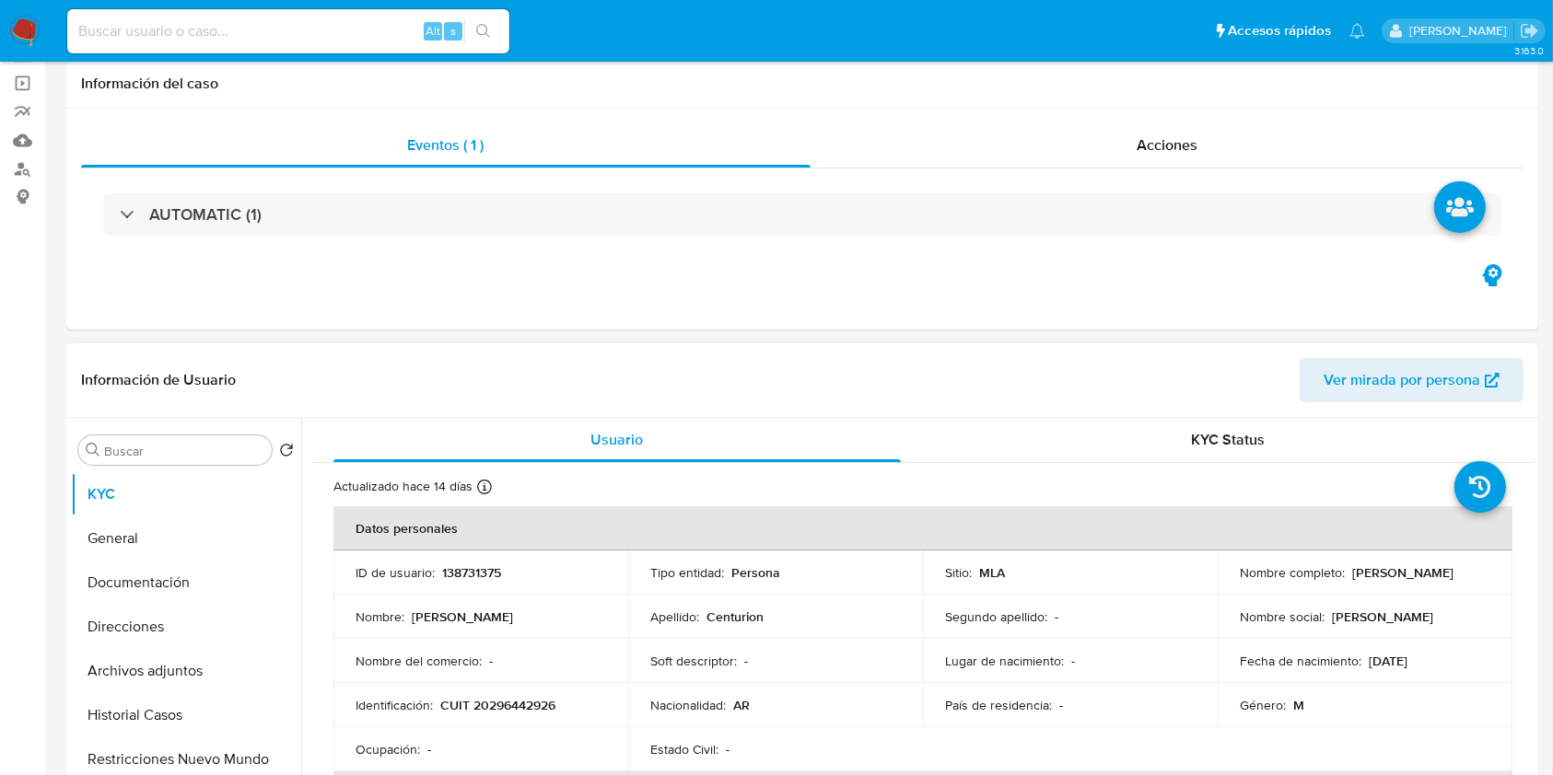
scroll to position [245, 0]
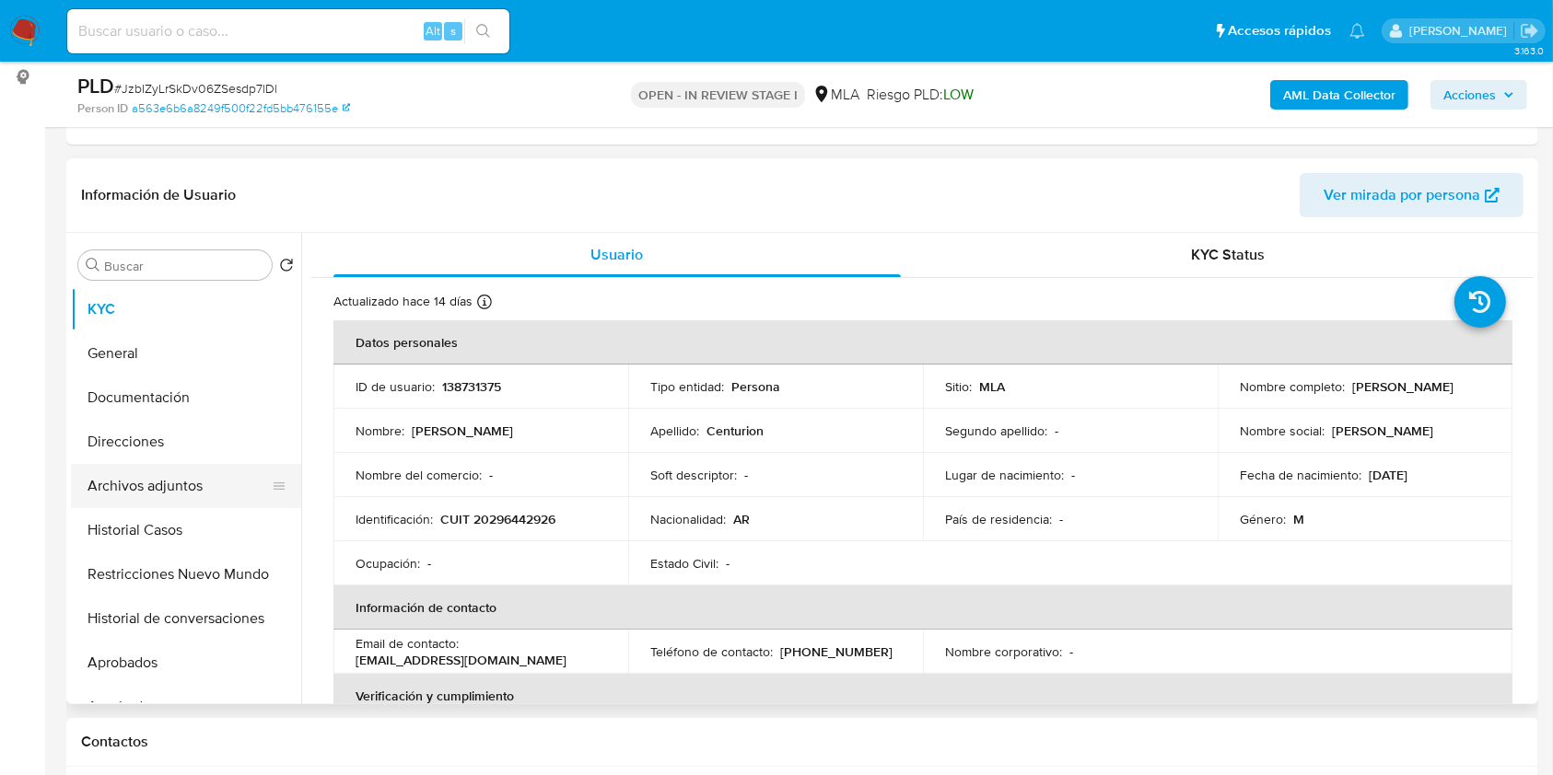
click at [192, 488] on button "Archivos adjuntos" at bounding box center [178, 486] width 215 height 44
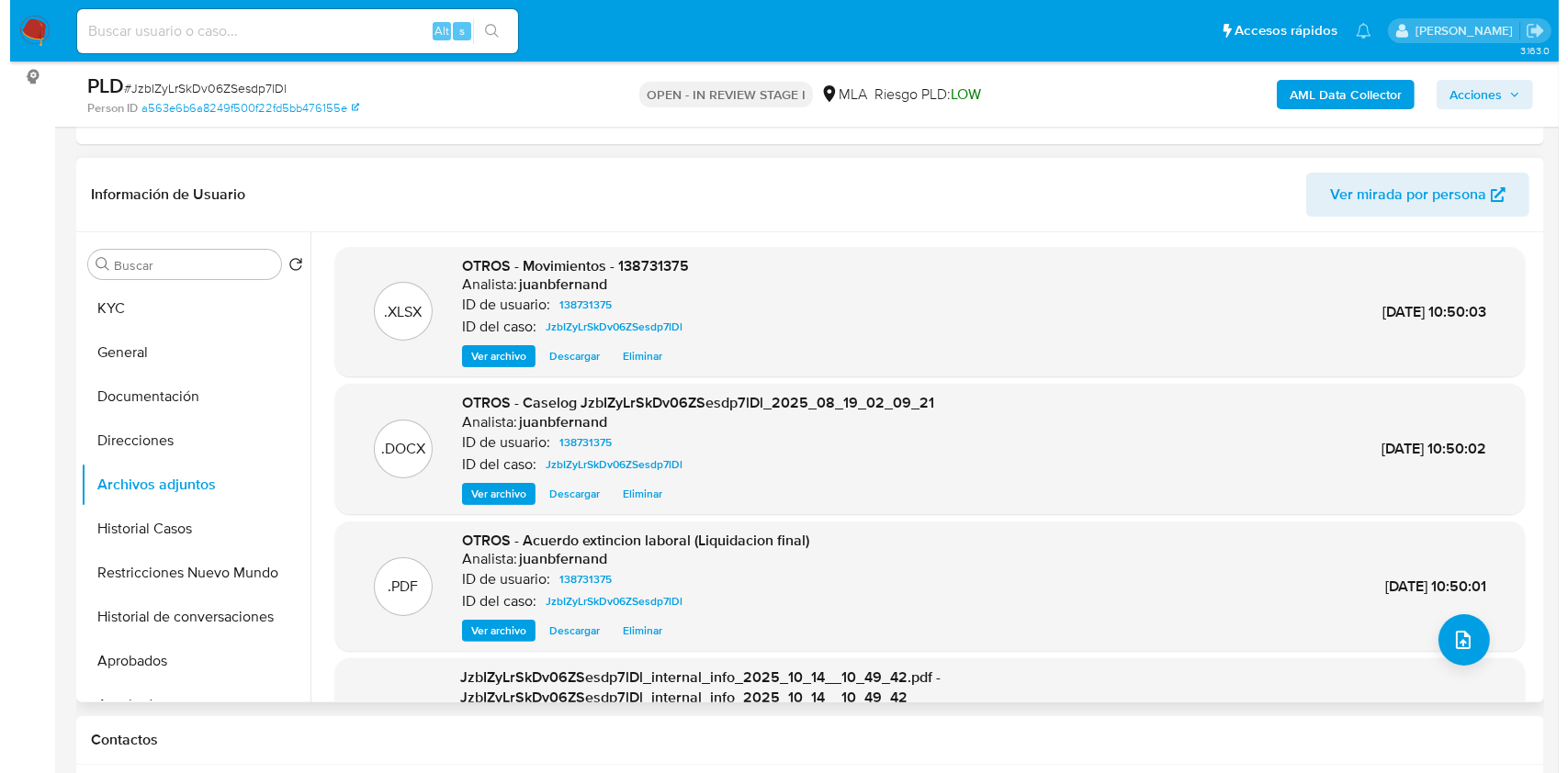
scroll to position [122, 0]
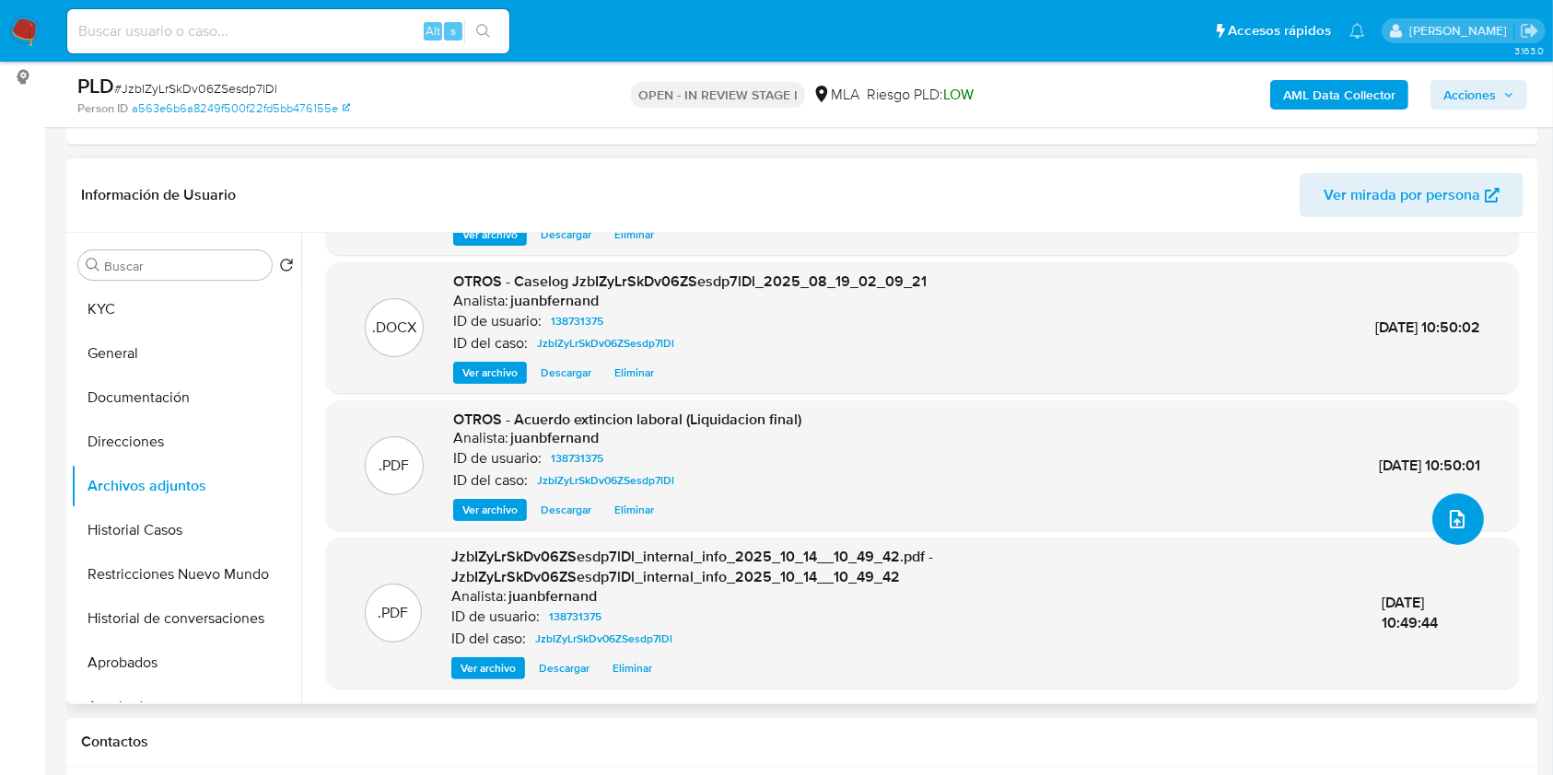
click at [1446, 508] on icon "upload-file" at bounding box center [1457, 519] width 22 height 22
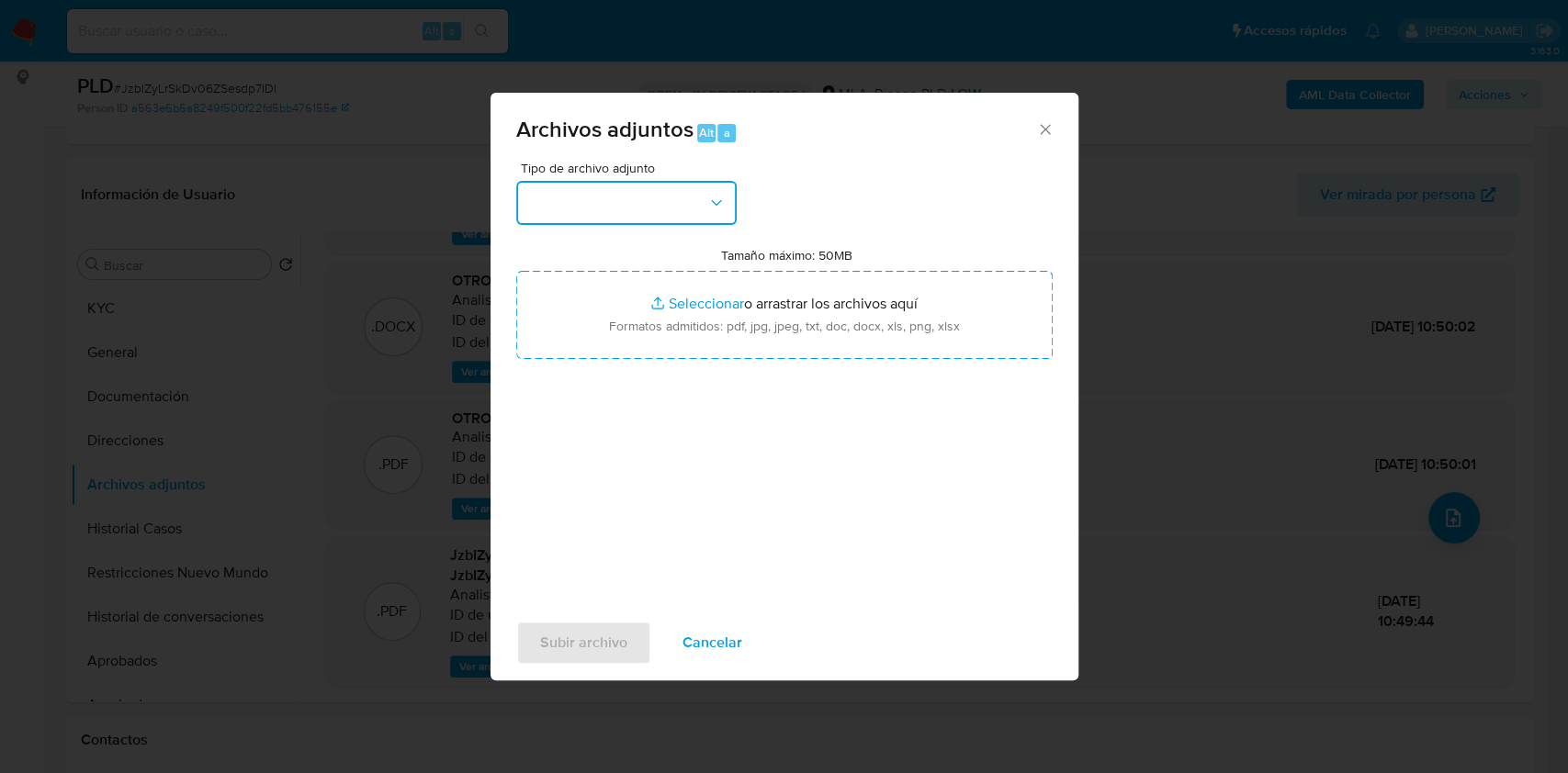
click at [681, 208] on button "button" at bounding box center [626, 202] width 220 height 44
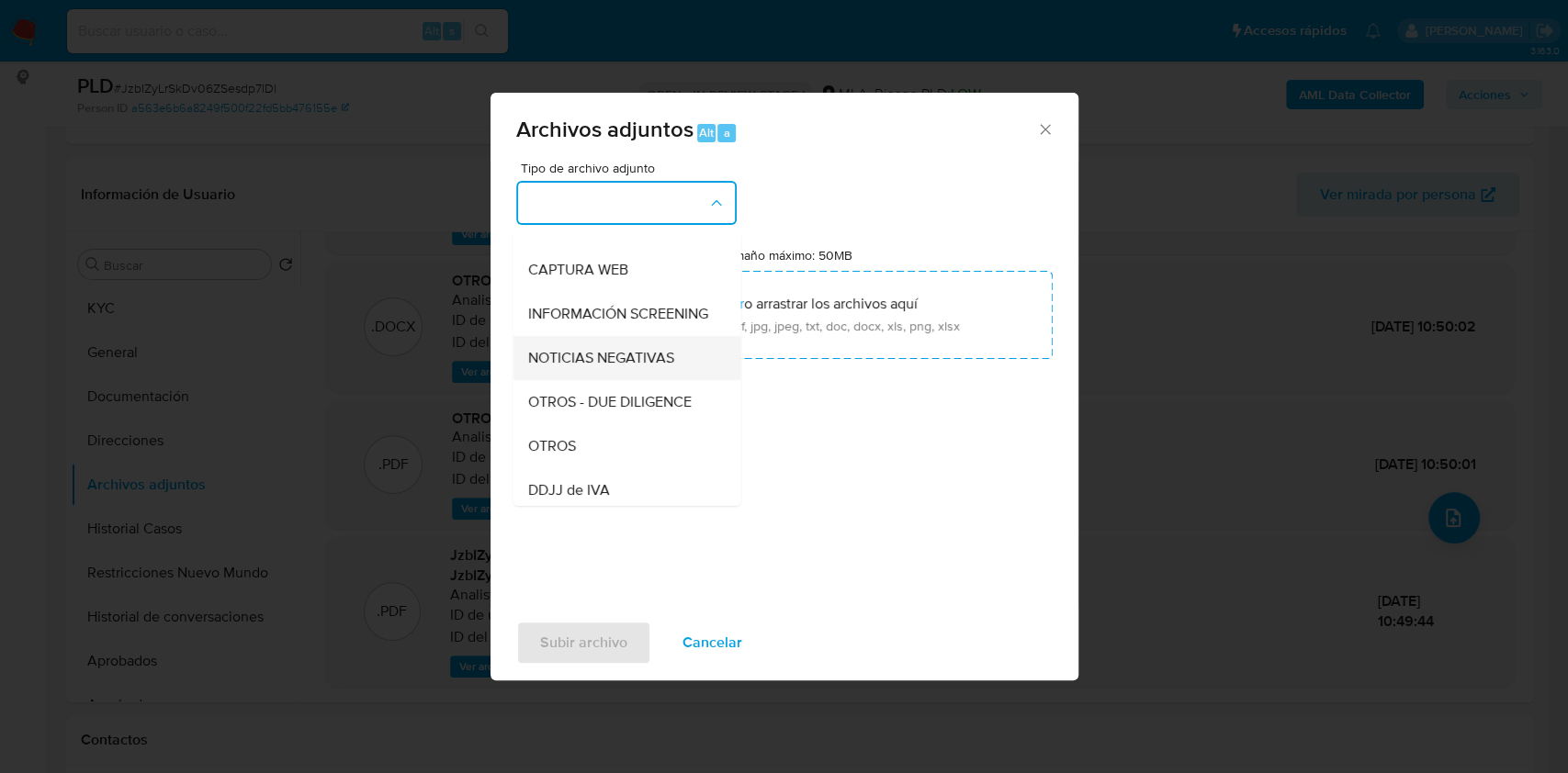
scroll to position [244, 0]
click at [566, 370] on span "OTROS" at bounding box center [552, 361] width 48 height 18
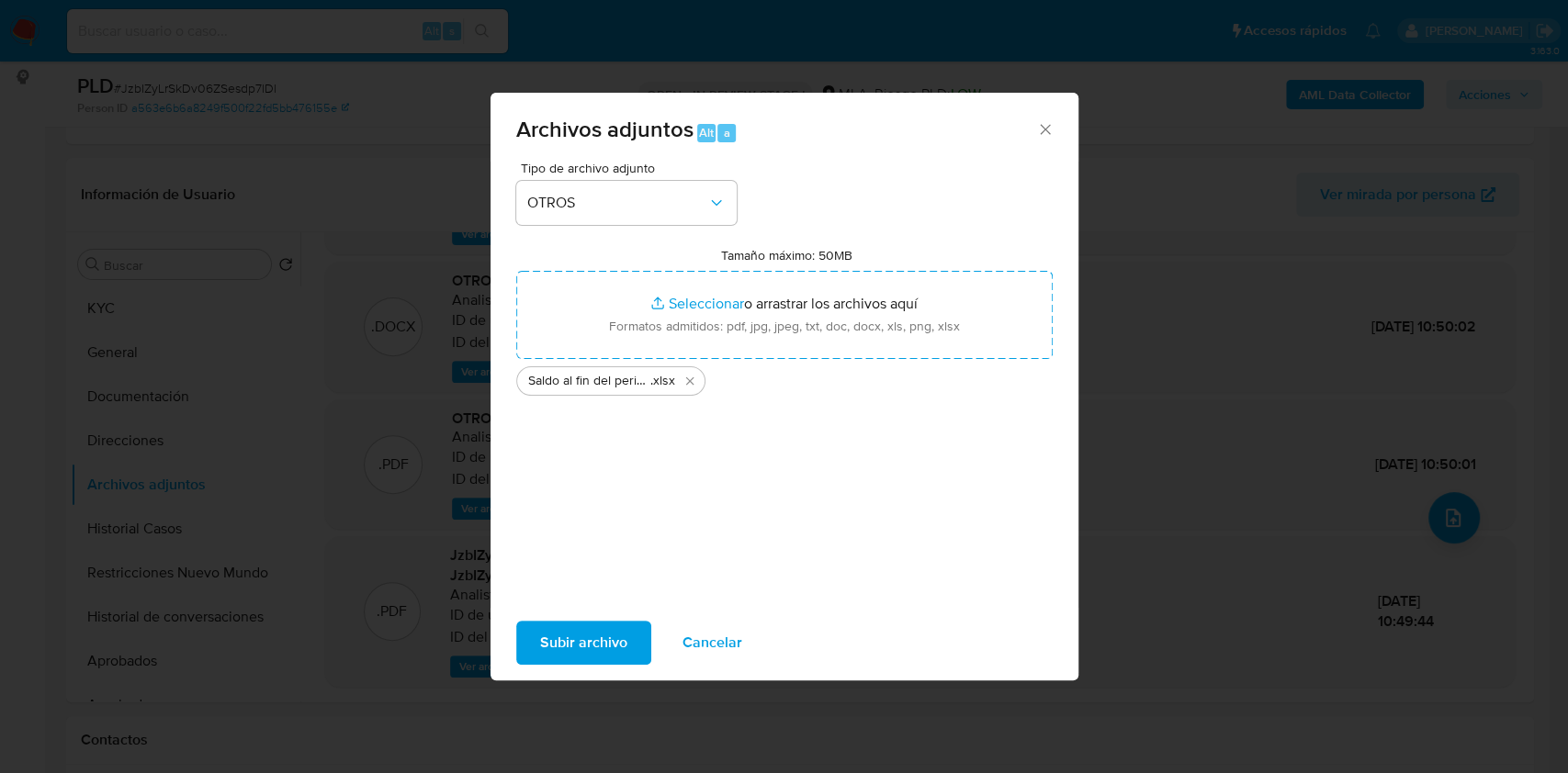
click at [580, 644] on span "Subir archivo" at bounding box center [583, 642] width 87 height 41
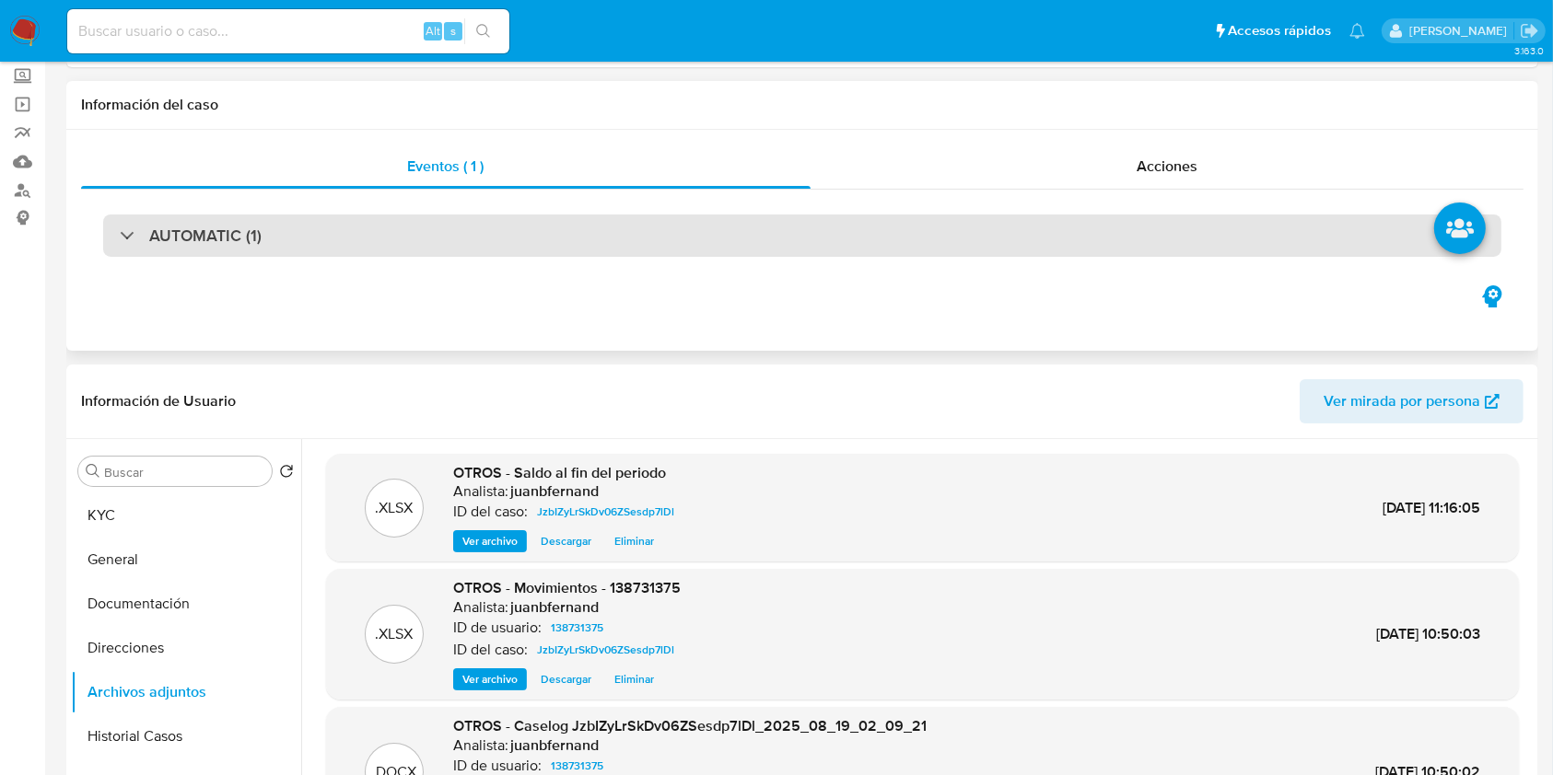
scroll to position [0, 0]
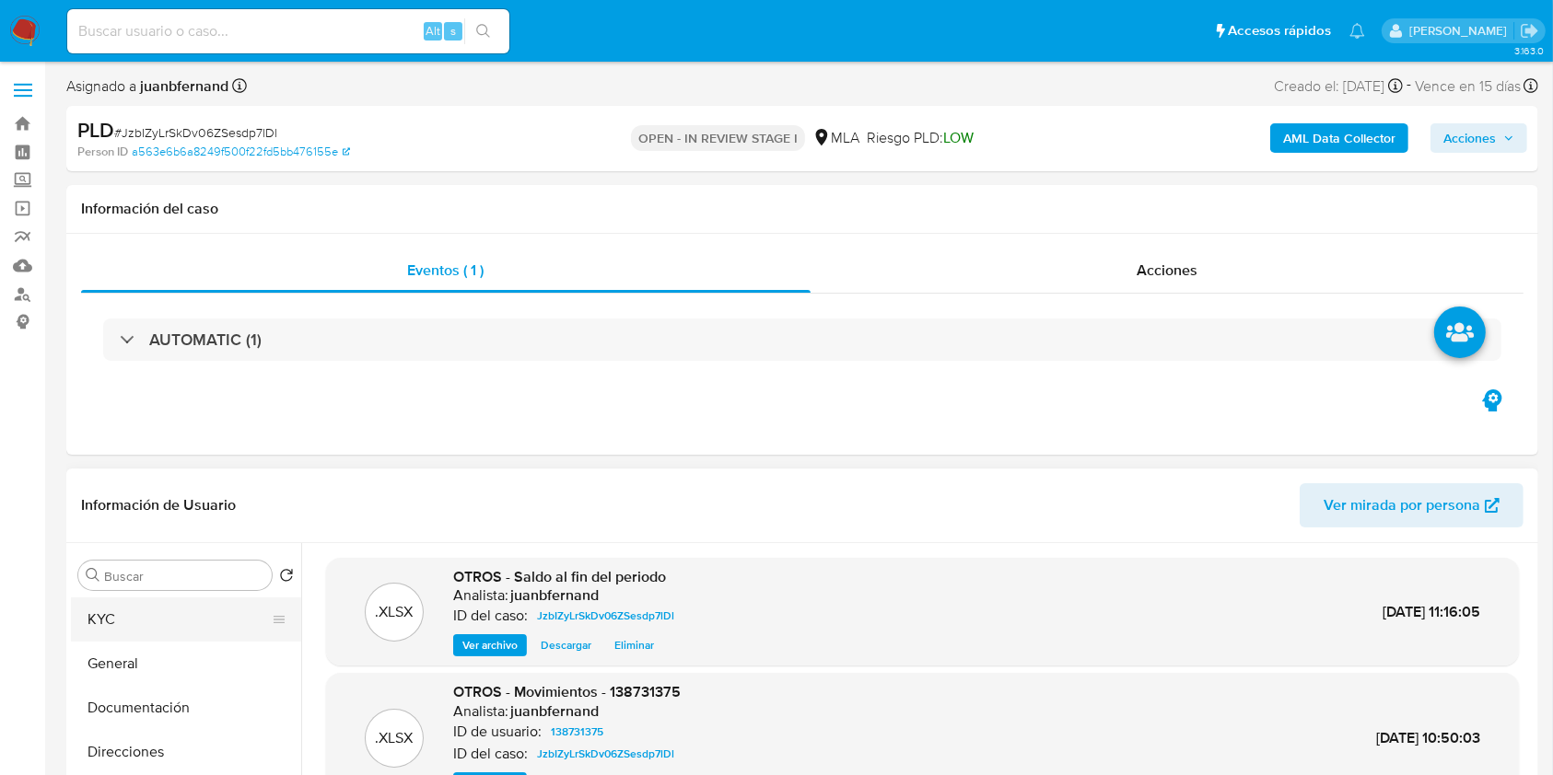
click at [162, 626] on button "KYC" at bounding box center [178, 620] width 215 height 44
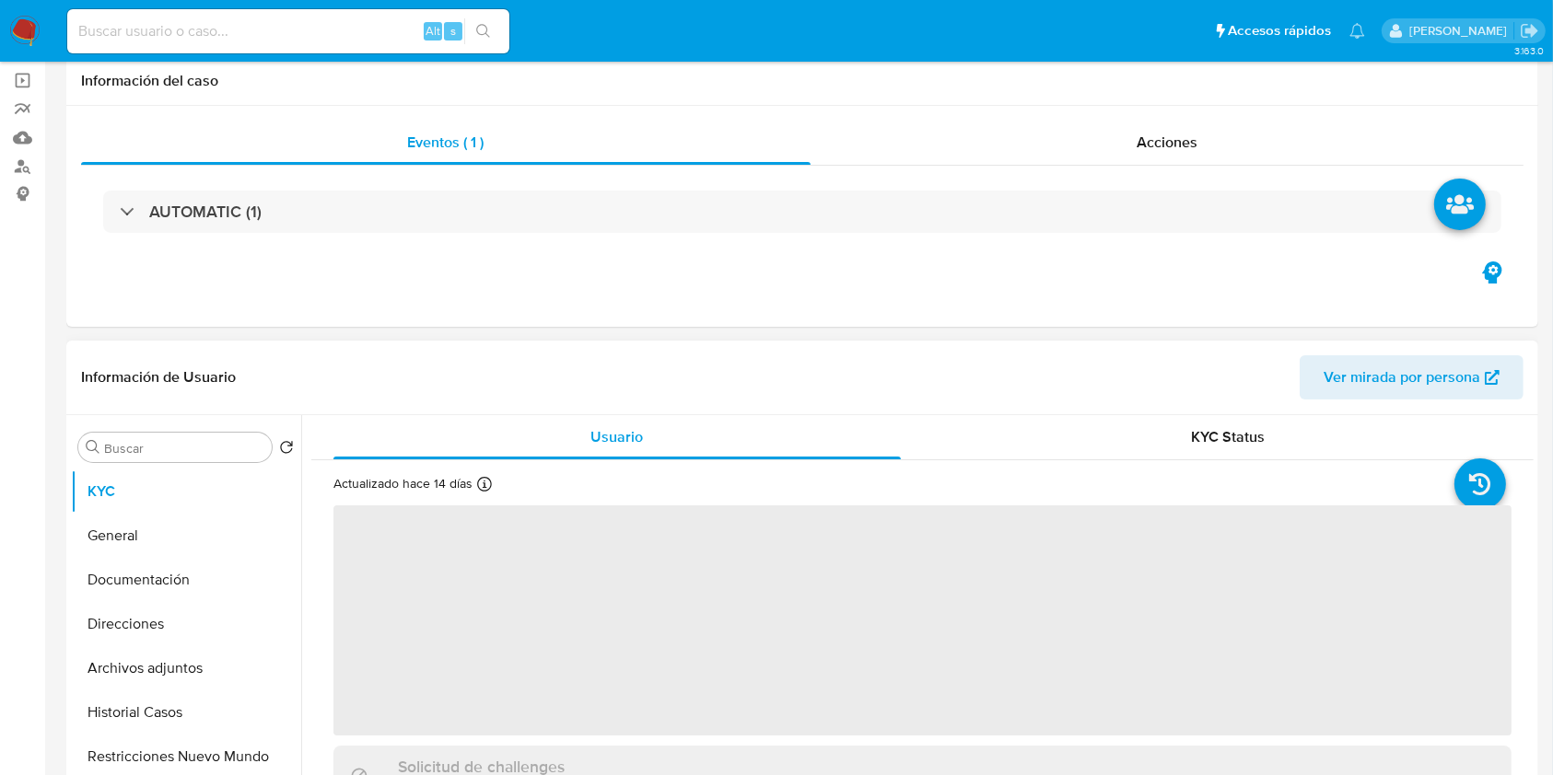
scroll to position [245, 0]
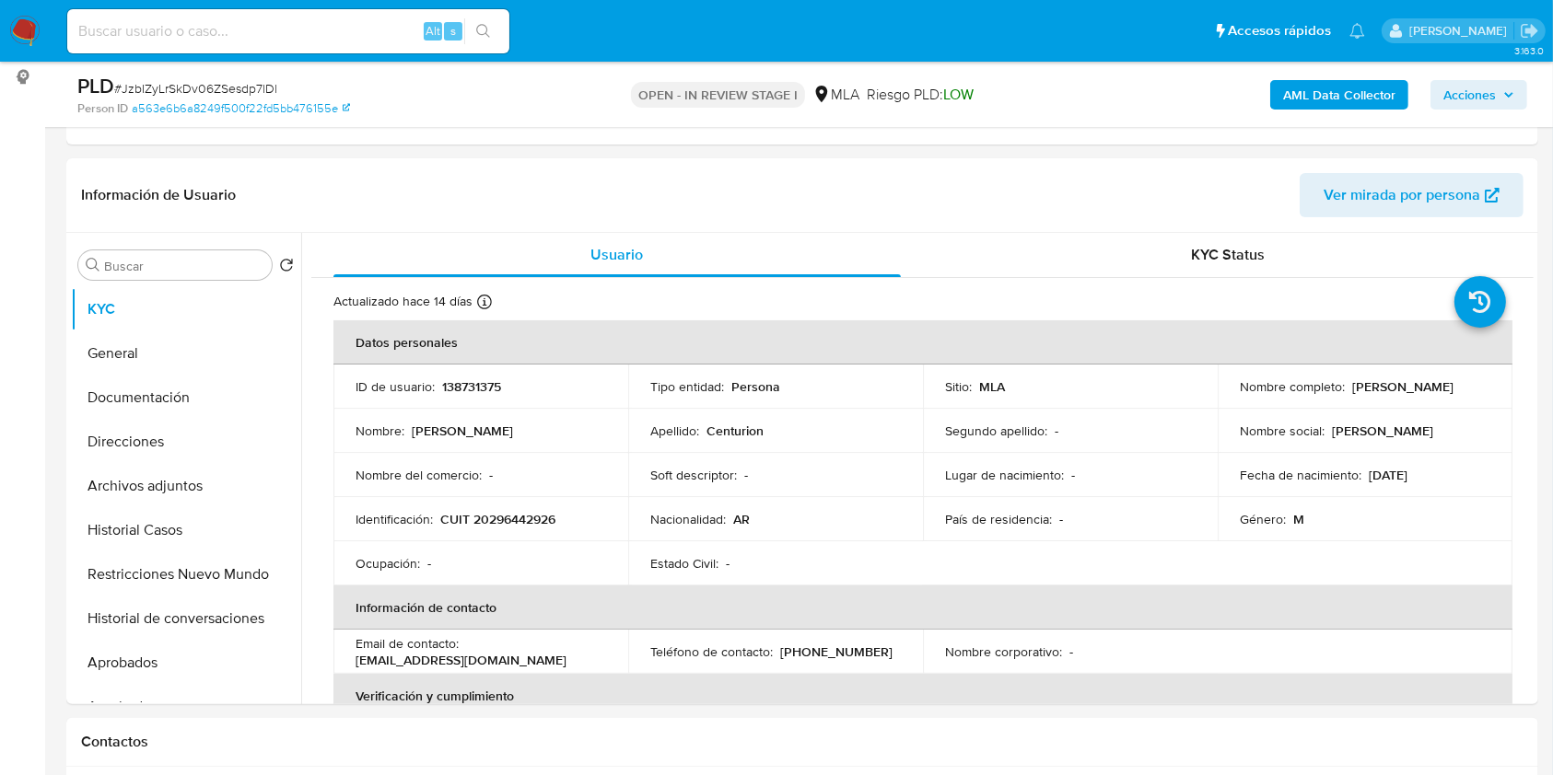
click at [1463, 94] on span "Acciones" at bounding box center [1469, 94] width 52 height 29
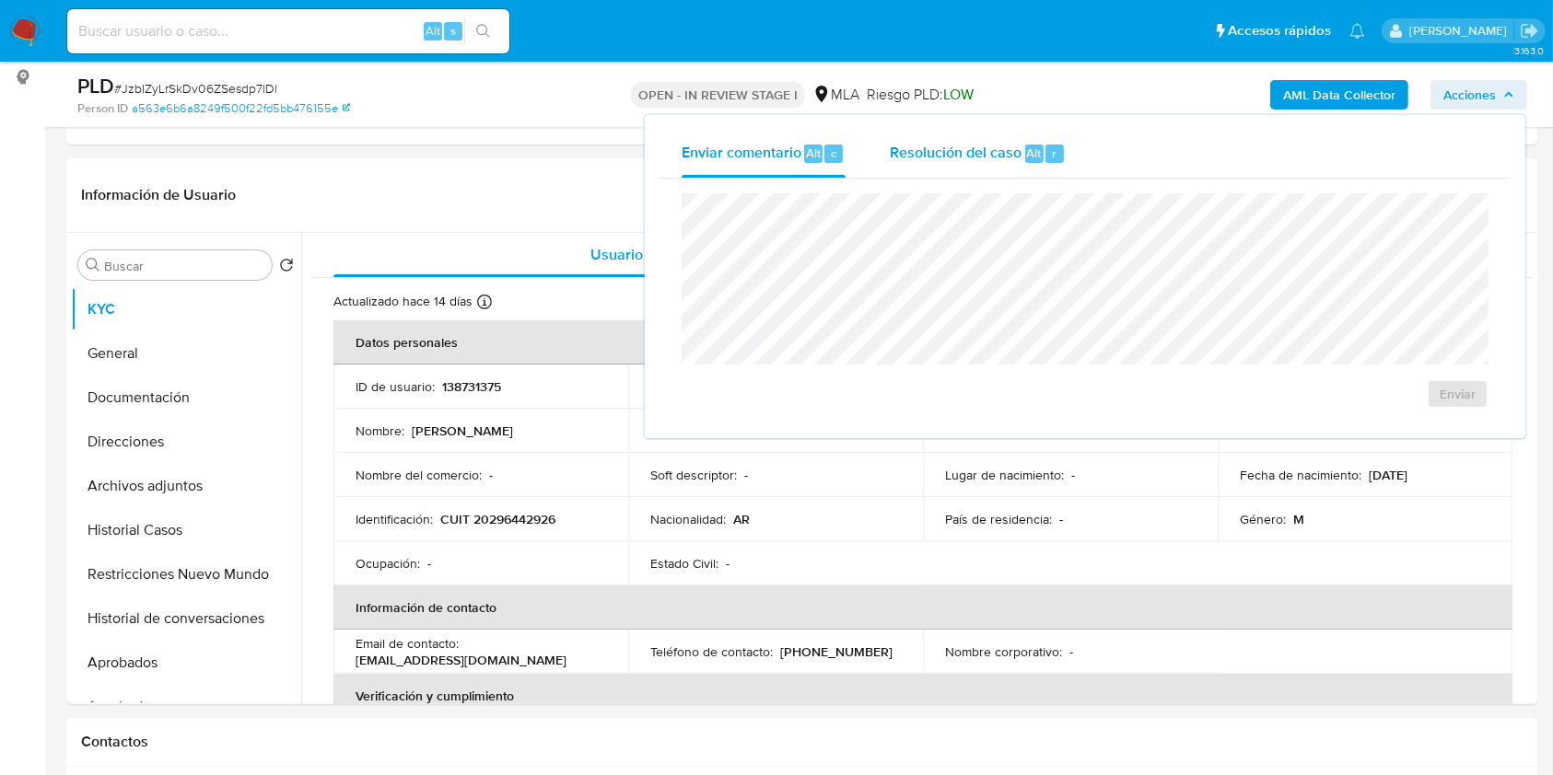
click at [936, 158] on span "Resolución del caso" at bounding box center [956, 152] width 132 height 21
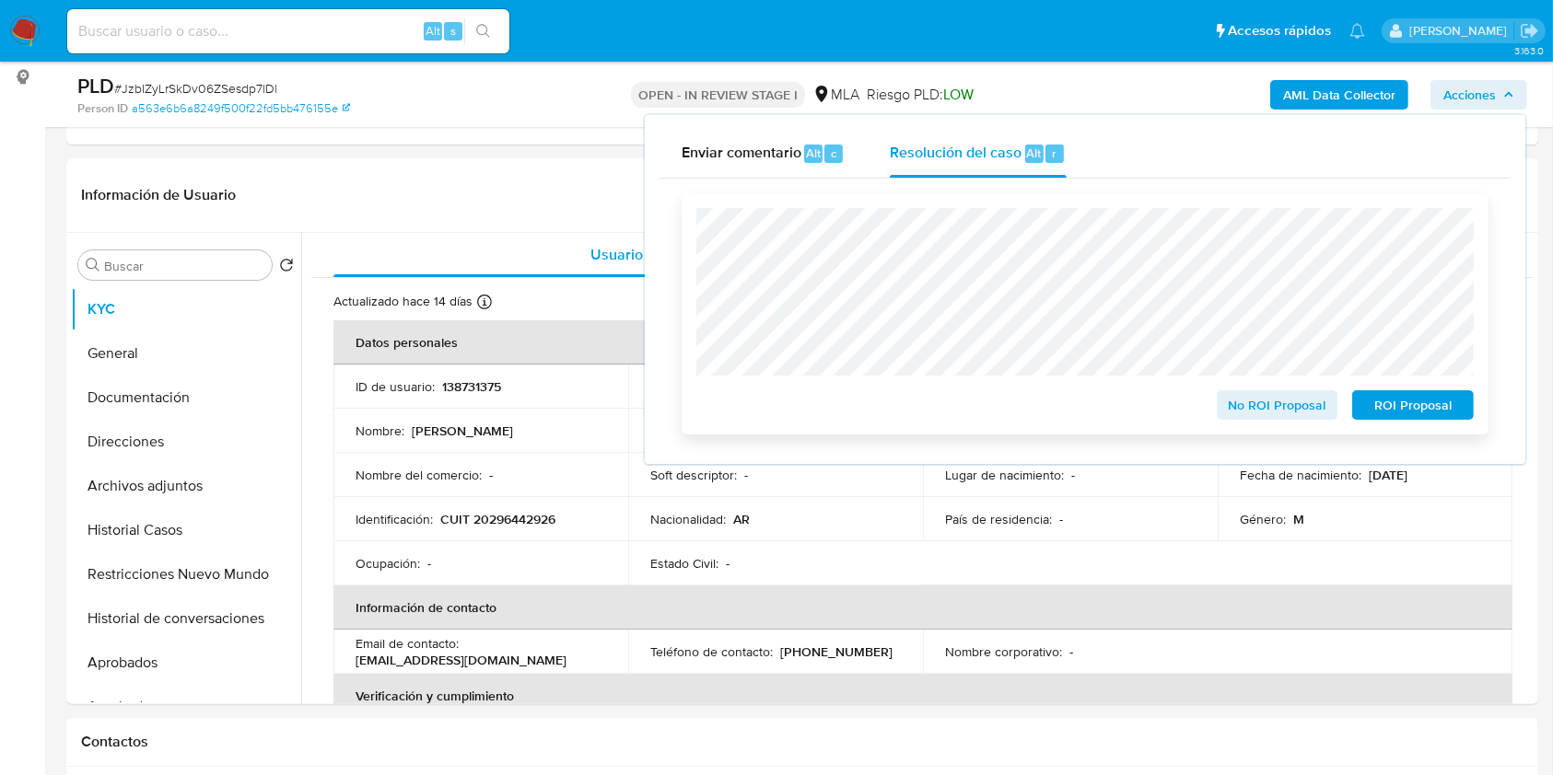
click at [1303, 415] on span "No ROI Proposal" at bounding box center [1277, 405] width 96 height 26
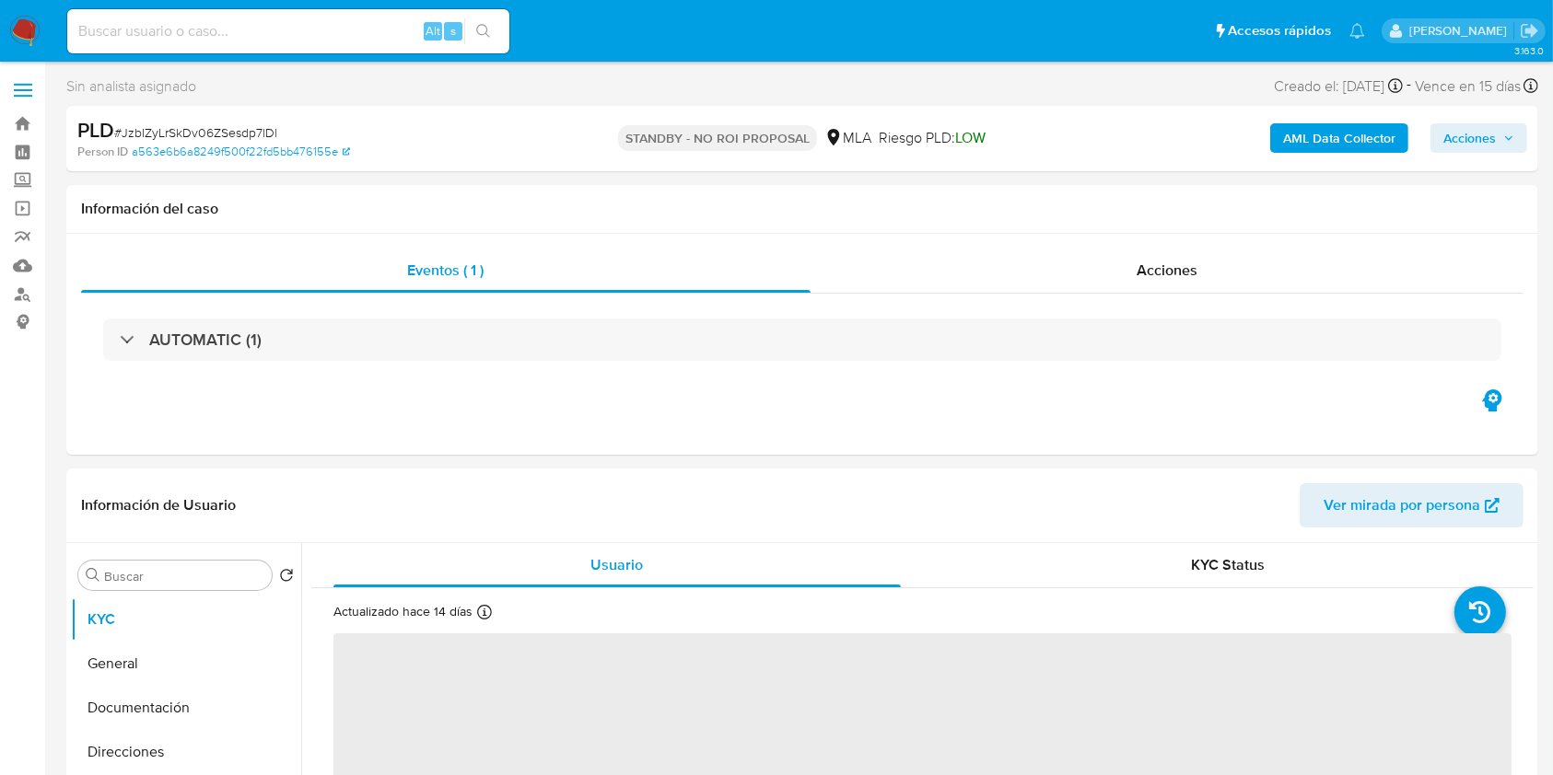
select select "10"
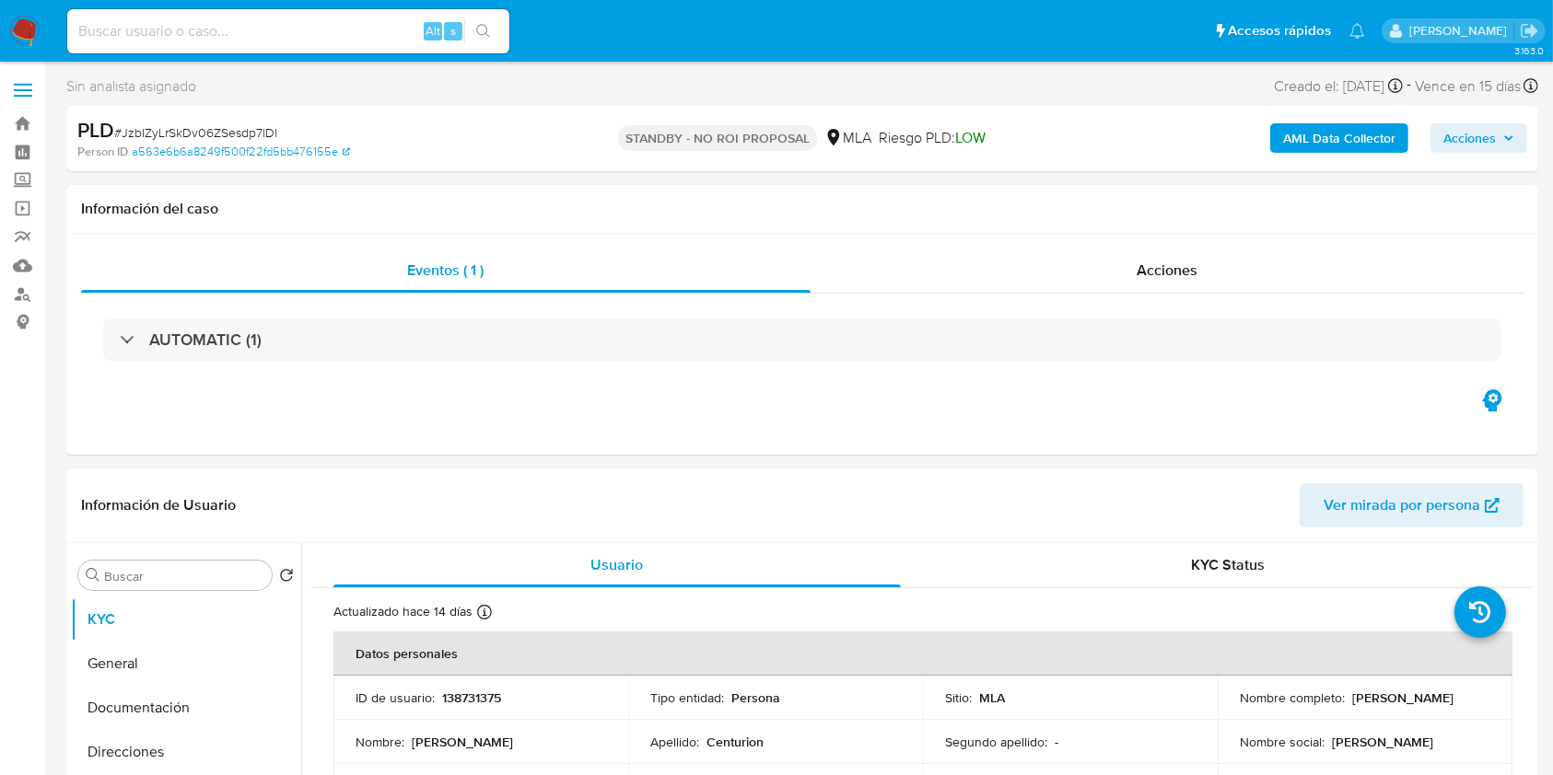
drag, startPoint x: 327, startPoint y: 29, endPoint x: 337, endPoint y: 31, distance: 10.5
click at [327, 29] on input at bounding box center [288, 31] width 442 height 24
paste input "P7hzjdkylQqkl3Wiy2aWJFB0"
type input "P7hzjdkylQqkl3Wiy2aWJFB0"
click at [486, 33] on icon "search-icon" at bounding box center [483, 31] width 15 height 15
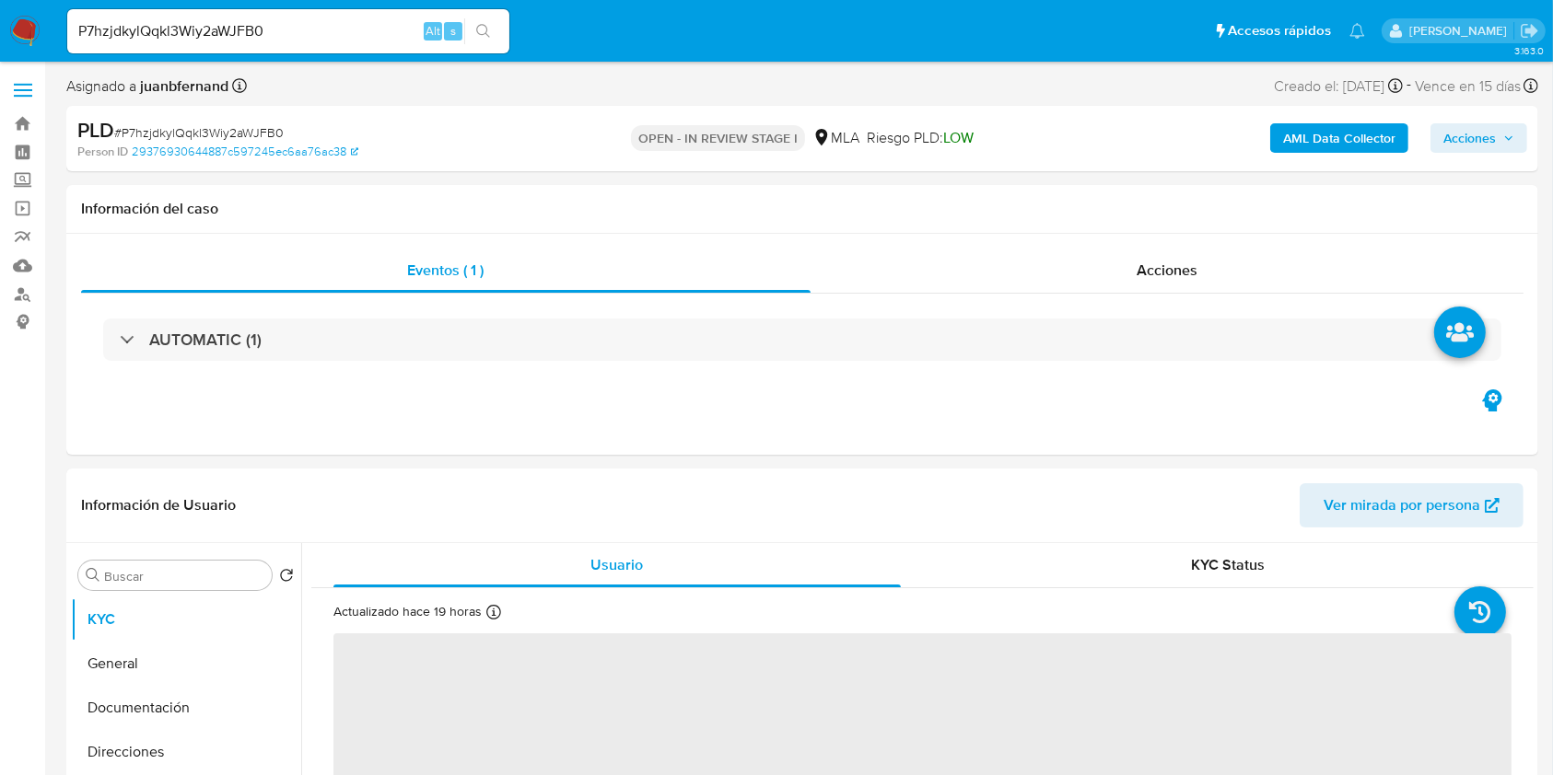
select select "10"
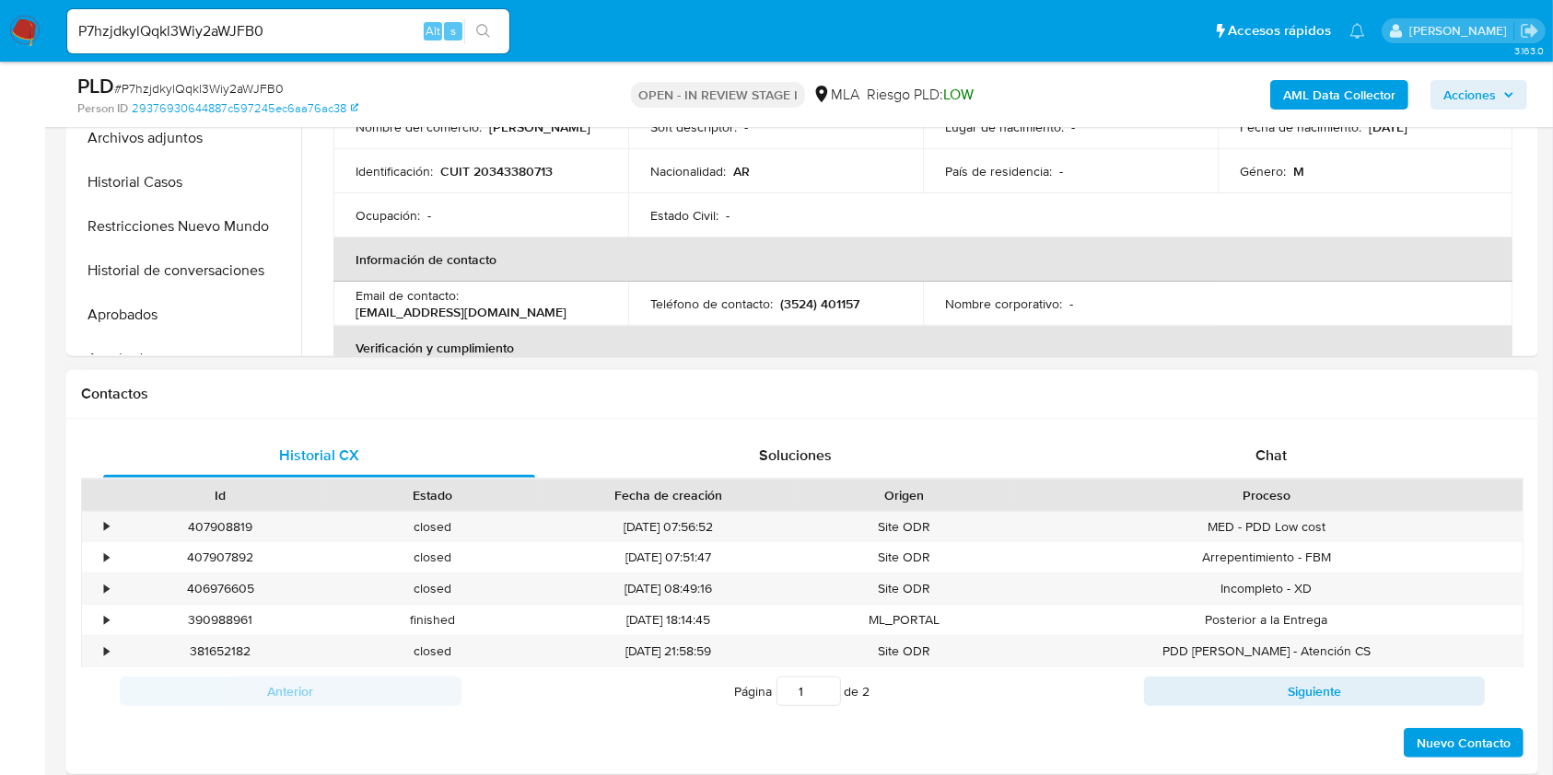
scroll to position [613, 0]
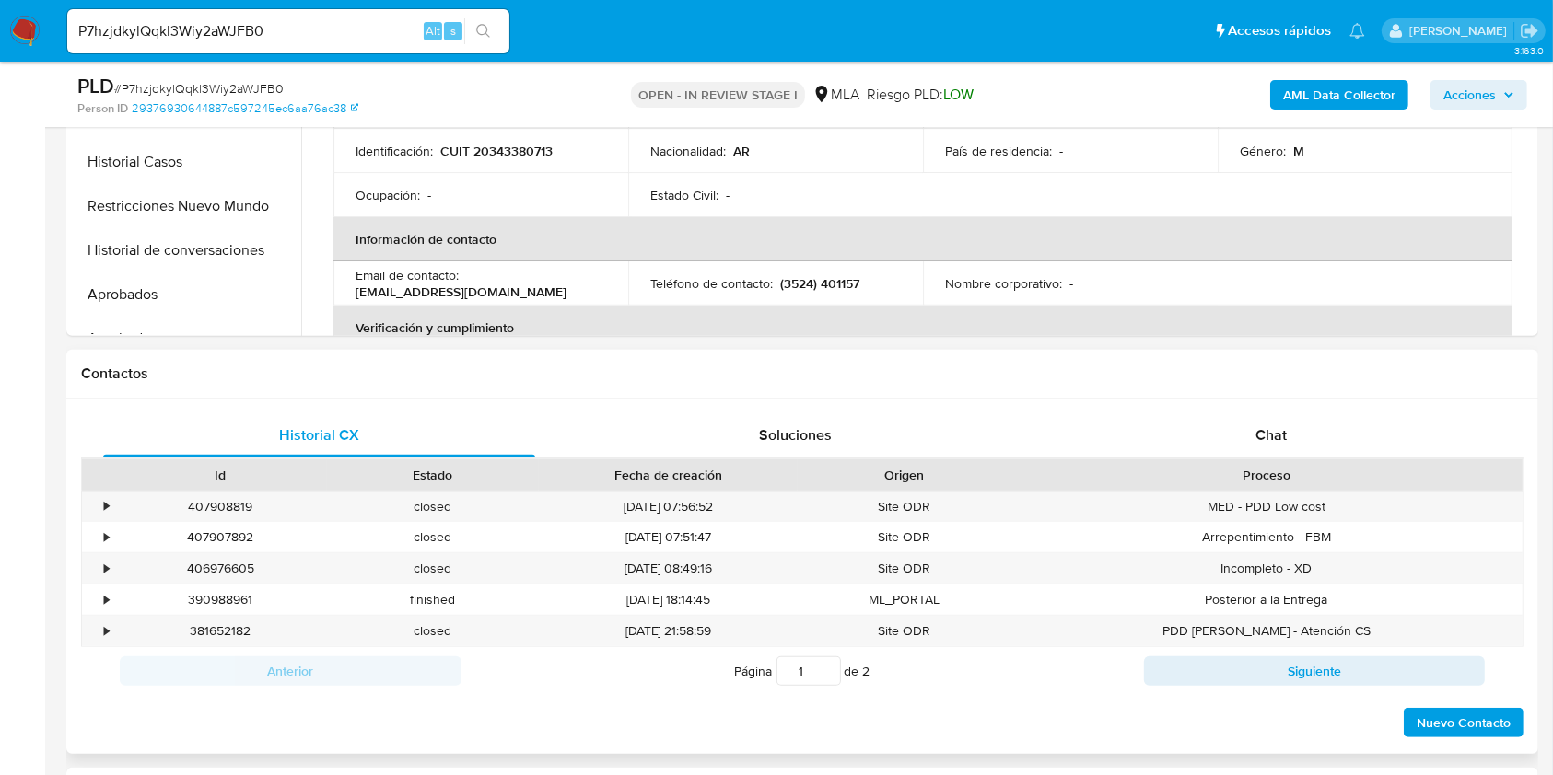
click at [1274, 438] on span "Chat" at bounding box center [1270, 435] width 31 height 21
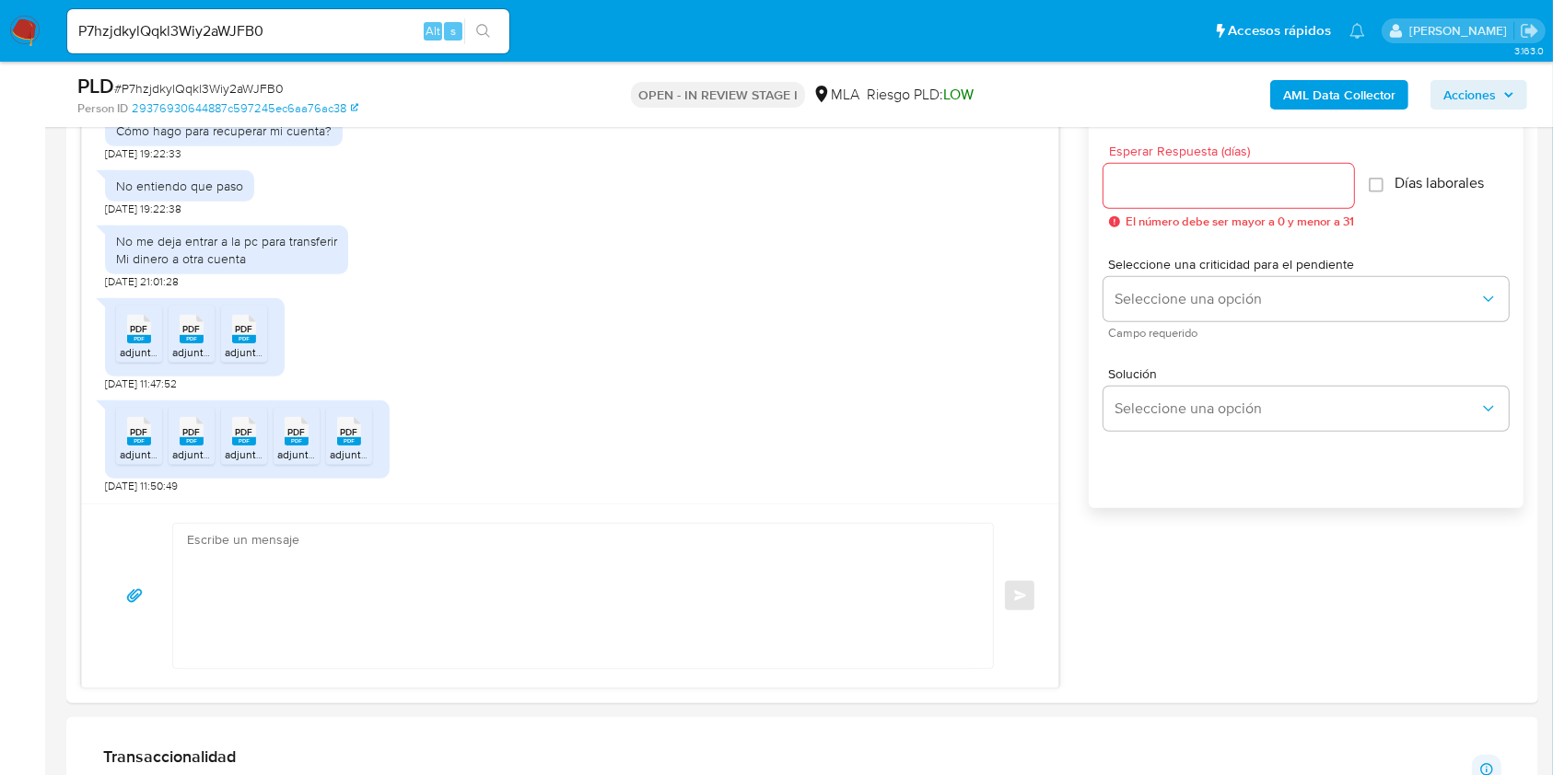
scroll to position [982, 0]
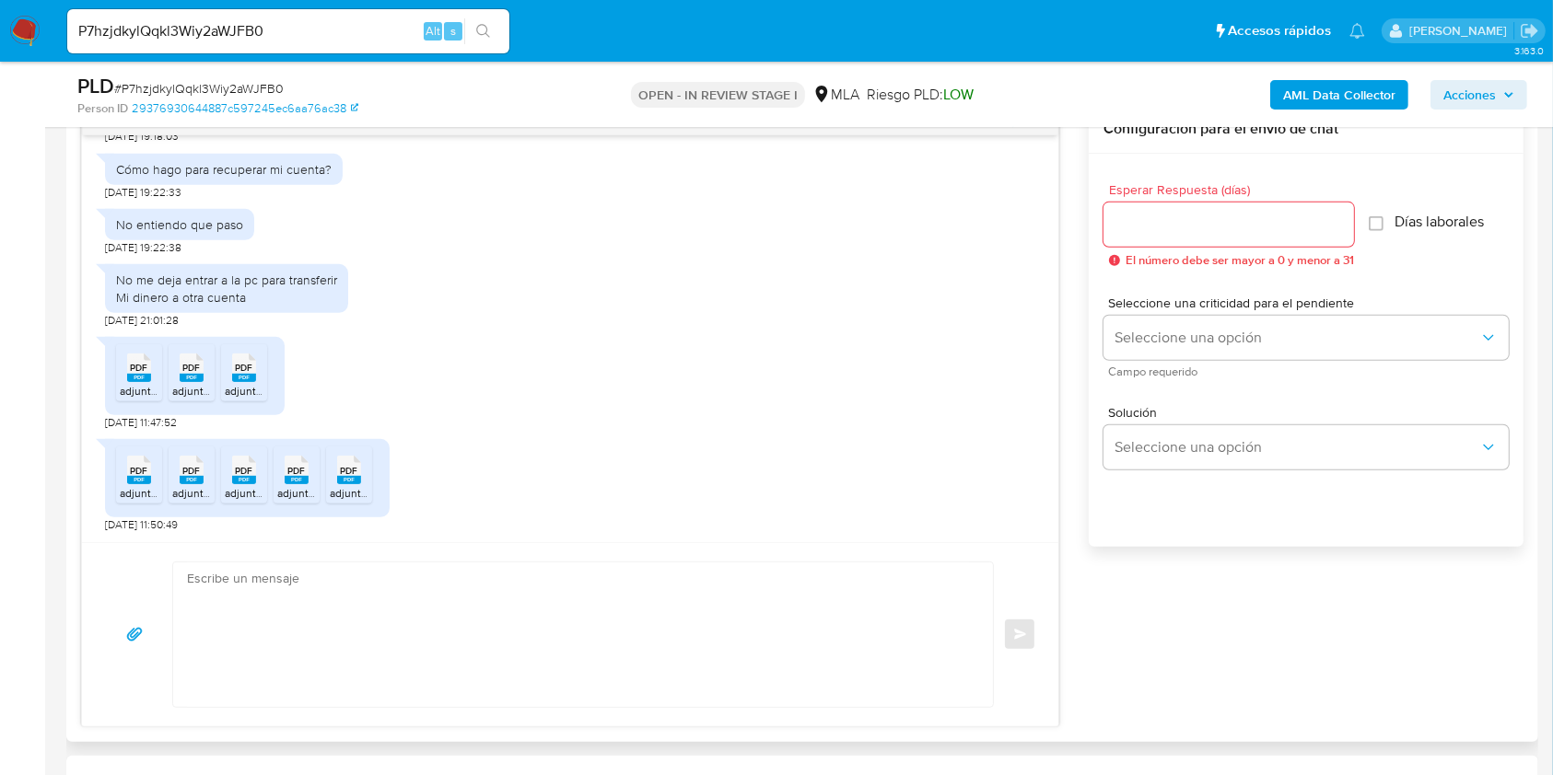
click at [107, 522] on span "[DATE] 11:50:49" at bounding box center [141, 525] width 73 height 15
drag, startPoint x: 107, startPoint y: 521, endPoint x: 145, endPoint y: 522, distance: 37.8
click at [145, 522] on span "[DATE] 11:50:49" at bounding box center [141, 525] width 73 height 15
copy span "[DATE]"
click at [258, 593] on textarea at bounding box center [578, 635] width 783 height 145
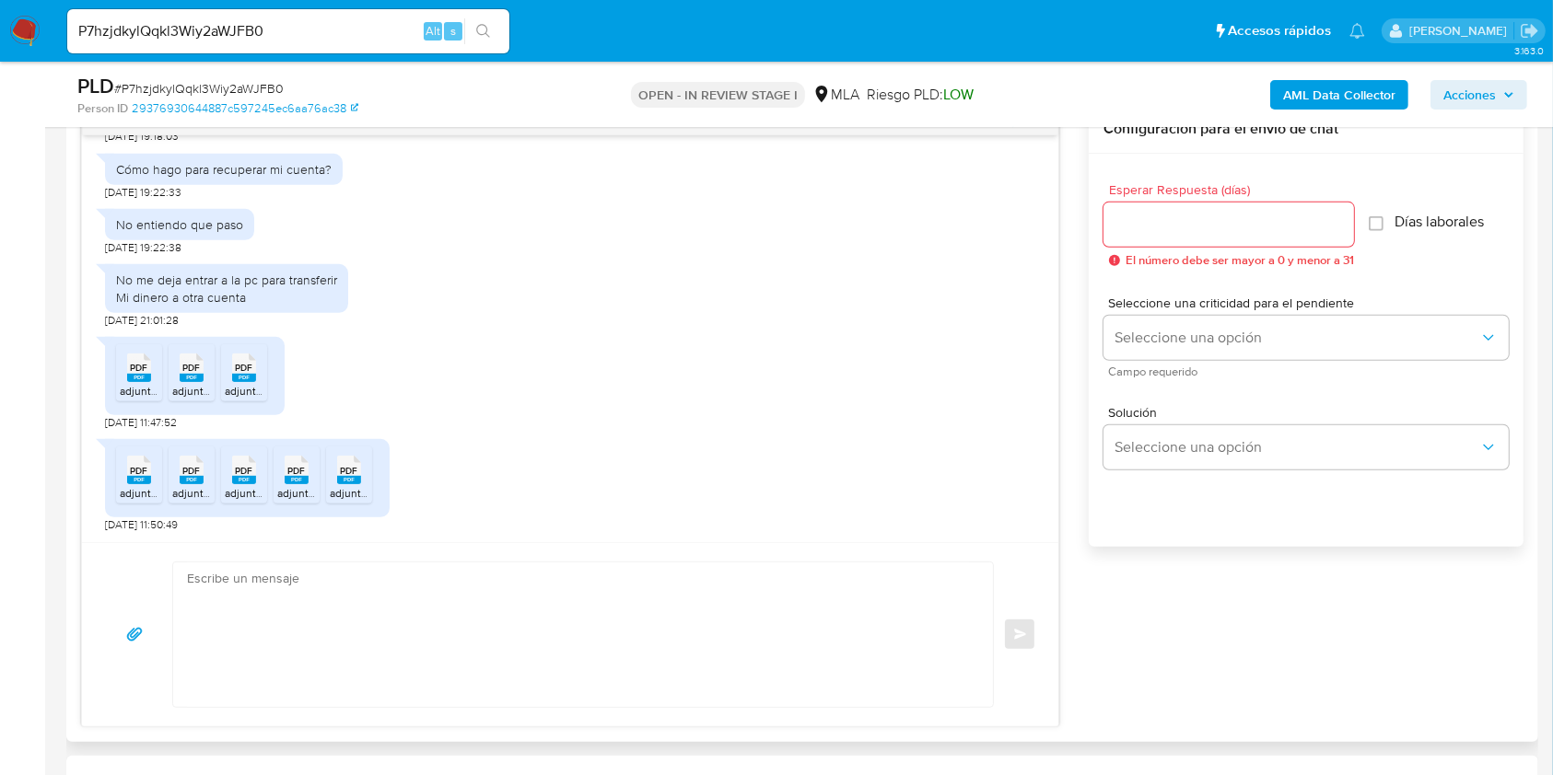
click at [495, 606] on textarea at bounding box center [578, 635] width 783 height 145
paste textarea "Hola, Muchas gracias por la respuesta. Analizamos tu caso y notamos que la info…"
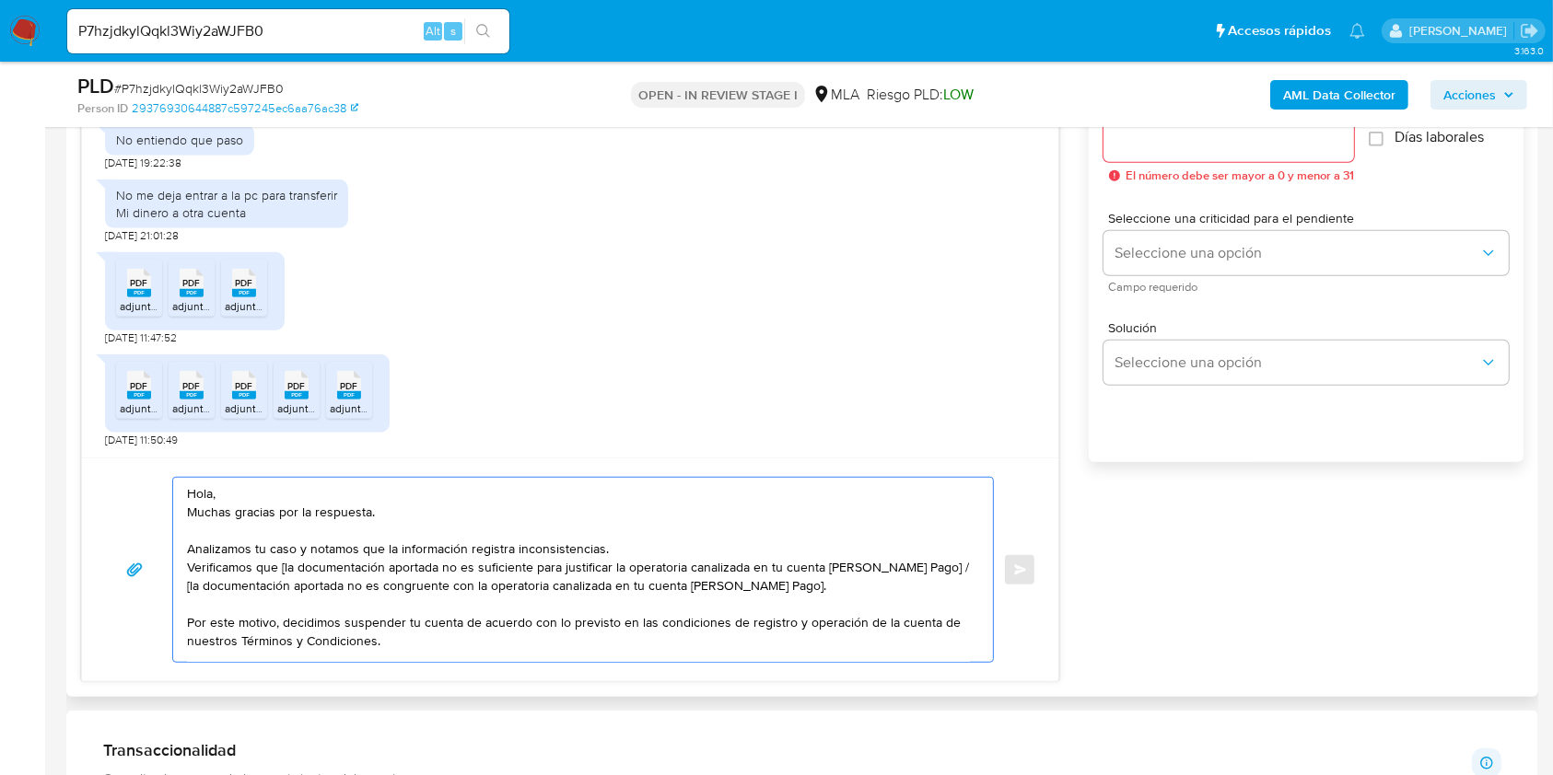
scroll to position [1105, 0]
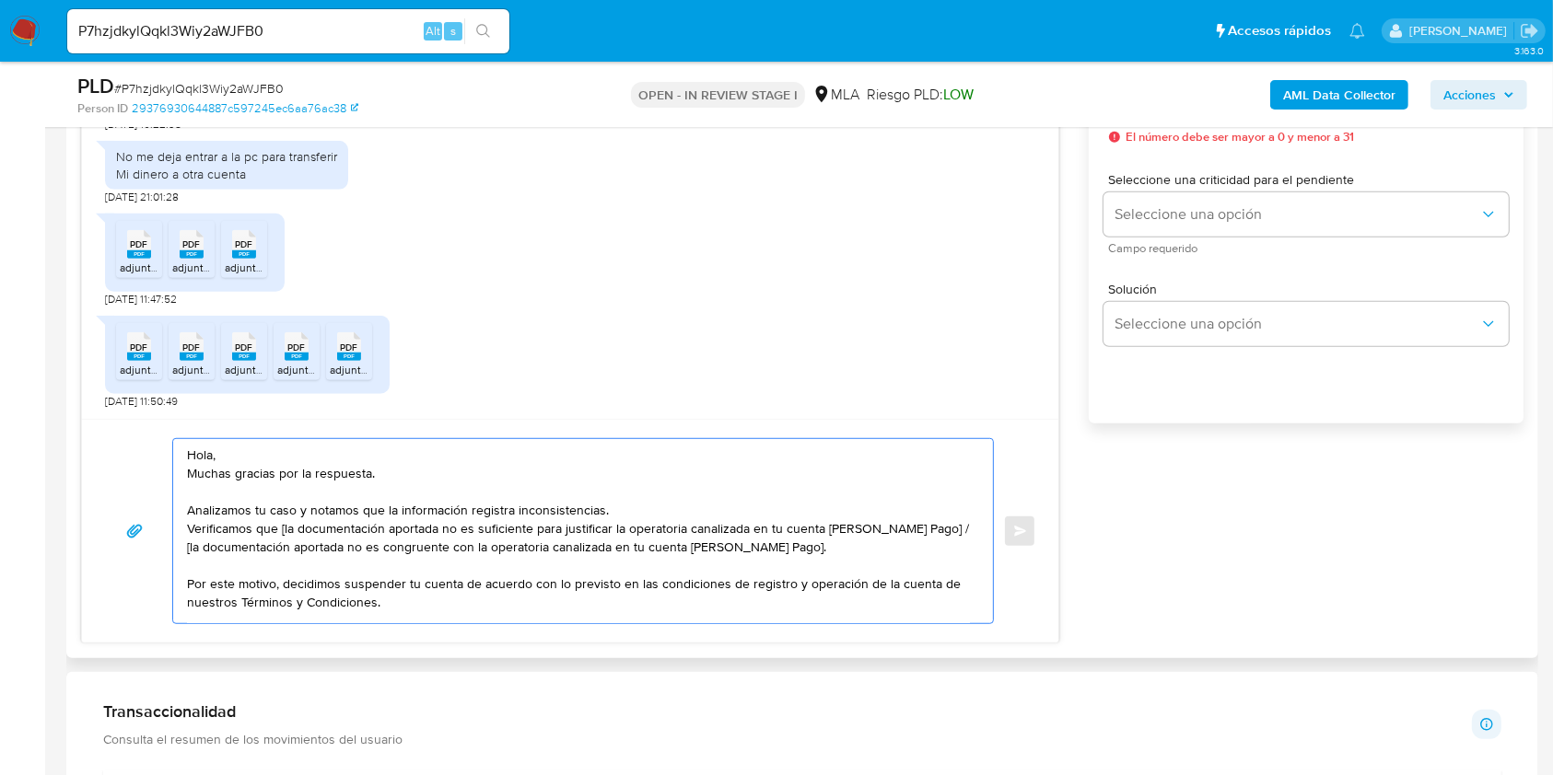
click at [282, 532] on textarea "Hola, Muchas gracias por la respuesta. Analizamos tu caso y notamos que la info…" at bounding box center [578, 531] width 783 height 184
drag, startPoint x: 788, startPoint y: 549, endPoint x: 921, endPoint y: 532, distance: 133.6
click at [921, 532] on textarea "Hola, Muchas gracias por la respuesta. Analizamos tu caso y notamos que la info…" at bounding box center [578, 531] width 783 height 184
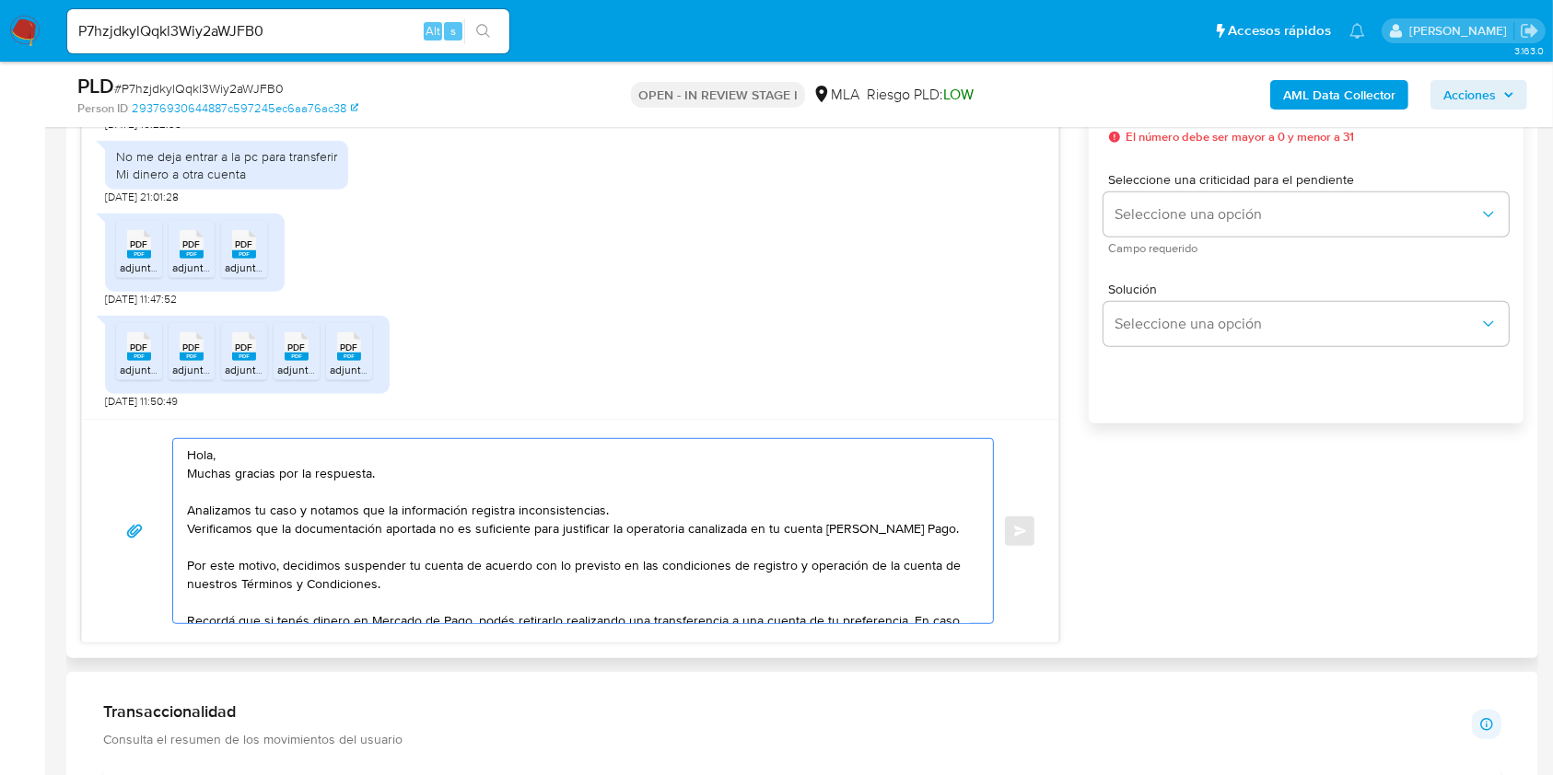
click at [403, 579] on textarea "Hola, Muchas gracias por la respuesta. Analizamos tu caso y notamos que la info…" at bounding box center [578, 531] width 783 height 184
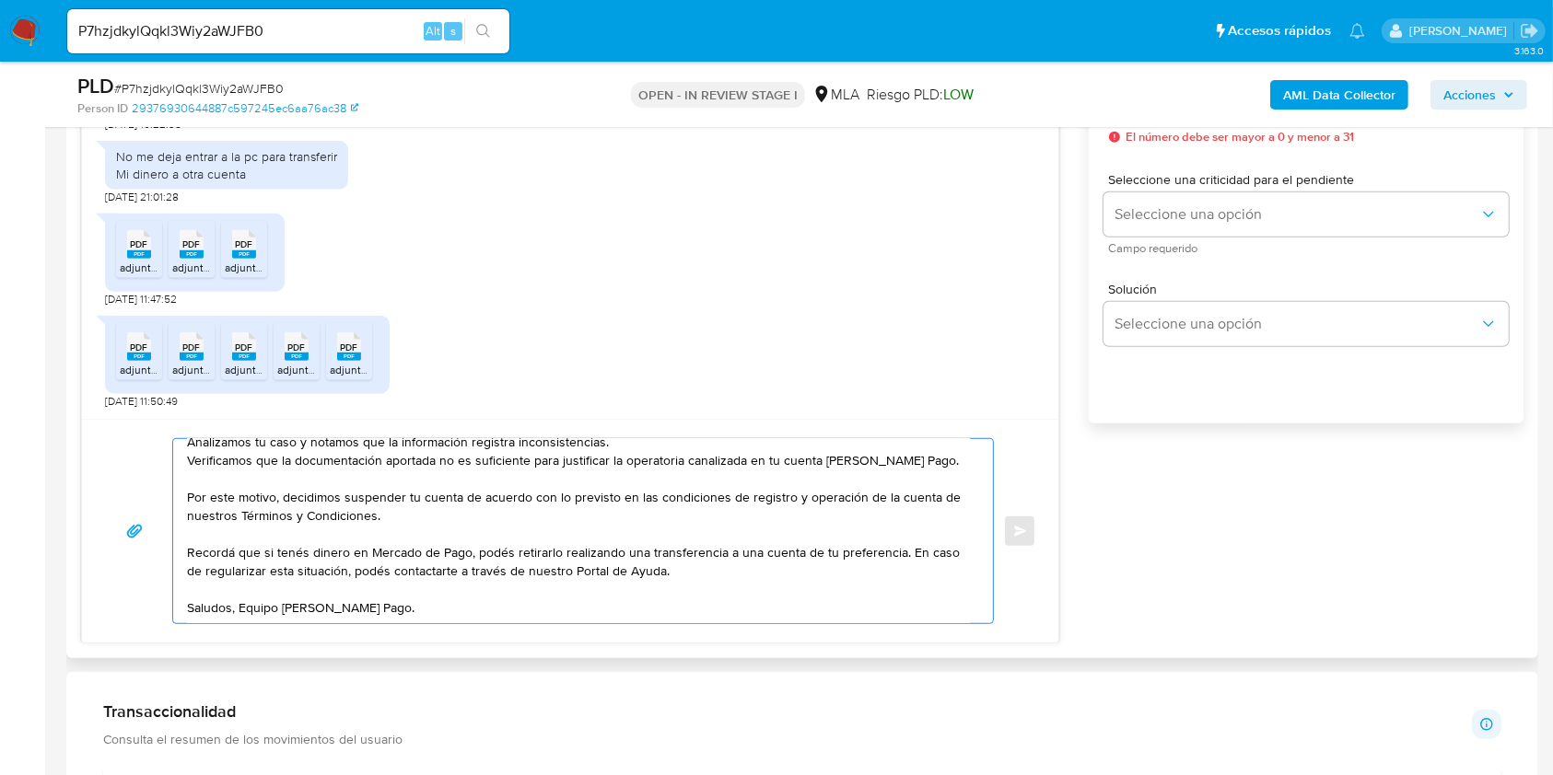
click at [457, 586] on textarea "Hola, Muchas gracias por la respuesta. Analizamos tu caso y notamos que la info…" at bounding box center [578, 531] width 783 height 184
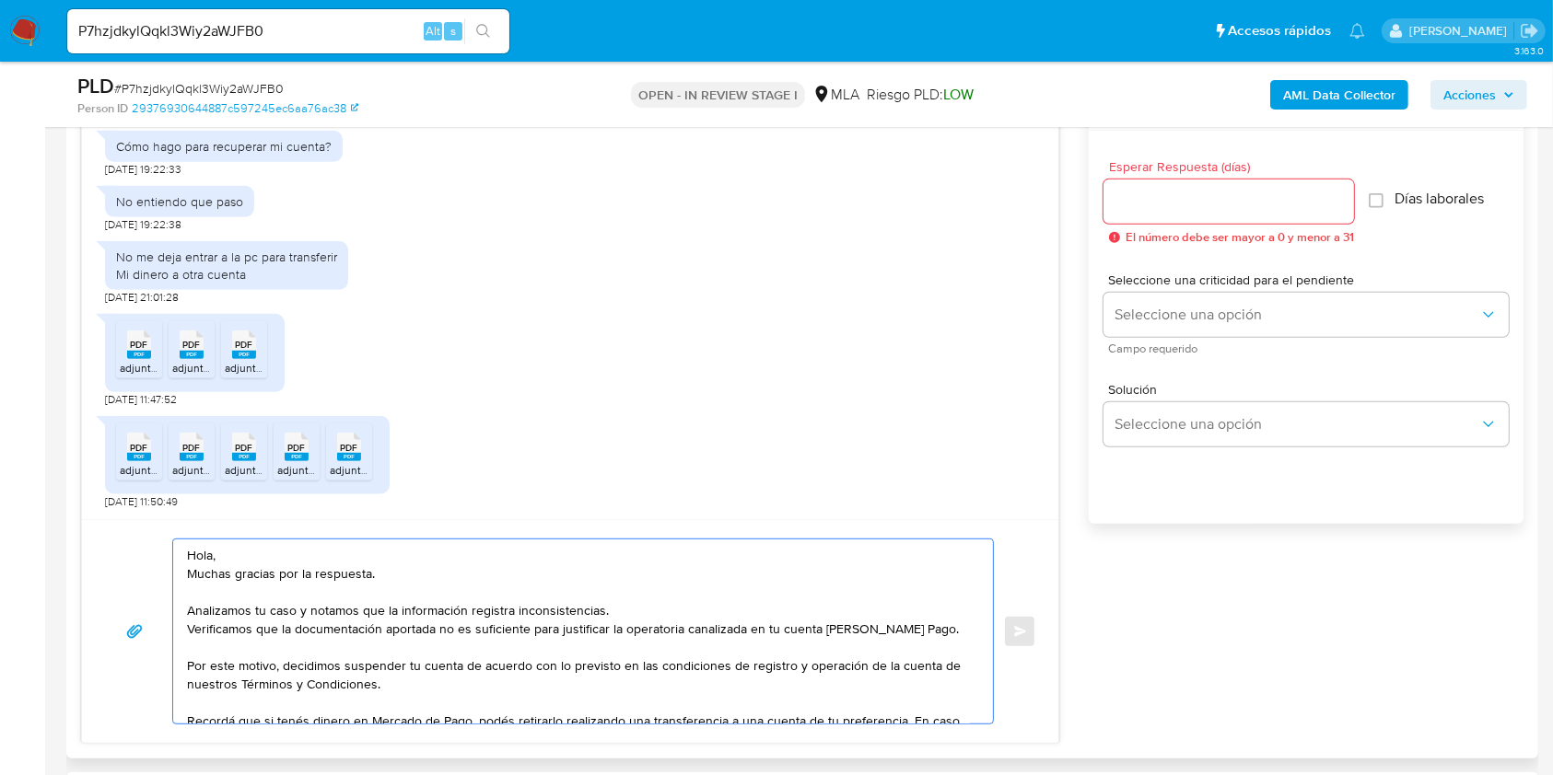
scroll to position [982, 0]
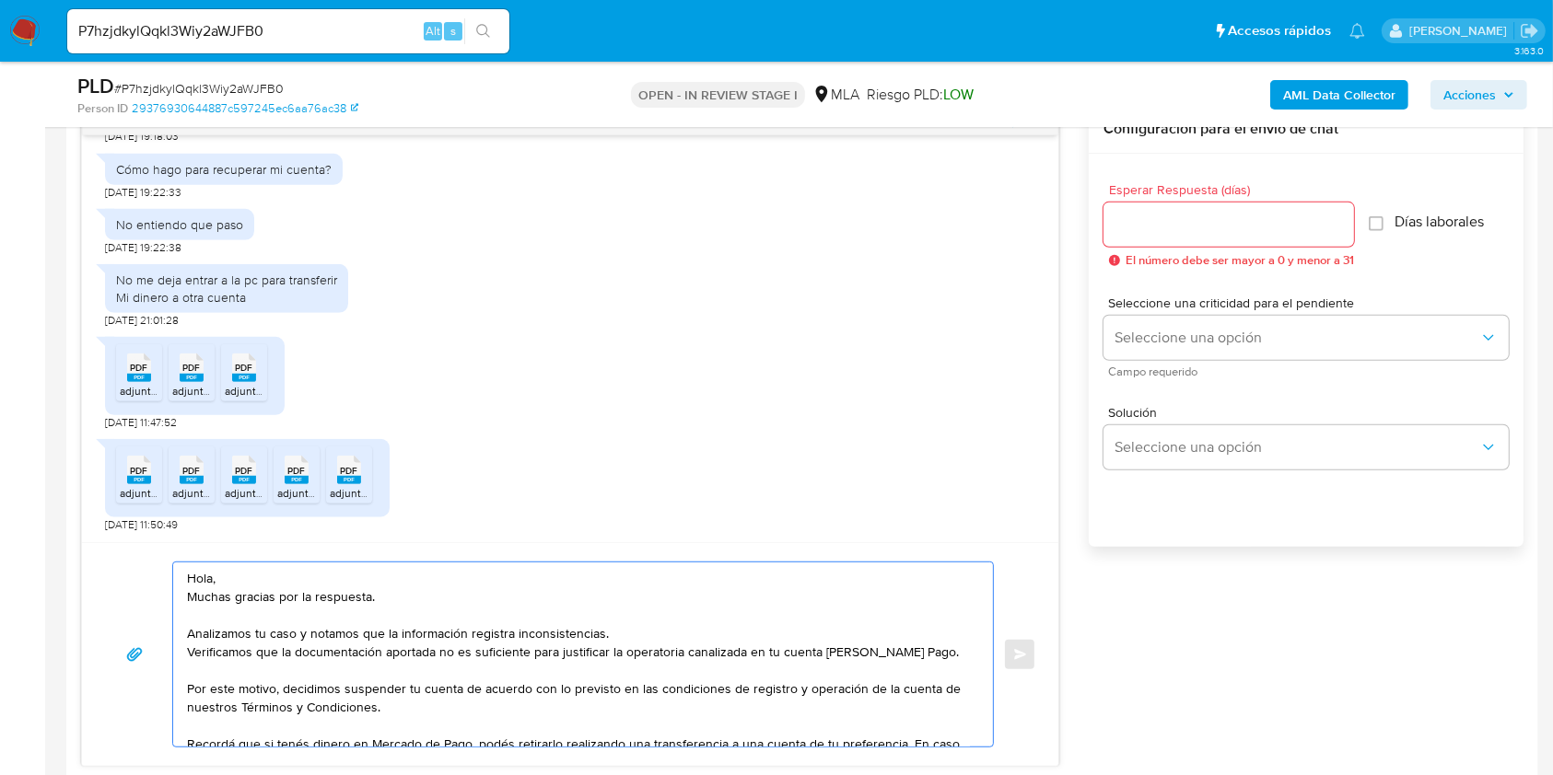
type textarea "Hola, Muchas gracias por la respuesta. Analizamos tu caso y notamos que la info…"
click at [1173, 229] on input "Esperar Respuesta (días)" at bounding box center [1228, 225] width 250 height 24
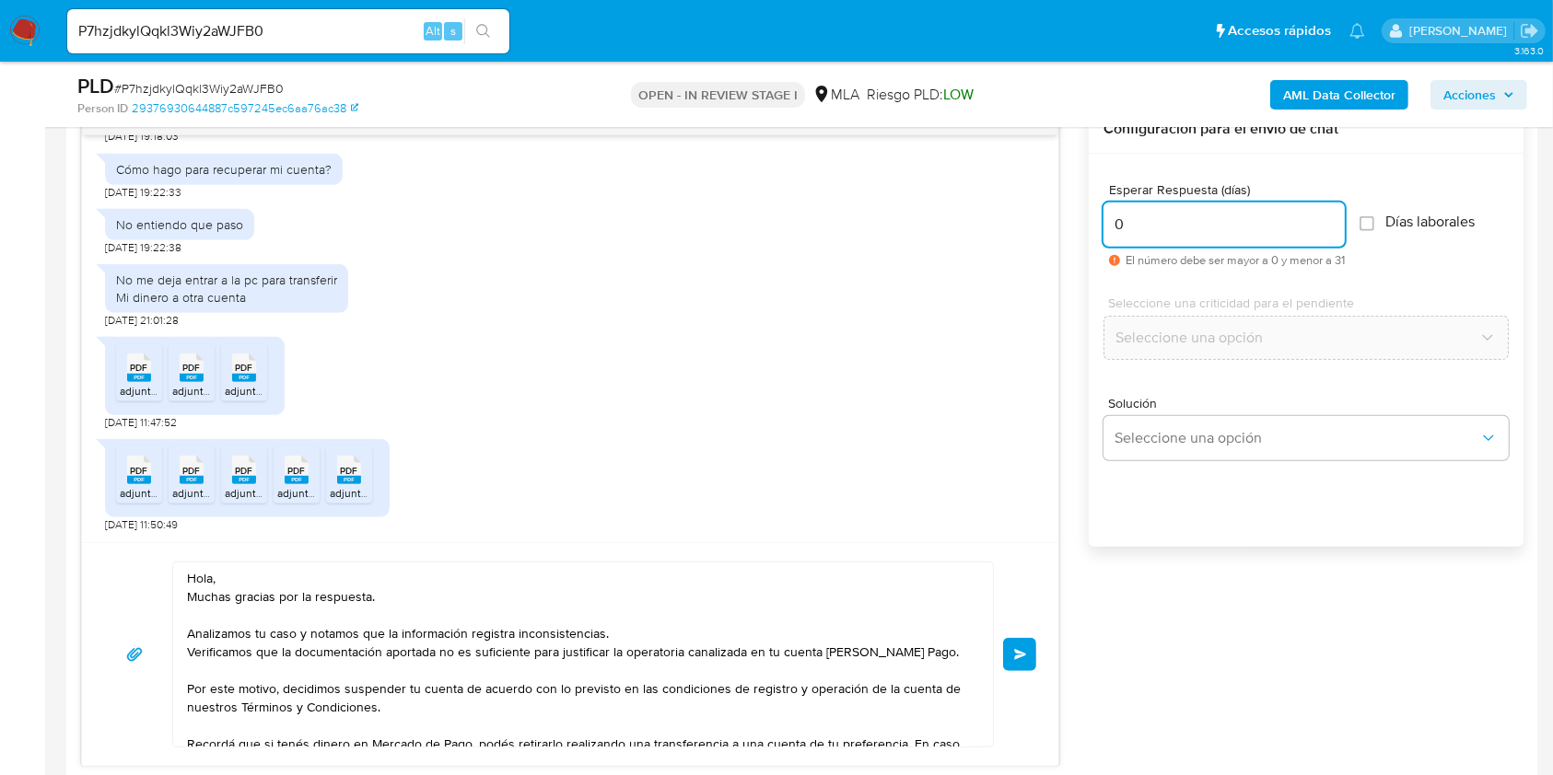
type input "0"
click at [262, 86] on span "# P7hzjdkylQqkl3Wiy2aWJFB0" at bounding box center [198, 88] width 169 height 18
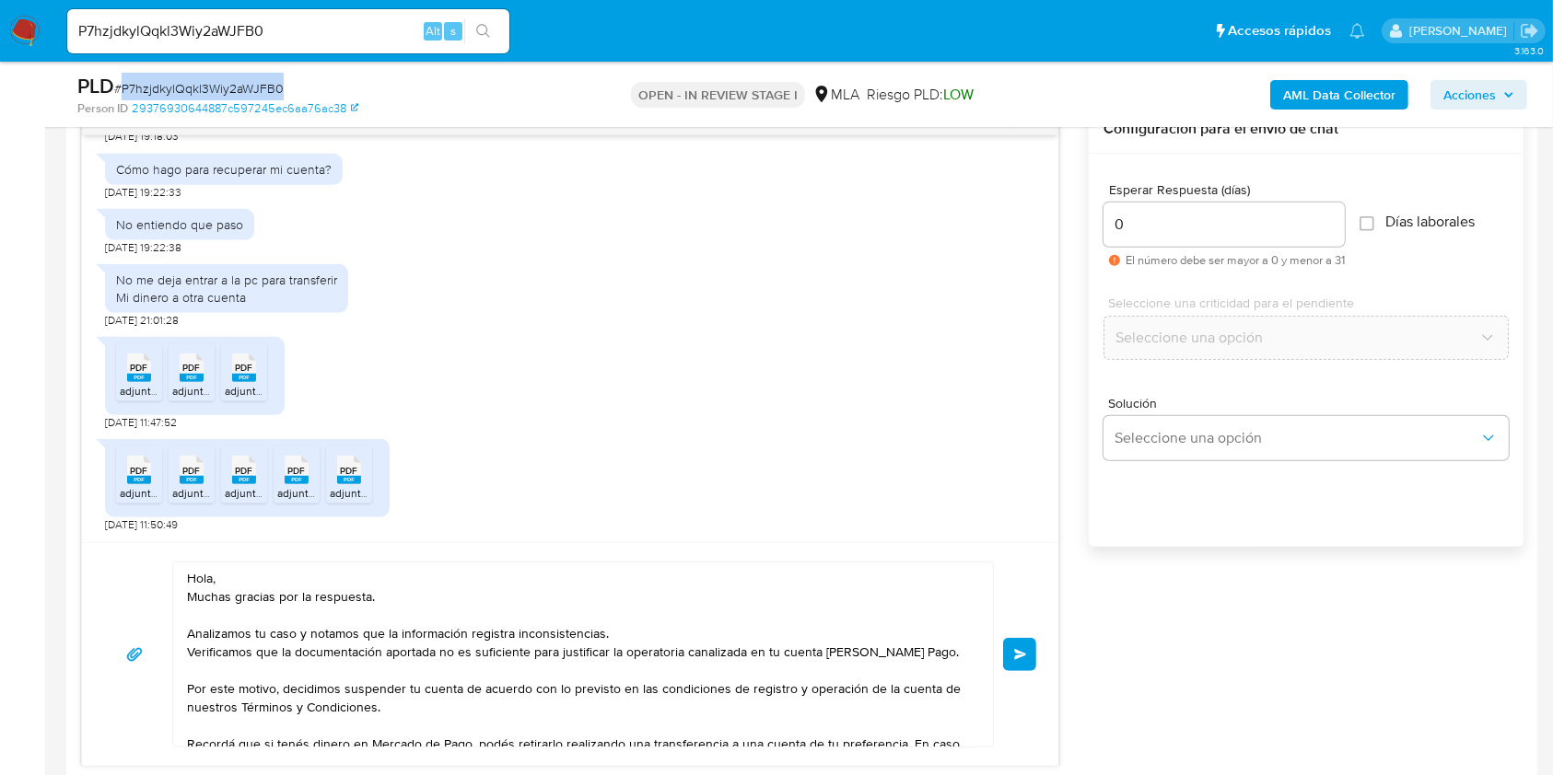
click at [262, 86] on span "# P7hzjdkylQqkl3Wiy2aWJFB0" at bounding box center [198, 88] width 169 height 18
copy span "P7hzjdkylQqkl3Wiy2aWJFB0"
click at [1021, 659] on button "Enviar" at bounding box center [1019, 654] width 33 height 33
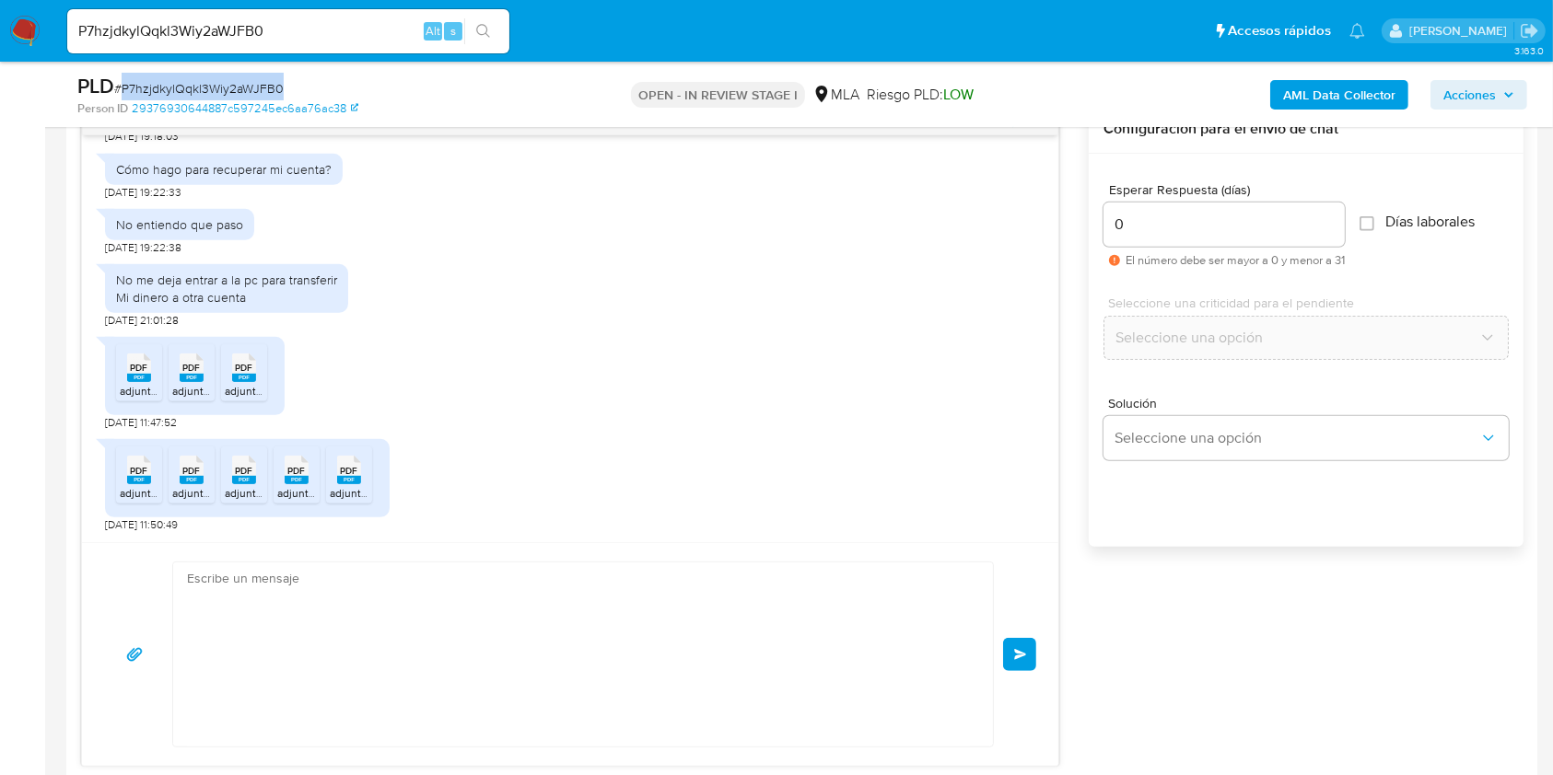
scroll to position [1856, 0]
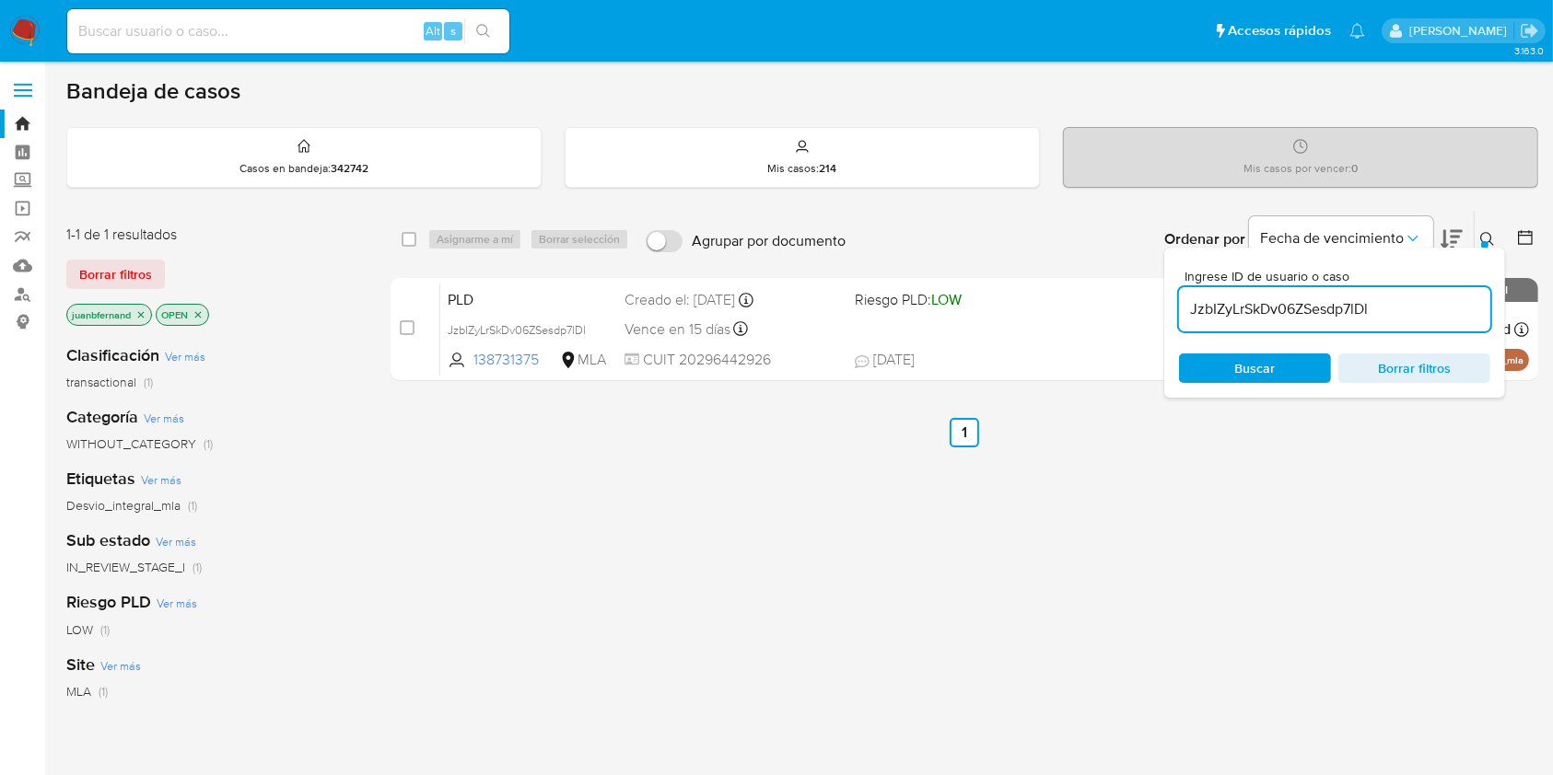
click at [1420, 316] on input "JzbIZyLrSkDv06ZSesdp7lDl" at bounding box center [1334, 309] width 311 height 24
paste input "P7hzjdkylQqkl3Wiy2aWJFB0"
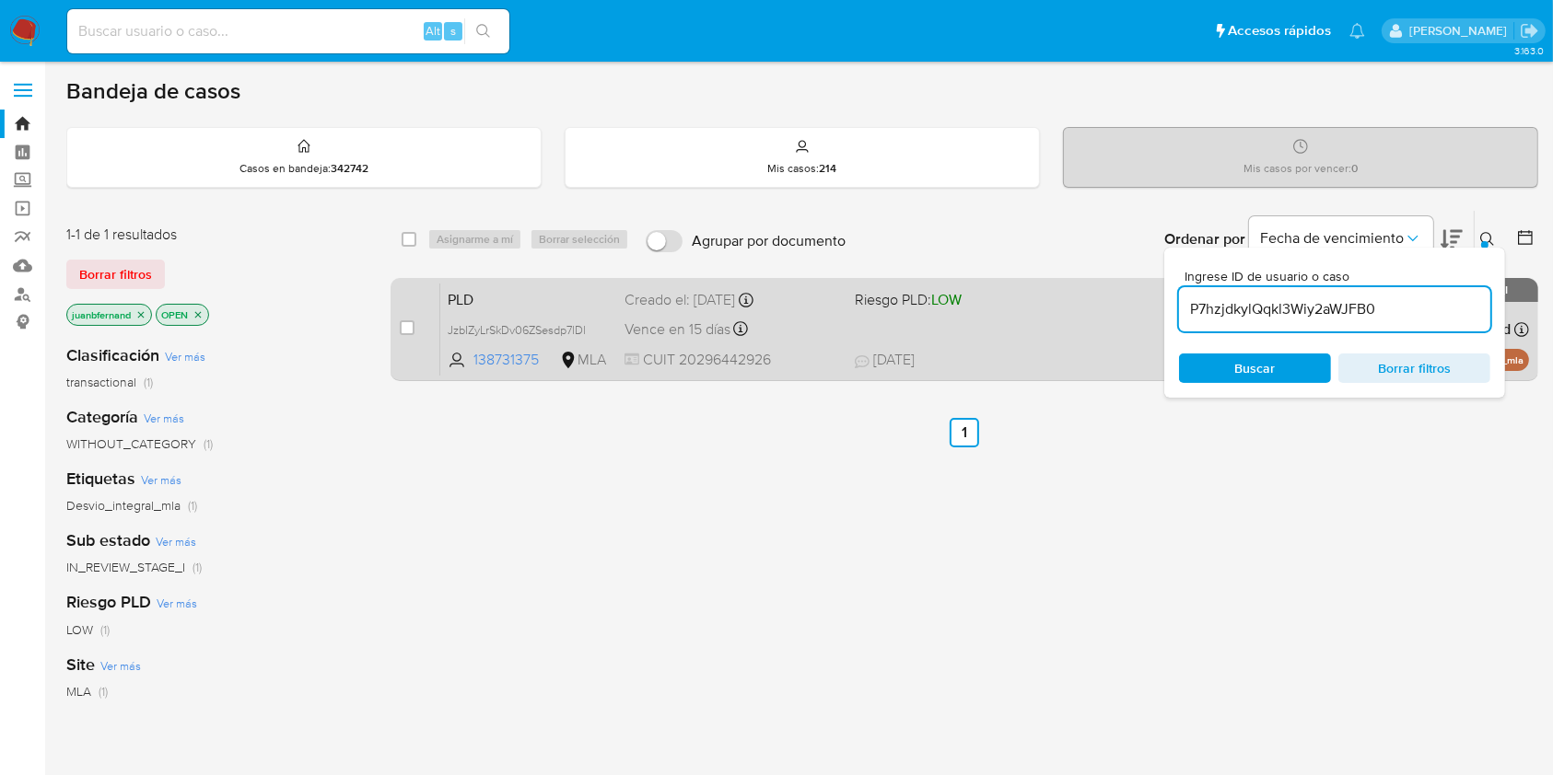
type input "P7hzjdkylQqkl3Wiy2aWJFB0"
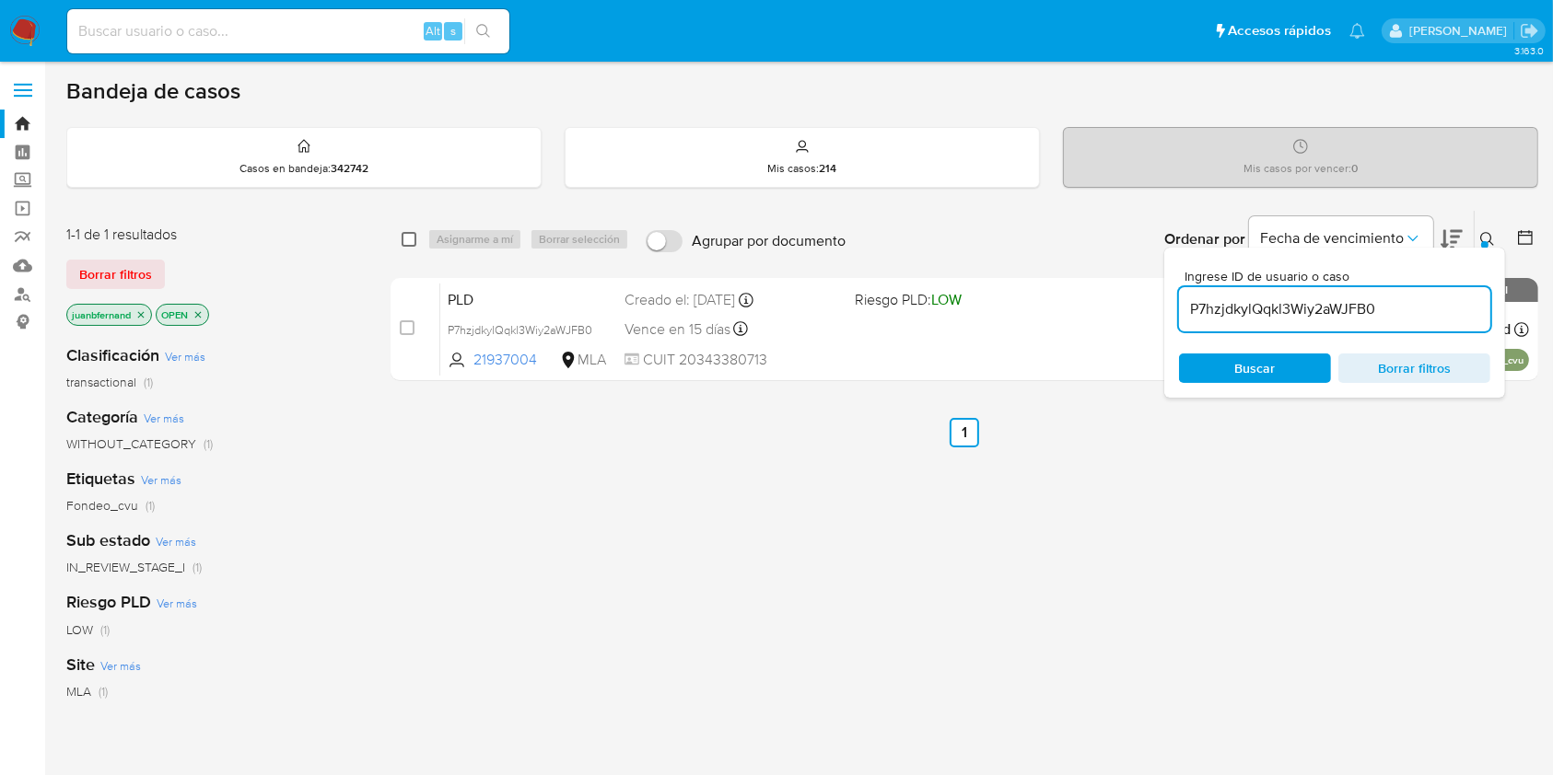
click at [407, 233] on input "checkbox" at bounding box center [408, 239] width 15 height 15
checkbox input "true"
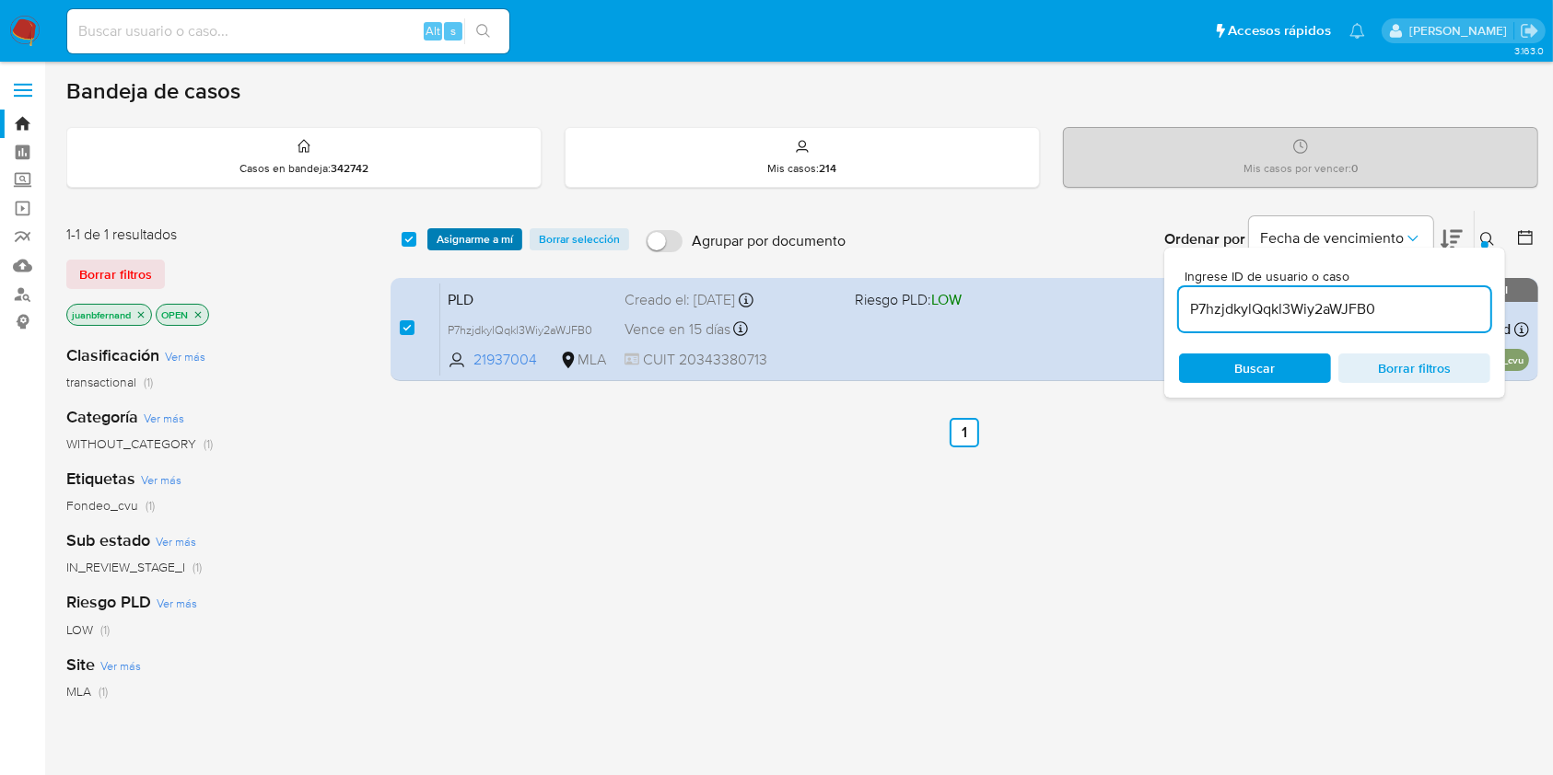
click at [499, 234] on span "Asignarme a mí" at bounding box center [474, 239] width 76 height 18
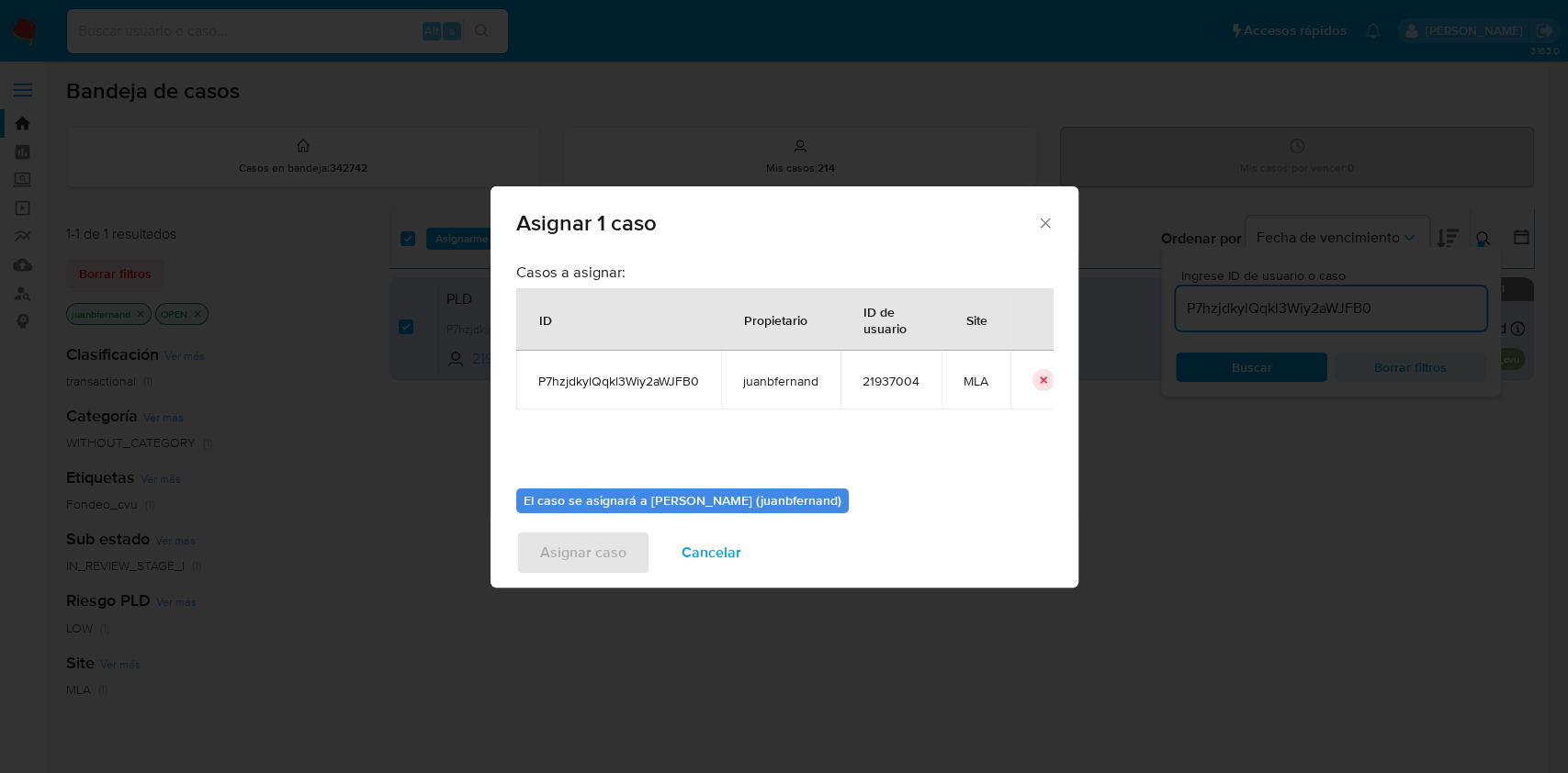
scroll to position [94, 0]
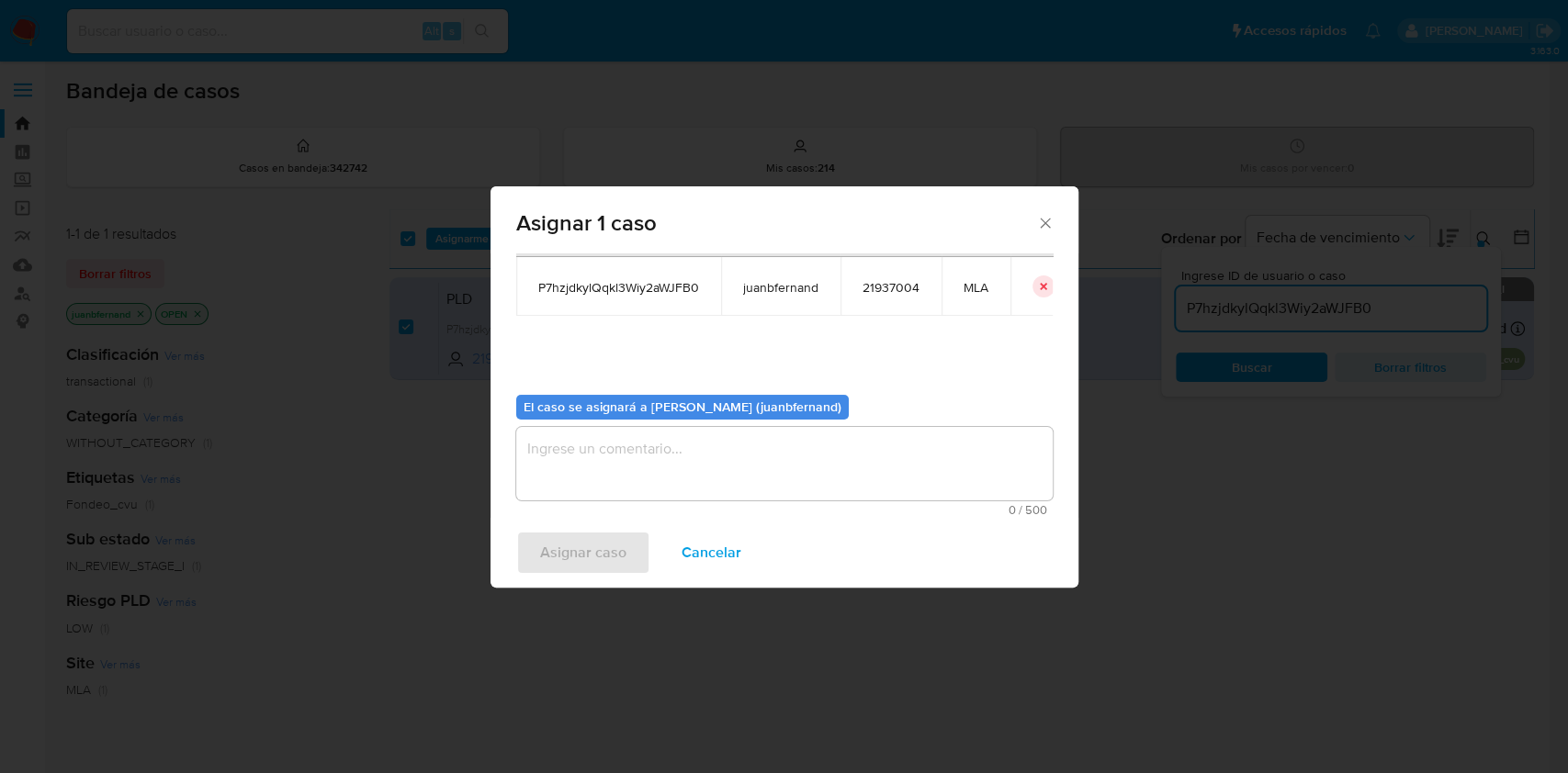
click at [613, 468] on textarea "assign-modal" at bounding box center [785, 464] width 537 height 74
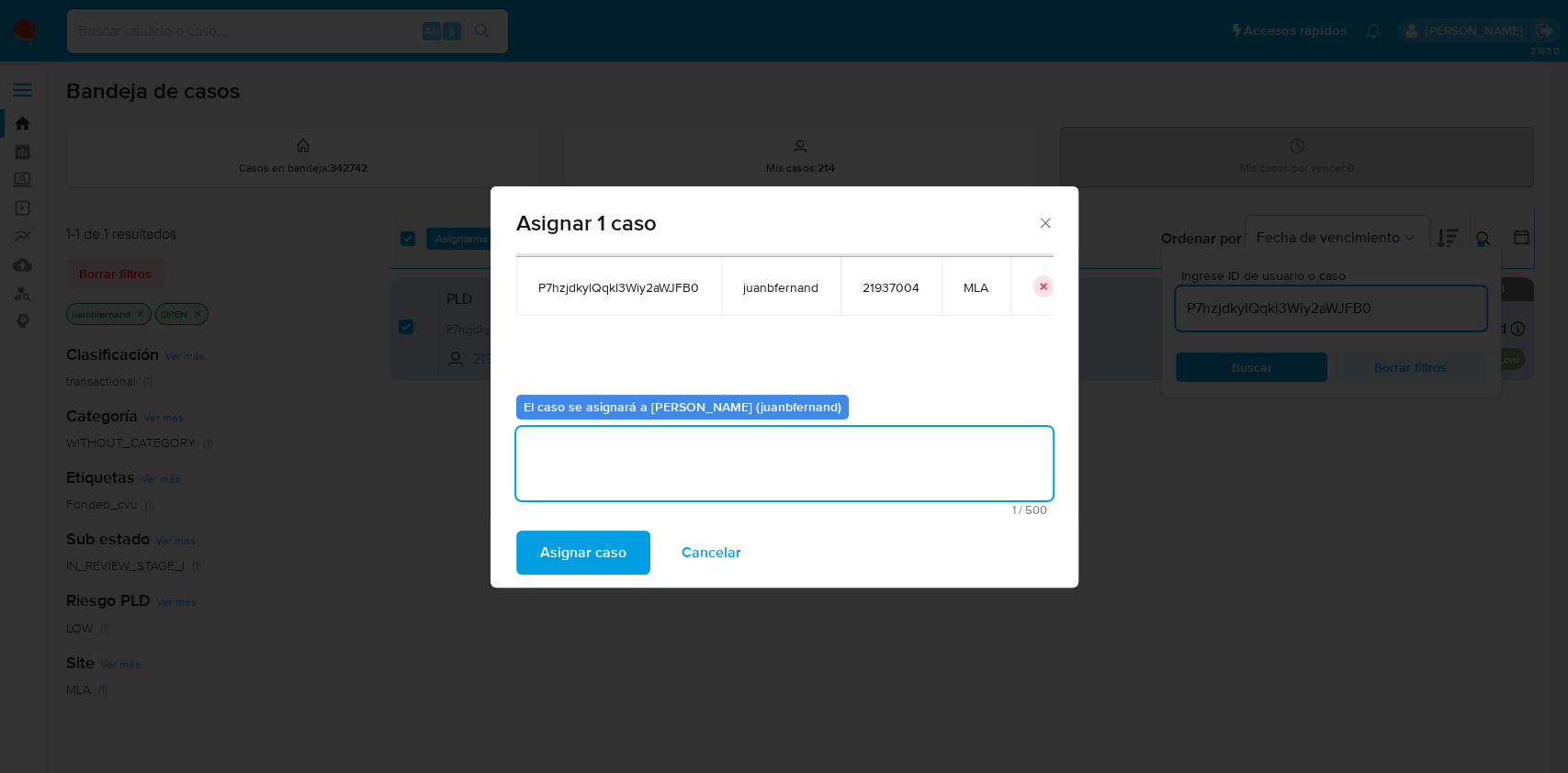
click at [602, 537] on span "Asignar caso" at bounding box center [583, 553] width 87 height 41
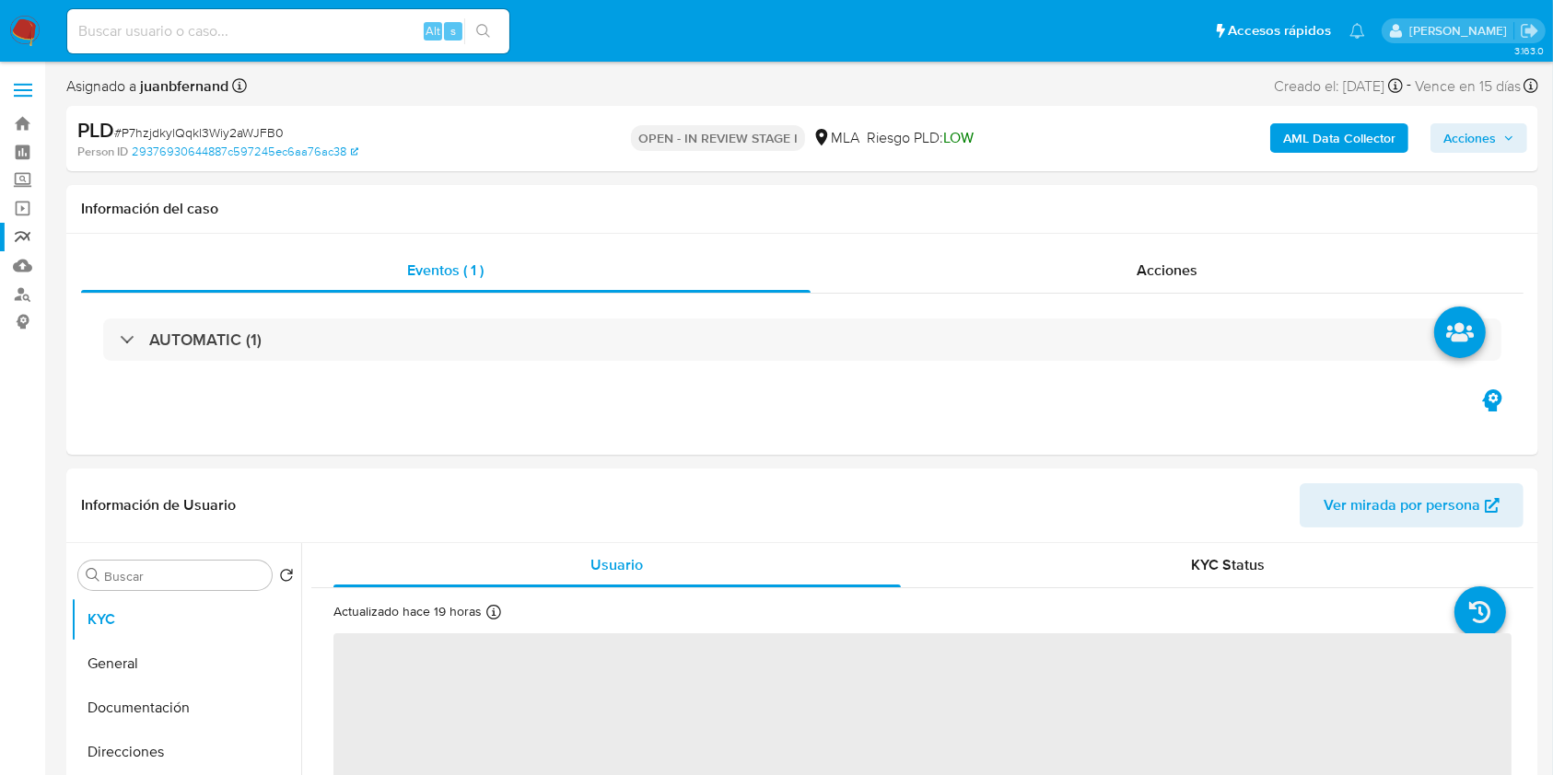
select select "10"
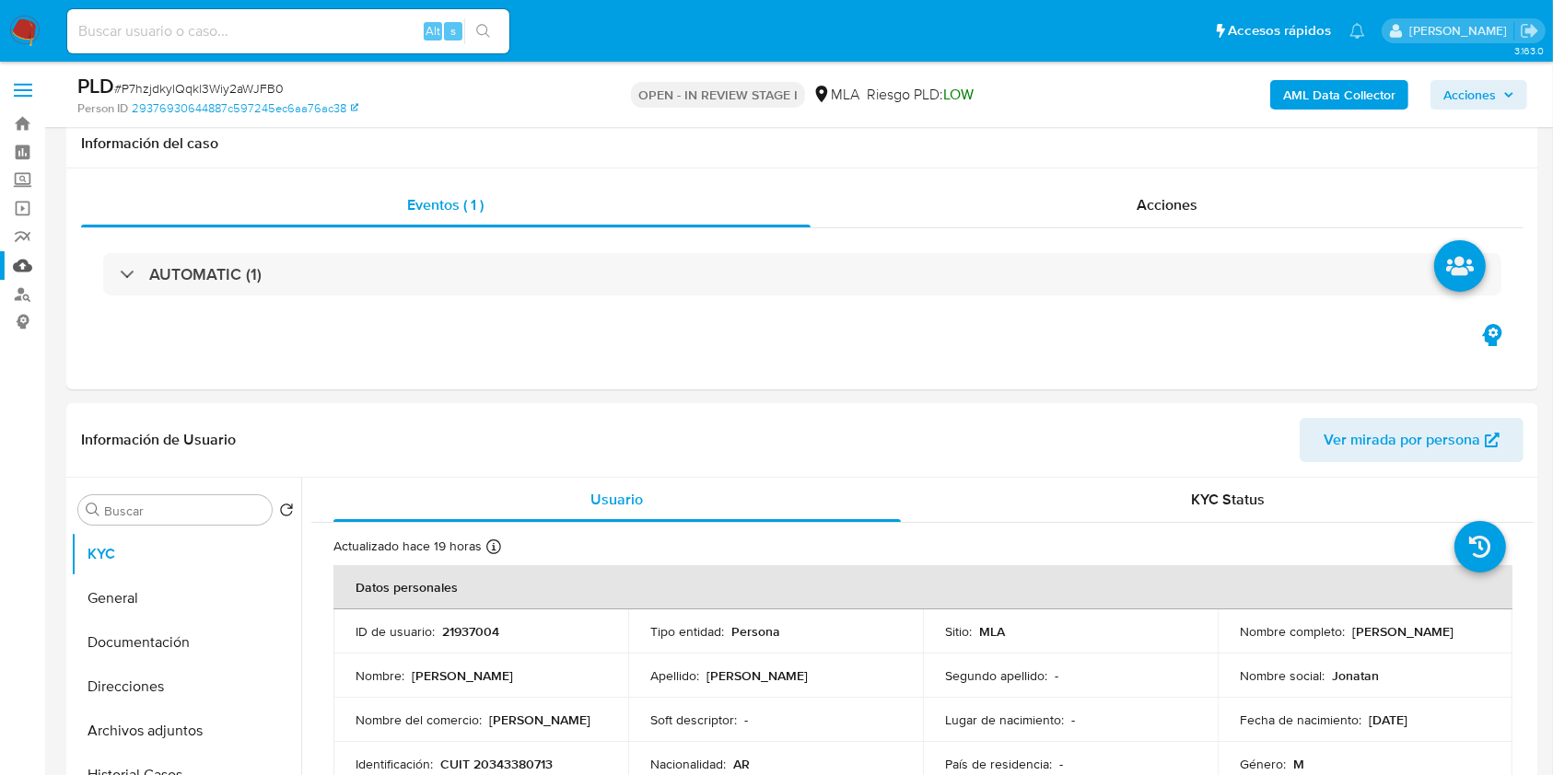
scroll to position [491, 0]
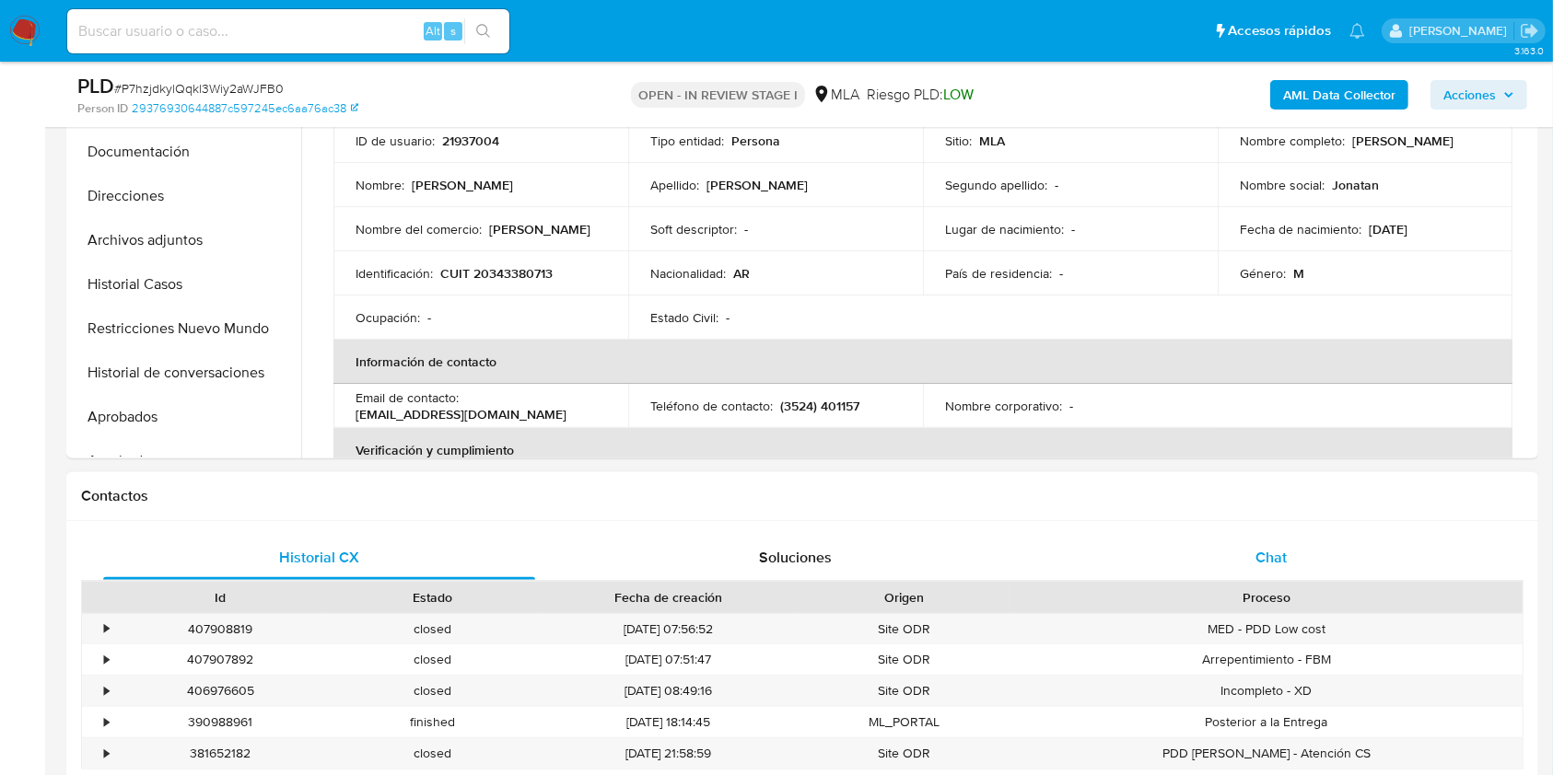
click at [1308, 556] on div "Chat" at bounding box center [1271, 558] width 432 height 44
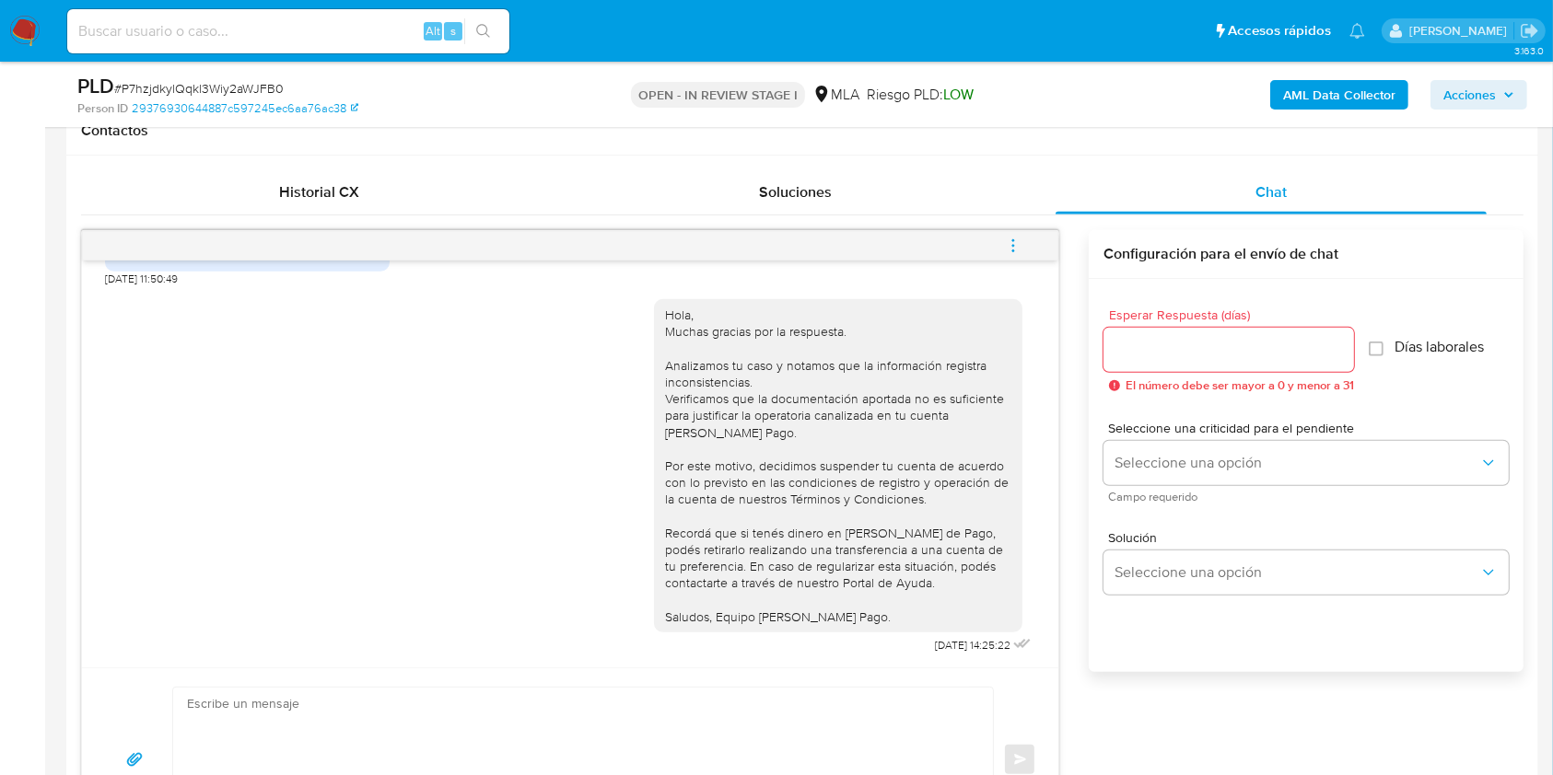
scroll to position [859, 0]
click at [1014, 238] on icon "menu-action" at bounding box center [1013, 238] width 2 height 2
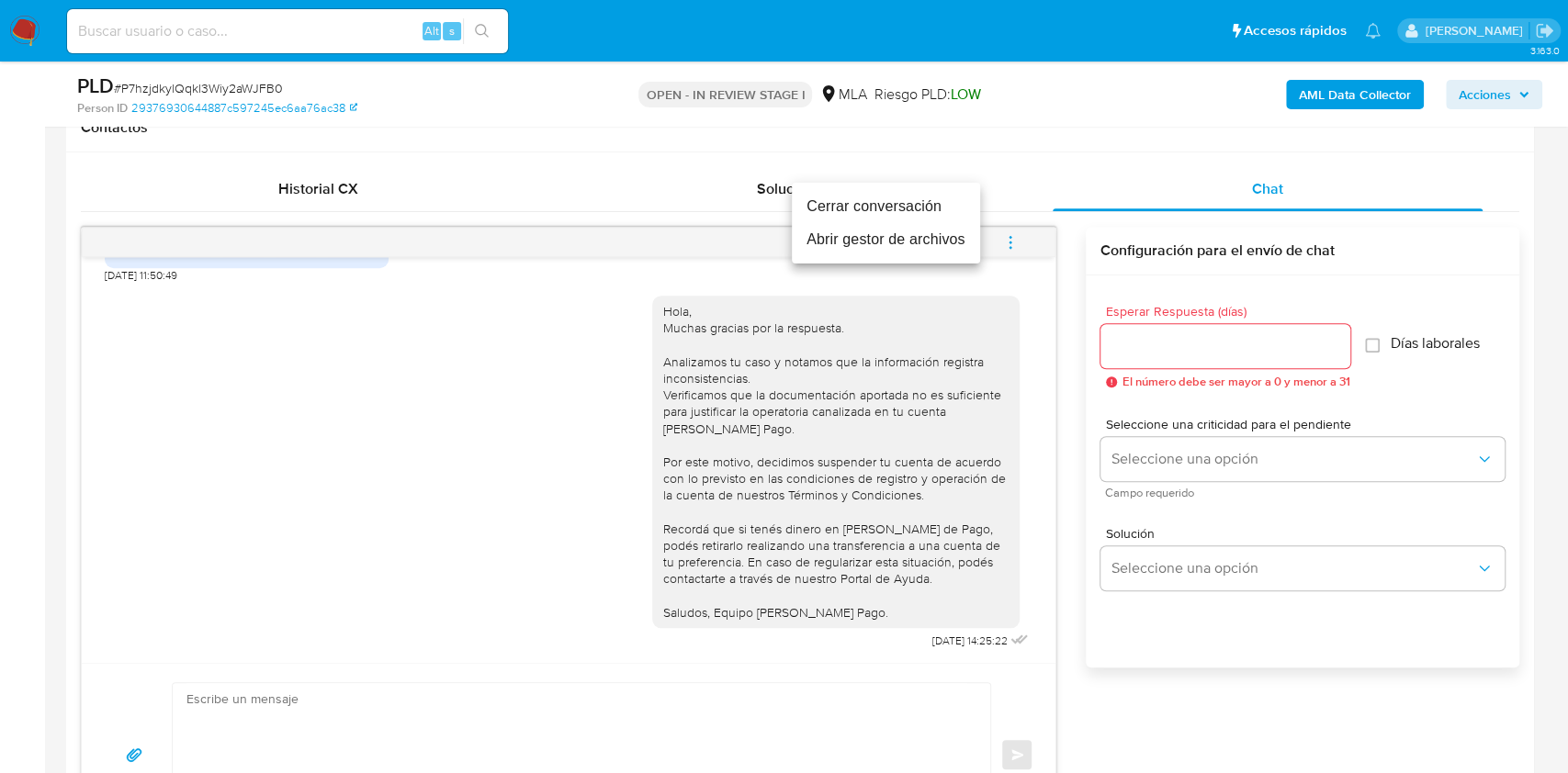
click at [856, 208] on li "Cerrar conversación" at bounding box center [886, 206] width 189 height 33
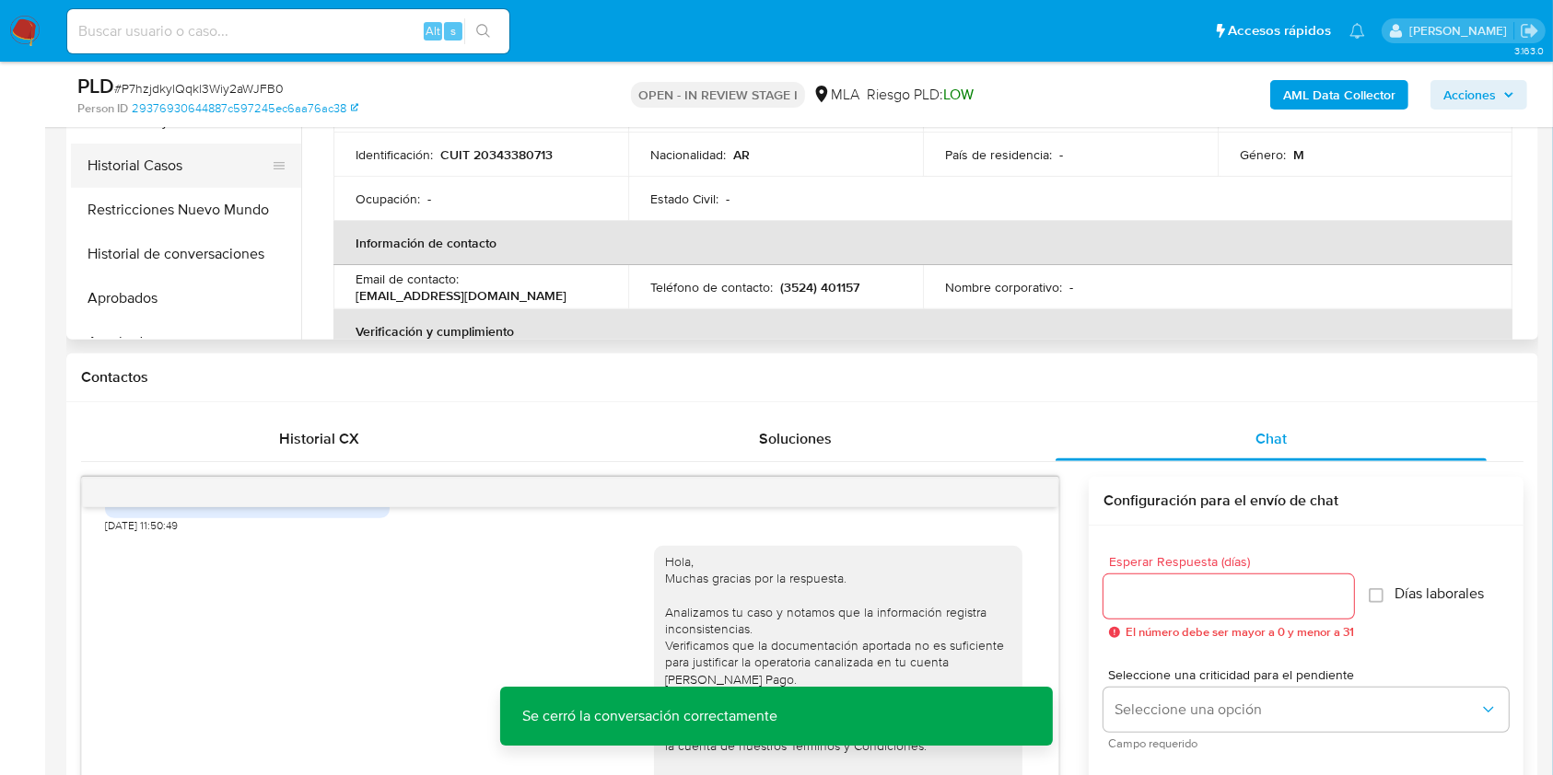
scroll to position [368, 0]
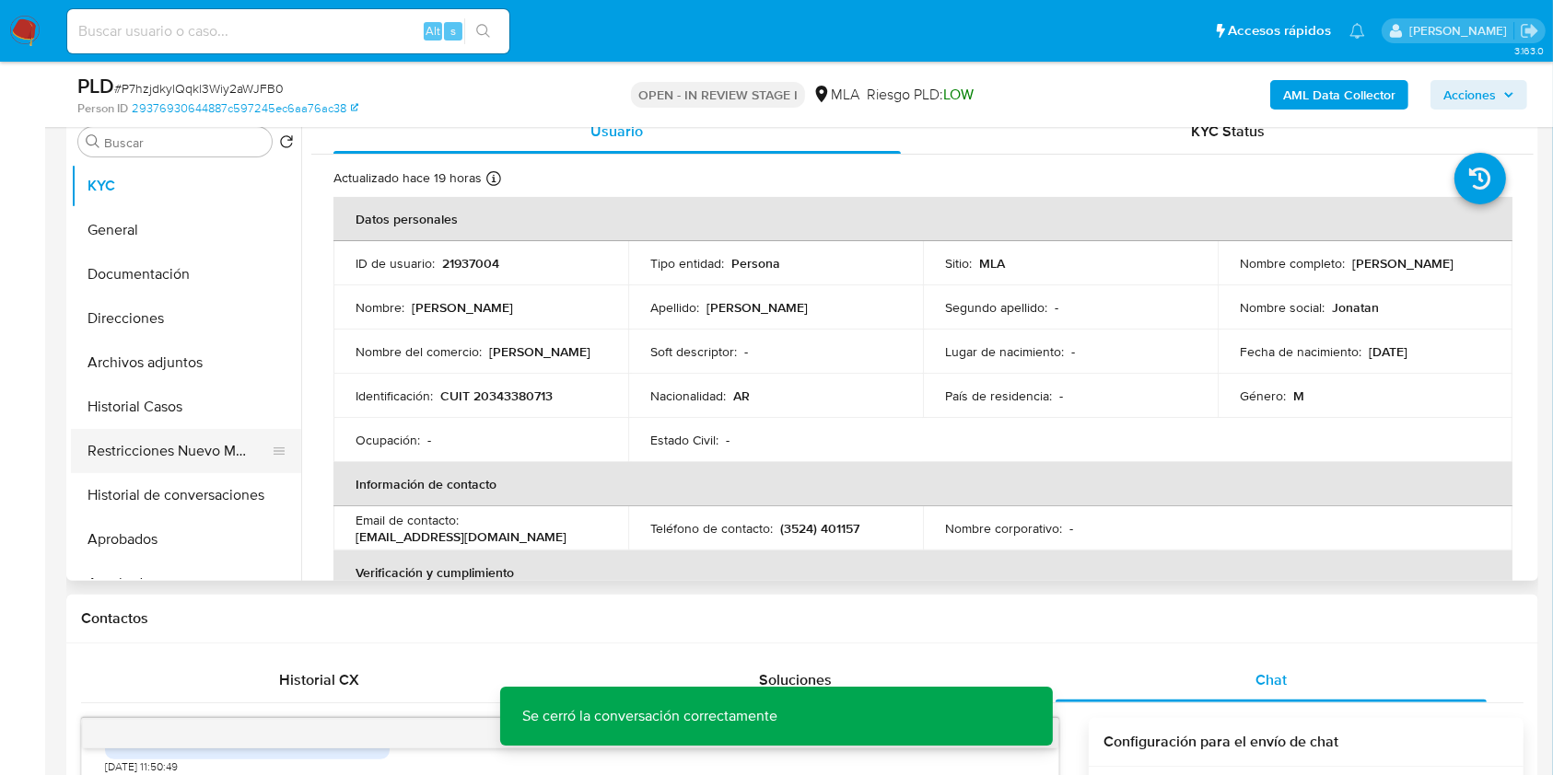
click at [181, 437] on button "Restricciones Nuevo Mundo" at bounding box center [178, 451] width 215 height 44
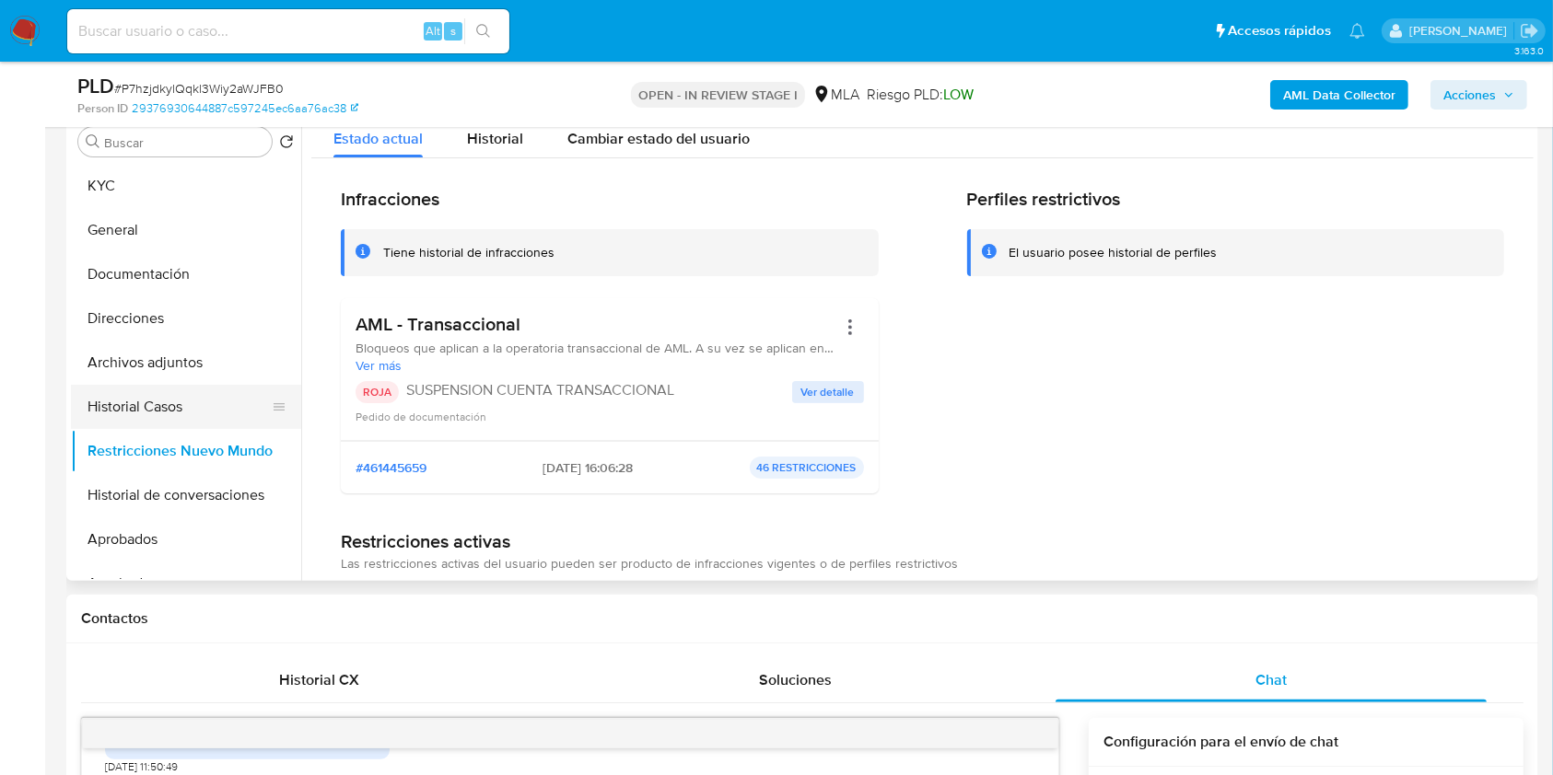
click at [177, 415] on button "Historial Casos" at bounding box center [178, 407] width 215 height 44
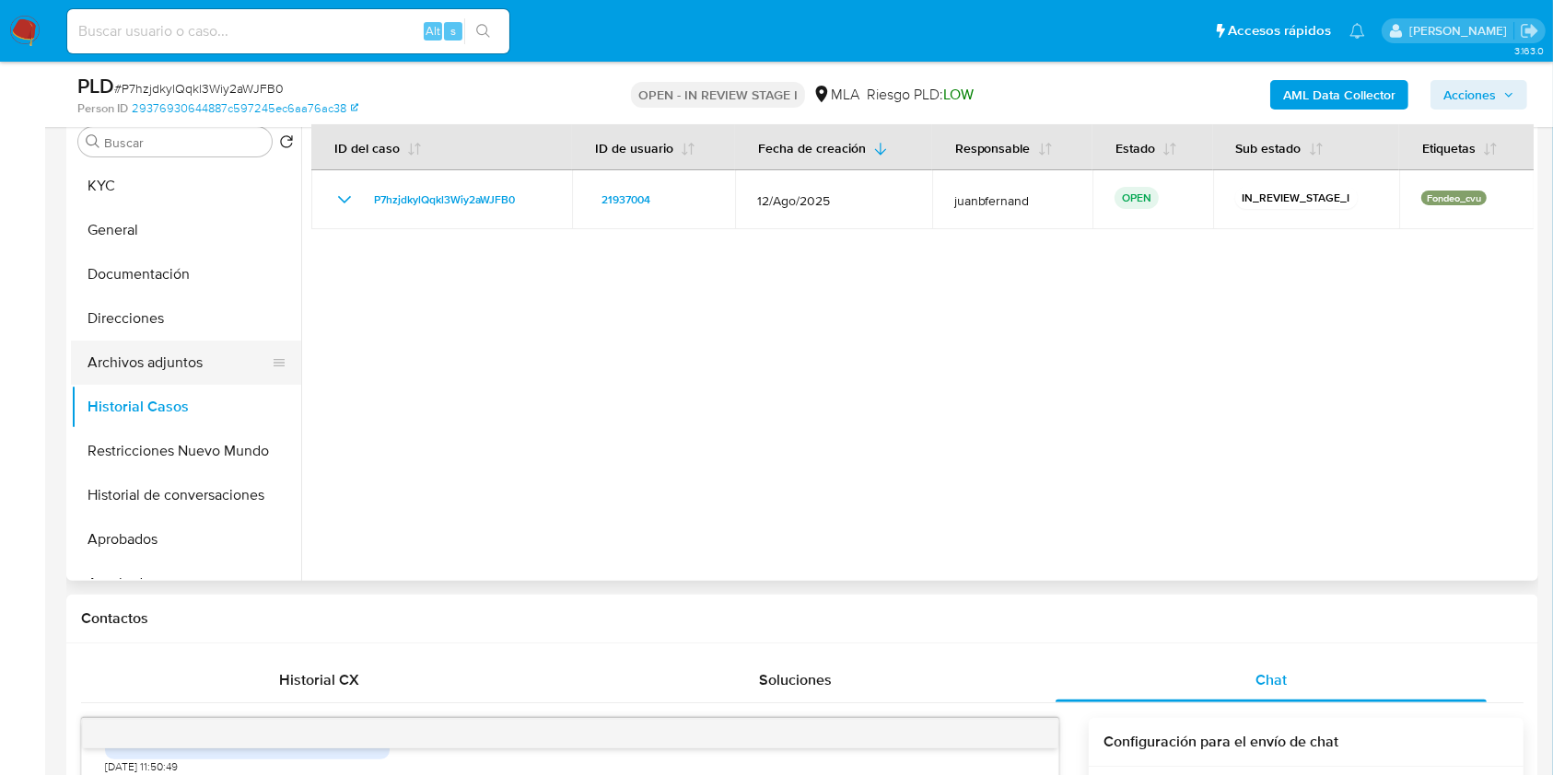
click at [184, 353] on button "Archivos adjuntos" at bounding box center [178, 363] width 215 height 44
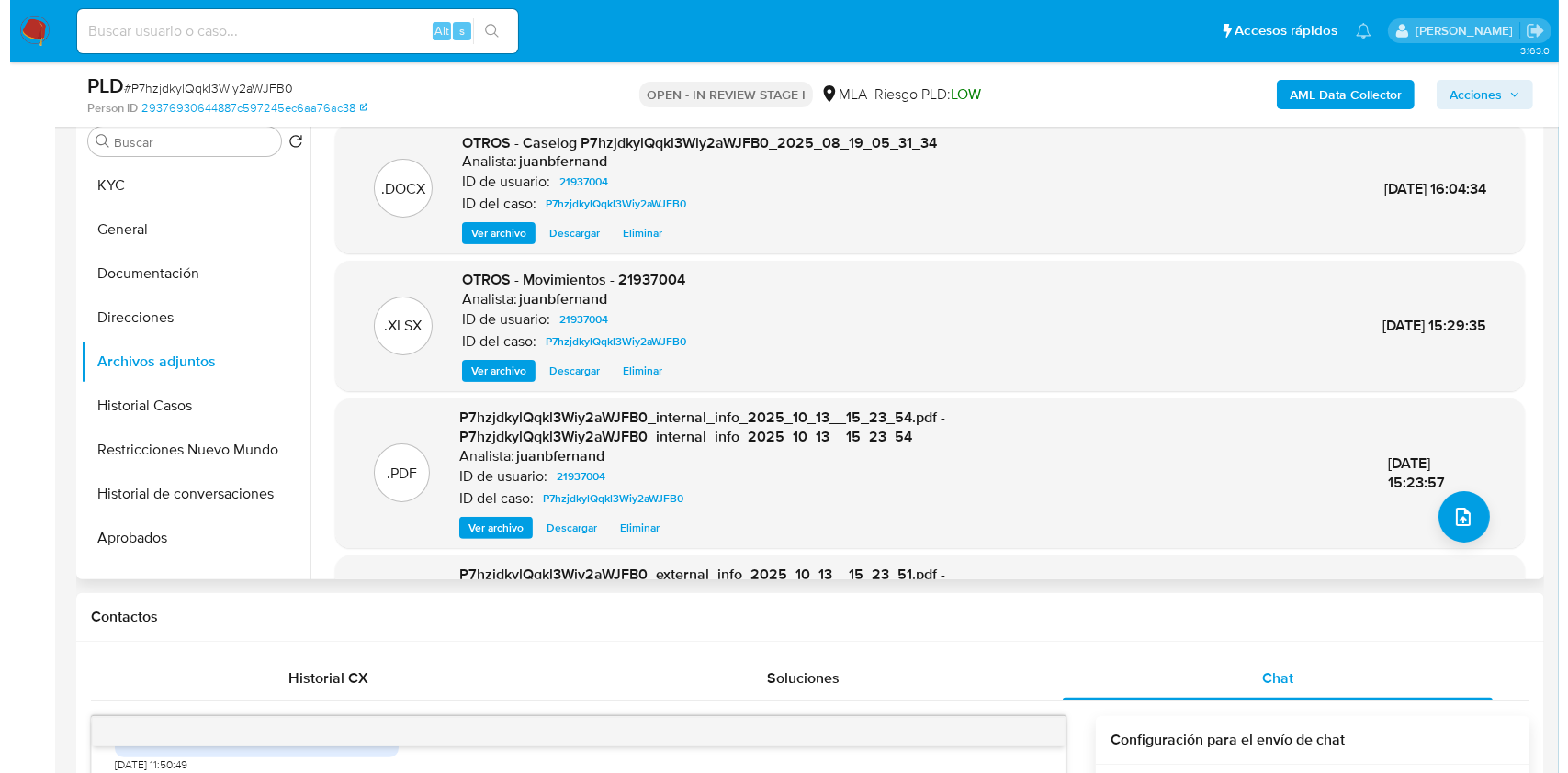
scroll to position [244, 0]
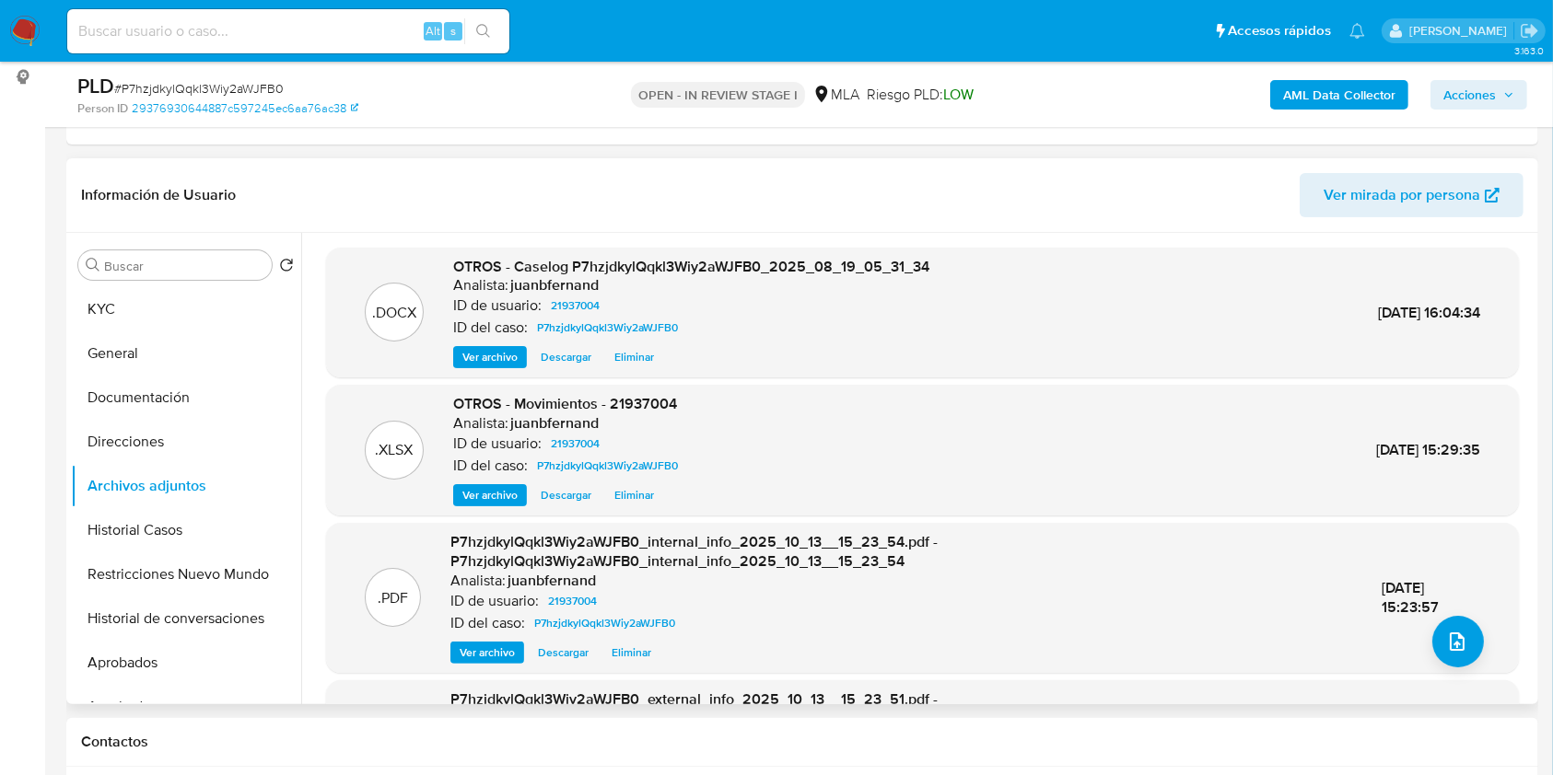
click at [631, 353] on span "Eliminar" at bounding box center [634, 357] width 40 height 18
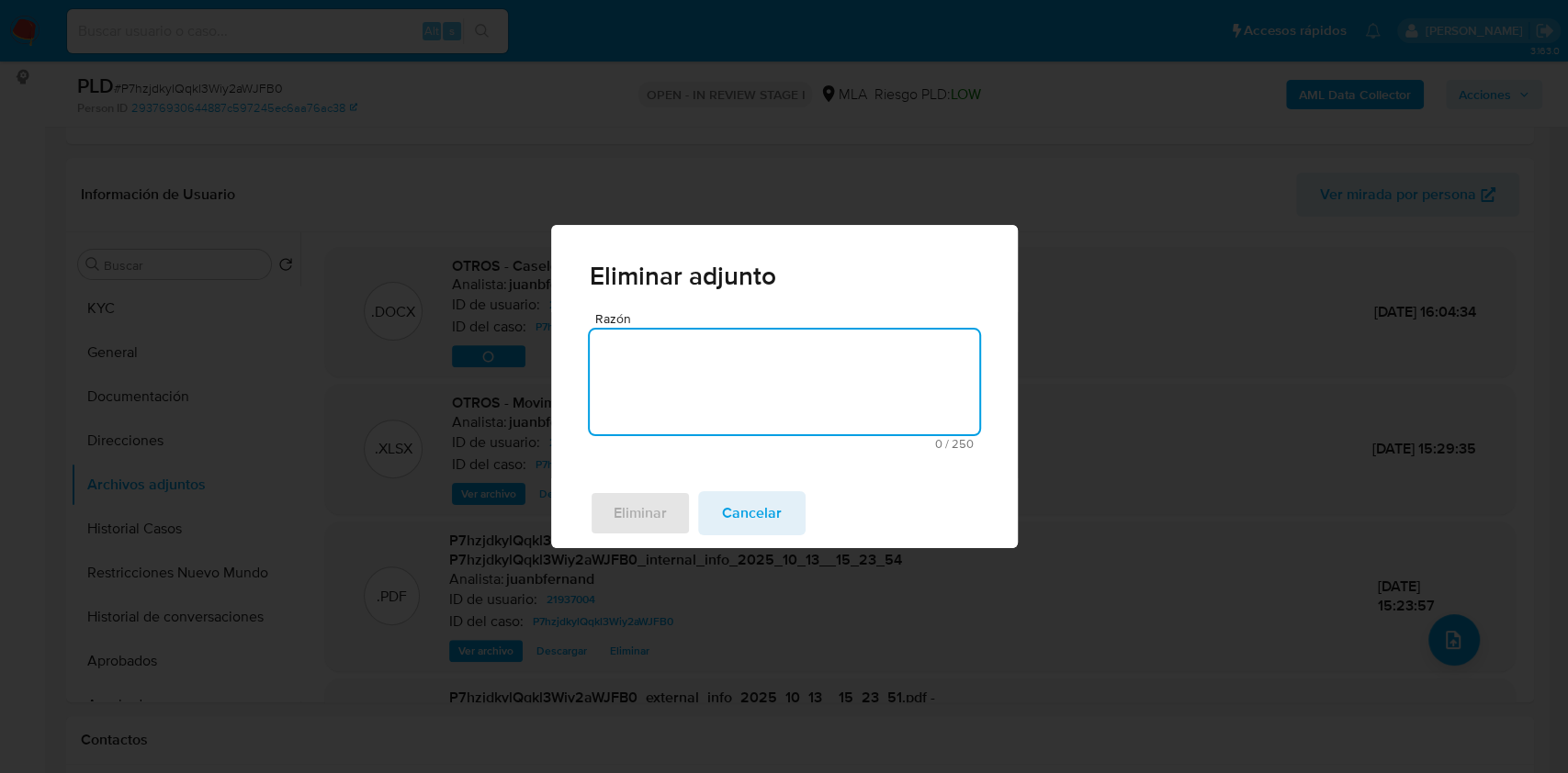
click at [645, 376] on textarea "Razón" at bounding box center [784, 382] width 389 height 105
type textarea "Se adjunta V2"
click at [645, 527] on span "Eliminar" at bounding box center [639, 514] width 53 height 41
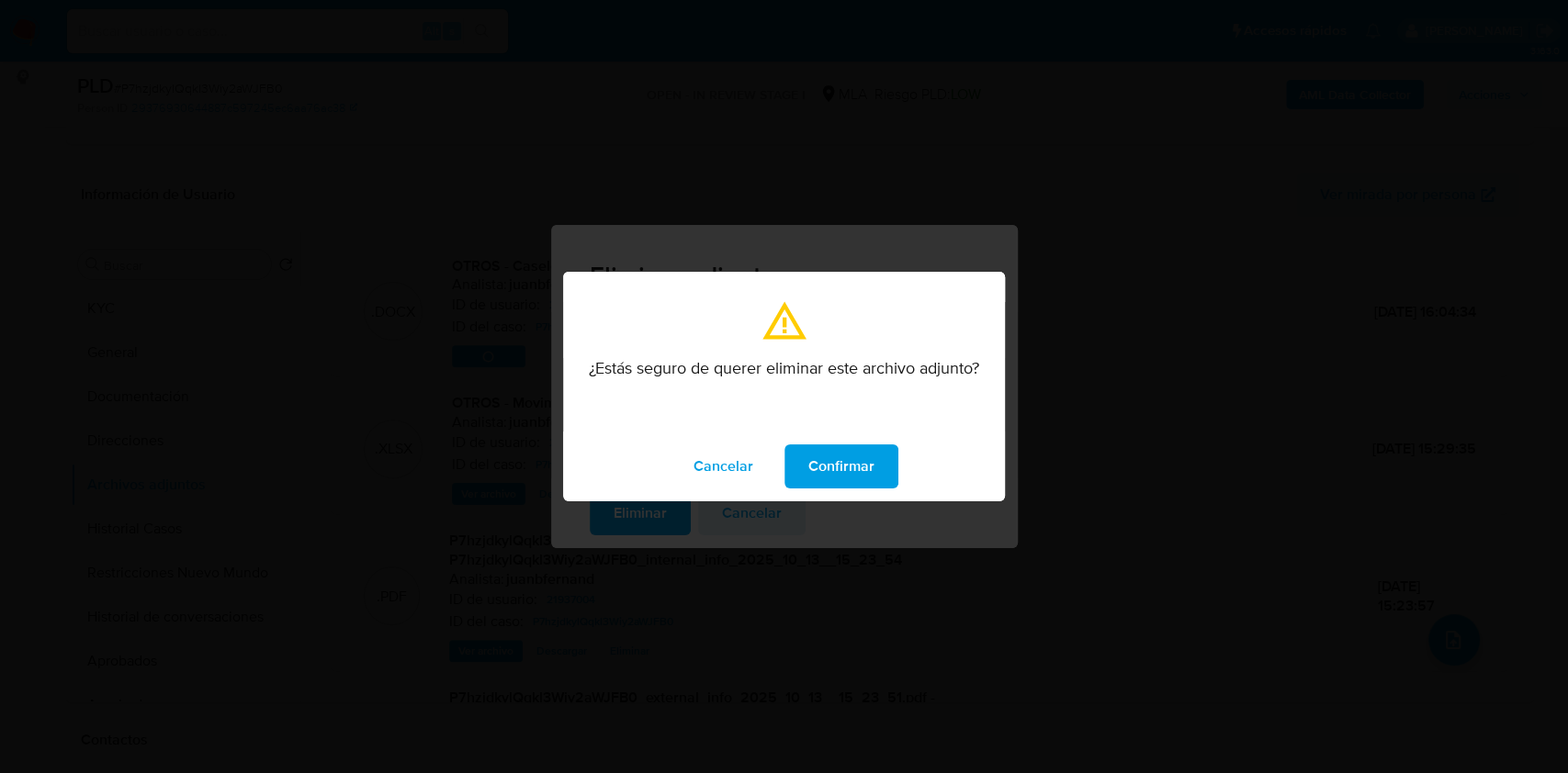
click at [823, 459] on span "Confirmar" at bounding box center [841, 467] width 66 height 41
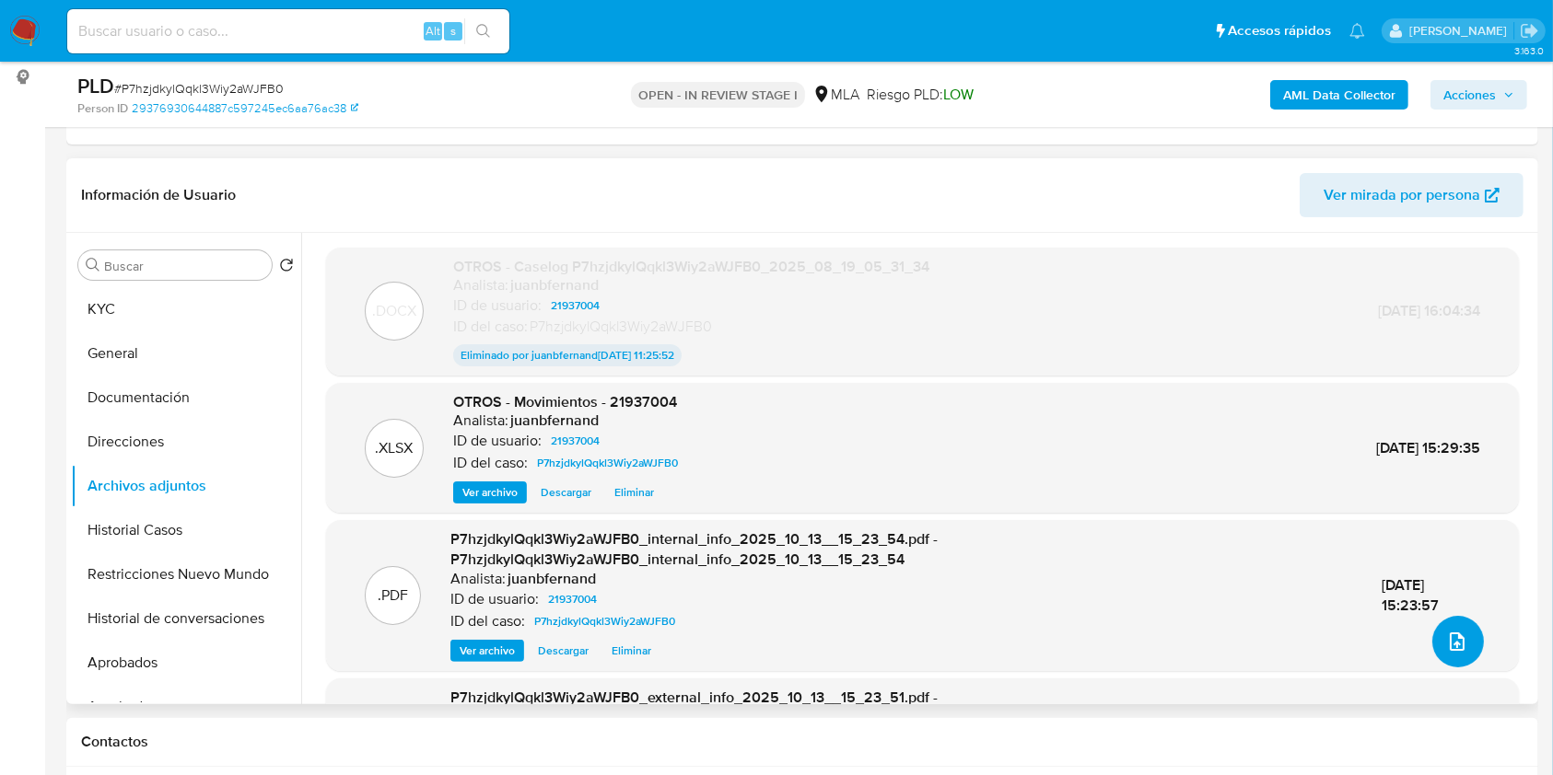
click at [1446, 632] on icon "upload-file" at bounding box center [1457, 642] width 22 height 22
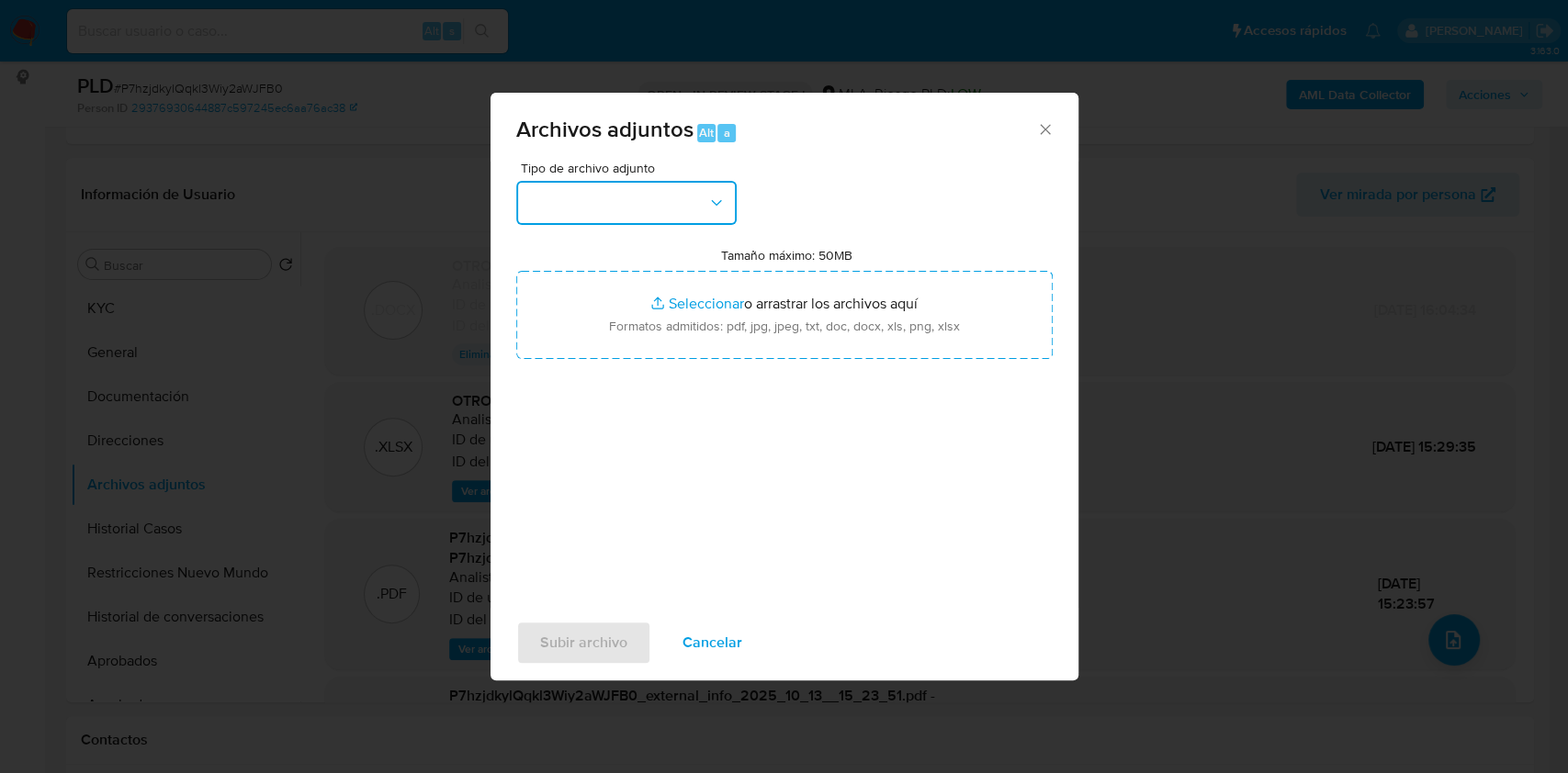
click at [644, 206] on button "button" at bounding box center [626, 202] width 220 height 44
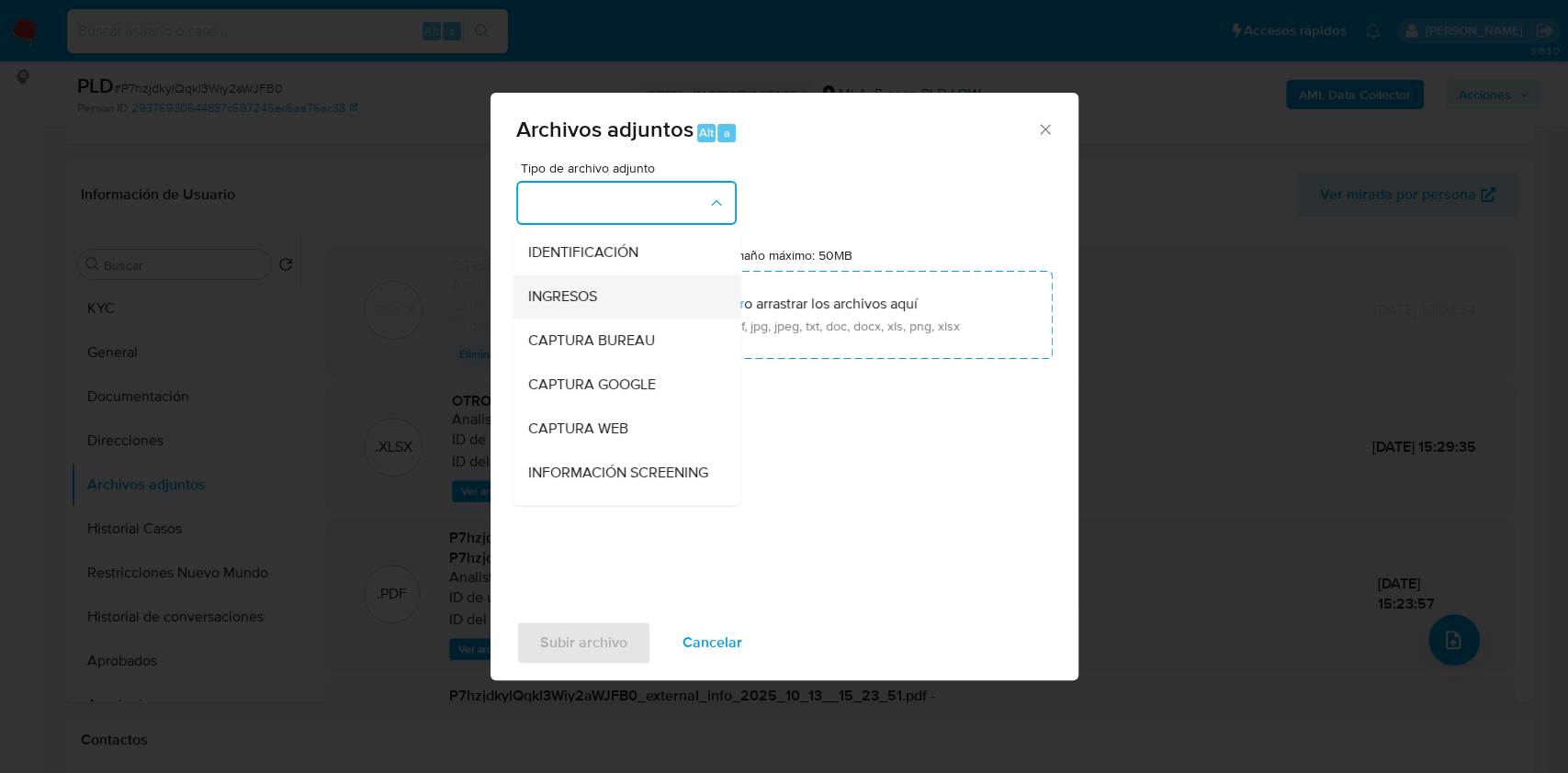
scroll to position [122, 0]
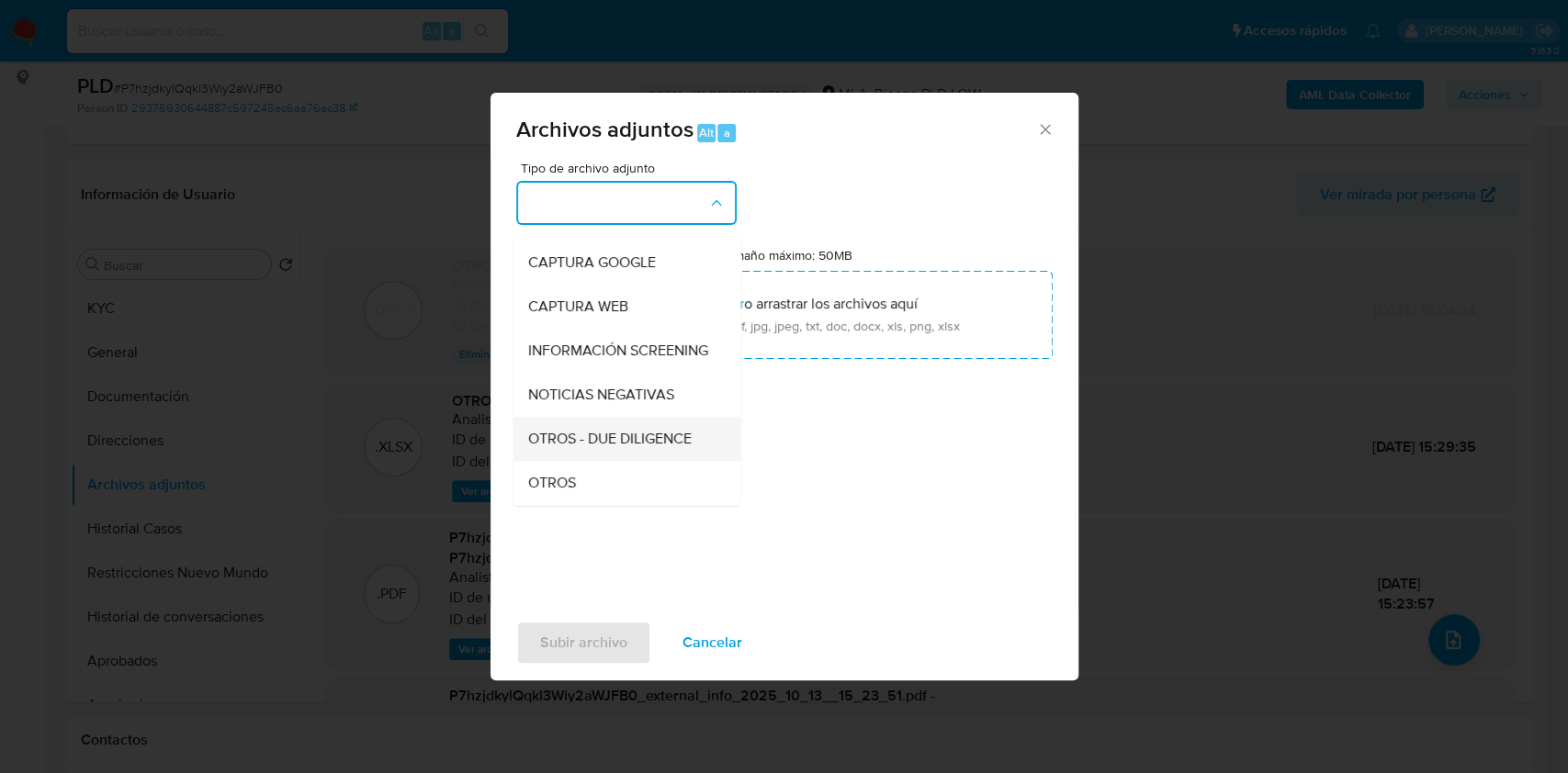
click at [589, 461] on div "OTROS - DUE DILIGENCE" at bounding box center [621, 439] width 188 height 44
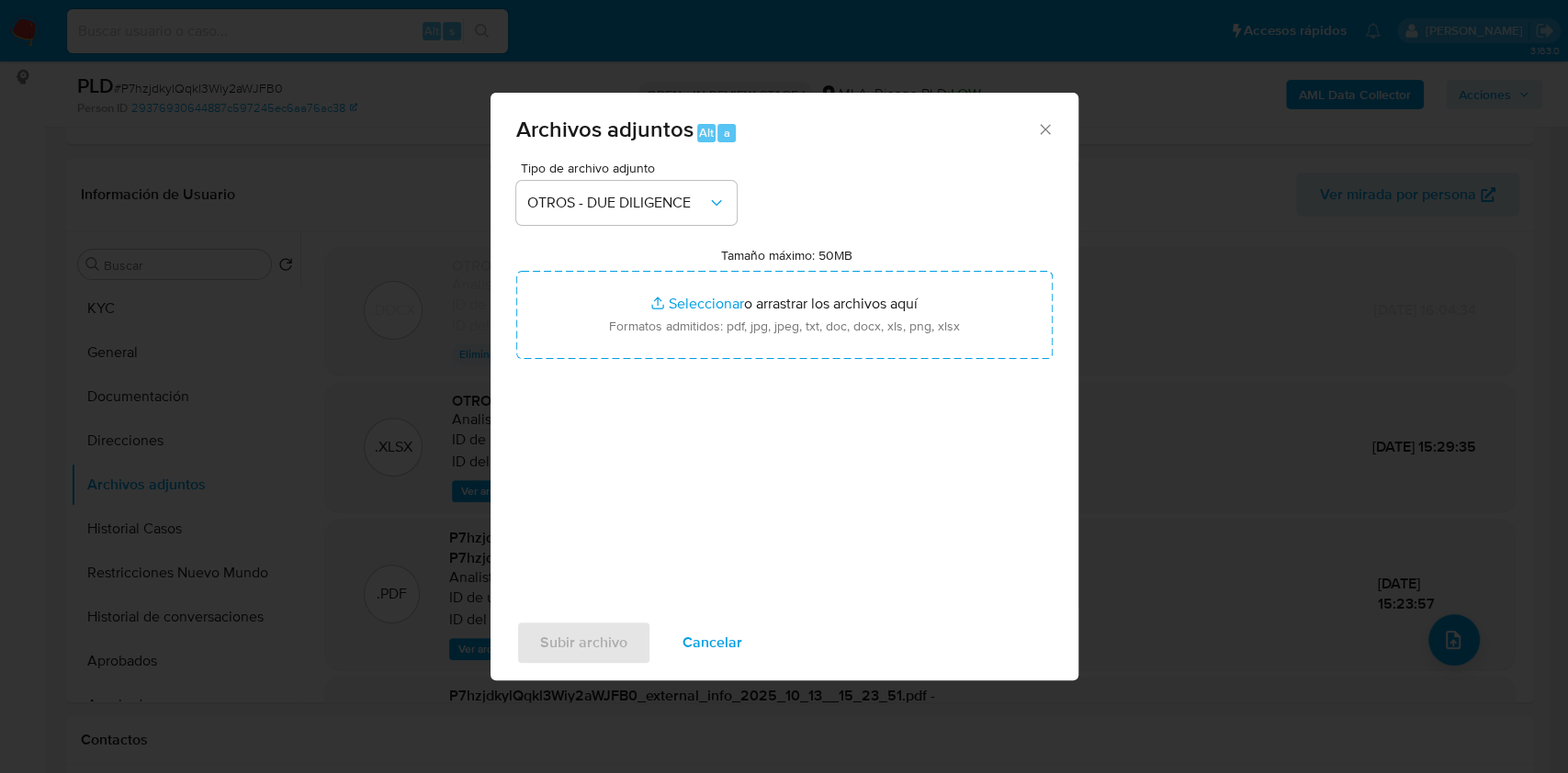
click at [661, 159] on div "Archivos adjuntos Alt a" at bounding box center [784, 127] width 588 height 69
click at [654, 194] on span "OTROS - DUE DILIGENCE" at bounding box center [617, 202] width 180 height 18
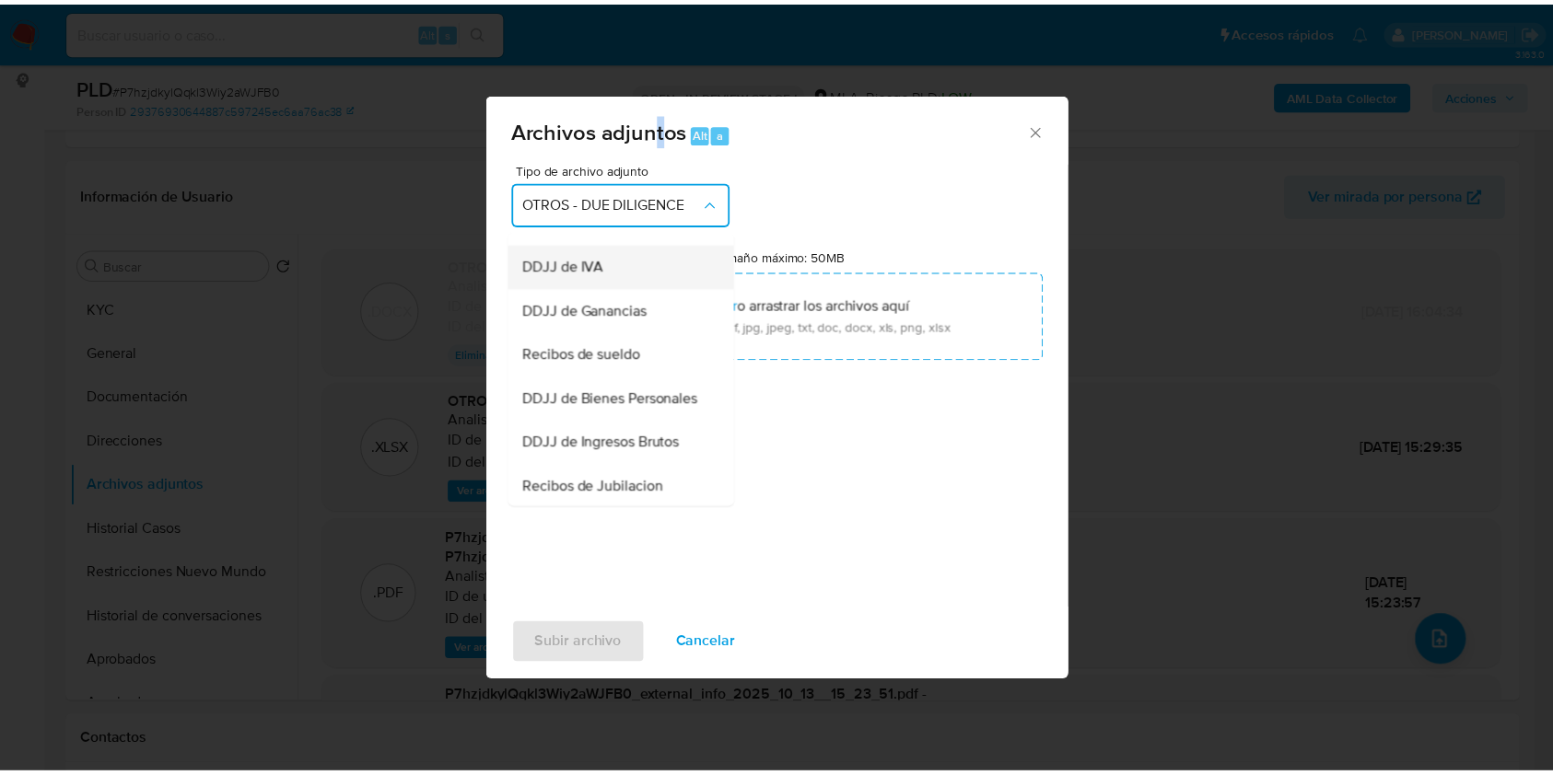
scroll to position [334, 0]
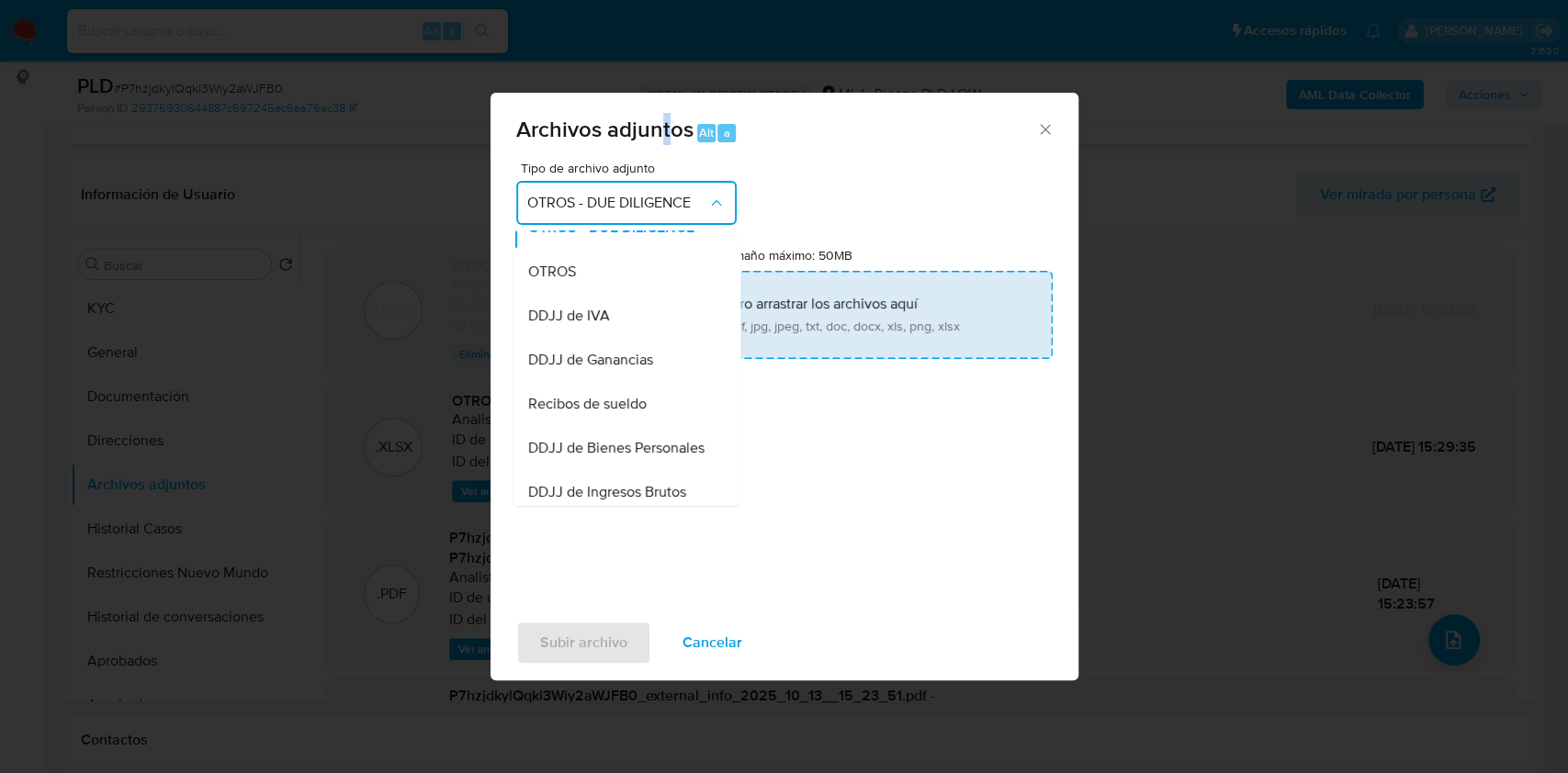
click at [599, 276] on div "OTROS" at bounding box center [621, 271] width 188 height 44
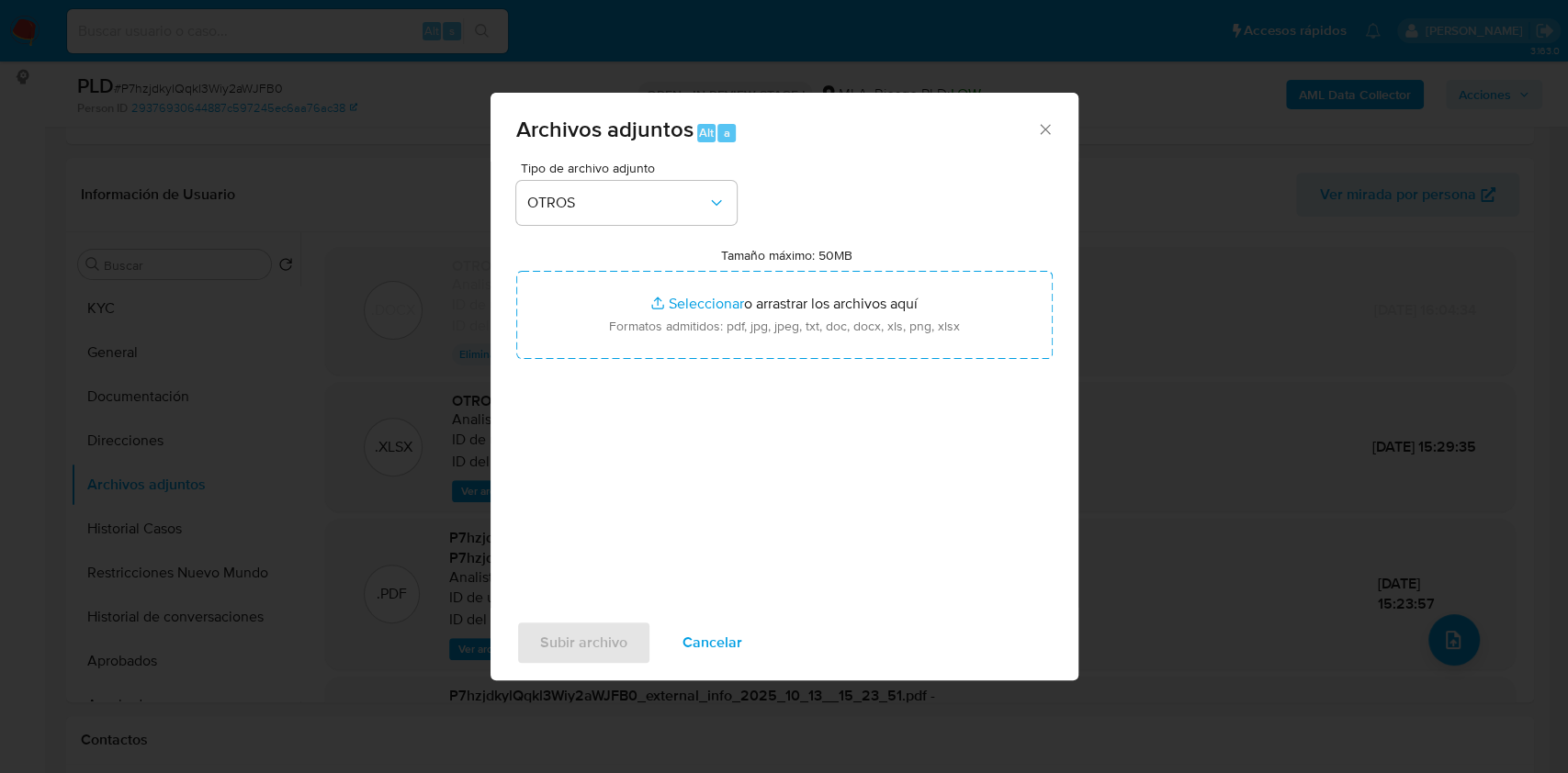
click at [712, 485] on div "Tipo de archivo adjunto OTROS Tamaño máximo: 50MB Seleccionar archivos Seleccio…" at bounding box center [785, 378] width 537 height 434
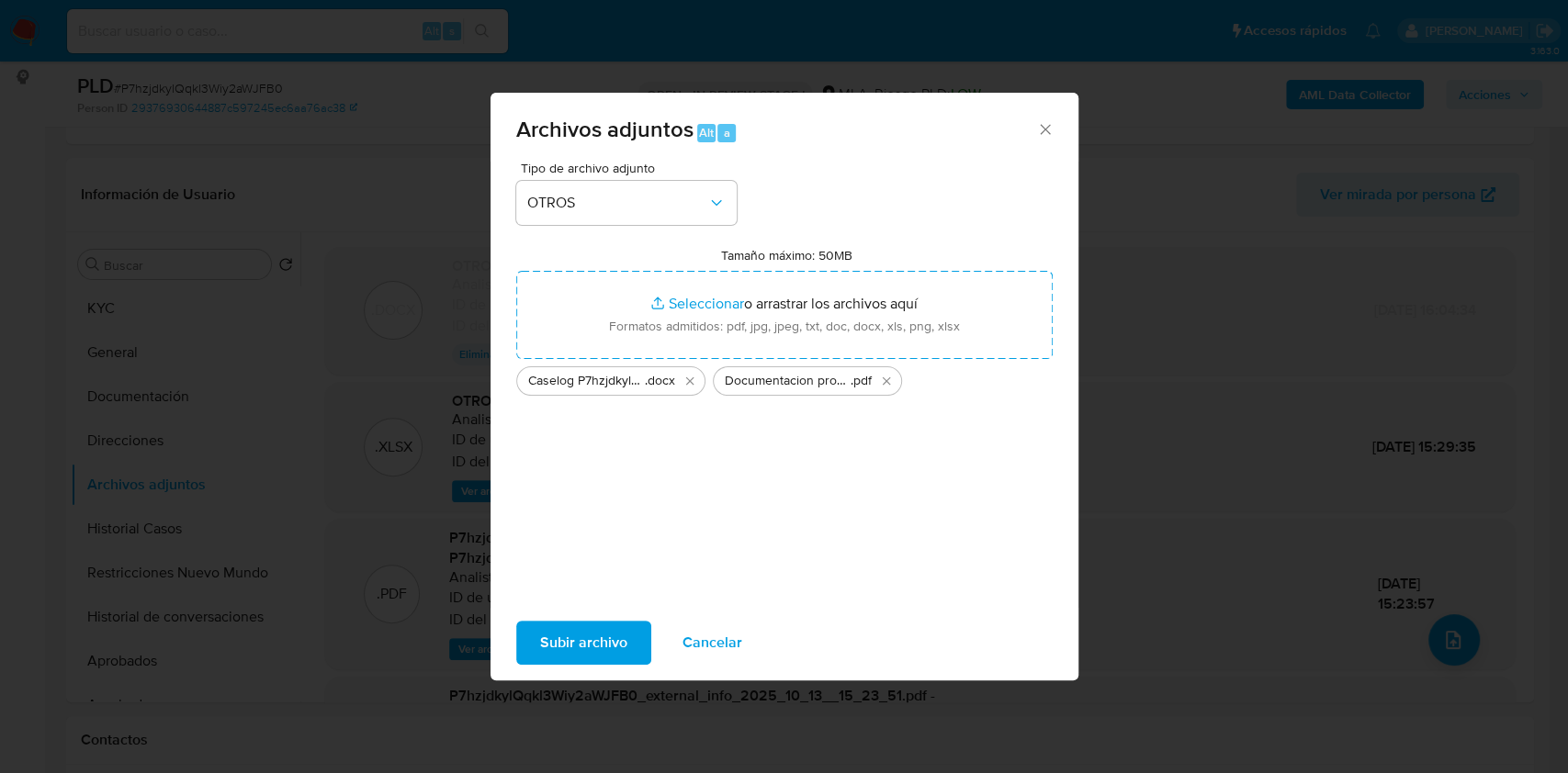
click at [575, 638] on span "Subir archivo" at bounding box center [583, 642] width 87 height 41
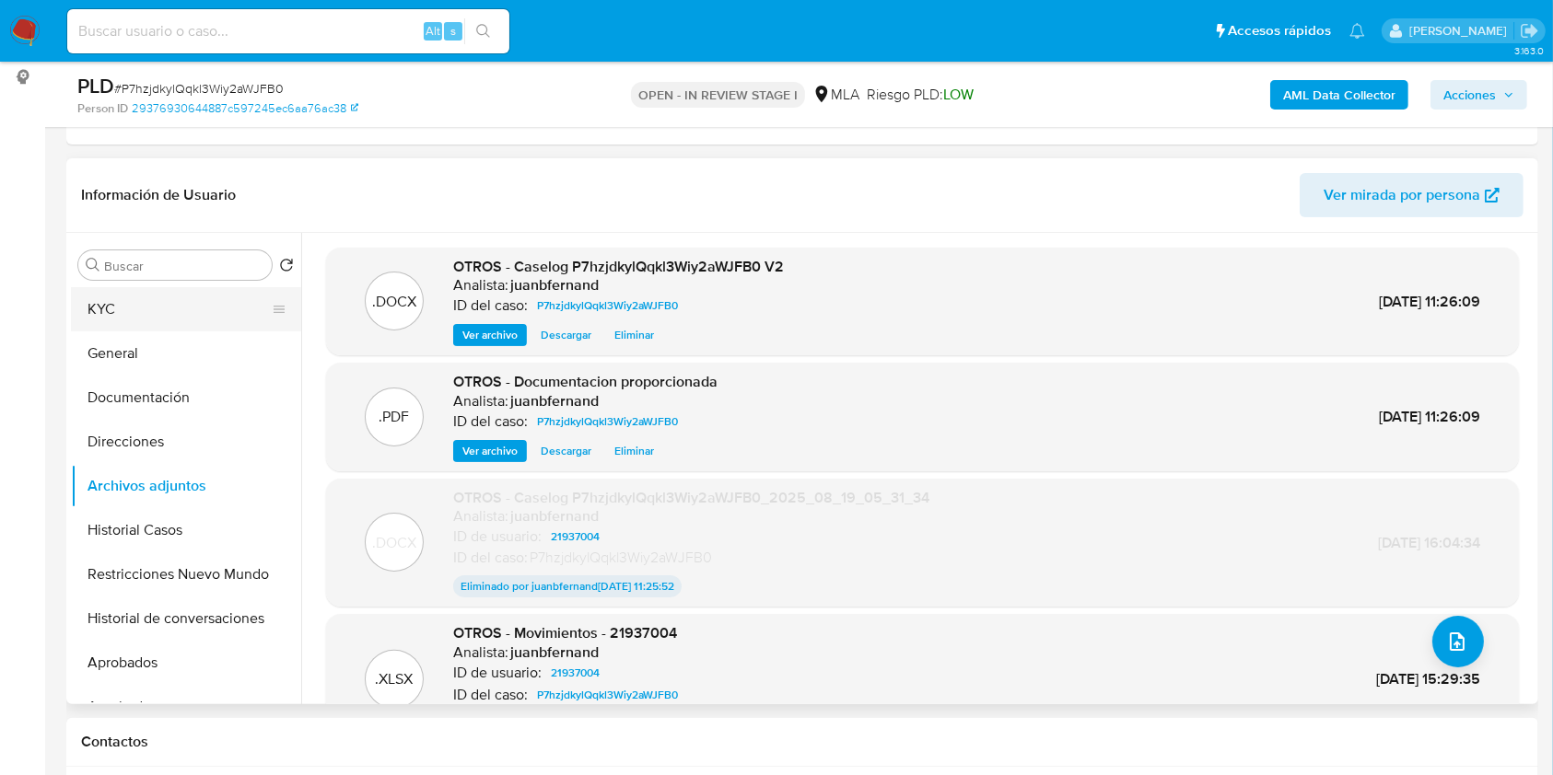
click at [162, 307] on button "KYC" at bounding box center [178, 309] width 215 height 44
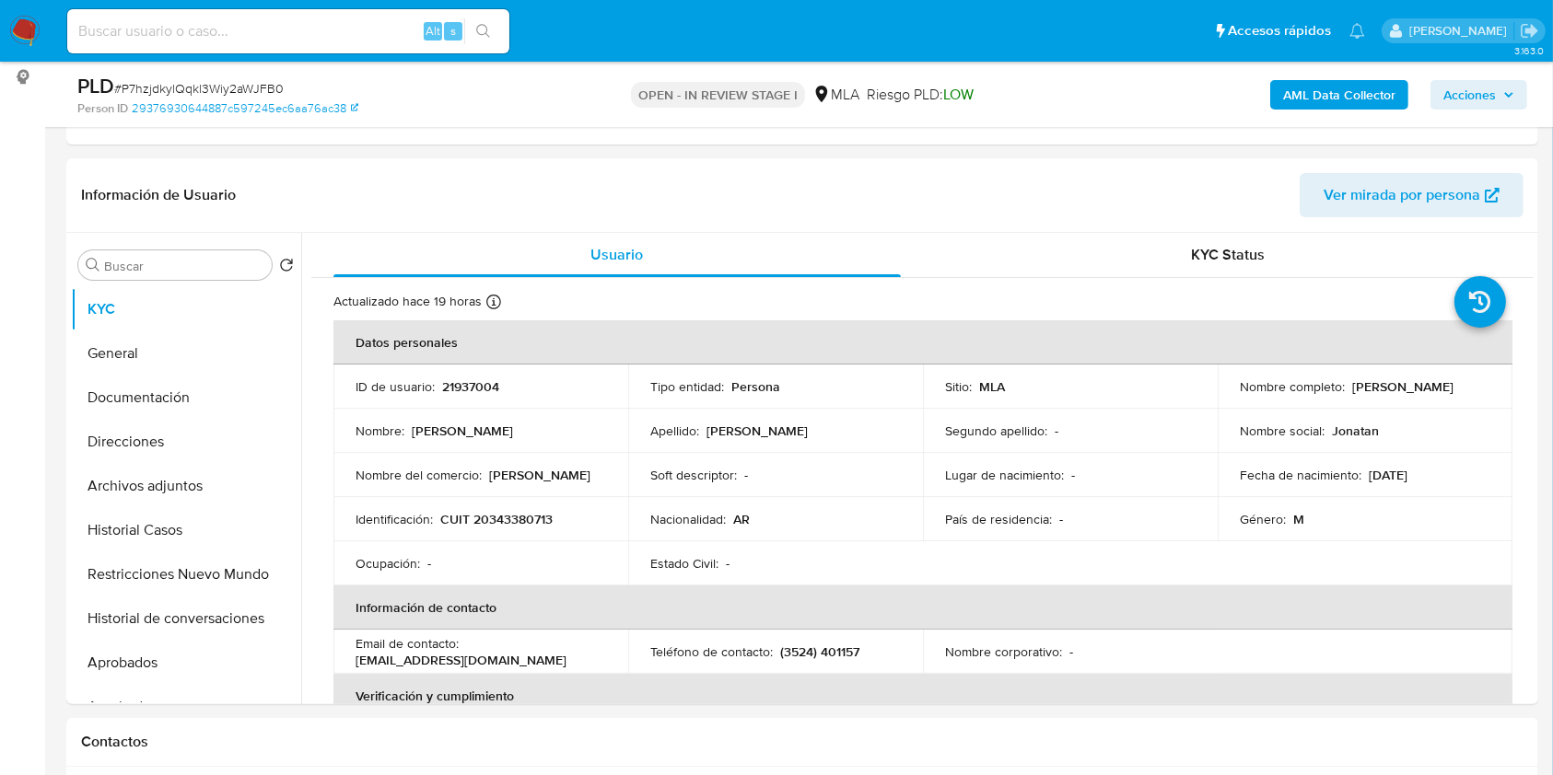
click at [1483, 88] on span "Acciones" at bounding box center [1469, 94] width 52 height 29
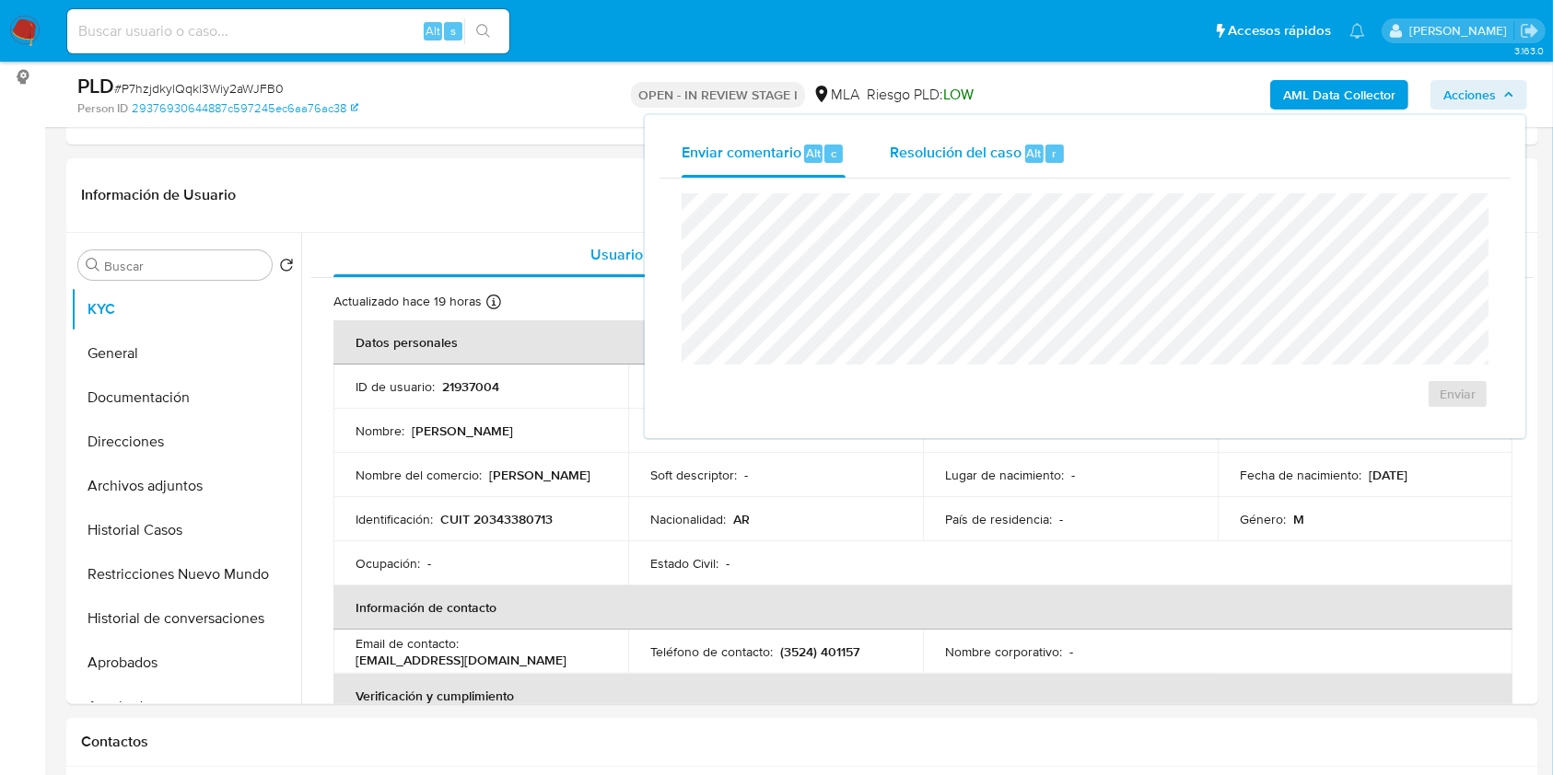
click at [1022, 162] on div "Resolución del caso Alt r" at bounding box center [978, 154] width 176 height 48
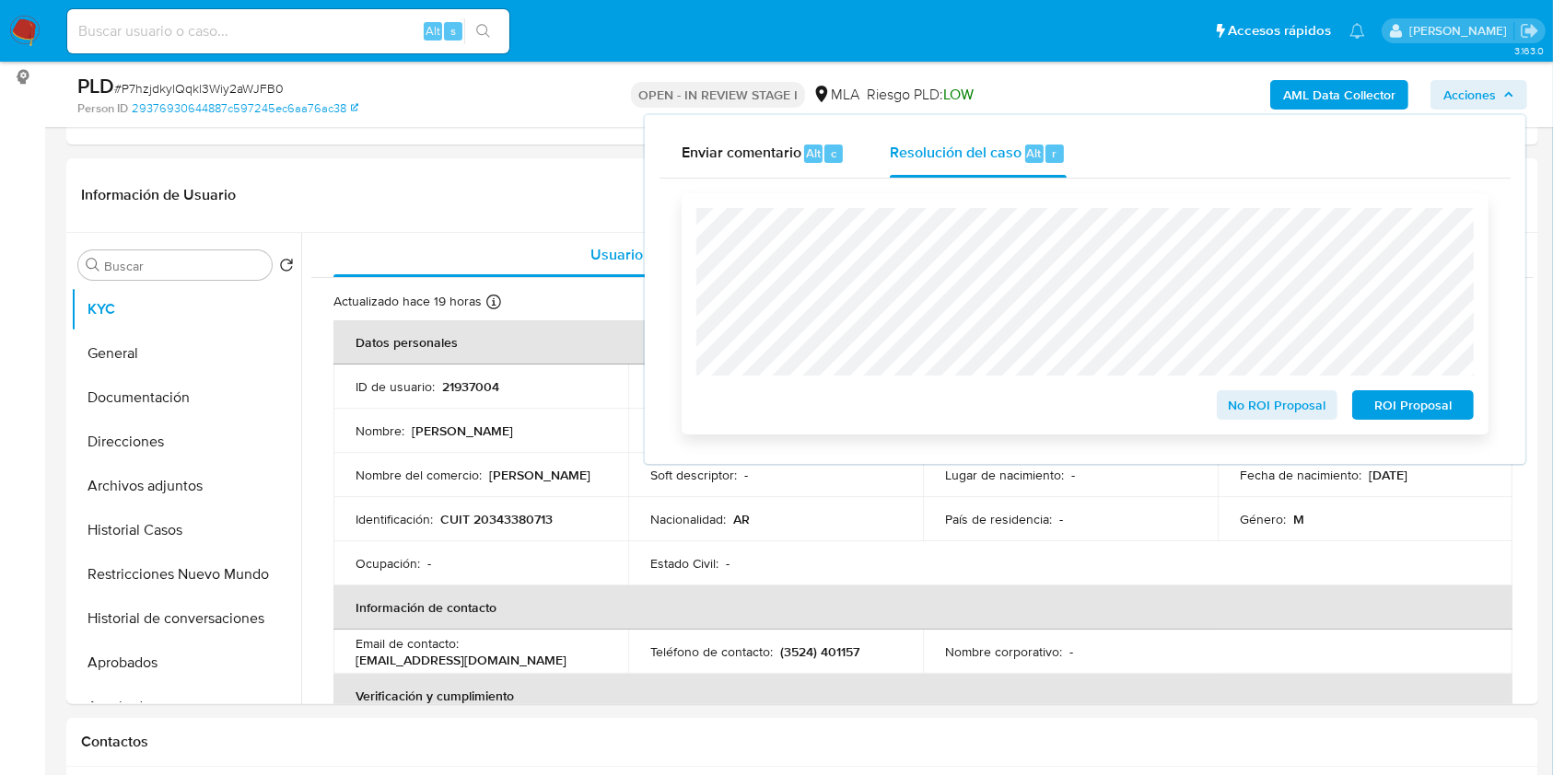
click at [1389, 397] on span "ROI Proposal" at bounding box center [1413, 405] width 96 height 26
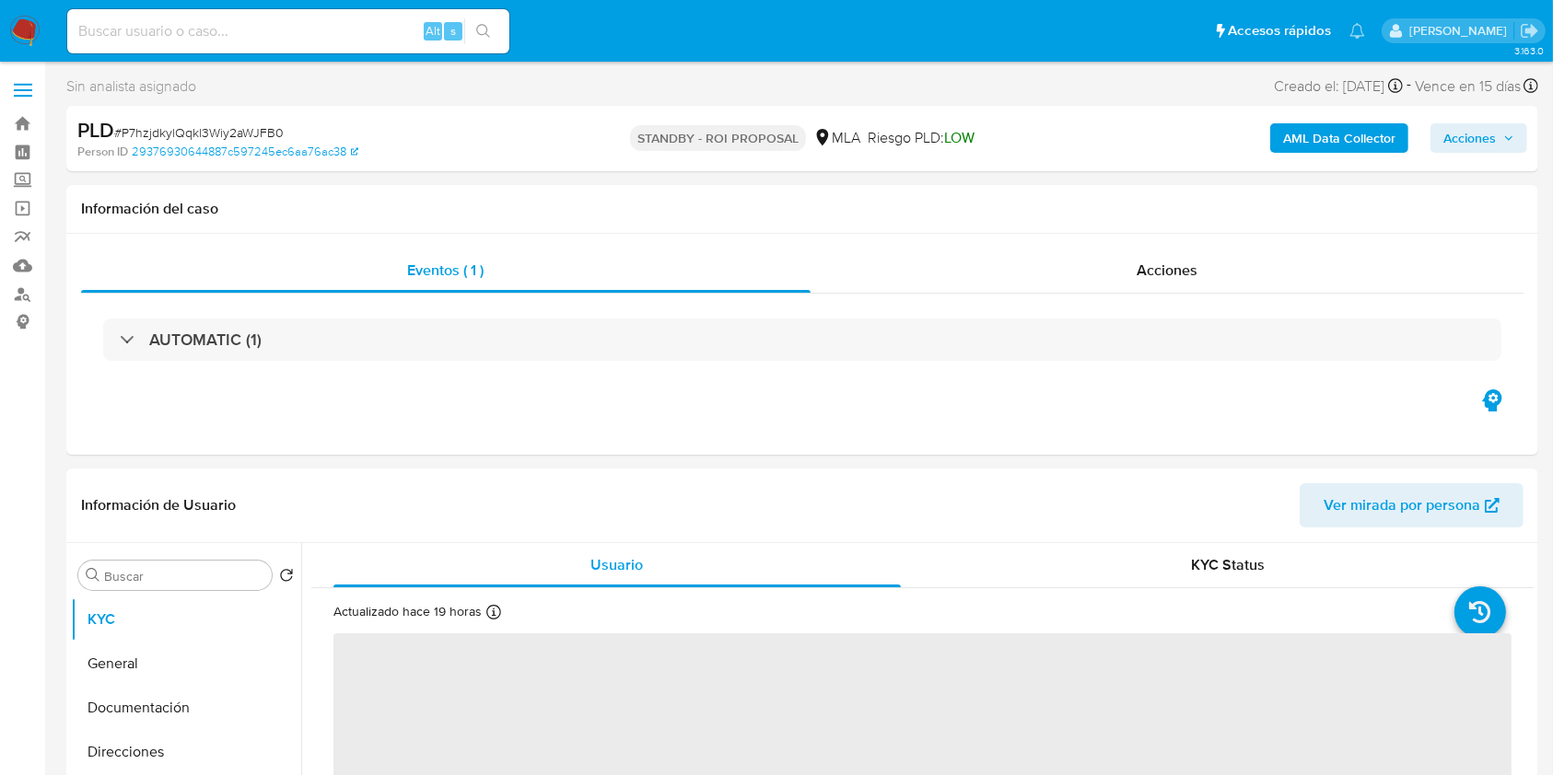
select select "10"
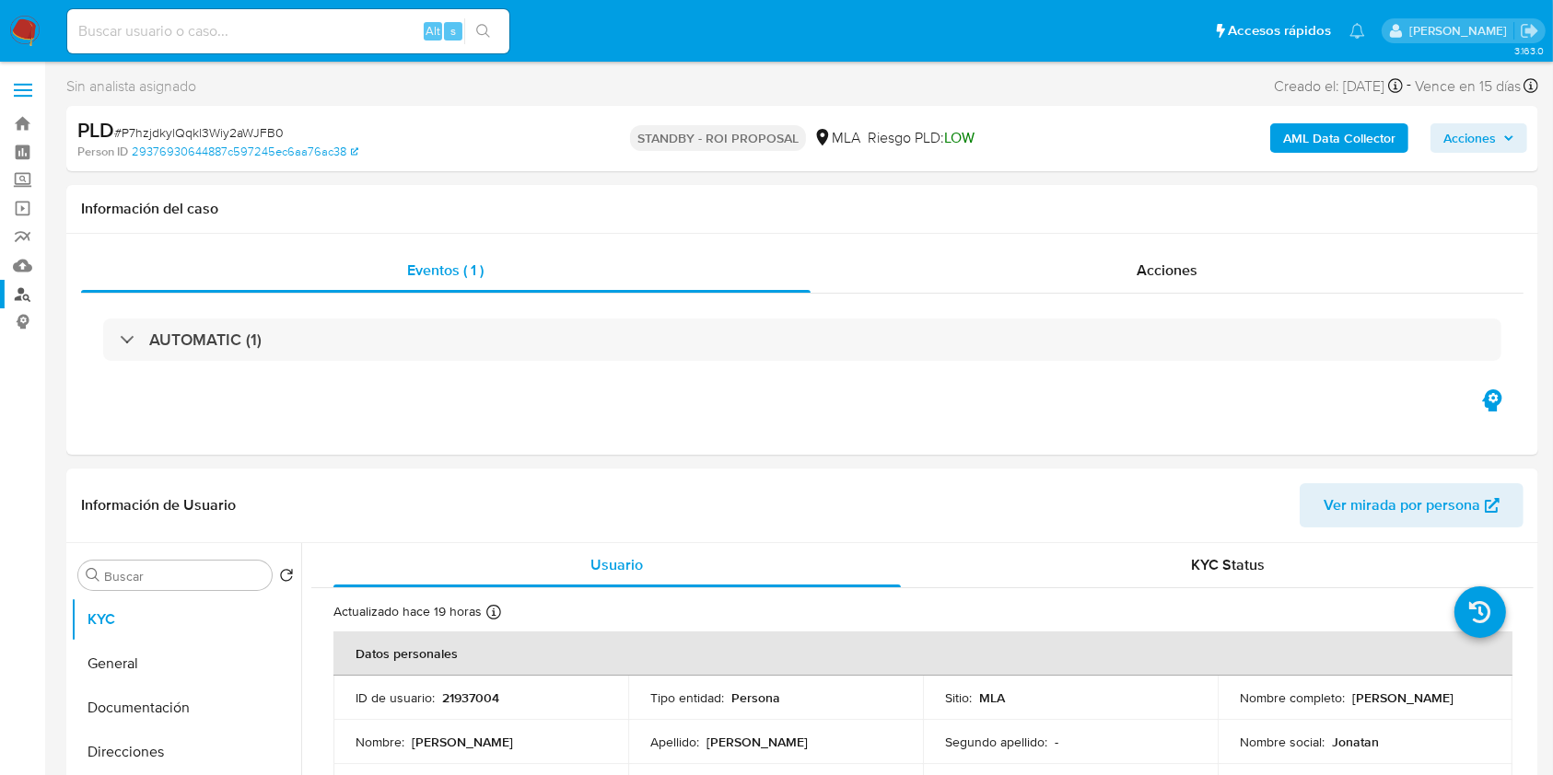
click at [28, 286] on link "Buscador de personas" at bounding box center [109, 294] width 219 height 29
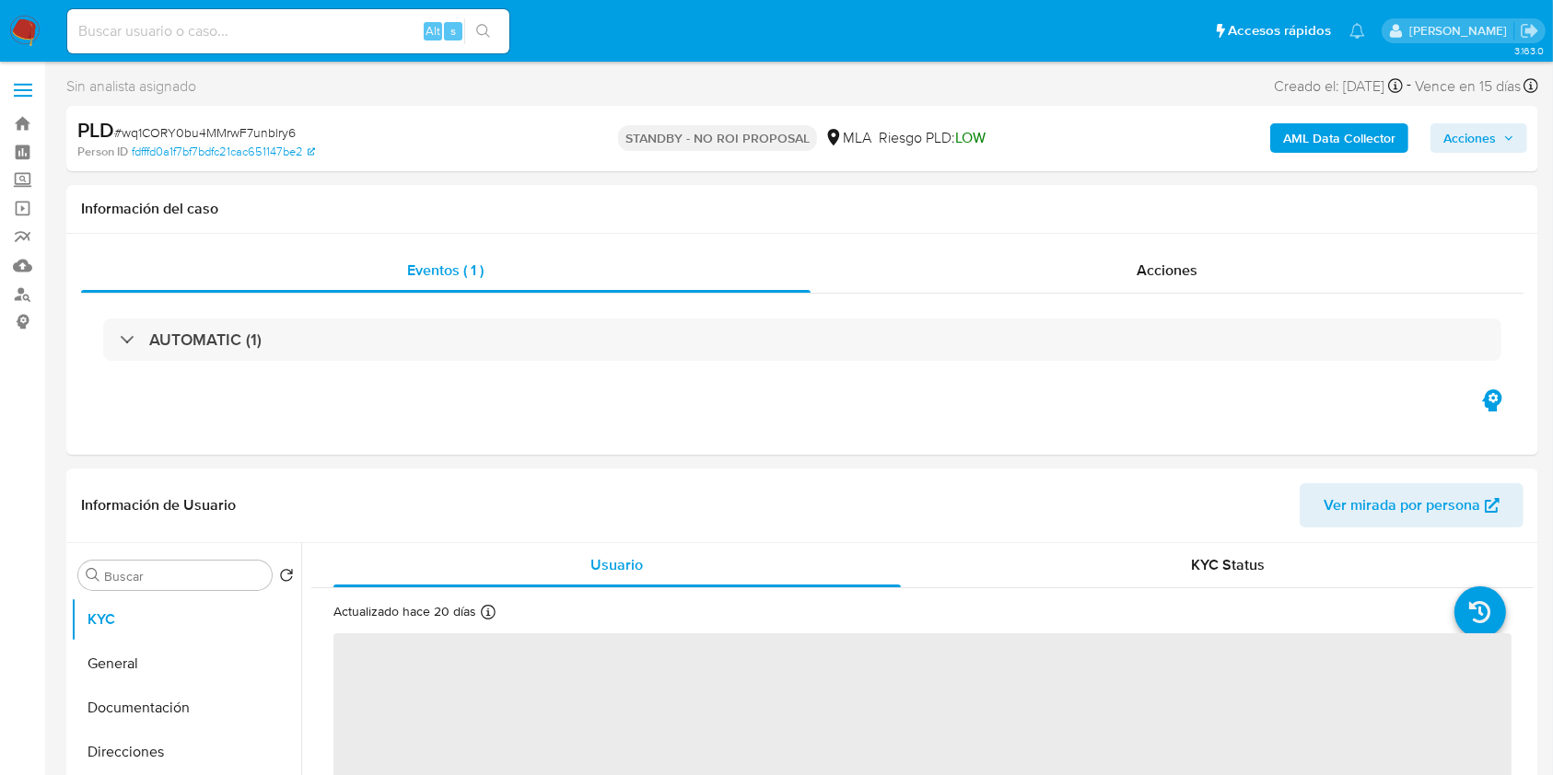
select select "10"
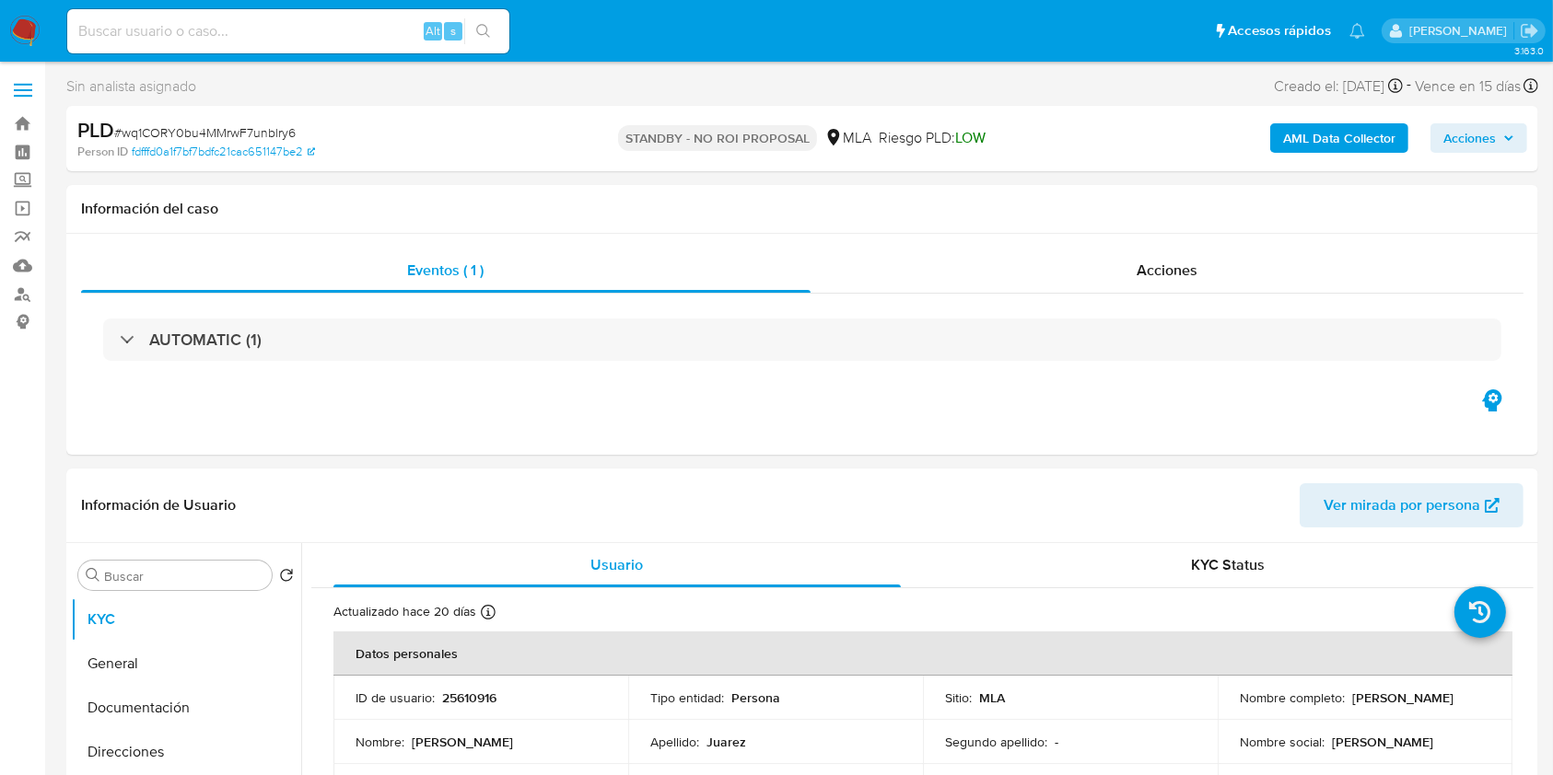
click at [320, 48] on div "Alt s" at bounding box center [288, 31] width 442 height 44
click at [340, 38] on input at bounding box center [288, 31] width 442 height 24
paste input "lp7xaC30zIoNEQitgIVgDIB7"
type input "lp7xaC30zIoNEQitgIVgDIB7"
click at [477, 36] on icon "search-icon" at bounding box center [483, 31] width 15 height 15
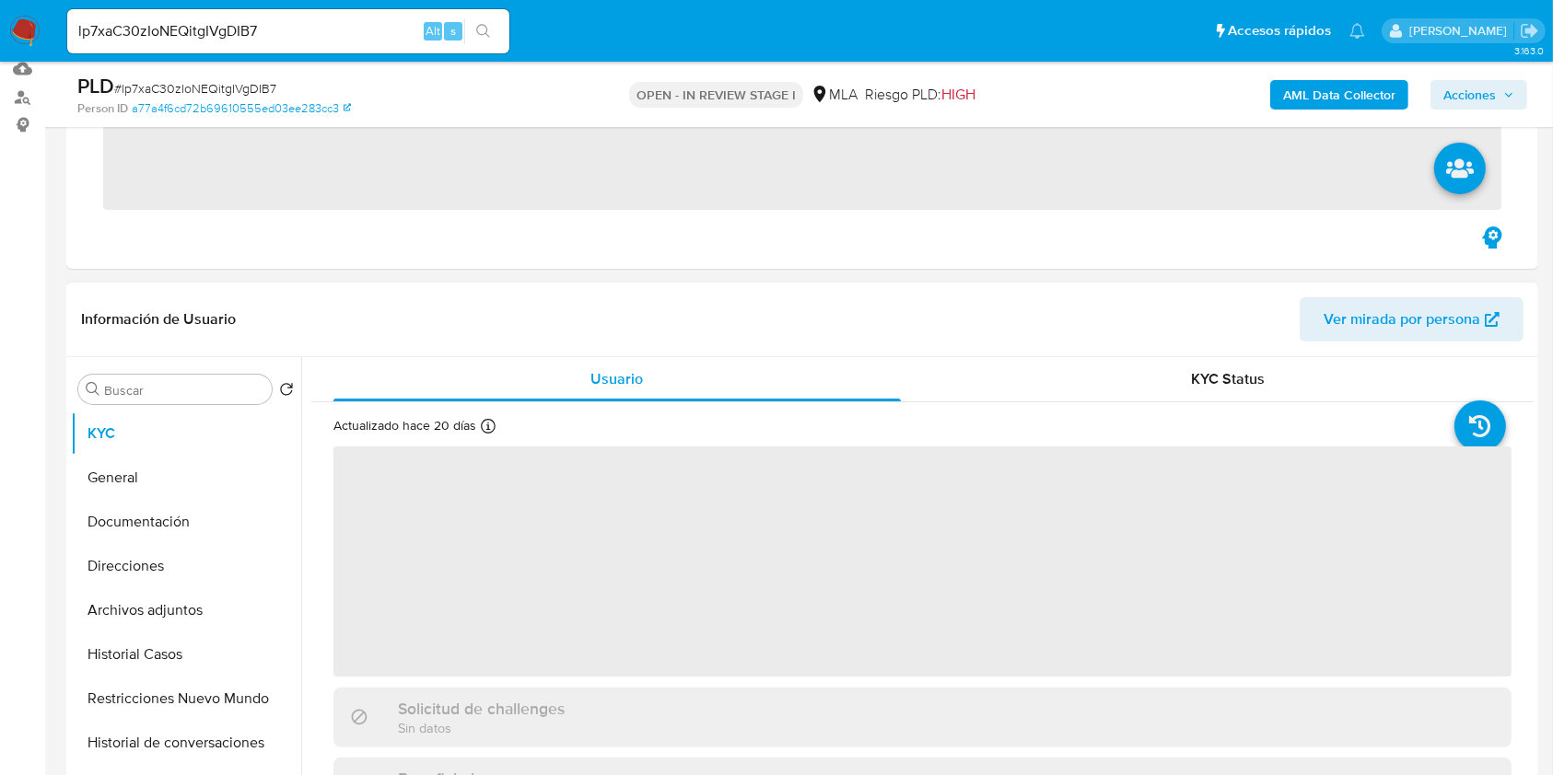
scroll to position [613, 0]
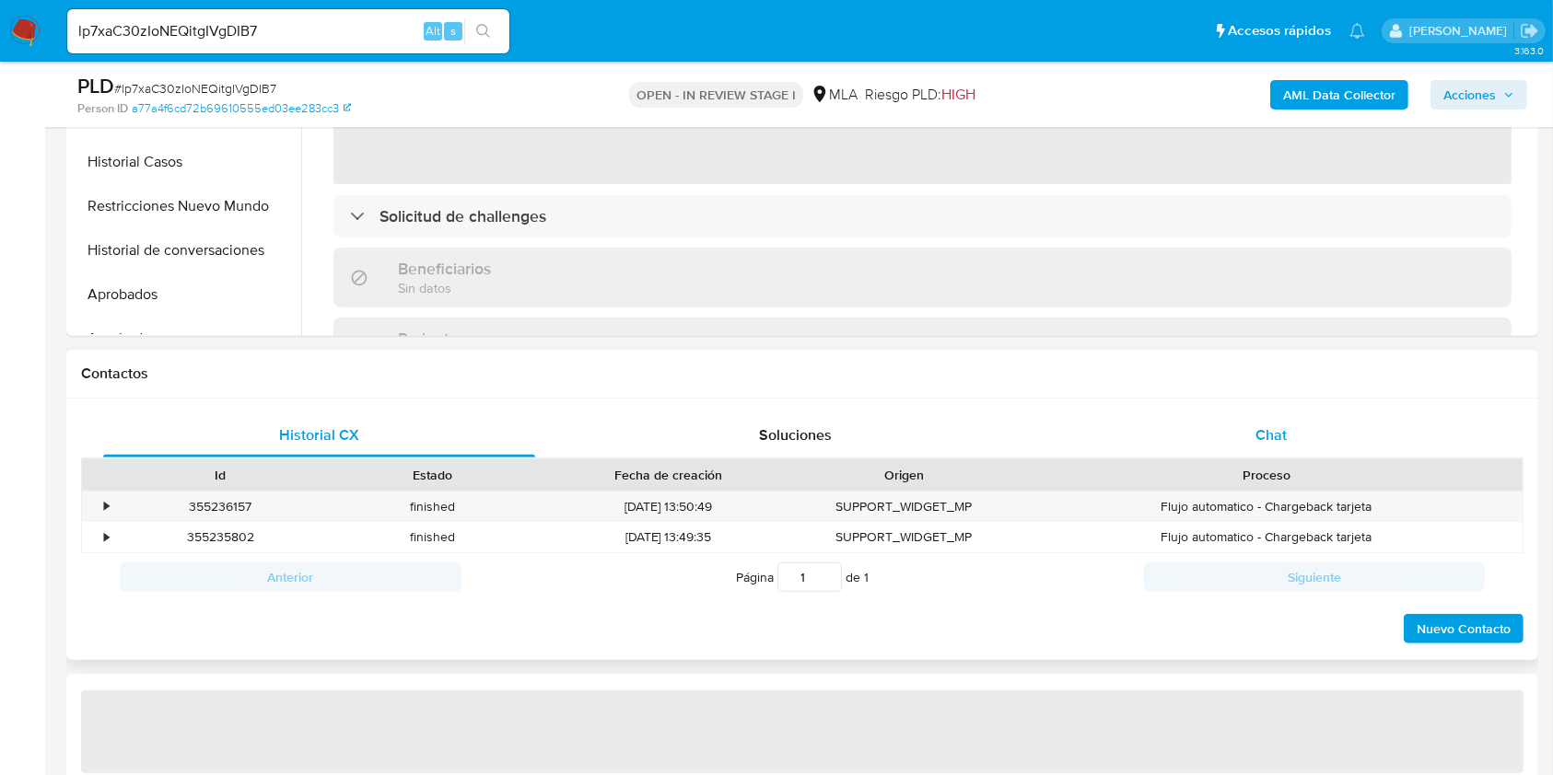
click at [1291, 451] on div "Chat" at bounding box center [1271, 435] width 432 height 44
select select "10"
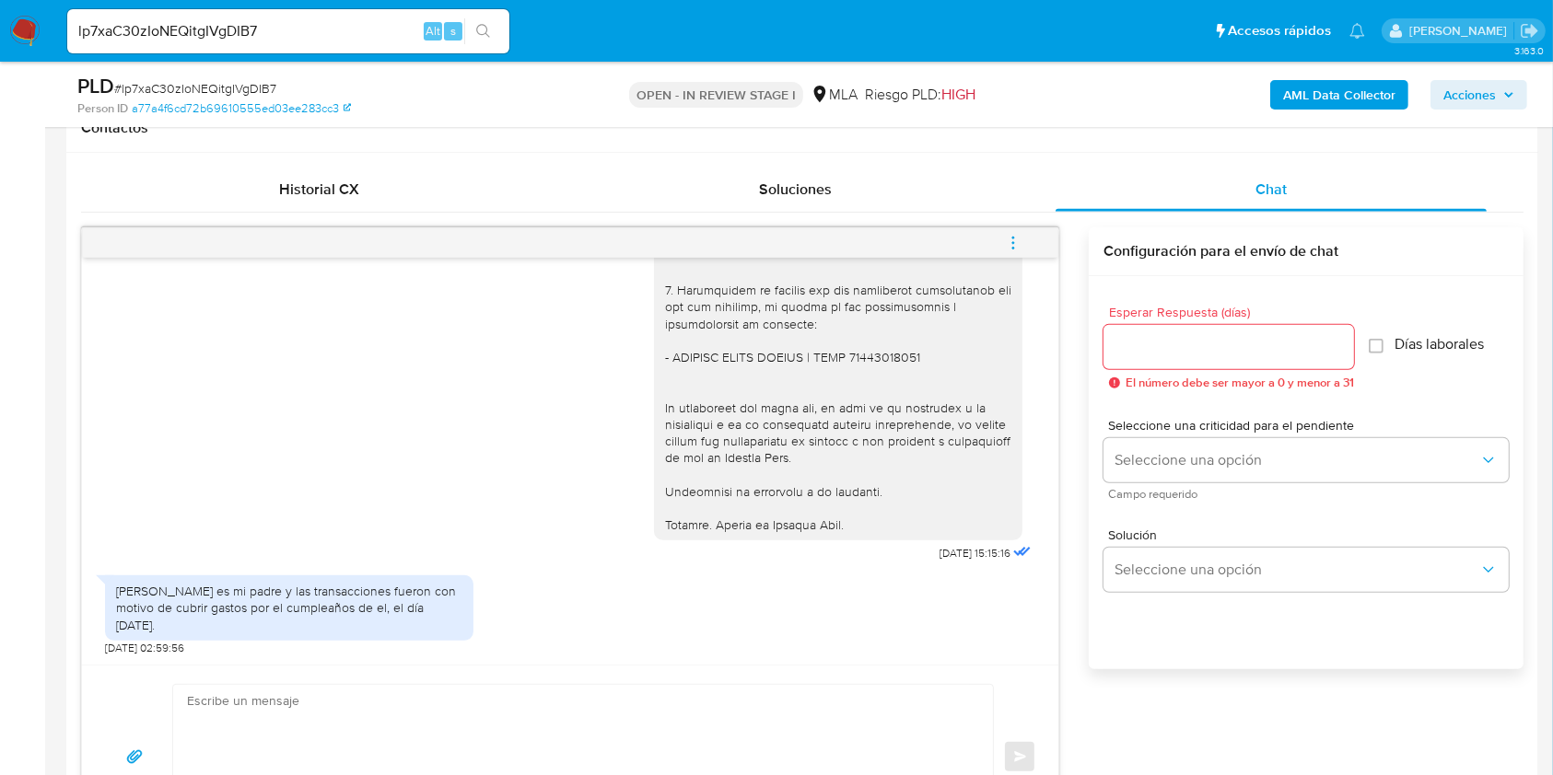
scroll to position [1105, 0]
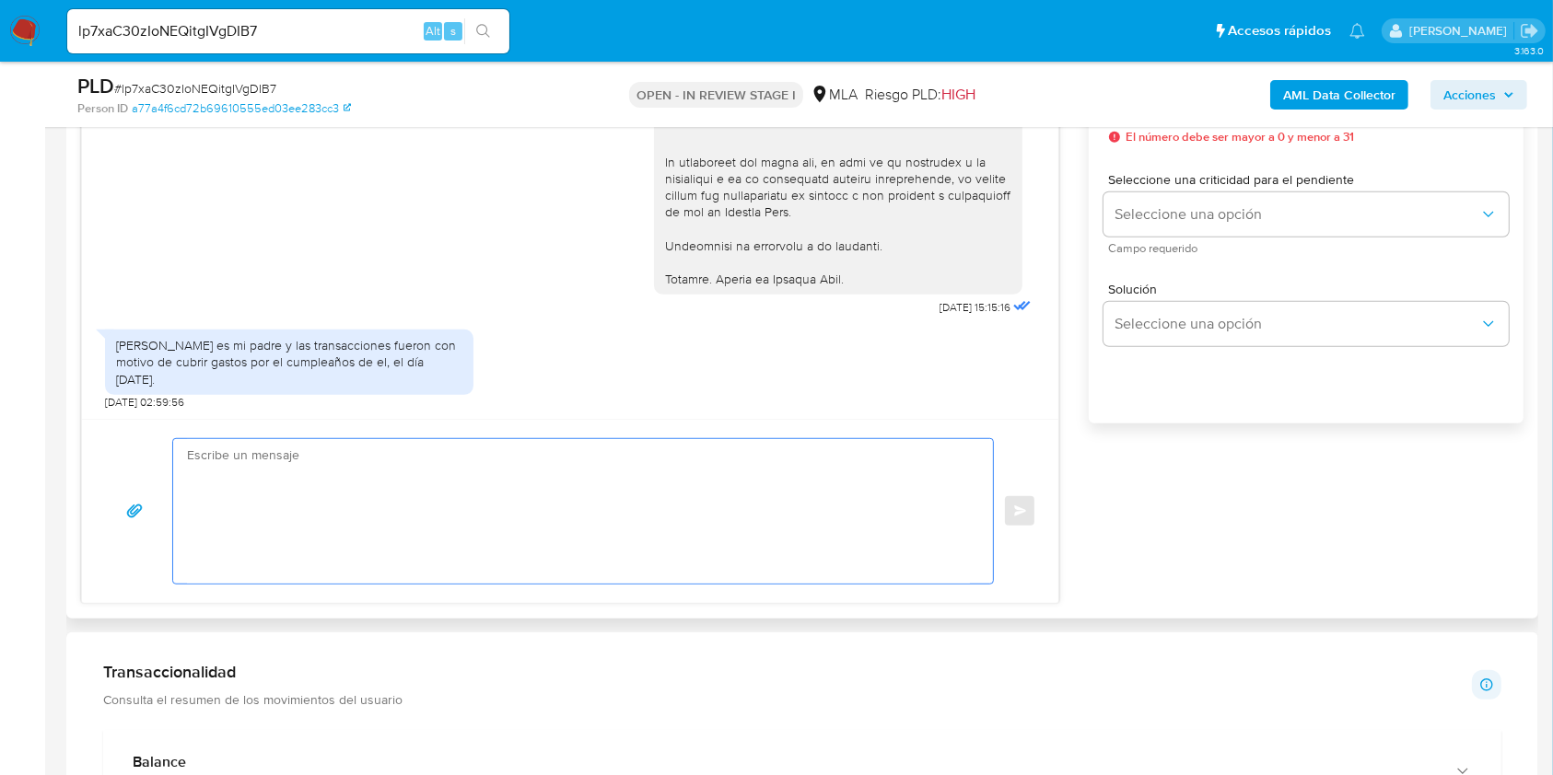
click at [360, 476] on textarea at bounding box center [578, 511] width 783 height 145
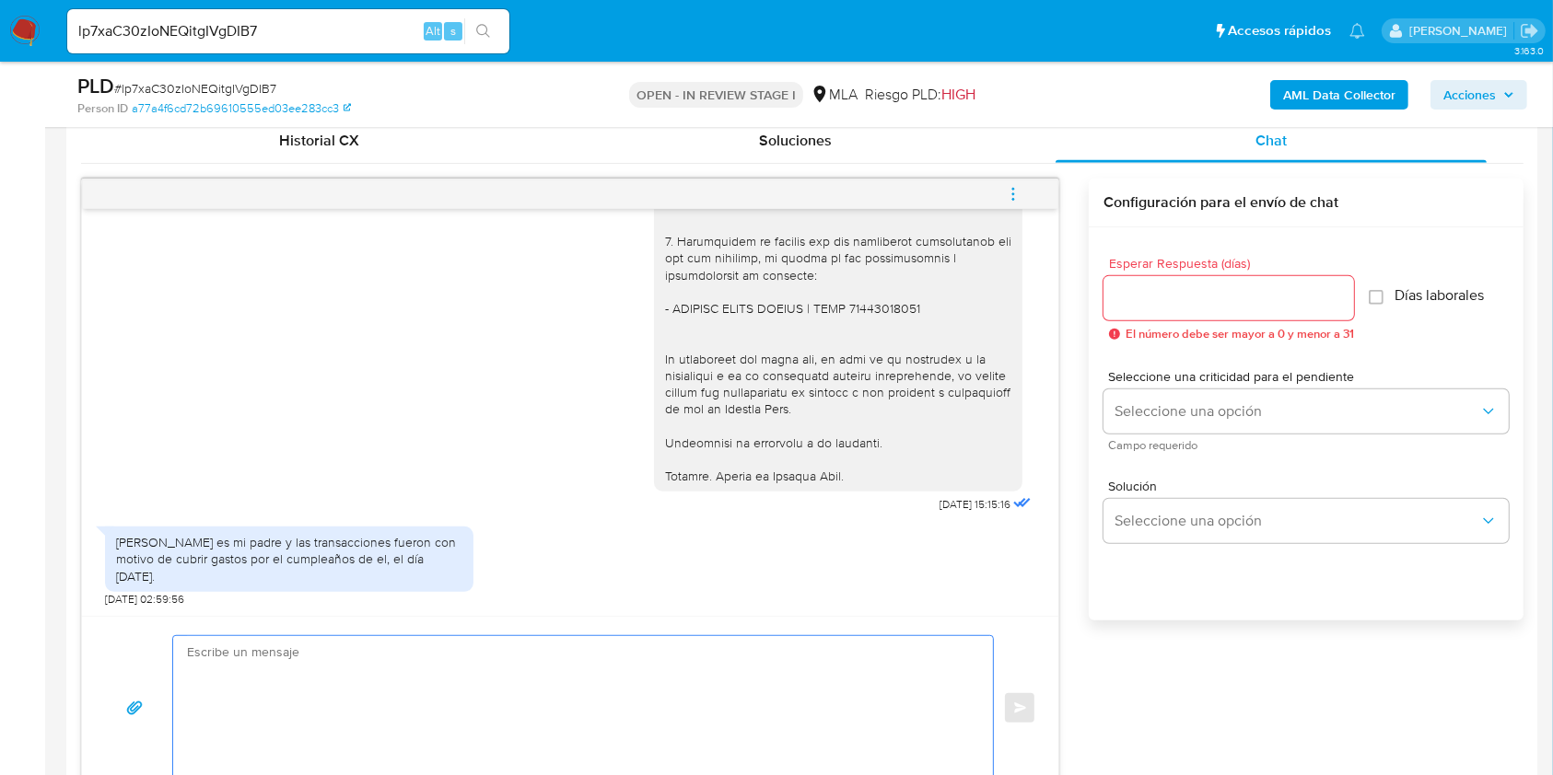
scroll to position [859, 0]
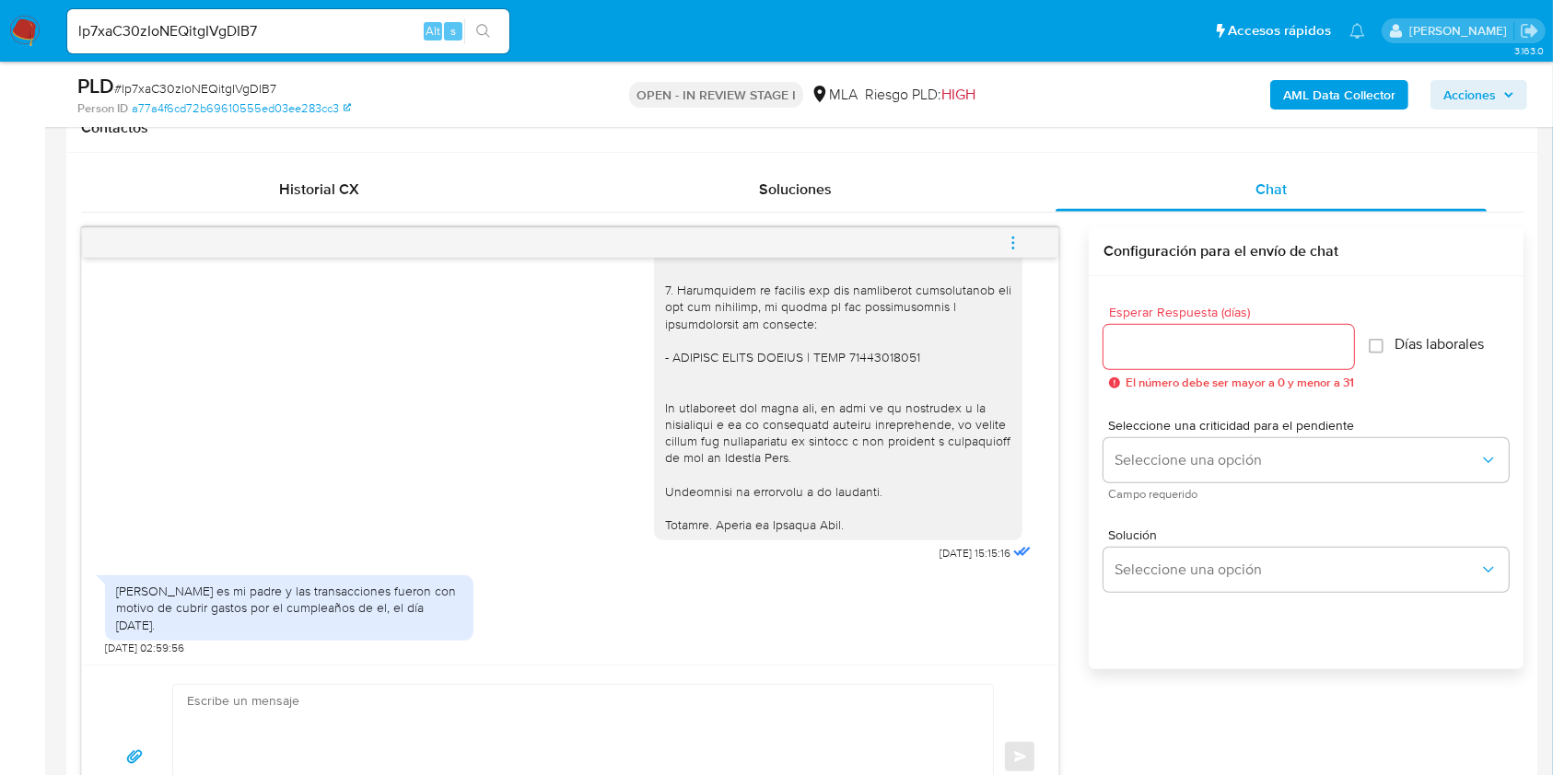
click at [351, 38] on input "lp7xaC30zIoNEQitgIVgDIB7" at bounding box center [288, 31] width 442 height 24
paste input "9AKaBe2wYVVZHOtQAXWQY9ki"
drag, startPoint x: 506, startPoint y: 26, endPoint x: 490, endPoint y: 33, distance: 17.3
click at [506, 26] on input "9AKaBe2wYVVZHOtQAXWQY9ki" at bounding box center [288, 31] width 442 height 24
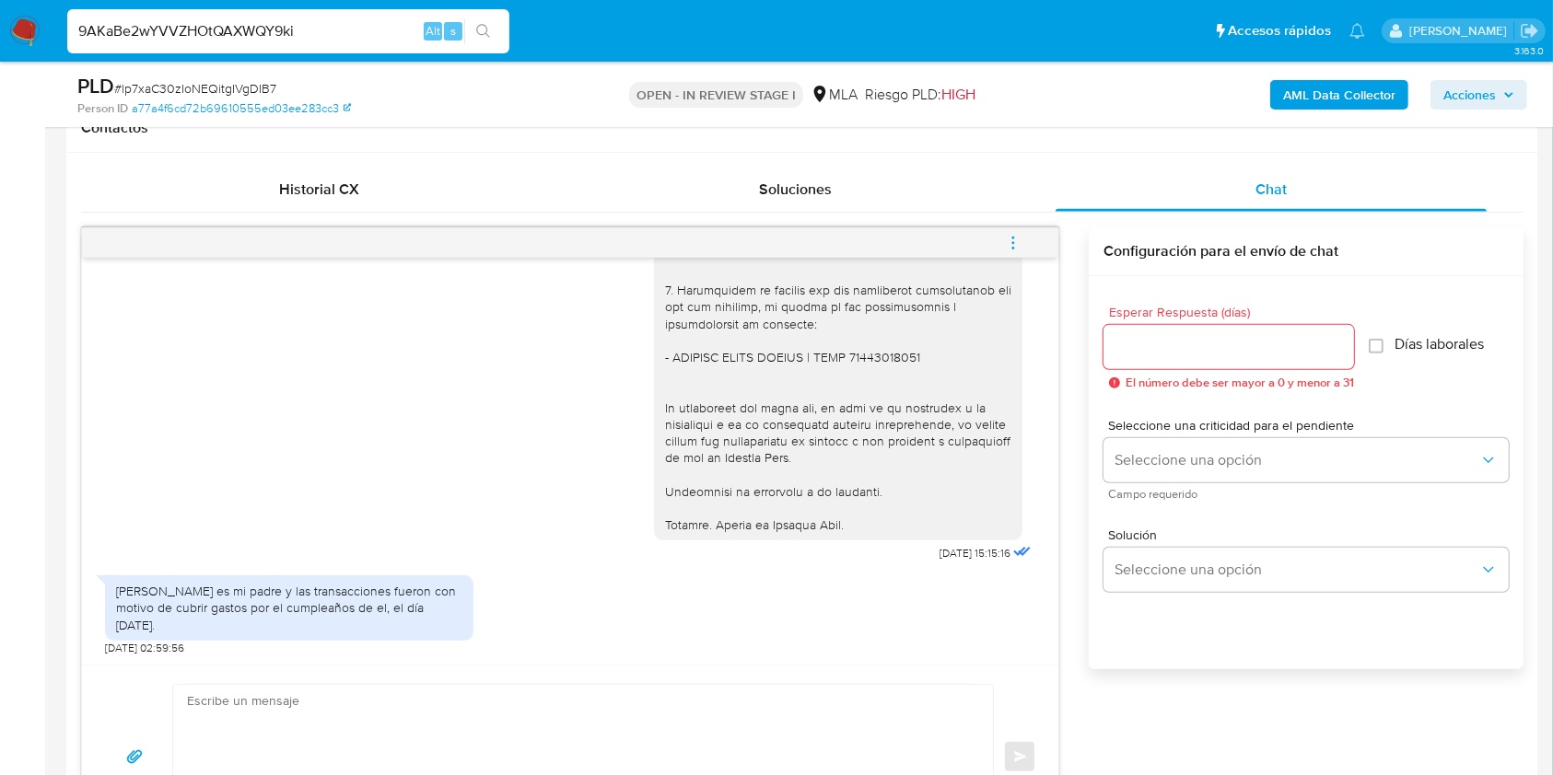
type input "9AKaBe2wYVVZHOtQAXWQY9ki"
click at [490, 33] on icon "search-icon" at bounding box center [483, 31] width 15 height 15
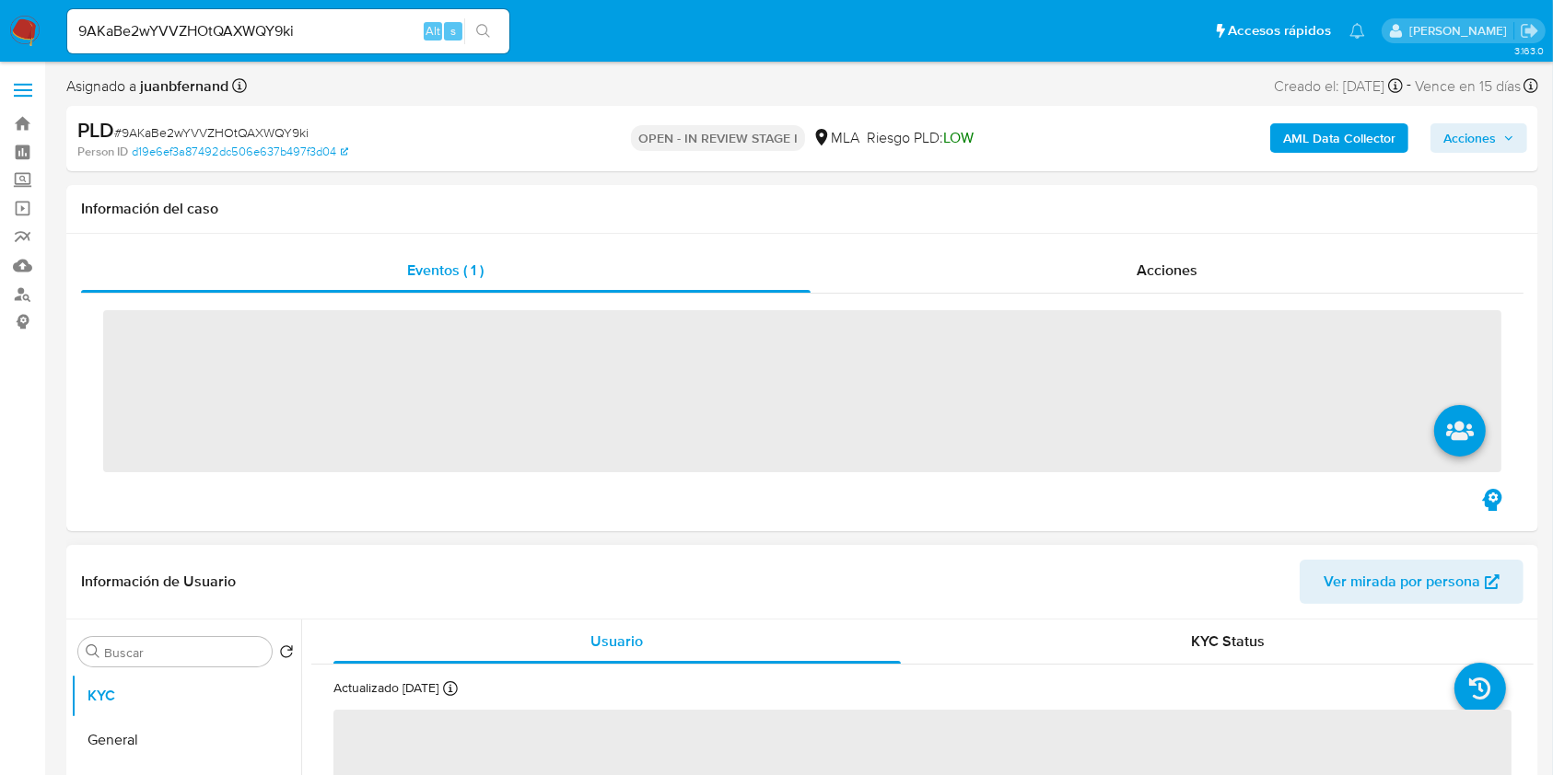
scroll to position [368, 0]
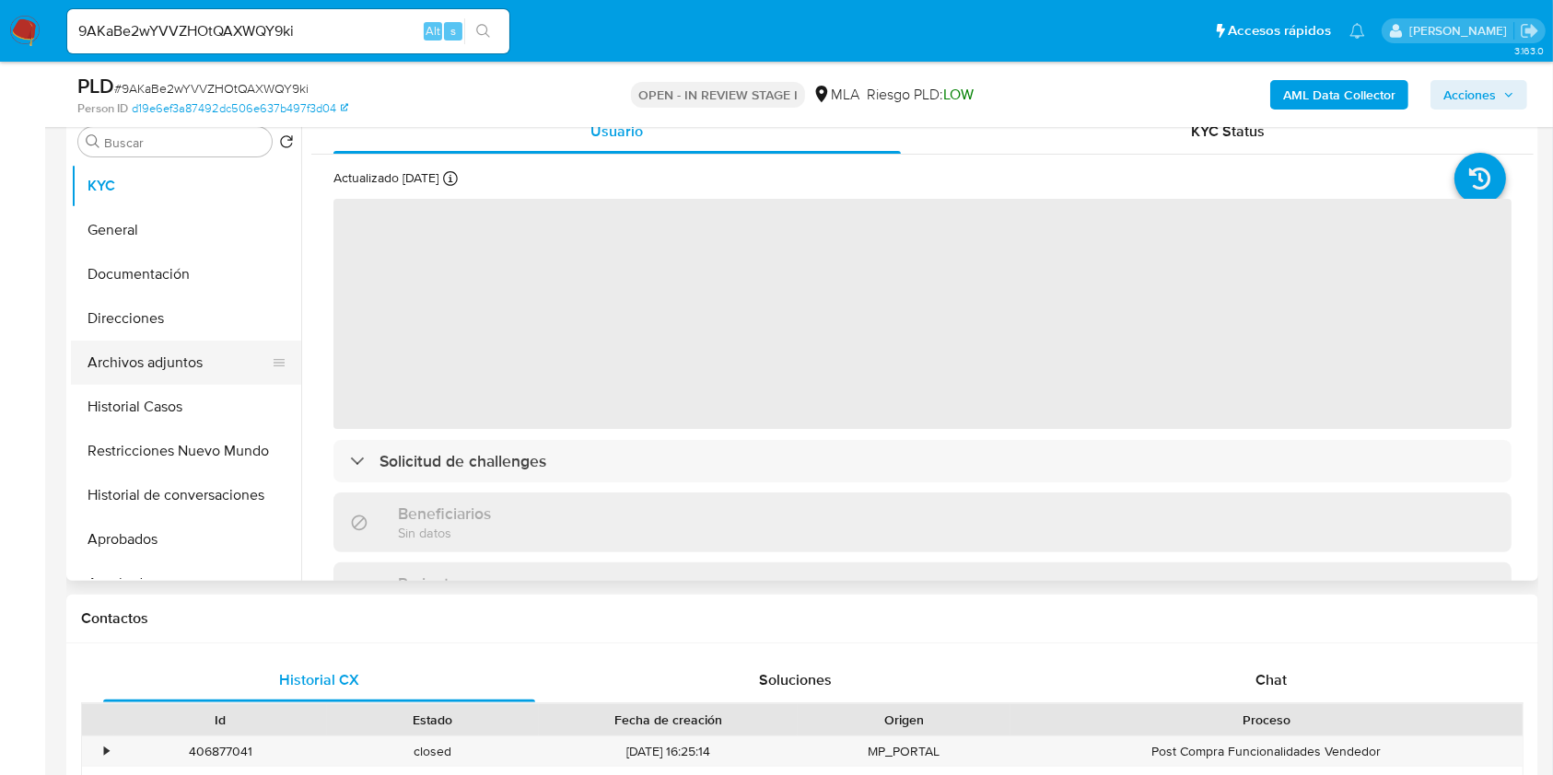
click at [178, 350] on button "Archivos adjuntos" at bounding box center [178, 363] width 215 height 44
select select "10"
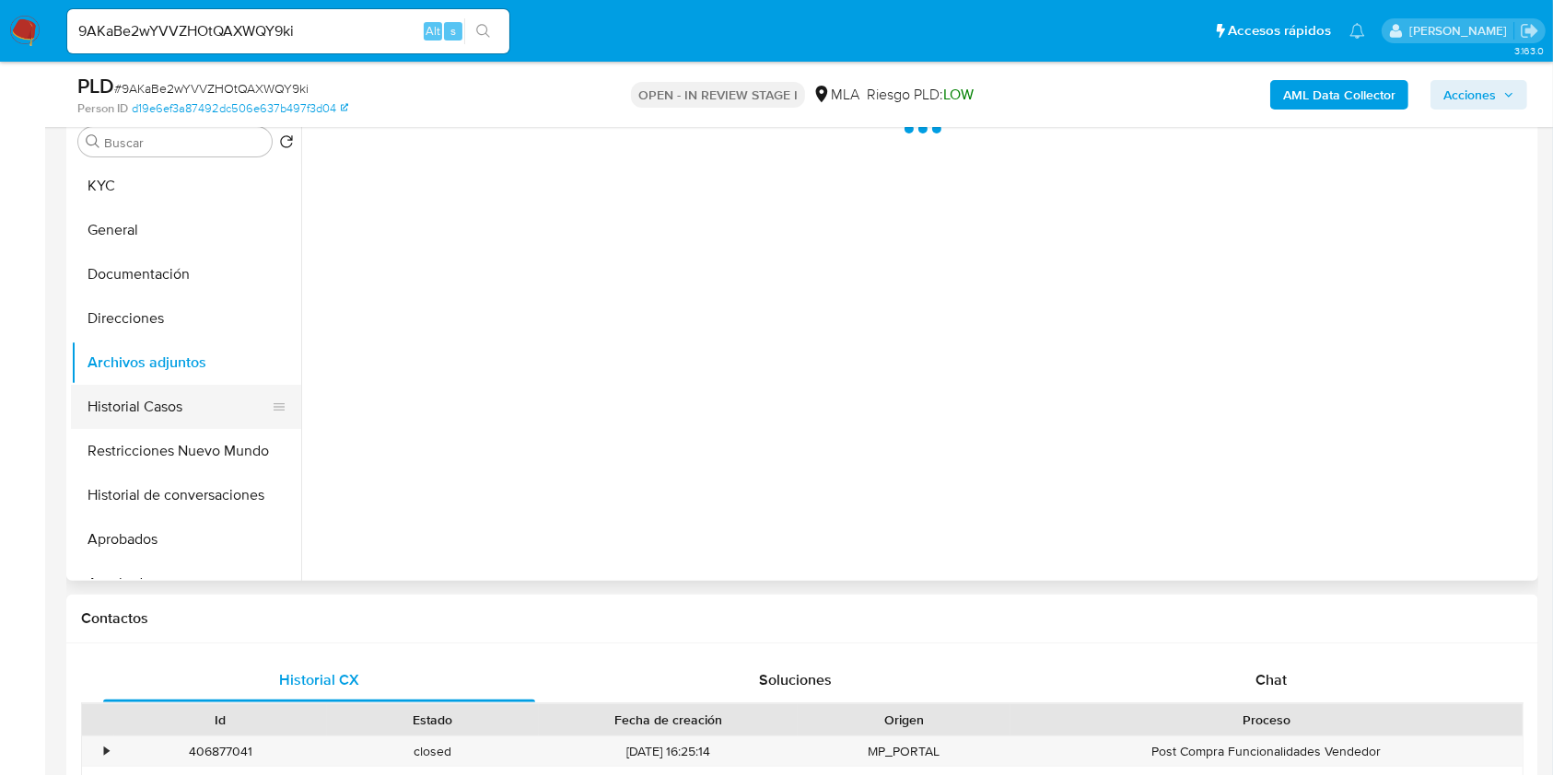
click at [171, 409] on button "Historial Casos" at bounding box center [178, 407] width 215 height 44
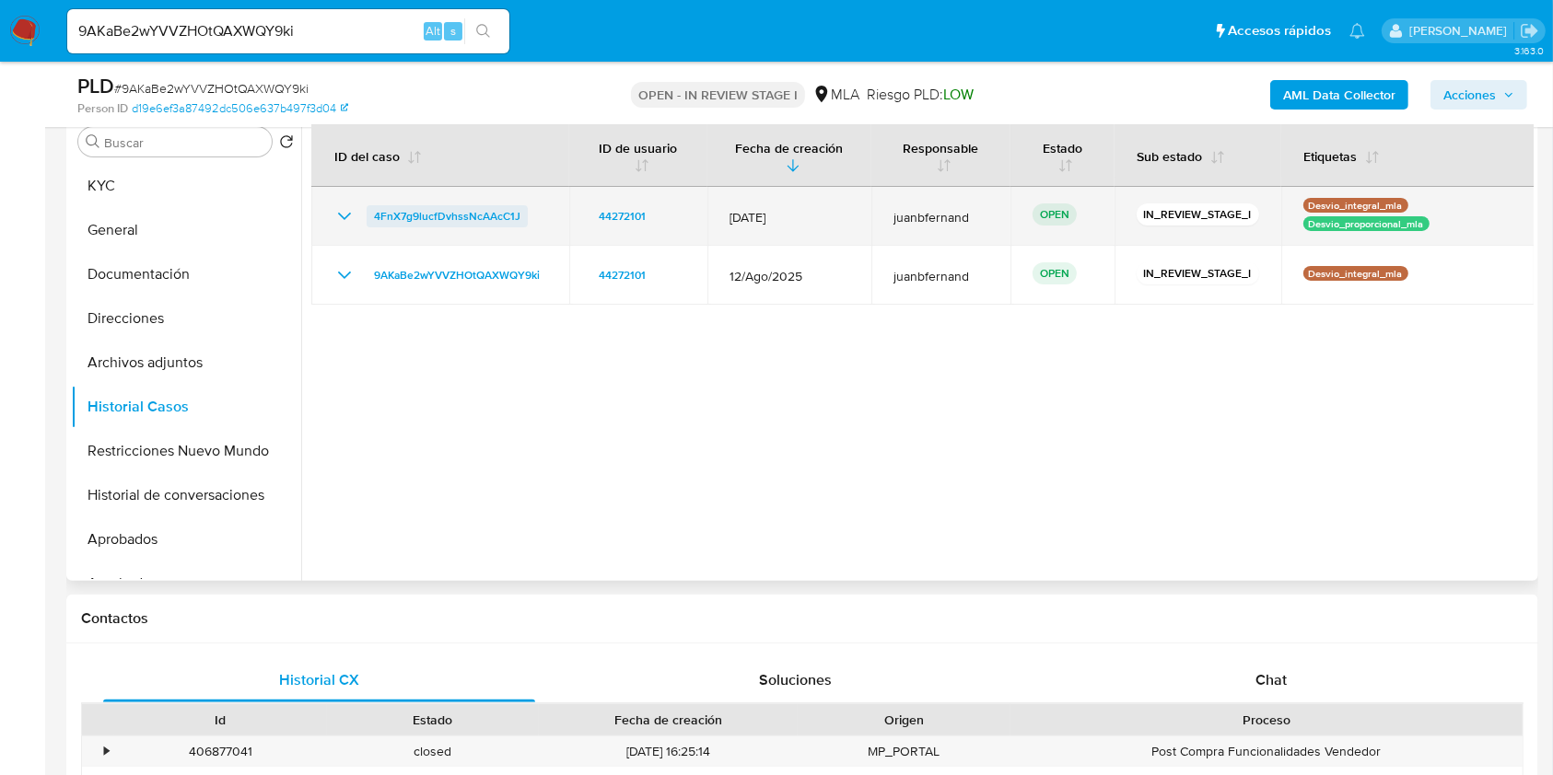
click at [428, 210] on span "4FnX7g9lucfDvhssNcAAcC1J" at bounding box center [447, 216] width 146 height 22
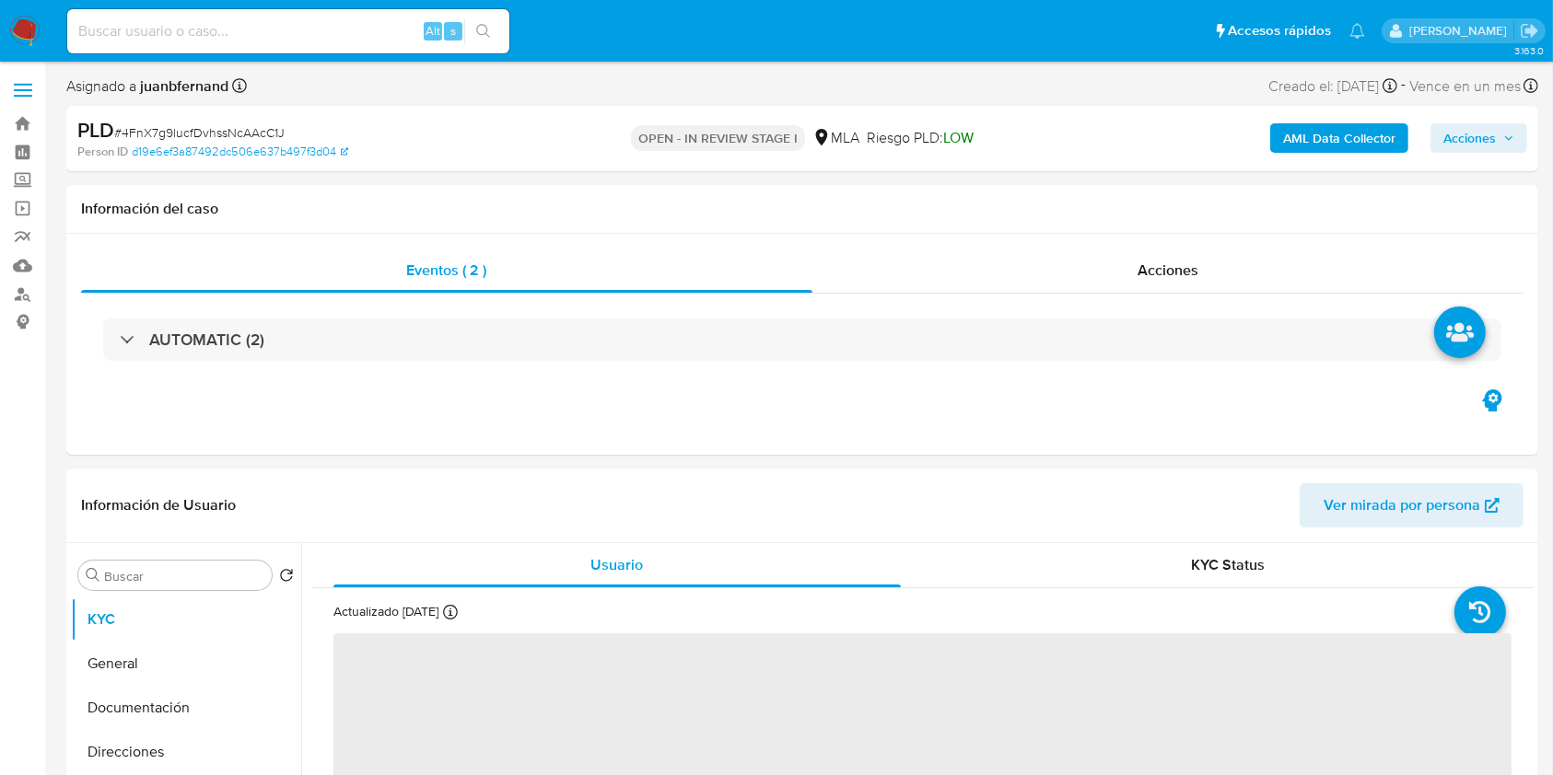
select select "10"
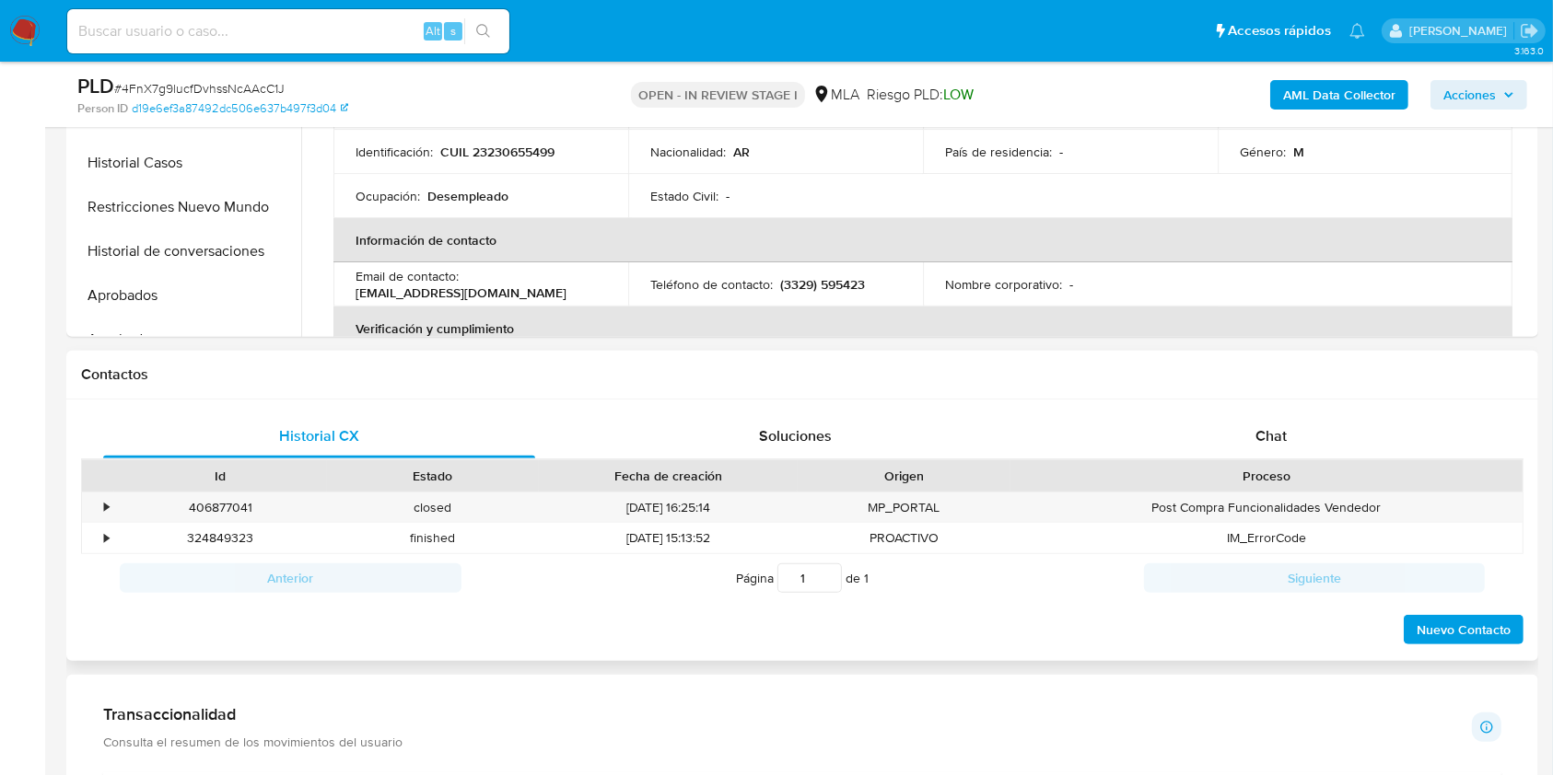
scroll to position [613, 0]
click at [1311, 426] on div "Chat" at bounding box center [1271, 435] width 432 height 44
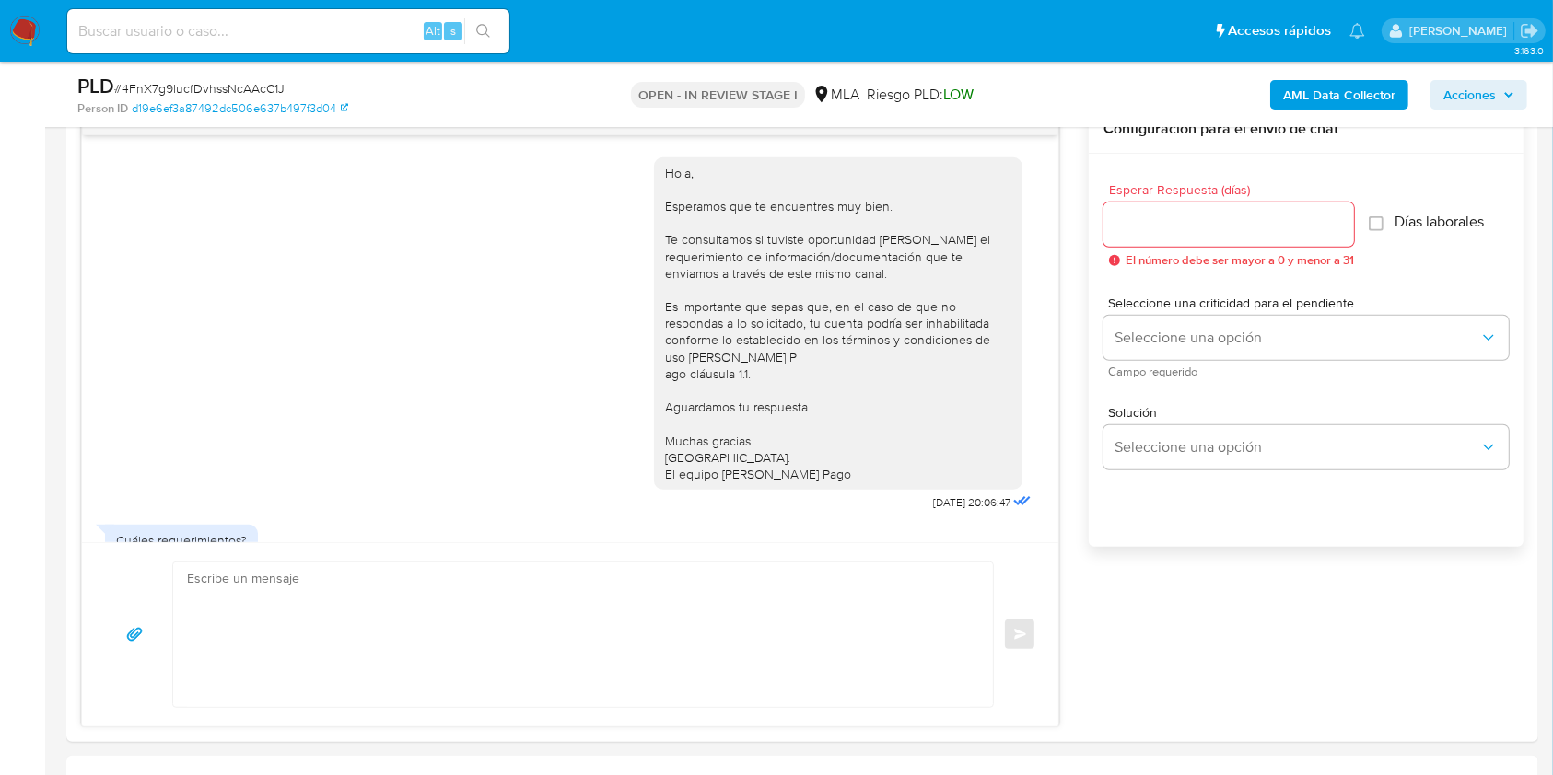
scroll to position [711, 0]
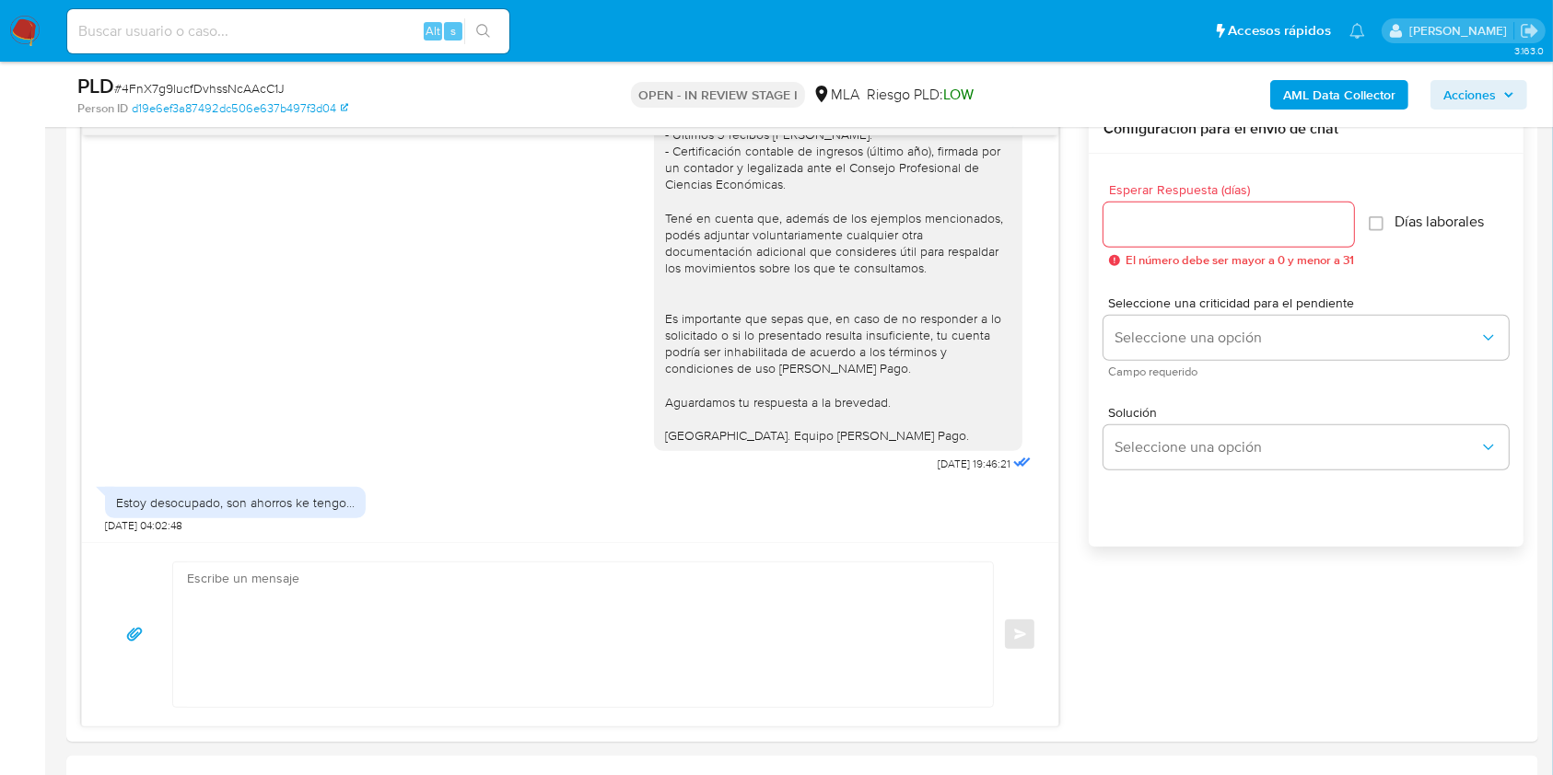
click at [317, 40] on input at bounding box center [288, 31] width 442 height 24
paste input "4SrfzAmph22E4d0tsR30KdaZ"
type input "4SrfzAmph22E4d0tsR30KdaZ"
click at [469, 38] on button "search-icon" at bounding box center [483, 31] width 38 height 26
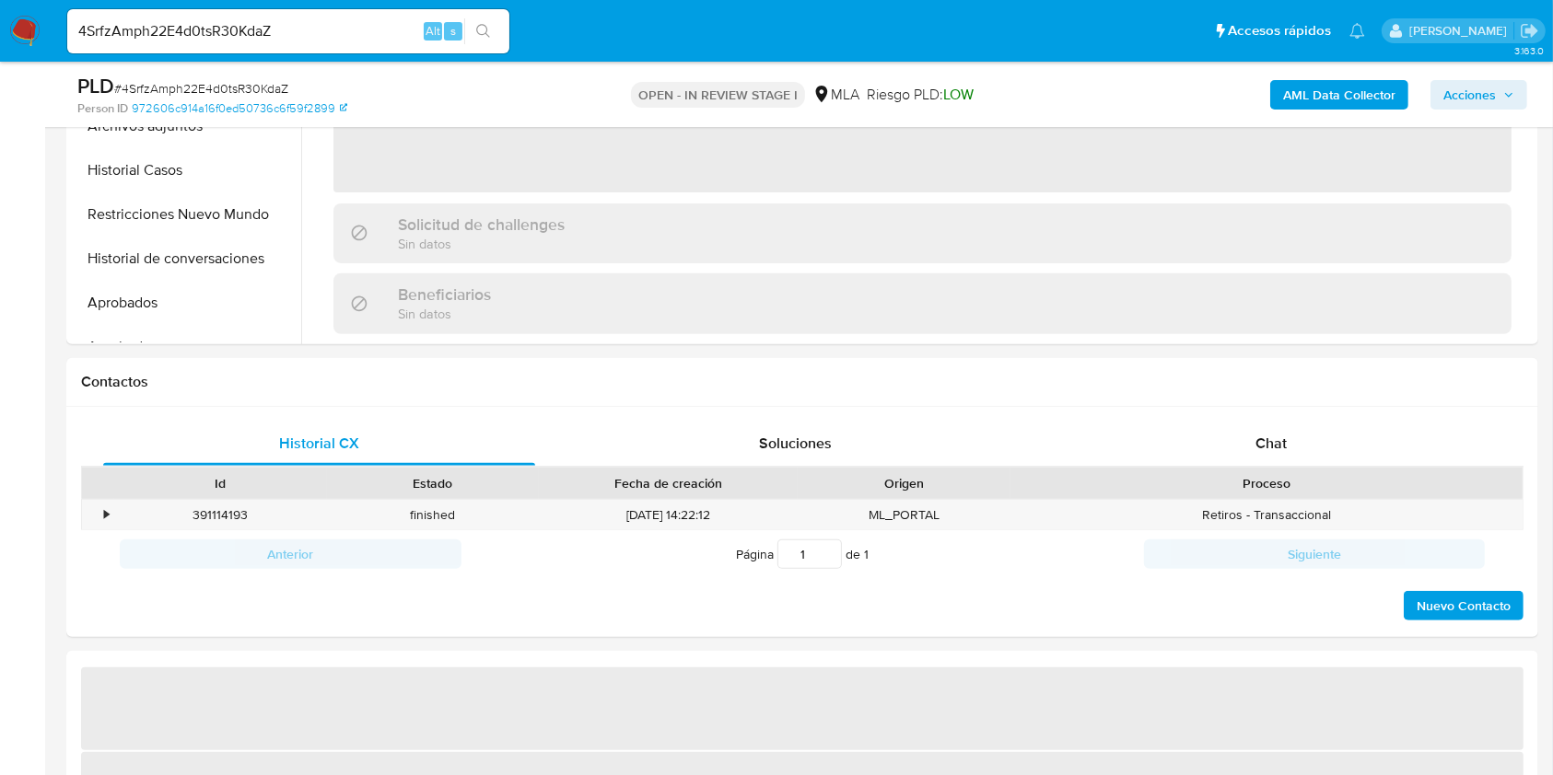
scroll to position [613, 0]
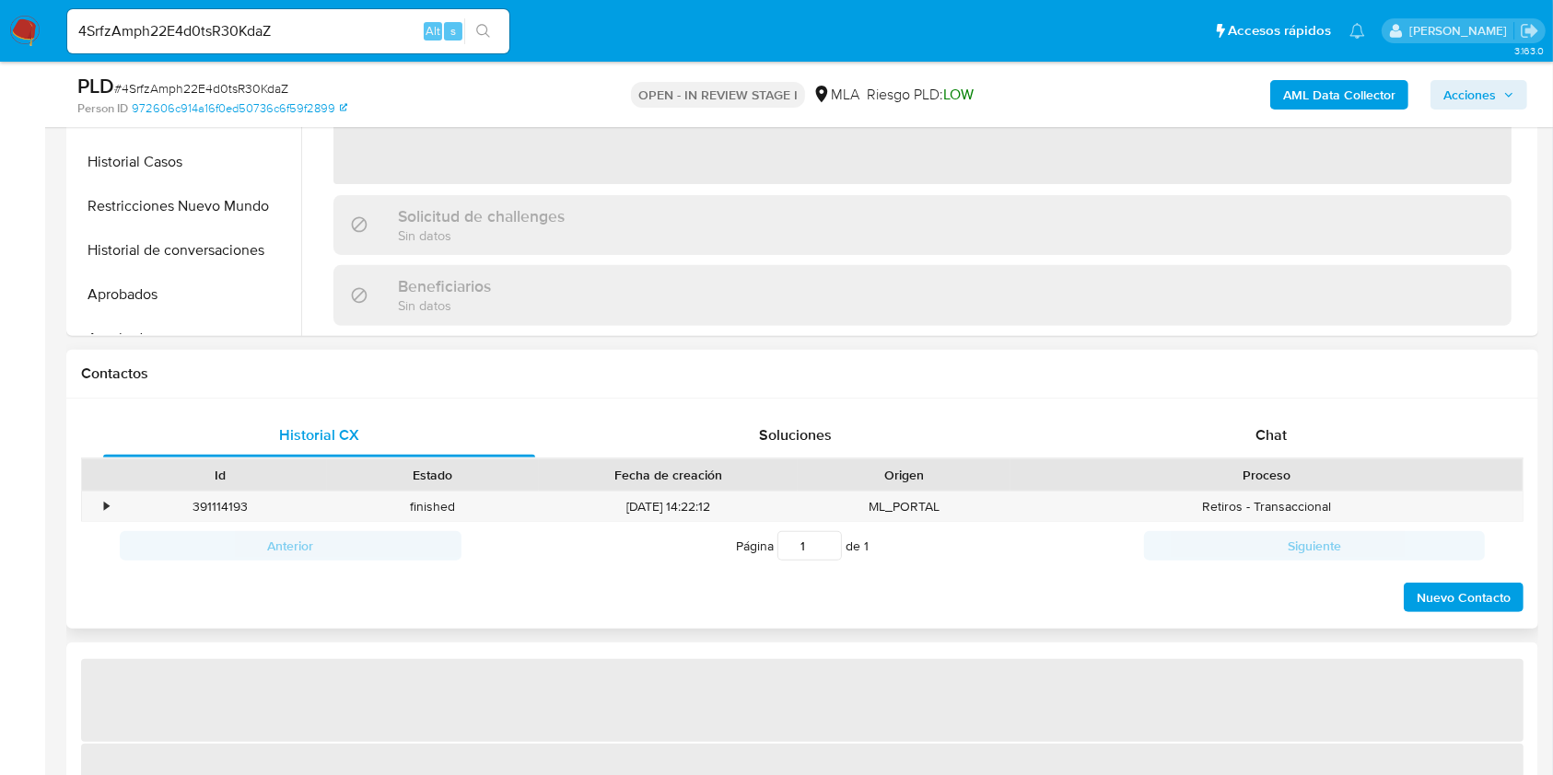
select select "10"
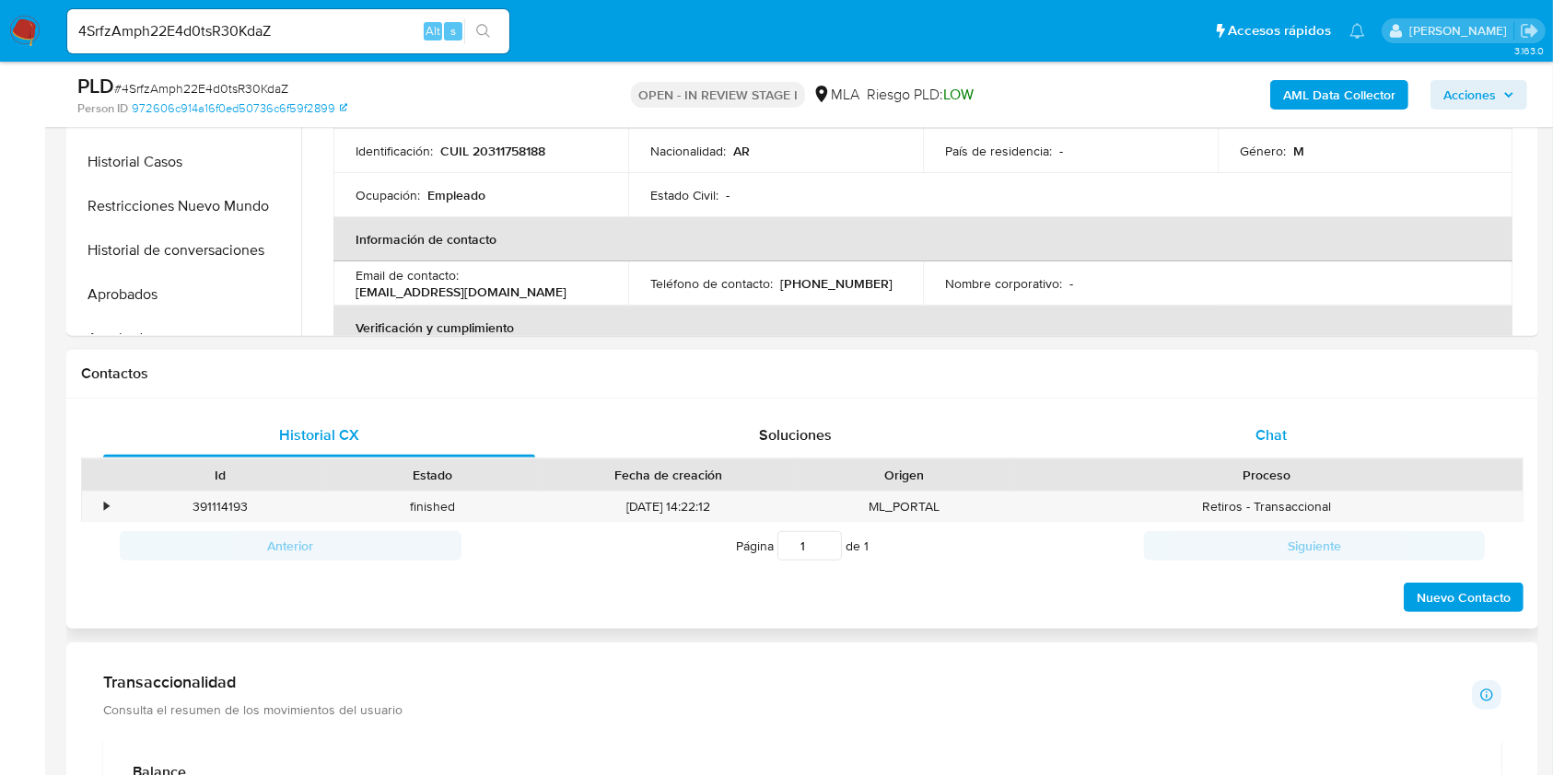
click at [1316, 444] on div "Chat" at bounding box center [1271, 435] width 432 height 44
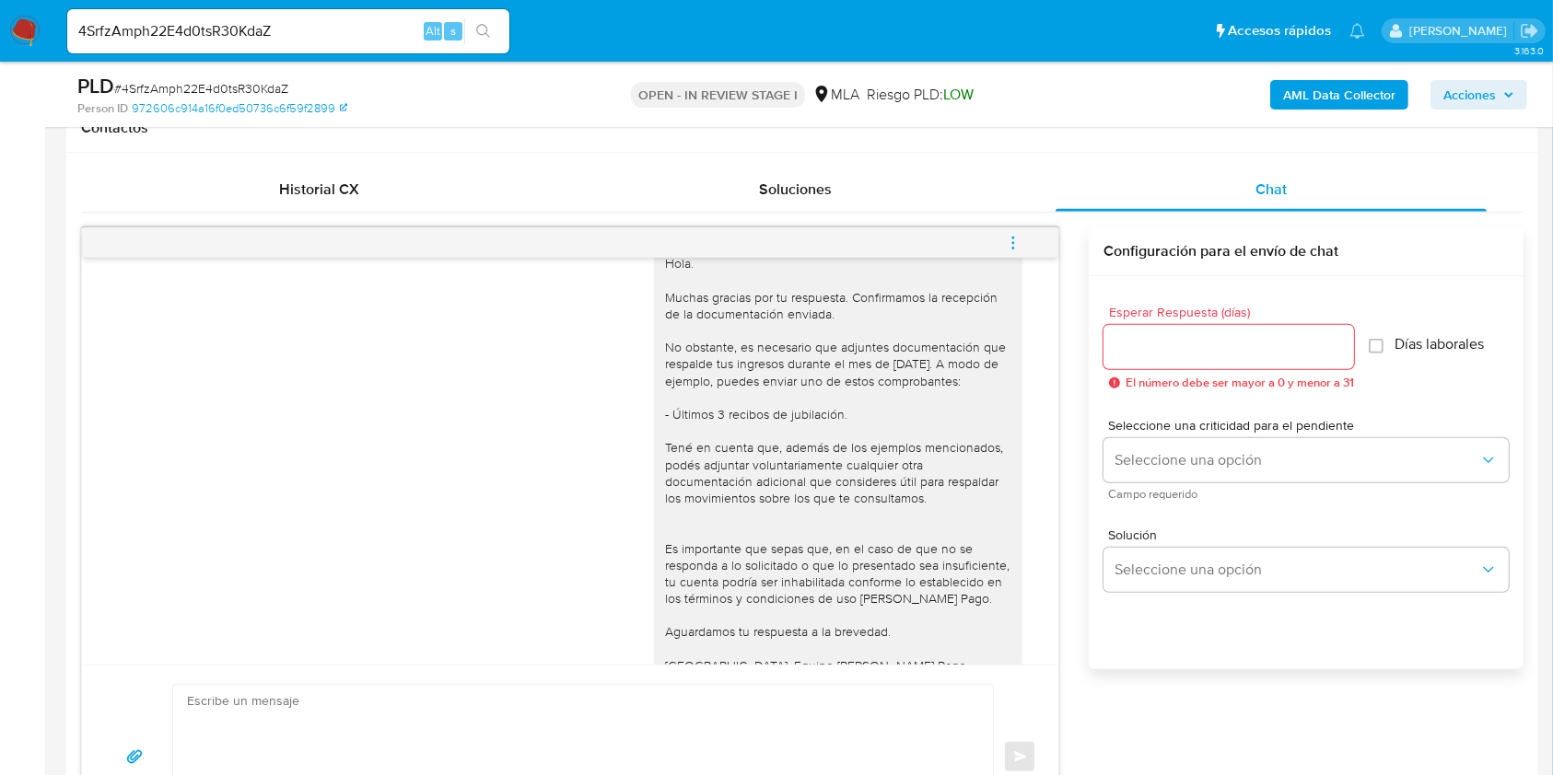
scroll to position [1884, 0]
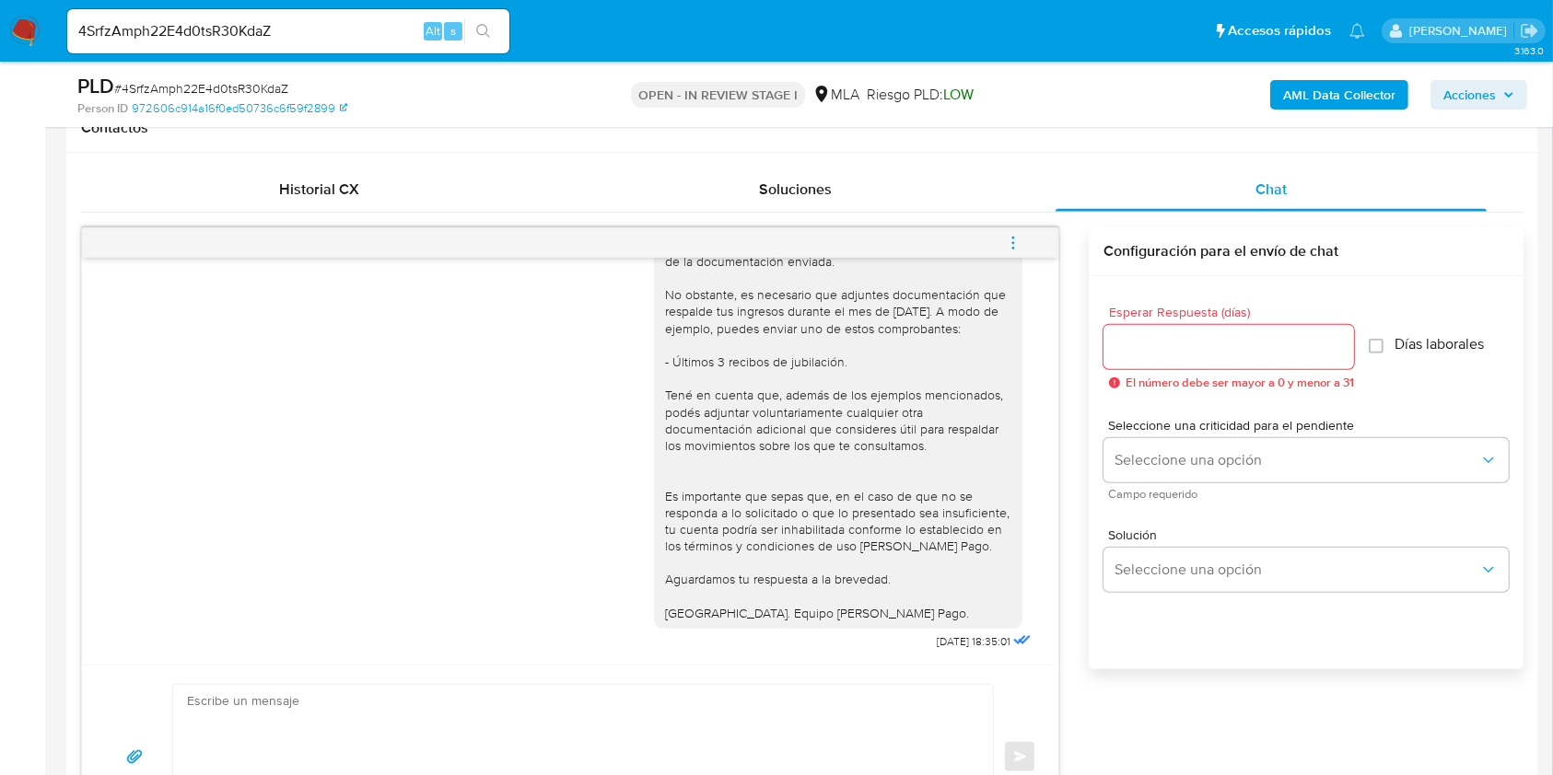
click at [1013, 239] on icon "menu-action" at bounding box center [1013, 243] width 17 height 17
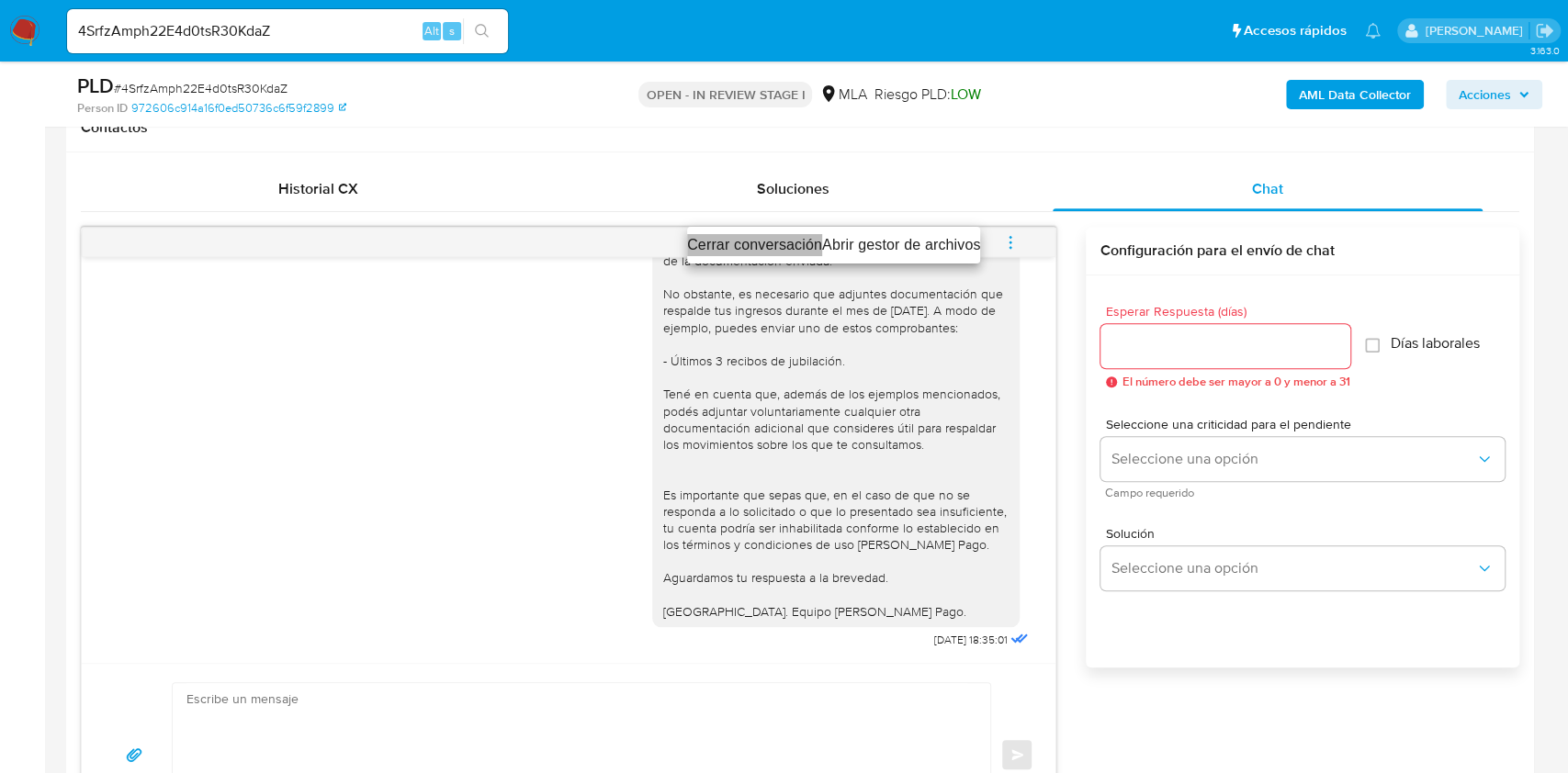
click at [738, 242] on li "Cerrar conversación" at bounding box center [754, 245] width 135 height 22
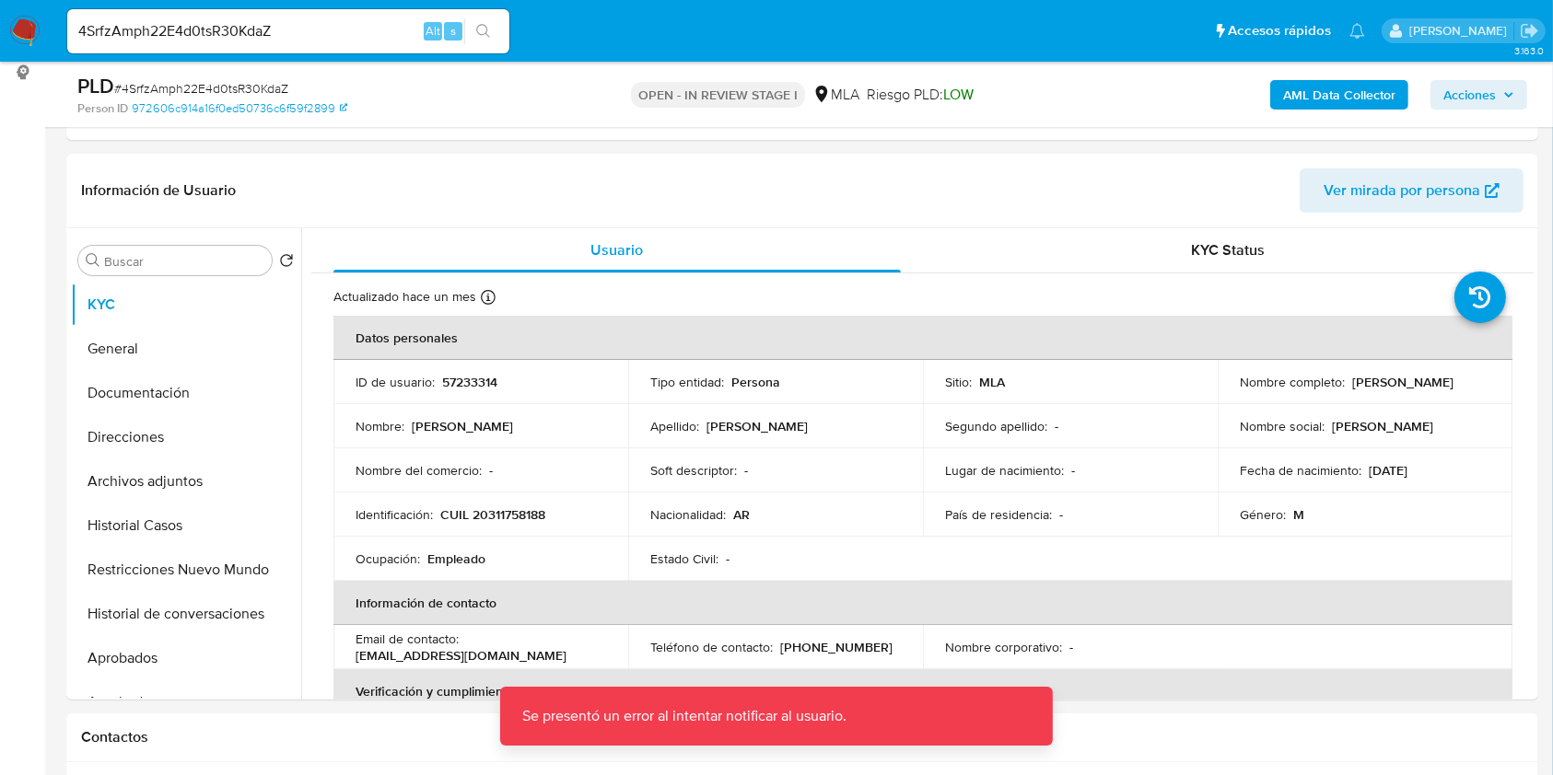
scroll to position [245, 0]
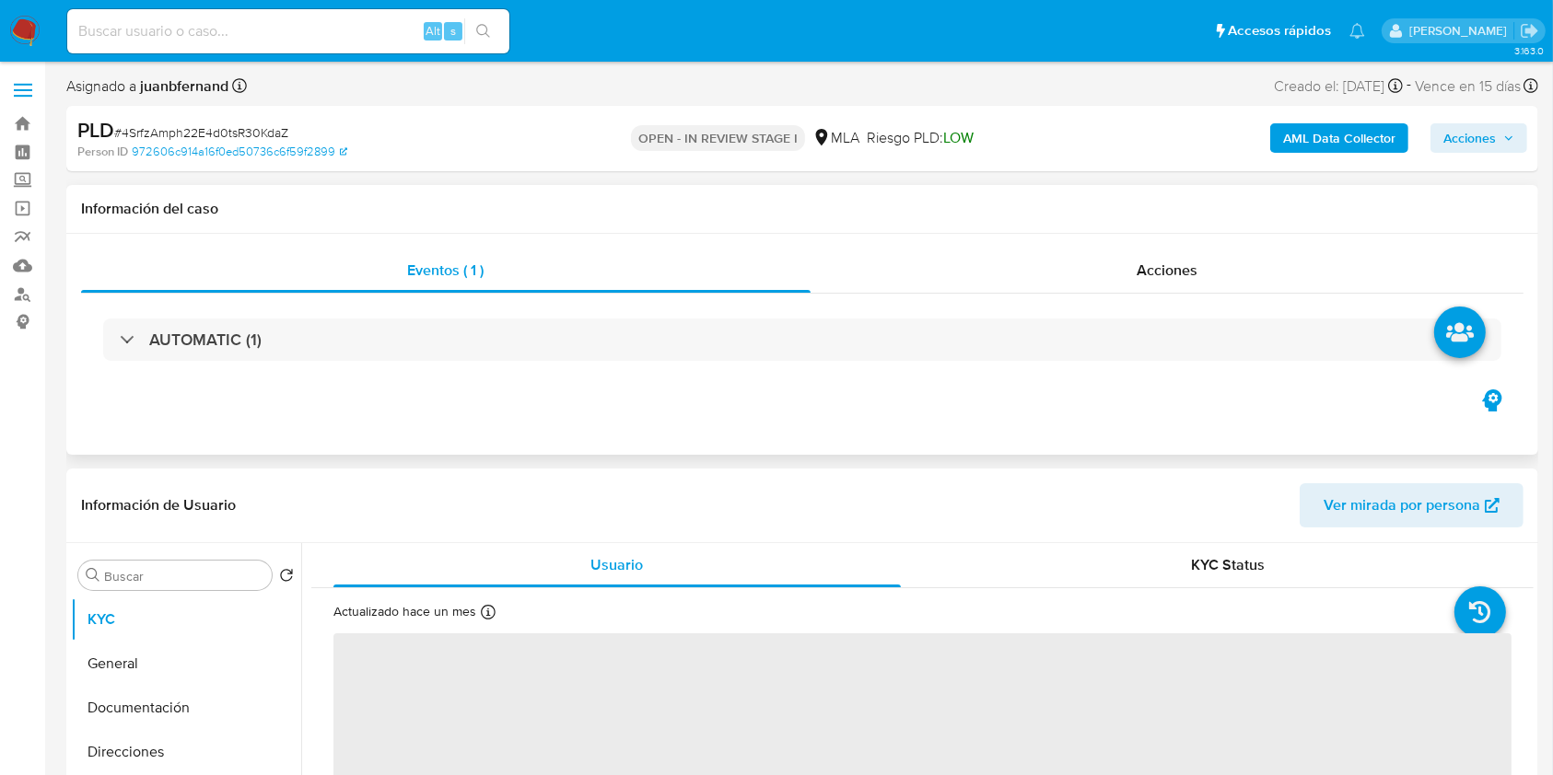
select select "10"
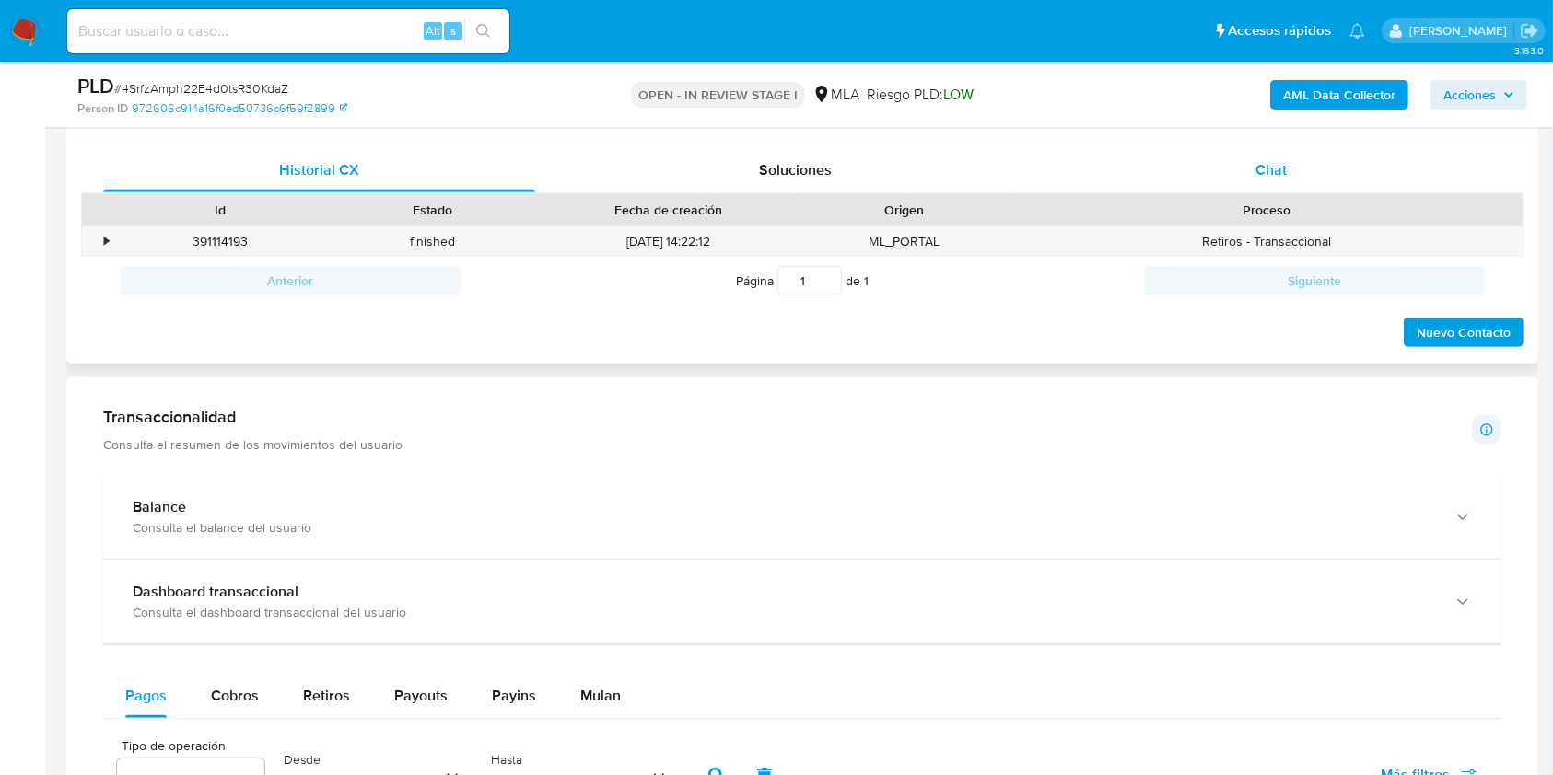
scroll to position [737, 0]
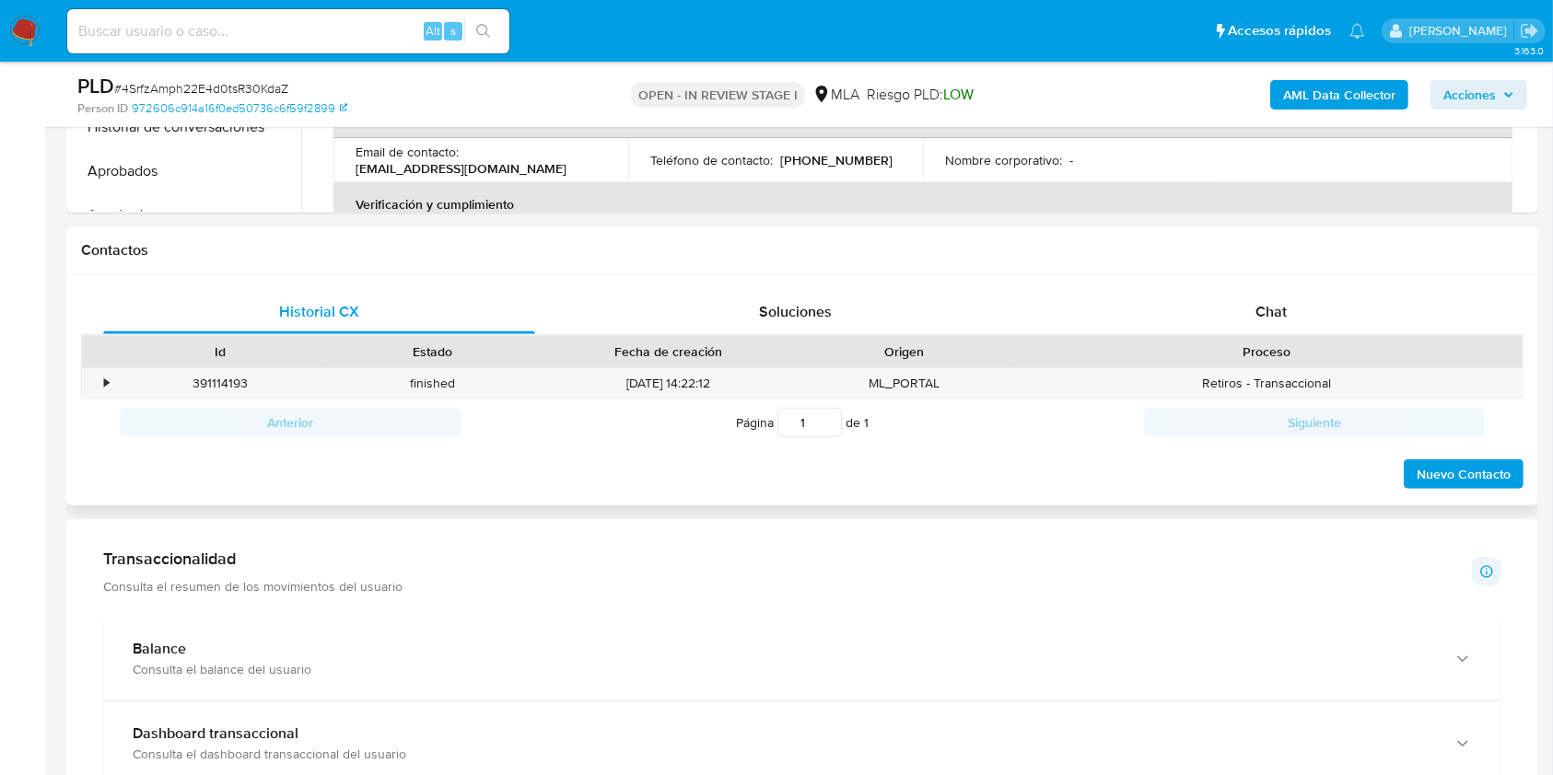
click at [1297, 284] on div "Historial CX Soluciones Chat Id Estado Fecha de creación Origen Proceso • 39111…" at bounding box center [802, 390] width 1472 height 231
click at [1274, 303] on span "Chat" at bounding box center [1270, 311] width 31 height 21
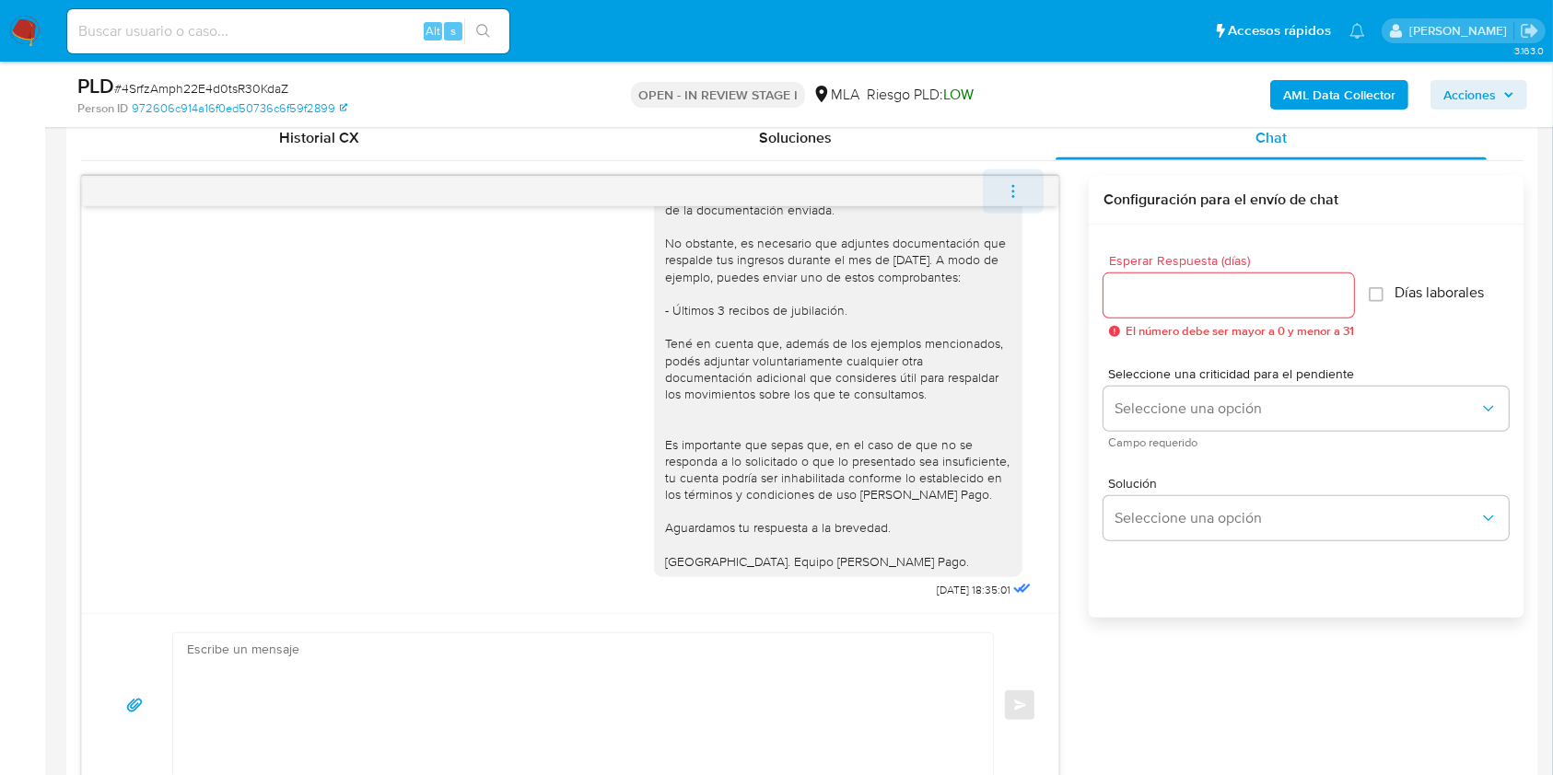
scroll to position [859, 0]
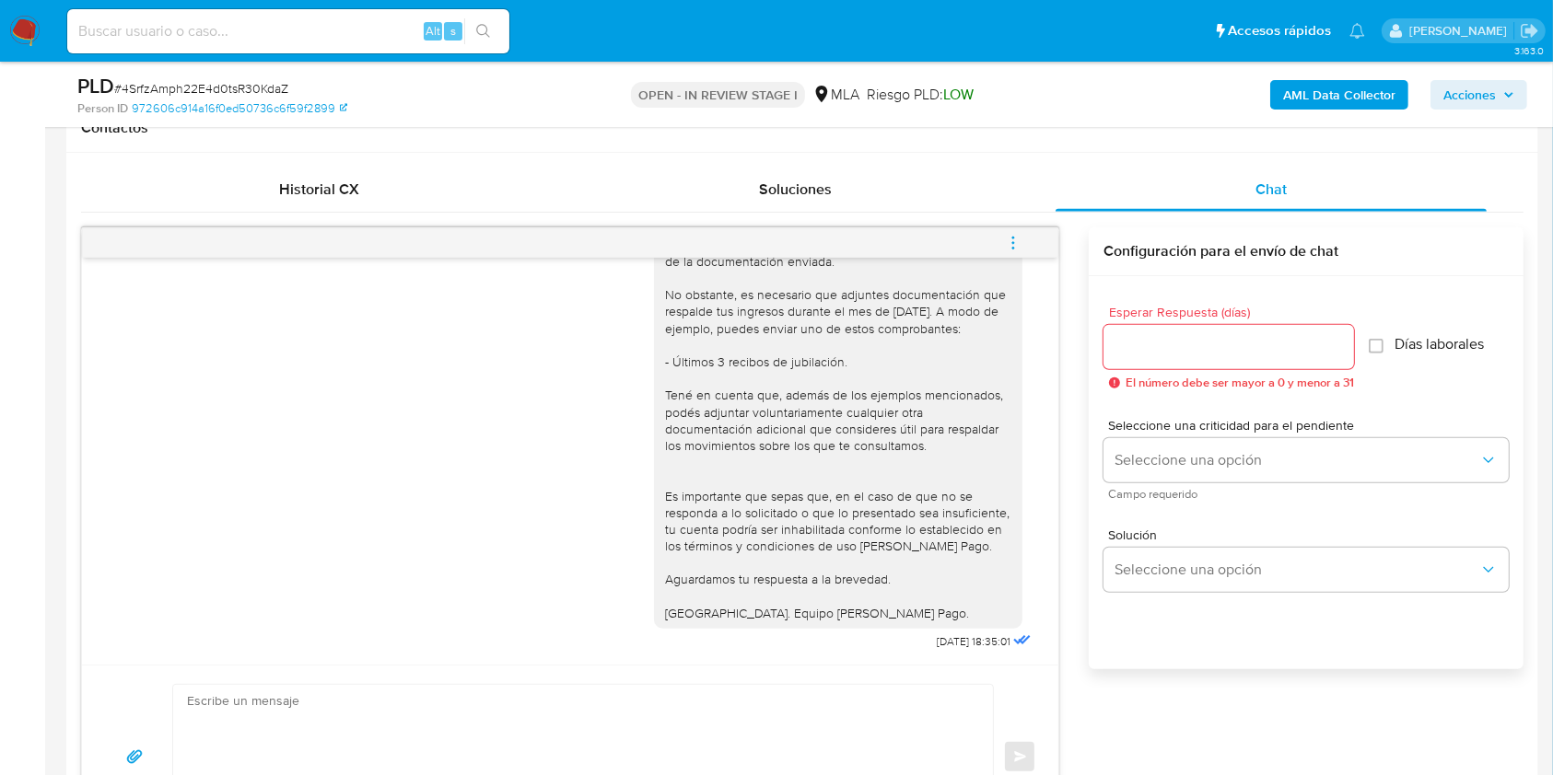
click at [1017, 250] on icon "menu-action" at bounding box center [1013, 243] width 17 height 17
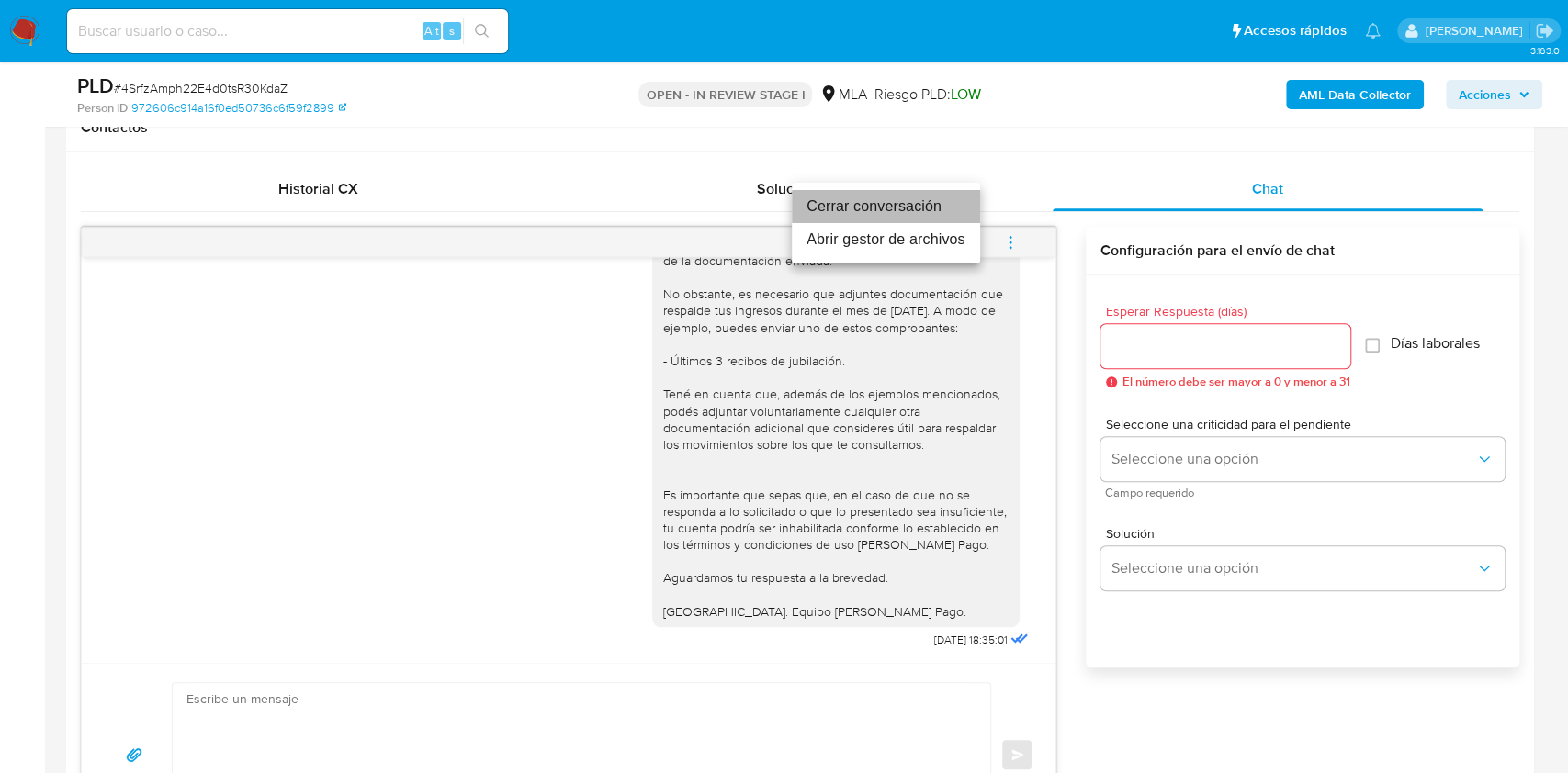
click at [840, 212] on li "Cerrar conversación" at bounding box center [886, 206] width 189 height 33
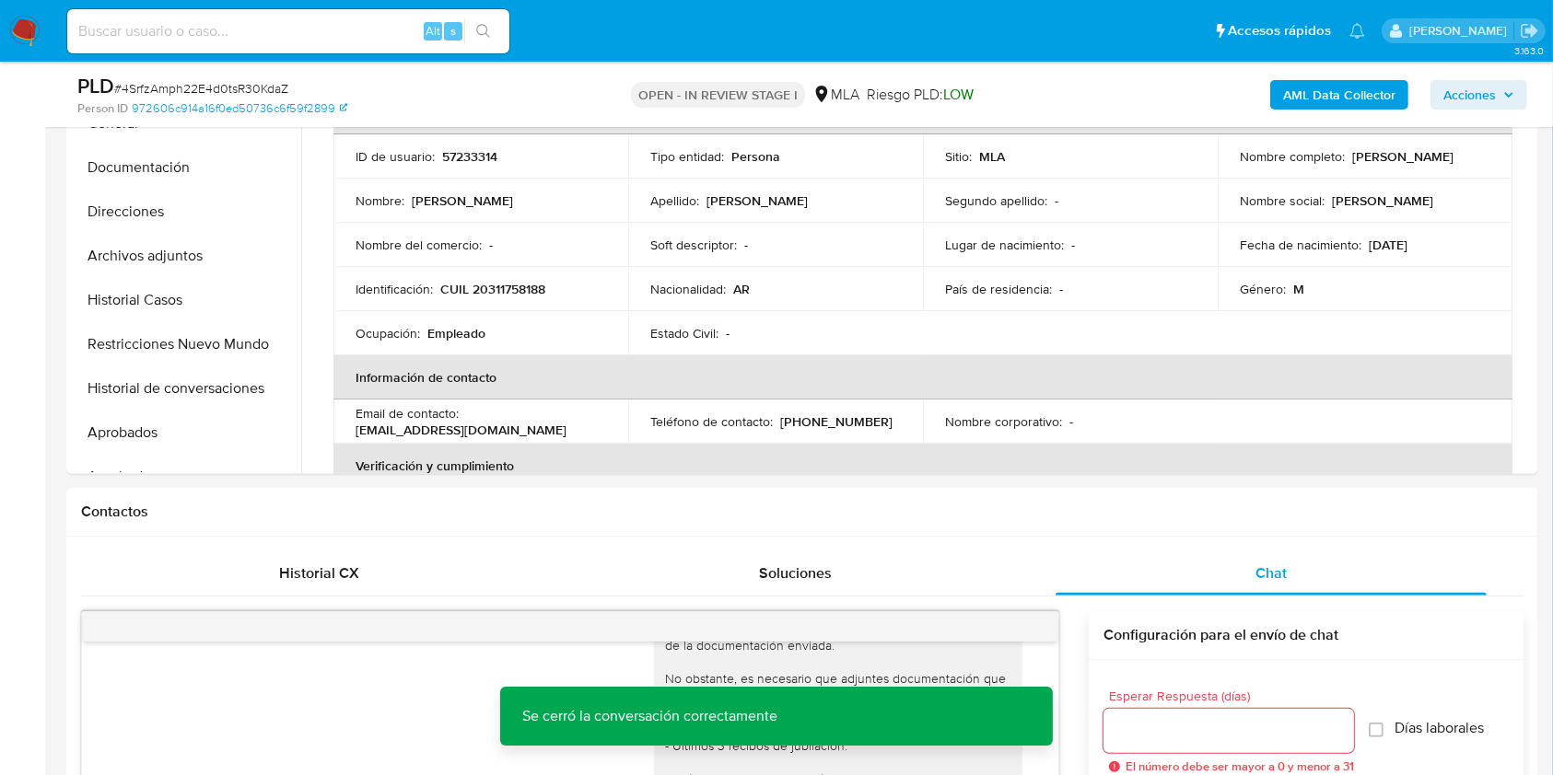
scroll to position [368, 0]
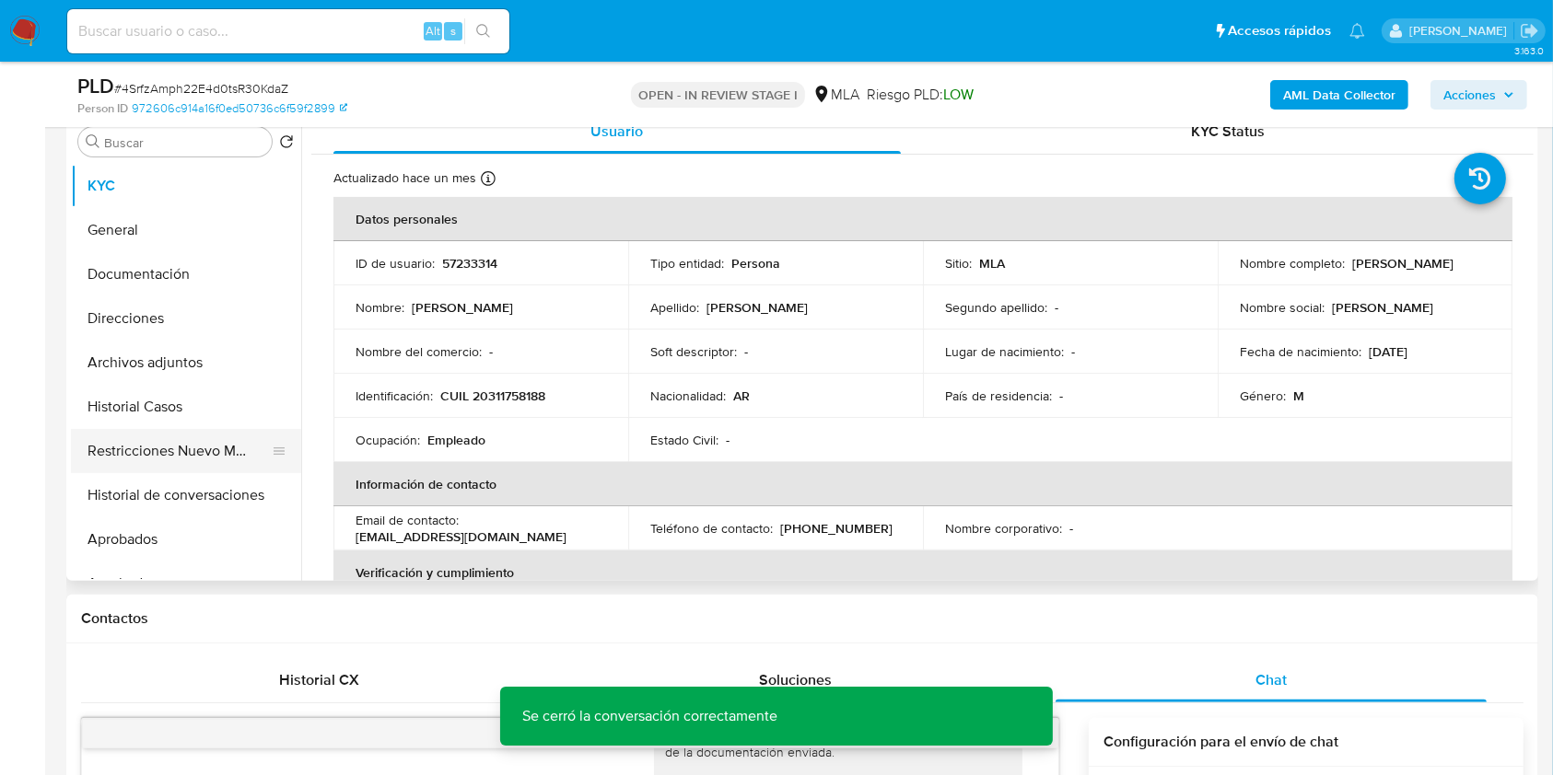
click at [121, 450] on button "Restricciones Nuevo Mundo" at bounding box center [178, 451] width 215 height 44
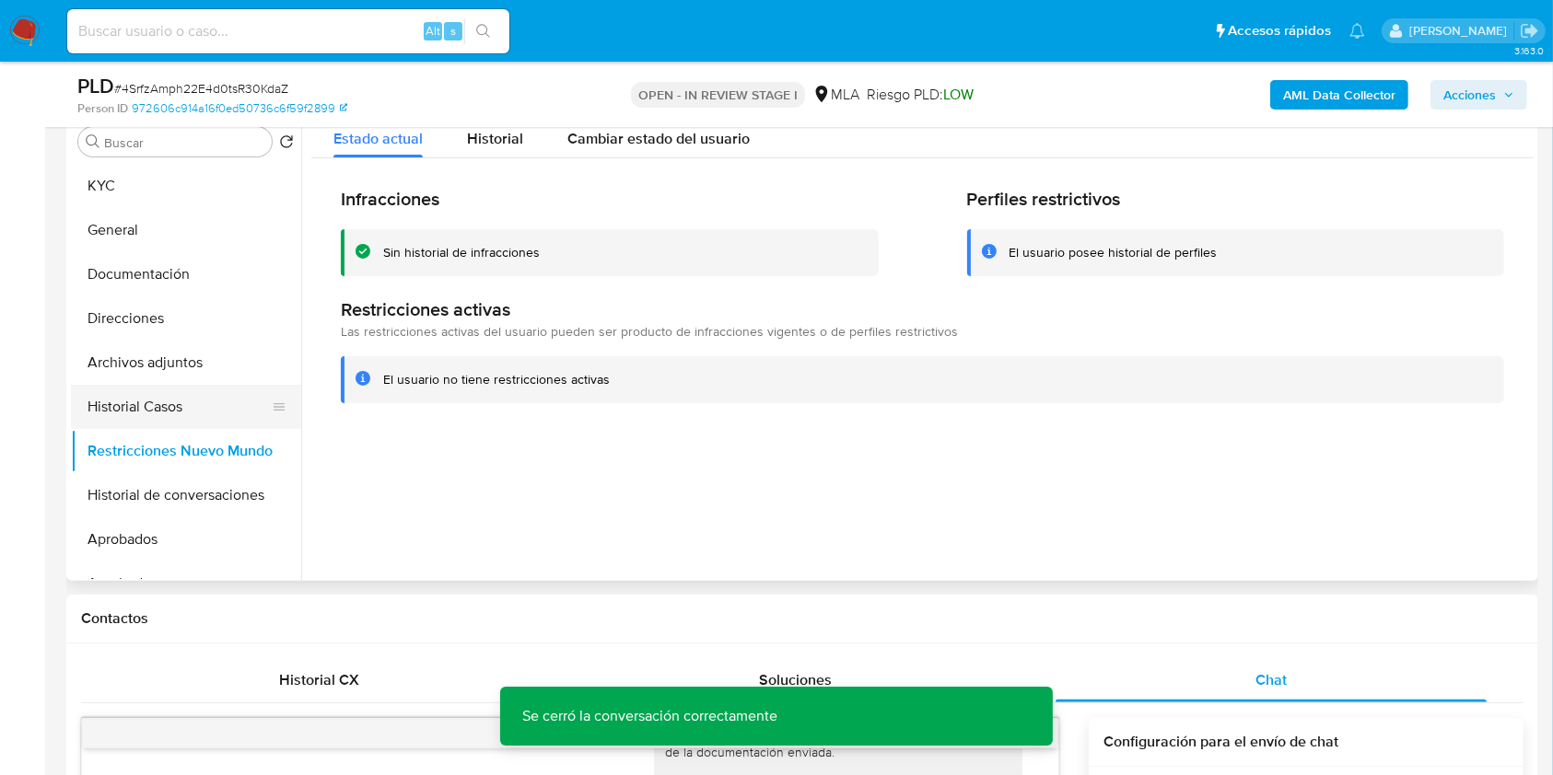
click at [148, 404] on button "Historial Casos" at bounding box center [178, 407] width 215 height 44
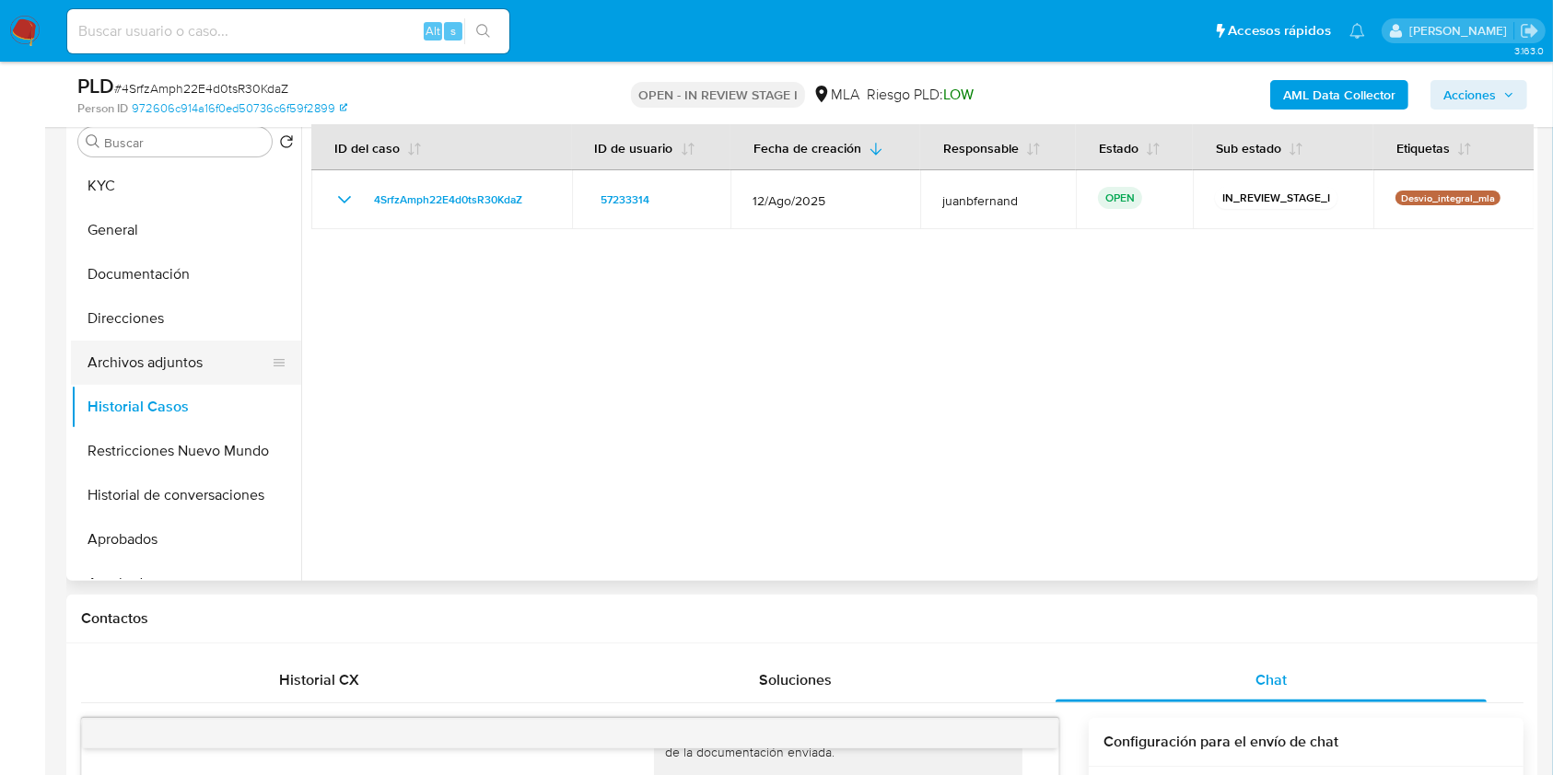
drag, startPoint x: 178, startPoint y: 365, endPoint x: 203, endPoint y: 364, distance: 24.9
click at [177, 365] on button "Archivos adjuntos" at bounding box center [178, 363] width 215 height 44
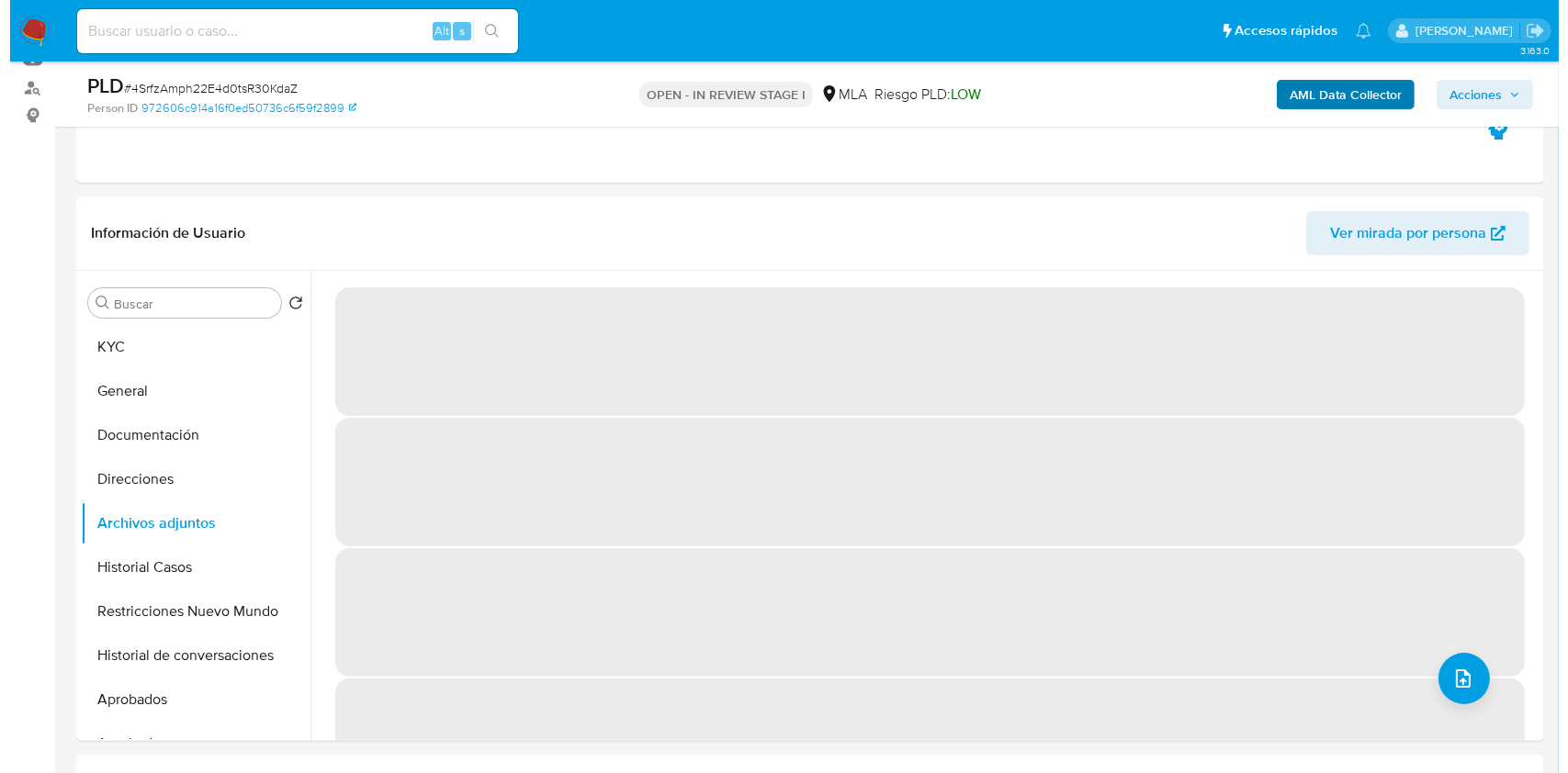
scroll to position [244, 0]
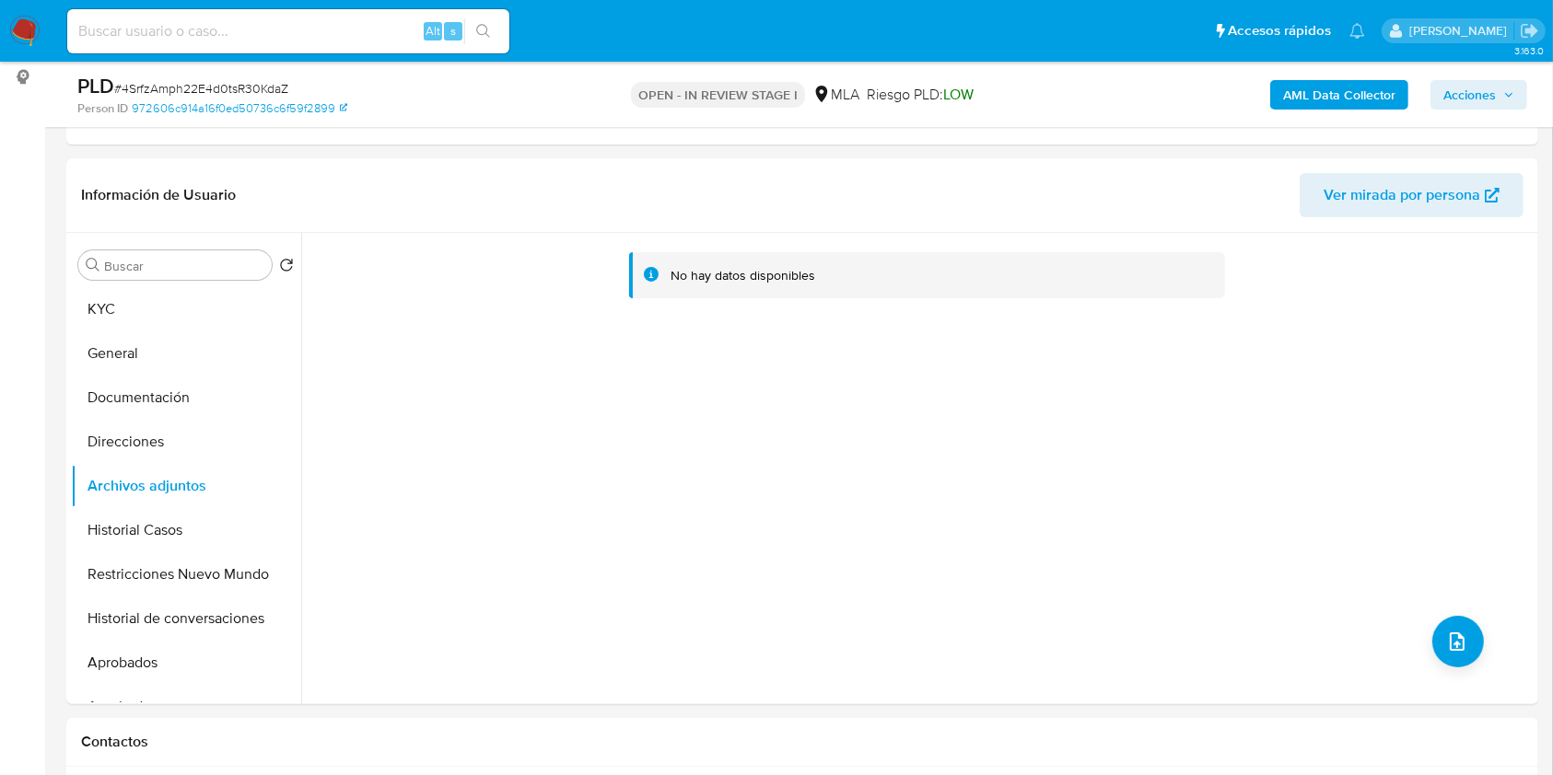
click at [1341, 87] on b "AML Data Collector" at bounding box center [1339, 94] width 112 height 29
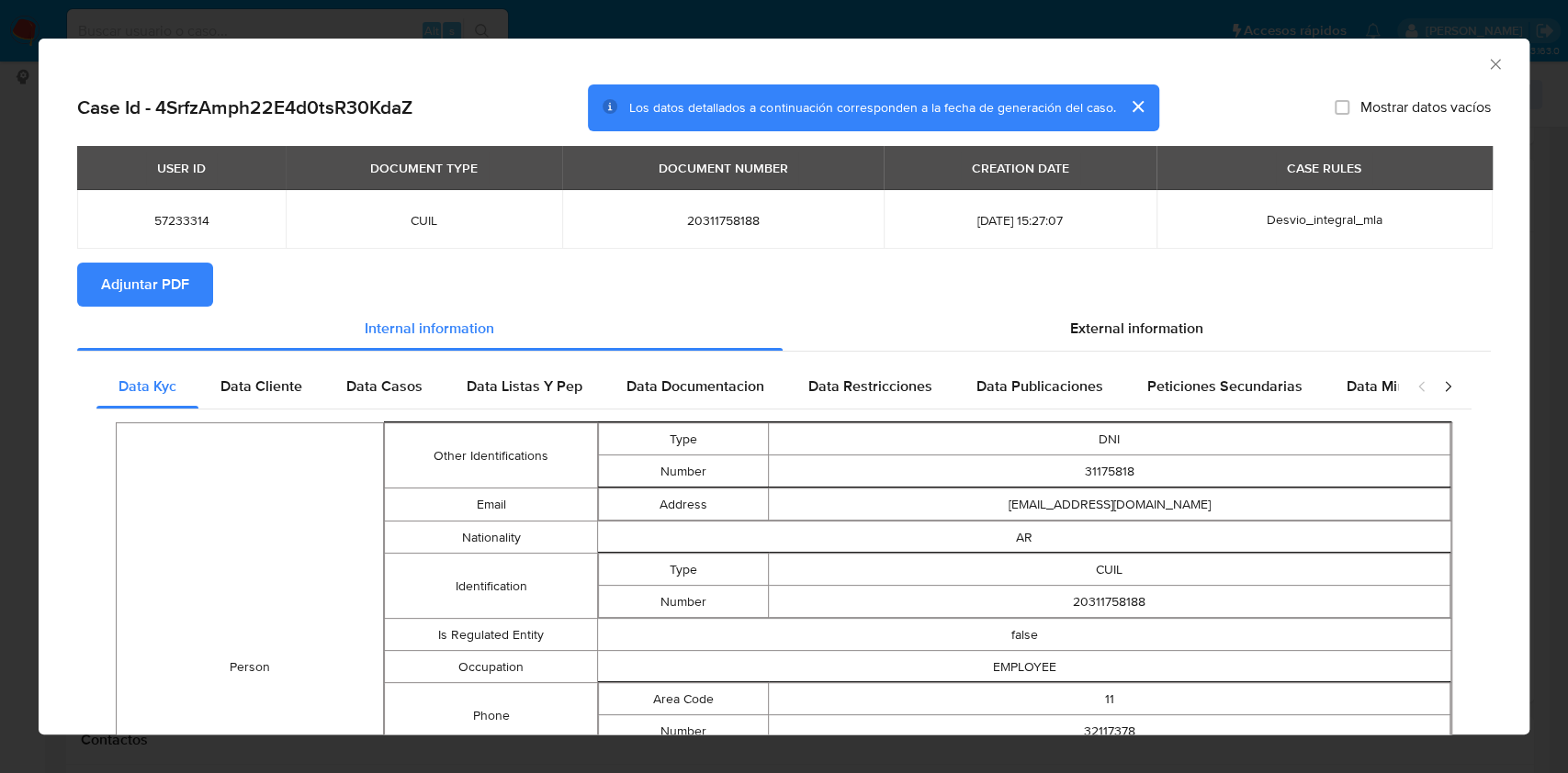
click at [189, 287] on span "Adjuntar PDF" at bounding box center [145, 284] width 88 height 41
drag, startPoint x: 1477, startPoint y: 64, endPoint x: 1466, endPoint y: 70, distance: 12.5
click at [1486, 64] on icon "Cerrar ventana" at bounding box center [1495, 64] width 18 height 18
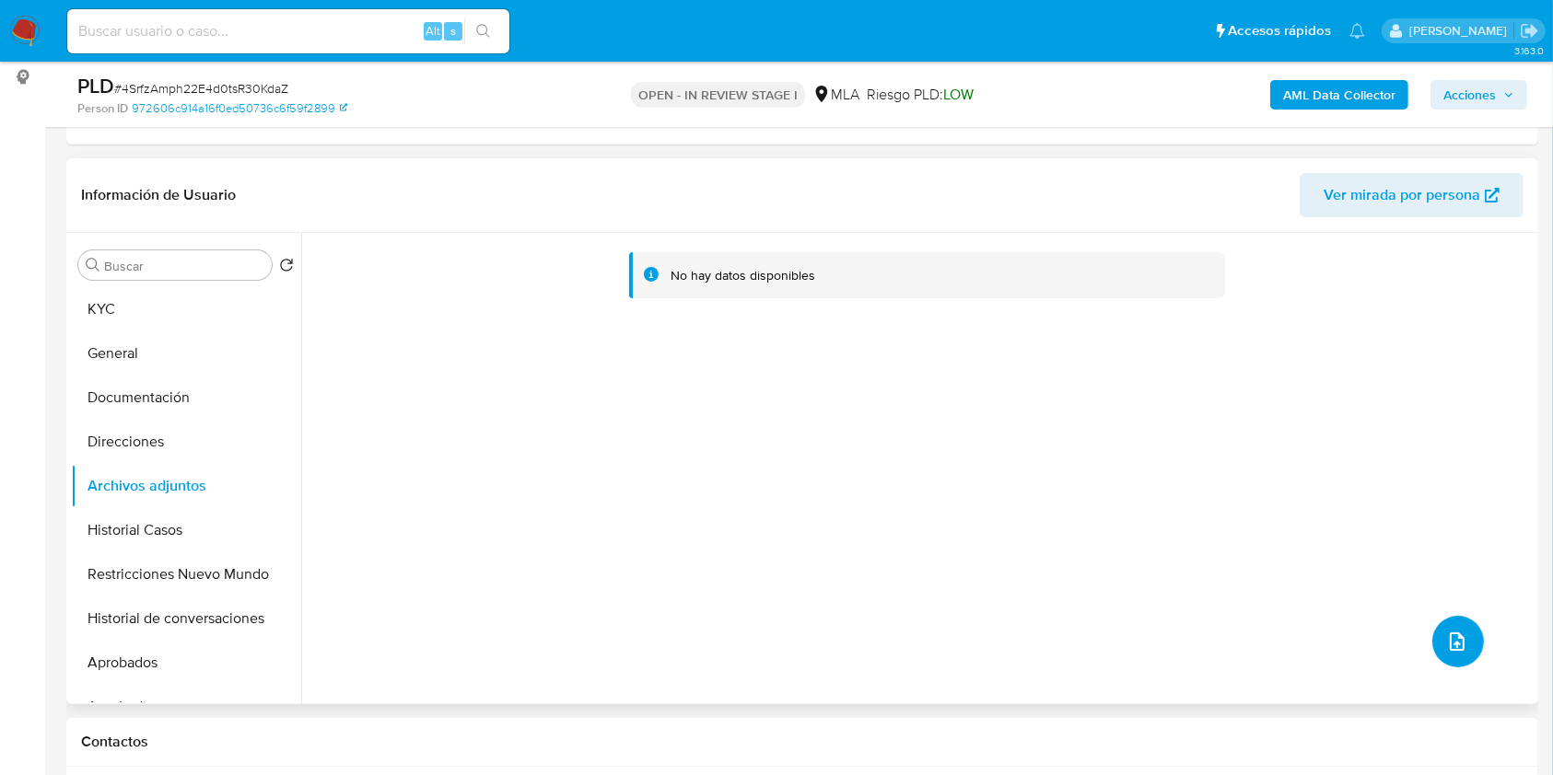
drag, startPoint x: 1425, startPoint y: 630, endPoint x: 1101, endPoint y: 564, distance: 330.7
click at [1425, 630] on div "No hay datos disponibles" at bounding box center [917, 468] width 1232 height 471
click at [1440, 620] on button "upload-file" at bounding box center [1458, 642] width 52 height 52
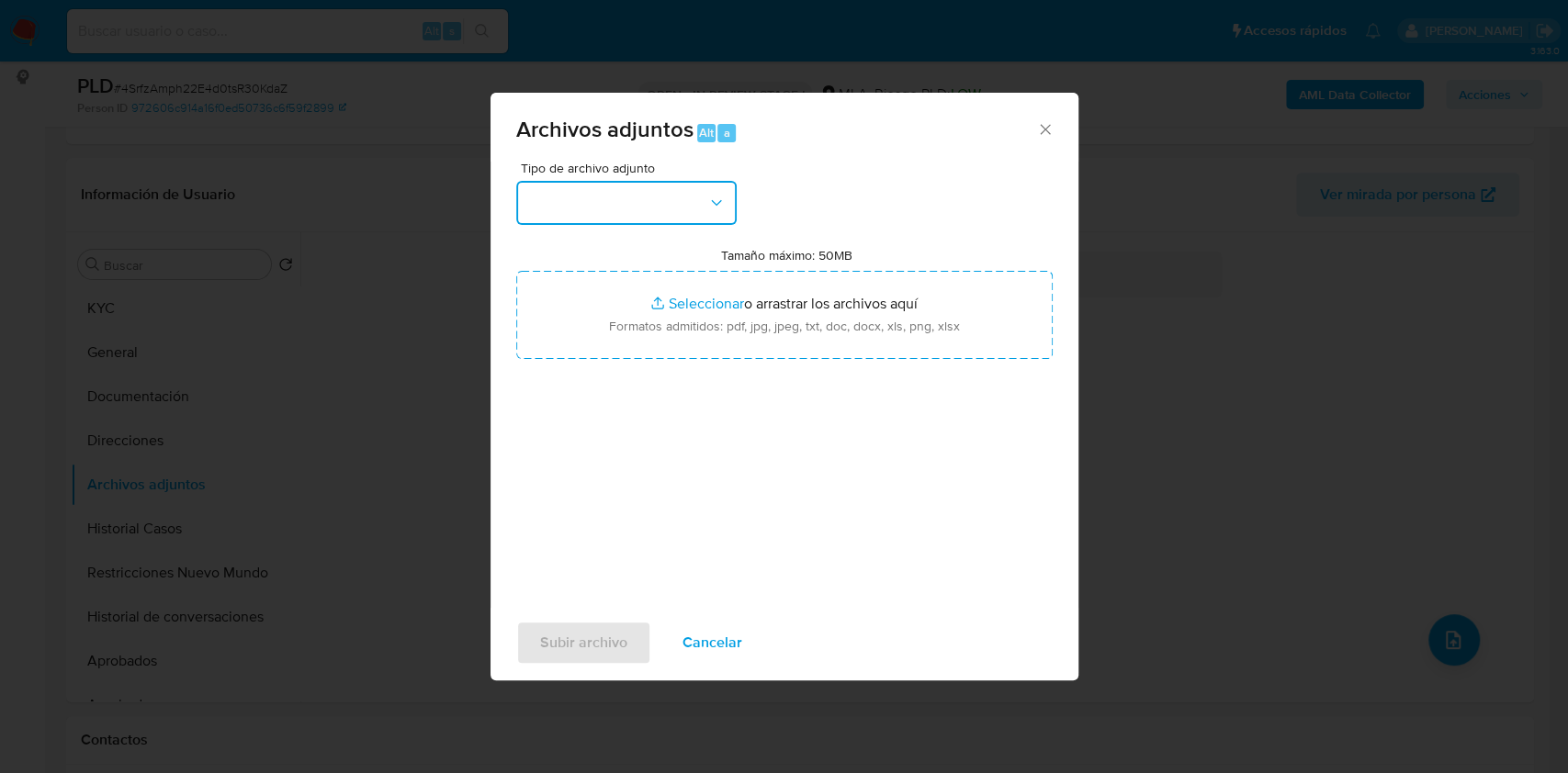
drag, startPoint x: 667, startPoint y: 203, endPoint x: 654, endPoint y: 206, distance: 13.3
click at [665, 203] on button "button" at bounding box center [626, 202] width 220 height 44
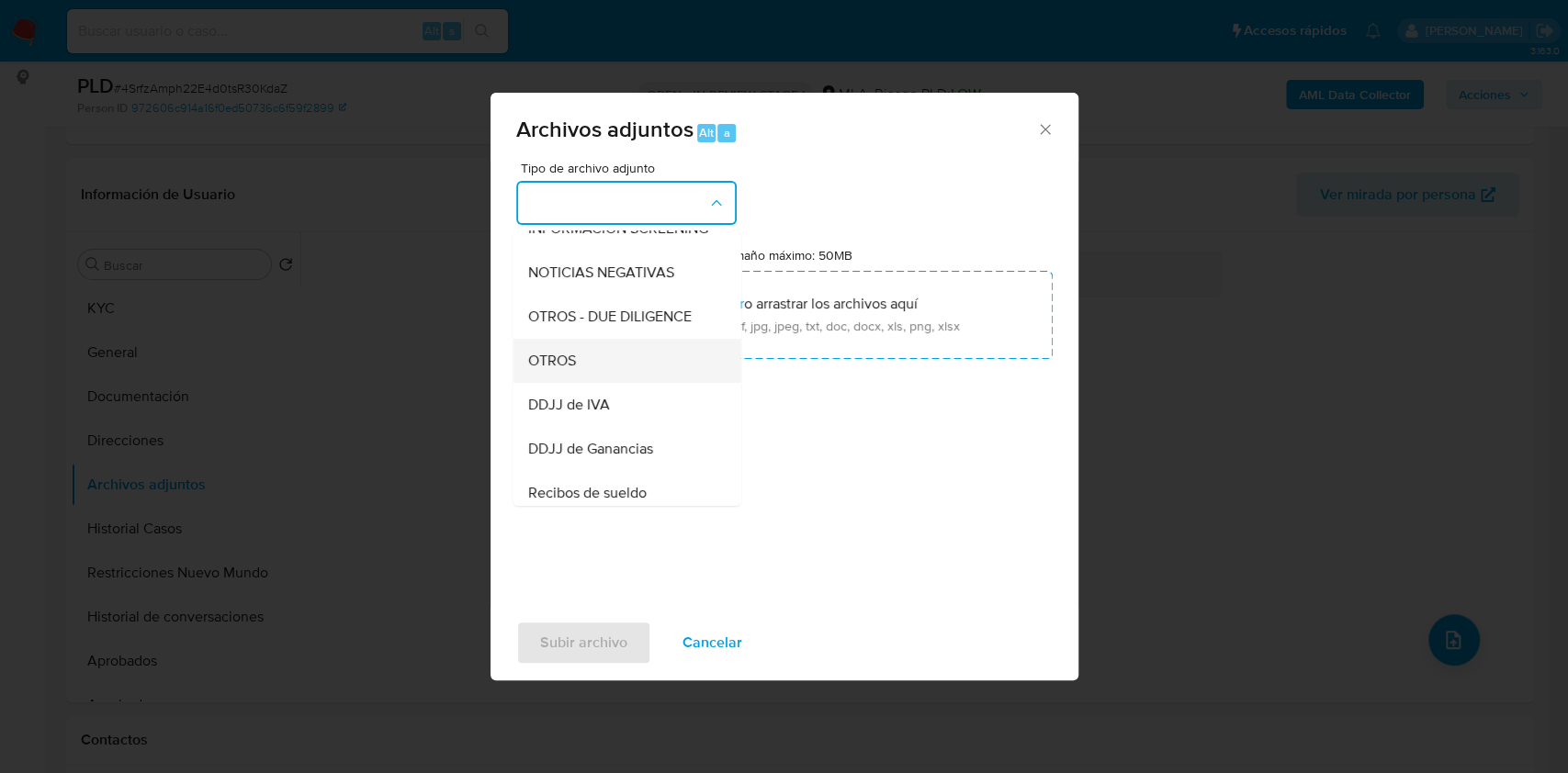
click at [603, 364] on div "OTROS" at bounding box center [621, 361] width 188 height 44
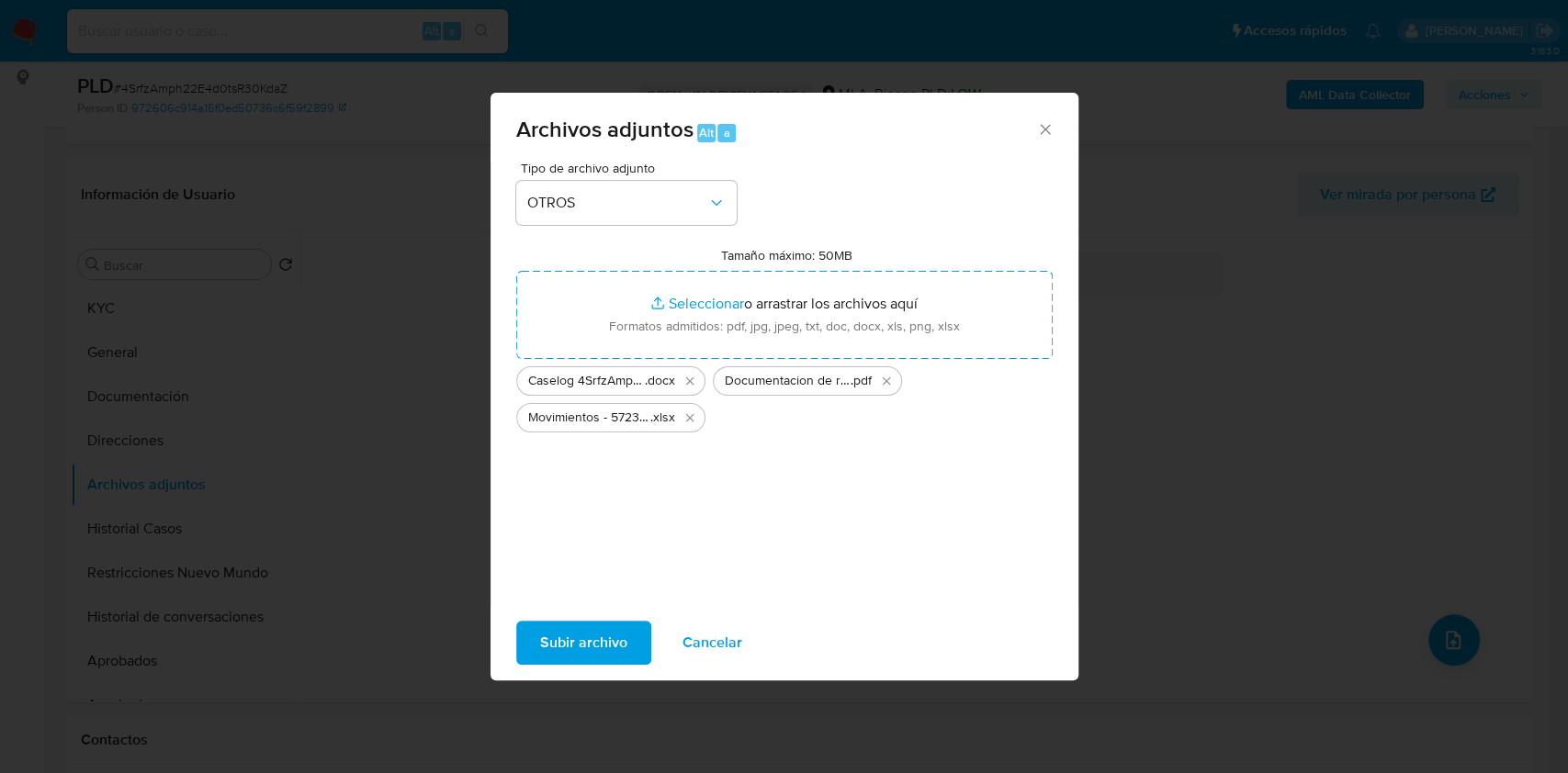
click at [623, 618] on div "Subir archivo Cancelar" at bounding box center [784, 643] width 588 height 70
click at [624, 627] on span "Subir archivo" at bounding box center [583, 642] width 87 height 41
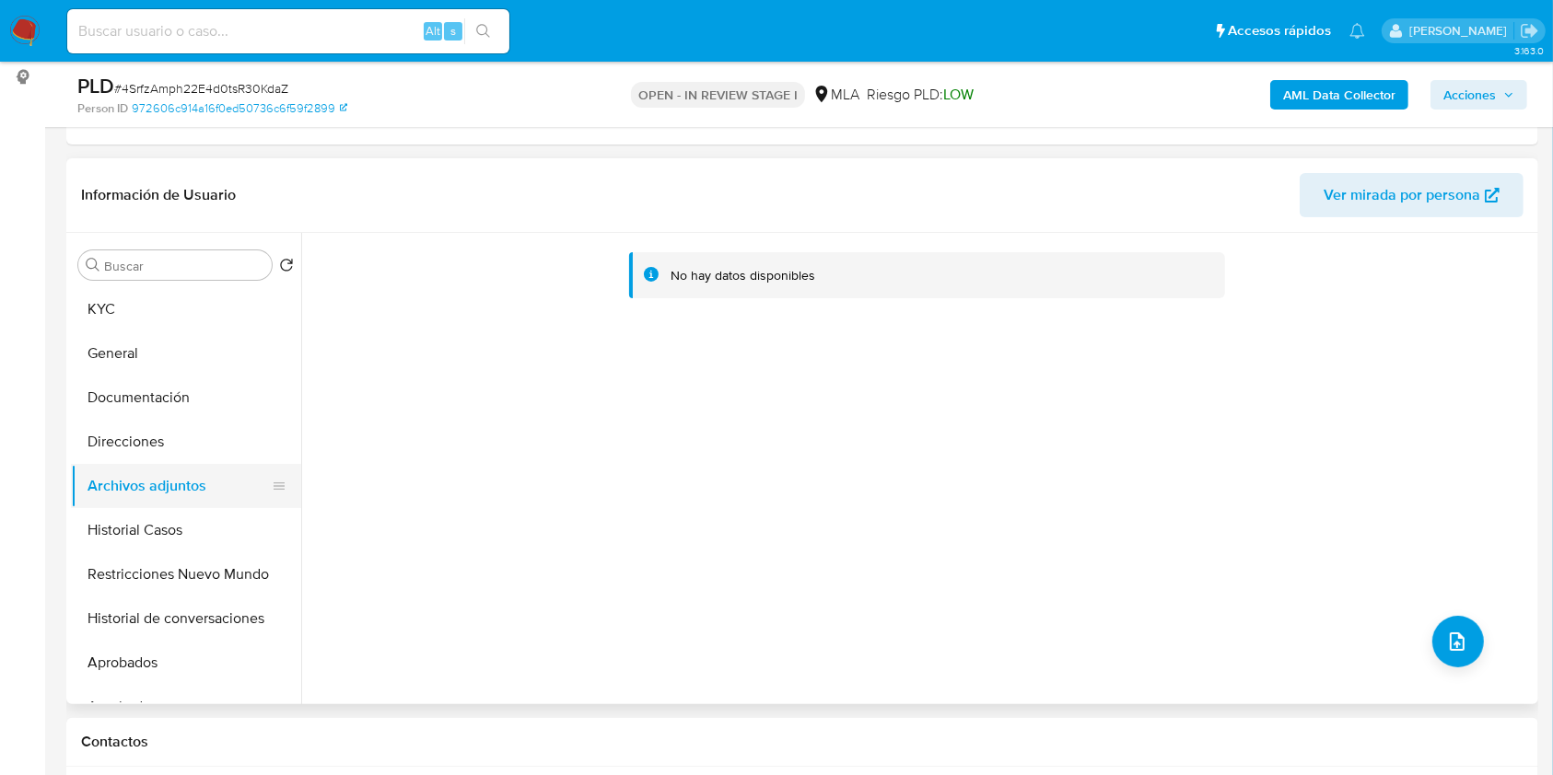
click at [193, 504] on button "Archivos adjuntos" at bounding box center [178, 486] width 215 height 44
click at [178, 525] on button "Historial Casos" at bounding box center [178, 530] width 215 height 44
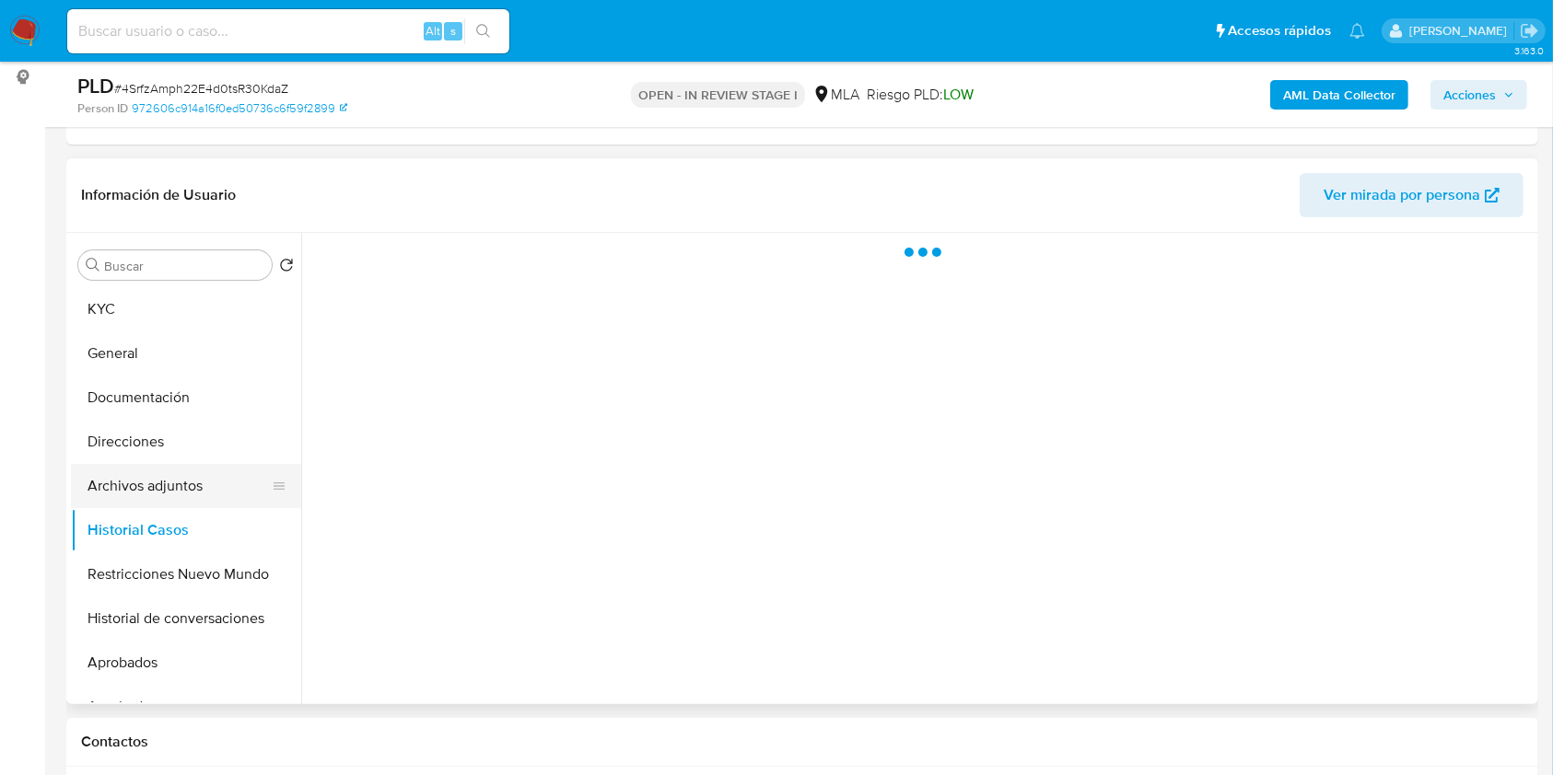
click at [213, 479] on button "Archivos adjuntos" at bounding box center [178, 486] width 215 height 44
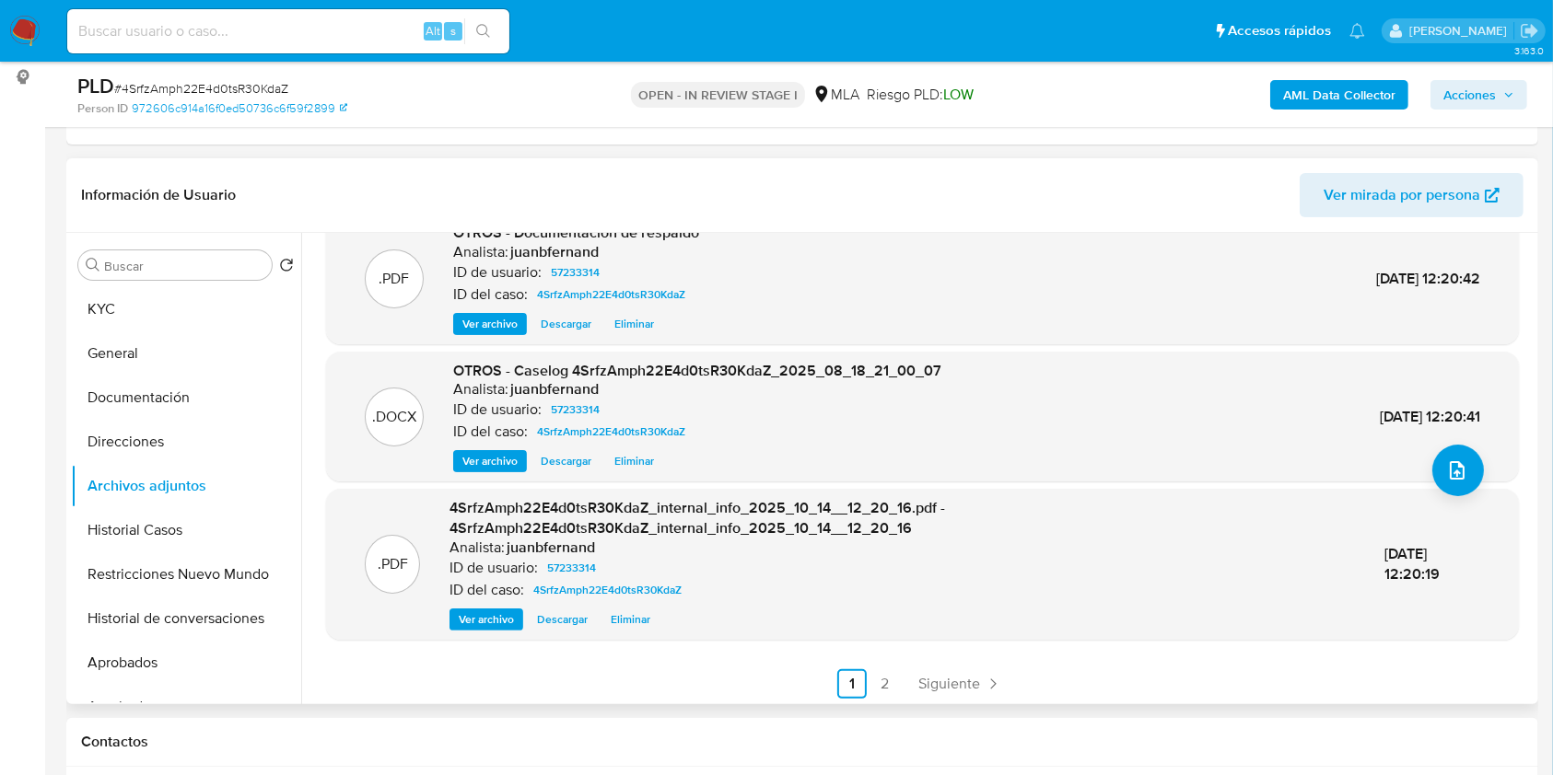
scroll to position [175, 0]
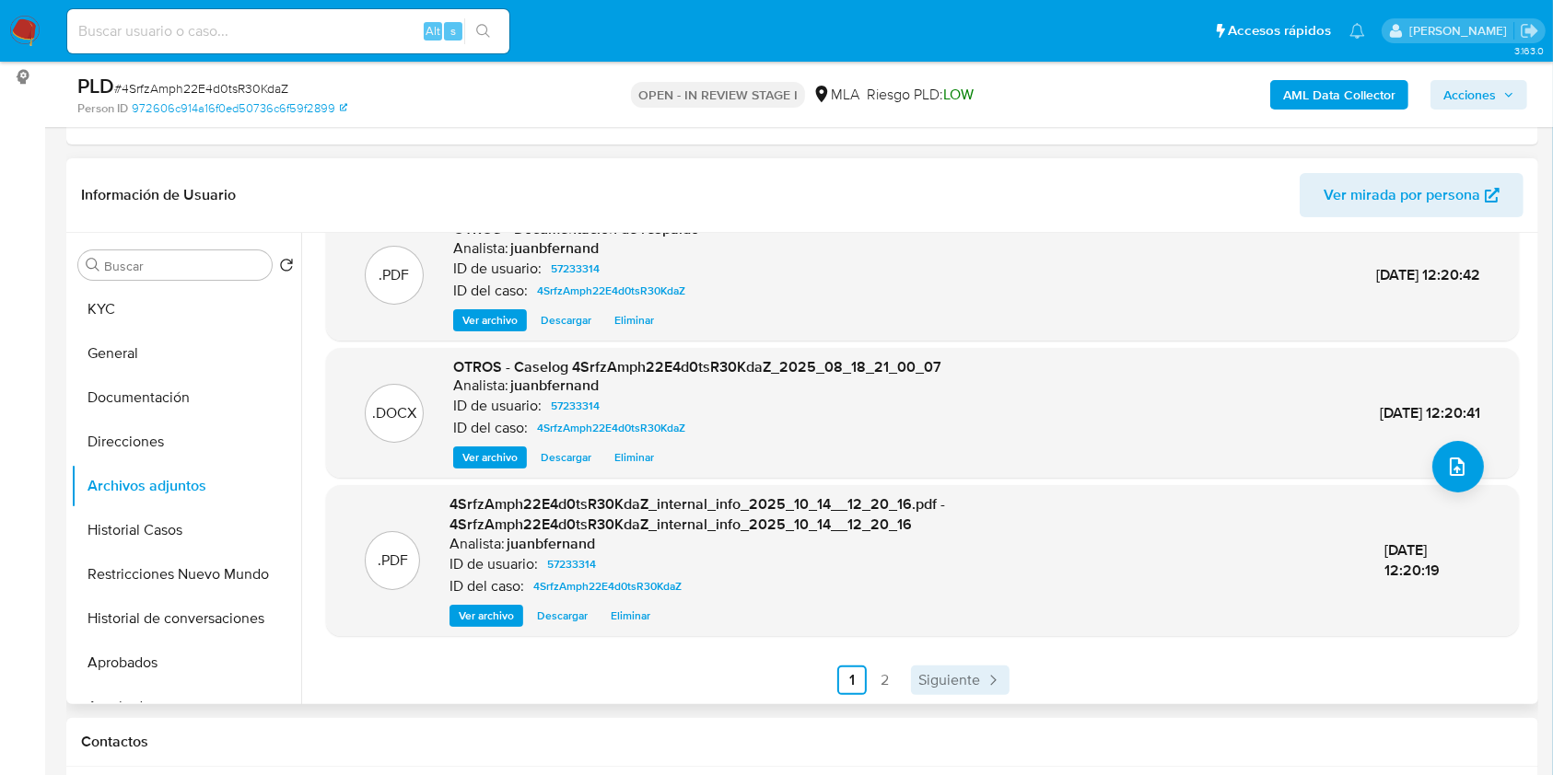
click at [937, 680] on span "Siguiente" at bounding box center [949, 680] width 62 height 15
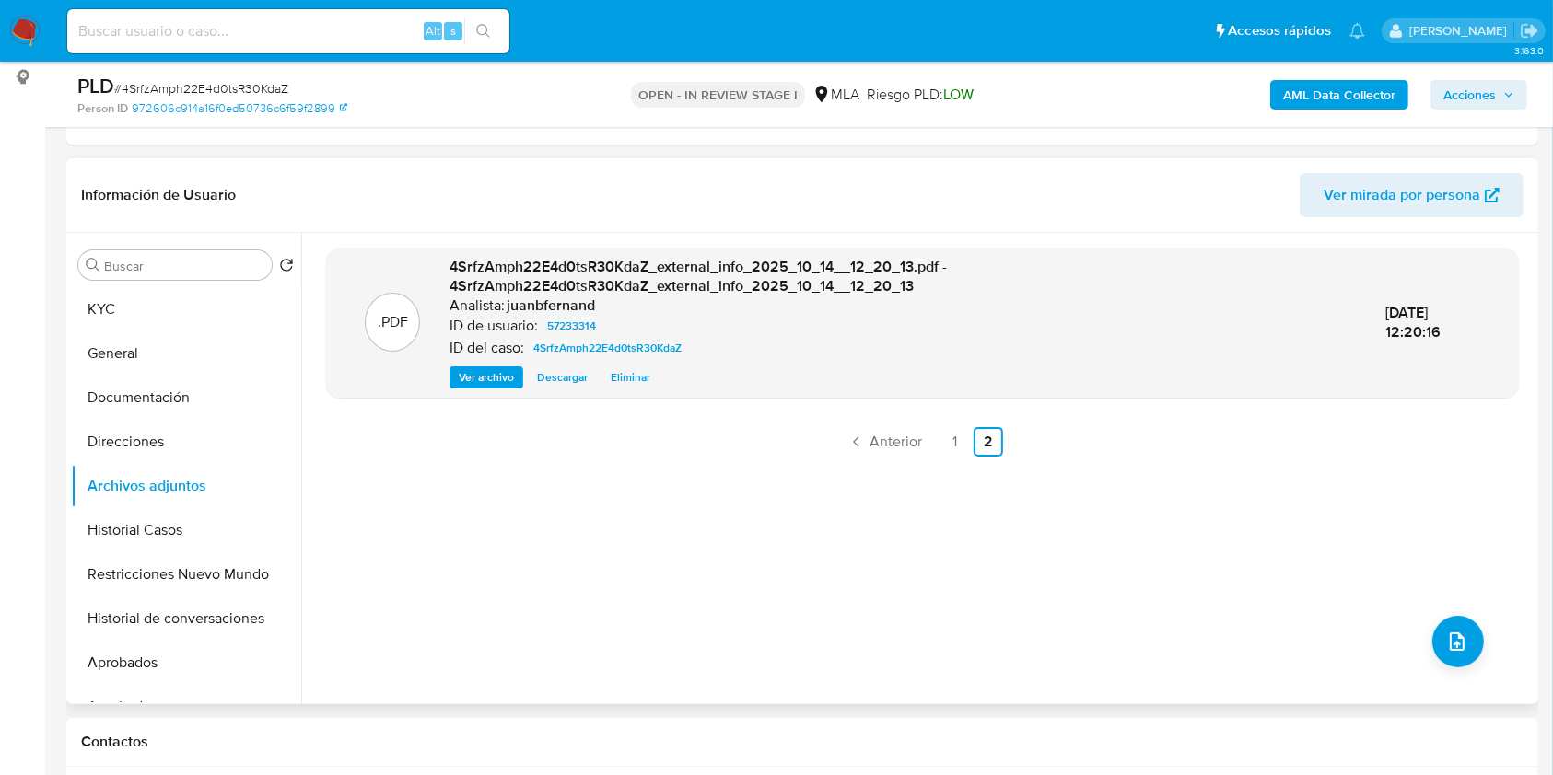
click at [1501, 95] on span "Acciones" at bounding box center [1478, 95] width 71 height 26
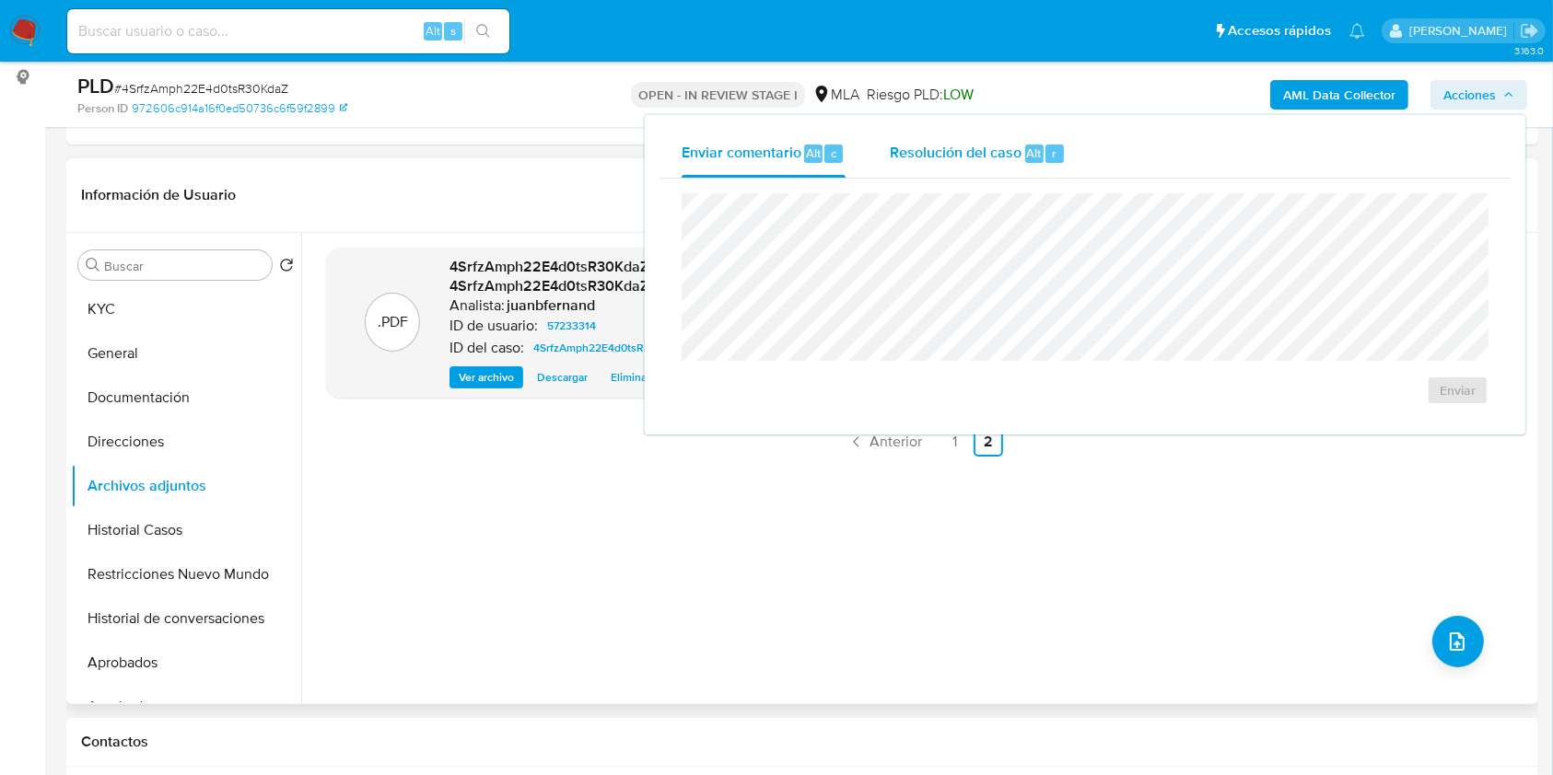
click at [980, 169] on div "Resolución del caso Alt r" at bounding box center [978, 154] width 176 height 48
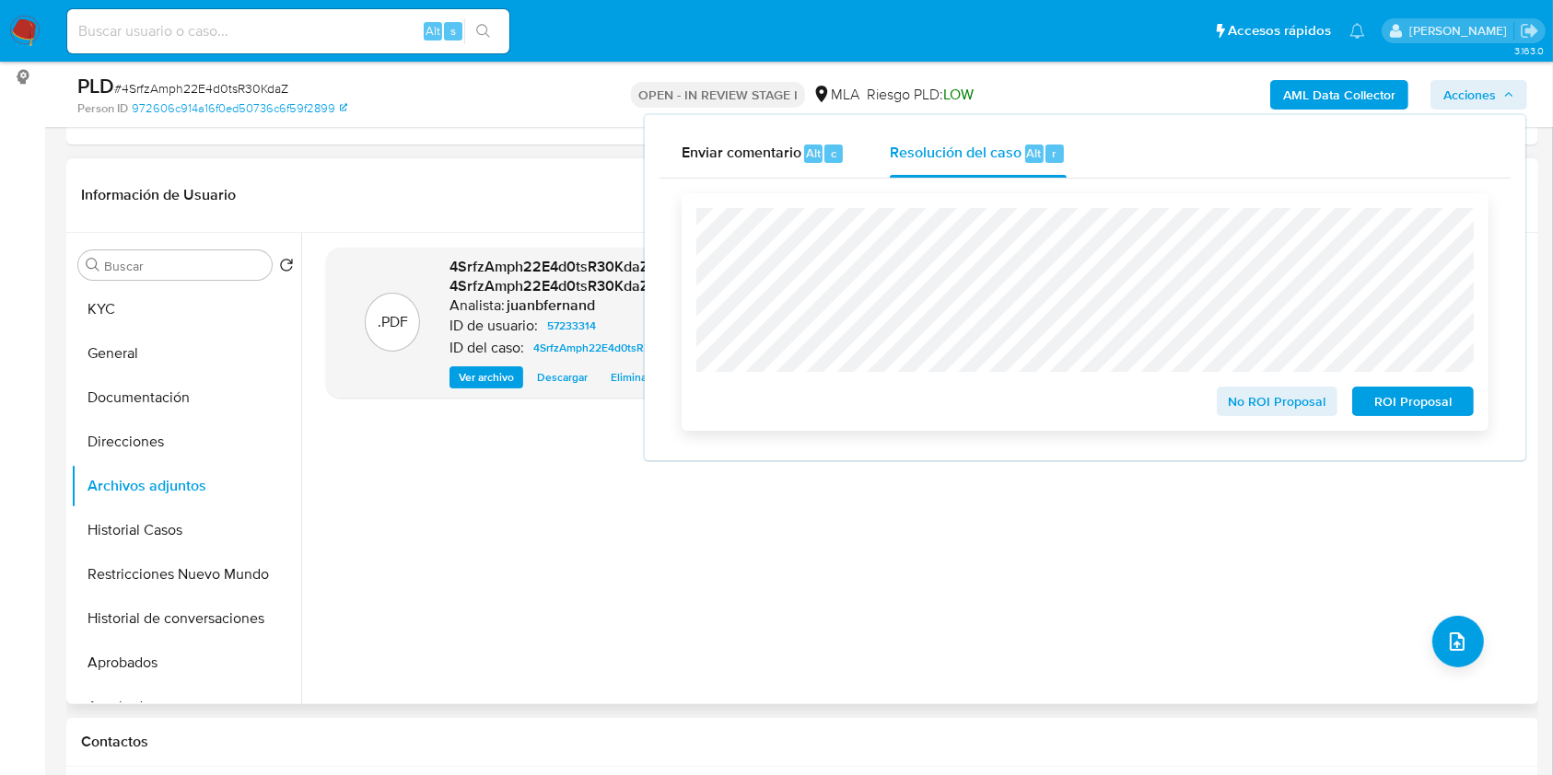
click at [1292, 396] on span "No ROI Proposal" at bounding box center [1277, 402] width 96 height 26
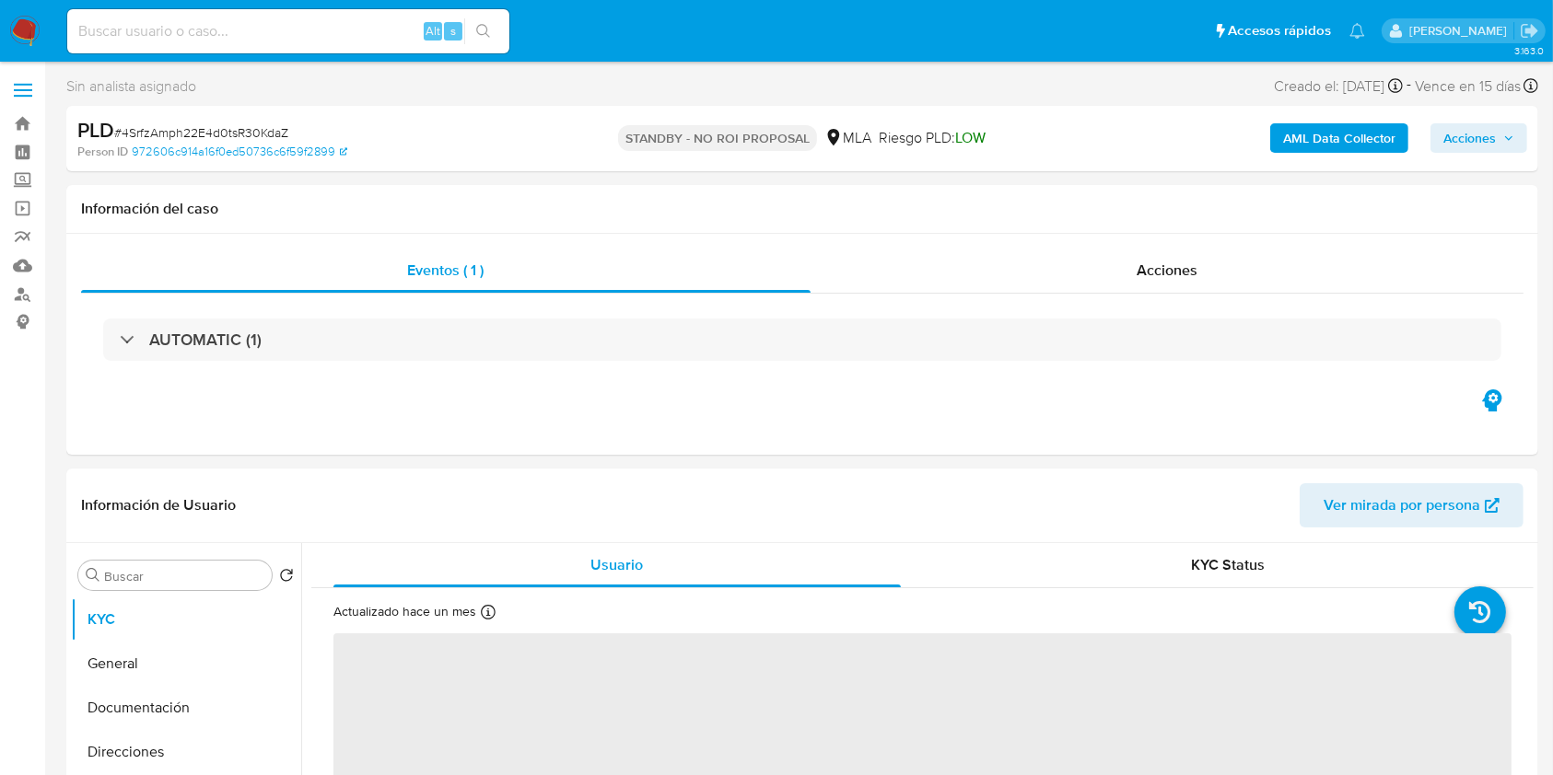
select select "10"
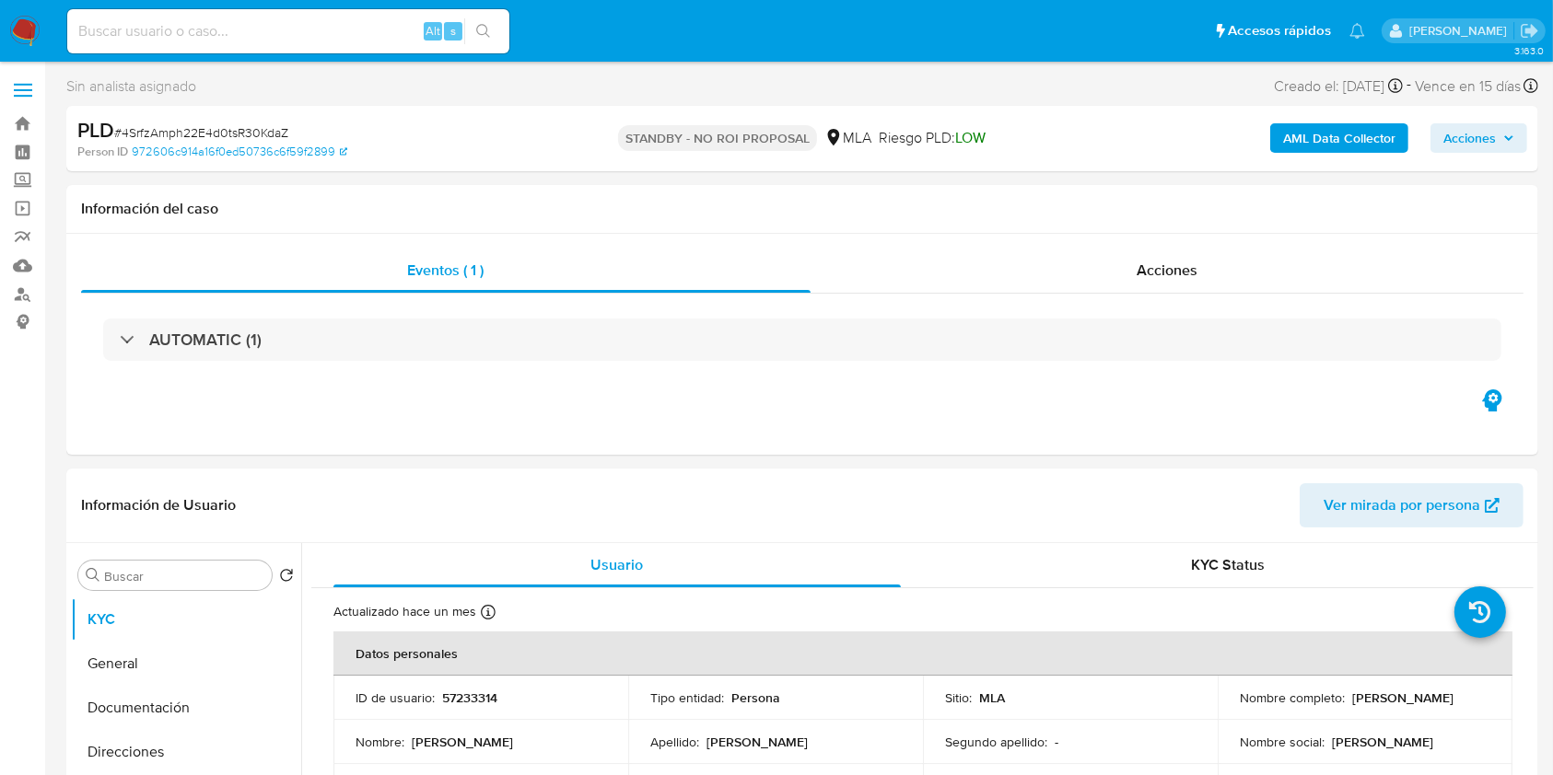
click at [390, 15] on div "Alt s" at bounding box center [288, 31] width 442 height 44
click at [388, 21] on input at bounding box center [288, 31] width 442 height 24
paste input "PTRvSJubyr4si5iIfaPSelVd"
type input "PTRvSJubyr4si5iIfaPSelVd"
click at [479, 30] on icon "search-icon" at bounding box center [483, 31] width 15 height 15
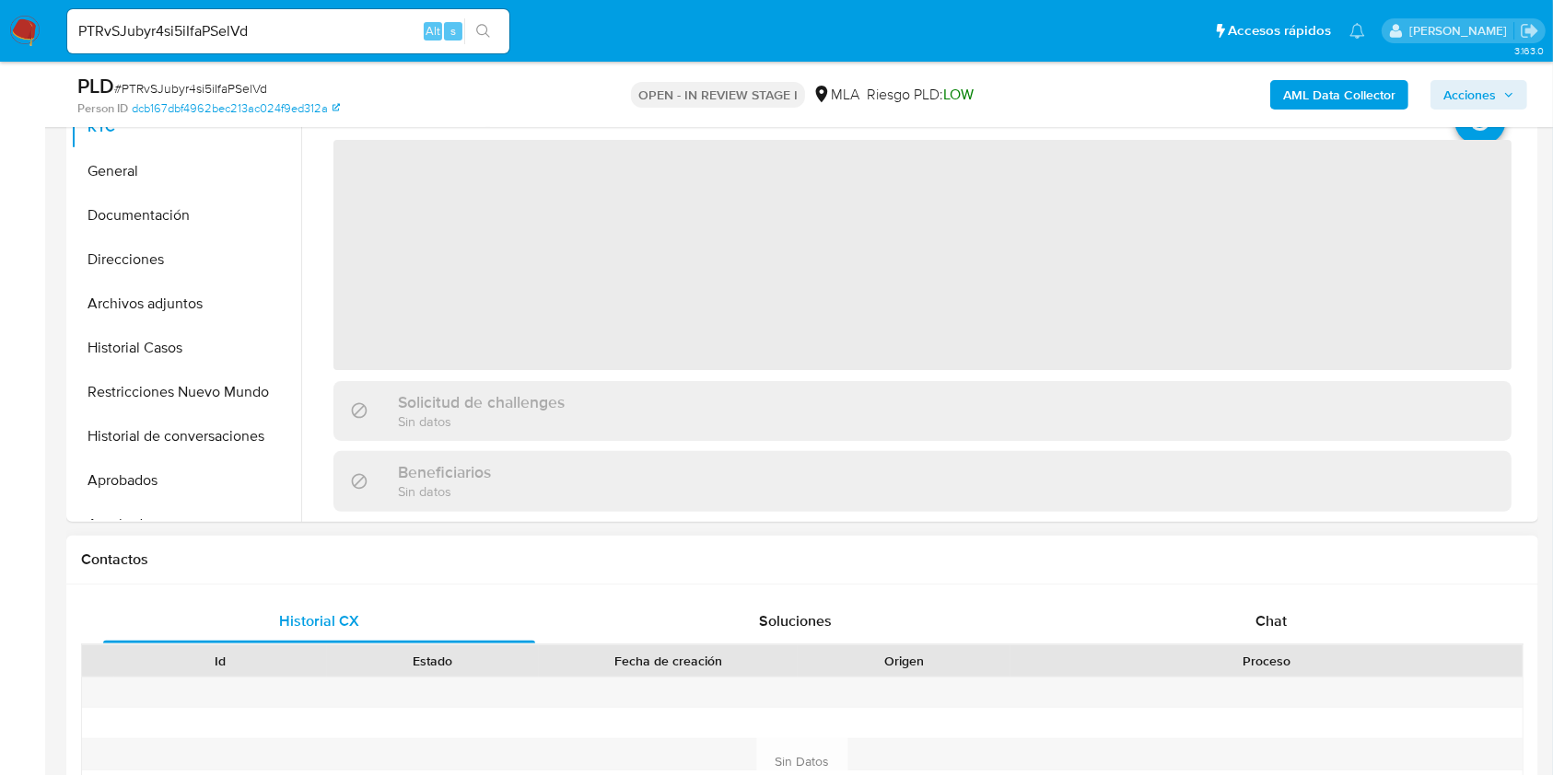
scroll to position [737, 0]
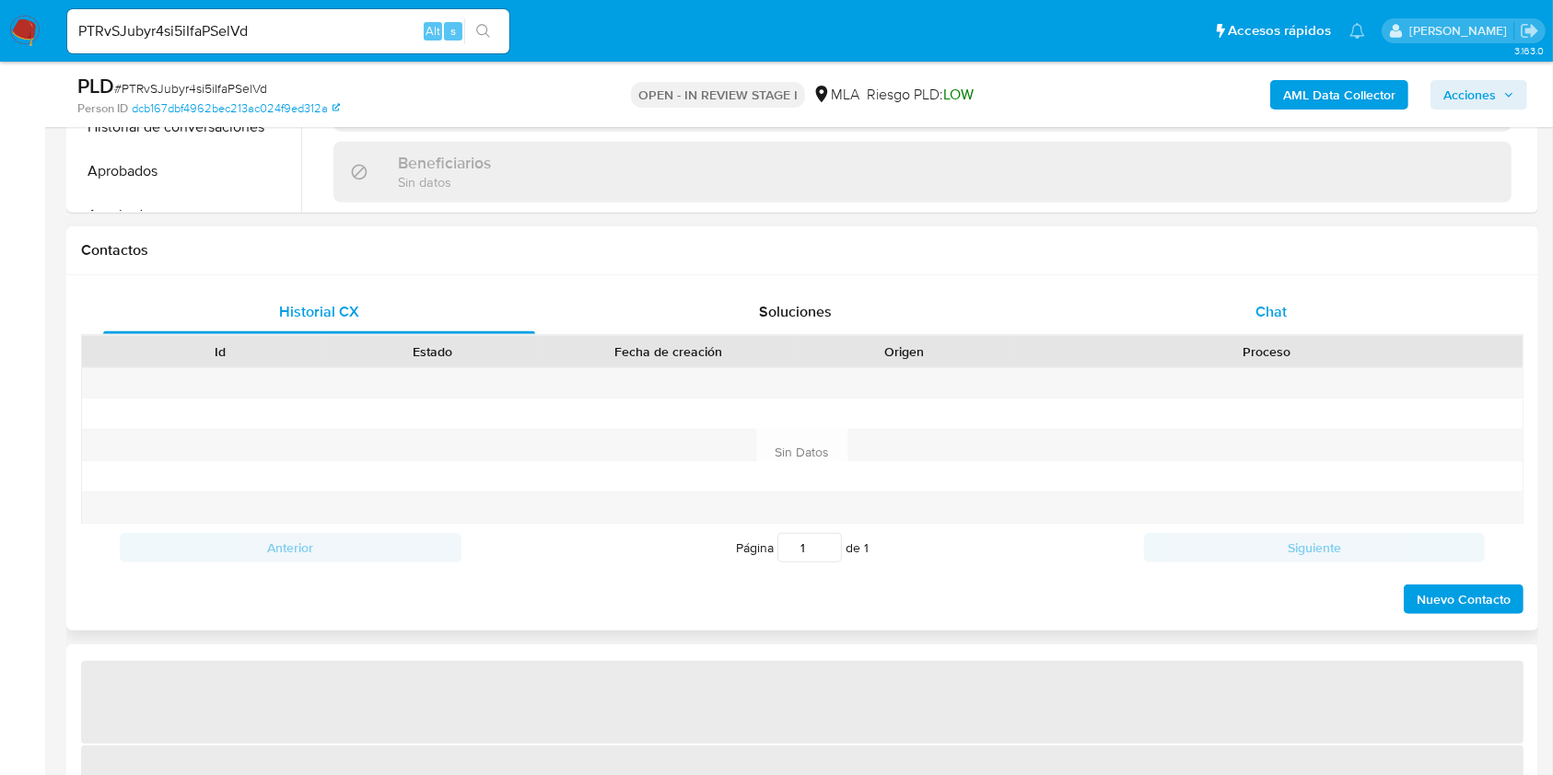
click at [1310, 308] on div "Chat" at bounding box center [1271, 312] width 432 height 44
select select "10"
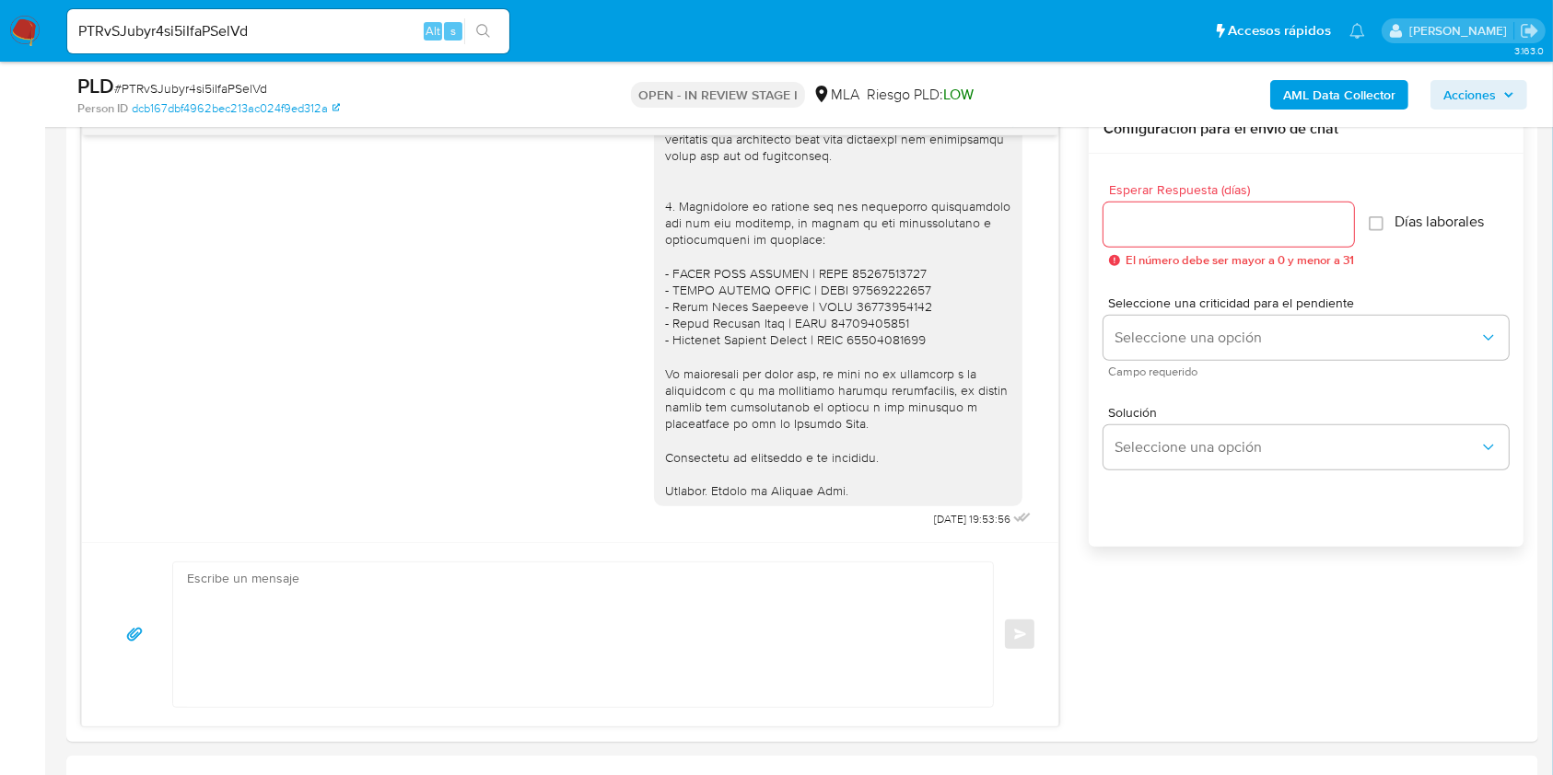
scroll to position [859, 0]
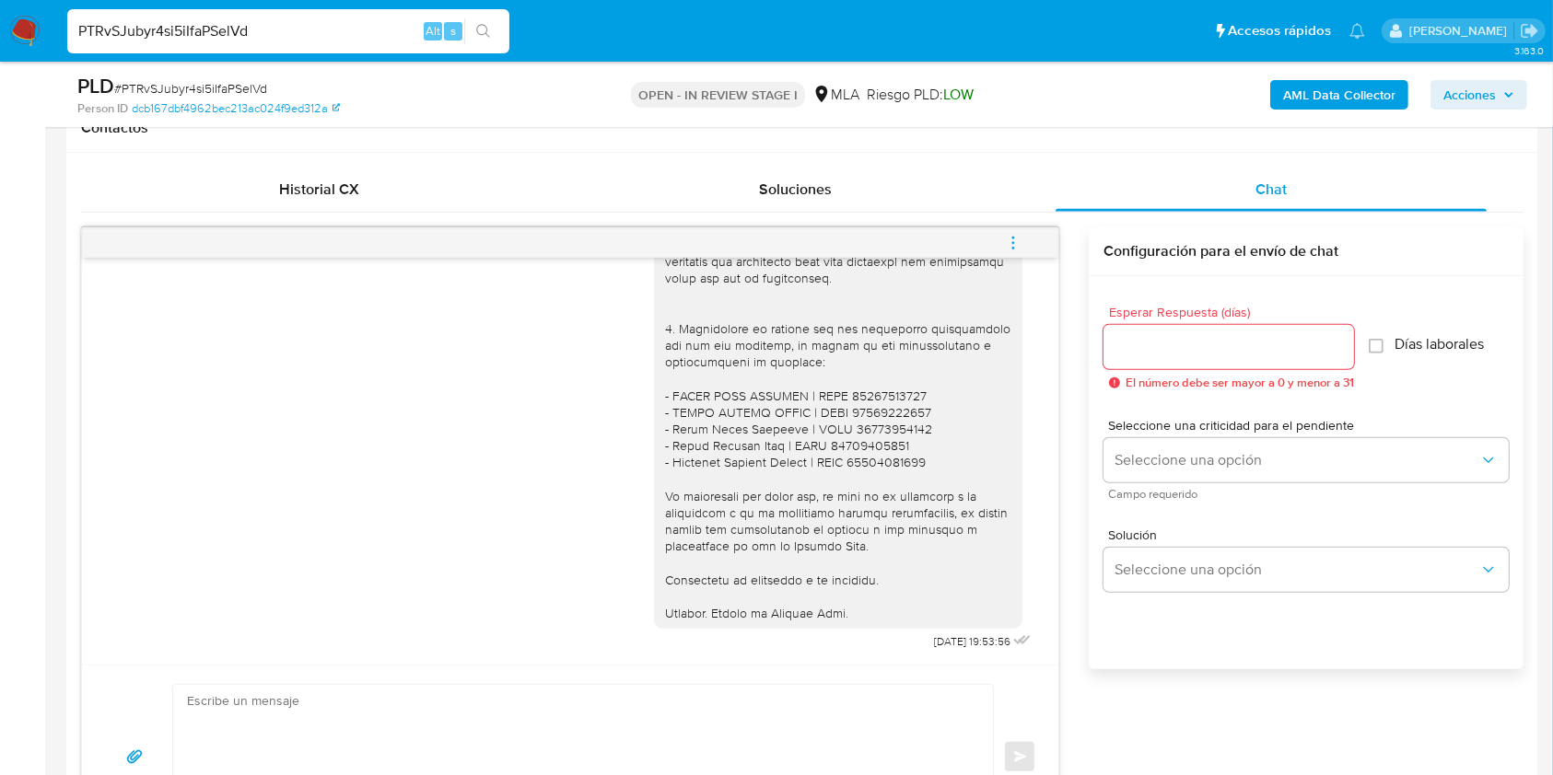
click at [326, 25] on input "PTRvSJubyr4si5iIfaPSelVd" at bounding box center [288, 31] width 442 height 24
paste input "XFC0zrHMQv1HCNYVGHub3HKb"
type input "XFC0zrHMQv1HCNYVGHub3HKb"
click at [497, 34] on button "search-icon" at bounding box center [483, 31] width 38 height 26
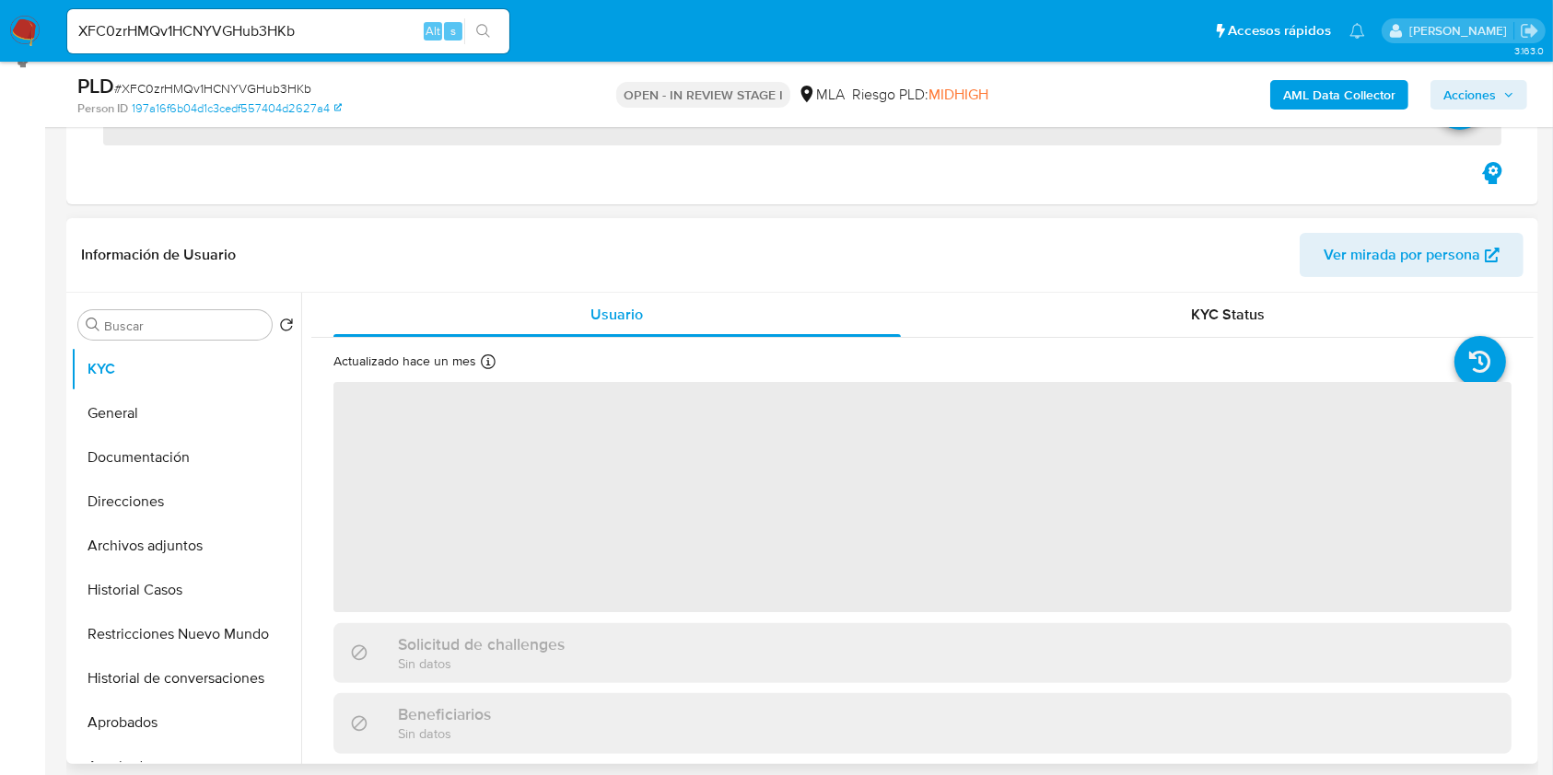
scroll to position [368, 0]
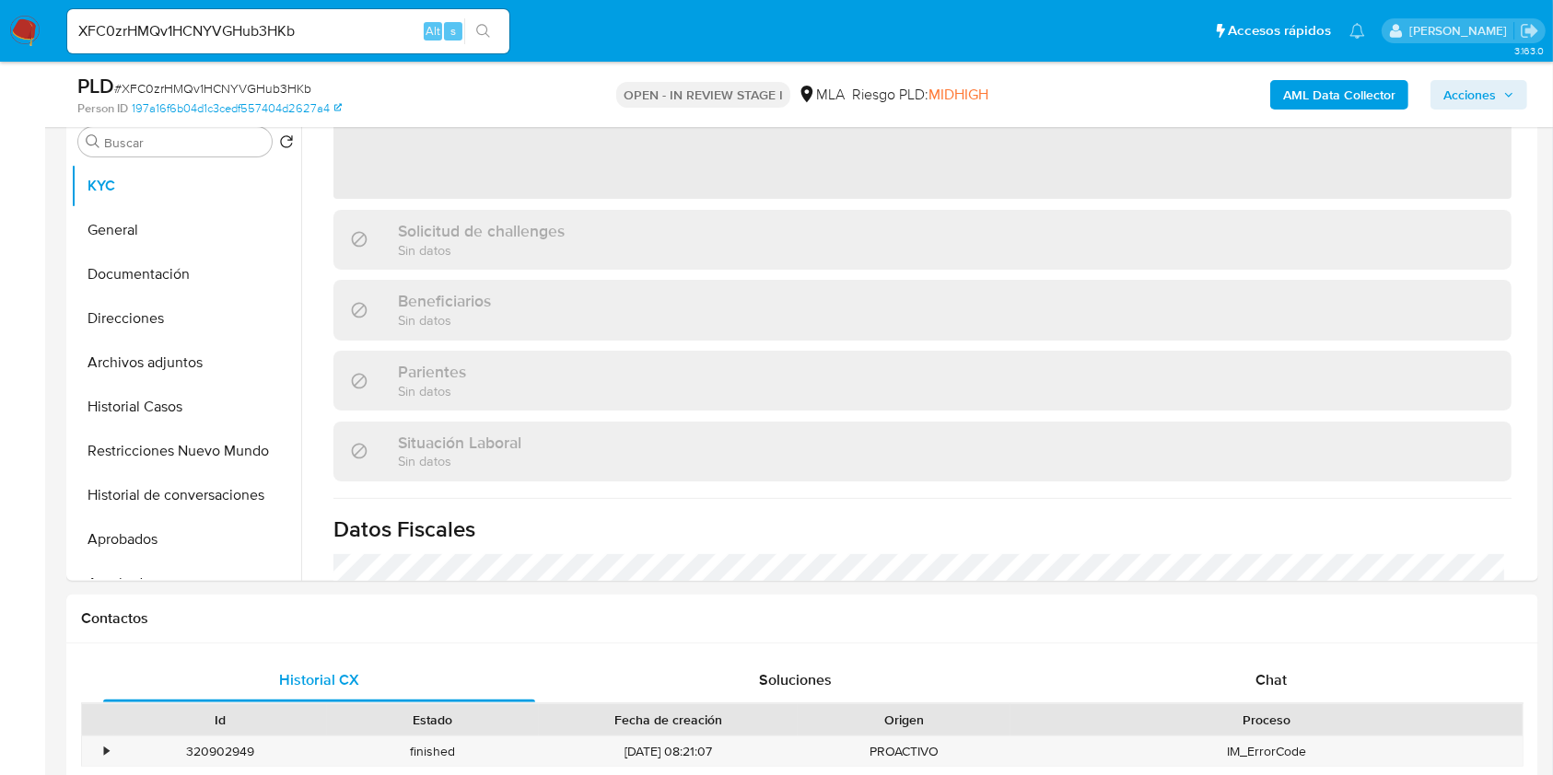
select select "10"
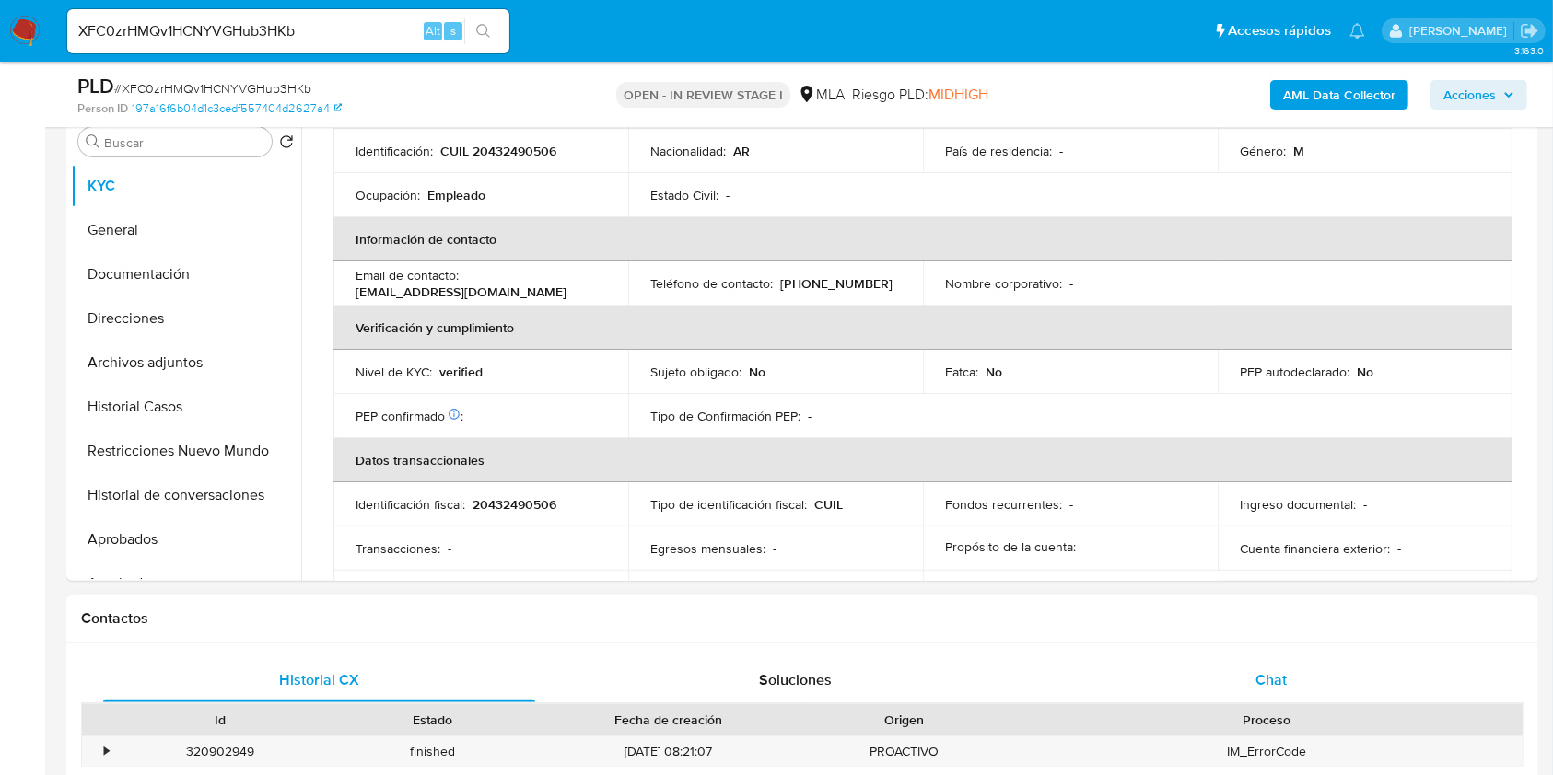
click at [1350, 669] on div "Chat" at bounding box center [1271, 680] width 432 height 44
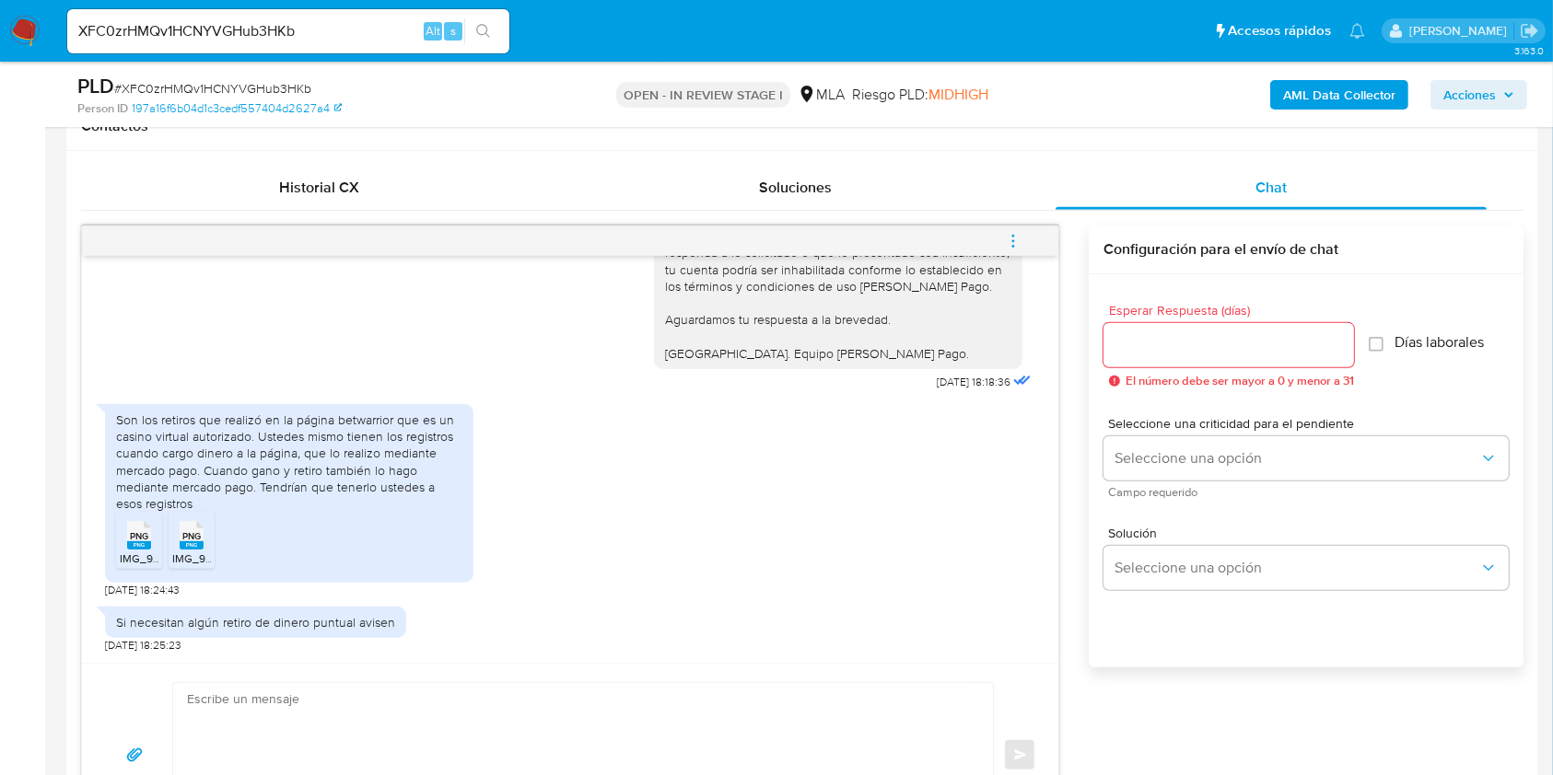
scroll to position [982, 0]
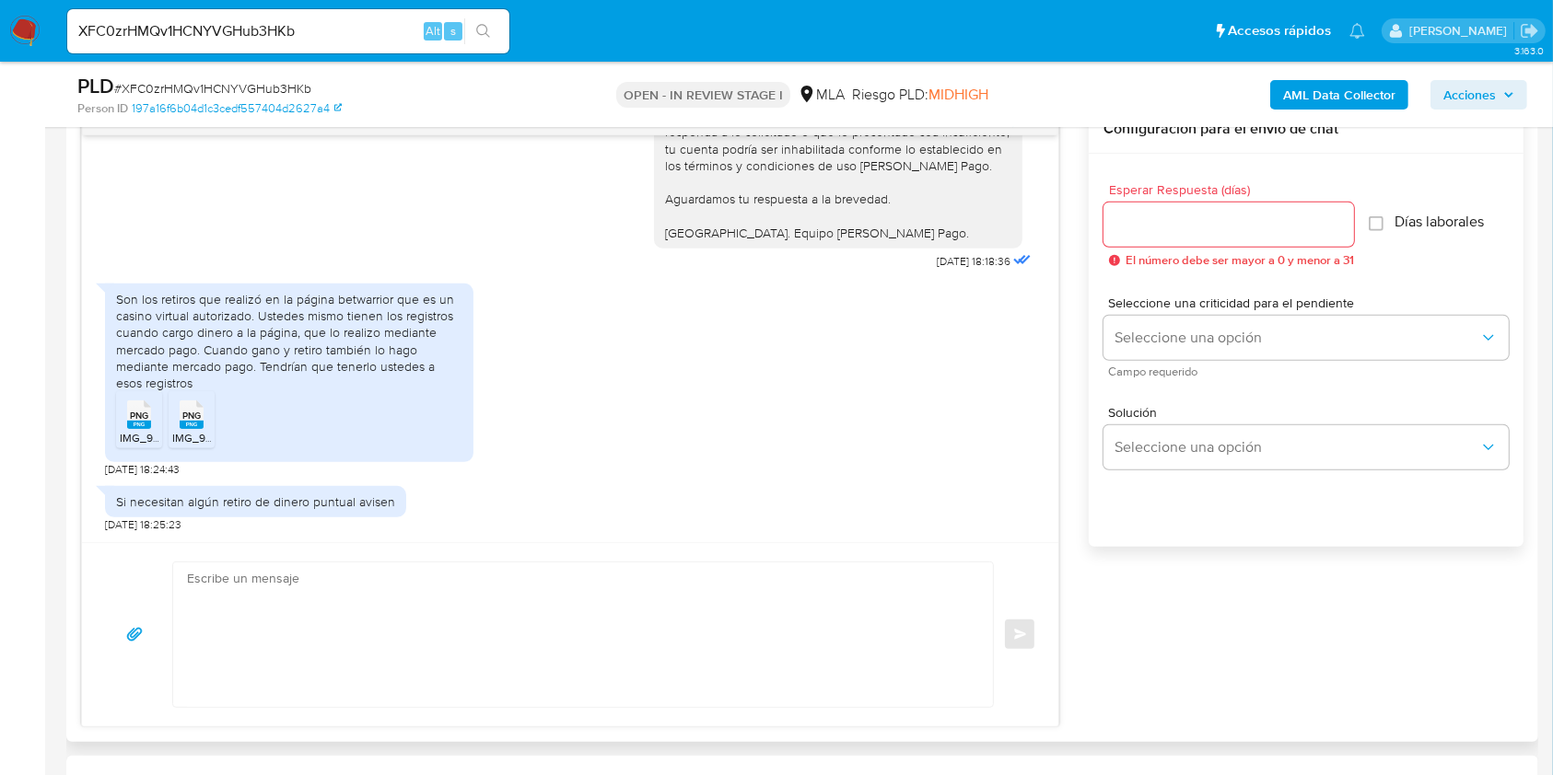
click at [138, 435] on span "IMG_9617.png" at bounding box center [155, 438] width 70 height 16
click at [185, 430] on span "IMG_9616.png" at bounding box center [208, 438] width 72 height 16
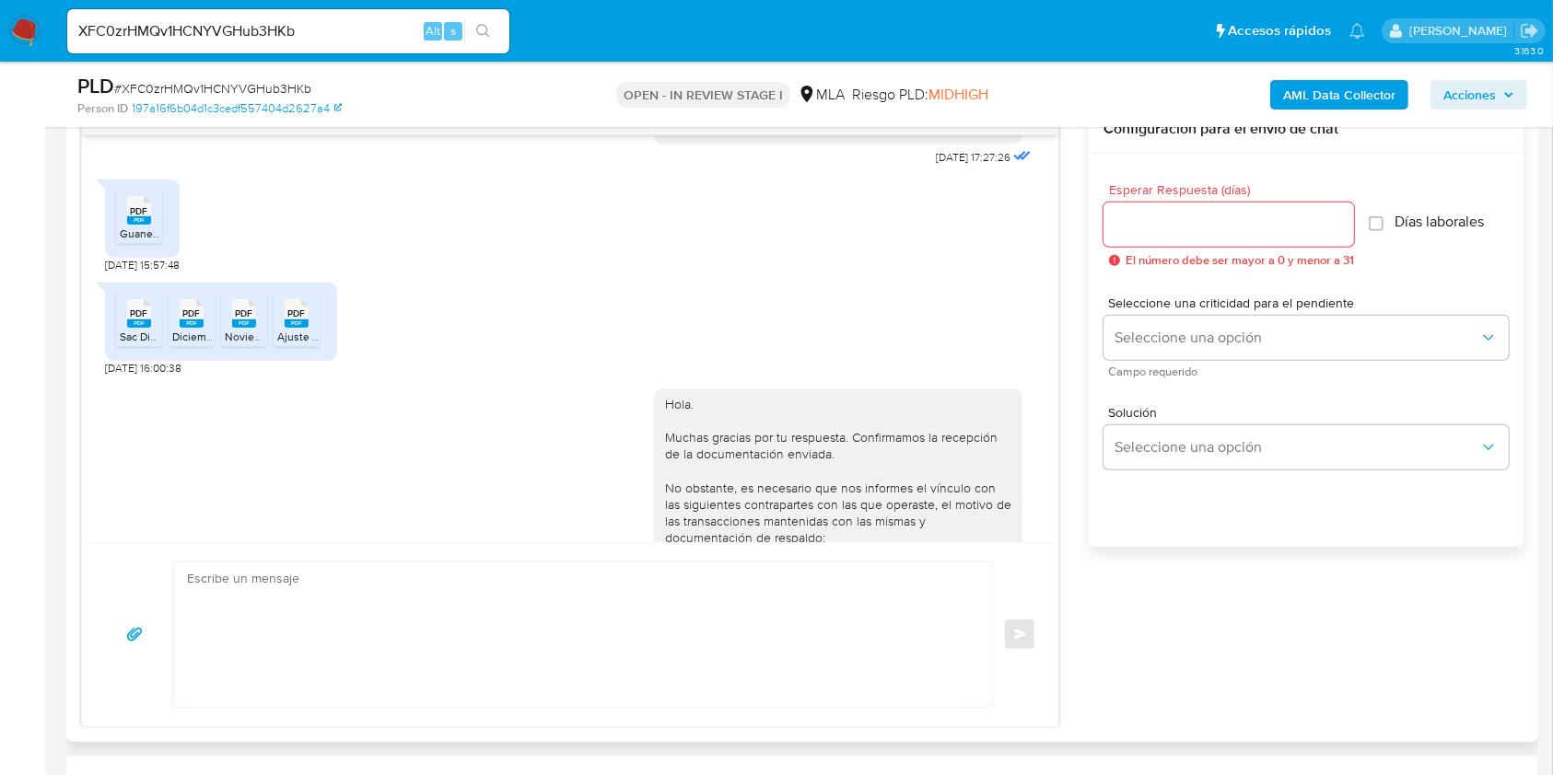
click at [106, 376] on span "19/08/2025 16:00:38" at bounding box center [143, 368] width 76 height 15
drag, startPoint x: 105, startPoint y: 401, endPoint x: 144, endPoint y: 400, distance: 38.7
click at [144, 376] on span "19/08/2025 16:00:38" at bounding box center [143, 368] width 76 height 15
copy span "19/08/2025"
click at [269, 428] on div "Hola. Muchas gracias por tu respuesta. Confirmamos la recepción de la documenta…" at bounding box center [570, 578] width 930 height 405
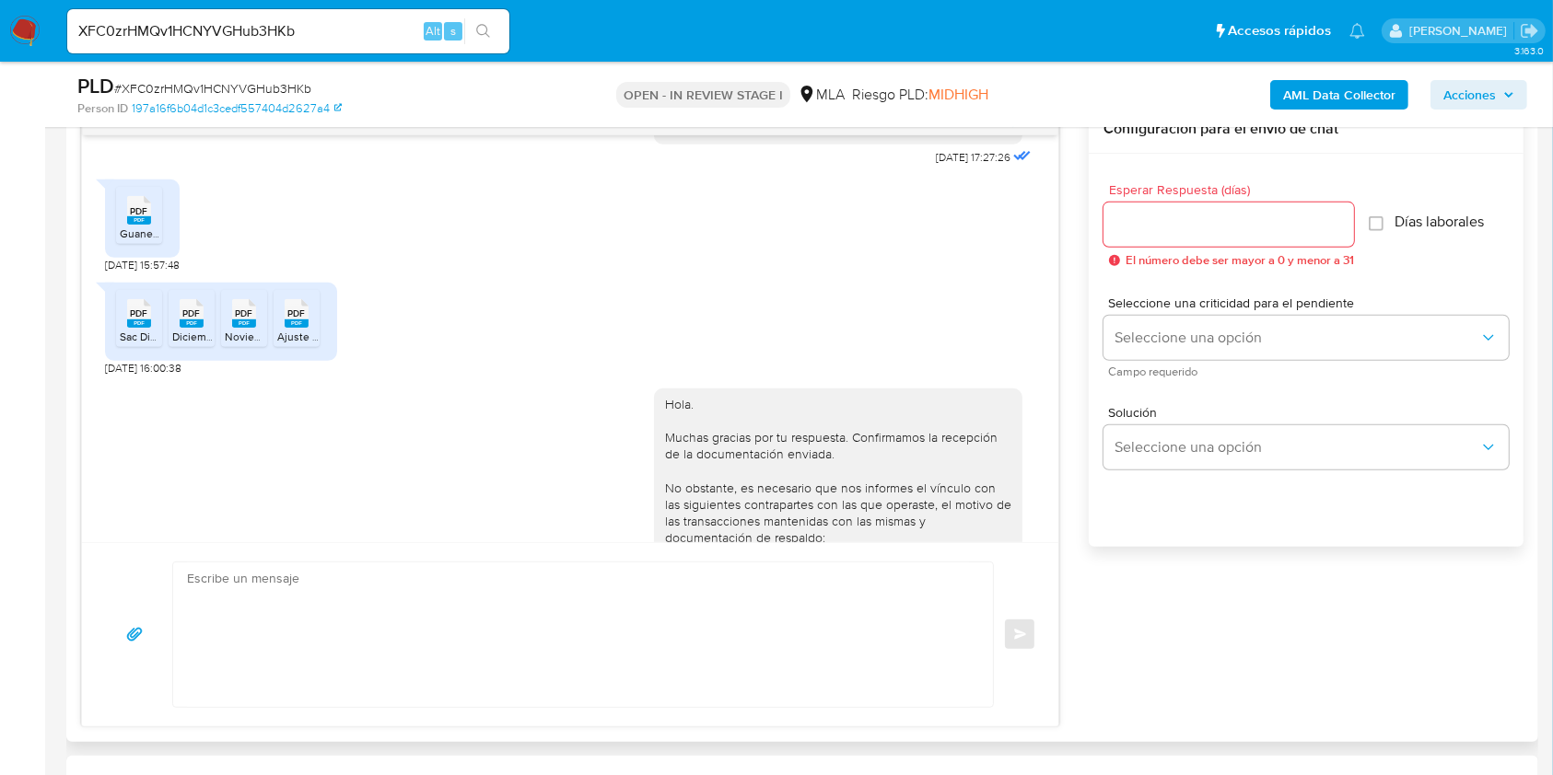
click at [133, 225] on rect at bounding box center [139, 220] width 24 height 8
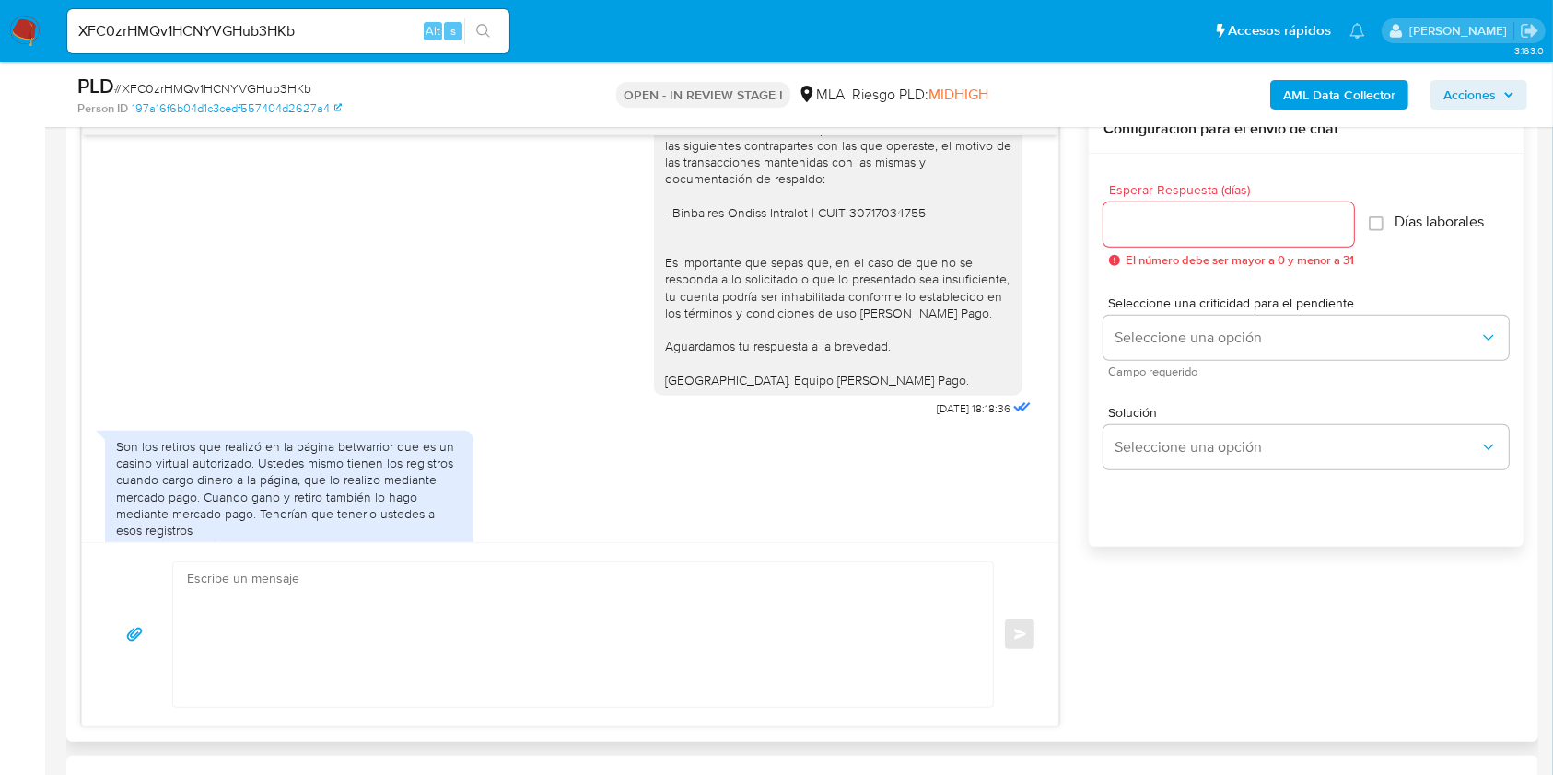
scroll to position [1521, 0]
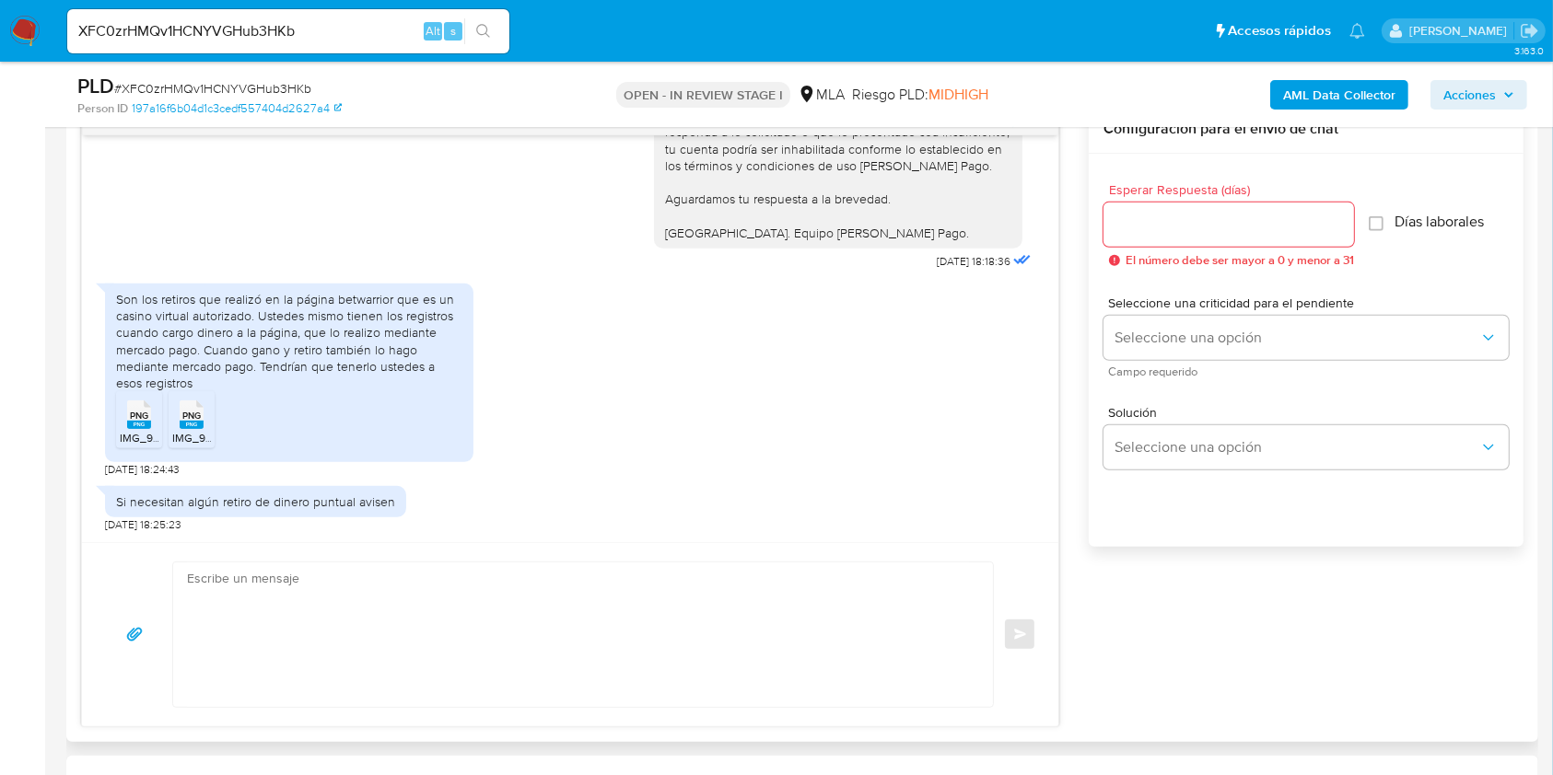
click at [148, 381] on div "Son los retiros que realizó en la página betwarrior que es un casino virtual au…" at bounding box center [289, 341] width 346 height 100
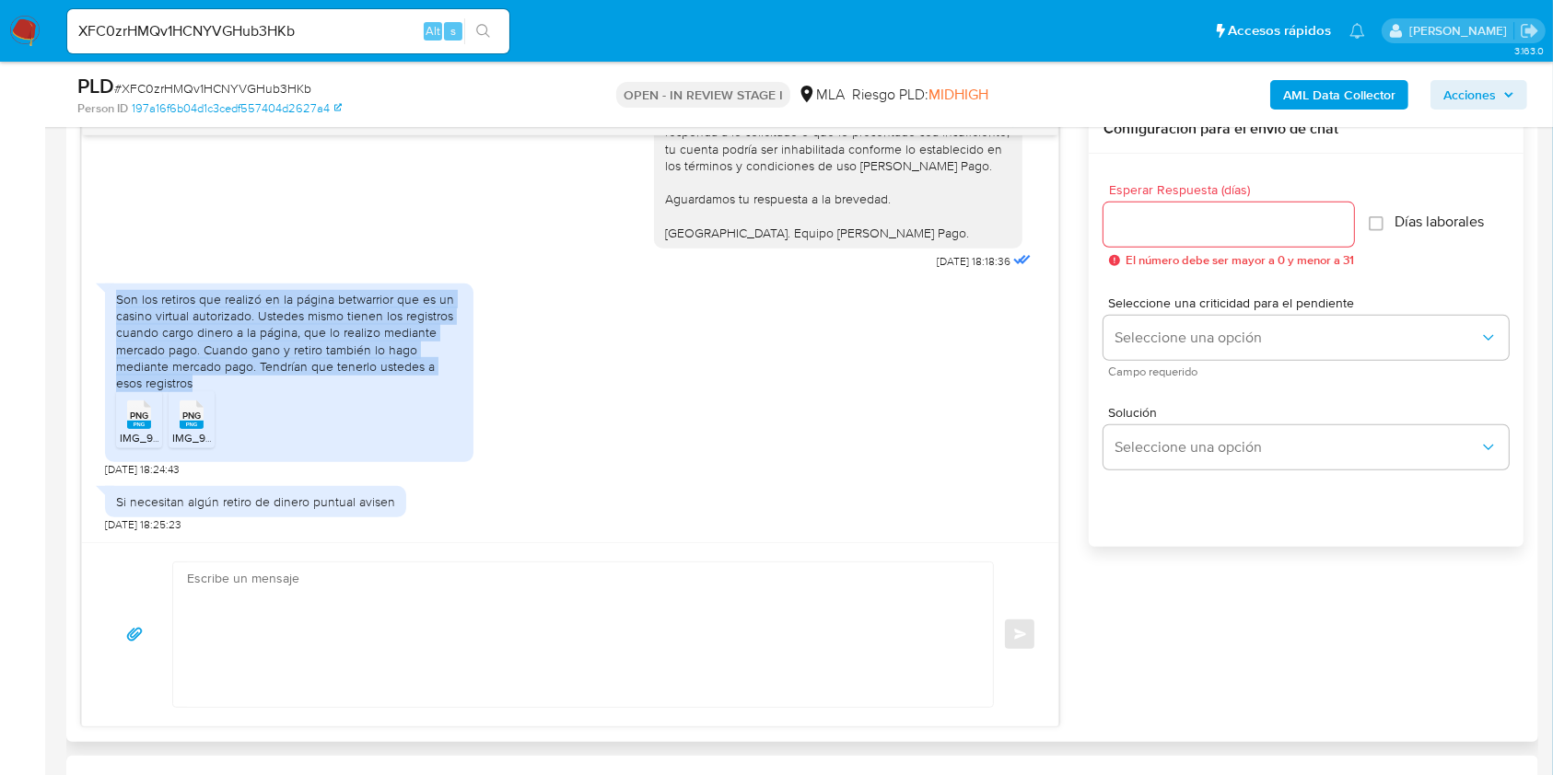
drag, startPoint x: 148, startPoint y: 381, endPoint x: 99, endPoint y: 297, distance: 97.4
click at [105, 297] on div "Son los retiros que realizó en la página betwarrior que es un casino virtual au…" at bounding box center [289, 373] width 368 height 179
click at [210, 363] on div "Son los retiros que realizó en la página betwarrior que es un casino virtual au…" at bounding box center [289, 341] width 346 height 100
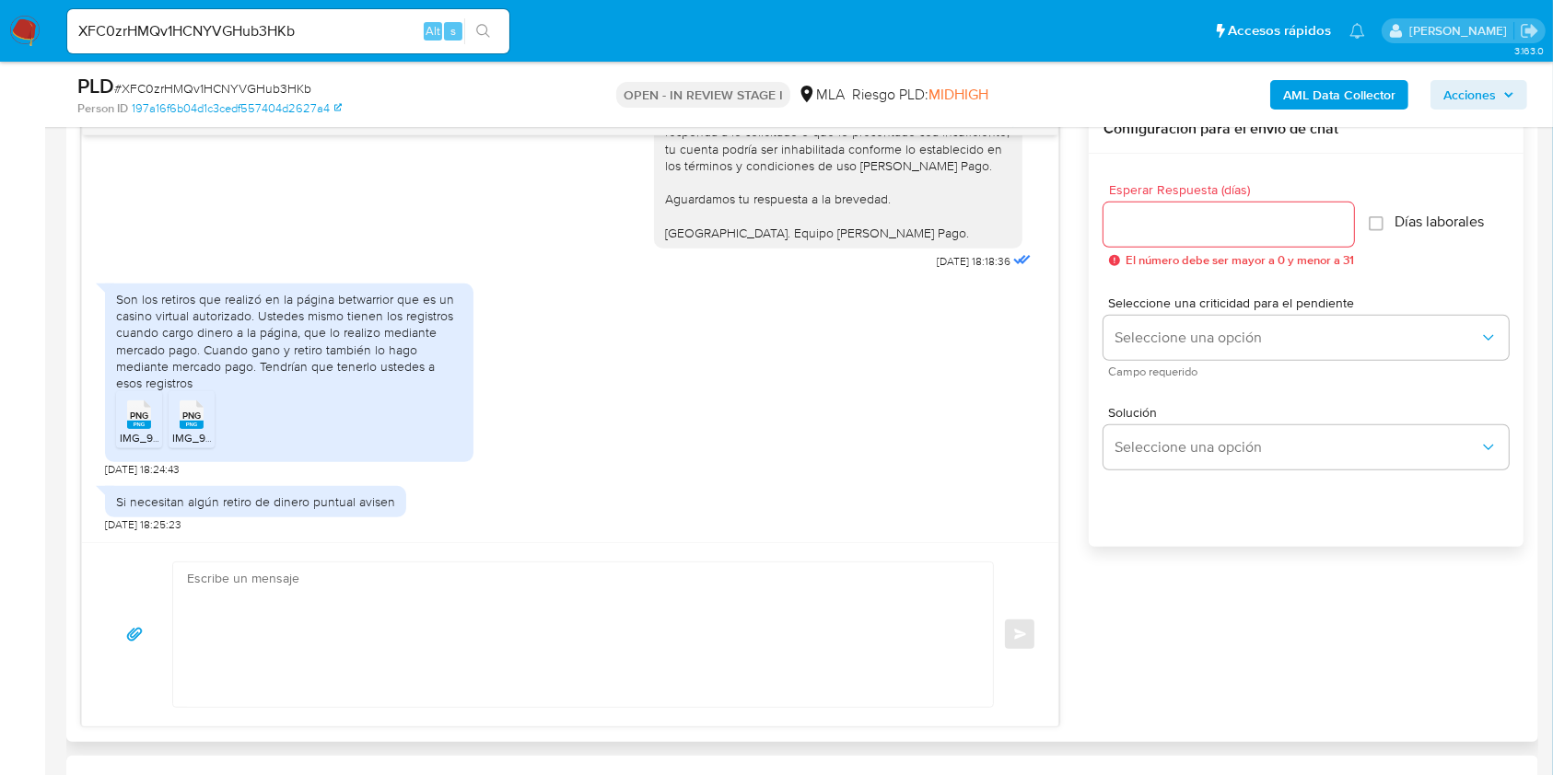
click at [236, 365] on div "Son los retiros que realizó en la página betwarrior que es un casino virtual au…" at bounding box center [289, 341] width 346 height 100
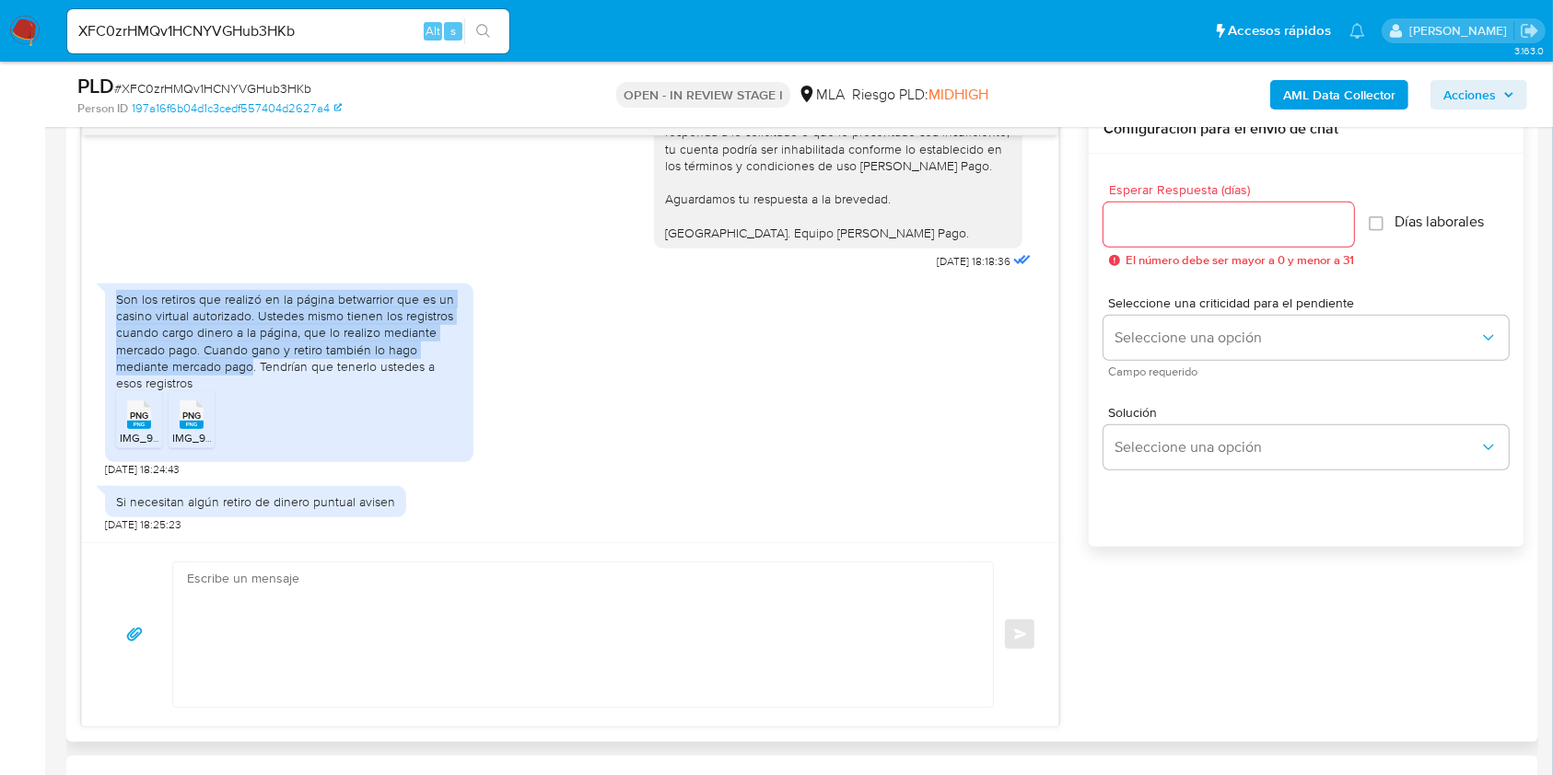
drag, startPoint x: 236, startPoint y: 365, endPoint x: 120, endPoint y: 291, distance: 137.4
click at [120, 291] on div "Son los retiros que realizó en la página betwarrior que es un casino virtual au…" at bounding box center [289, 341] width 346 height 100
copy div "Son los retiros que realizó en la página betwarrior que es un casino virtual au…"
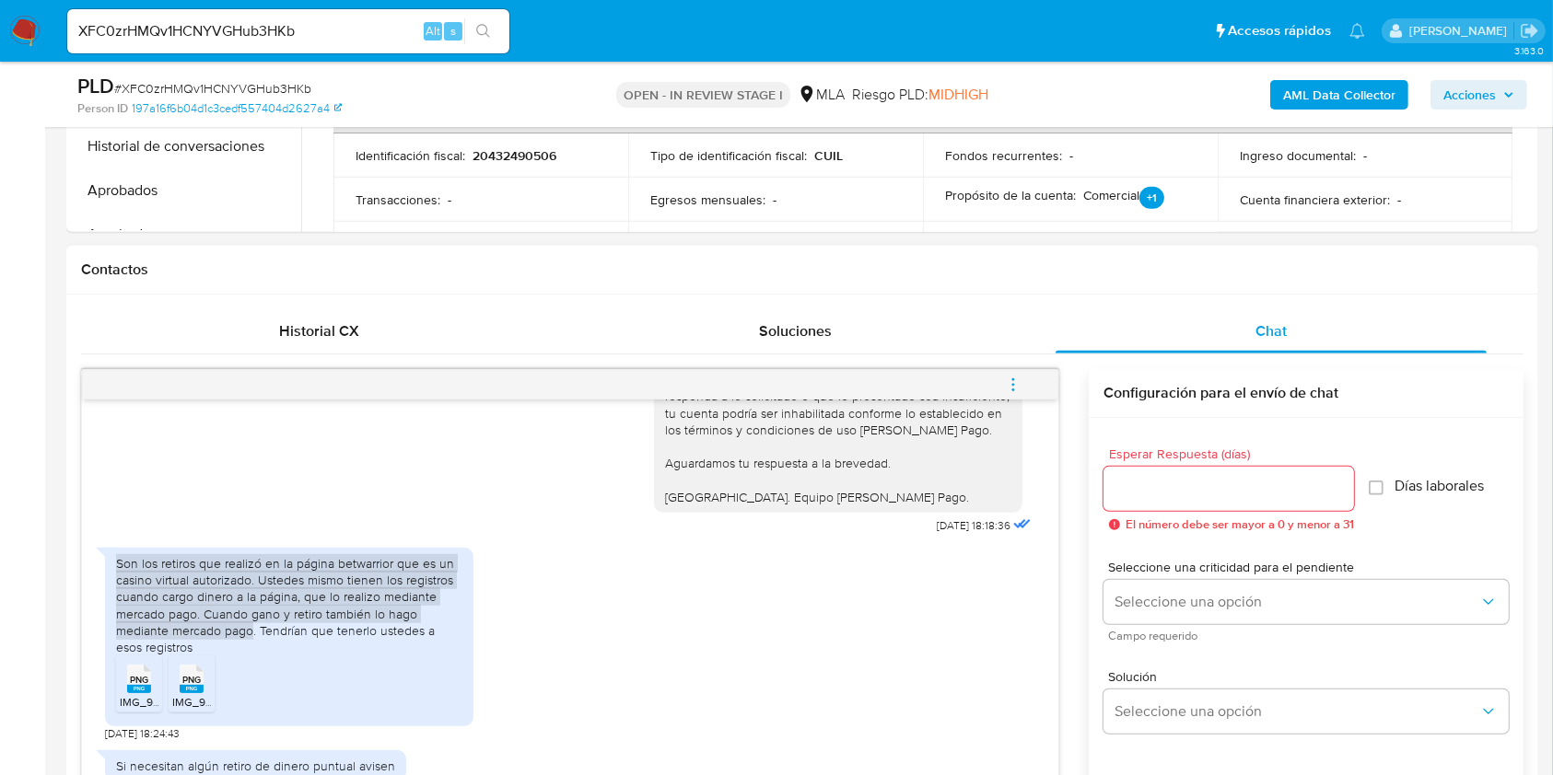
scroll to position [859, 0]
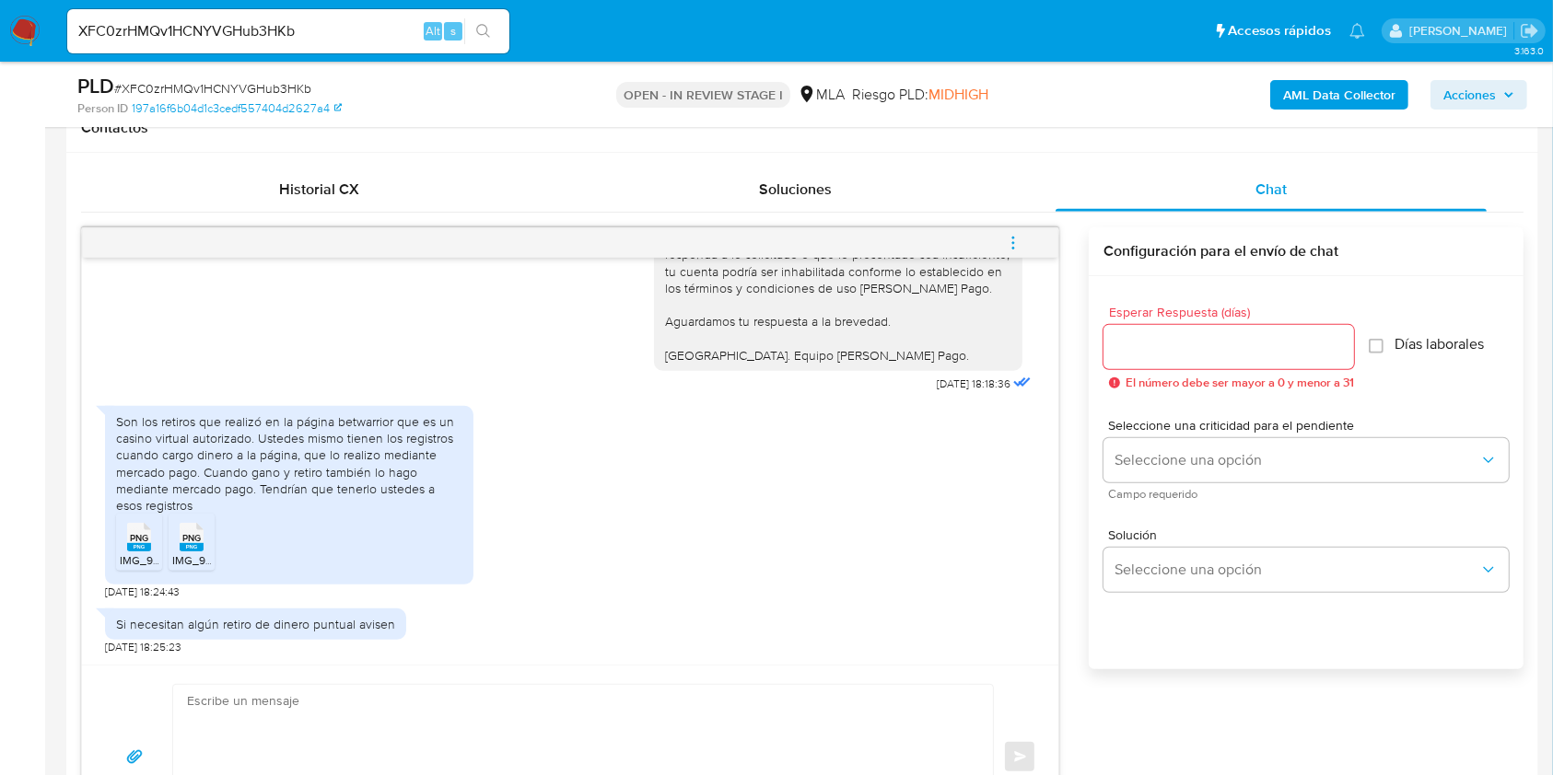
click at [937, 380] on span "02/10/2025 18:18:36" at bounding box center [974, 384] width 74 height 15
drag, startPoint x: 898, startPoint y: 380, endPoint x: 937, endPoint y: 379, distance: 38.7
click at [937, 379] on span "02/10/2025 18:18:36" at bounding box center [974, 384] width 74 height 15
copy span "02/10/2025"
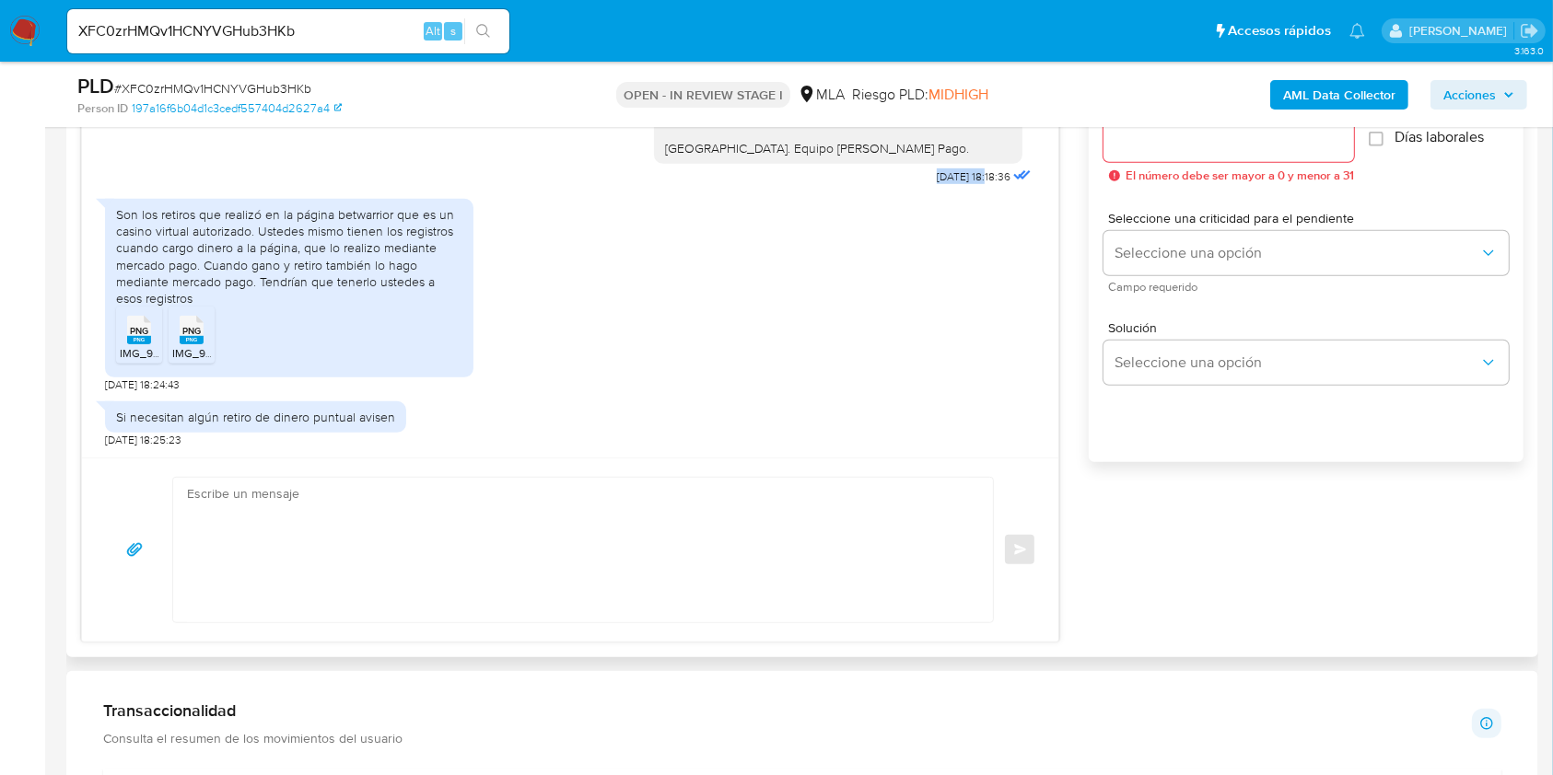
scroll to position [1105, 0]
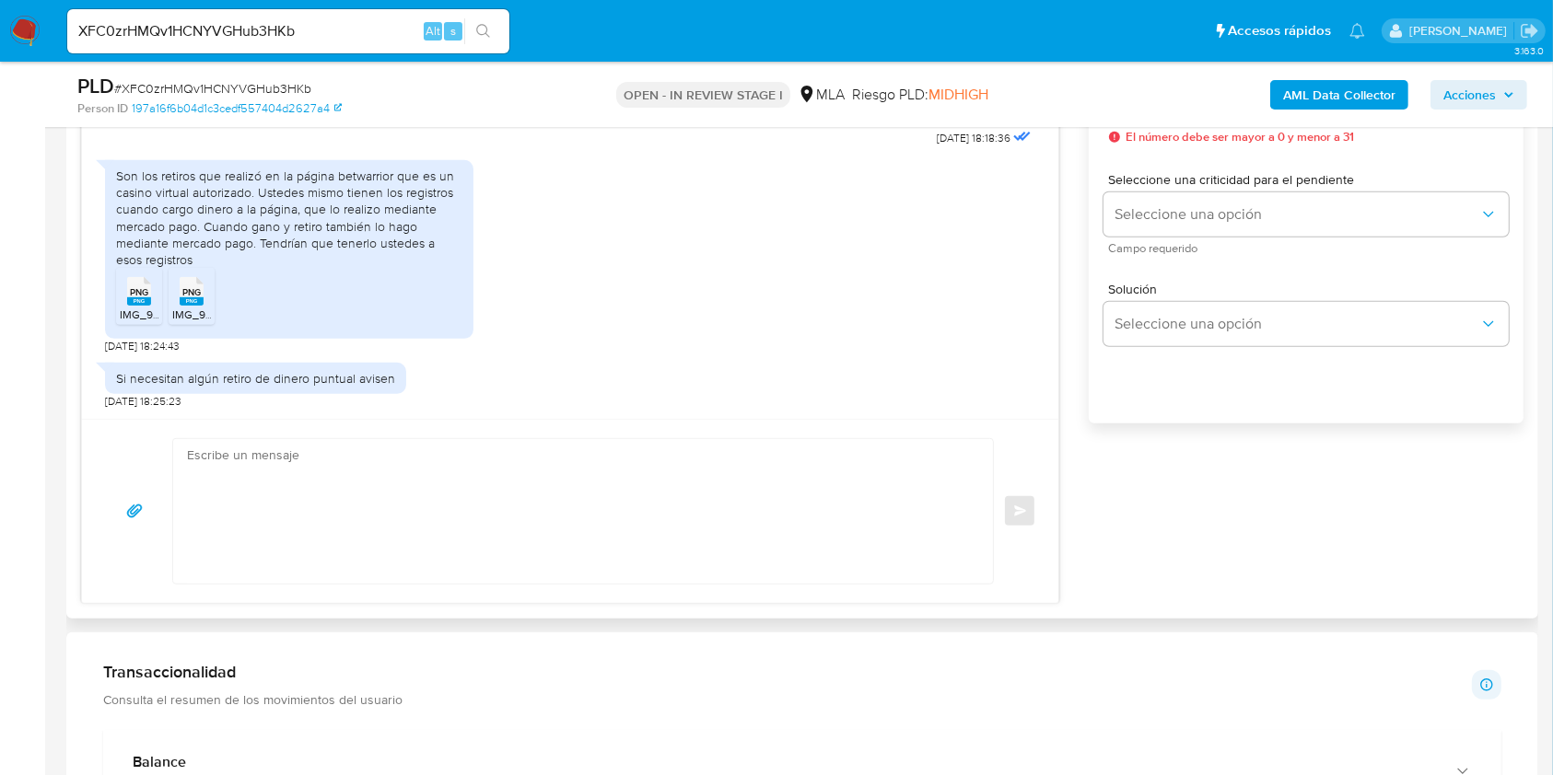
click at [382, 473] on textarea at bounding box center [578, 511] width 783 height 145
paste textarea "Hola. ¡Muchas gracias por tu respuesta! Confirmamos la recepción de la document…"
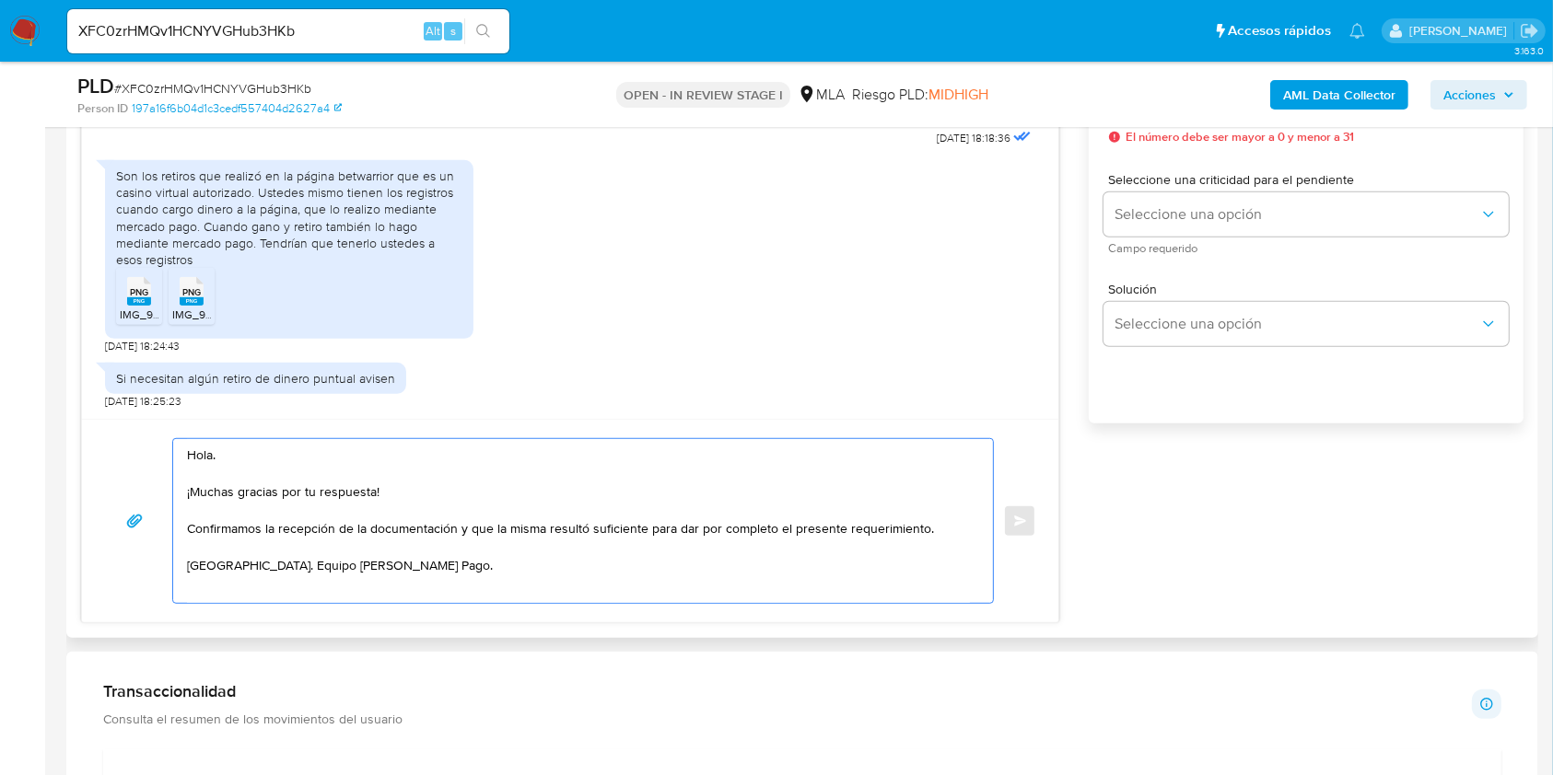
scroll to position [982, 0]
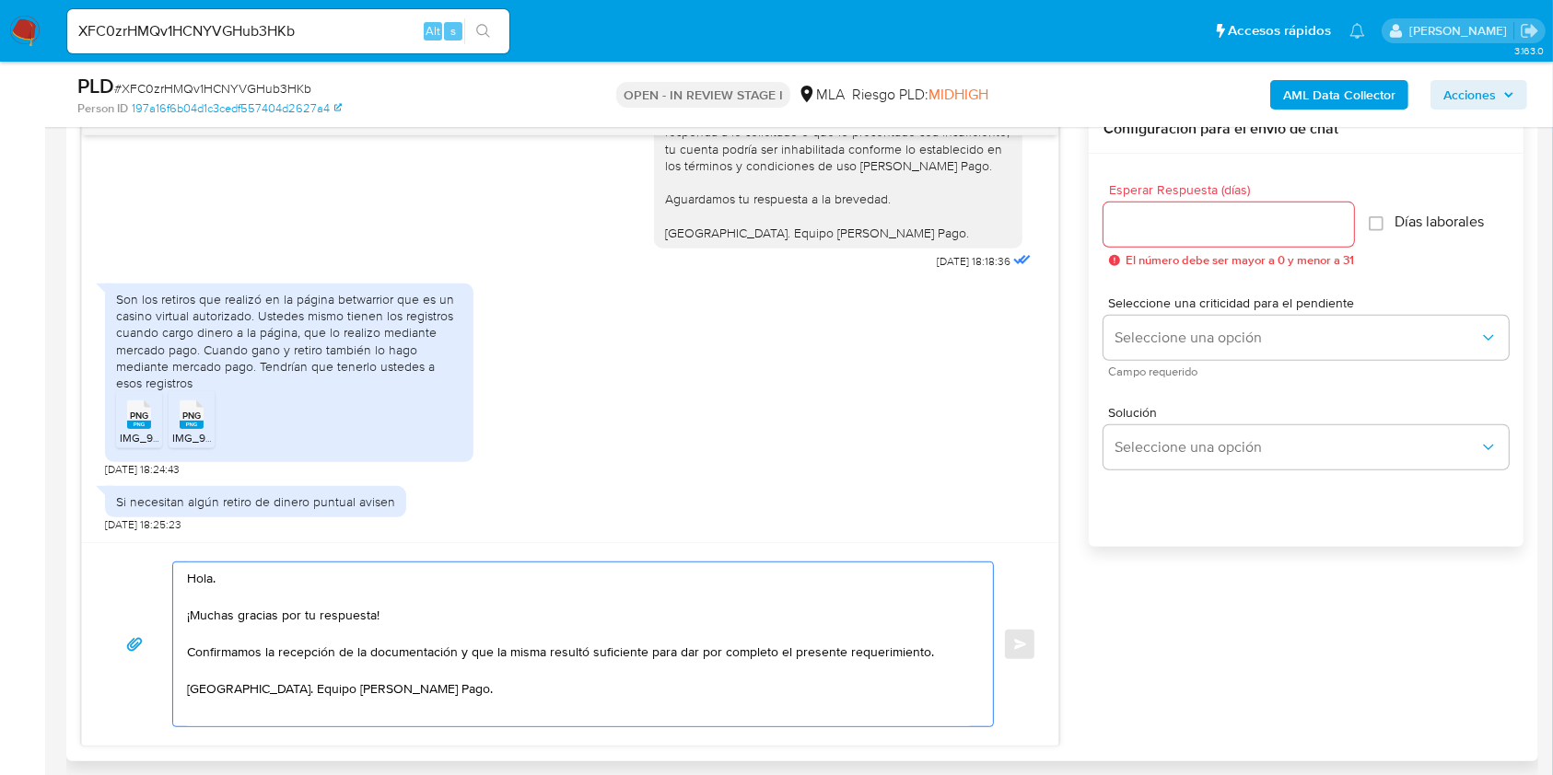
type textarea "Hola. ¡Muchas gracias por tu respuesta! Confirmamos la recepción de la document…"
click at [1156, 234] on input "Esperar Respuesta (días)" at bounding box center [1228, 225] width 250 height 24
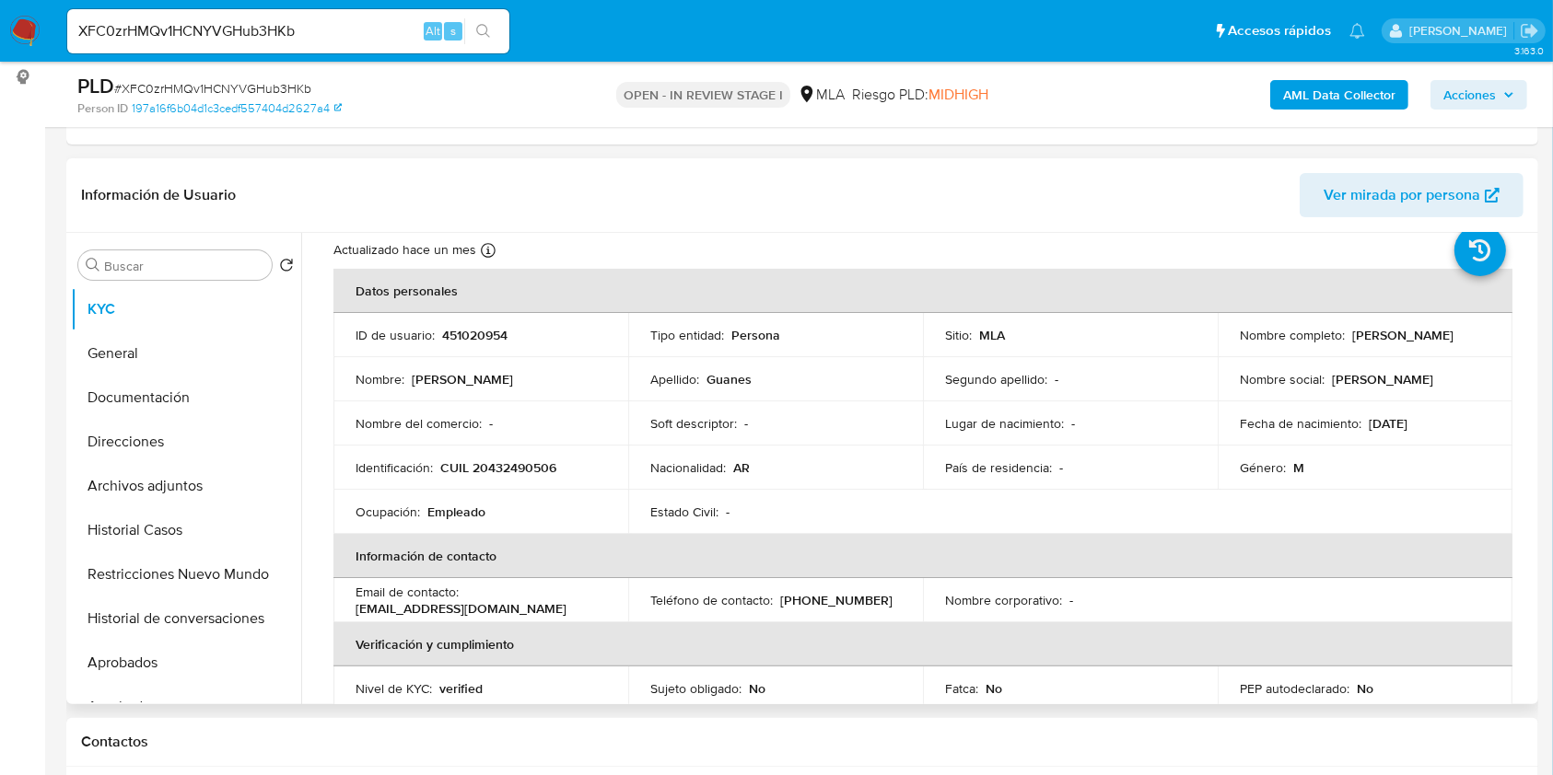
scroll to position [0, 0]
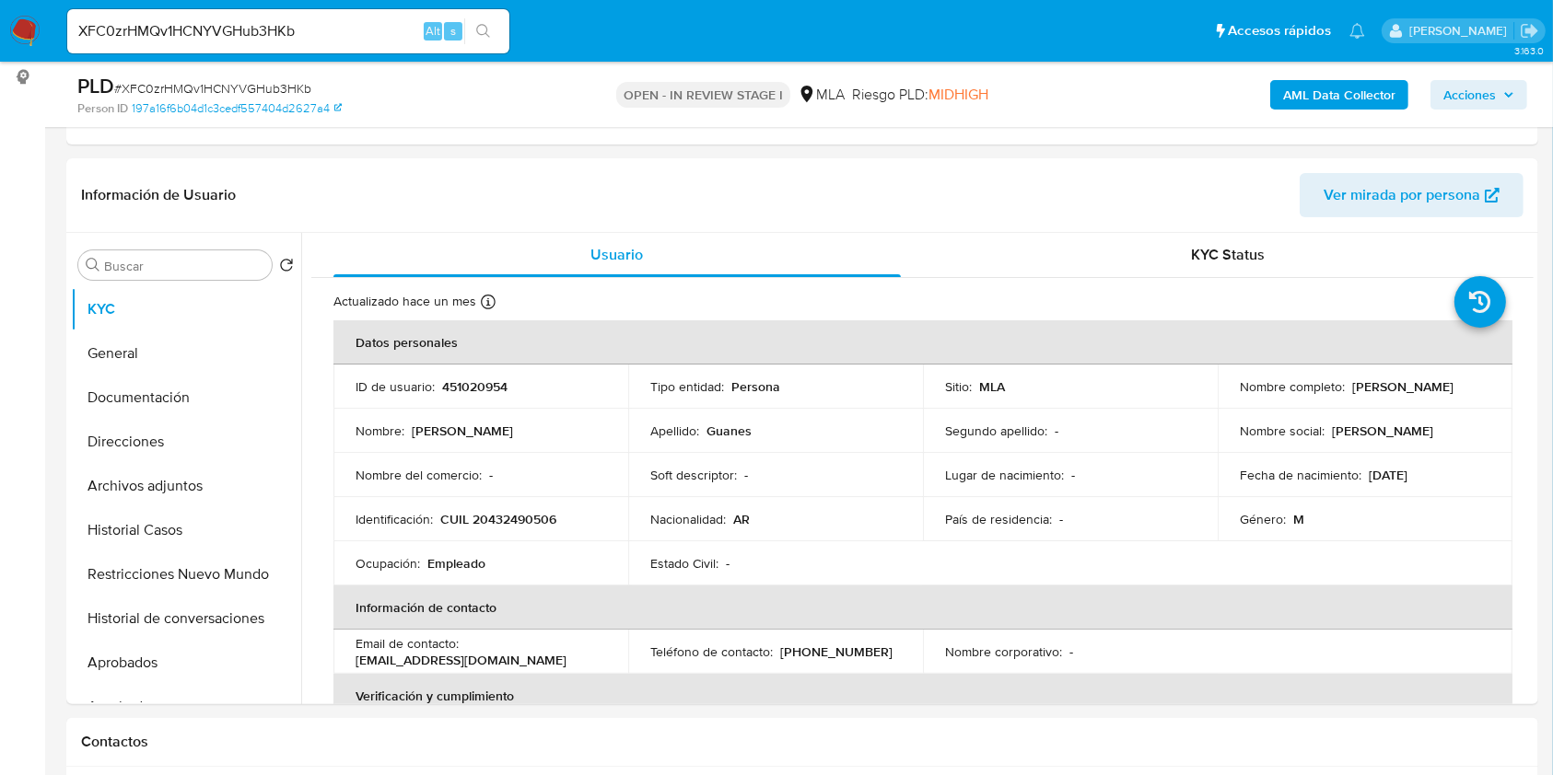
type input "0"
click at [288, 85] on span "# XFC0zrHMQv1HCNYVGHub3HKb" at bounding box center [212, 88] width 197 height 18
copy span "XFC0zrHMQv1HCNYVGHub3HKb"
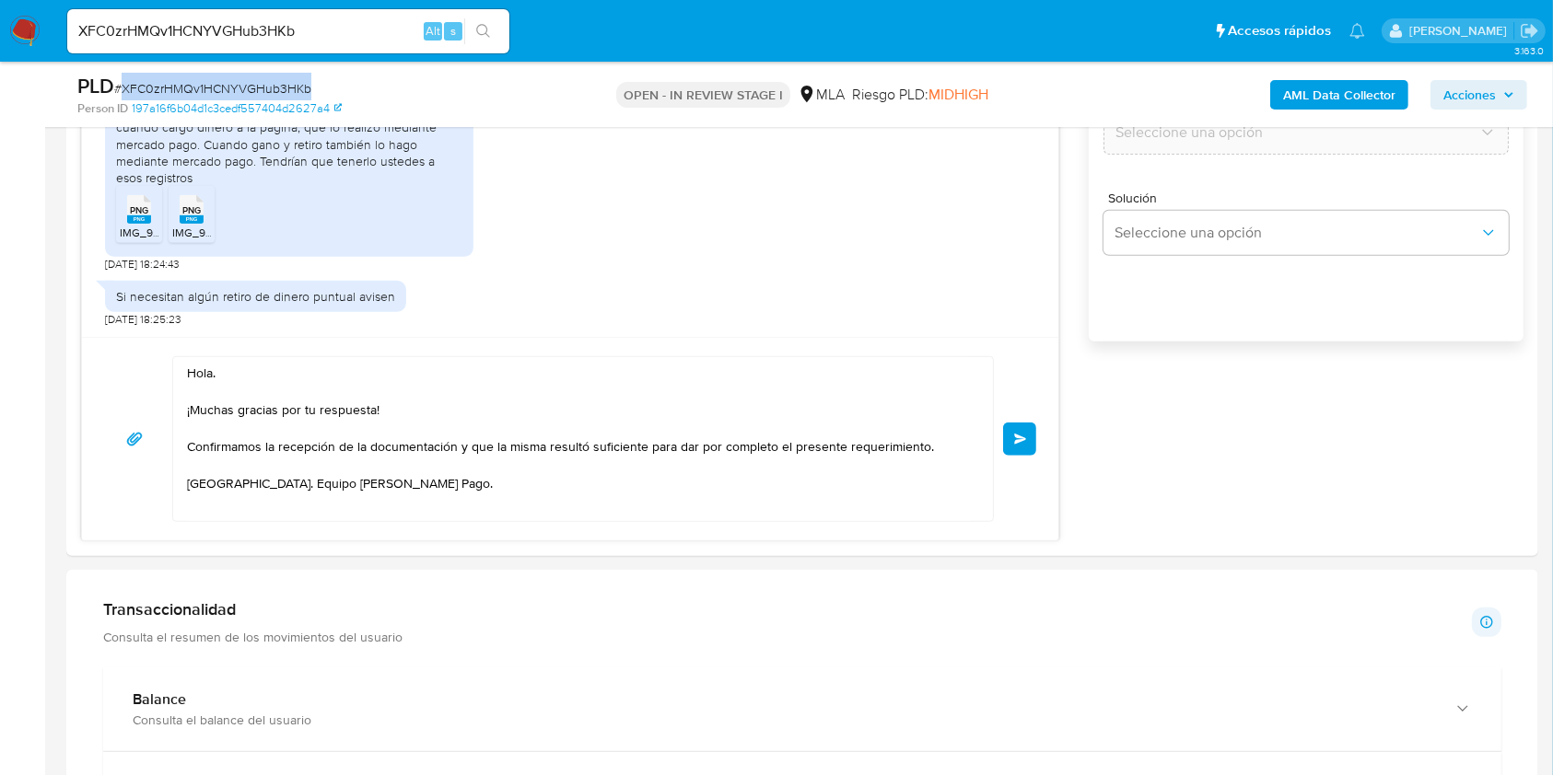
scroll to position [1228, 0]
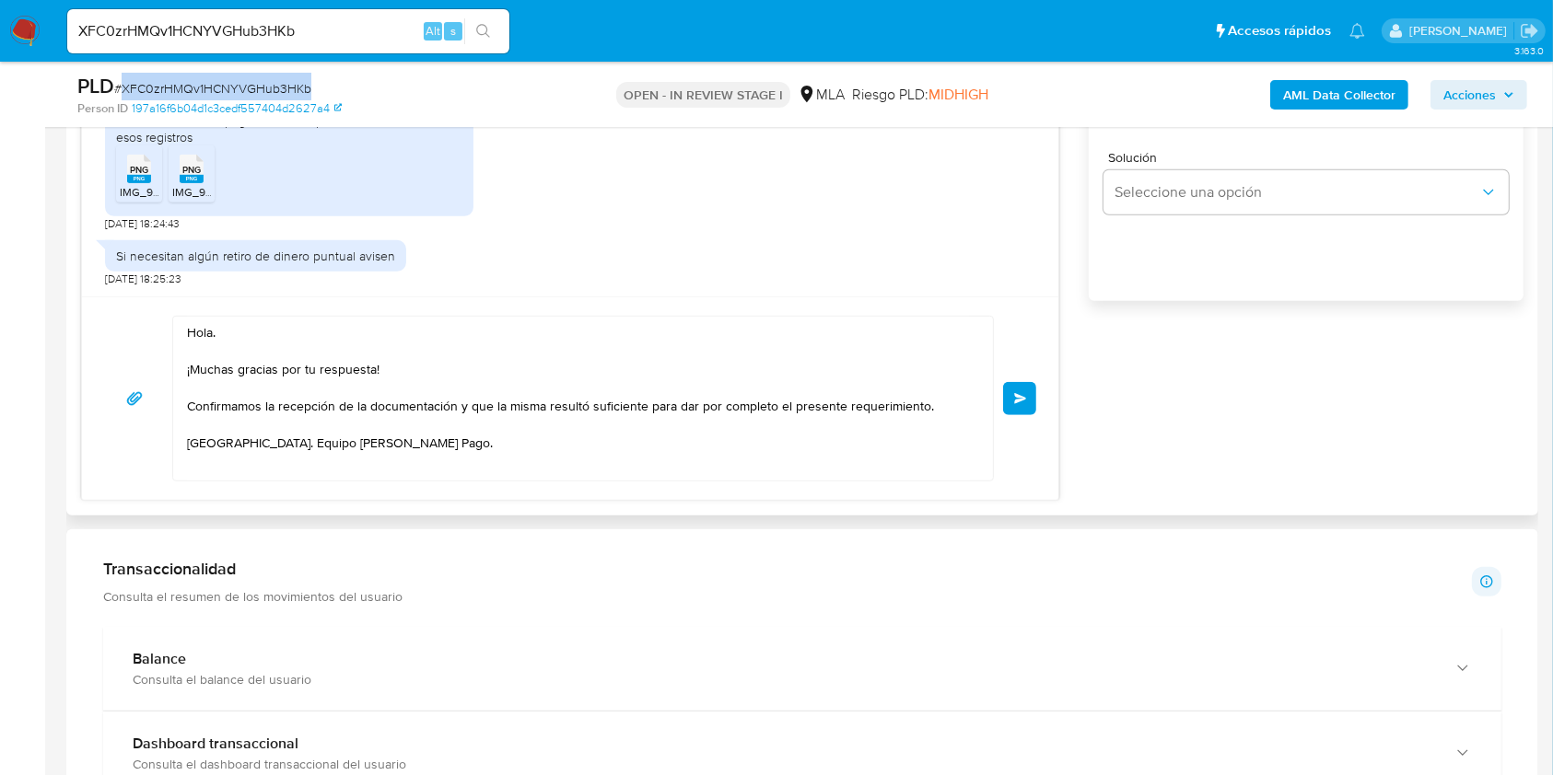
click at [1014, 401] on span "Enviar" at bounding box center [1020, 398] width 13 height 11
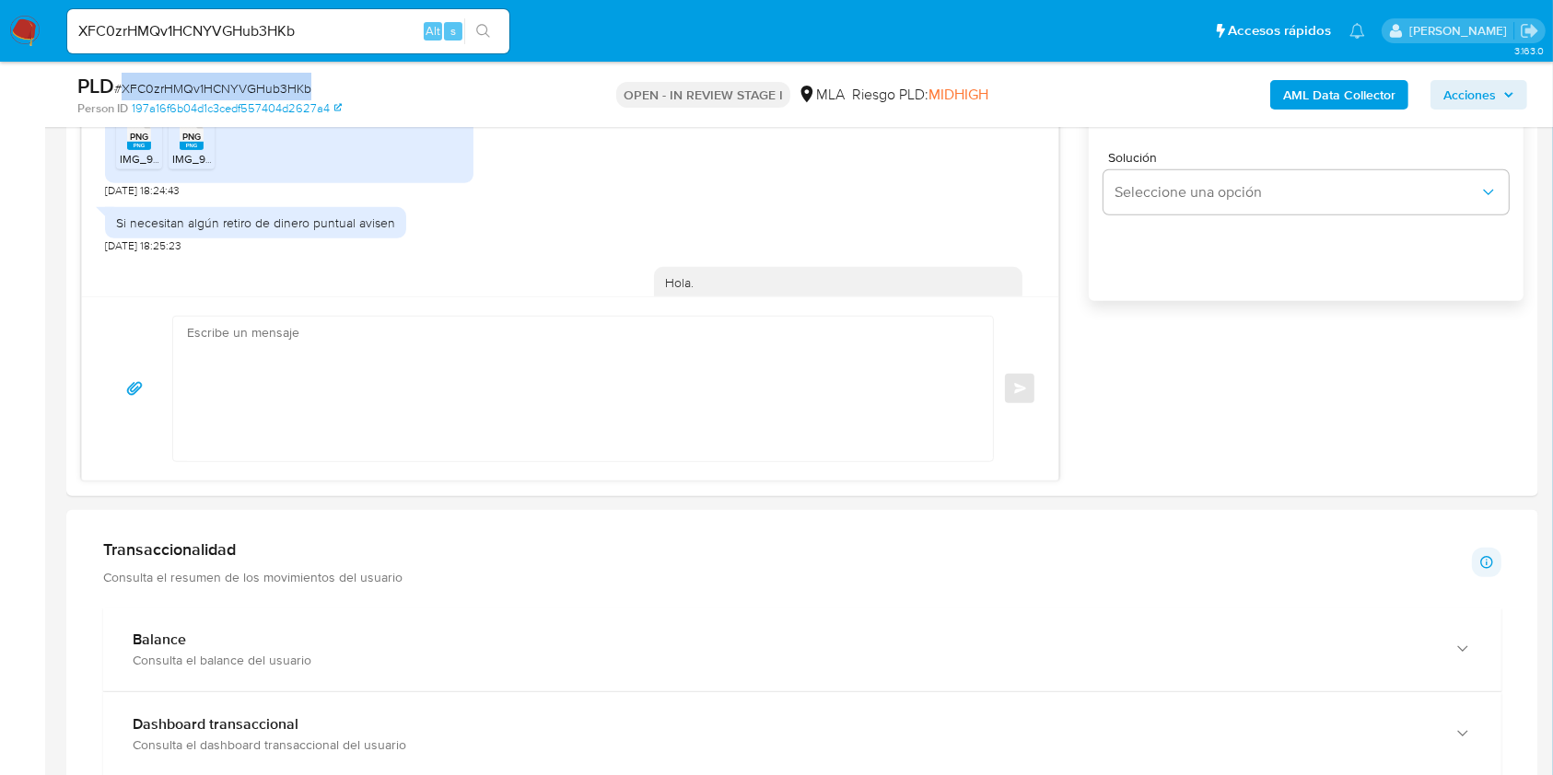
scroll to position [1725, 0]
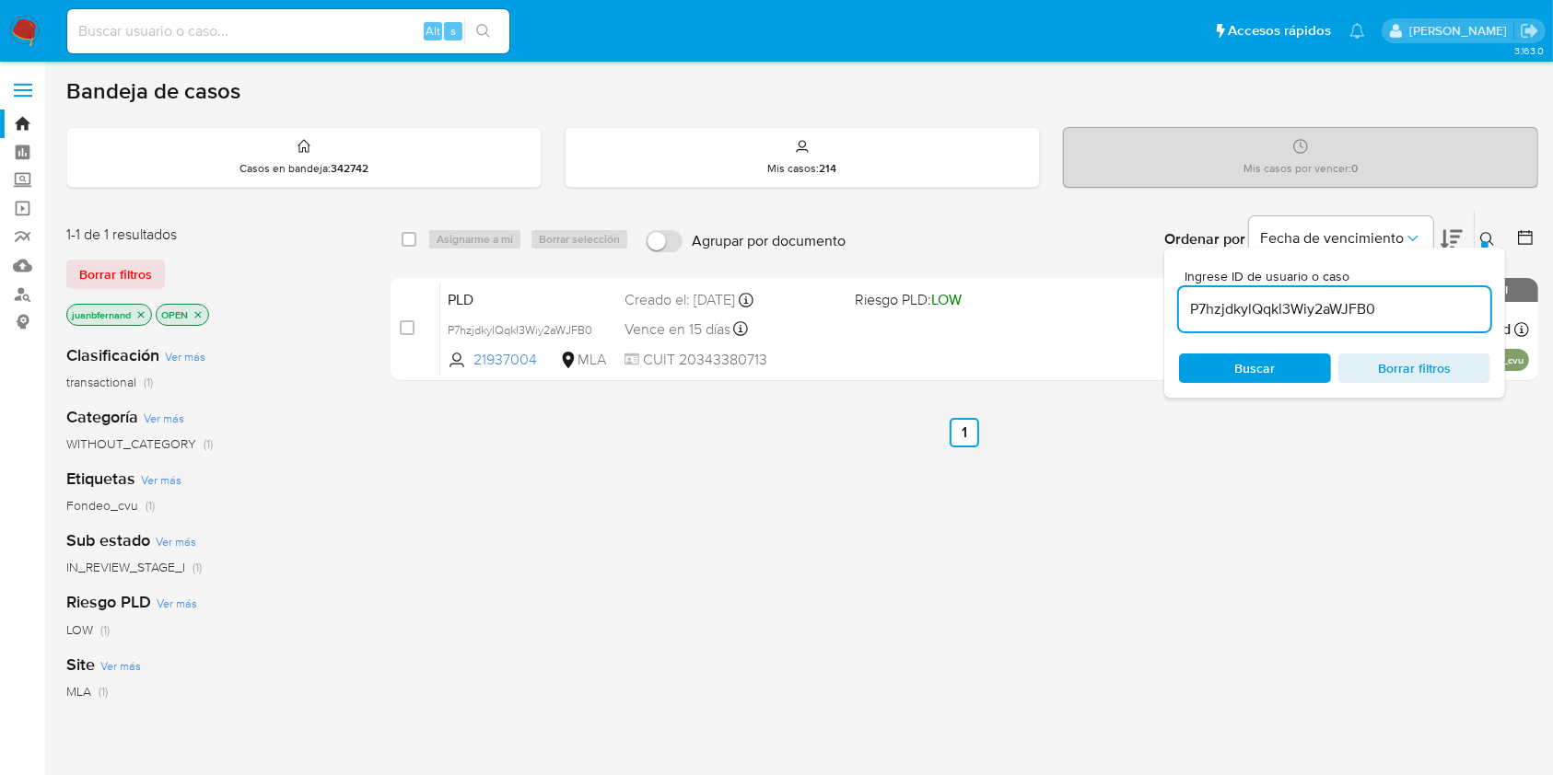
click at [1402, 309] on input "P7hzjdkylQqkl3Wiy2aWJFB0" at bounding box center [1334, 309] width 311 height 24
paste input "XFC0zrHMQv1HCNYVGHub3HKb"
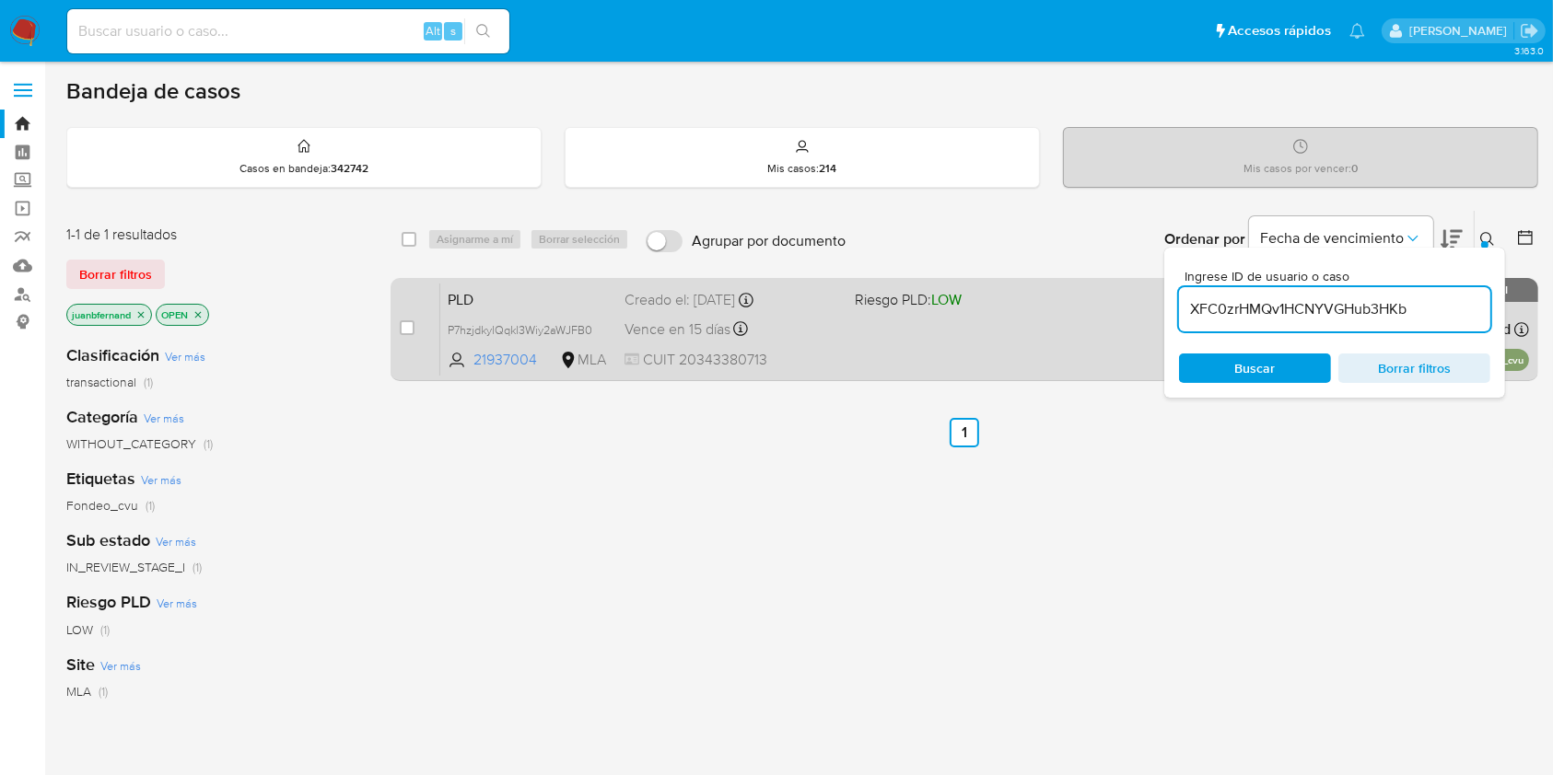
type input "XFC0zrHMQv1HCNYVGHub3HKb"
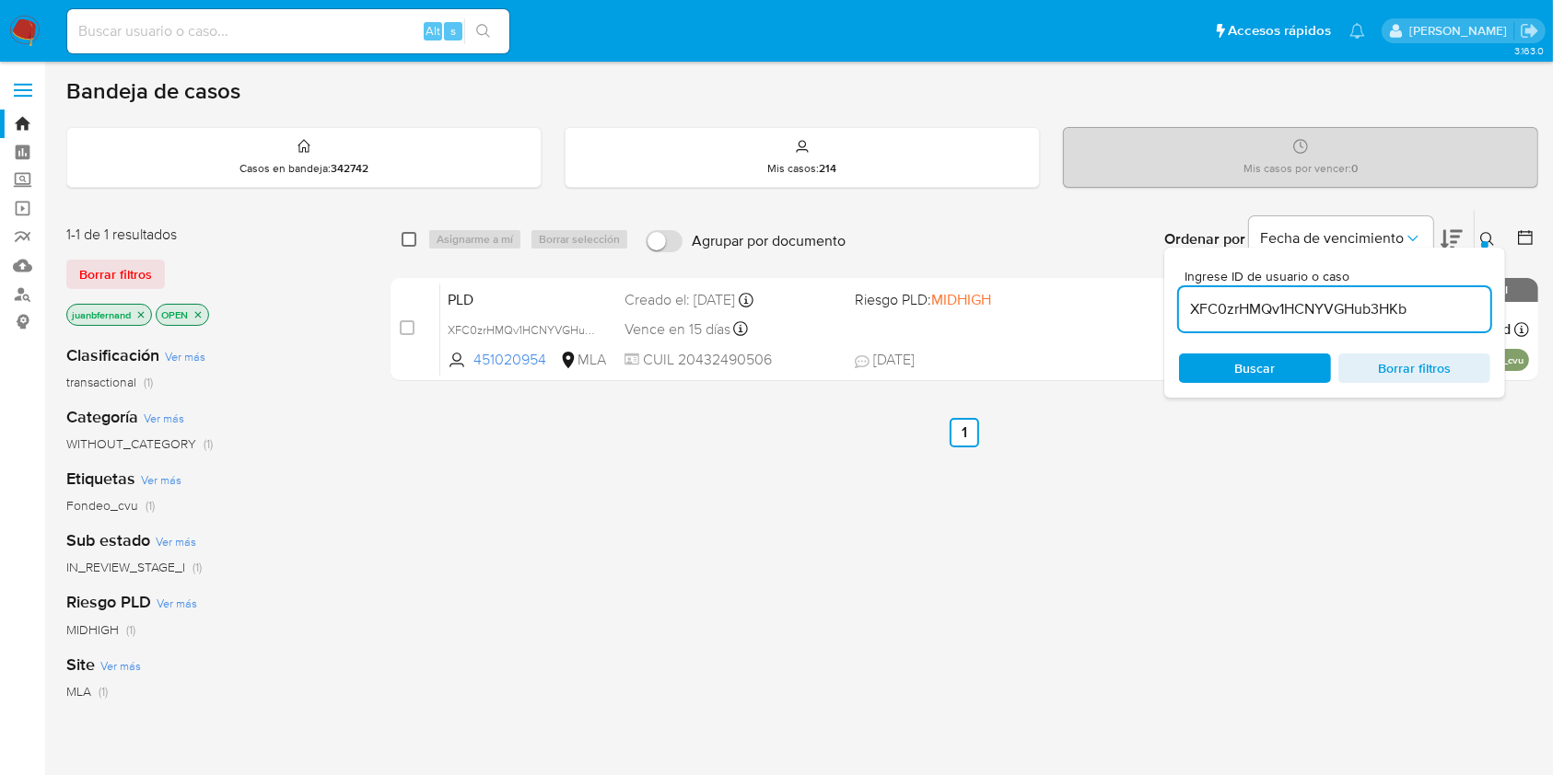
click at [404, 241] on input "checkbox" at bounding box center [408, 239] width 15 height 15
checkbox input "true"
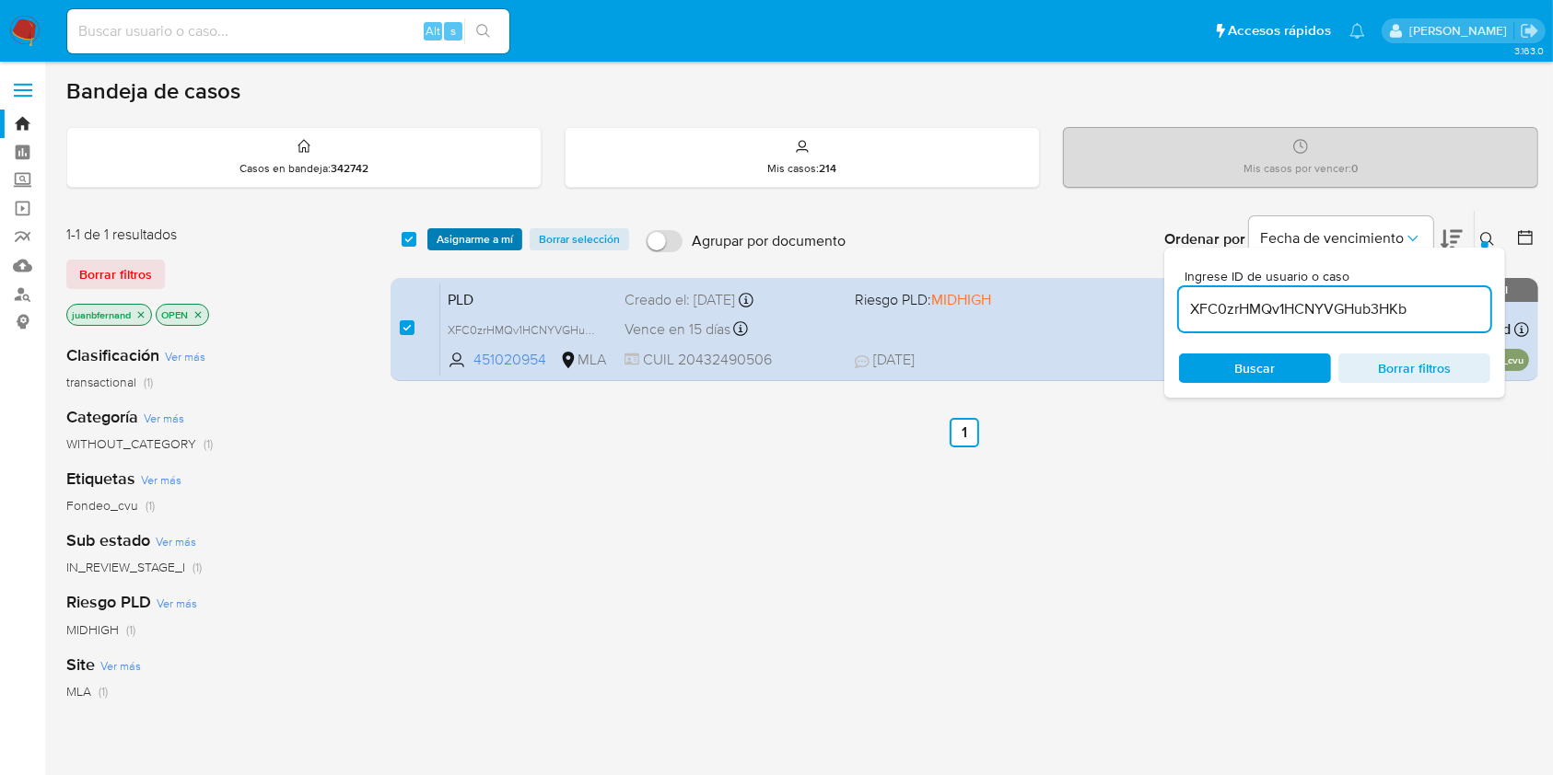
click at [457, 237] on span "Asignarme a mí" at bounding box center [474, 239] width 76 height 18
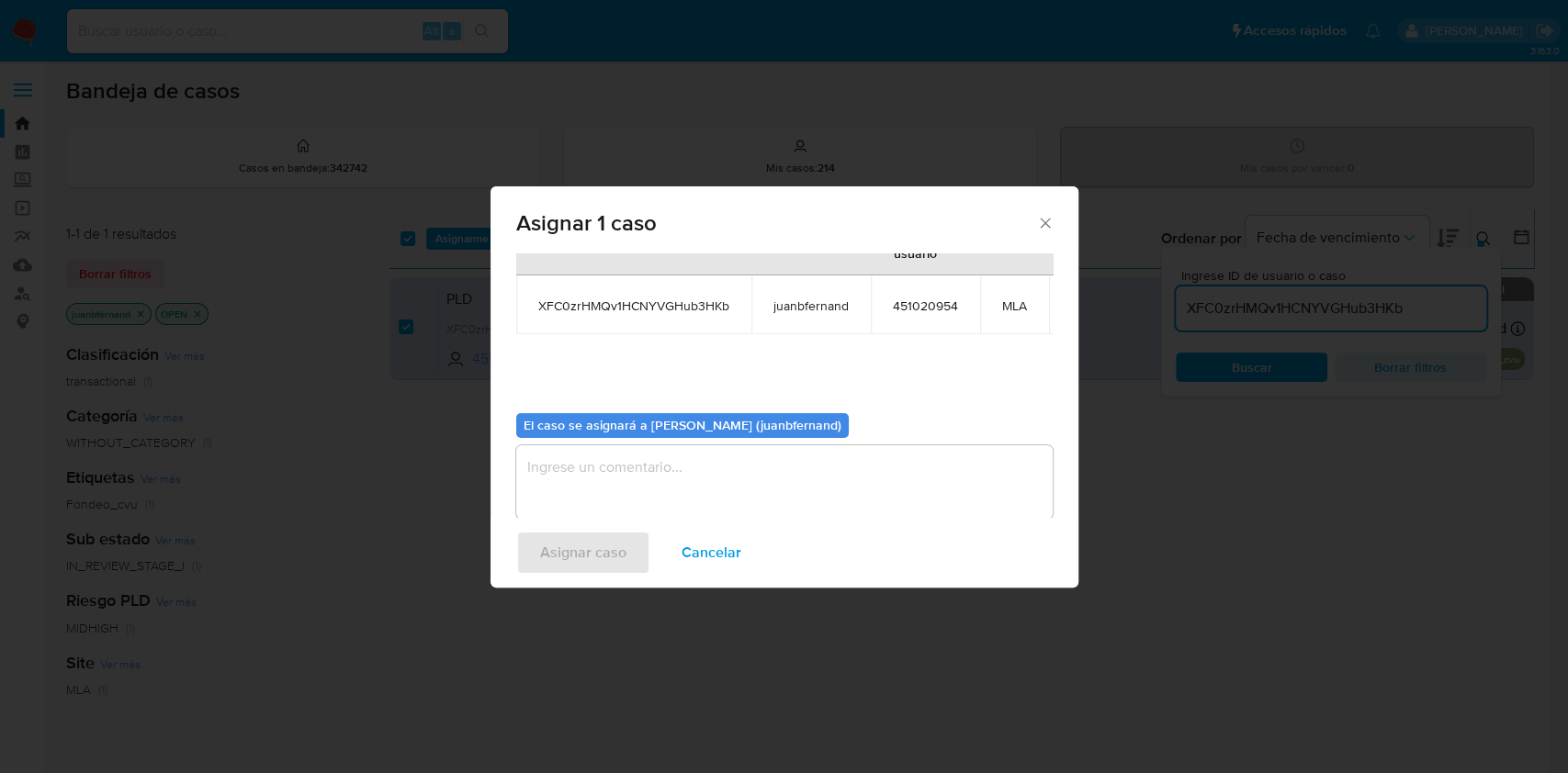
scroll to position [112, 0]
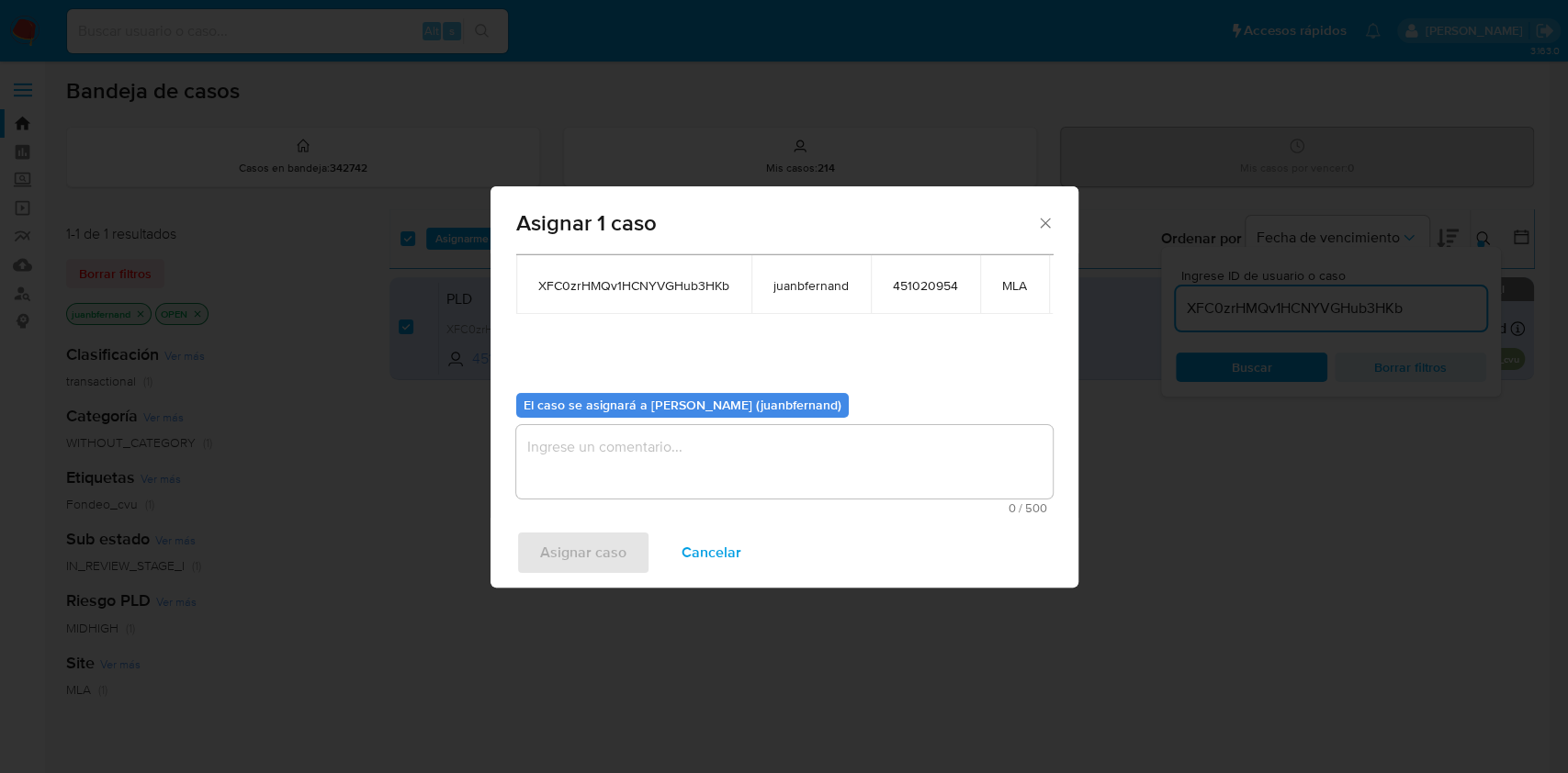
click at [654, 503] on span "0 / 500" at bounding box center [784, 509] width 526 height 12
click at [666, 453] on textarea "assign-modal" at bounding box center [785, 462] width 537 height 74
click at [602, 541] on span "Asignar caso" at bounding box center [583, 553] width 87 height 41
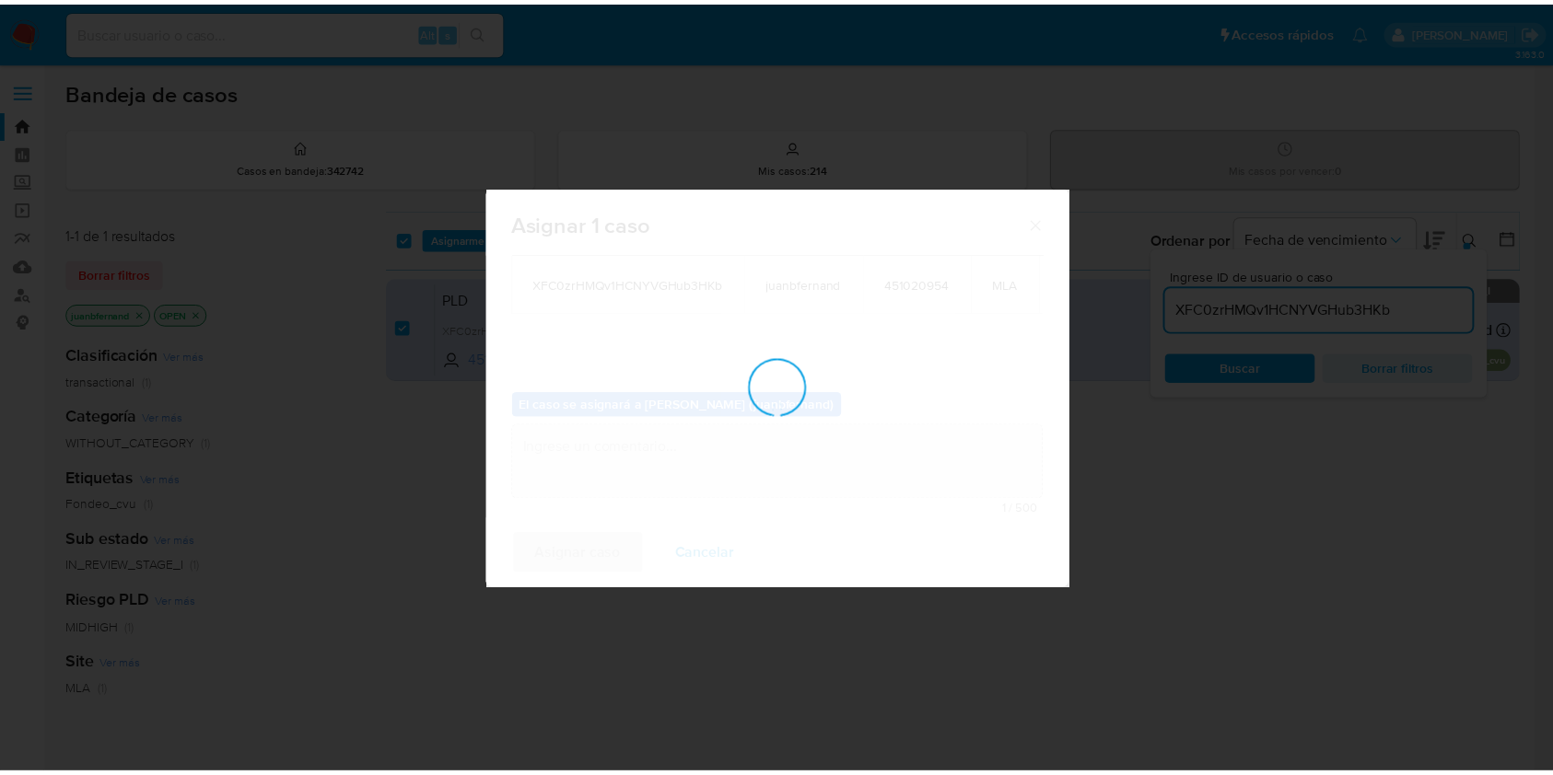
scroll to position [111, 0]
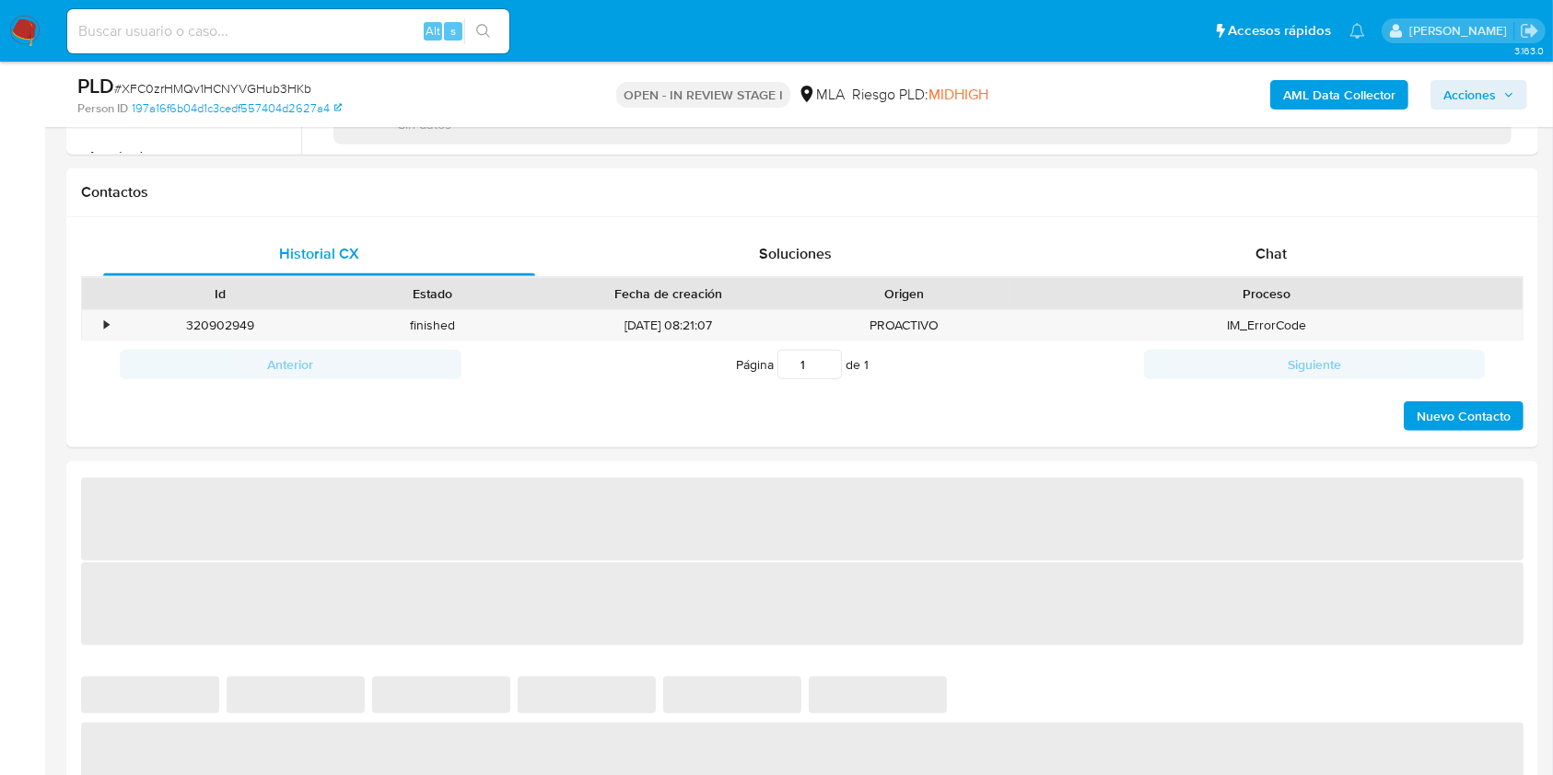
scroll to position [859, 0]
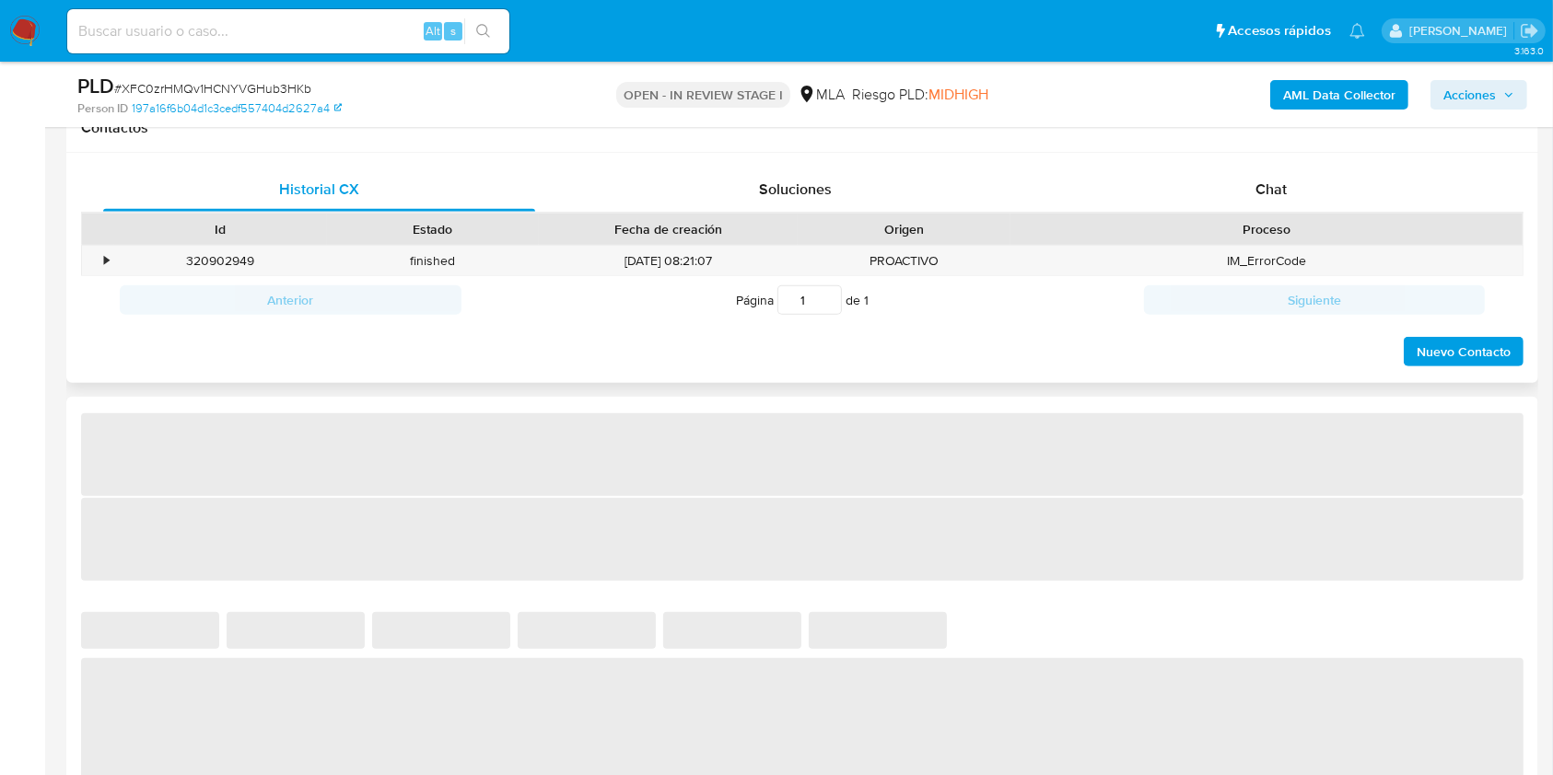
select select "10"
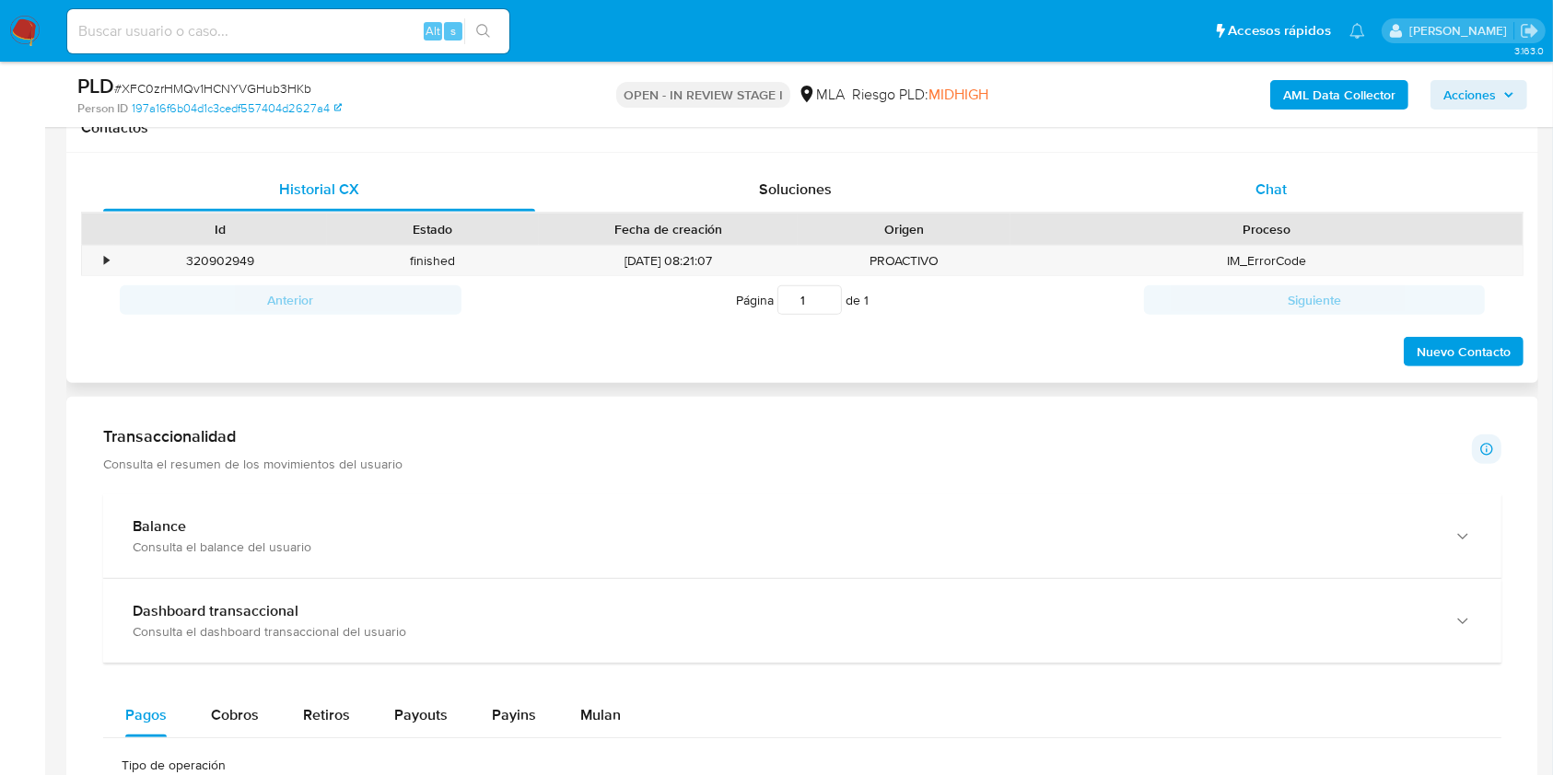
click at [1280, 195] on span "Chat" at bounding box center [1270, 189] width 31 height 21
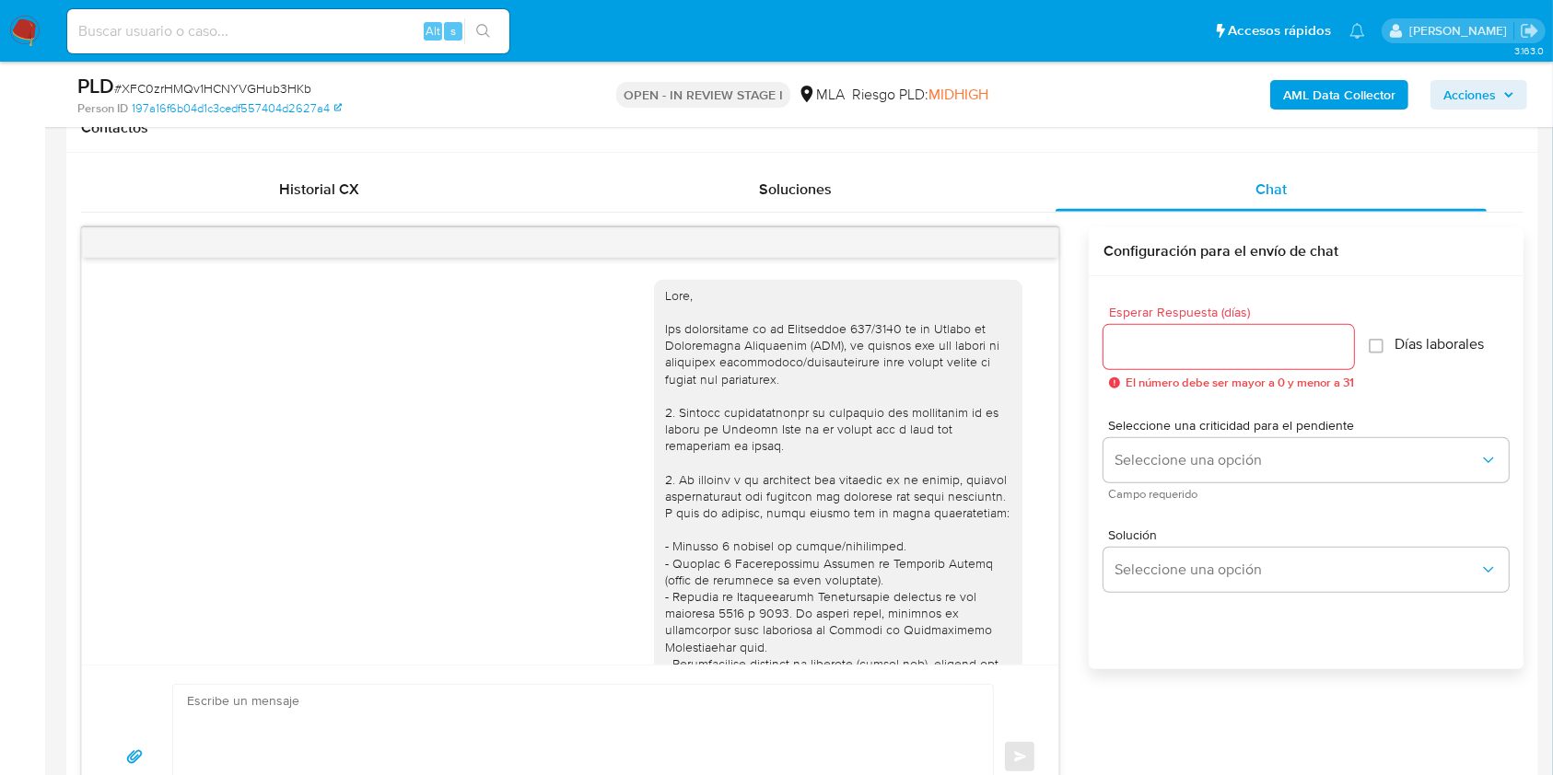
scroll to position [1725, 0]
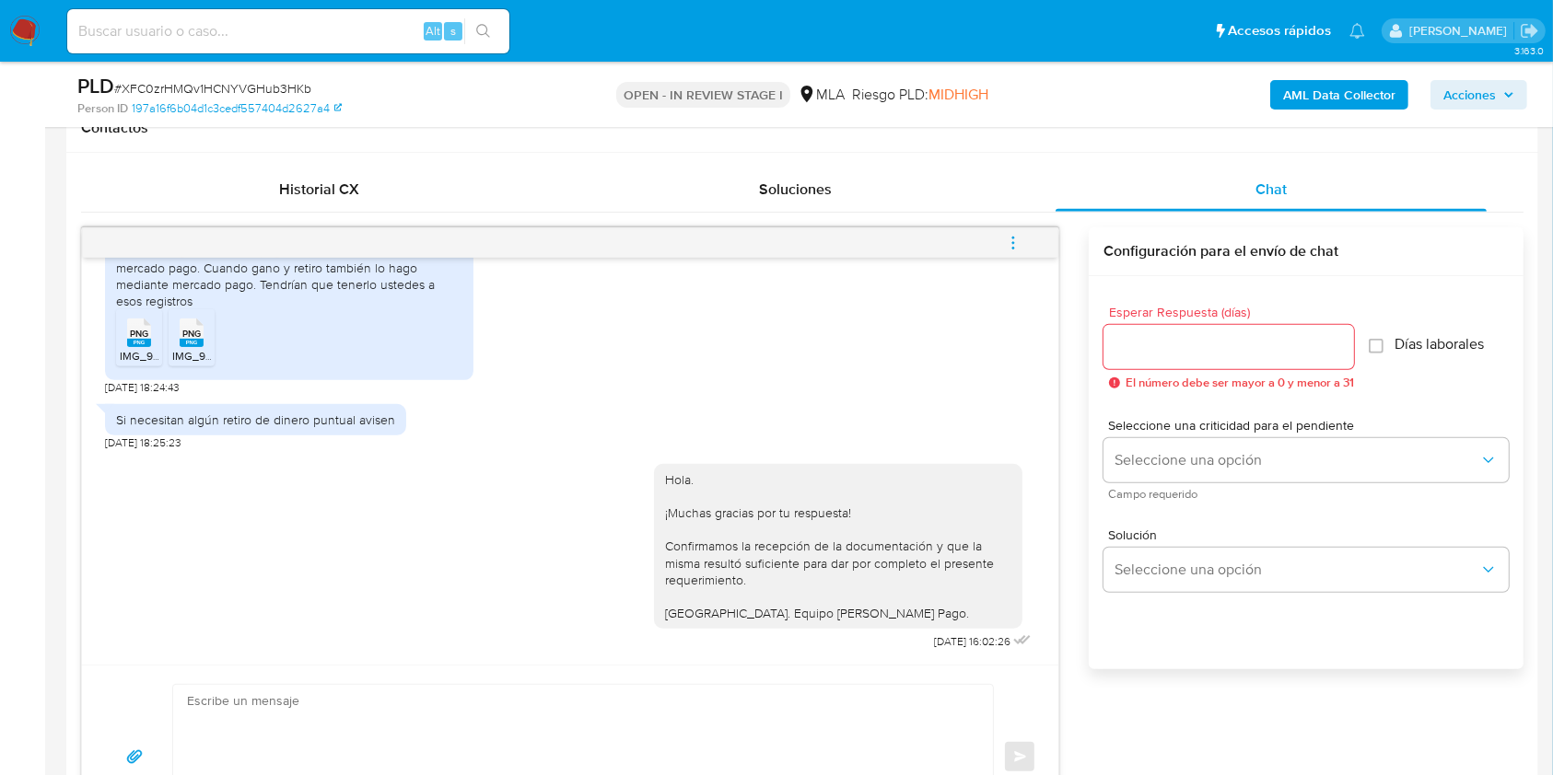
click at [1024, 247] on button "menu-action" at bounding box center [1013, 243] width 61 height 44
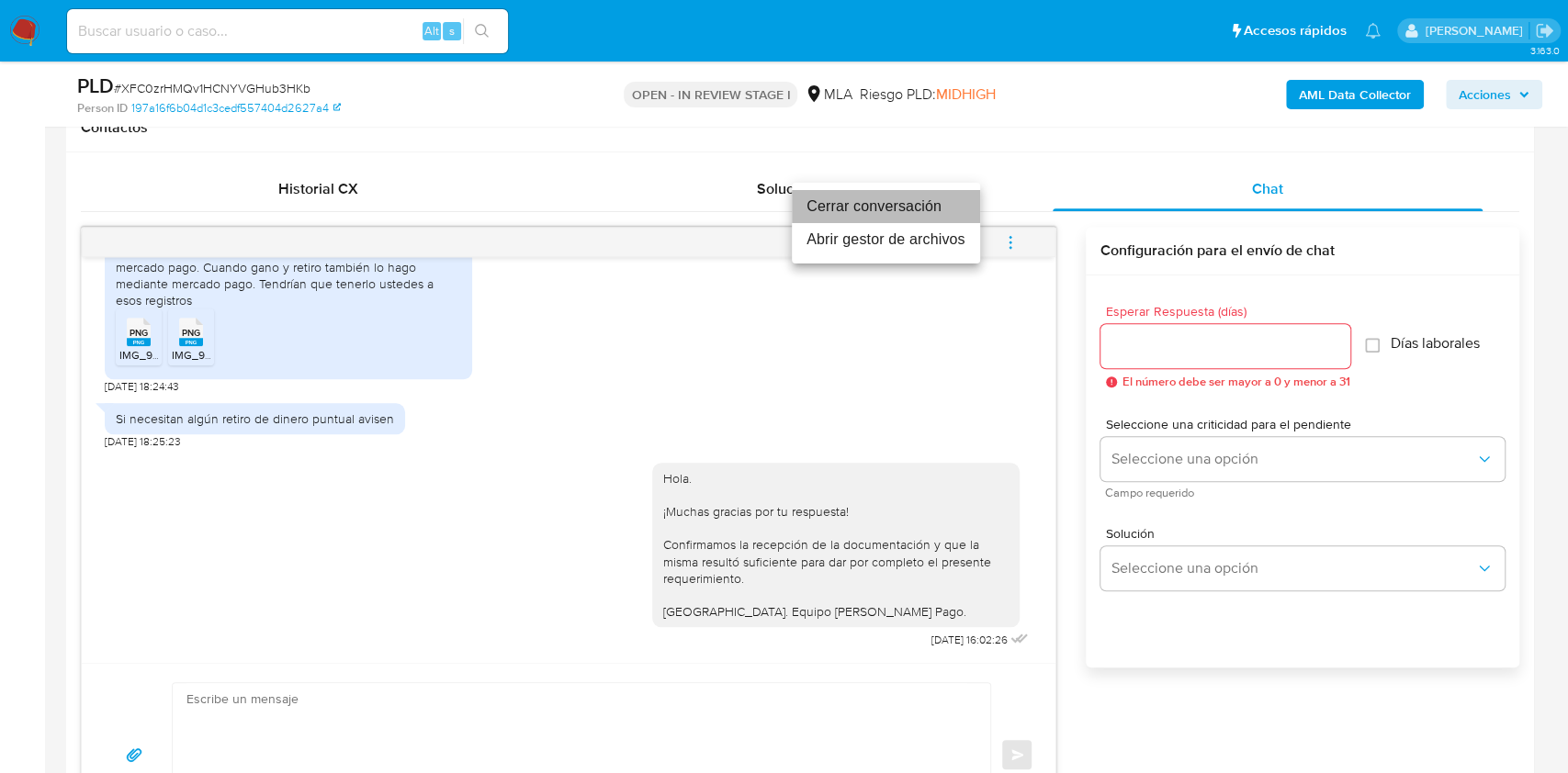
click at [882, 202] on li "Cerrar conversación" at bounding box center [886, 206] width 189 height 33
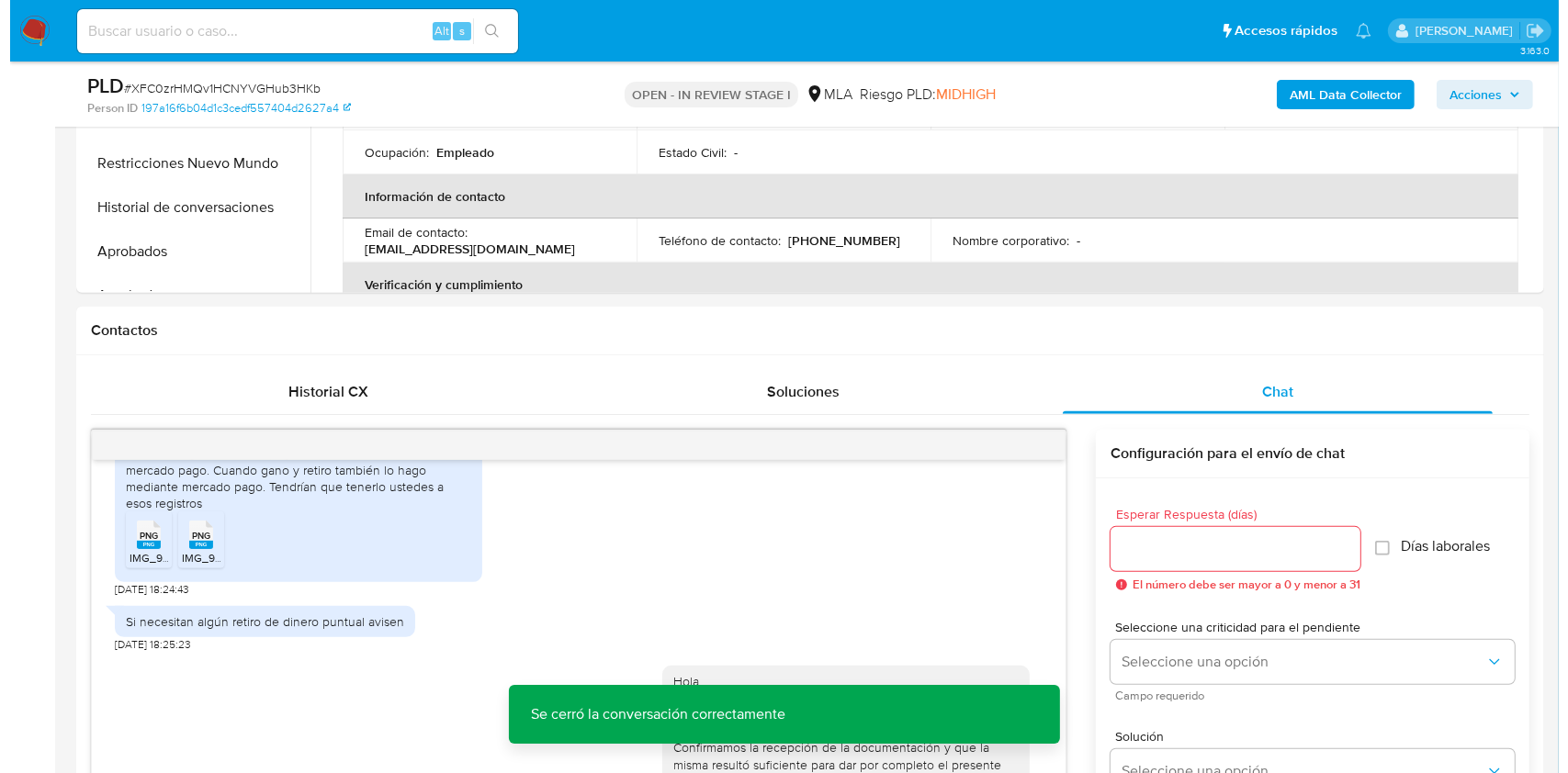
scroll to position [367, 0]
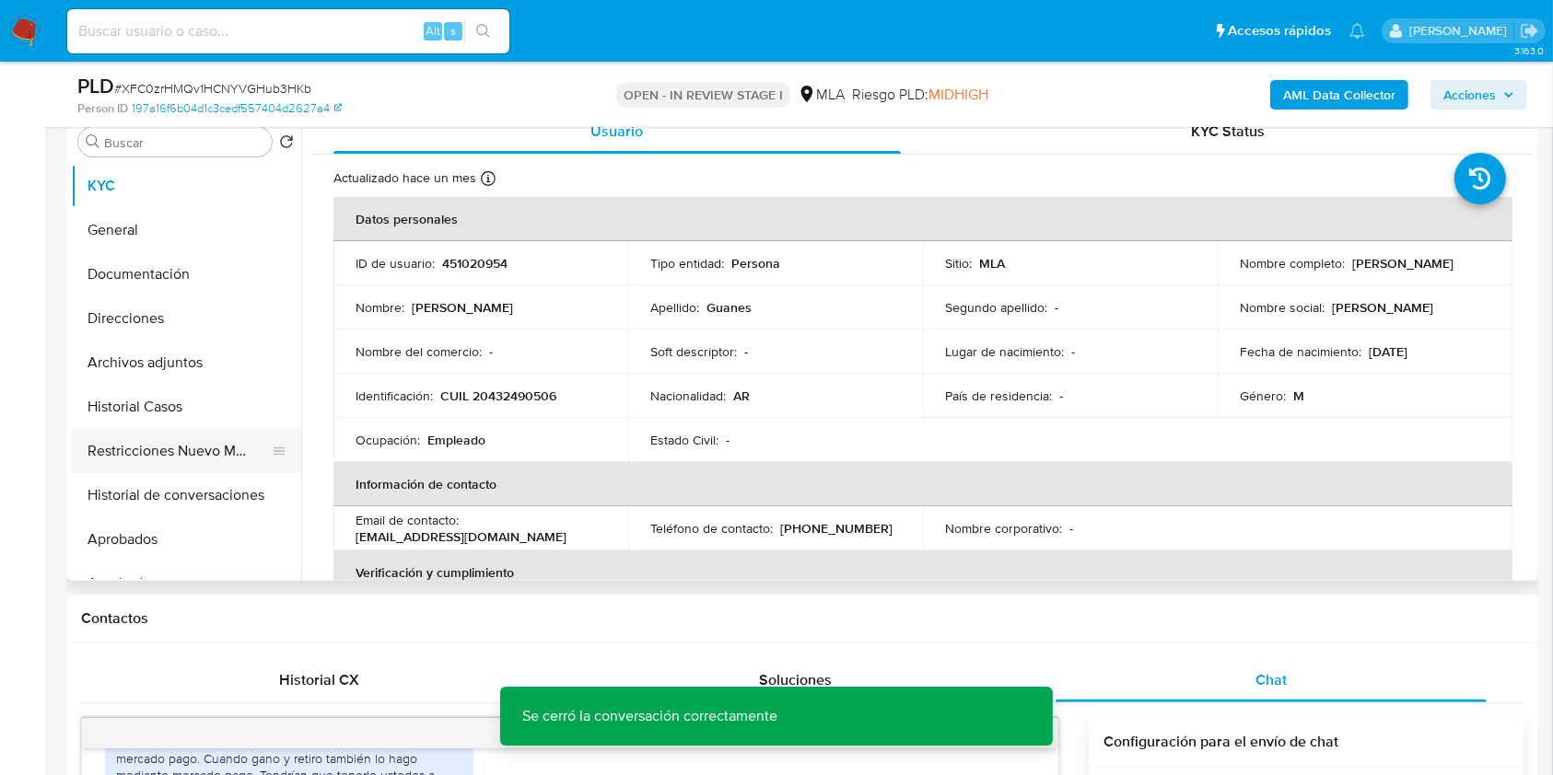
click at [215, 450] on button "Restricciones Nuevo Mundo" at bounding box center [178, 451] width 215 height 44
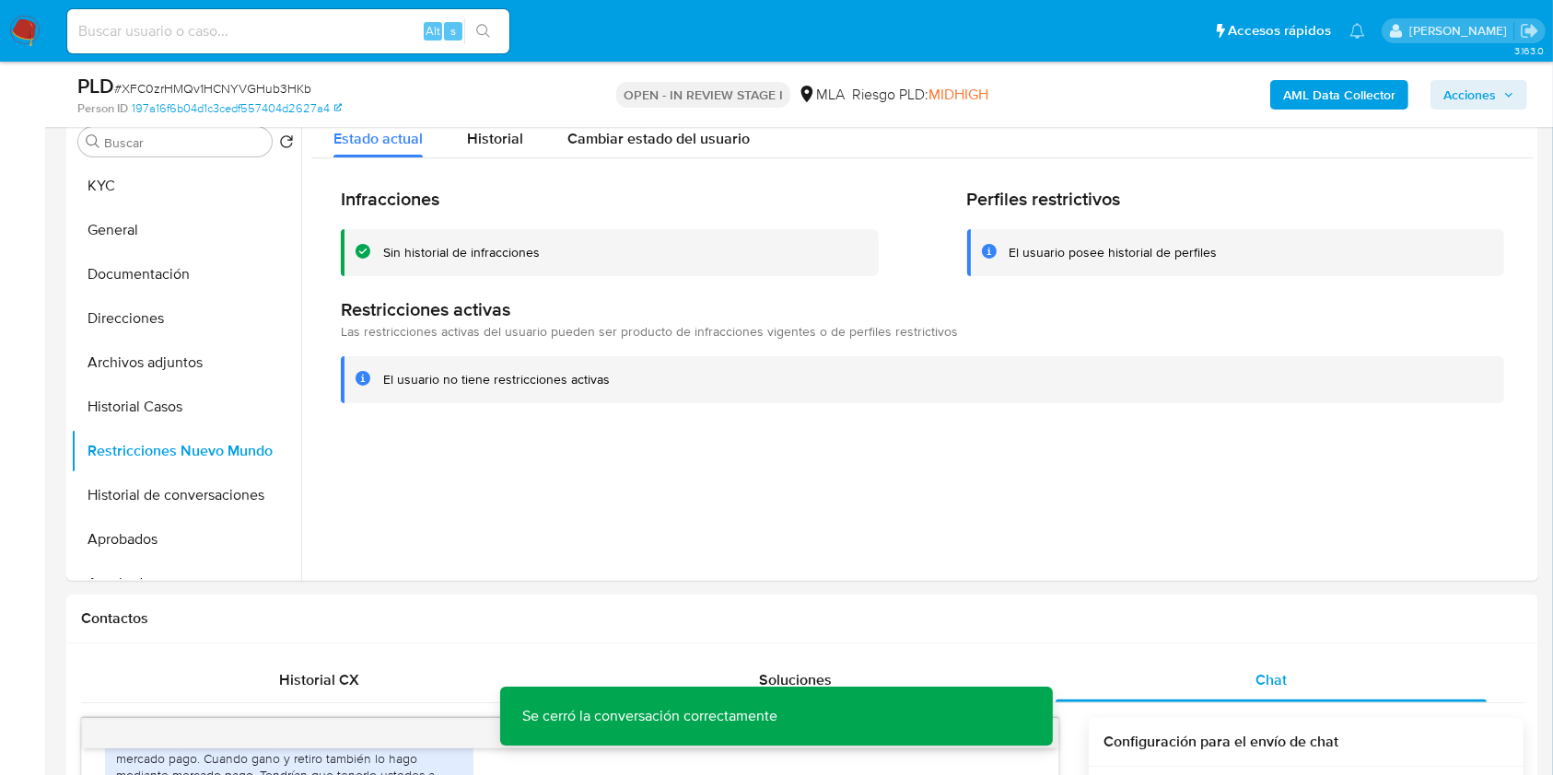
click at [1353, 94] on b "AML Data Collector" at bounding box center [1339, 94] width 112 height 29
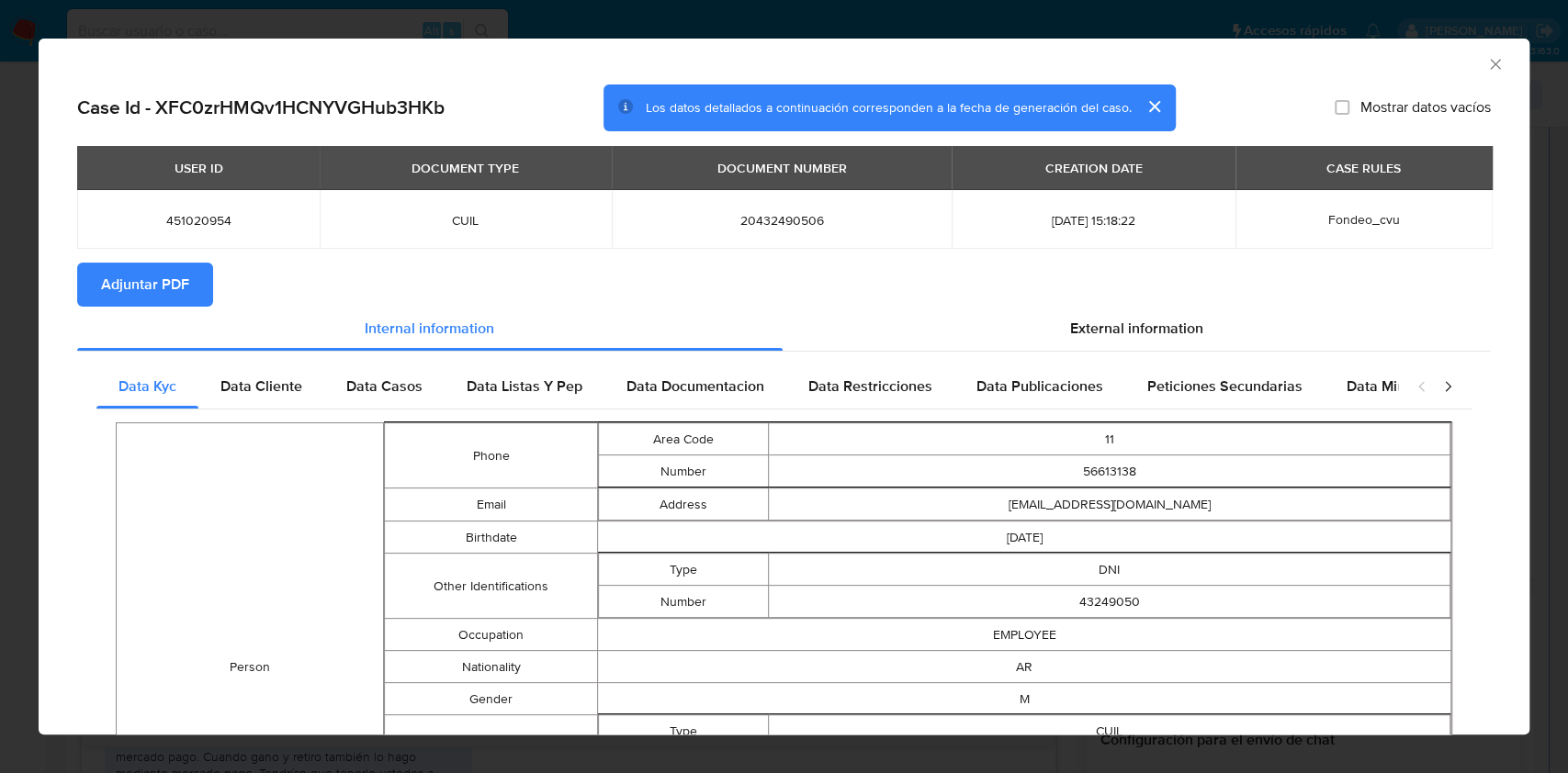
click at [155, 285] on span "Adjuntar PDF" at bounding box center [145, 284] width 88 height 41
click at [1490, 60] on icon "Cerrar ventana" at bounding box center [1495, 64] width 10 height 10
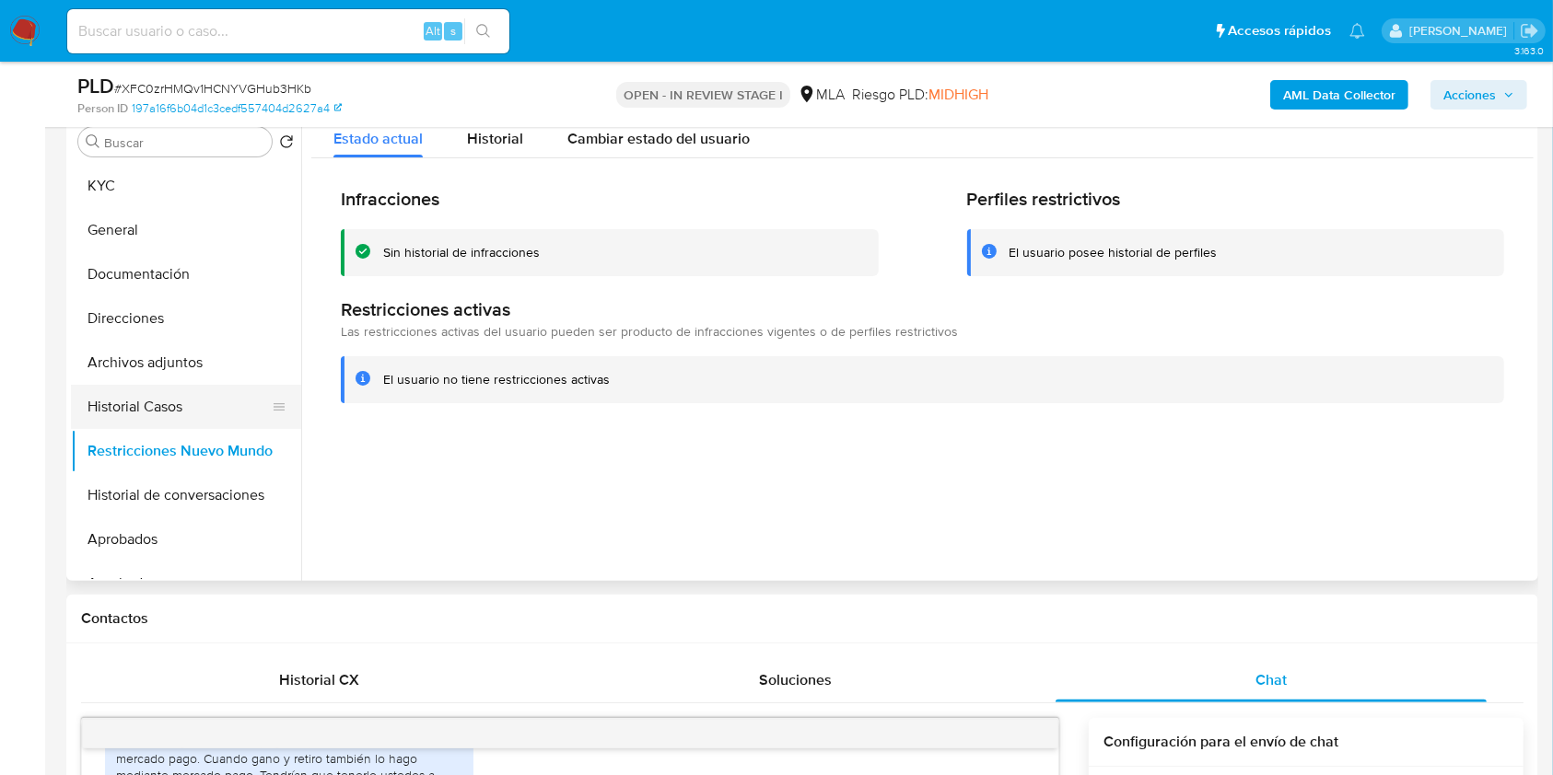
click at [168, 402] on button "Historial Casos" at bounding box center [178, 407] width 215 height 44
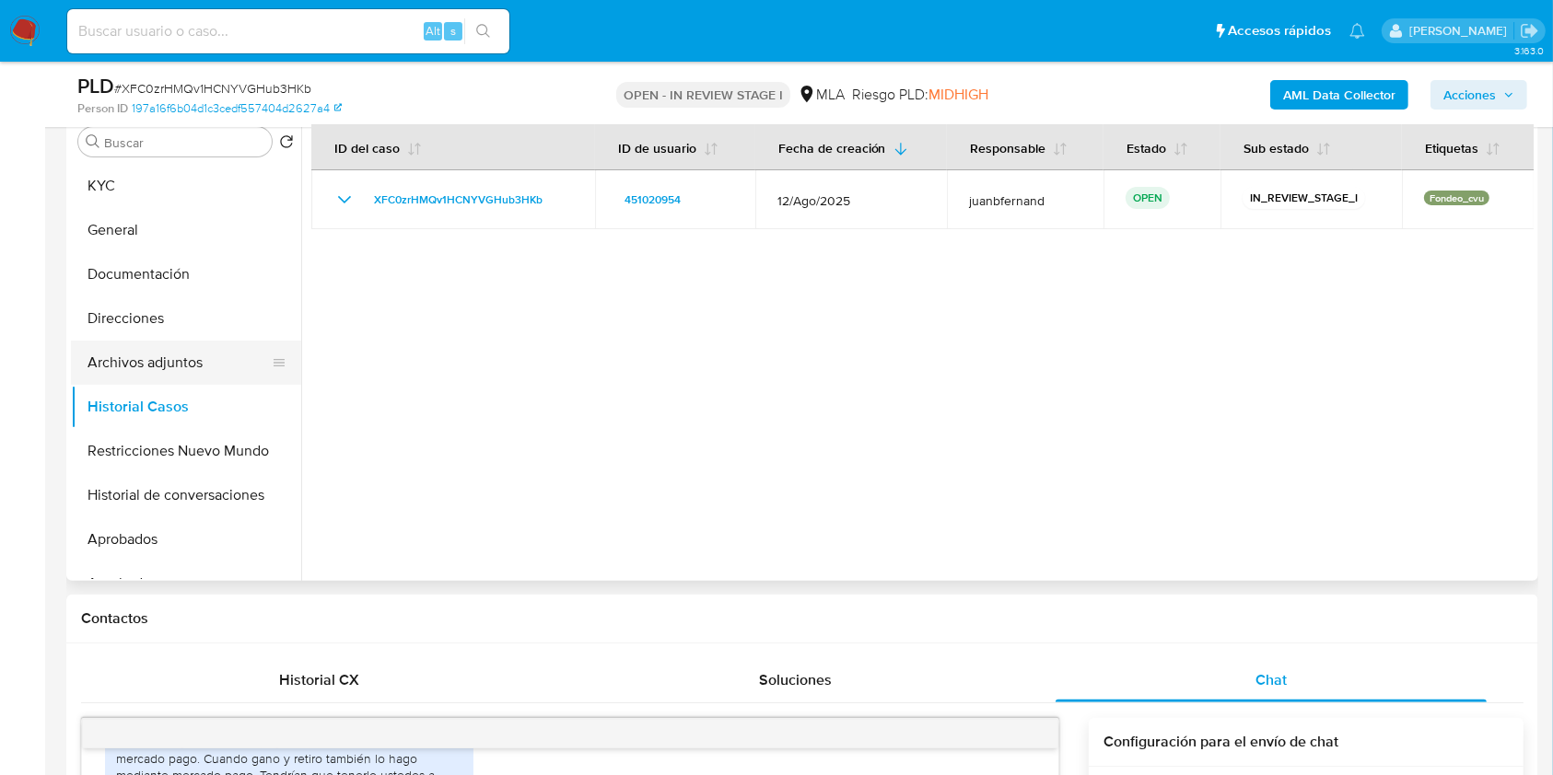
click at [166, 372] on button "Archivos adjuntos" at bounding box center [178, 363] width 215 height 44
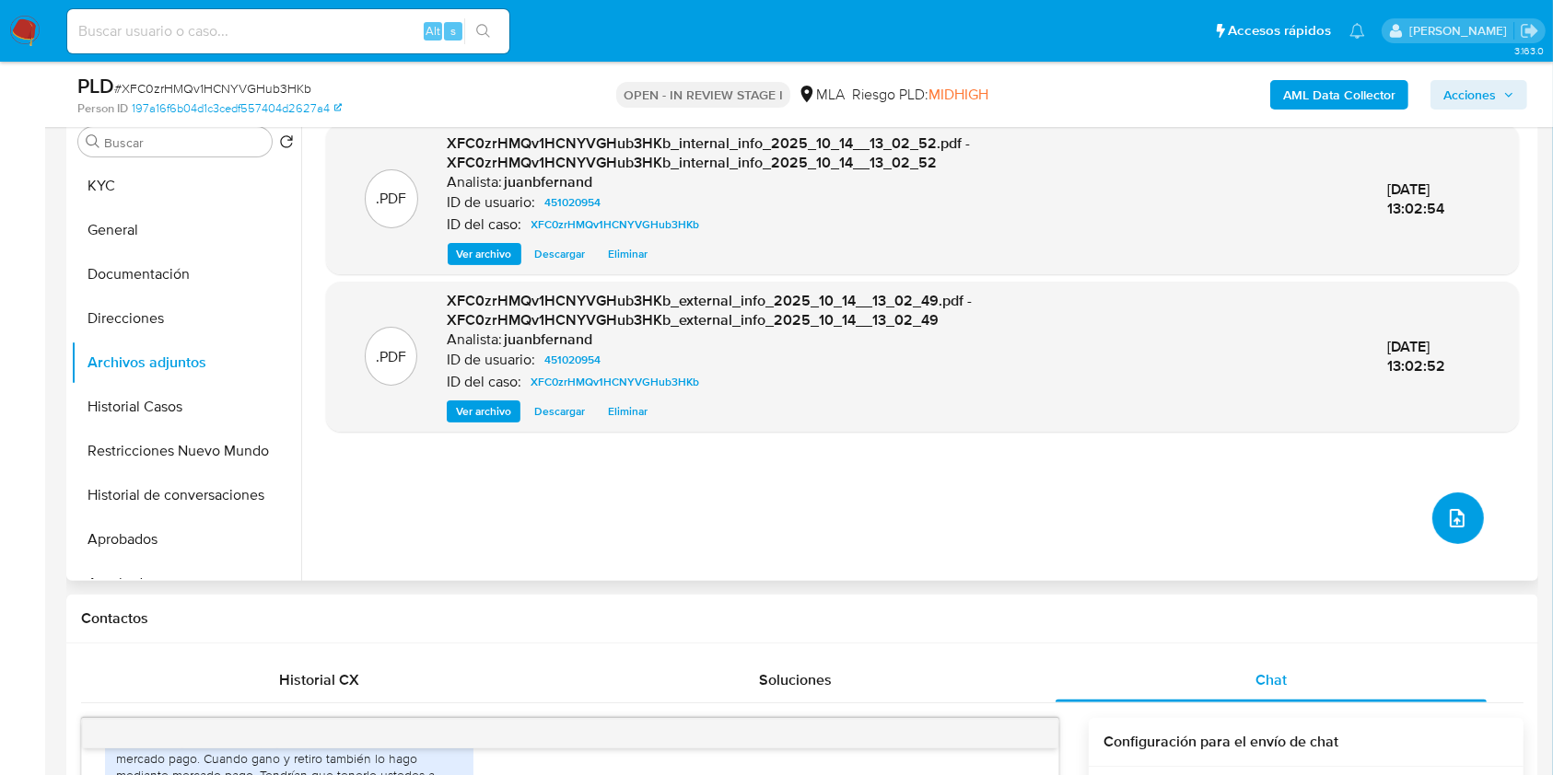
click at [1446, 507] on span "upload-file" at bounding box center [1457, 518] width 22 height 22
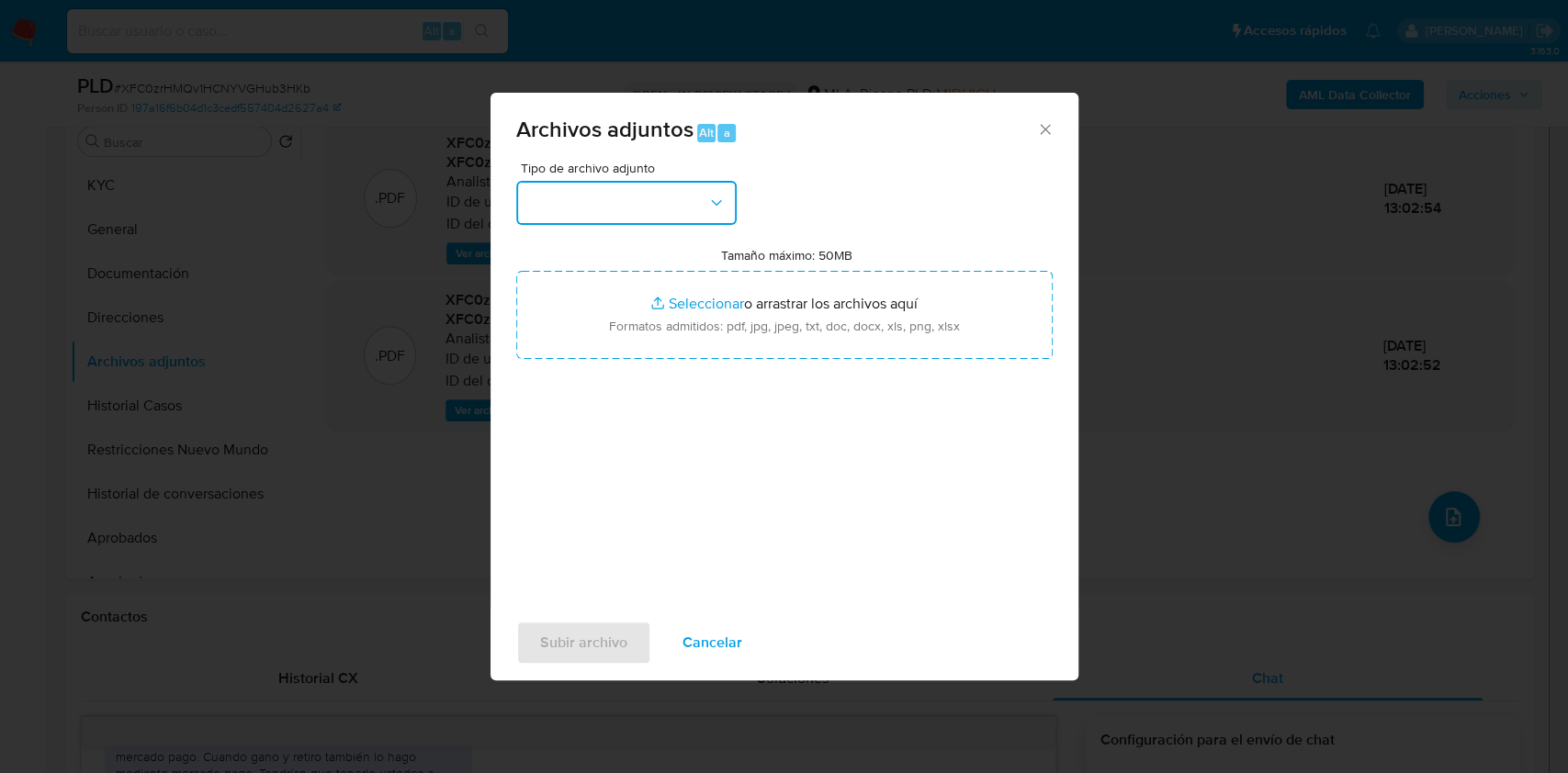
click at [698, 223] on button "button" at bounding box center [626, 202] width 220 height 44
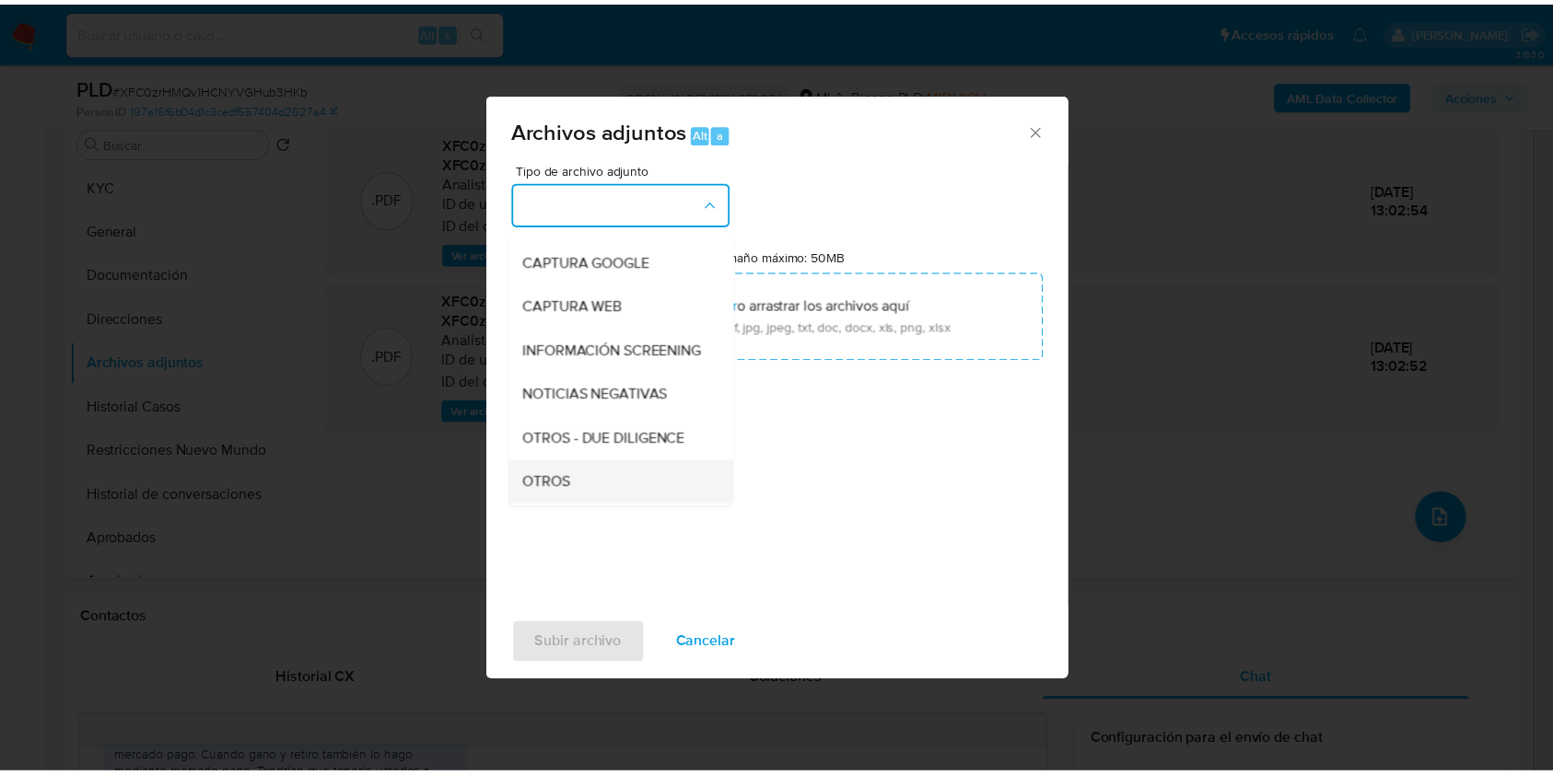
scroll to position [245, 0]
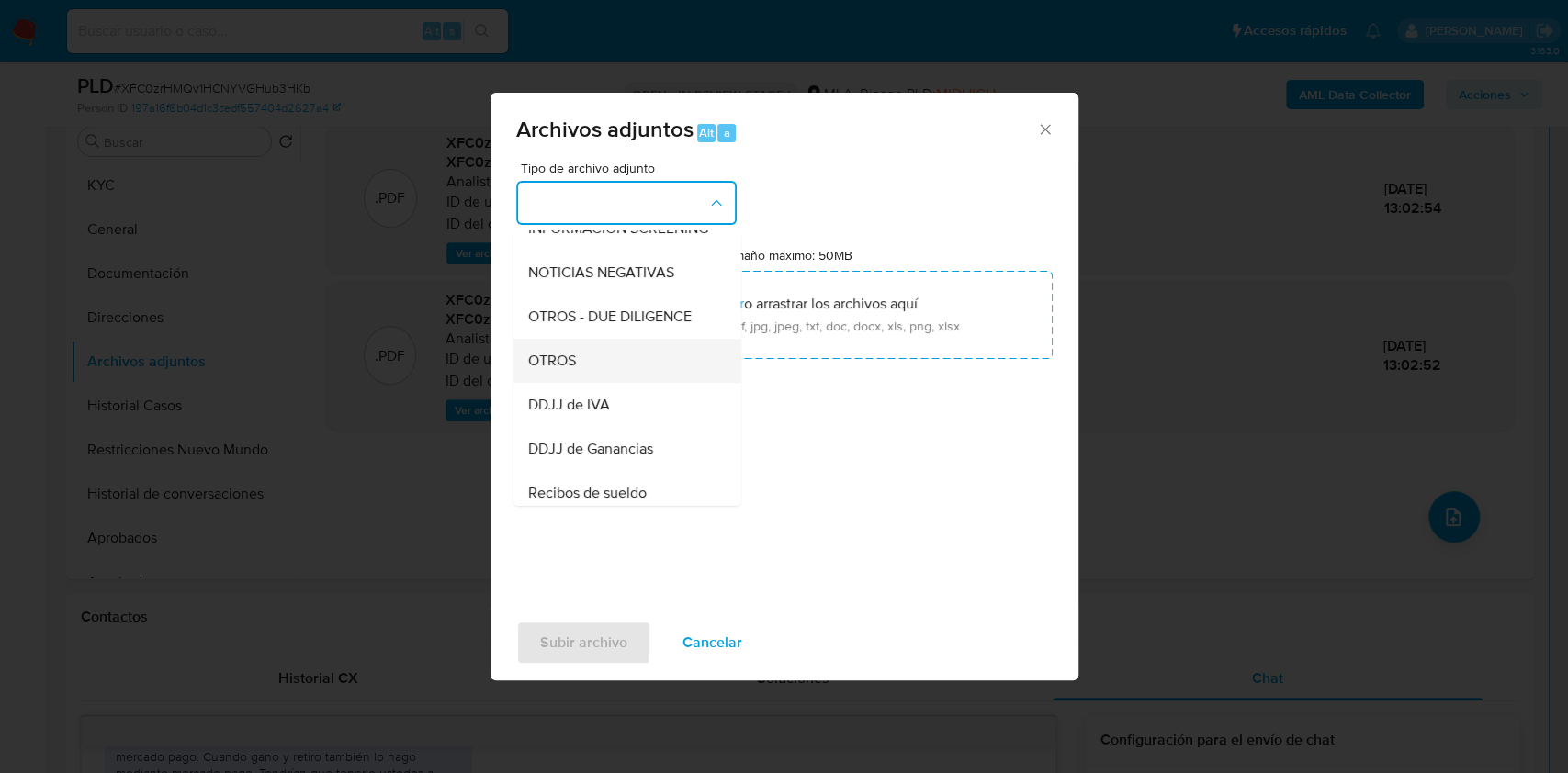
click at [592, 380] on div "OTROS" at bounding box center [621, 361] width 188 height 44
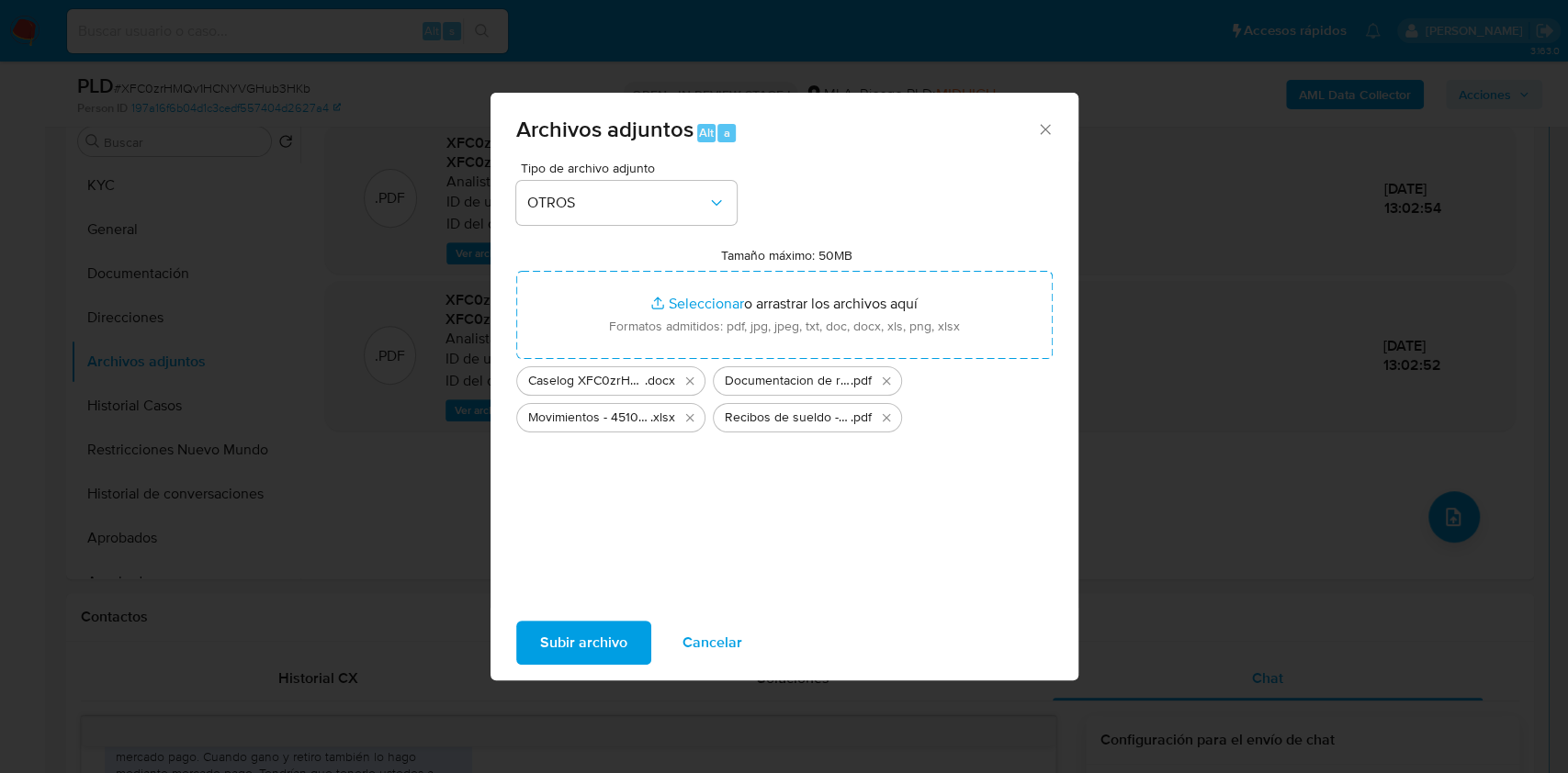
click at [577, 638] on span "Subir archivo" at bounding box center [583, 642] width 87 height 41
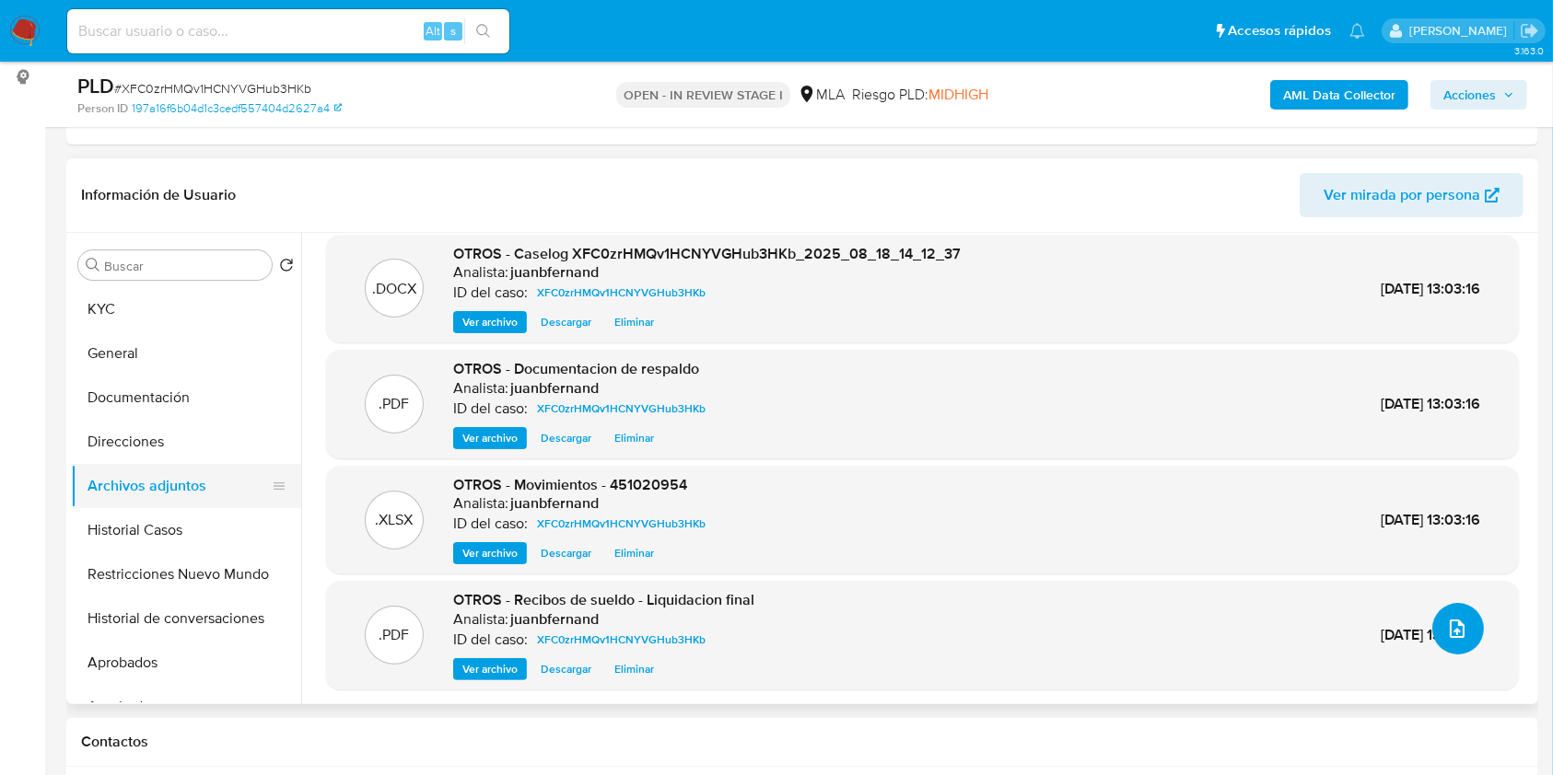
scroll to position [15, 0]
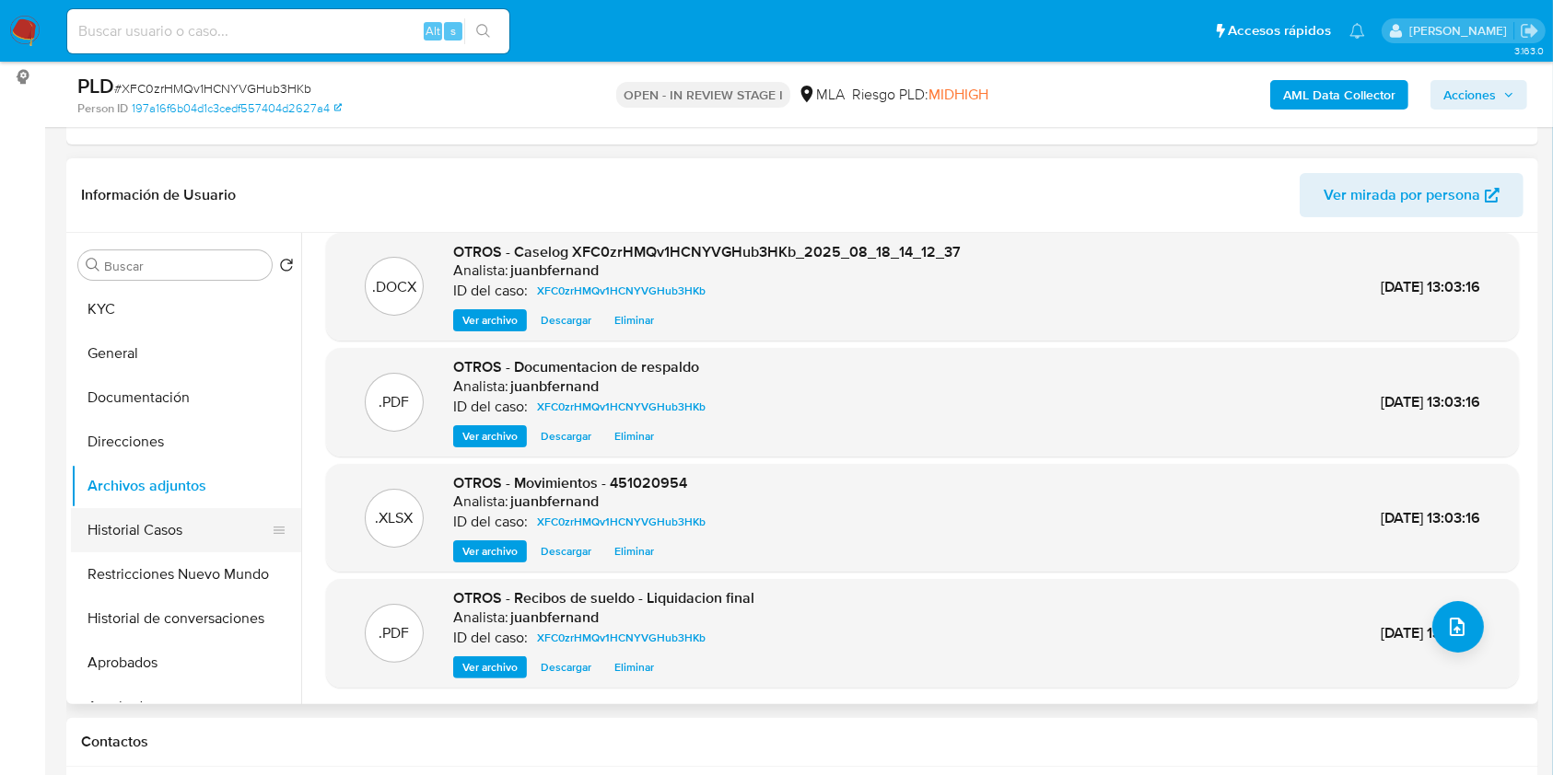
click at [177, 520] on button "Historial Casos" at bounding box center [178, 530] width 215 height 44
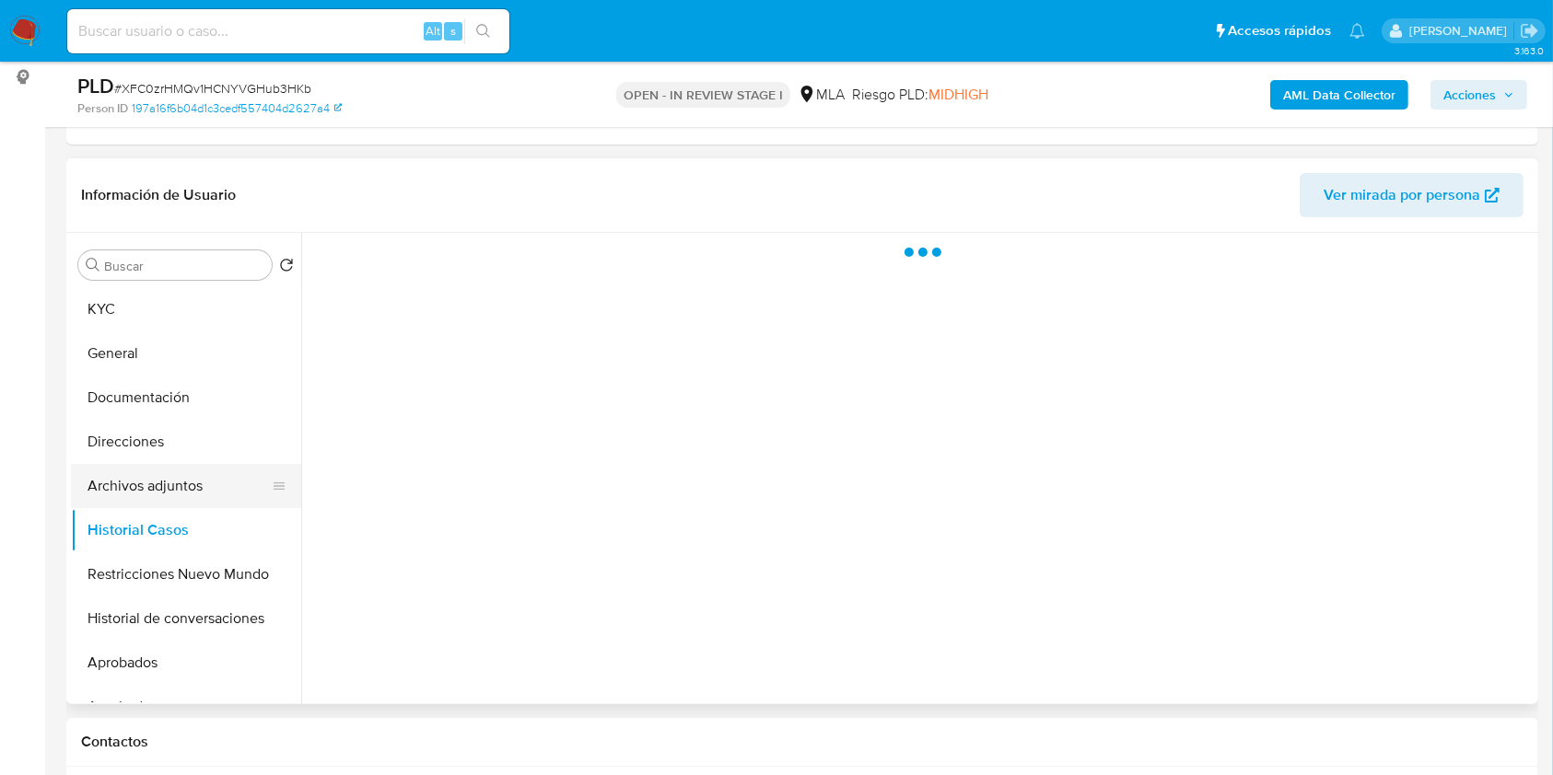
click at [177, 489] on button "Archivos adjuntos" at bounding box center [178, 486] width 215 height 44
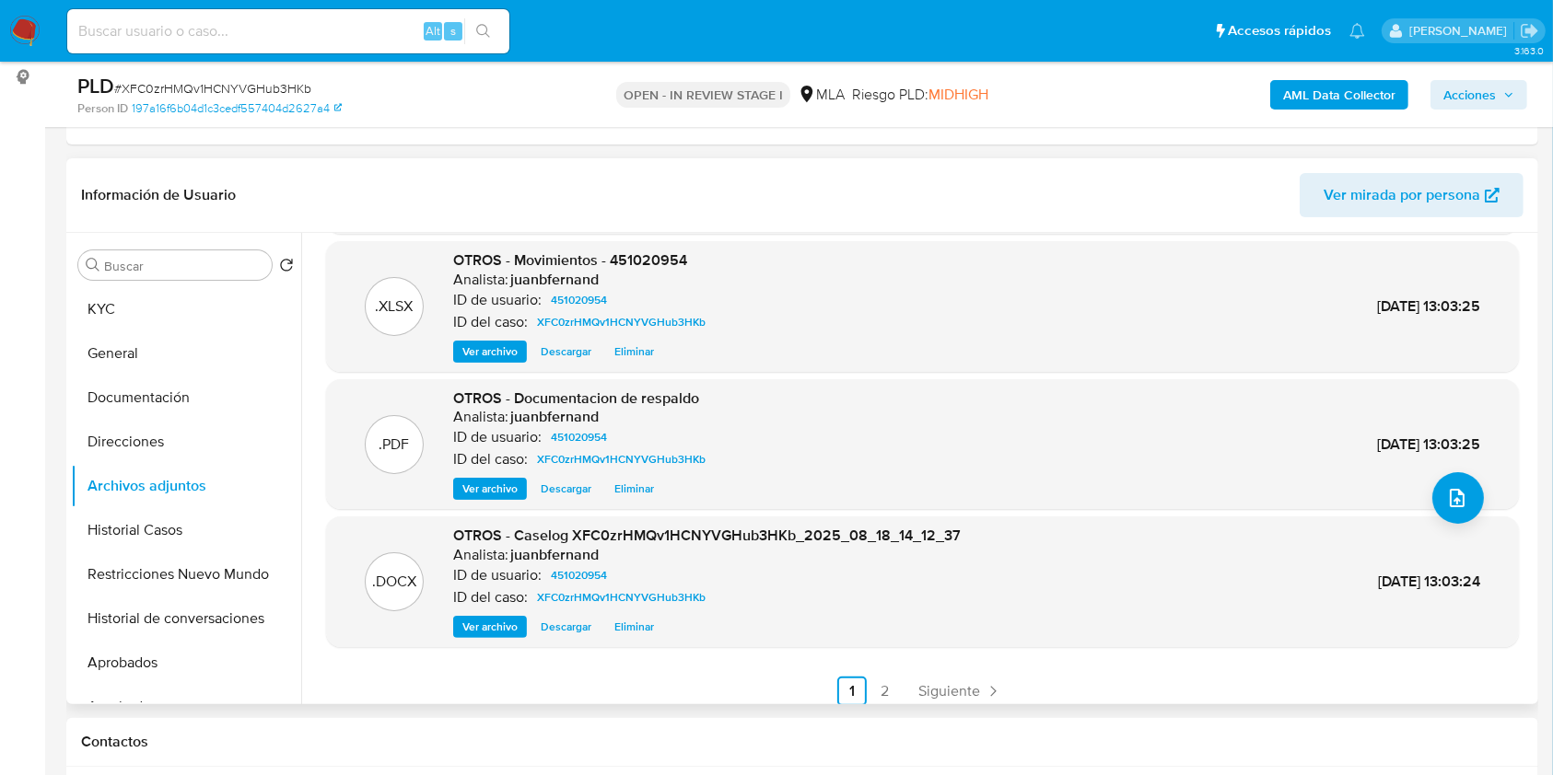
scroll to position [155, 0]
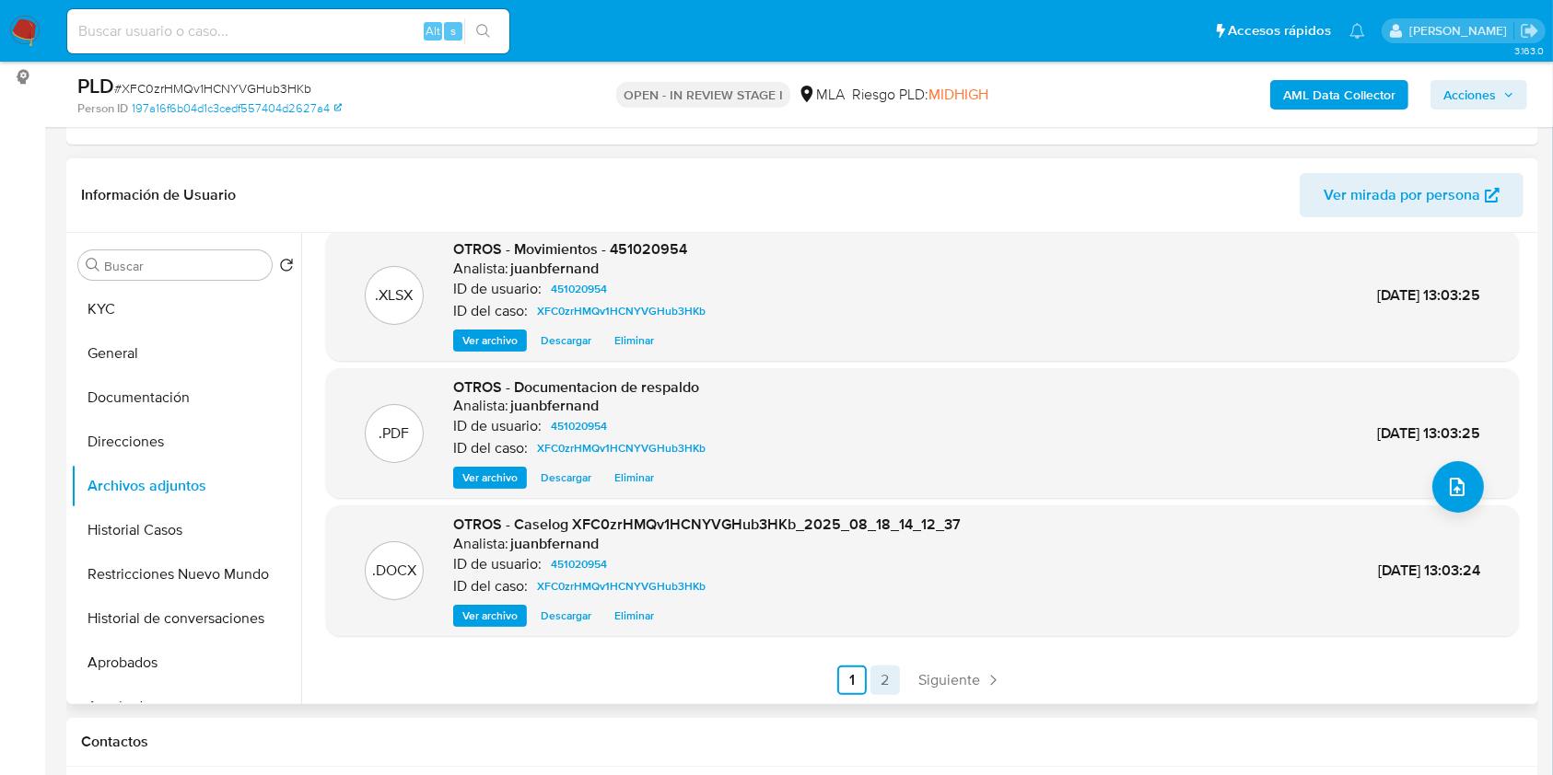
click at [882, 681] on link "2" at bounding box center [884, 680] width 29 height 29
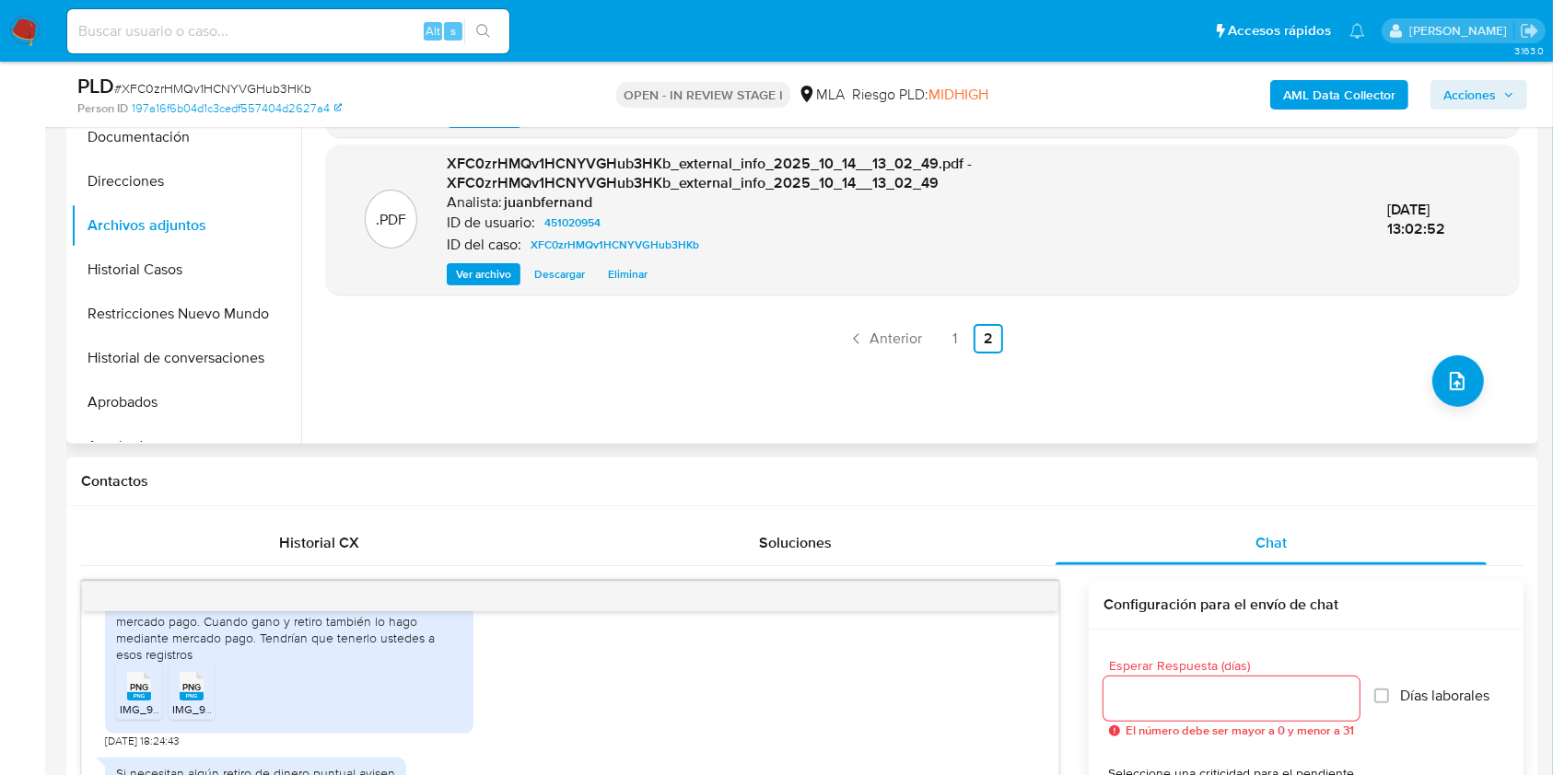
scroll to position [737, 0]
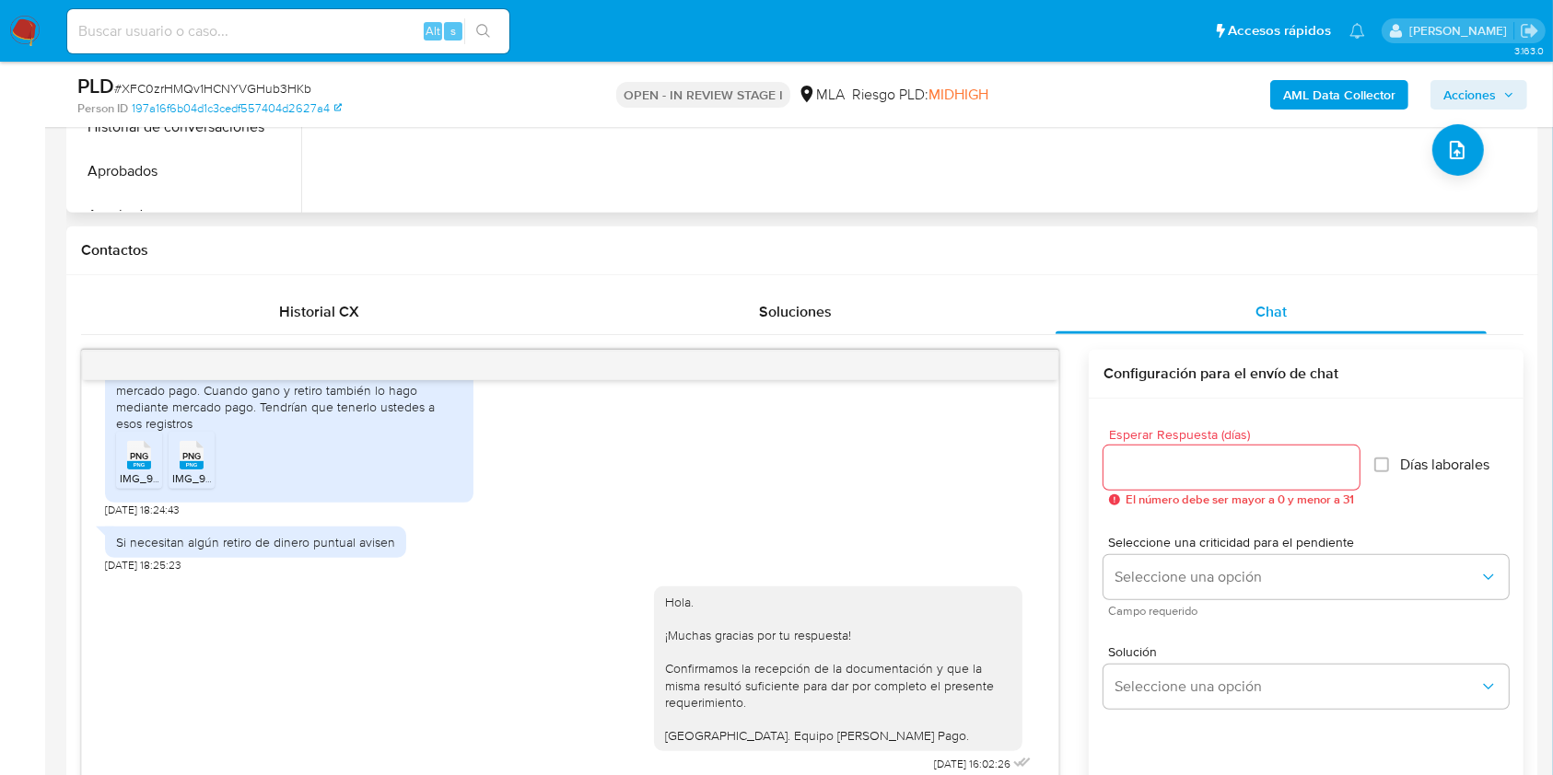
click at [1510, 92] on icon "button" at bounding box center [1508, 94] width 11 height 11
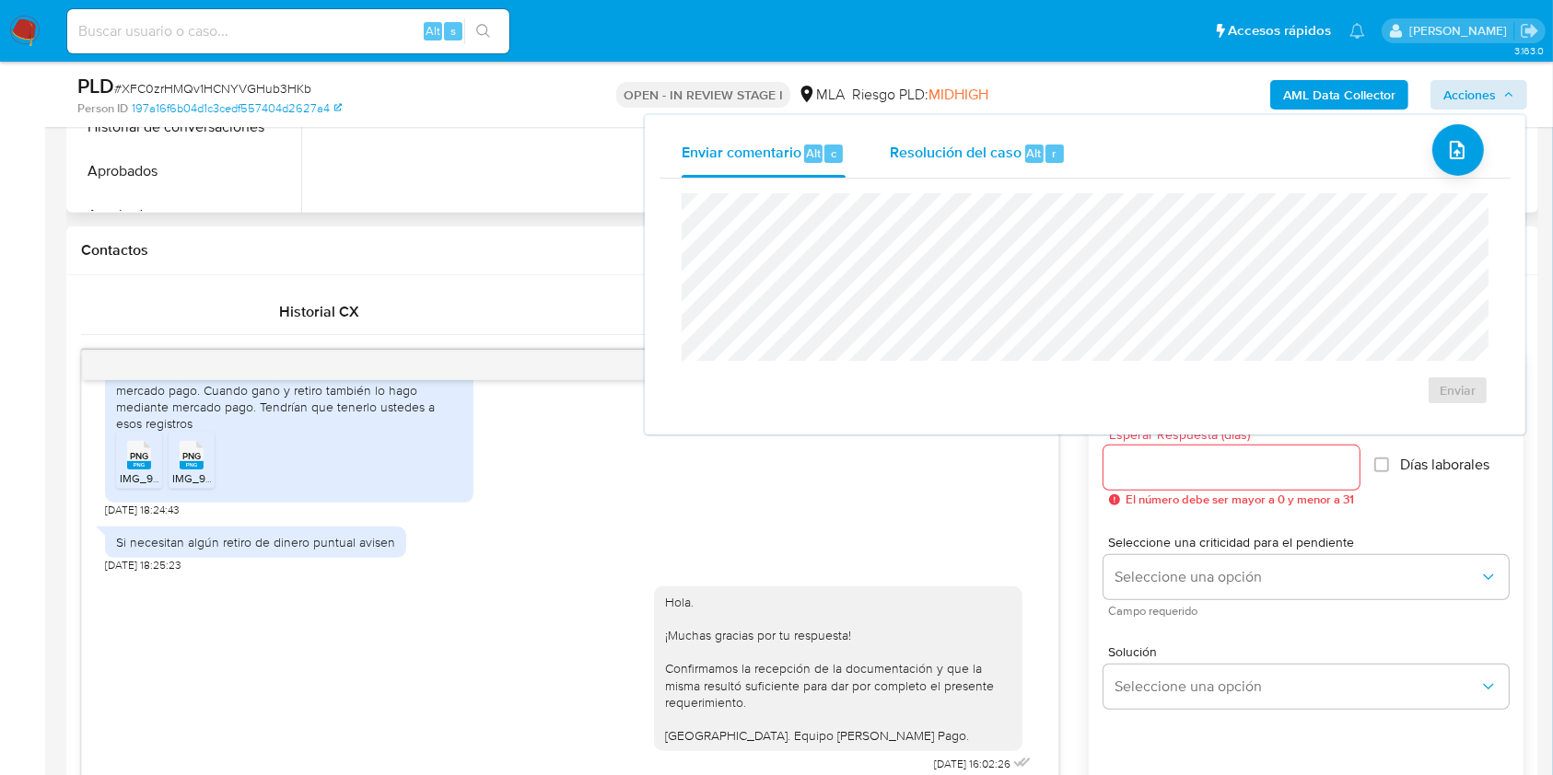
click at [1034, 157] on span "Alt" at bounding box center [1034, 153] width 15 height 17
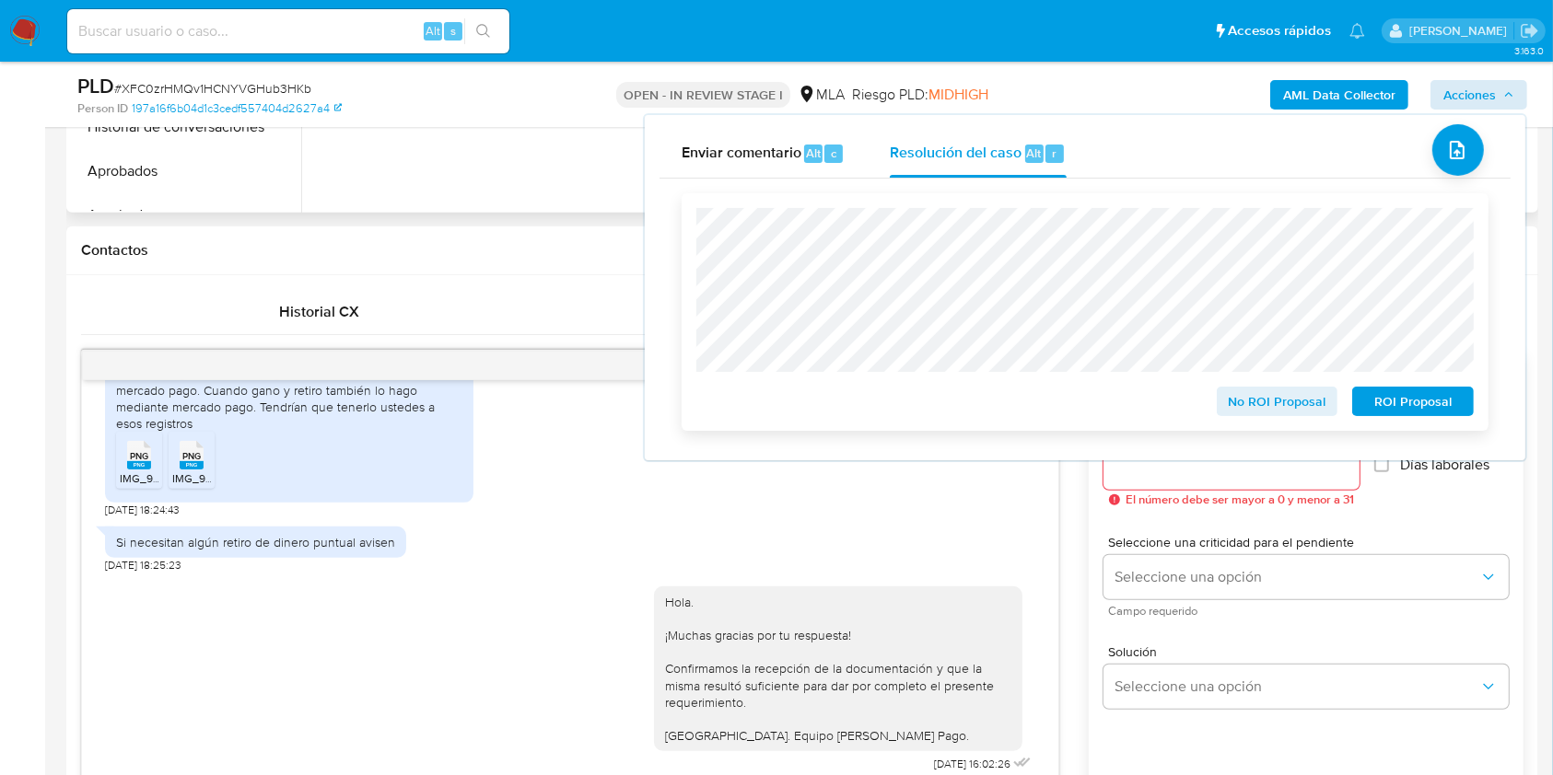
click at [1262, 407] on span "No ROI Proposal" at bounding box center [1277, 402] width 96 height 26
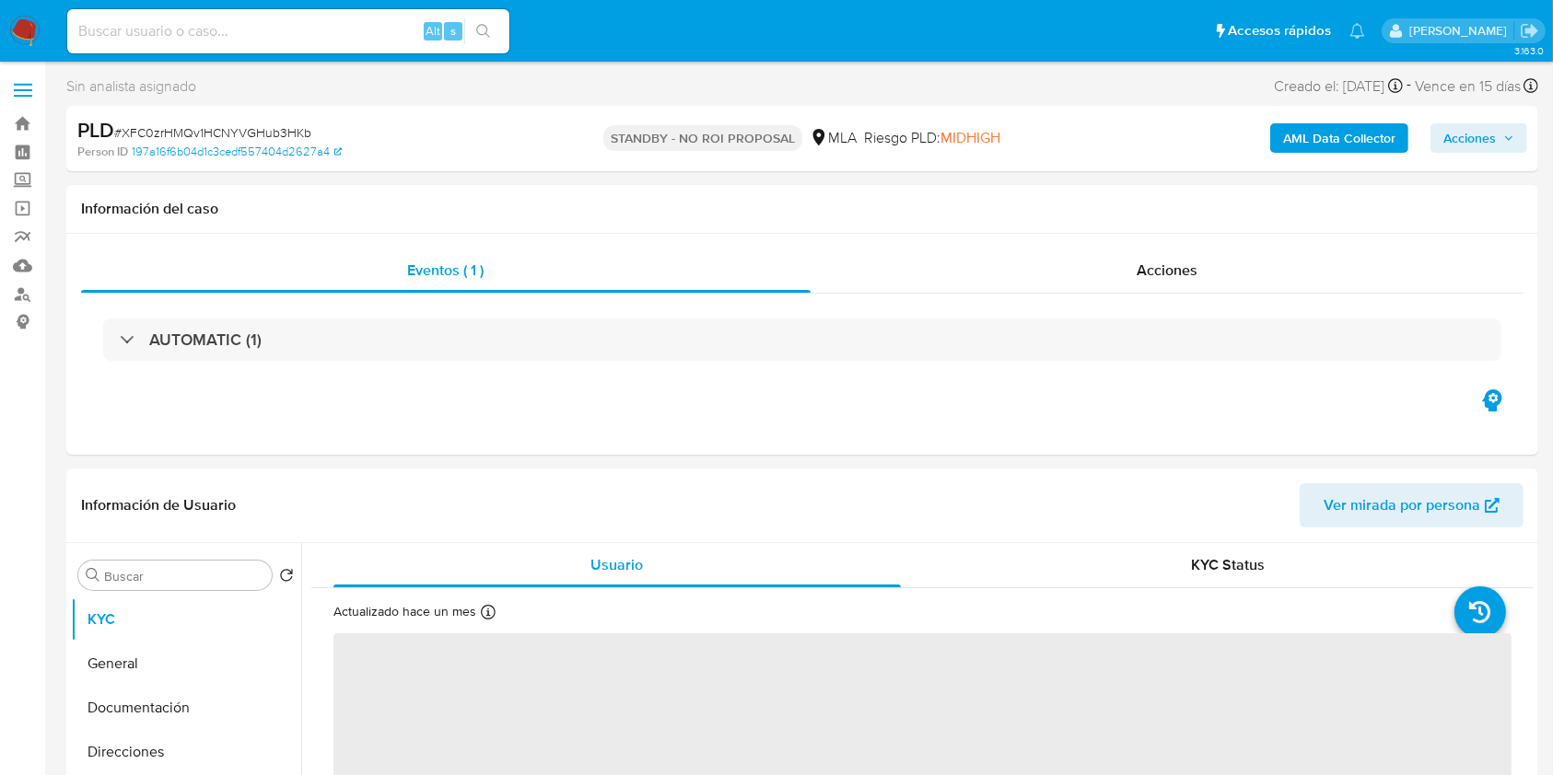
select select "10"
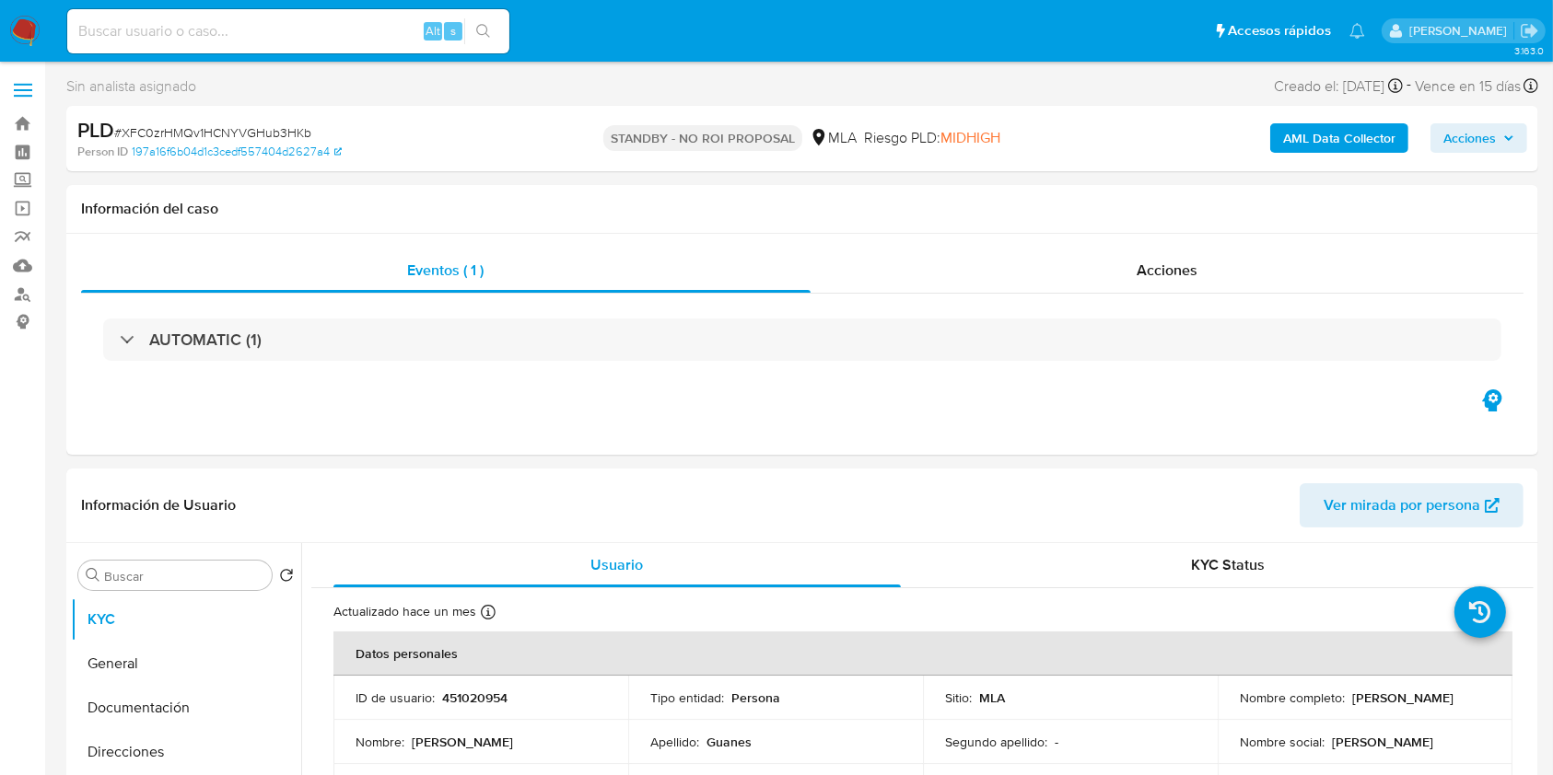
click at [339, 19] on input at bounding box center [288, 31] width 442 height 24
paste input "yEWDIIb5geiMoqb7Lo9nZJmh"
type input "yEWDIIb5geiMoqb7Lo9nZJmh"
click at [496, 42] on button "search-icon" at bounding box center [483, 31] width 38 height 26
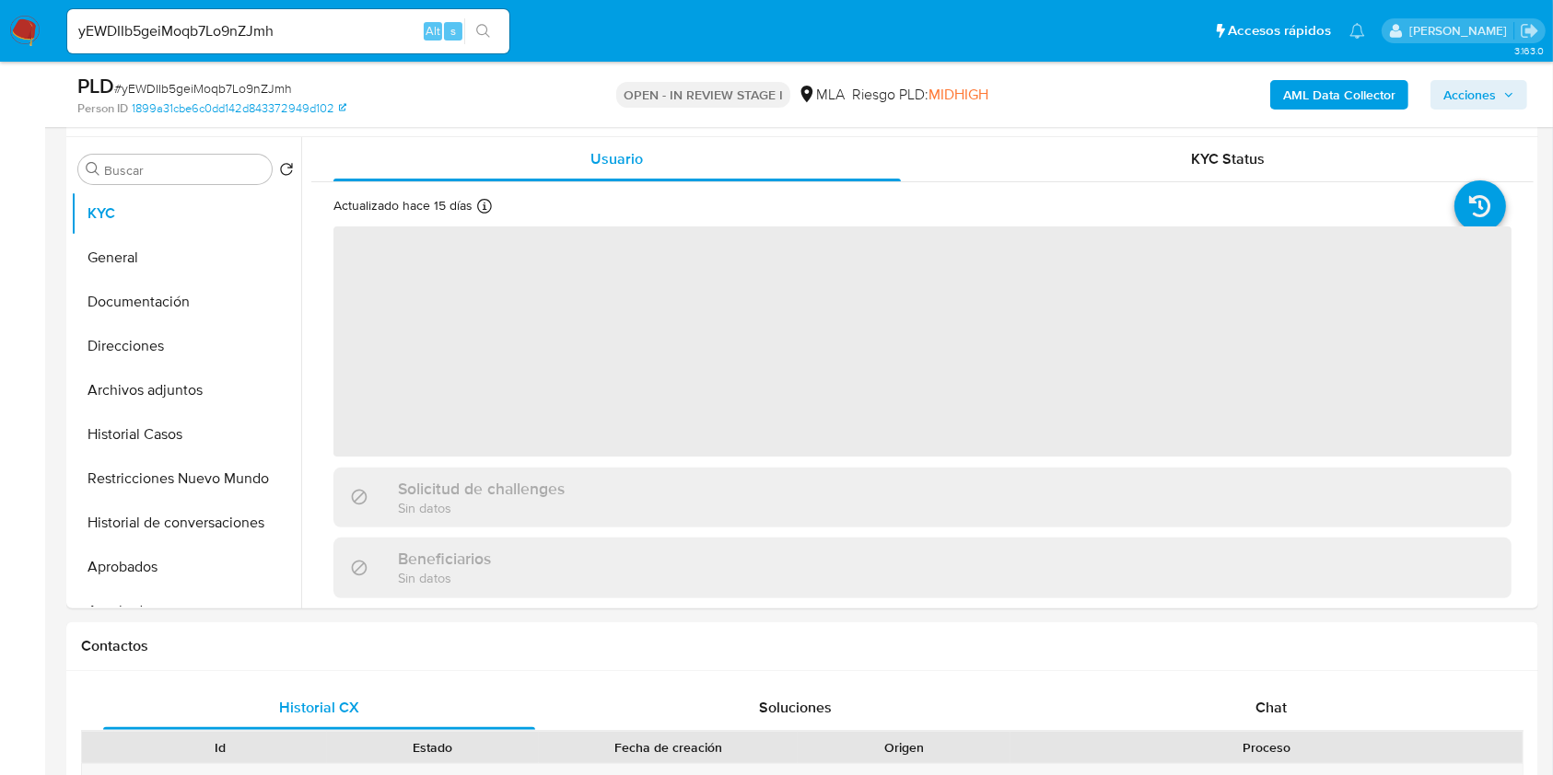
scroll to position [737, 0]
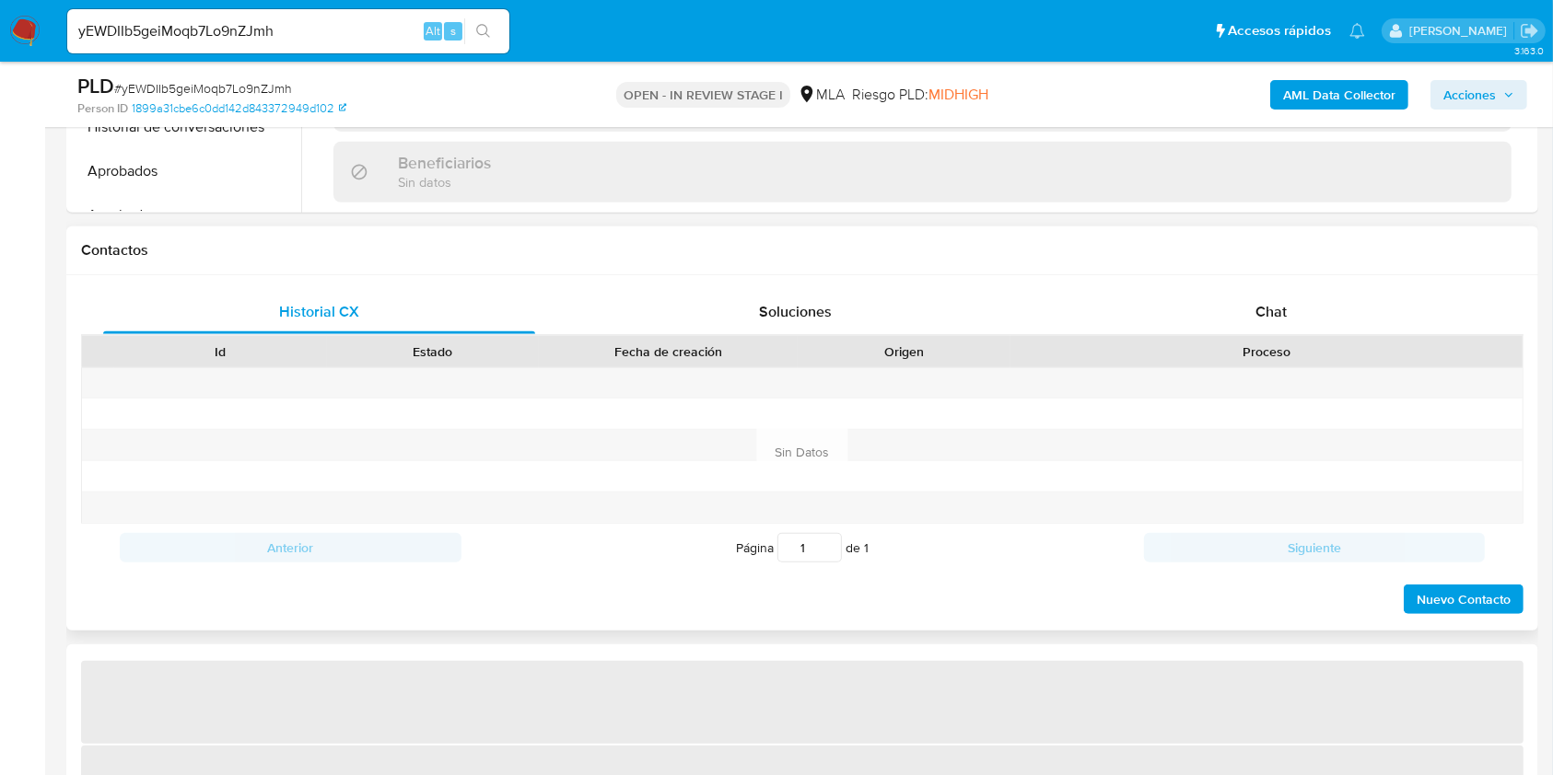
select select "10"
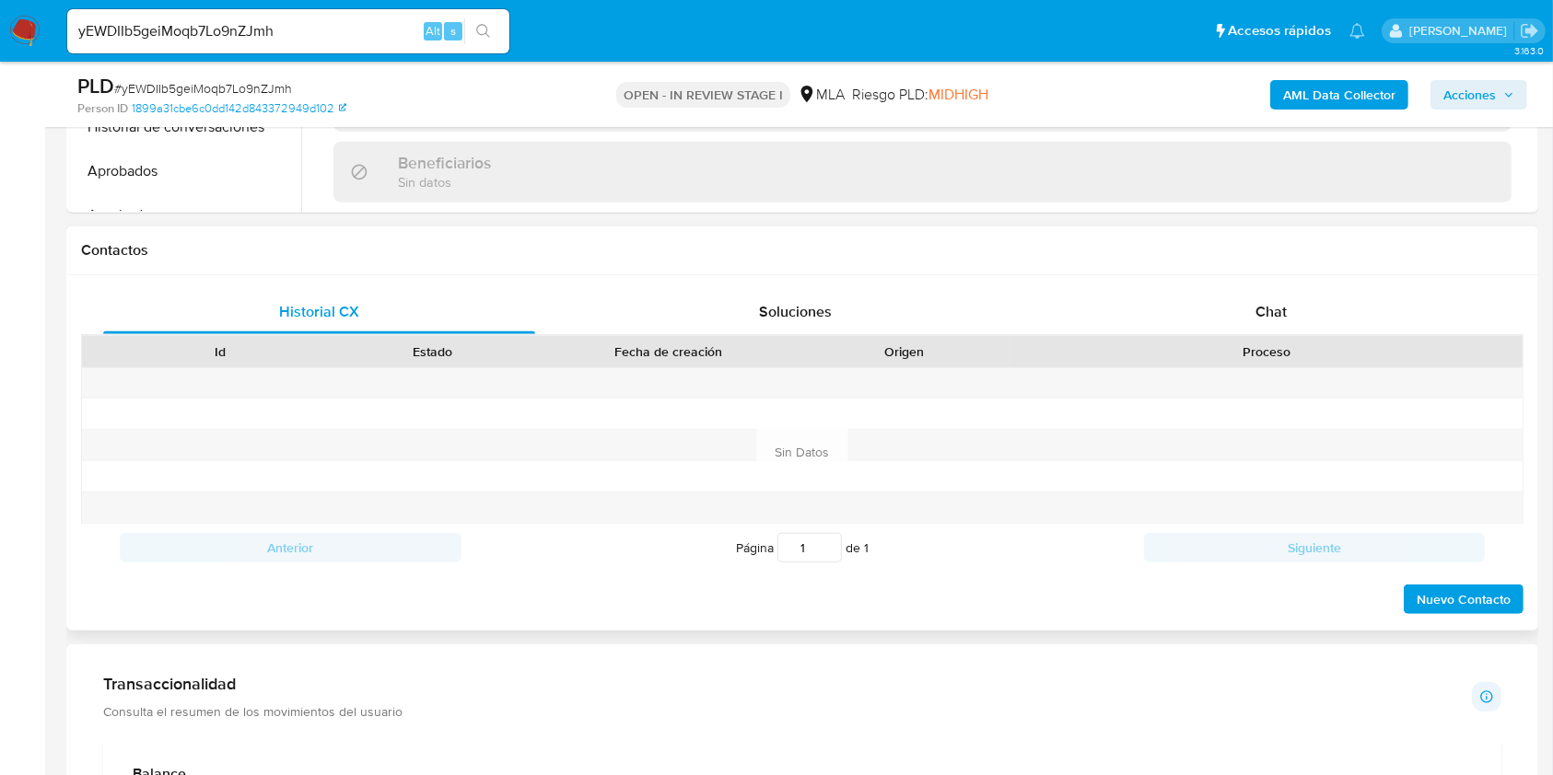
click at [1238, 336] on div "Proceso" at bounding box center [1266, 351] width 512 height 31
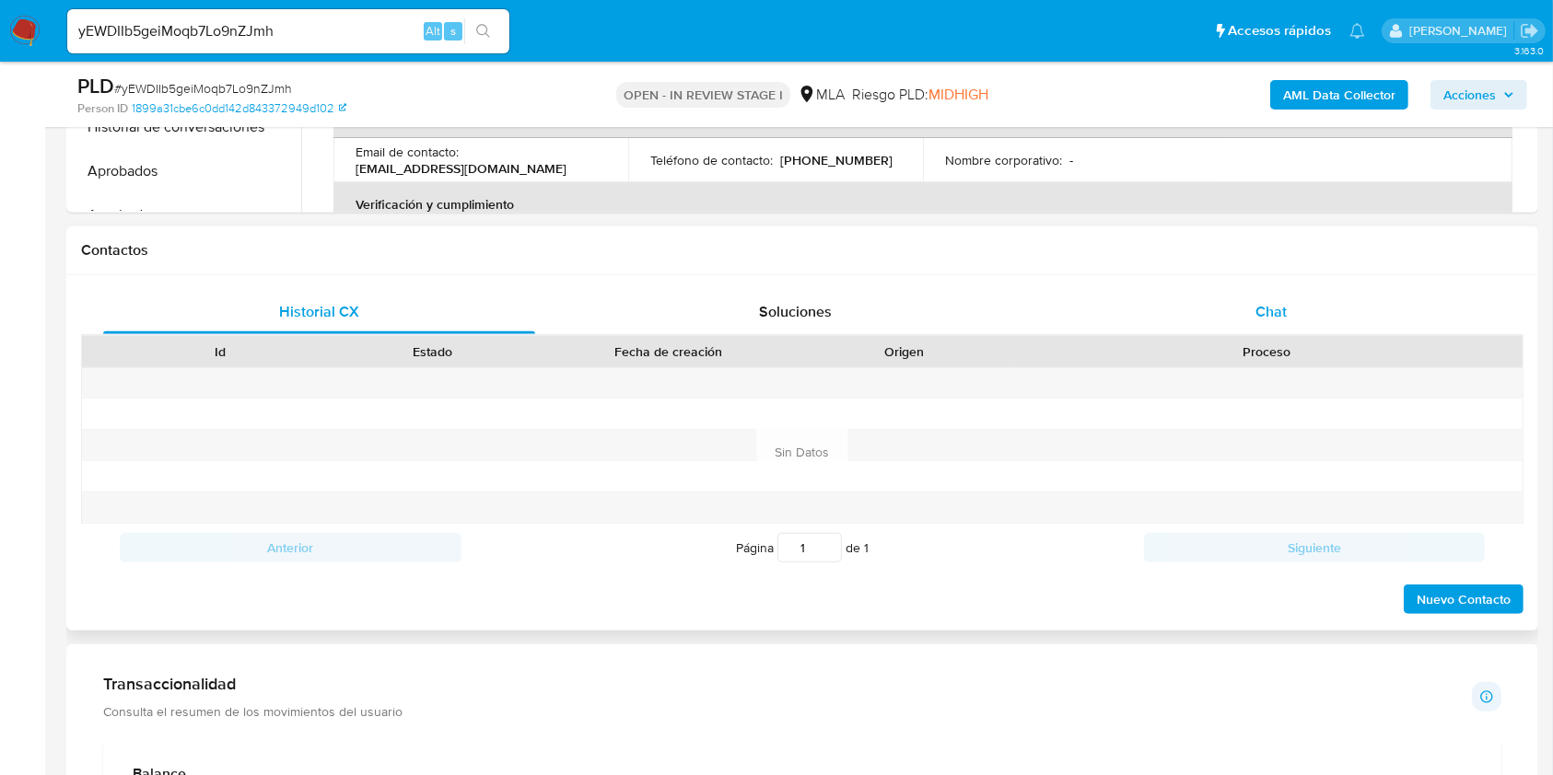
click at [1239, 315] on div "Chat" at bounding box center [1271, 312] width 432 height 44
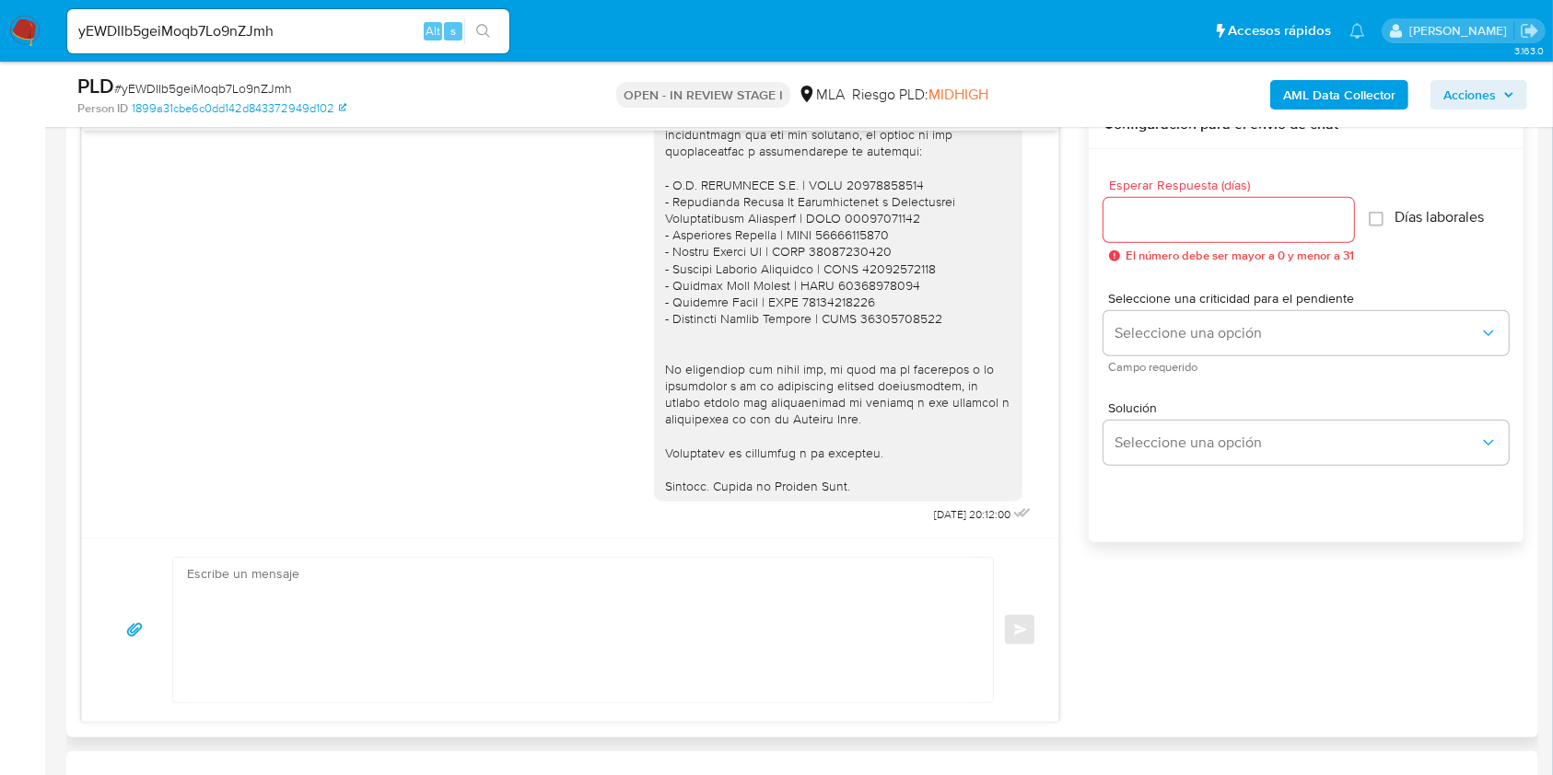
scroll to position [982, 0]
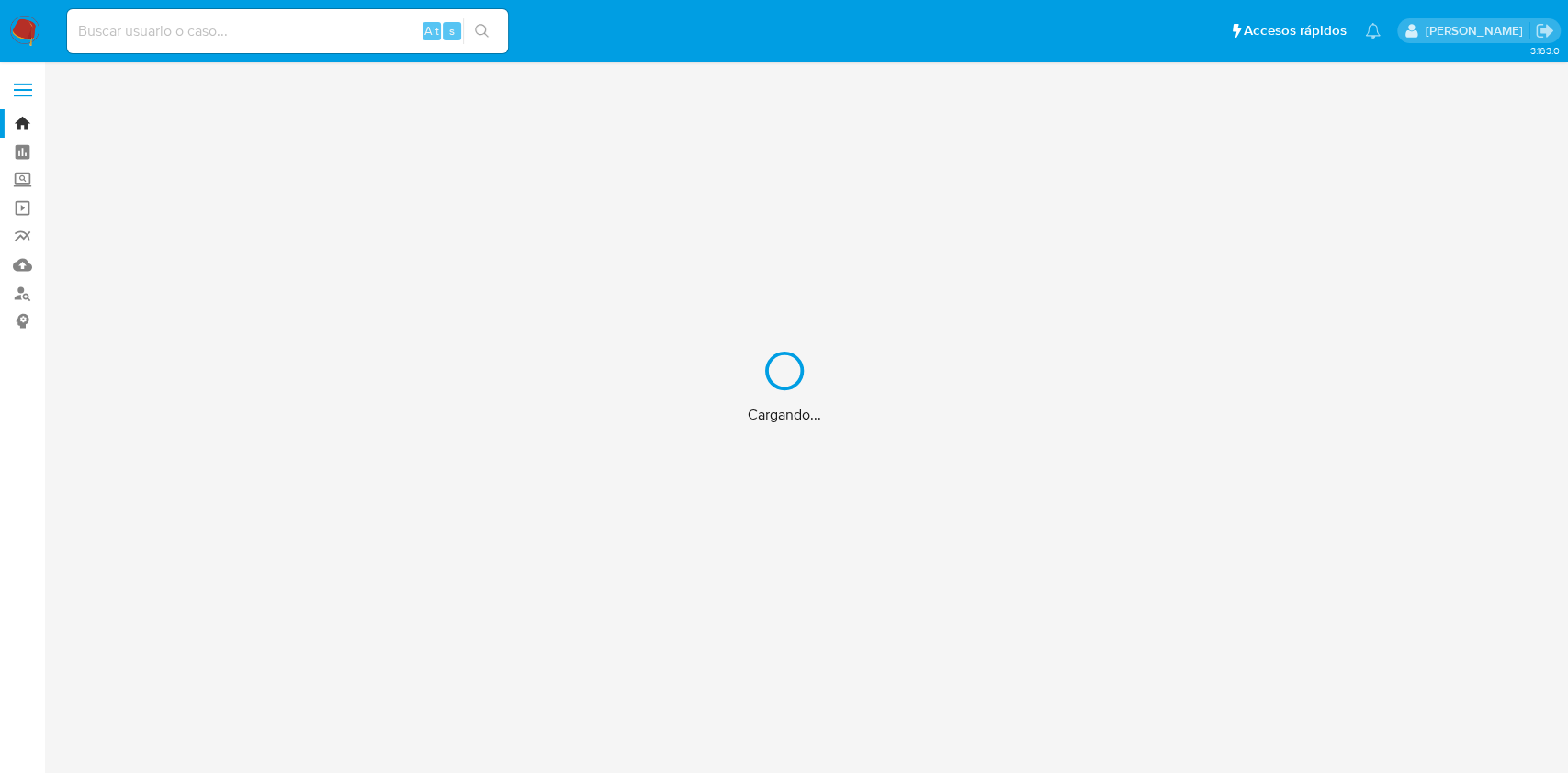
click at [336, 17] on div "Cargando..." at bounding box center [784, 386] width 1568 height 773
click at [328, 27] on div "Cargando..." at bounding box center [784, 386] width 1568 height 773
drag, startPoint x: 315, startPoint y: 32, endPoint x: 226, endPoint y: 33, distance: 89.0
click at [313, 33] on div "Cargando..." at bounding box center [784, 386] width 1568 height 773
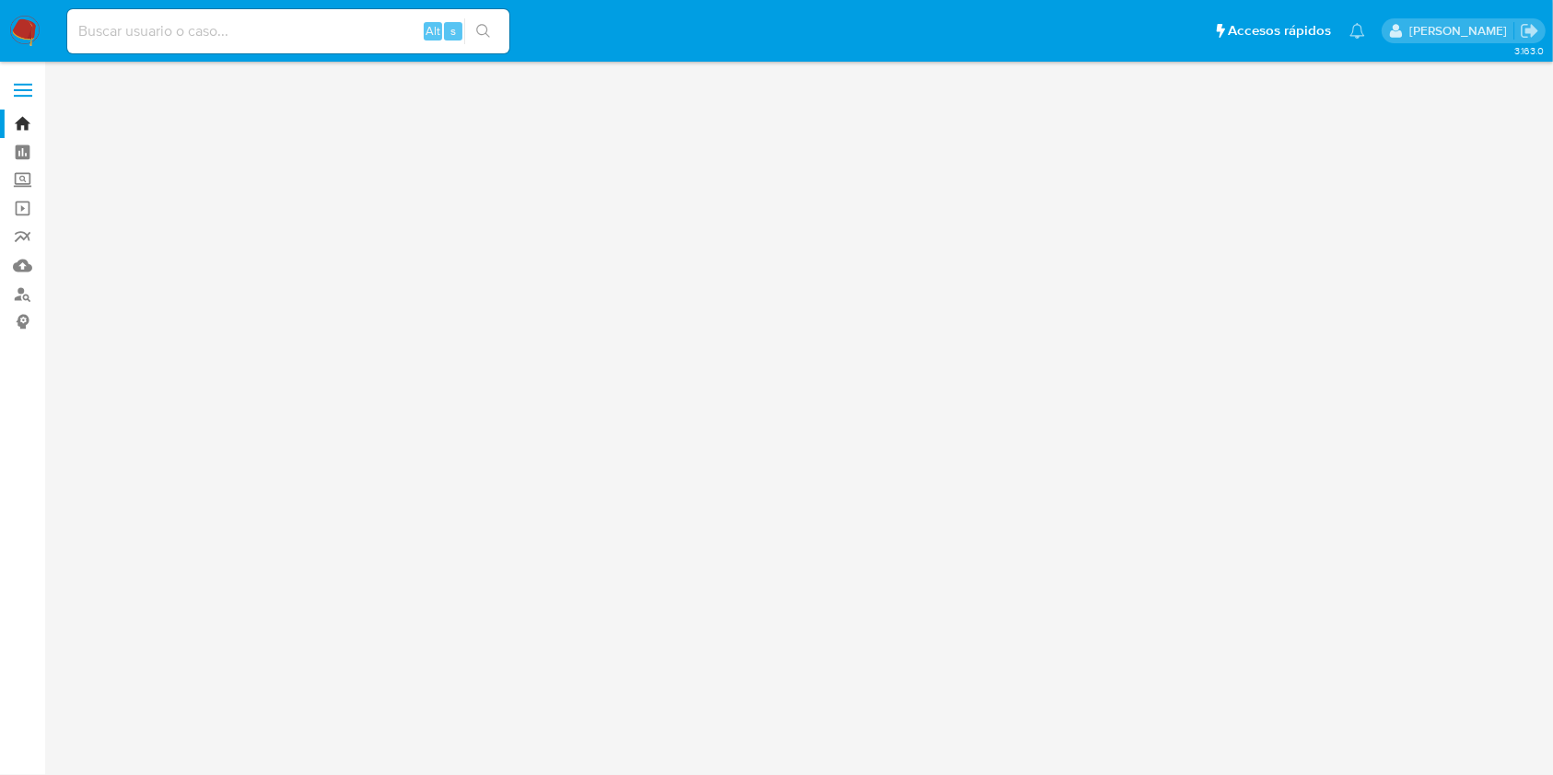
click at [217, 29] on input at bounding box center [288, 31] width 442 height 24
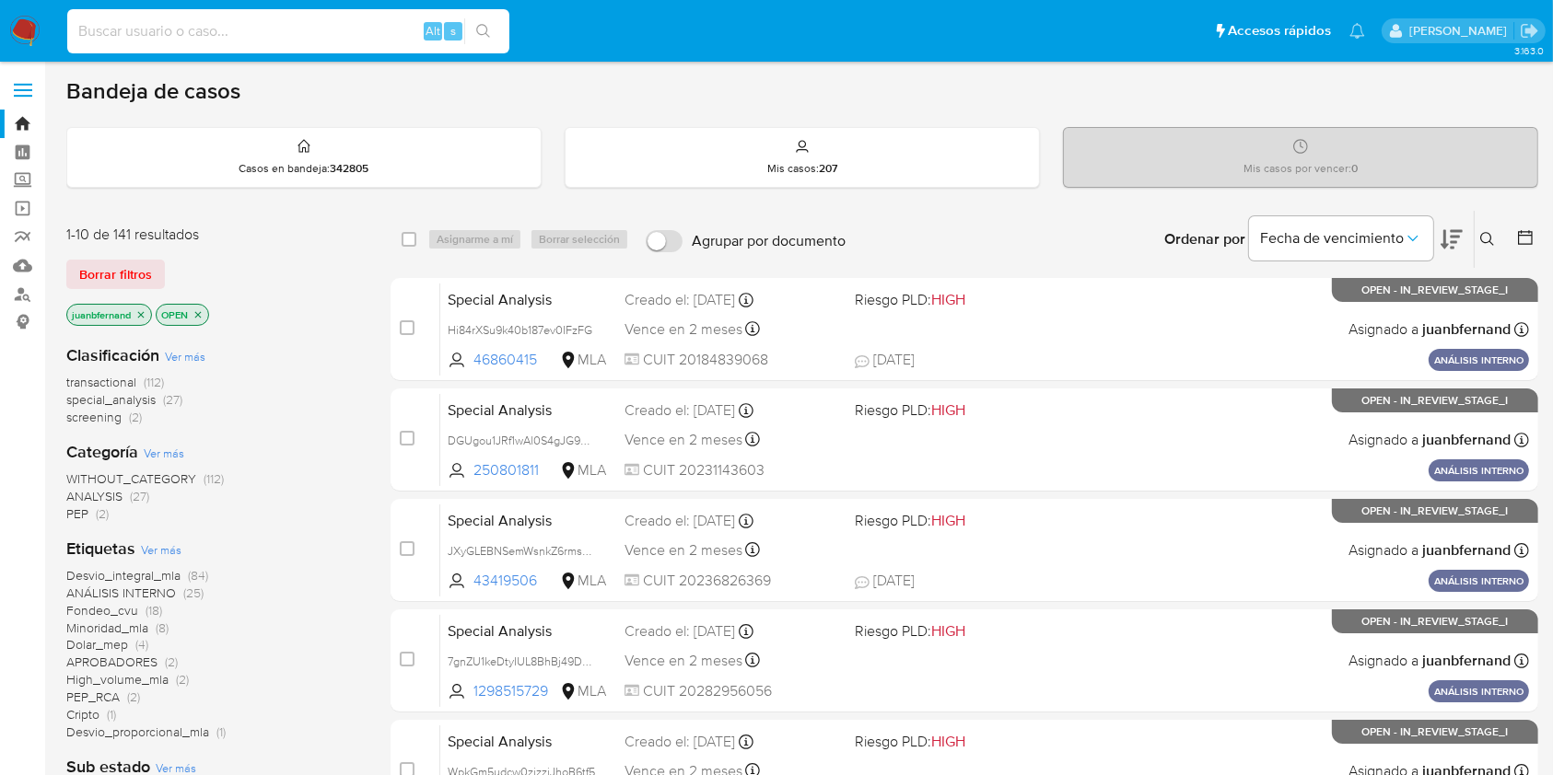
paste input "hsWOG69eoVzX9bTXiwfL2cVS"
type input "hsWOG69eoVzX9bTXiwfL2cVS"
click at [468, 28] on button "search-icon" at bounding box center [483, 31] width 38 height 26
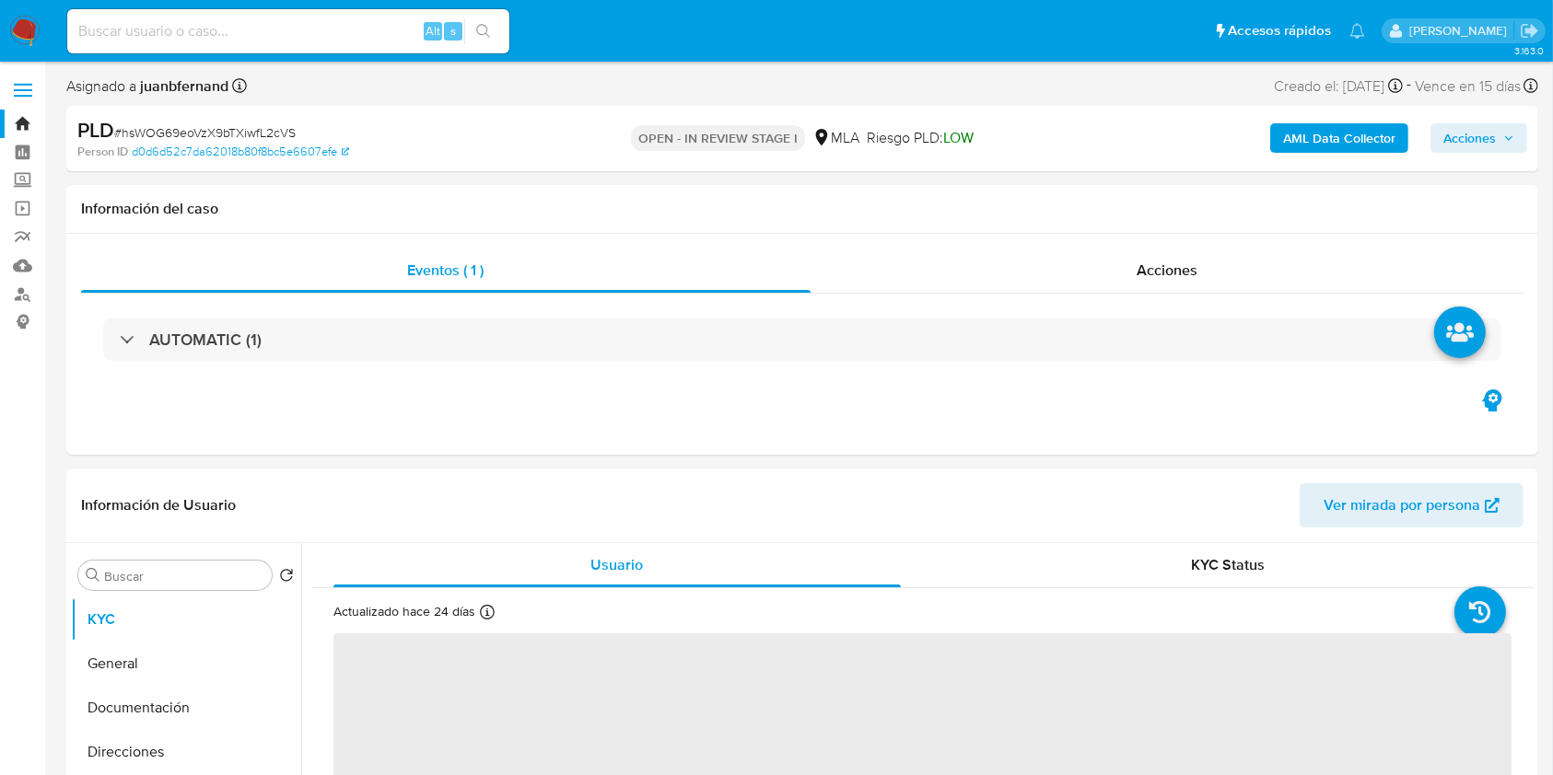
select select "10"
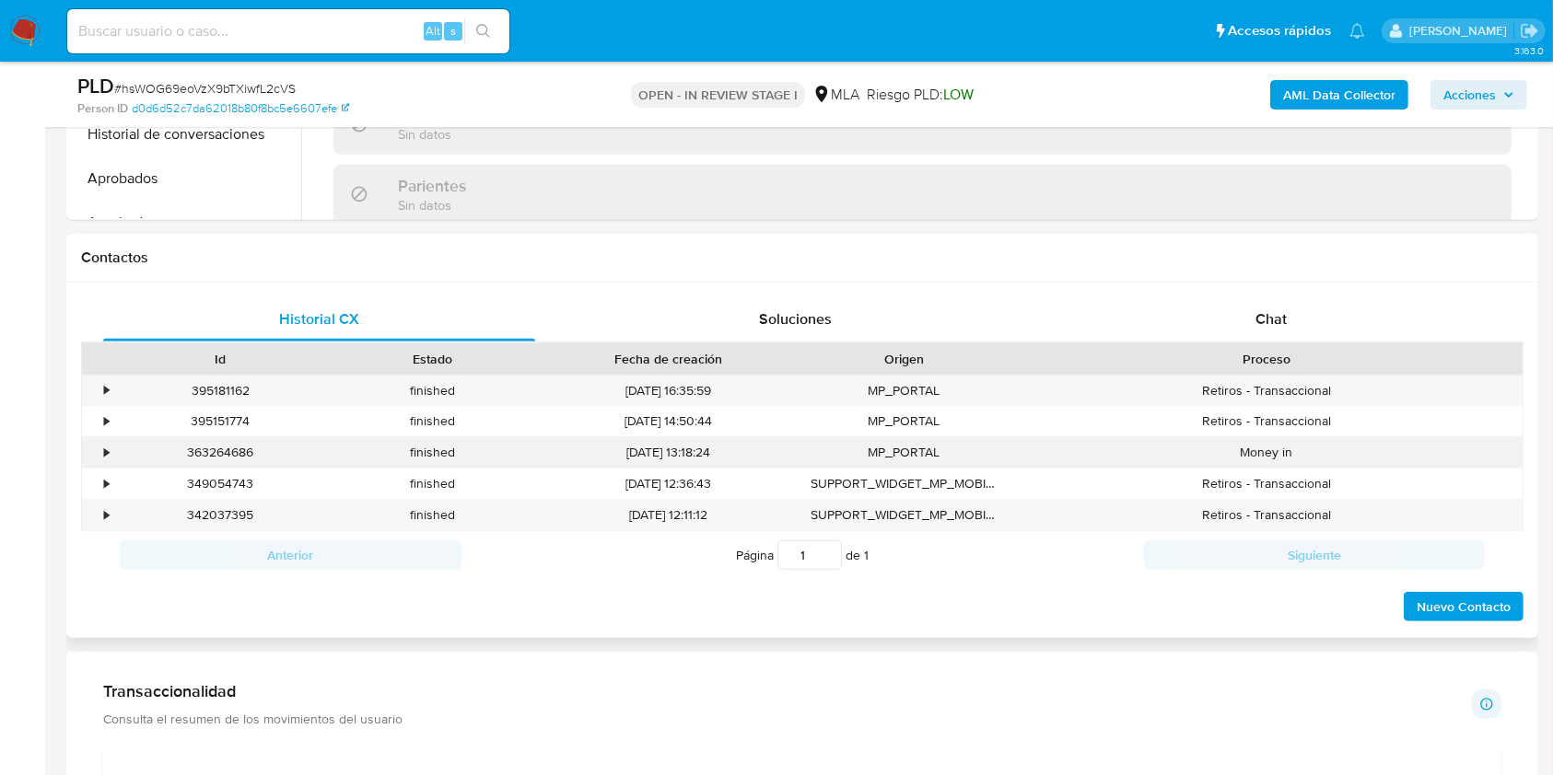
scroll to position [737, 0]
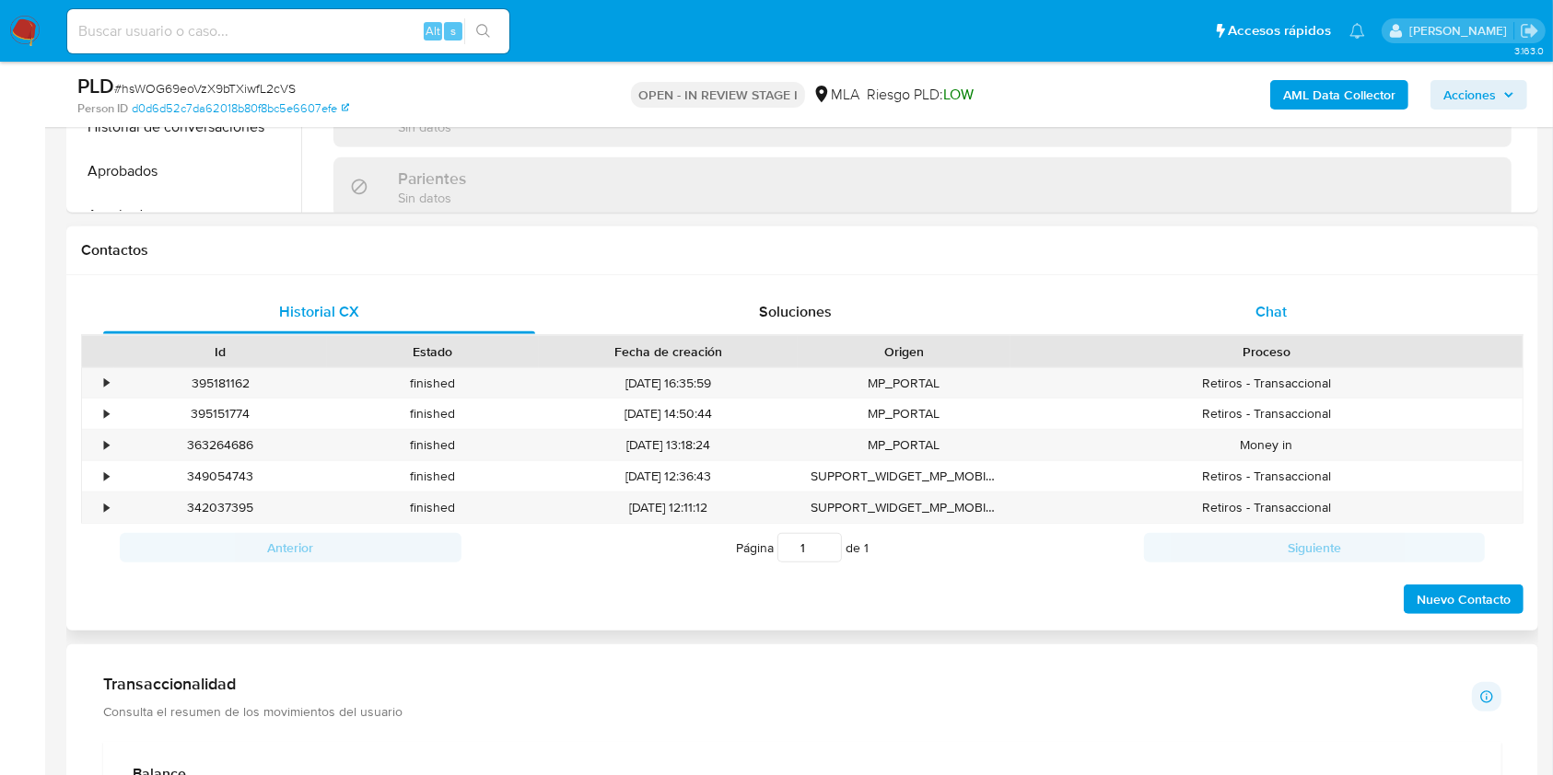
drag, startPoint x: 1197, startPoint y: 292, endPoint x: 1228, endPoint y: 307, distance: 33.8
click at [1201, 295] on div "Chat" at bounding box center [1271, 312] width 432 height 44
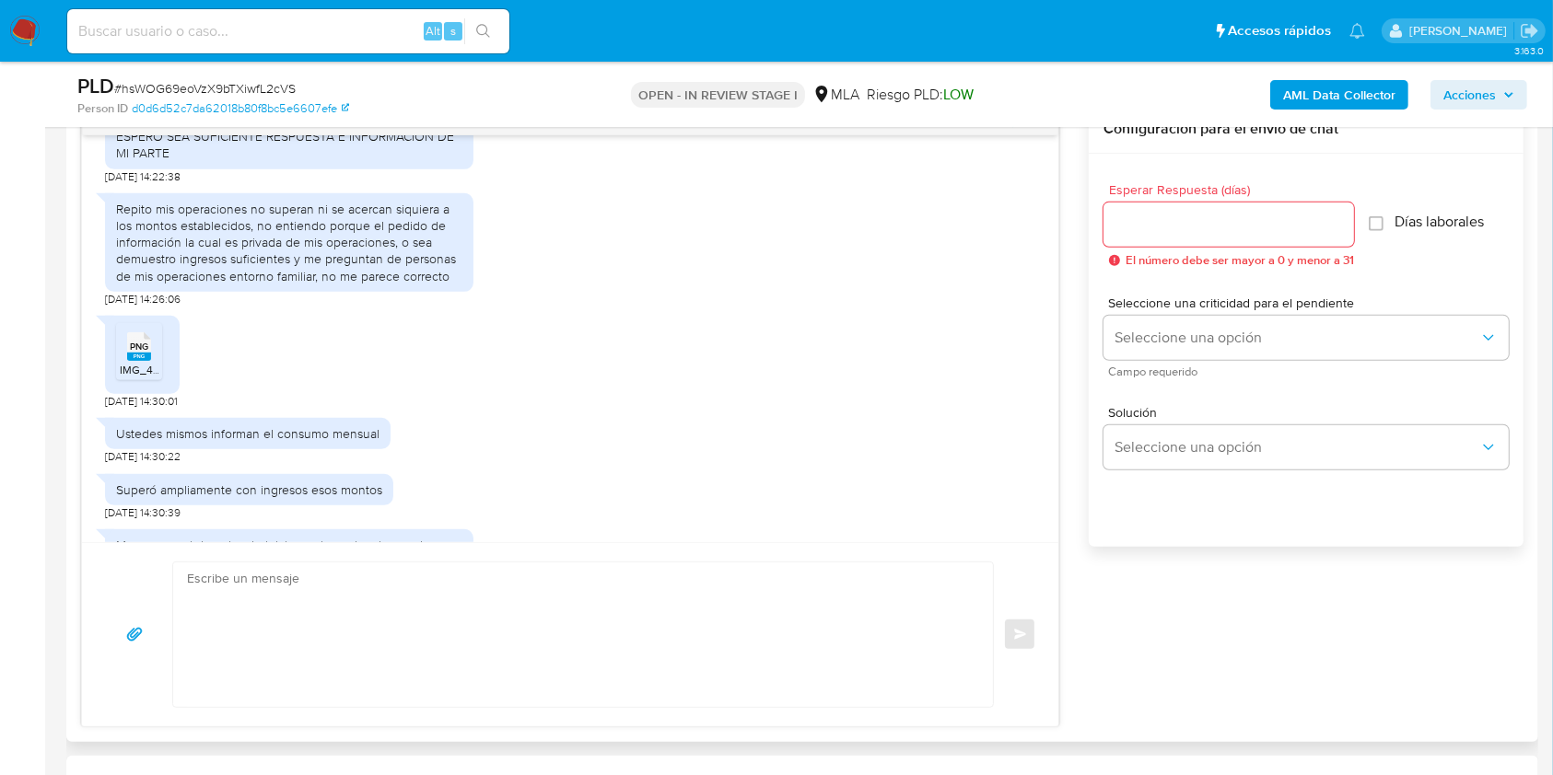
scroll to position [2455, 0]
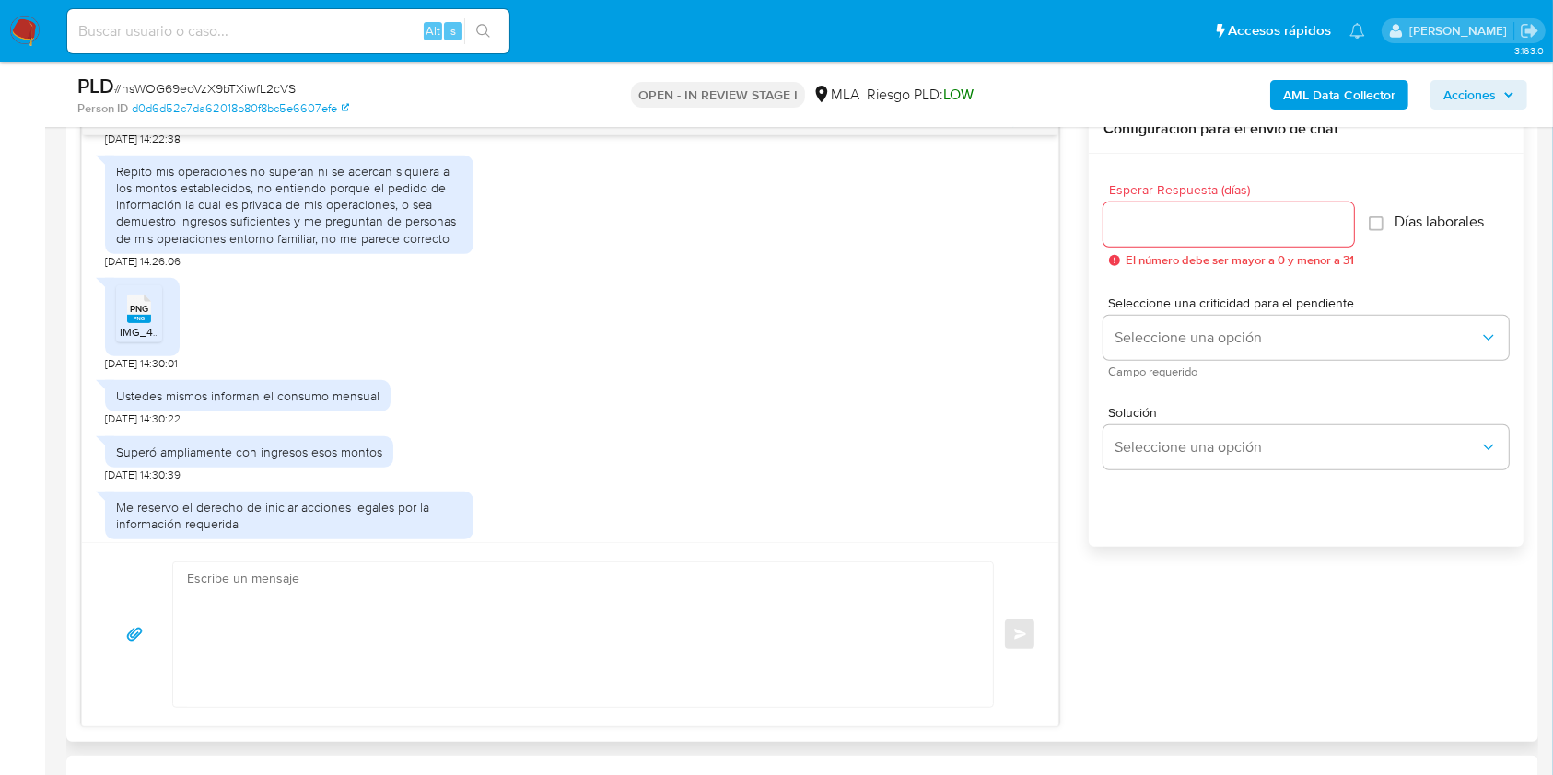
click at [133, 315] on span "PNG" at bounding box center [139, 309] width 18 height 12
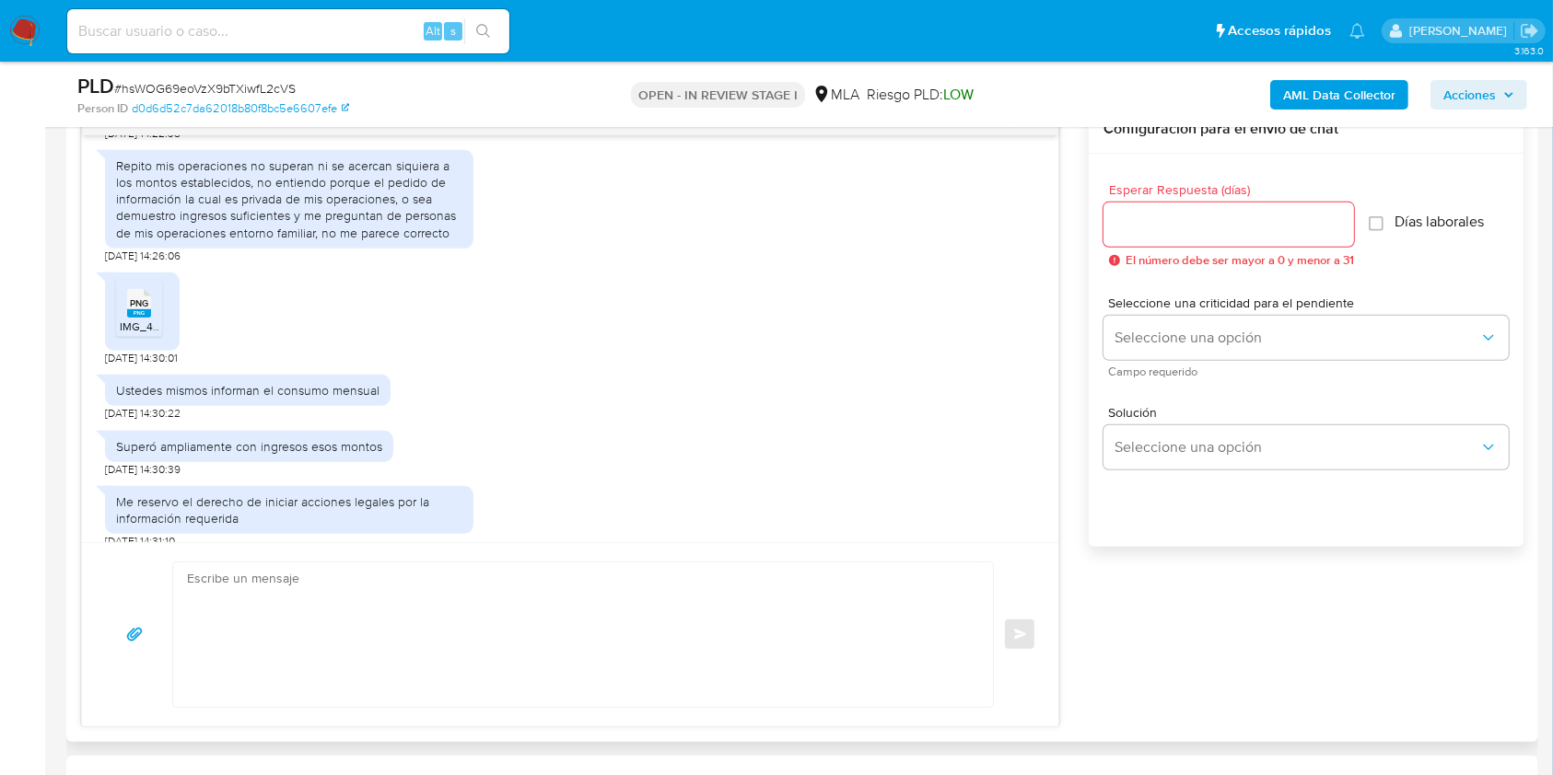
scroll to position [2583, 0]
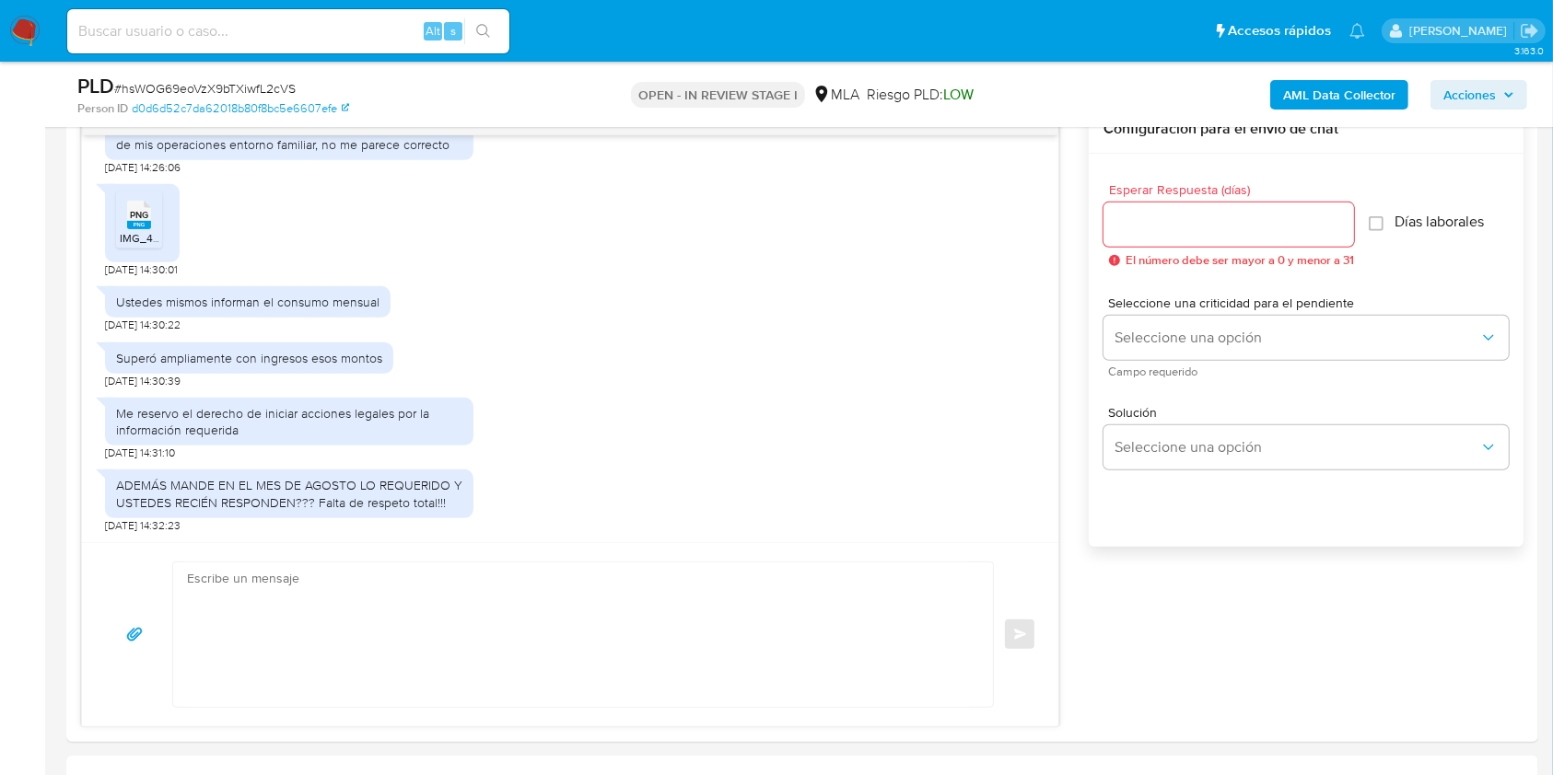
drag, startPoint x: 324, startPoint y: 26, endPoint x: 377, endPoint y: 41, distance: 54.8
click at [324, 27] on input at bounding box center [288, 31] width 442 height 24
click at [379, 29] on input at bounding box center [288, 31] width 442 height 24
paste input "YAARkajOPPaH5PgVxhshEDfE"
type input "YAARkajOPPaH5PgVxhshEDfE"
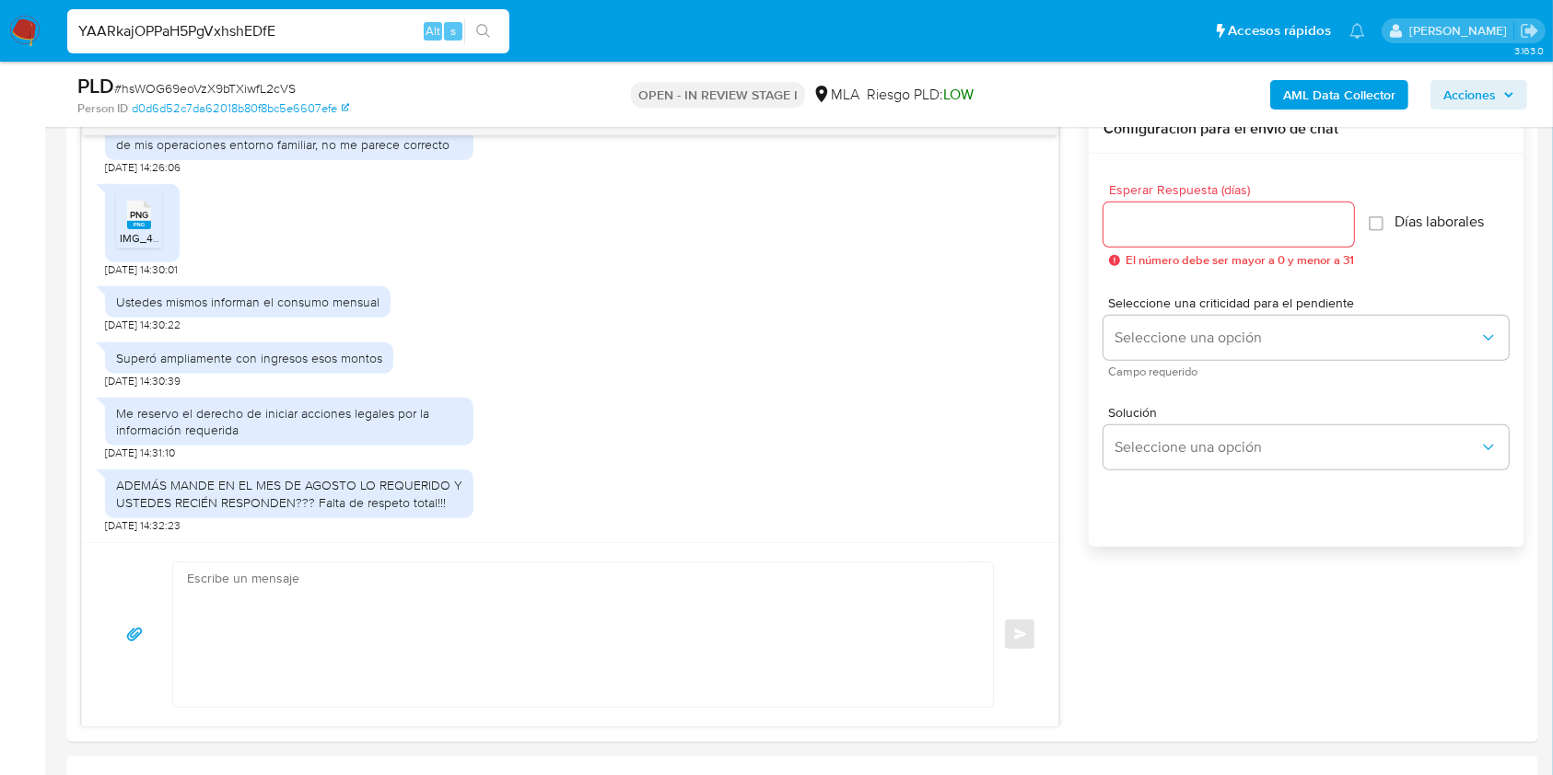
click at [484, 32] on icon "search-icon" at bounding box center [483, 31] width 15 height 15
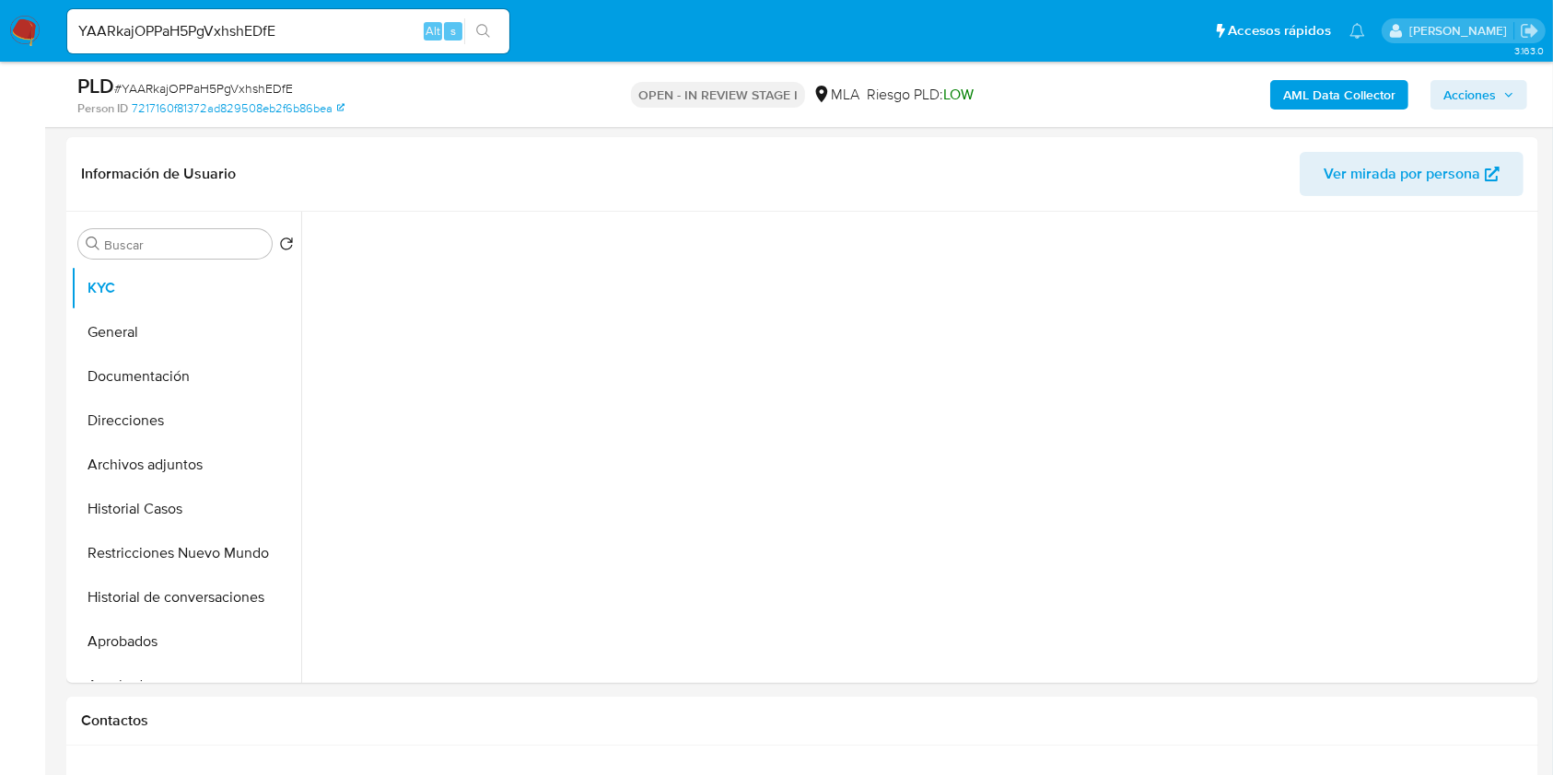
scroll to position [859, 0]
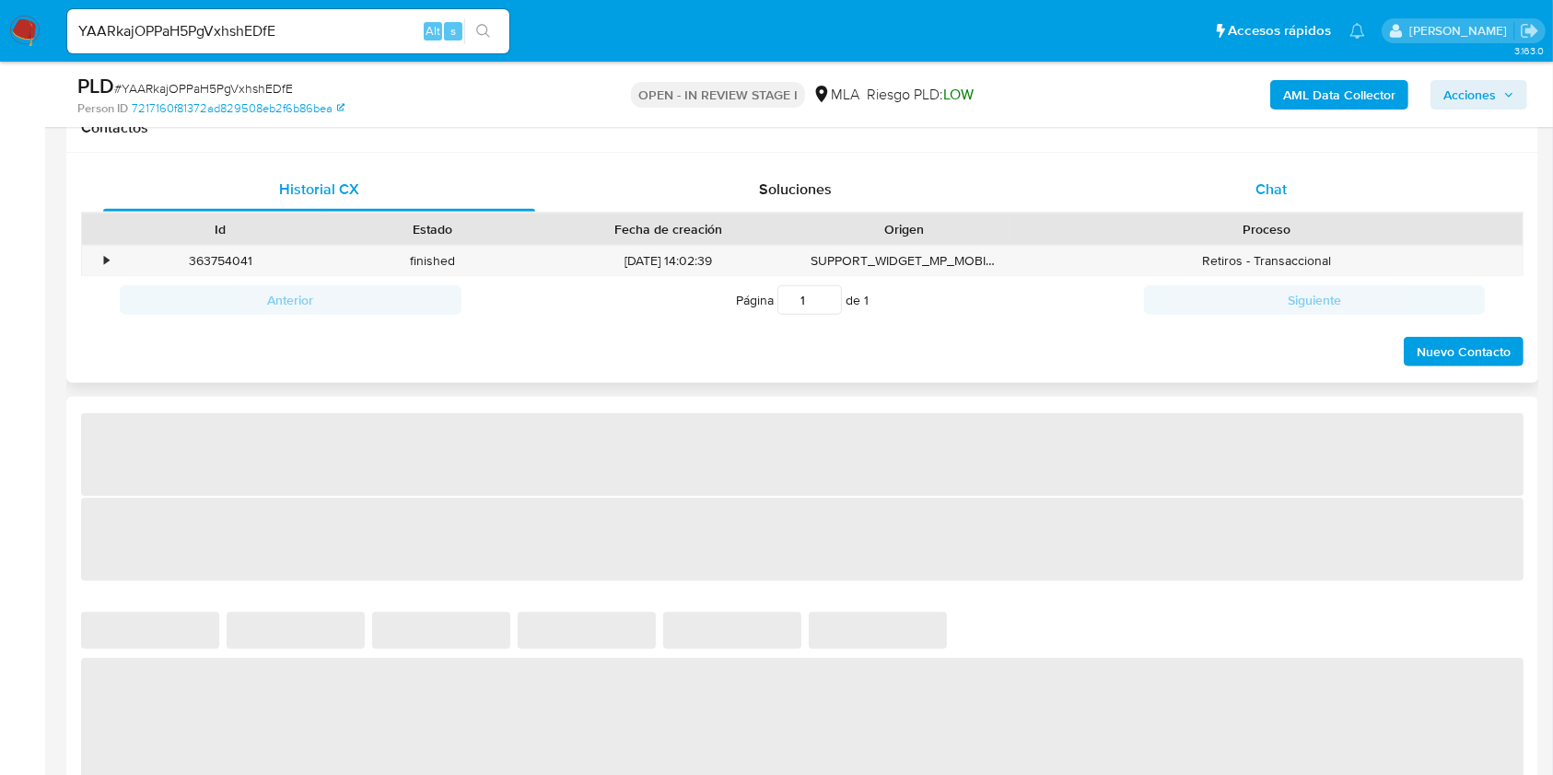
click at [1306, 188] on div "Chat" at bounding box center [1271, 190] width 432 height 44
select select "10"
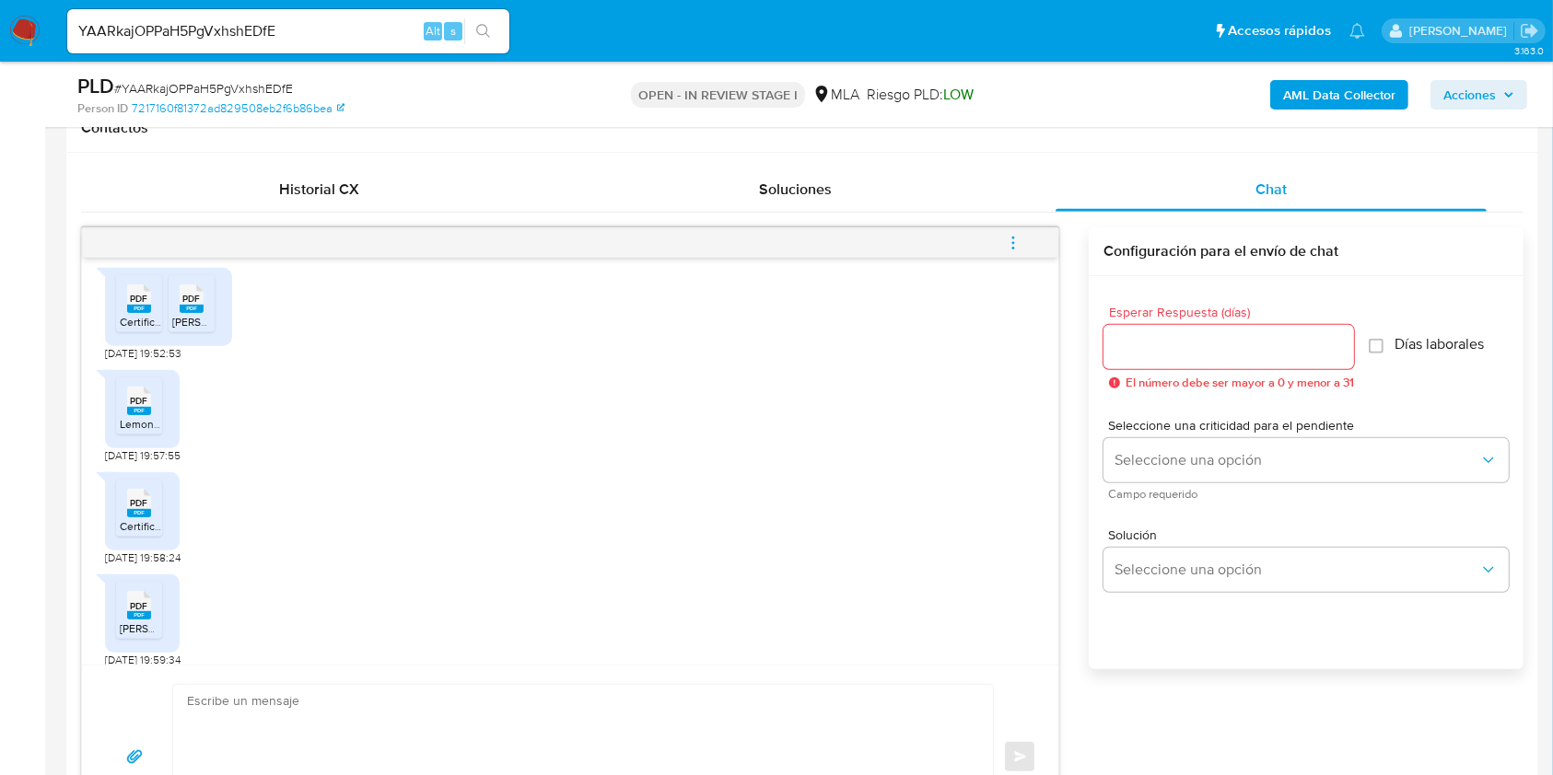
scroll to position [1338, 0]
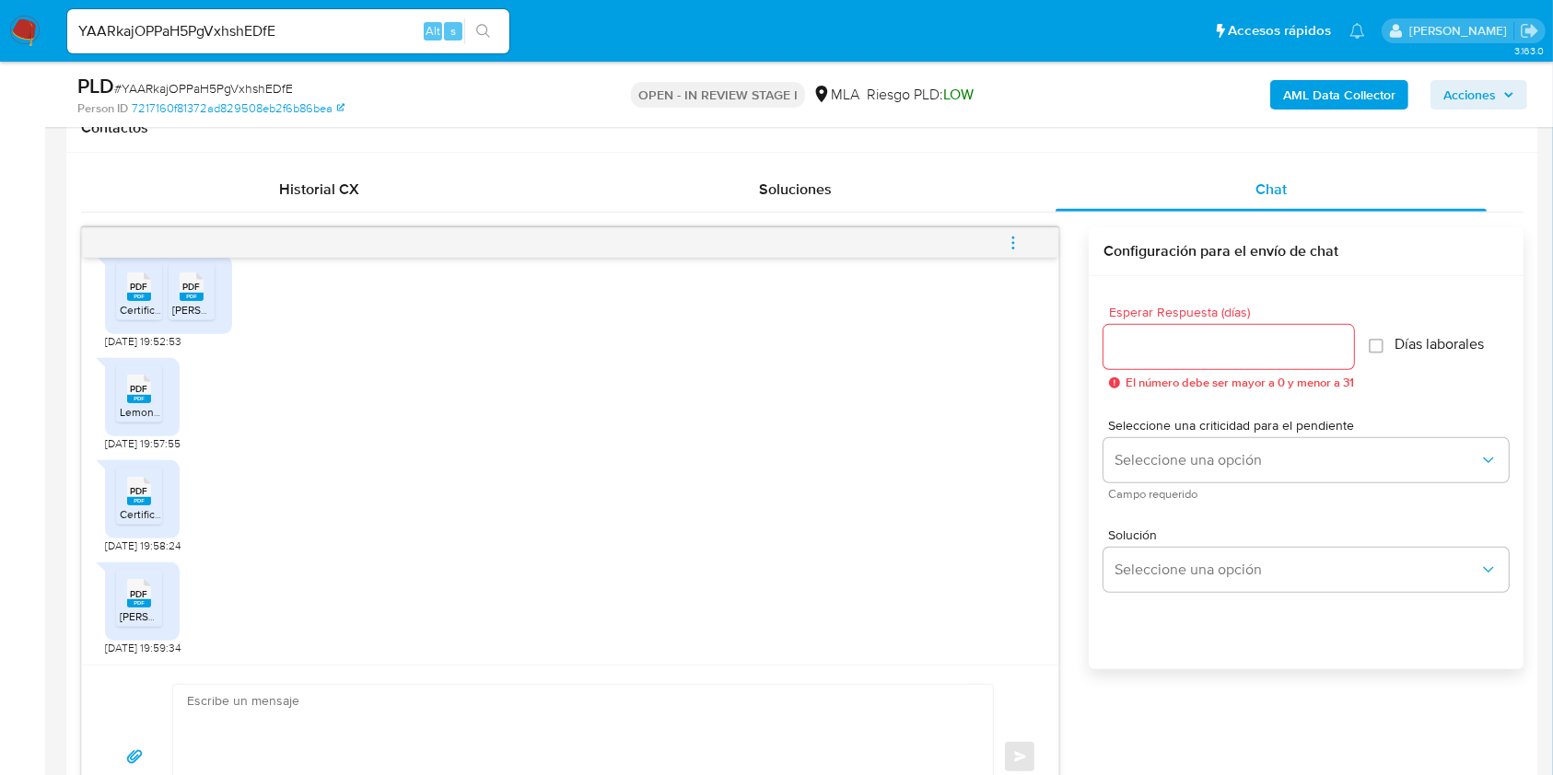
click at [137, 293] on rect at bounding box center [139, 297] width 24 height 8
click at [192, 299] on icon "PDF" at bounding box center [192, 287] width 24 height 32
drag, startPoint x: 139, startPoint y: 390, endPoint x: 155, endPoint y: 509, distance: 119.8
click at [140, 393] on span "PDF" at bounding box center [139, 389] width 17 height 12
drag, startPoint x: 143, startPoint y: 502, endPoint x: 155, endPoint y: 546, distance: 45.8
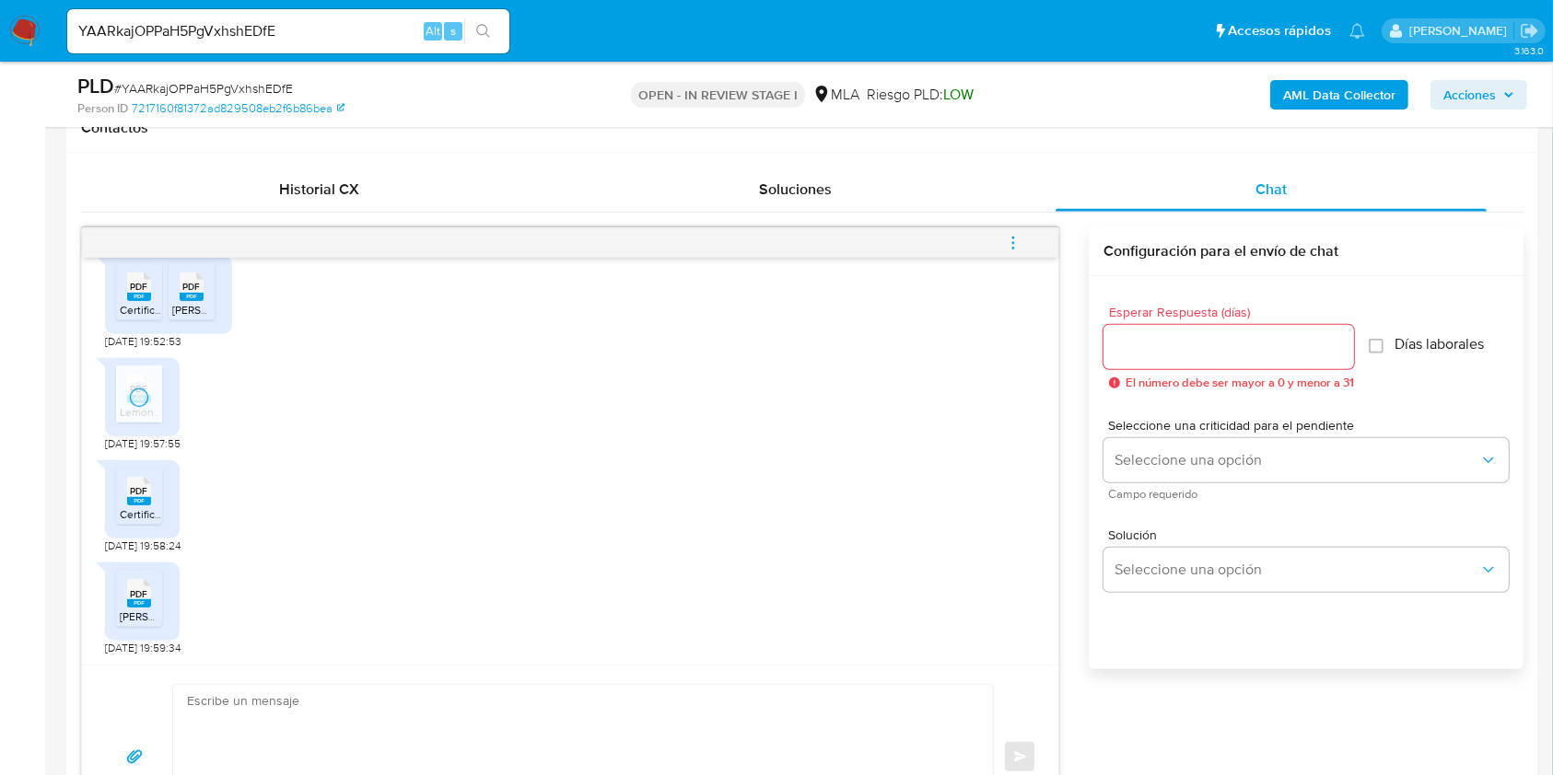
click at [142, 502] on rect at bounding box center [139, 501] width 24 height 8
drag, startPoint x: 143, startPoint y: 600, endPoint x: 163, endPoint y: 615, distance: 25.1
click at [143, 600] on rect at bounding box center [139, 603] width 24 height 8
click at [369, 33] on input "YAARkajOPPaH5PgVxhshEDfE" at bounding box center [288, 31] width 442 height 24
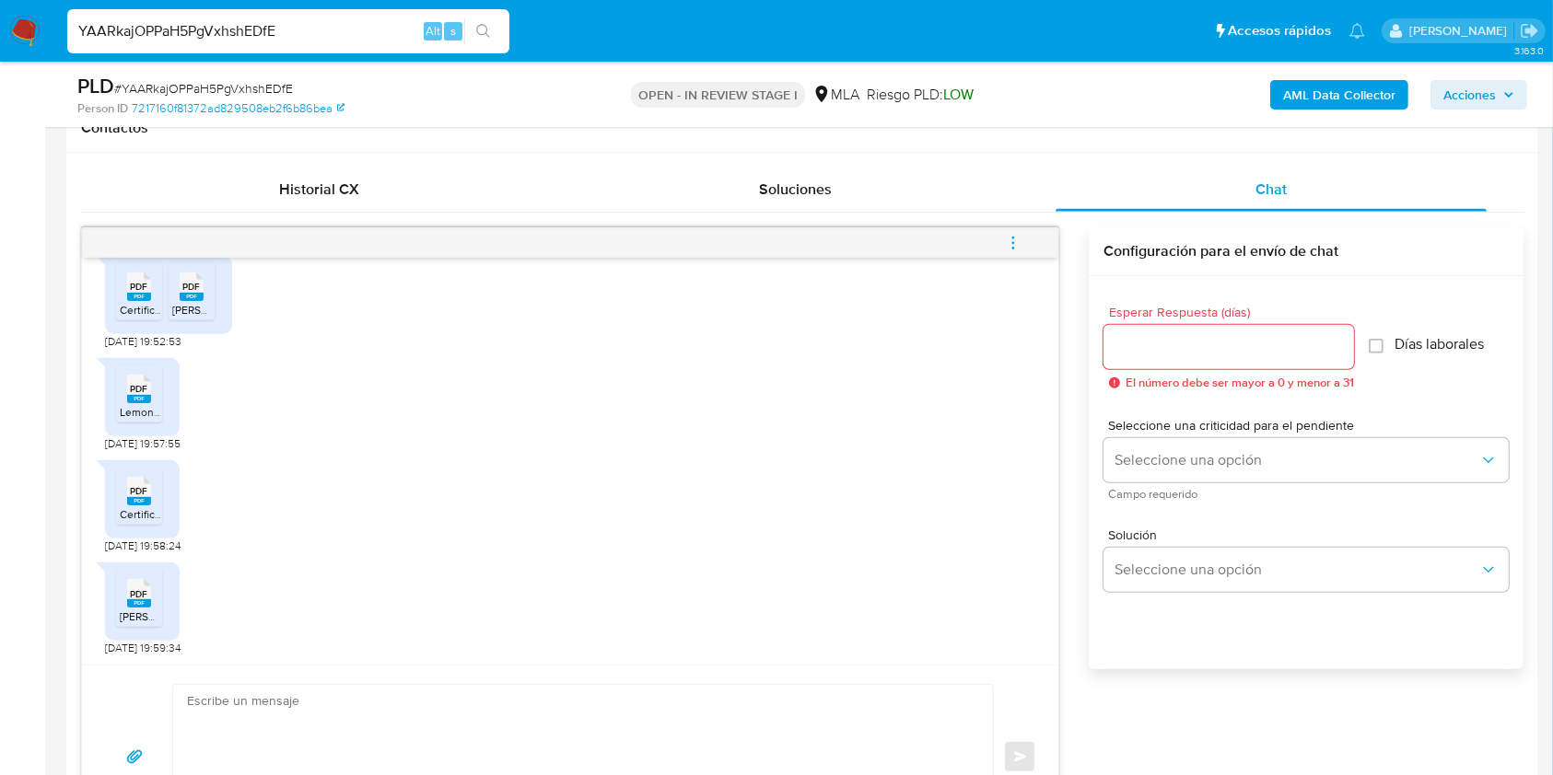
paste input "WI0XW3duLZyTPxKGxuoNToOT"
type input "WI0XW3duLZyTPxKGxuoNToOT"
click at [482, 29] on icon "search-icon" at bounding box center [483, 31] width 15 height 15
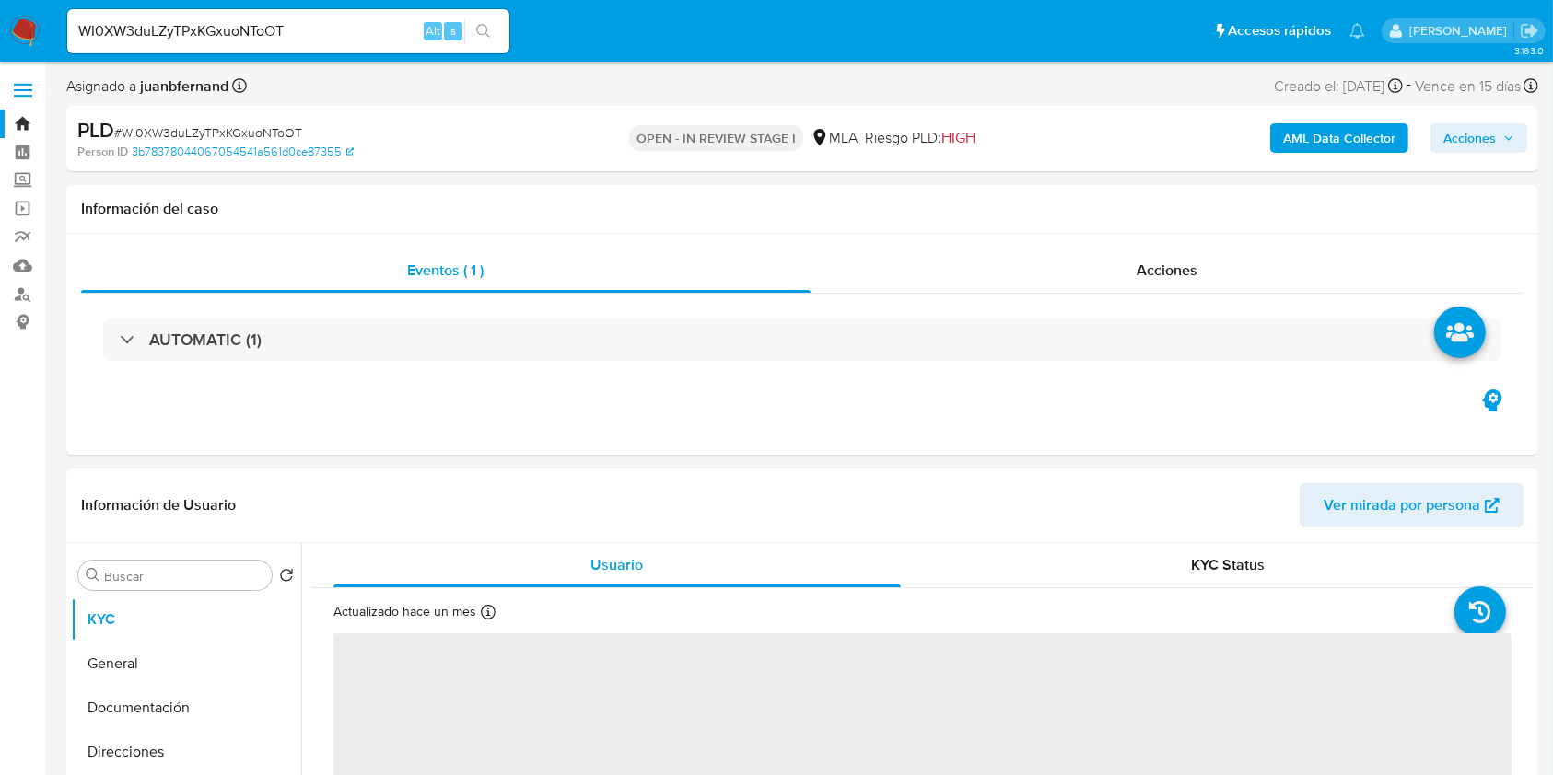
select select "10"
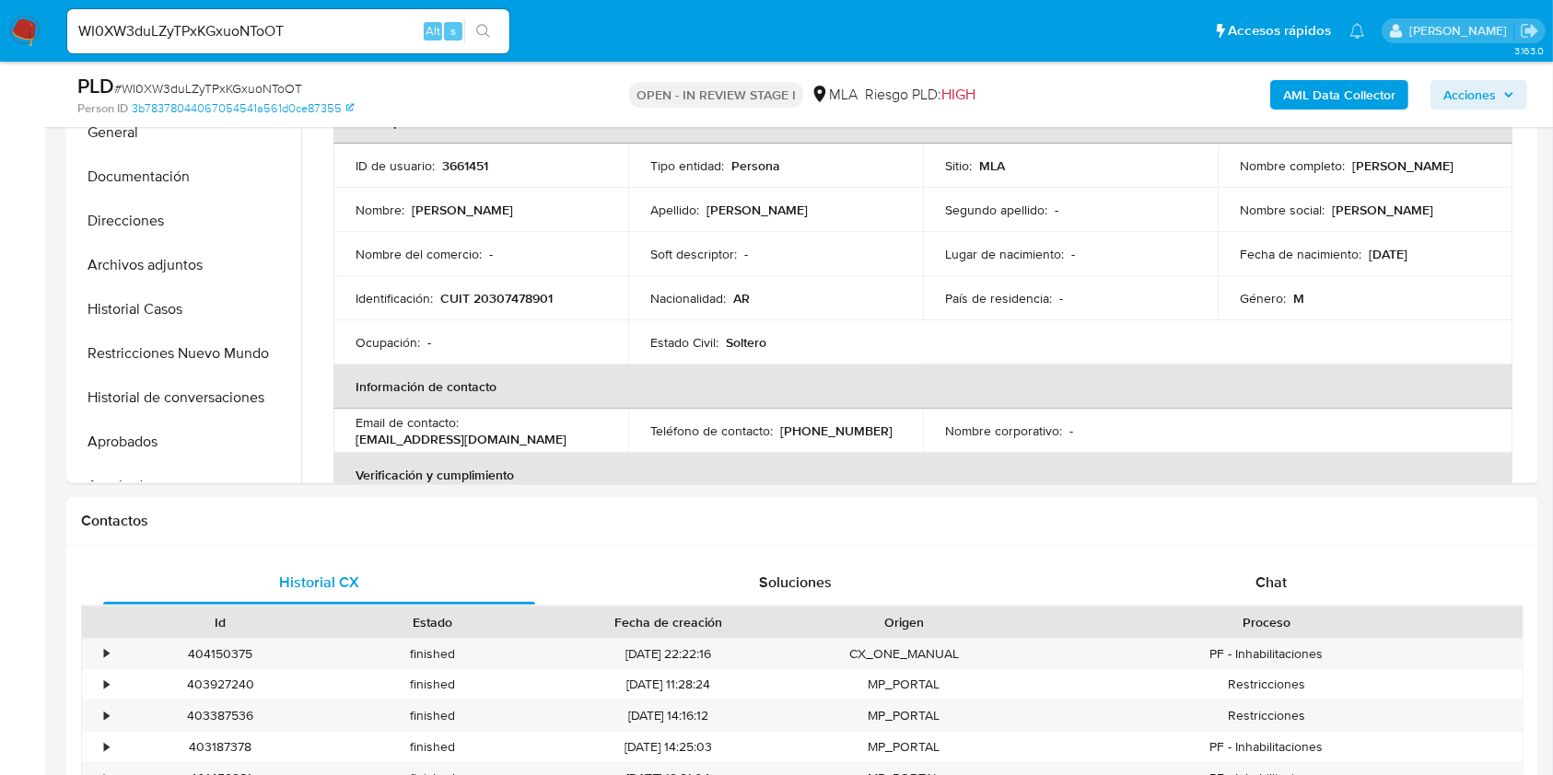
scroll to position [613, 0]
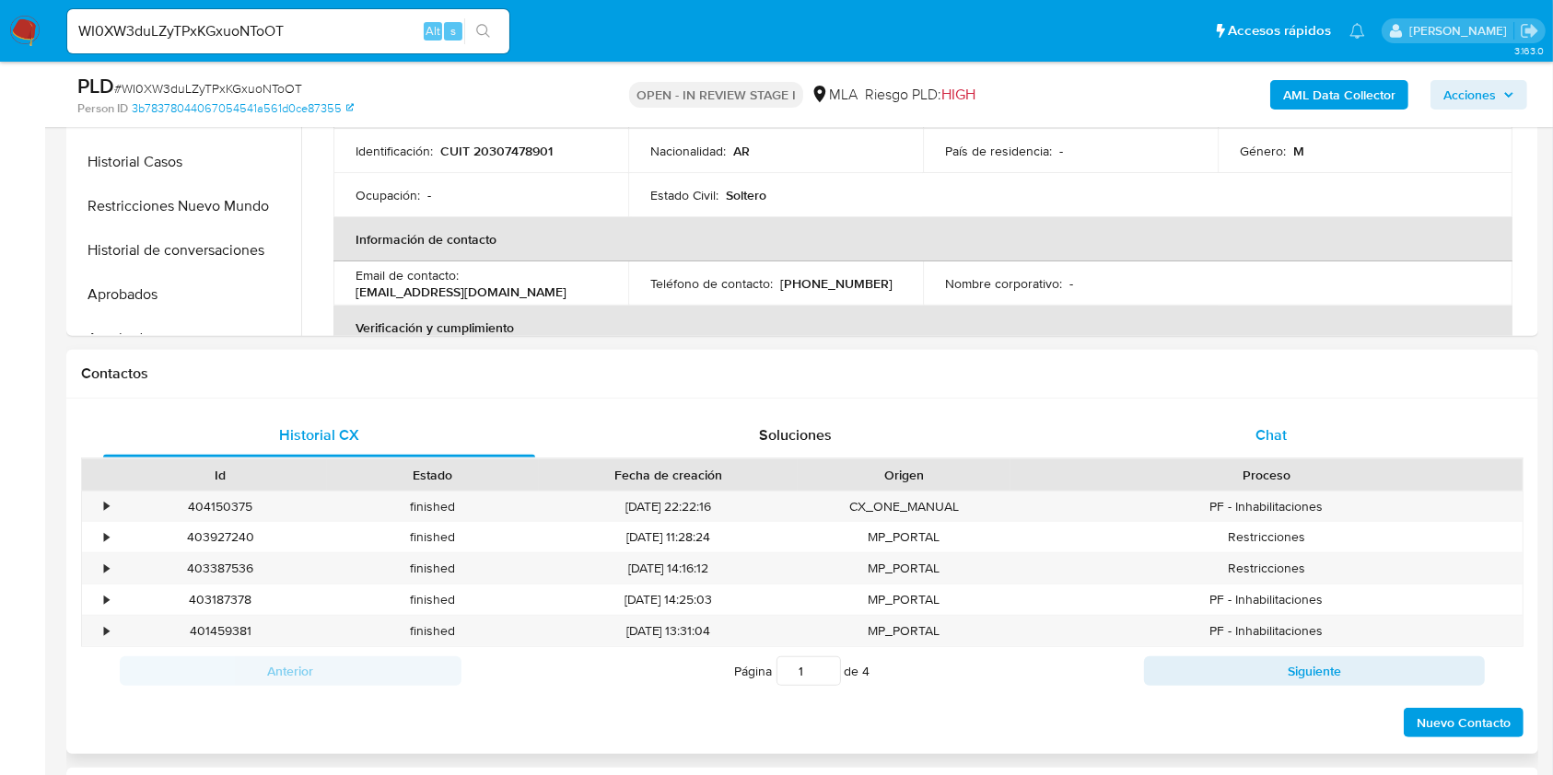
click at [1331, 435] on div "Chat" at bounding box center [1271, 435] width 432 height 44
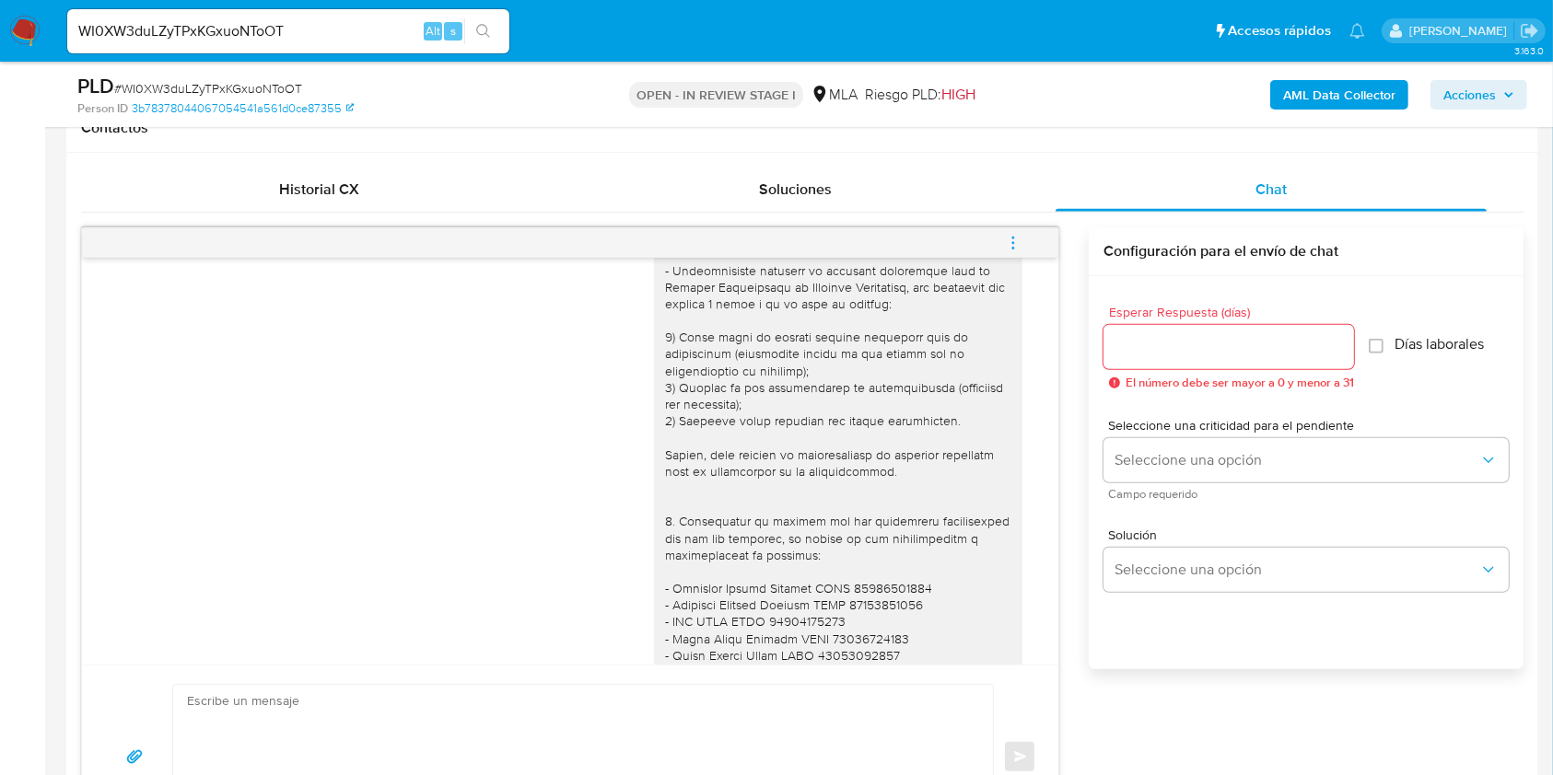
scroll to position [2450, 0]
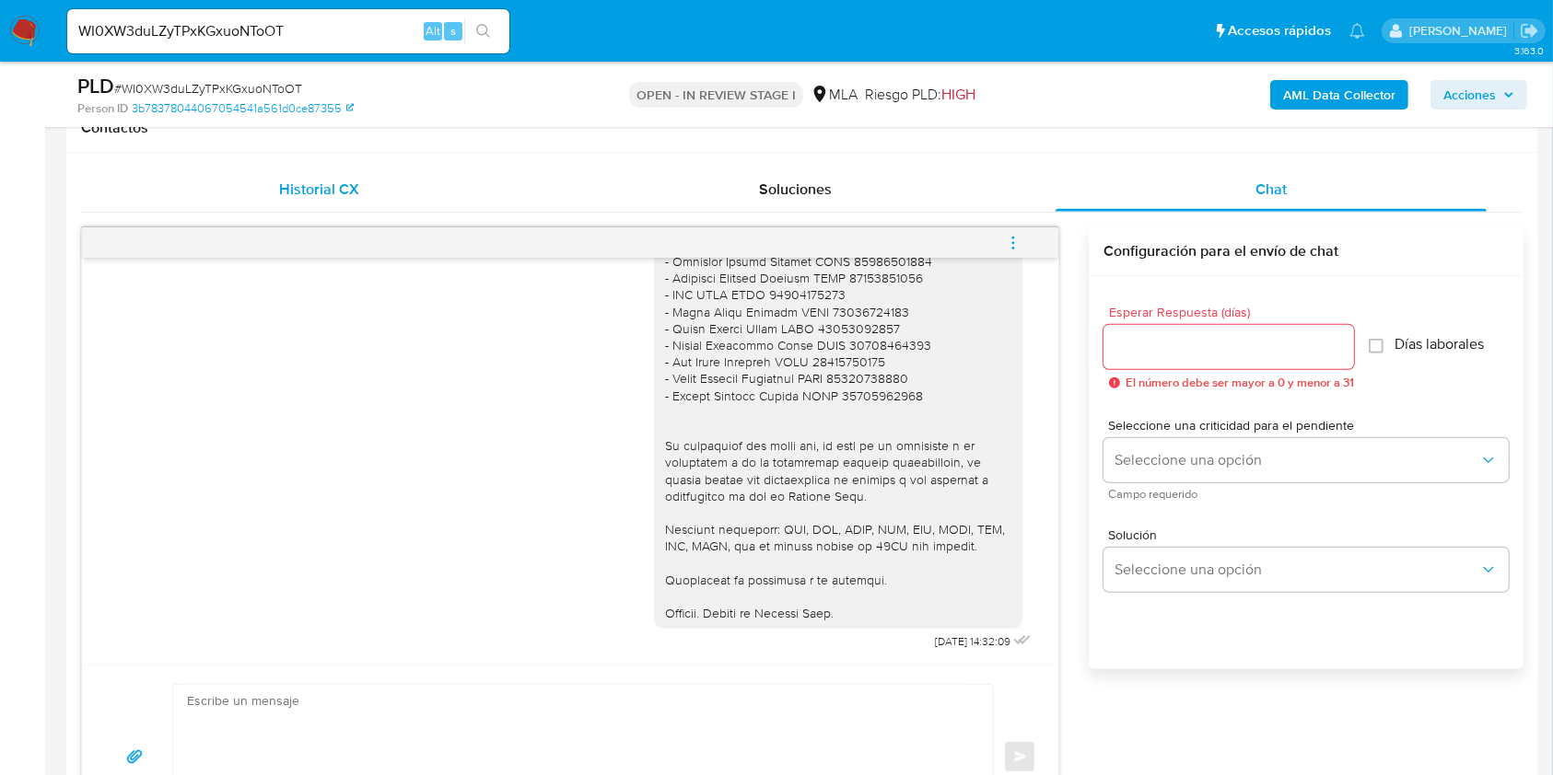
click at [263, 189] on div "Historial CX" at bounding box center [319, 190] width 432 height 44
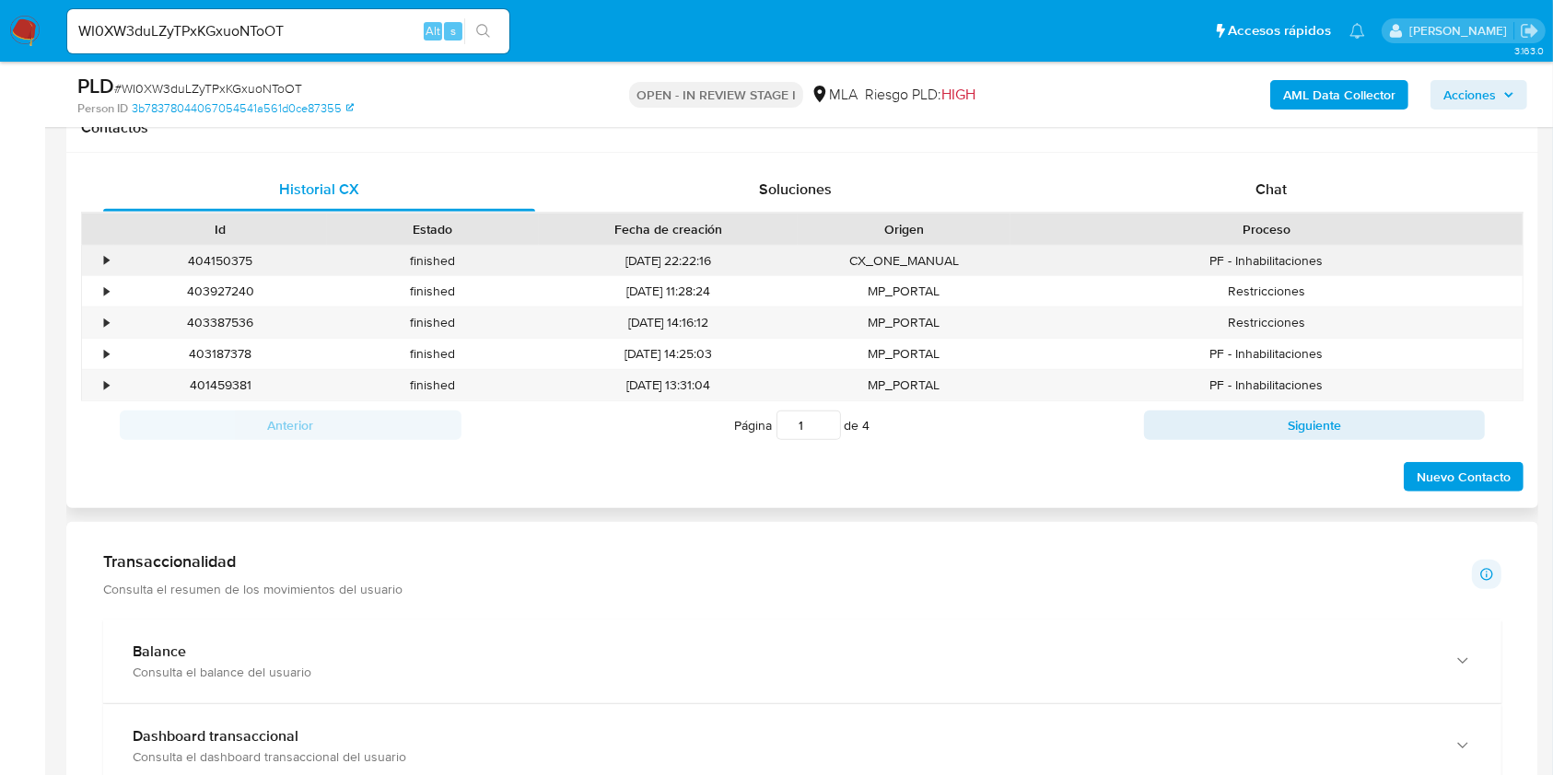
click at [235, 262] on div "404150375" at bounding box center [220, 261] width 213 height 30
copy div "404150375"
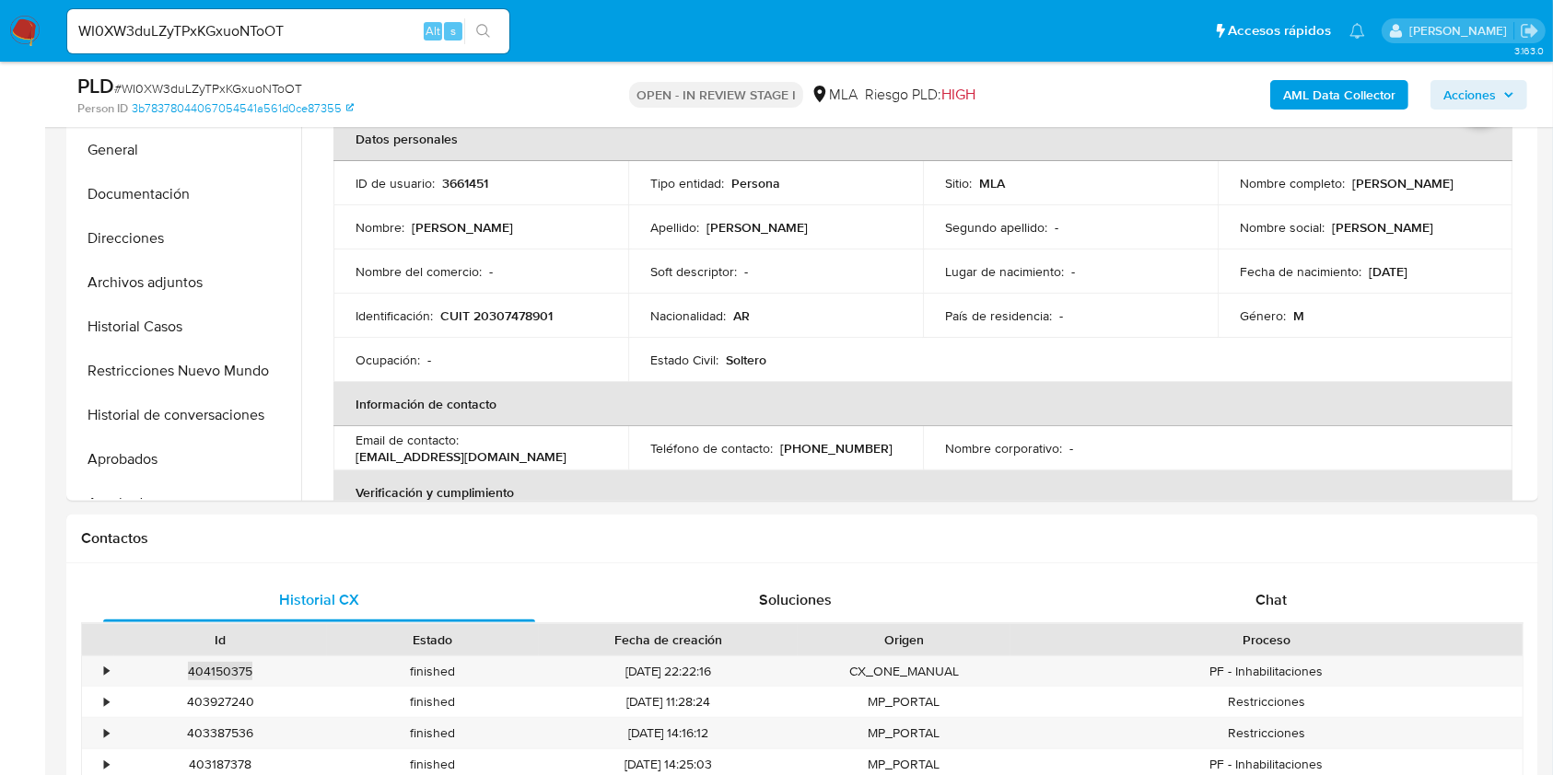
scroll to position [122, 0]
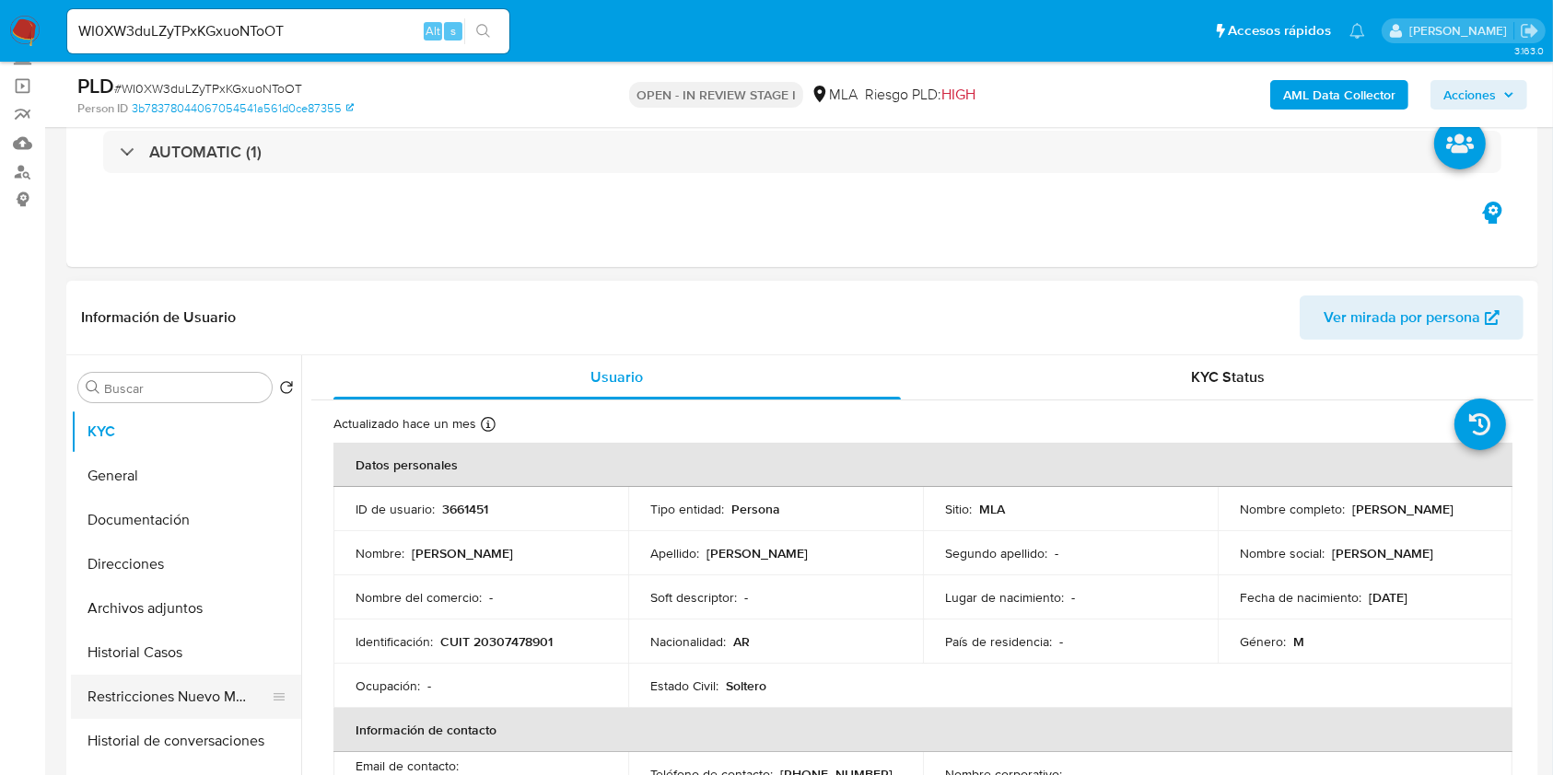
click at [193, 678] on button "Restricciones Nuevo Mundo" at bounding box center [178, 697] width 215 height 44
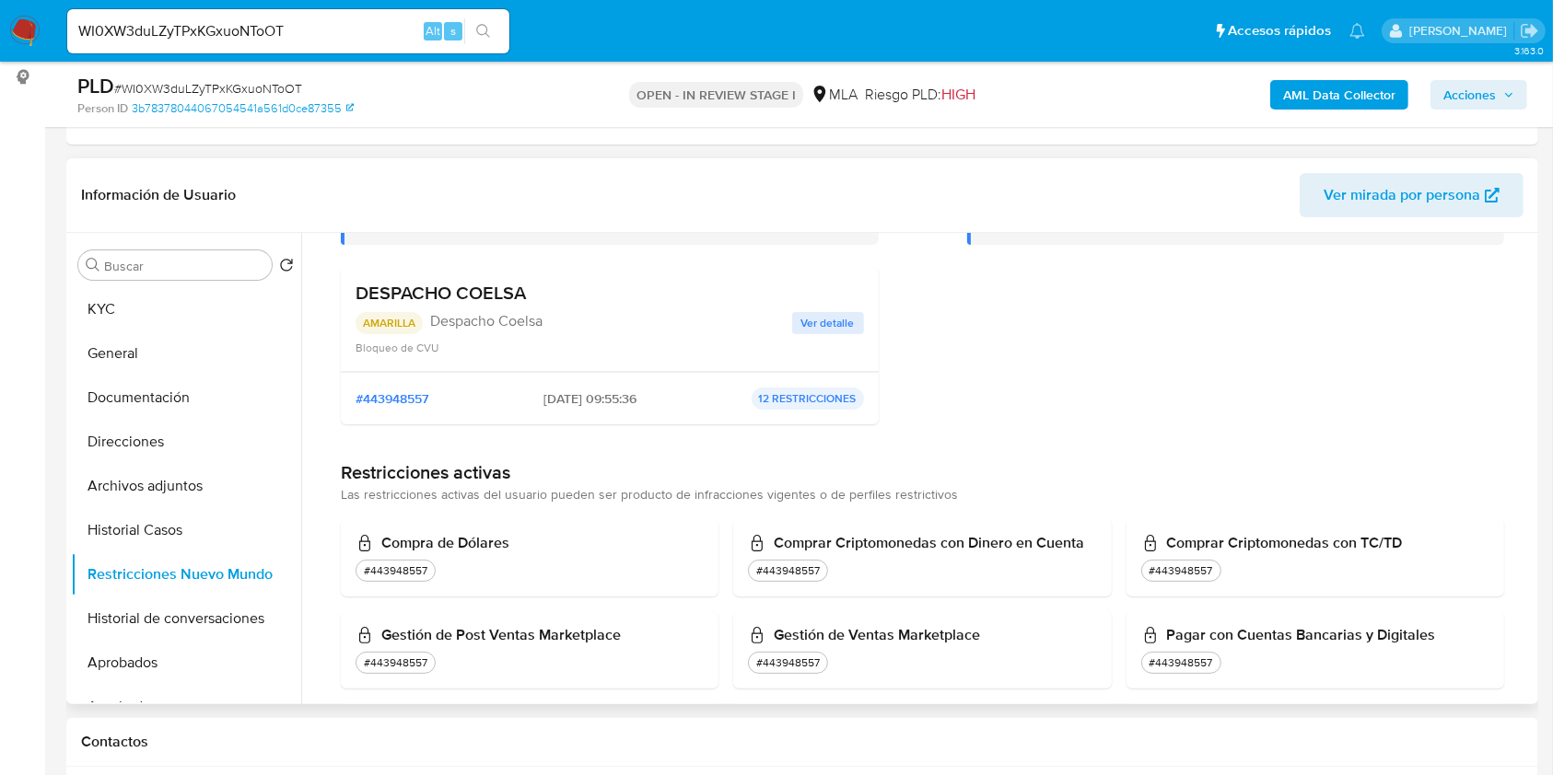
scroll to position [116, 0]
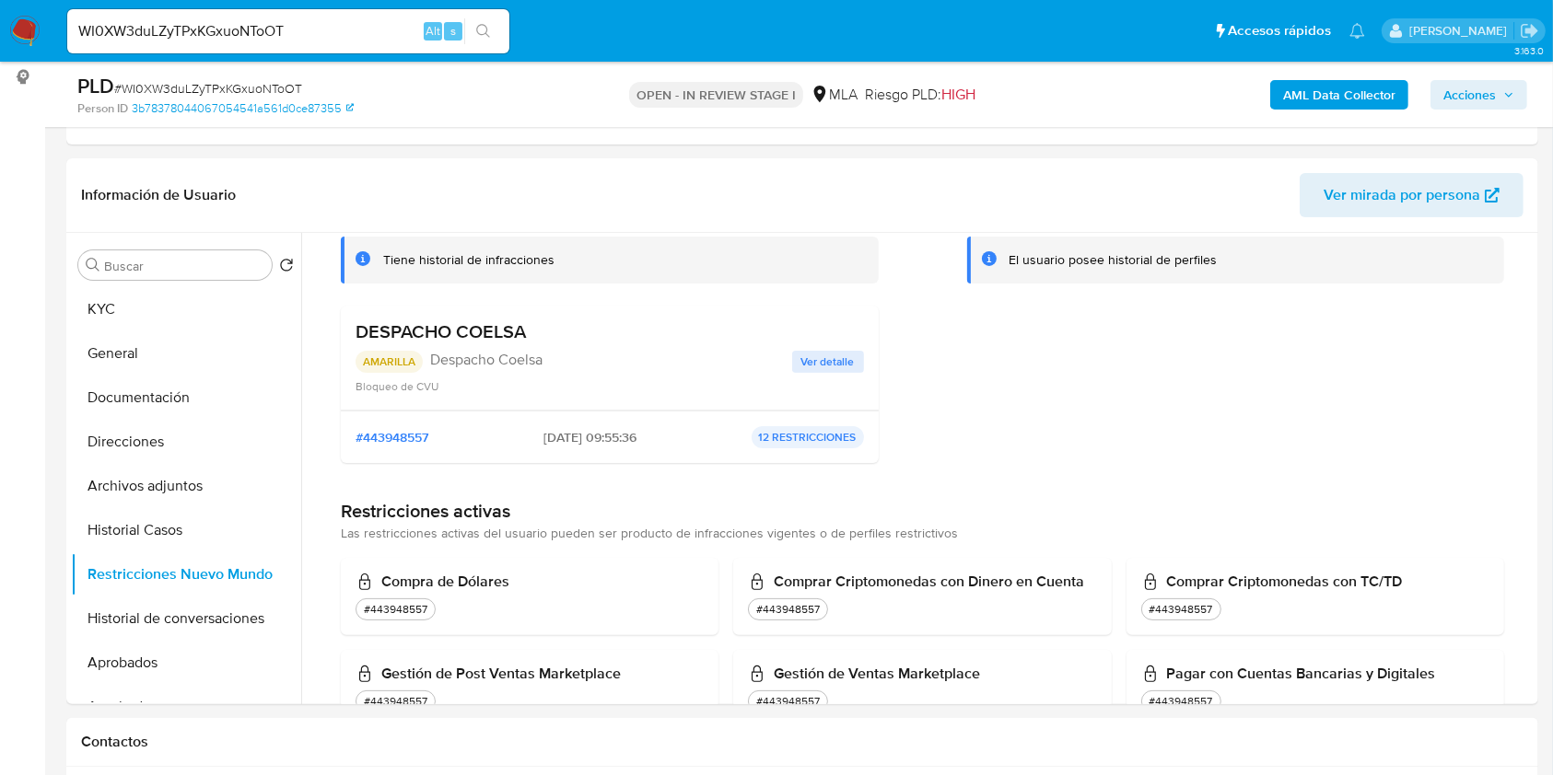
click at [334, 28] on input "WI0XW3duLZyTPxKGxuoNToOT" at bounding box center [288, 31] width 442 height 24
paste input "7kUy9pcJ2euAxPdvK42rPwZn"
type input "7kUy9pcJ2euAxPdvK42rPwZn"
drag, startPoint x: 489, startPoint y: 37, endPoint x: 492, endPoint y: 6, distance: 30.5
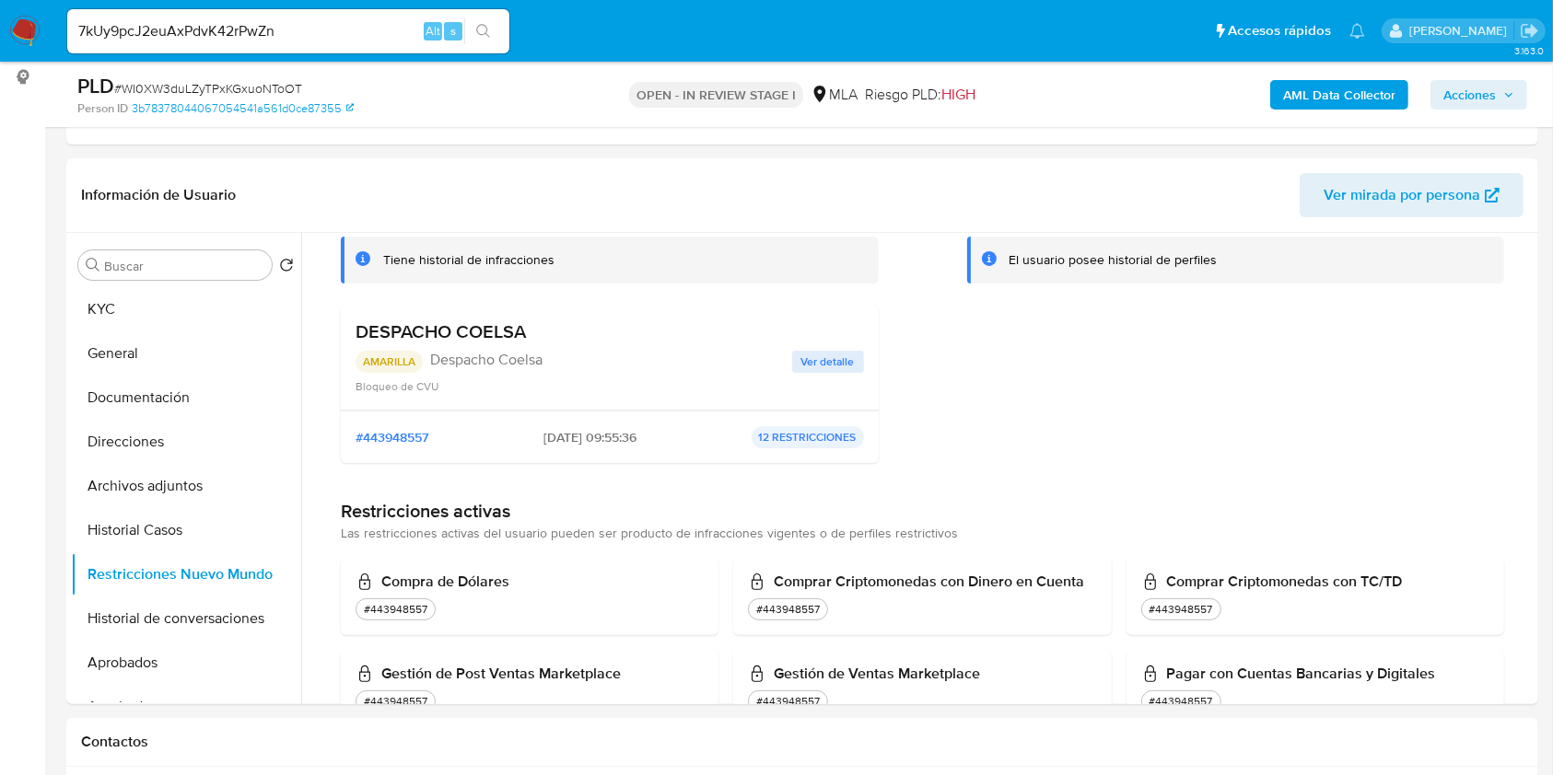
click at [487, 37] on icon "search-icon" at bounding box center [483, 31] width 15 height 15
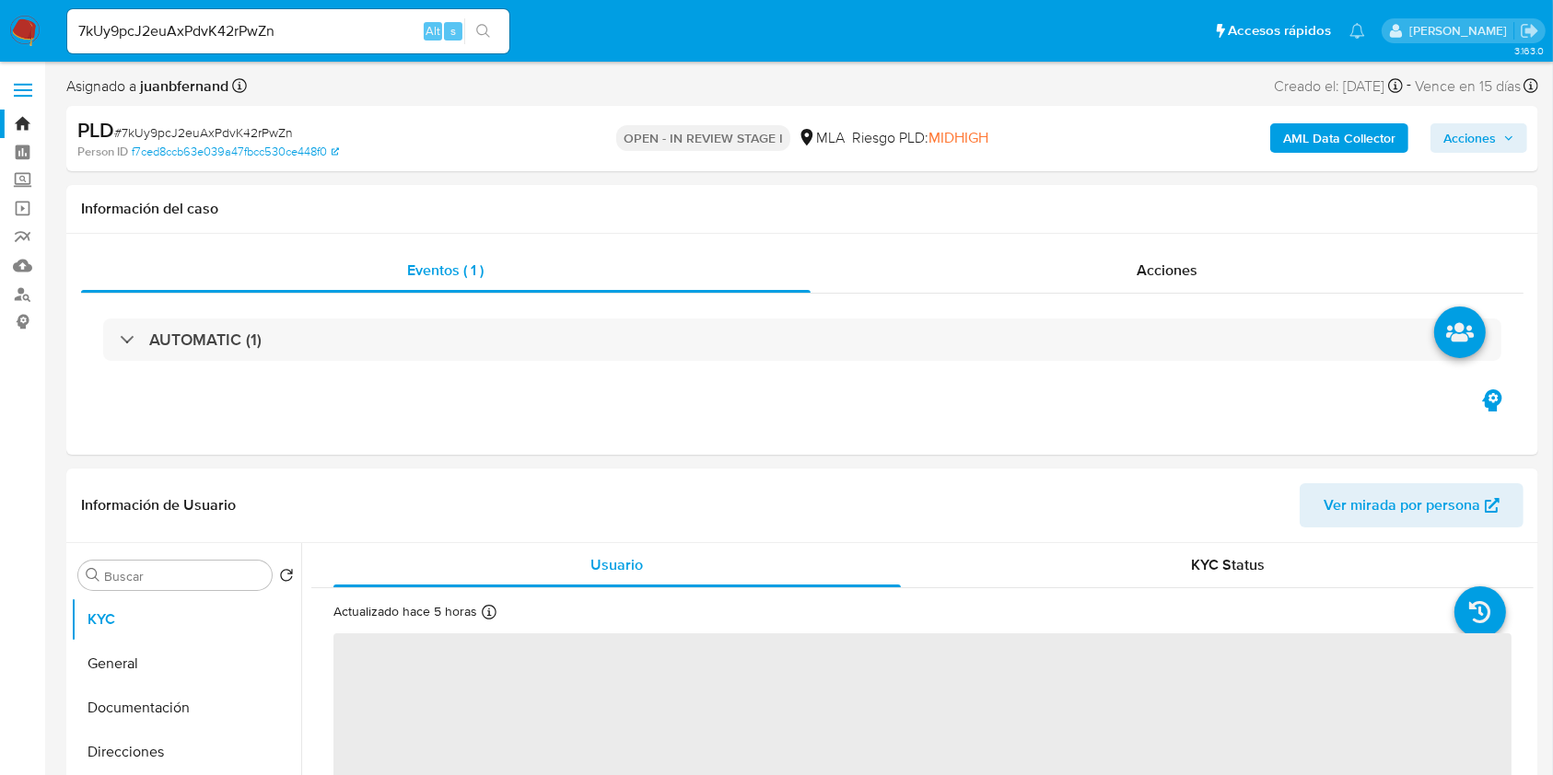
select select "10"
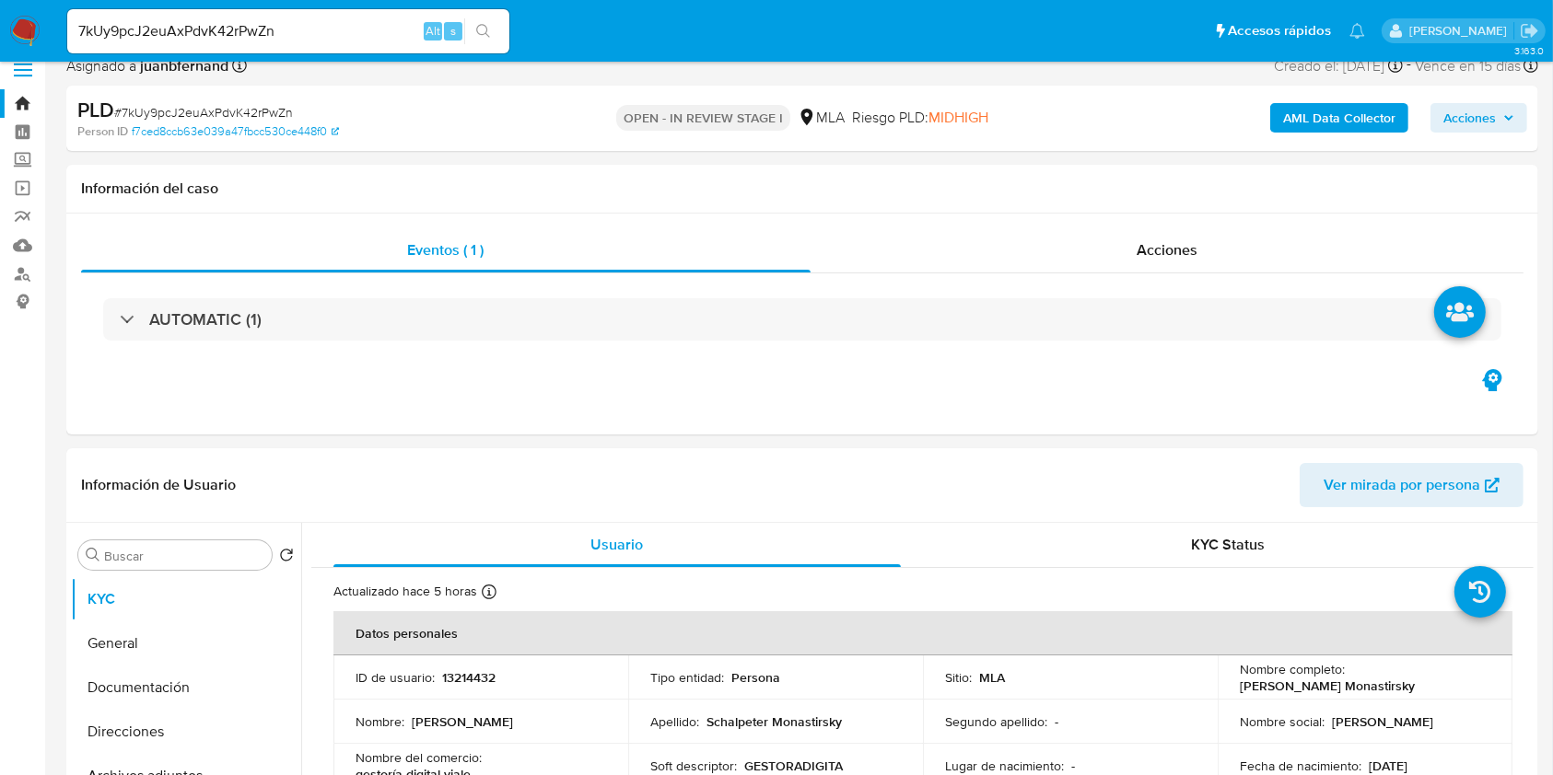
scroll to position [491, 0]
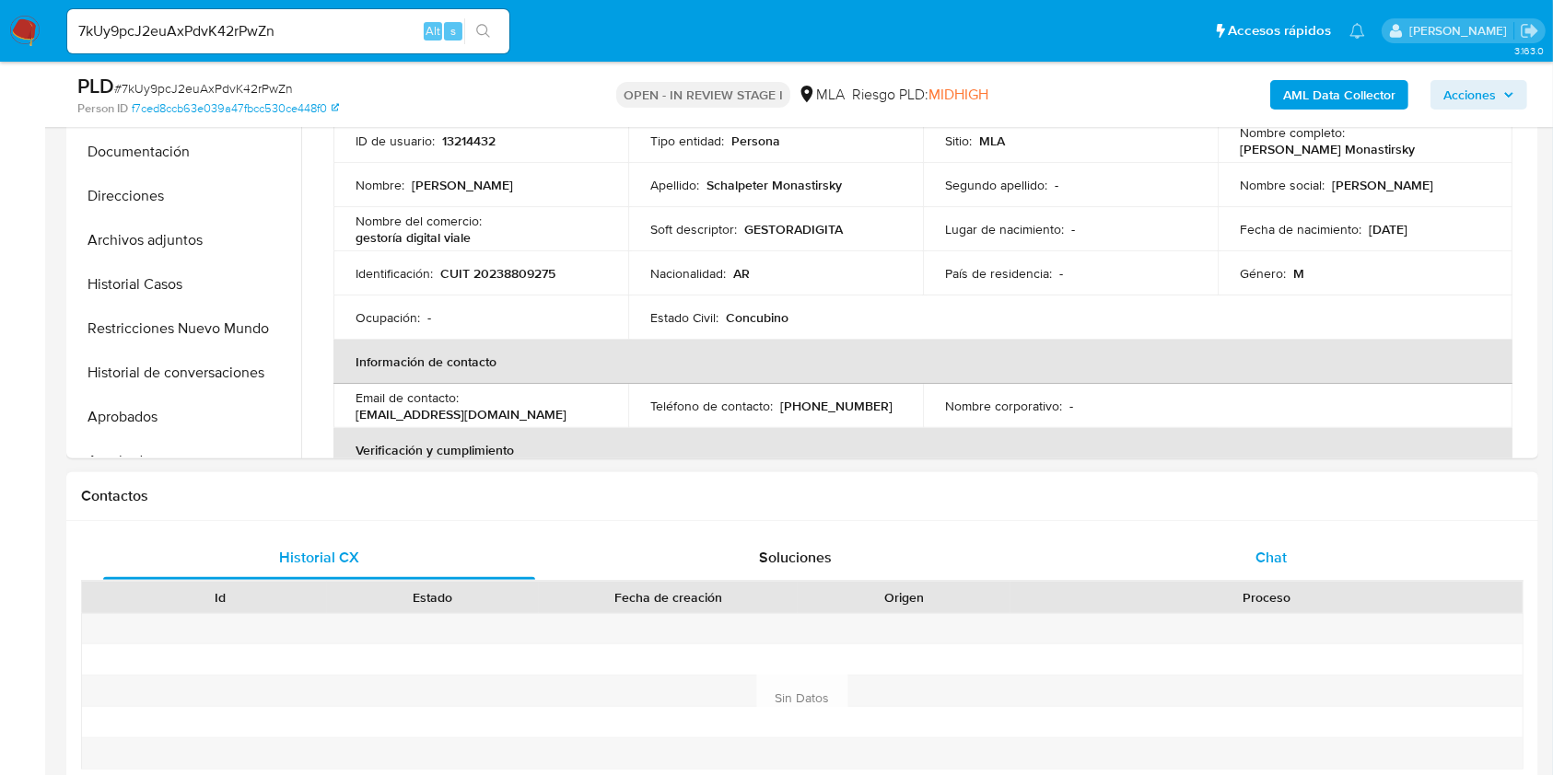
click at [1287, 541] on div "Chat" at bounding box center [1271, 558] width 432 height 44
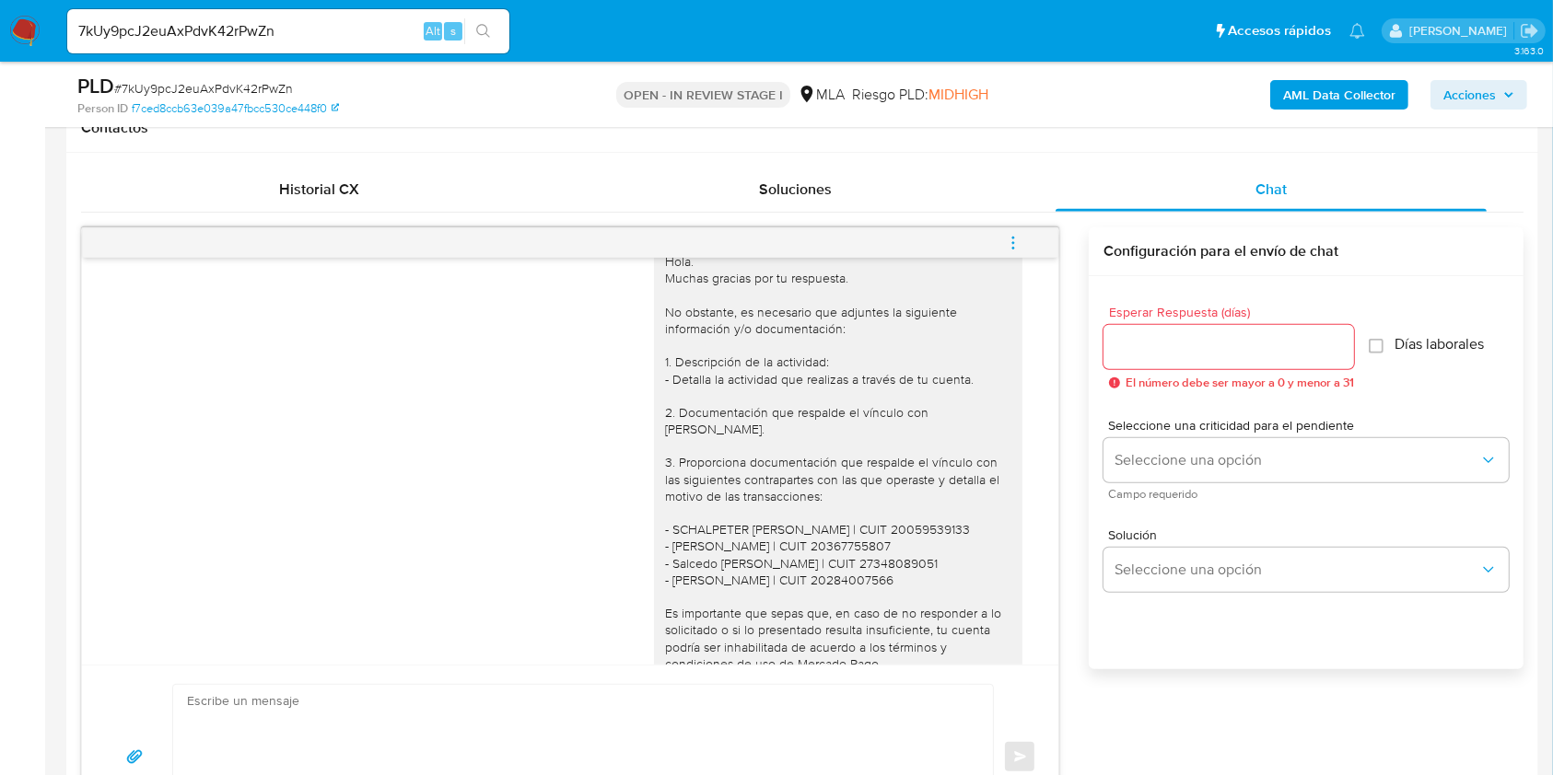
scroll to position [1367, 0]
